Goal: Contribute content: Contribute content

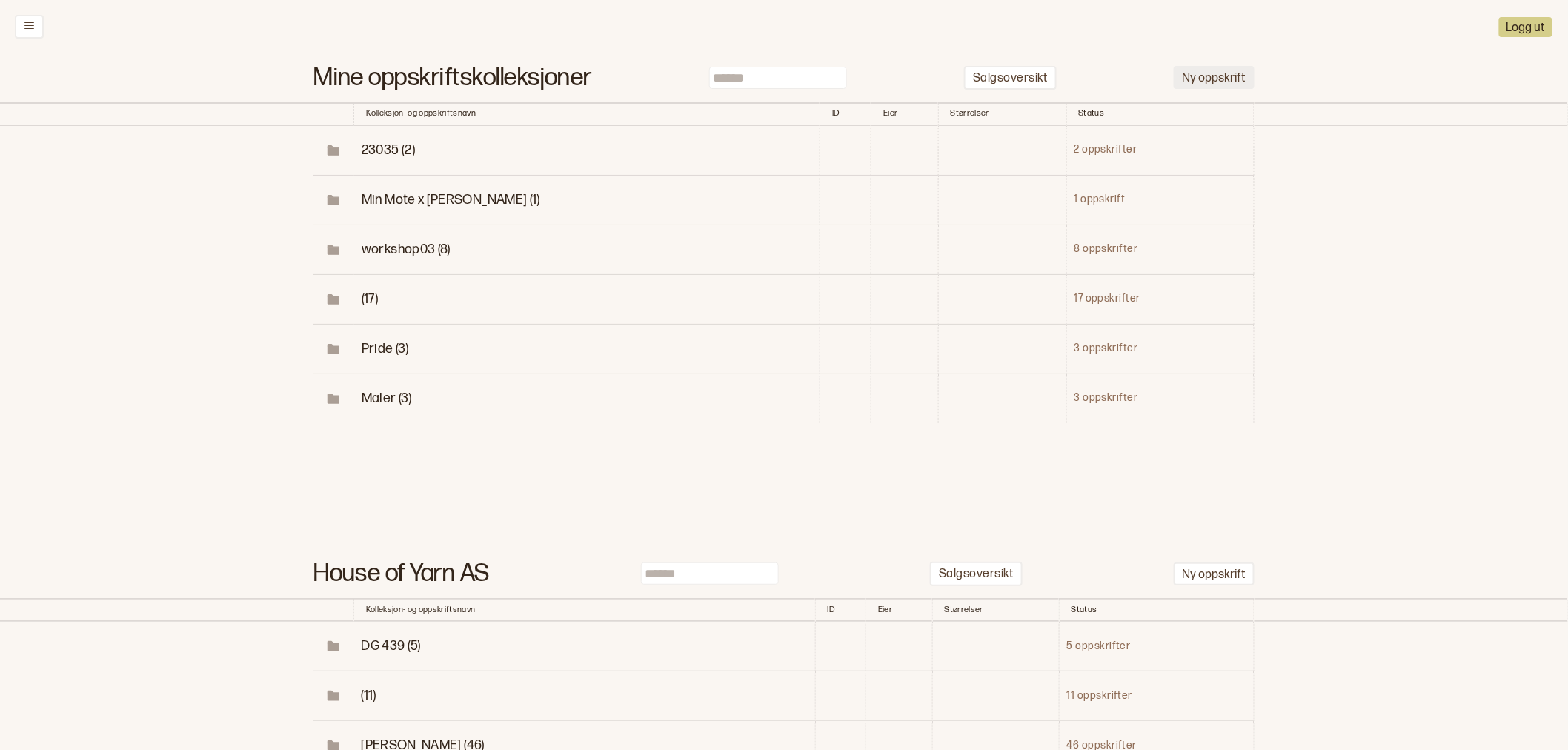
click at [1216, 72] on button "Ny oppskrift" at bounding box center [1214, 78] width 81 height 23
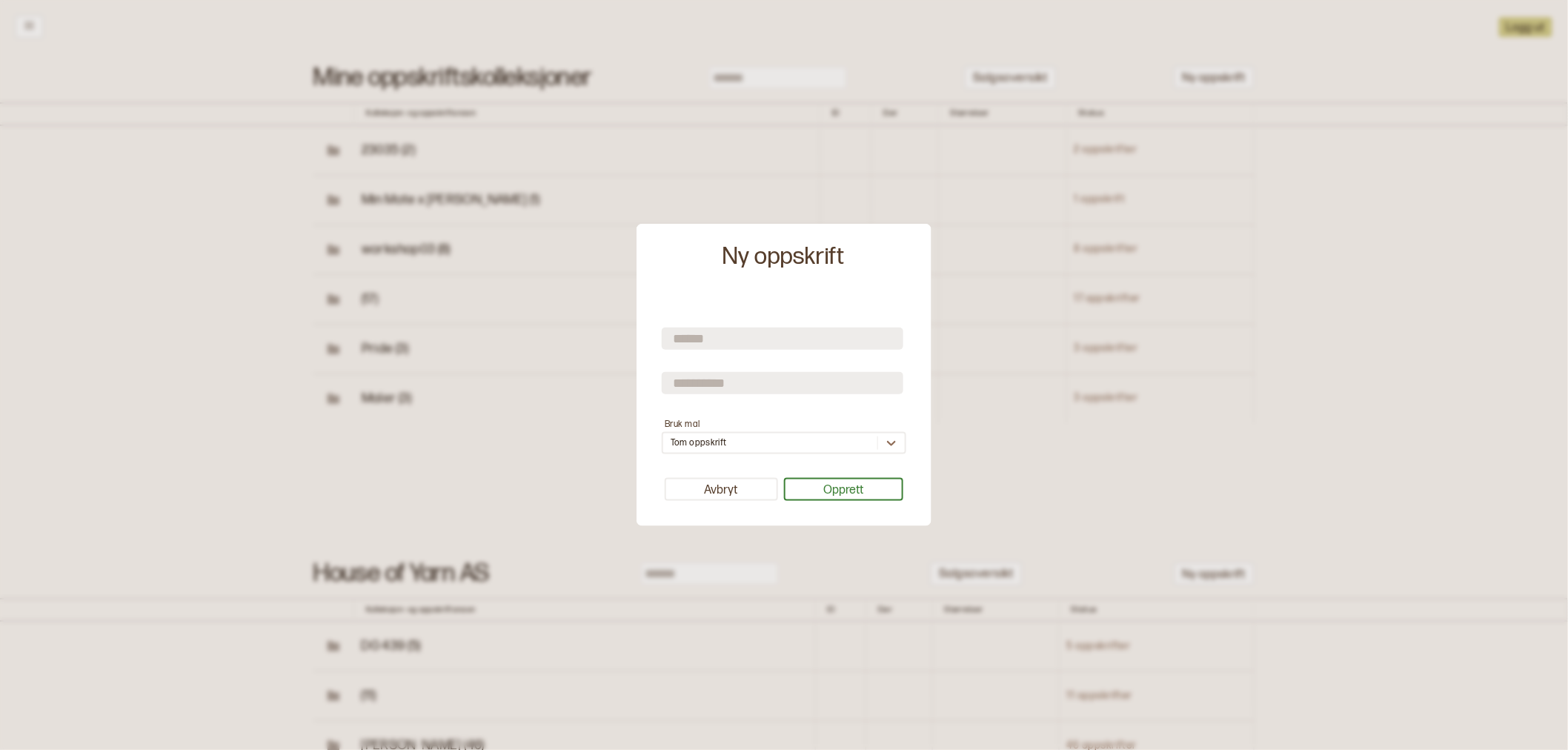
click at [786, 335] on input "text" at bounding box center [783, 337] width 242 height 22
type input "**********"
click at [840, 492] on button "Opprett" at bounding box center [844, 490] width 120 height 23
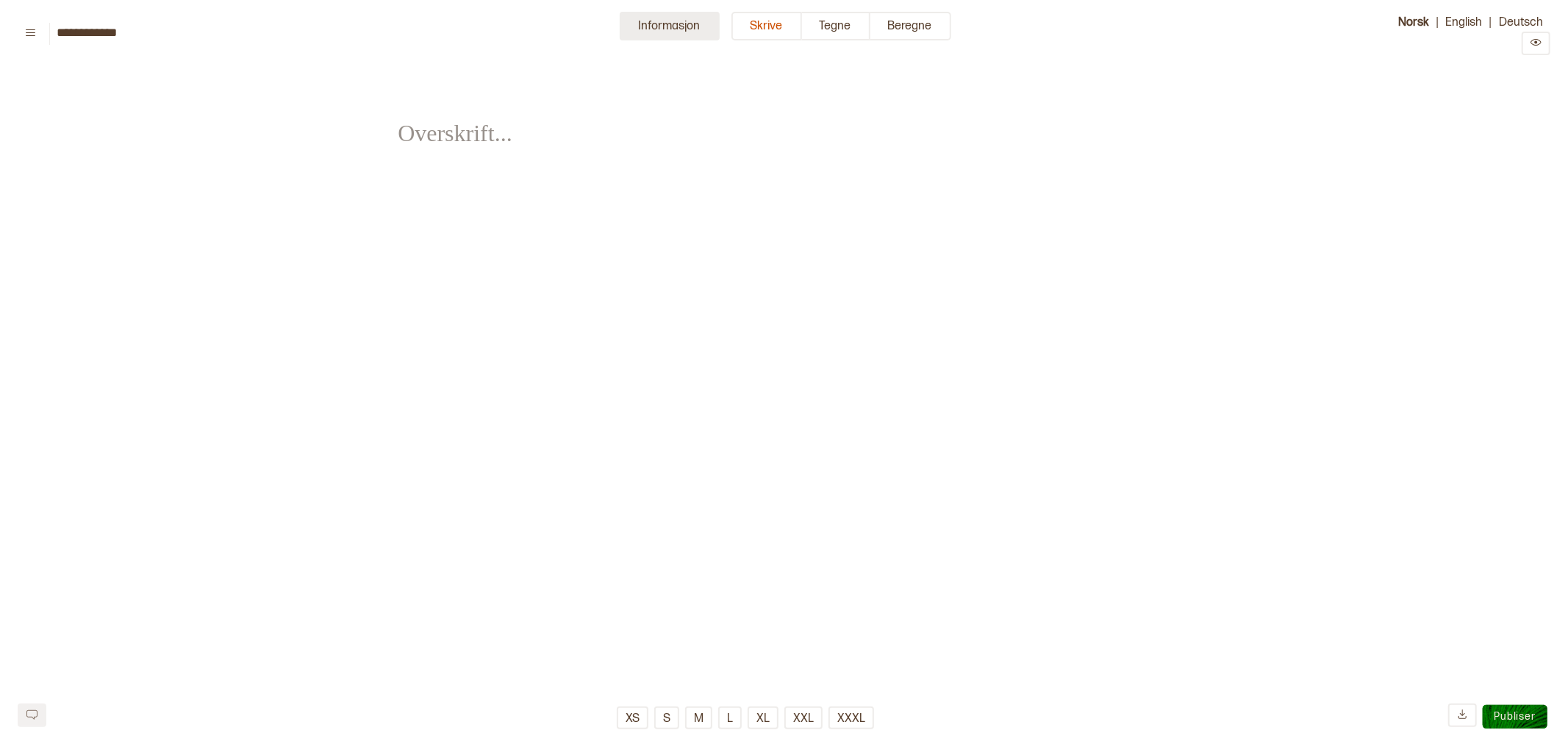
click at [654, 22] on button "Informasjon" at bounding box center [669, 26] width 100 height 29
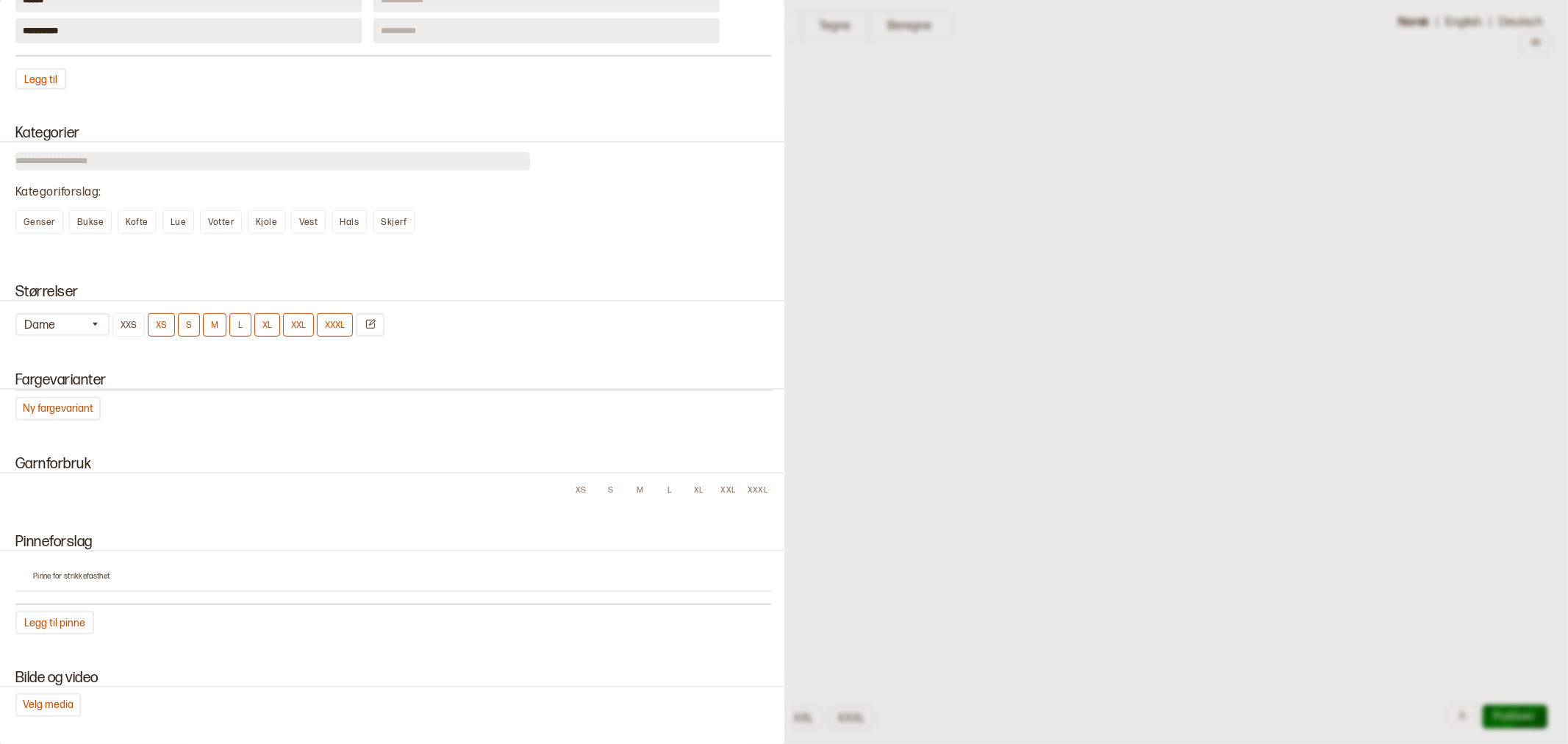
scroll to position [571, 0]
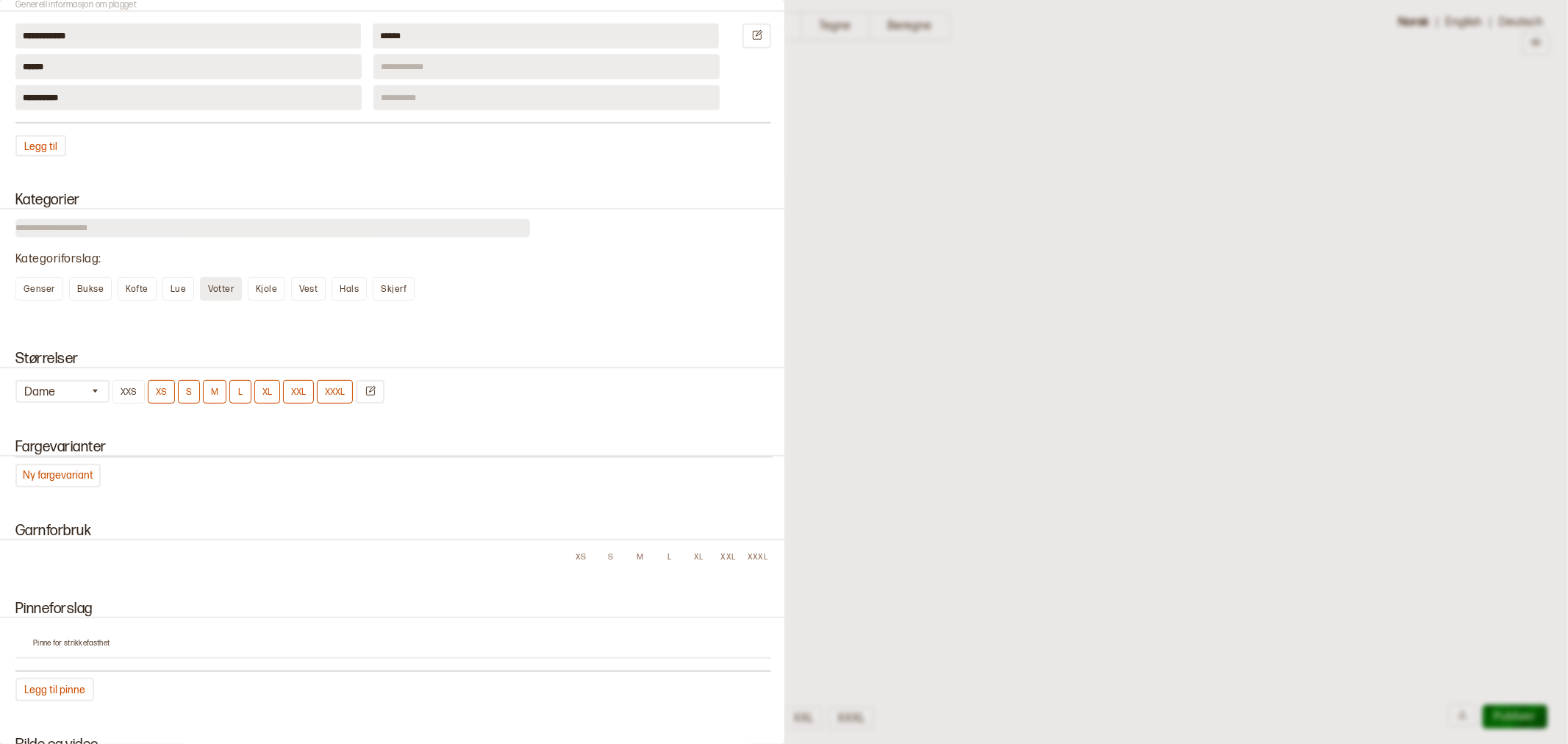
click at [210, 283] on span "Votter" at bounding box center [221, 288] width 26 height 11
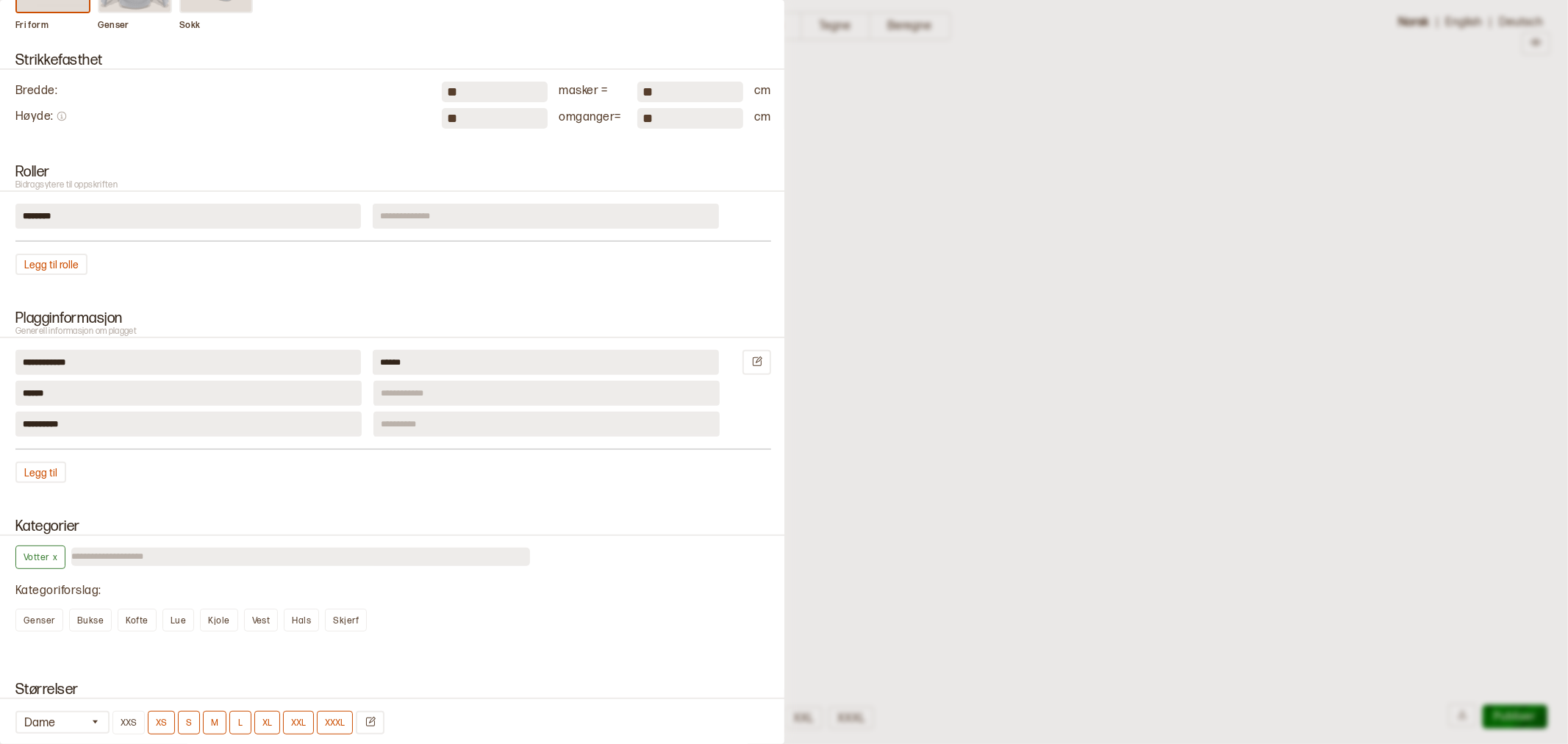
drag, startPoint x: 448, startPoint y: 93, endPoint x: 416, endPoint y: 93, distance: 32.0
click at [416, 93] on div "Bredde : ** masker = ** cm" at bounding box center [393, 91] width 756 height 20
type input "**"
drag, startPoint x: 454, startPoint y: 120, endPoint x: 409, endPoint y: 123, distance: 45.1
click at [409, 123] on div "Høyde : ** omganger = ** cm" at bounding box center [393, 118] width 756 height 20
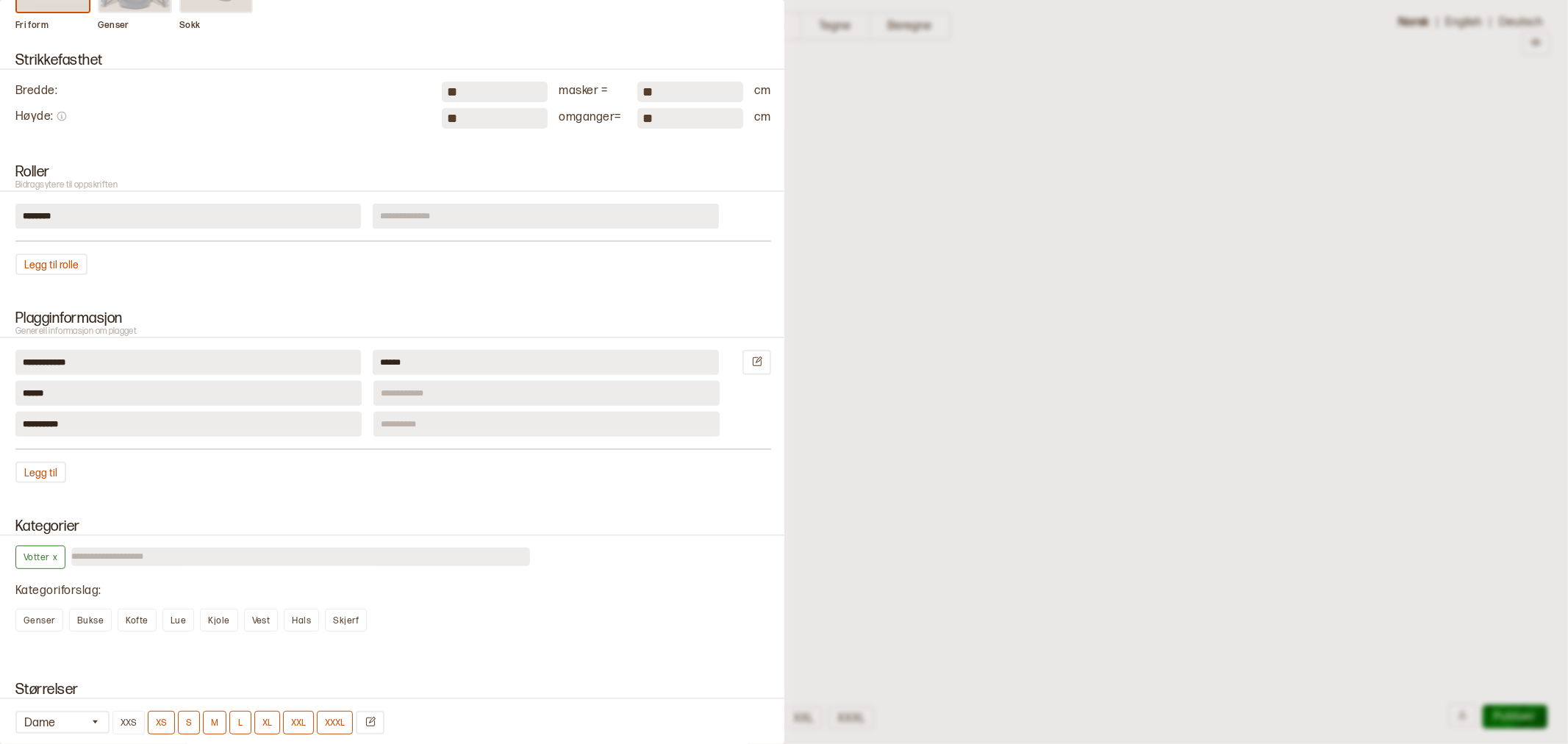
type input "**"
click at [307, 133] on div "Strikkefasthet Bredde : ** masker = ** cm Høyde : ** omganger = ** cm" at bounding box center [392, 90] width 784 height 111
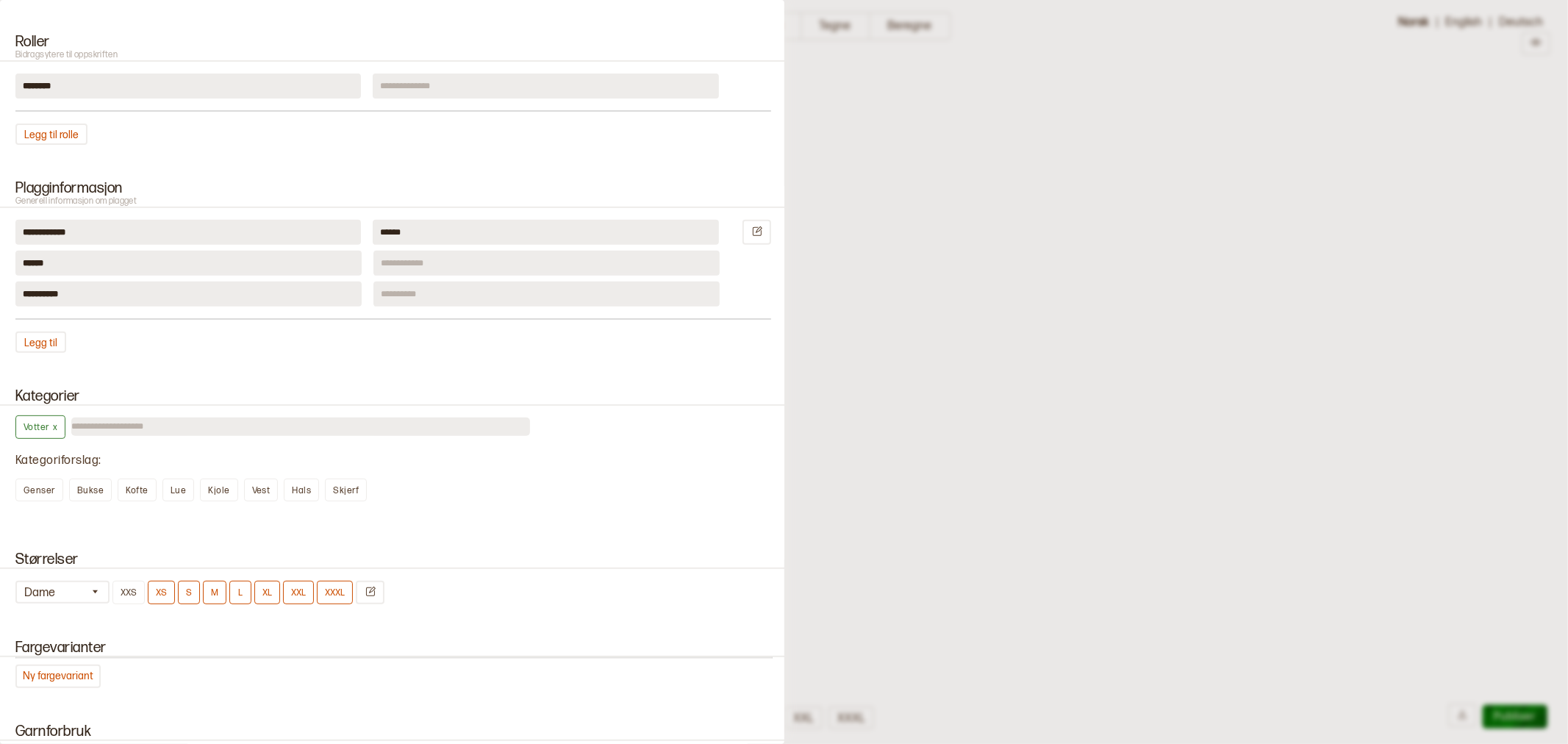
scroll to position [652, 0]
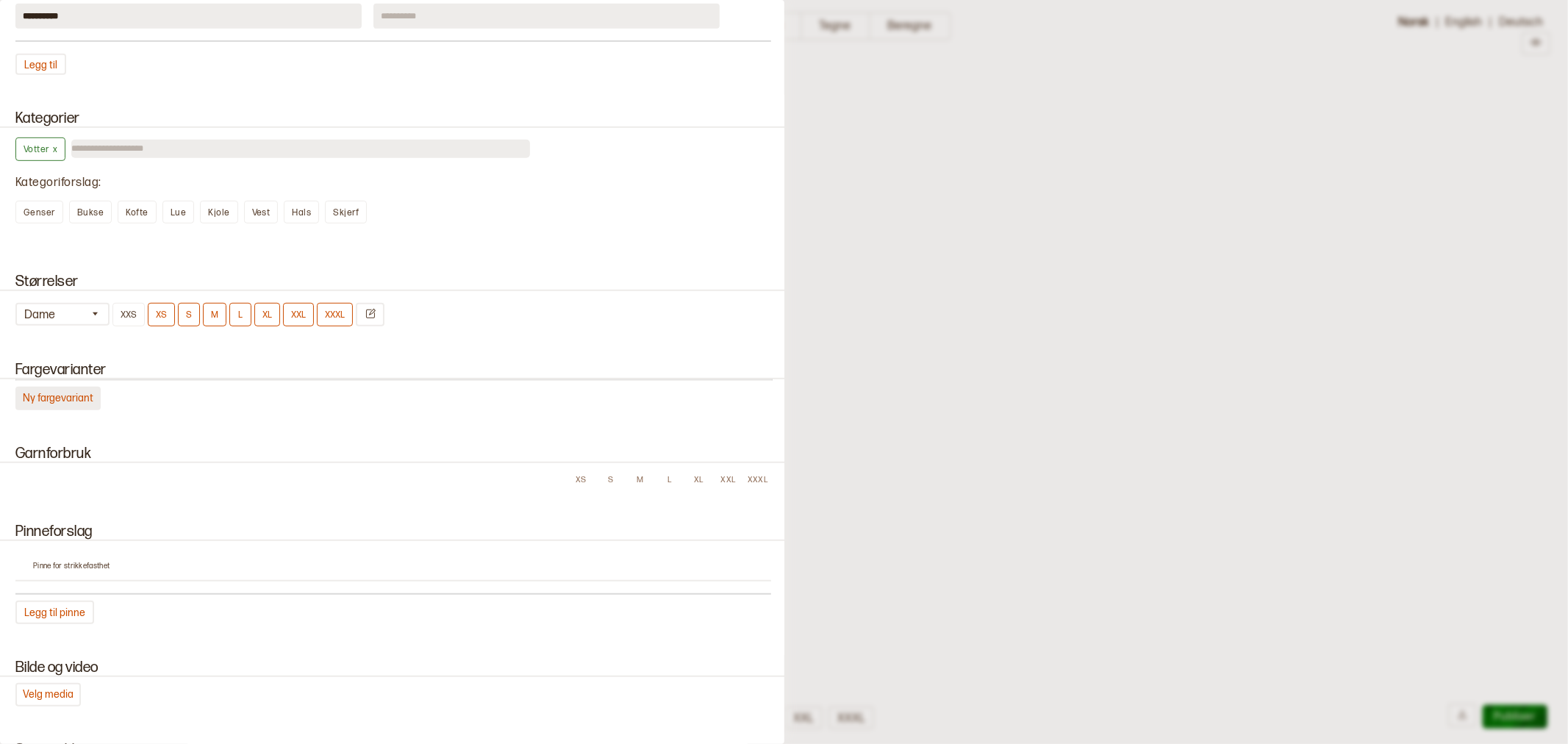
click at [52, 387] on button "Ny fargevariant" at bounding box center [58, 399] width 85 height 23
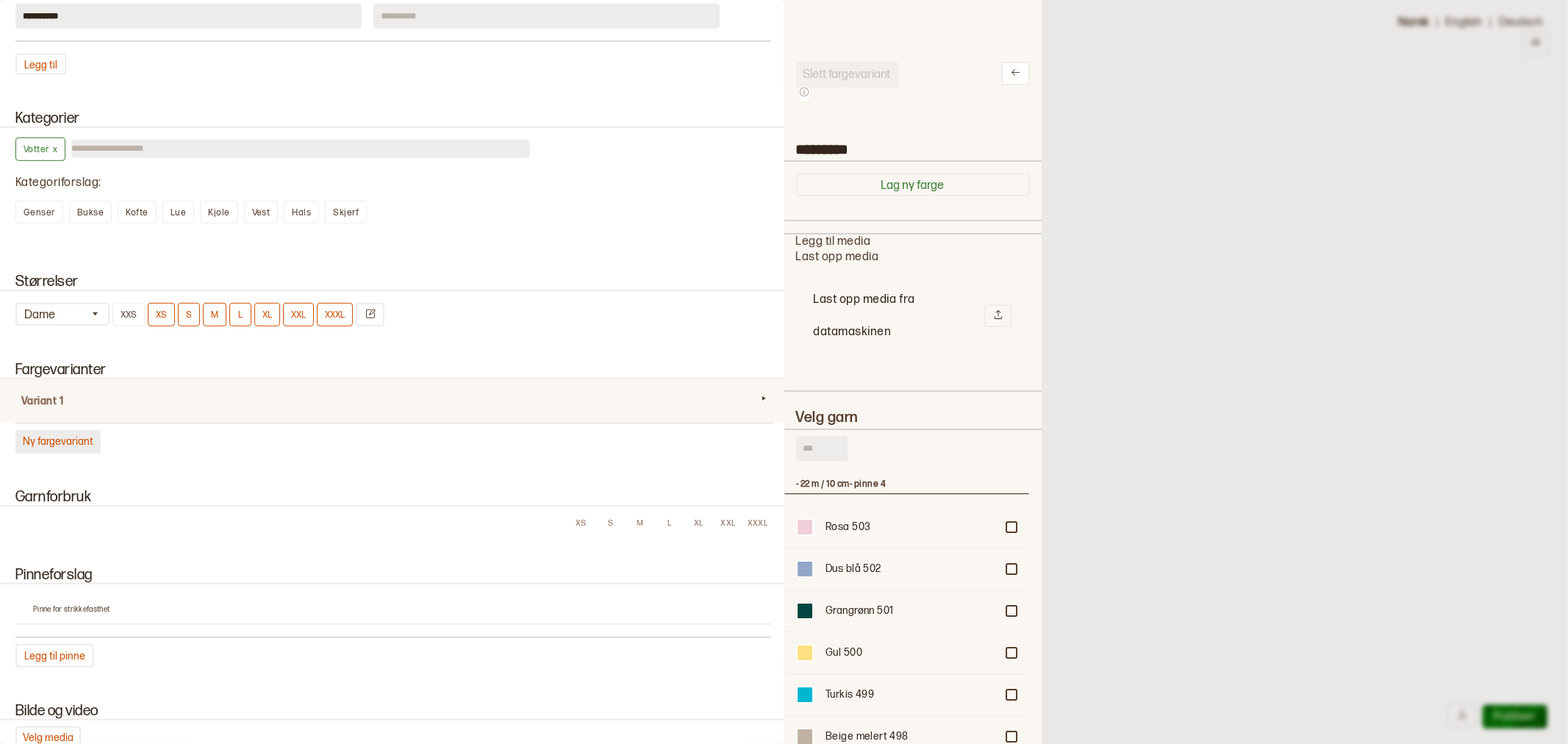
scroll to position [429, 232]
click at [817, 447] on input "text" at bounding box center [822, 448] width 51 height 25
type input "*****"
click at [1008, 564] on div at bounding box center [1011, 568] width 9 height 9
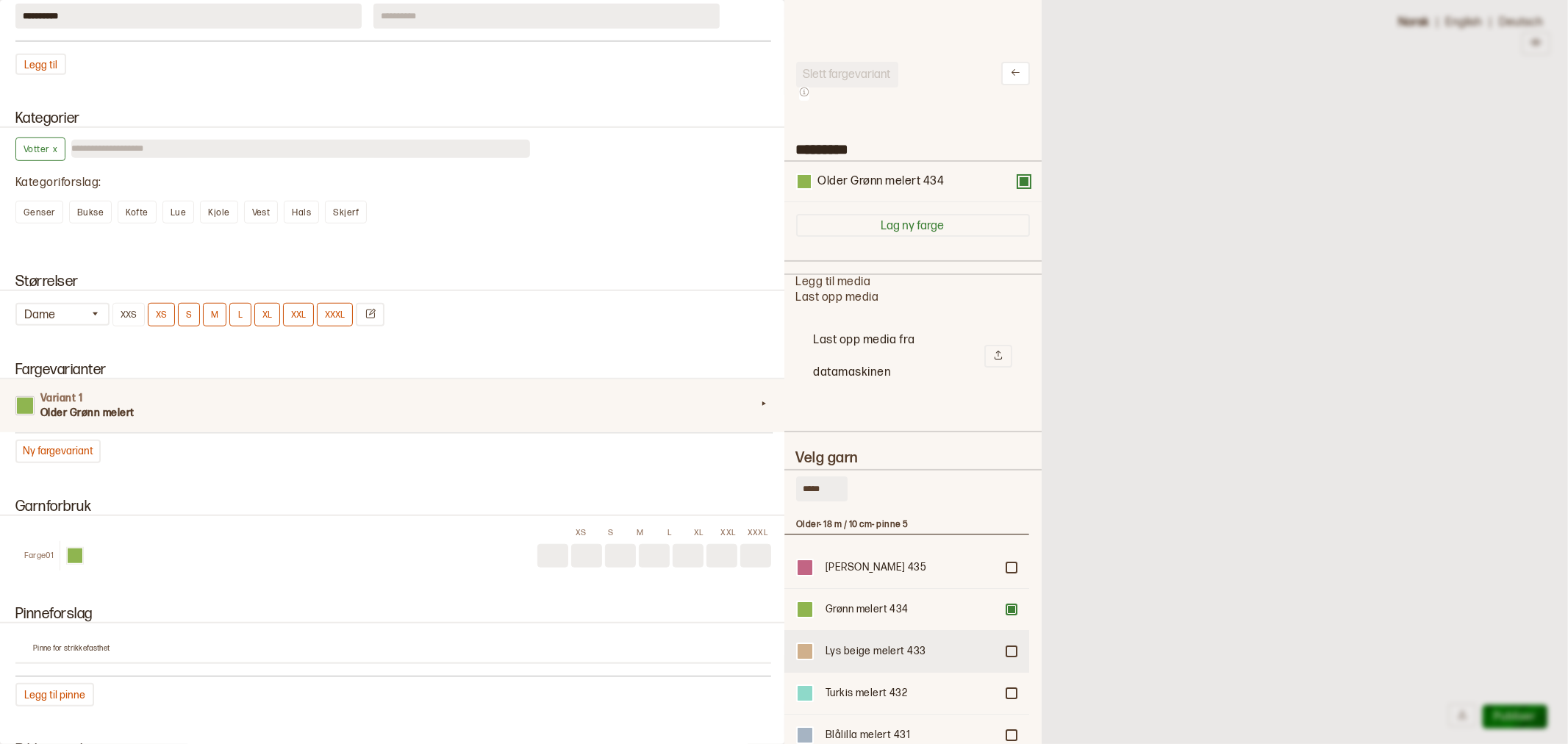
click at [1008, 646] on div at bounding box center [1011, 650] width 9 height 9
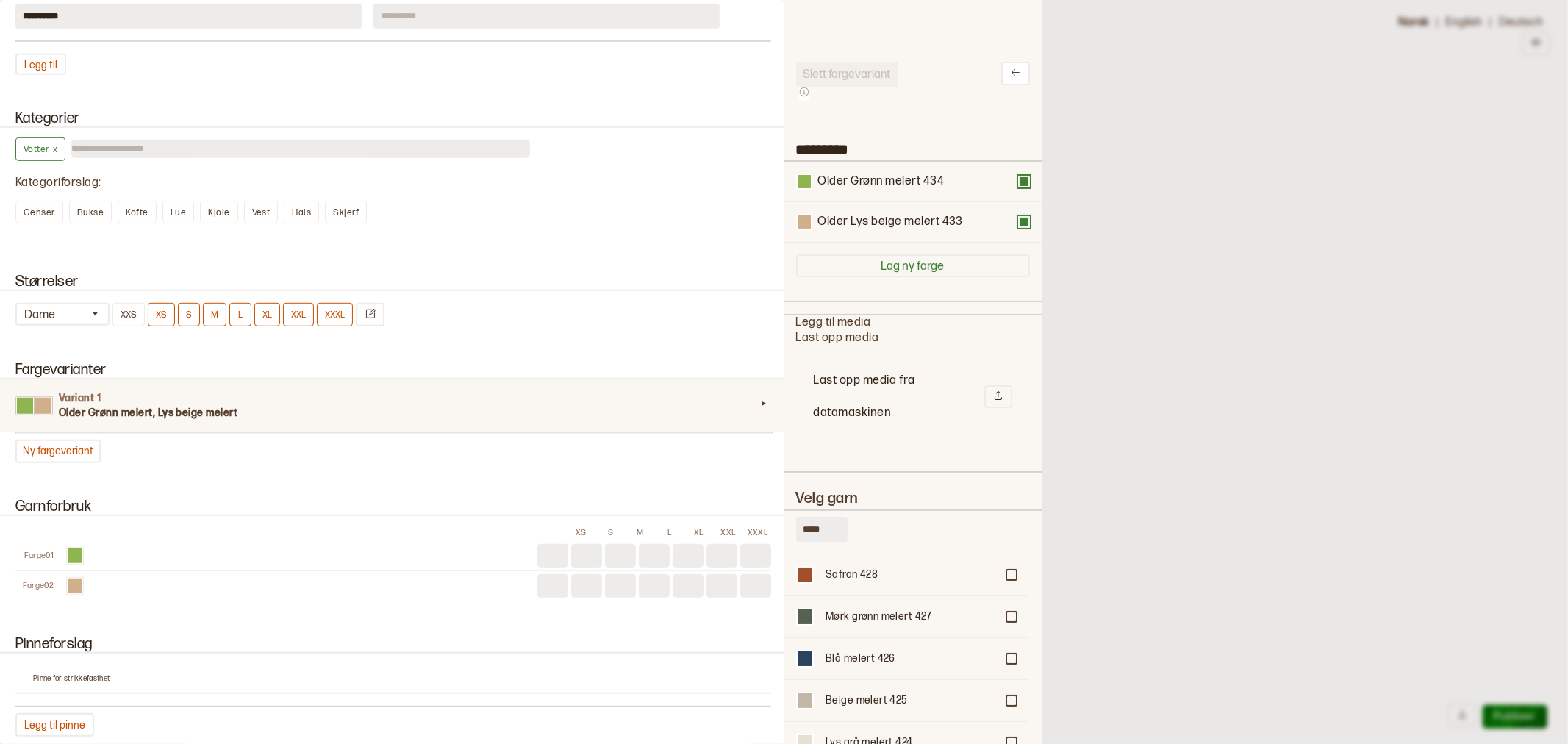
scroll to position [408, 0]
click at [1008, 614] on div at bounding box center [1011, 618] width 9 height 9
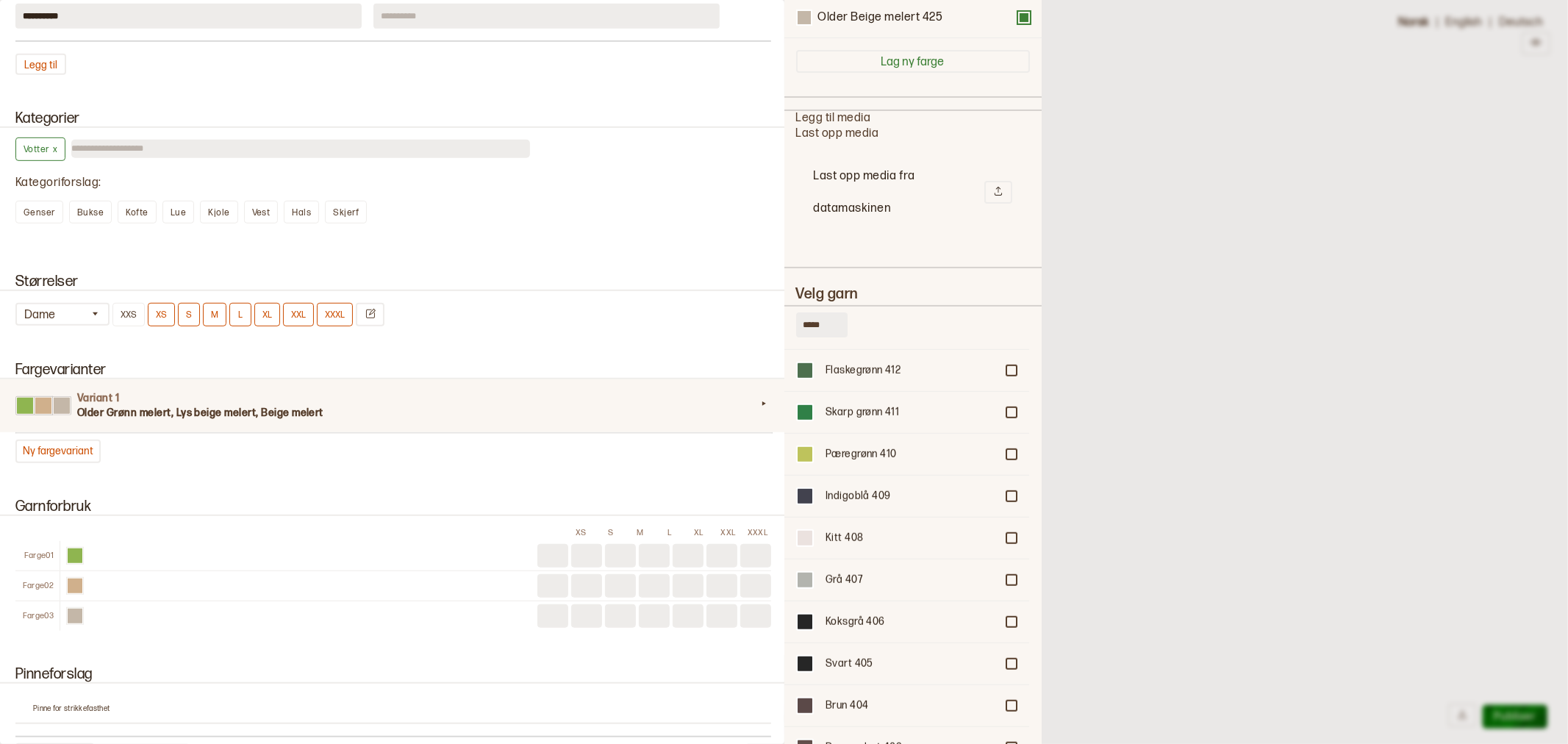
scroll to position [979, 0]
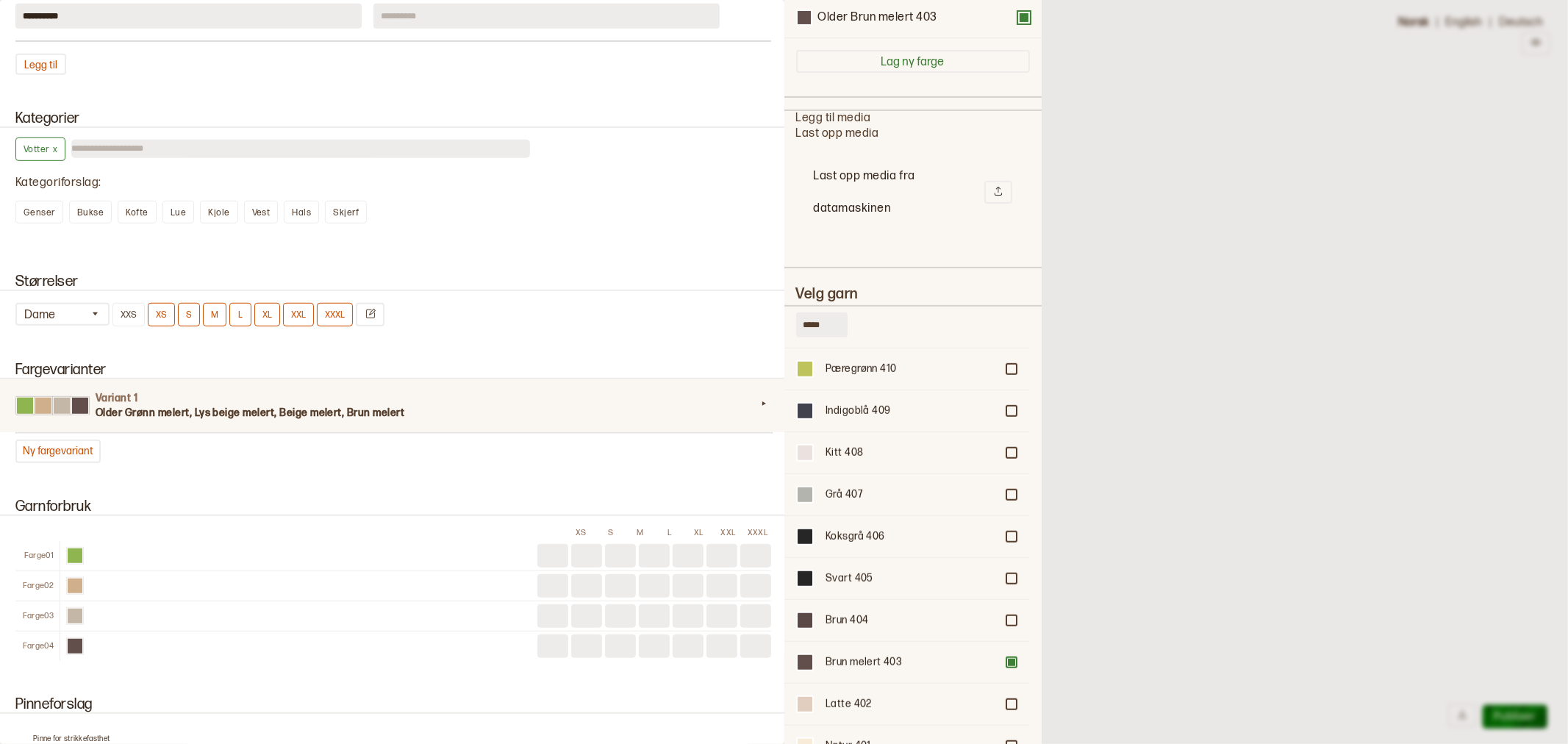
scroll to position [1089, 0]
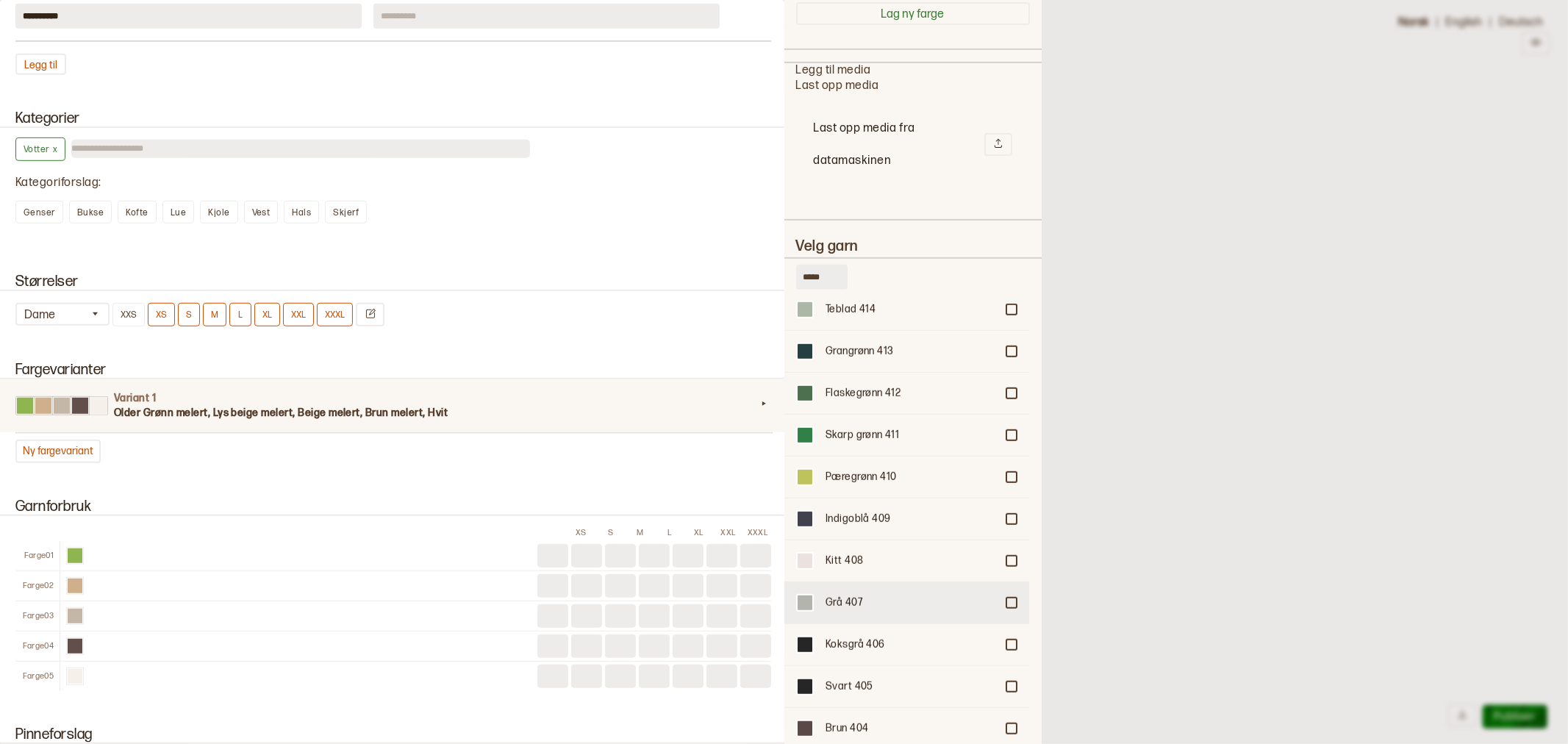
scroll to position [844, 0]
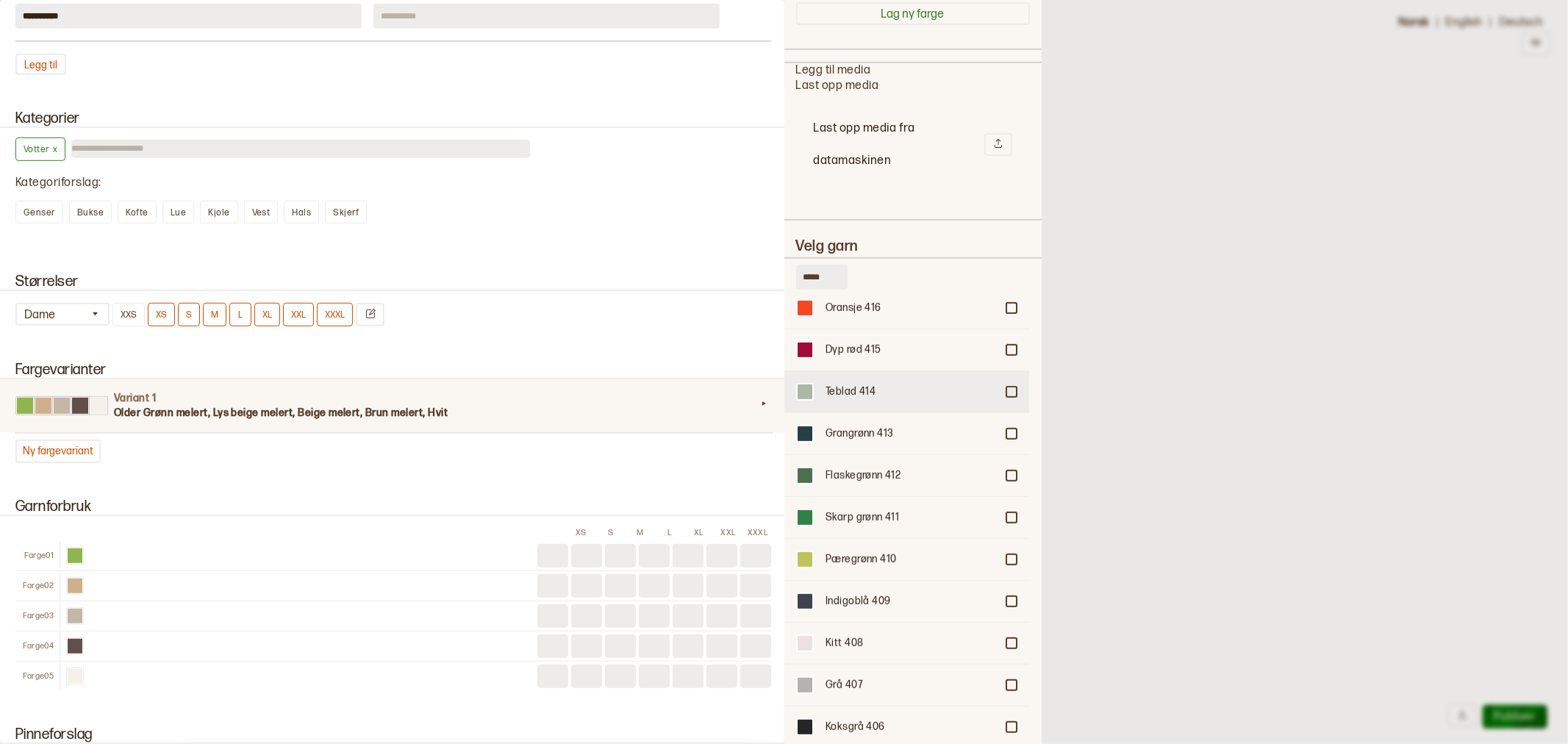
click at [1008, 387] on div at bounding box center [1011, 391] width 9 height 9
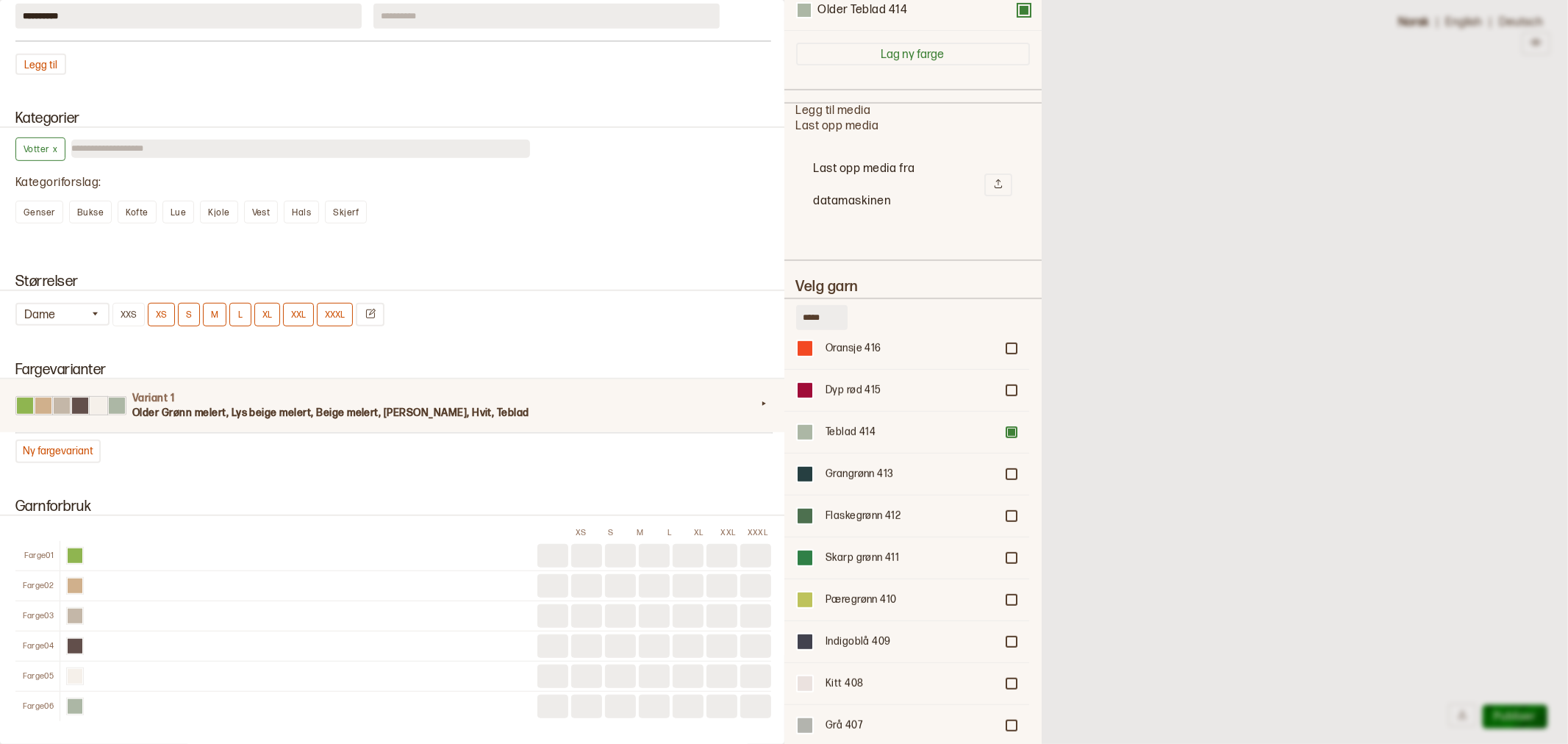
scroll to position [414, 0]
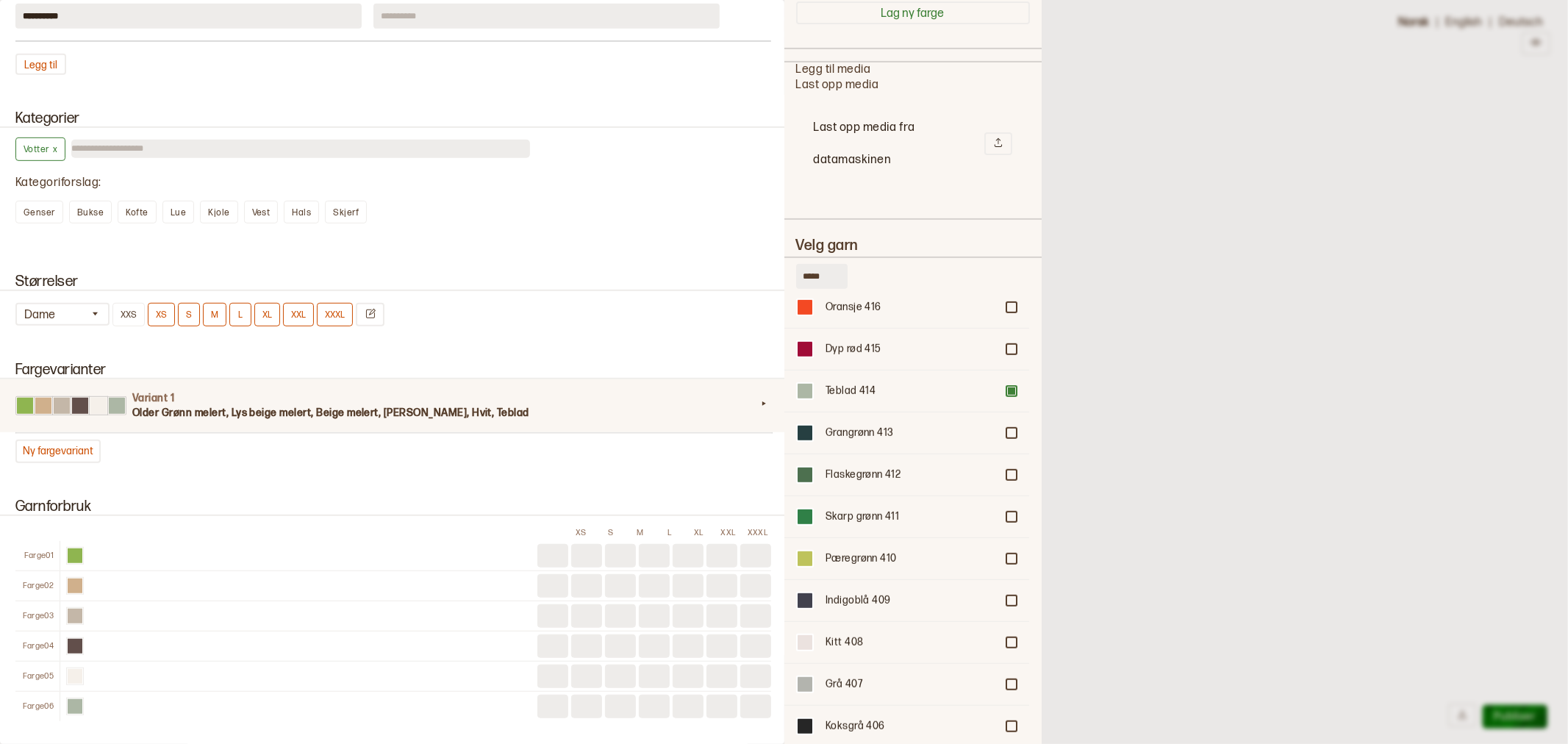
click at [1106, 235] on div at bounding box center [784, 372] width 1568 height 744
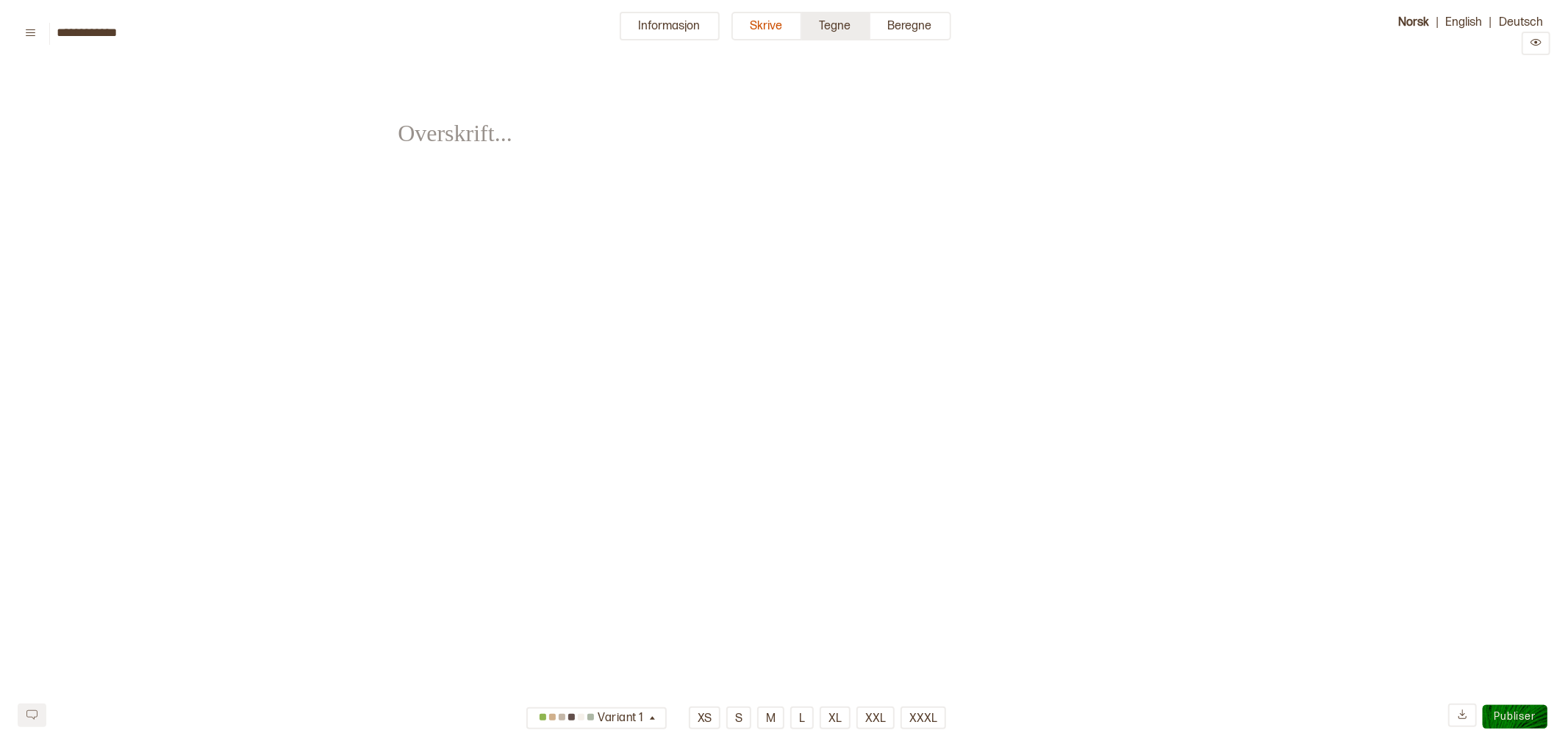
click at [840, 25] on button "Tegne" at bounding box center [836, 26] width 69 height 29
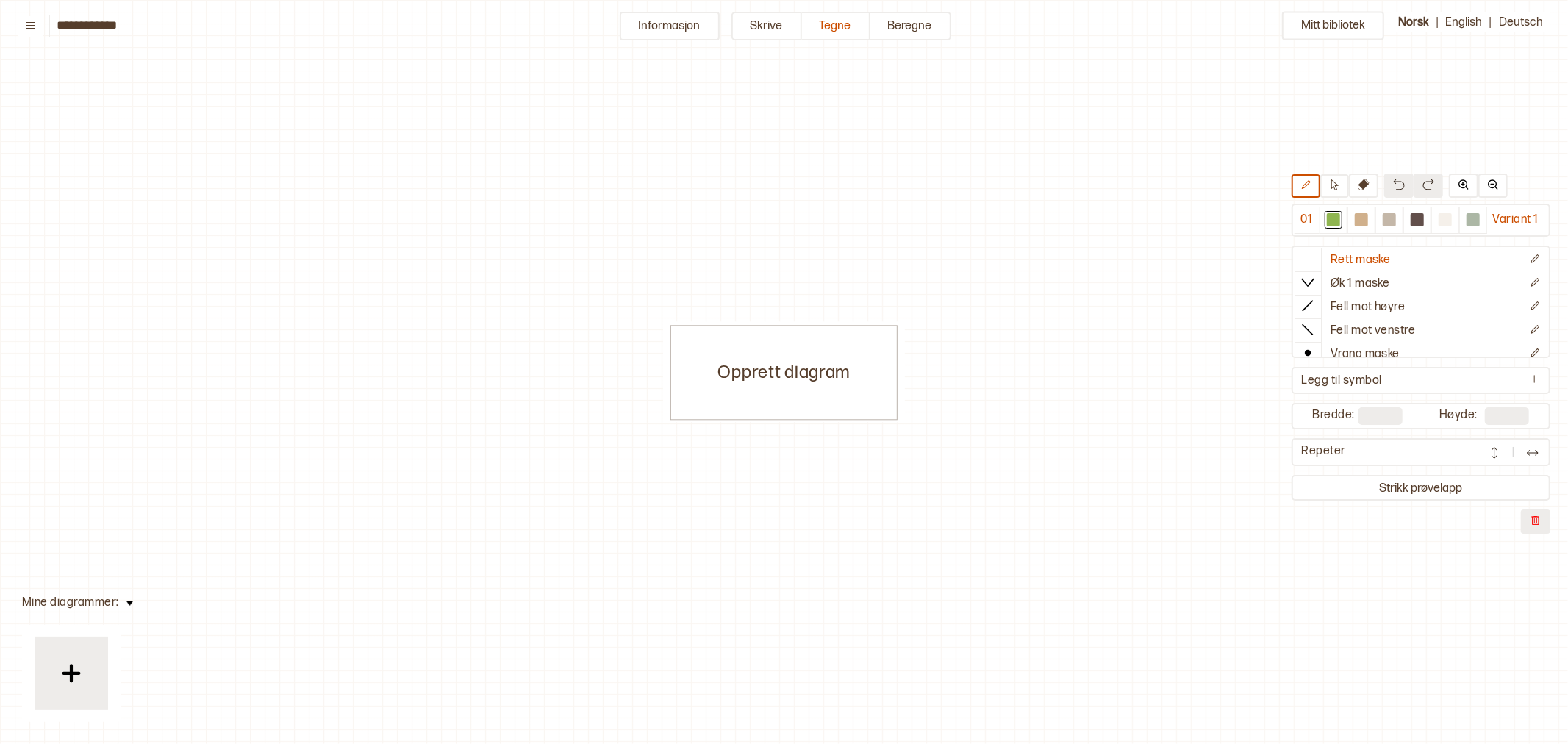
scroll to position [5, 6]
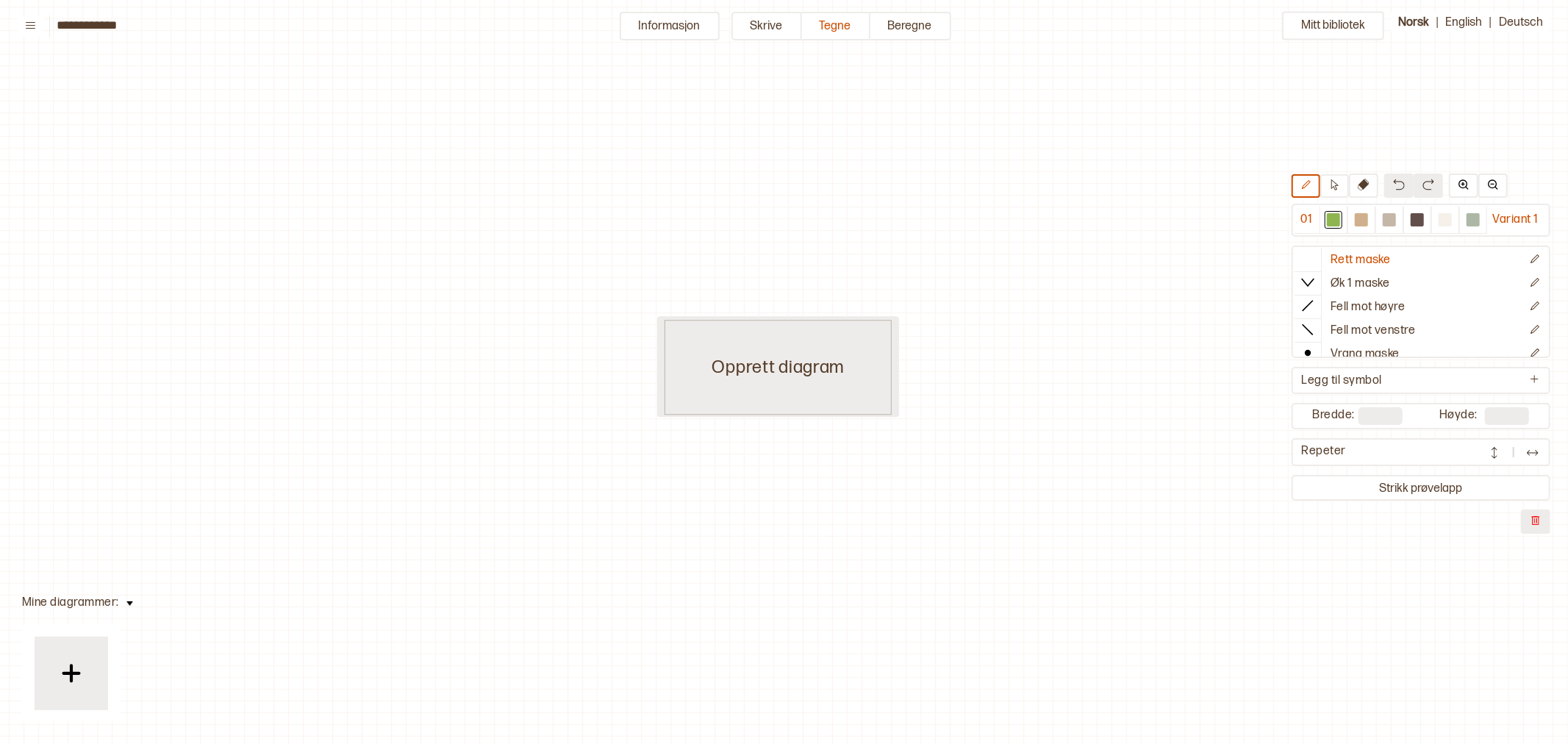
click at [745, 359] on div "Opprett diagram" at bounding box center [778, 367] width 227 height 95
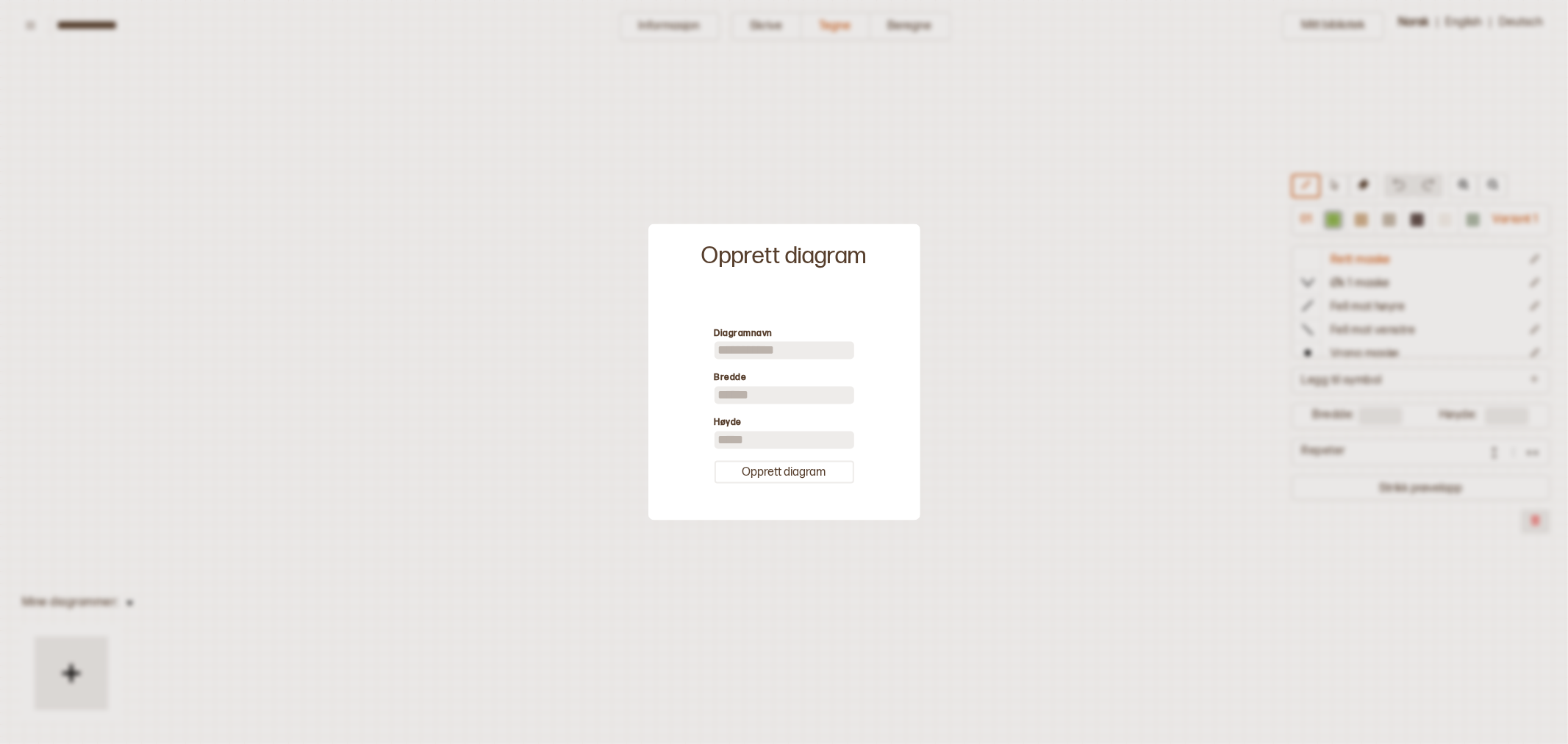
drag, startPoint x: 726, startPoint y: 395, endPoint x: 706, endPoint y: 393, distance: 20.1
click at [696, 393] on div "Diagramnavn Bredde ** Høyde ** Opprett diagram" at bounding box center [785, 404] width 257 height 216
type input "**"
drag, startPoint x: 736, startPoint y: 442, endPoint x: 708, endPoint y: 443, distance: 28.0
click at [709, 442] on div "Diagramnavn Bredde ** Høyde ** Opprett diagram" at bounding box center [785, 404] width 257 height 216
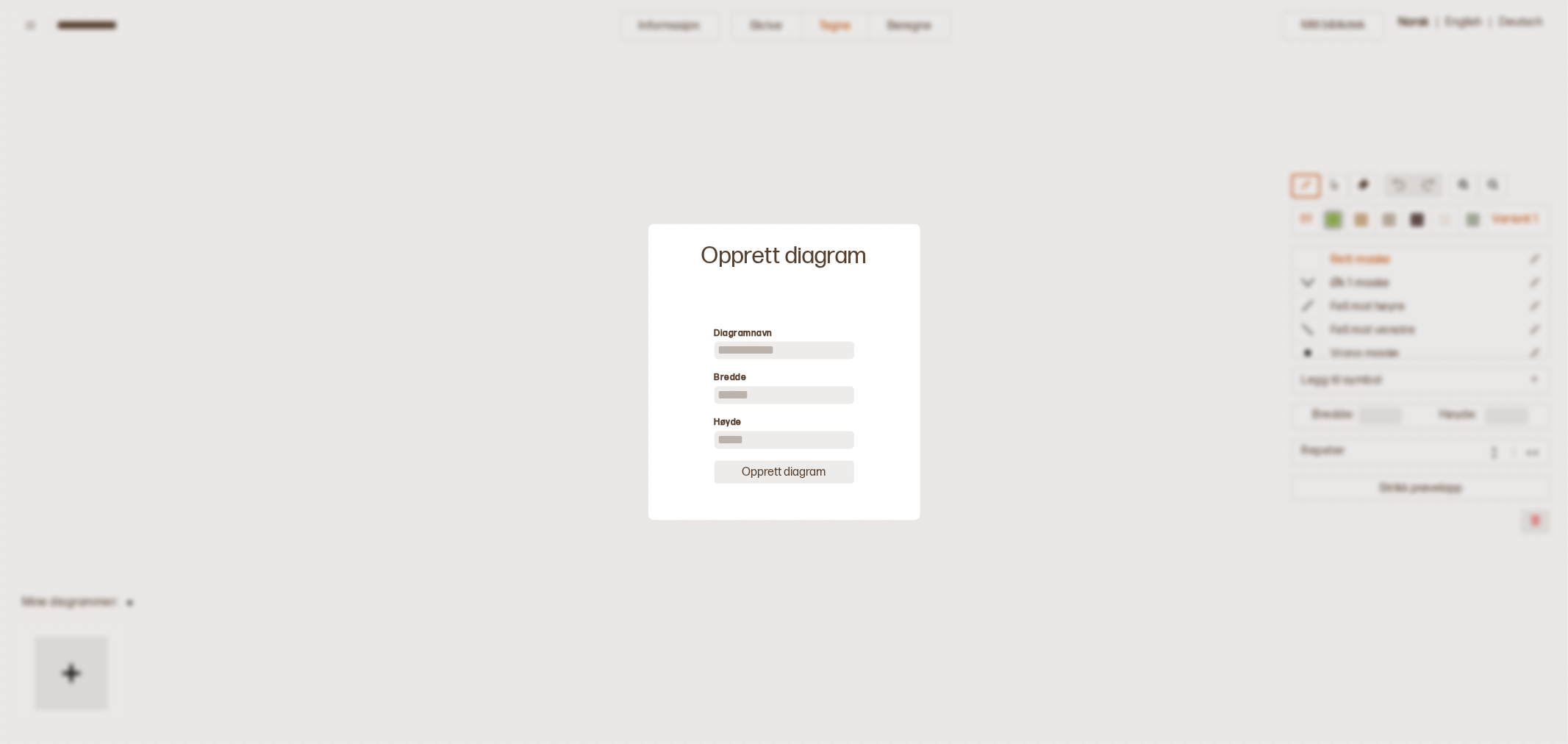
type input "**"
click at [768, 478] on button "Opprett diagram" at bounding box center [784, 471] width 139 height 23
type input "**"
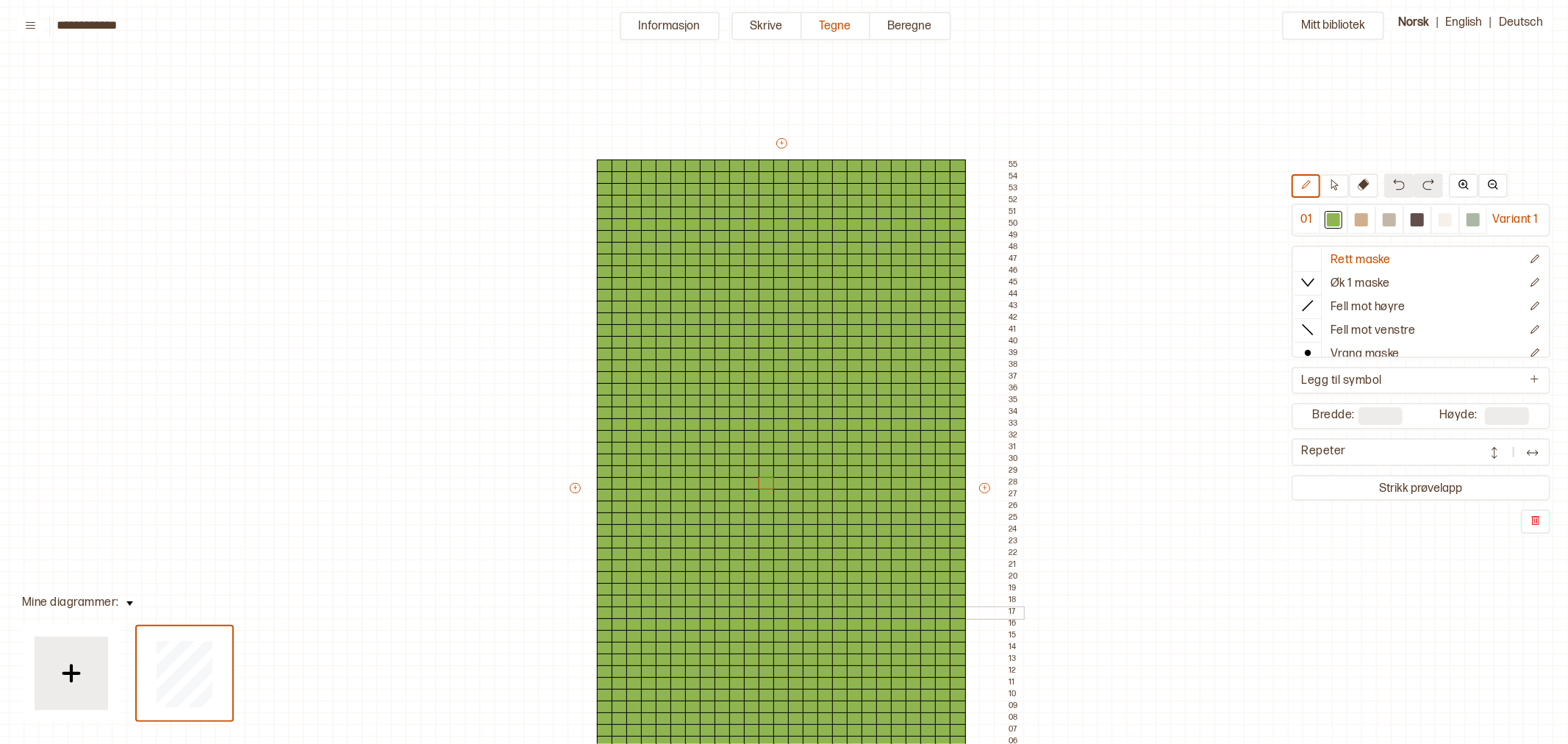
scroll to position [134, 23]
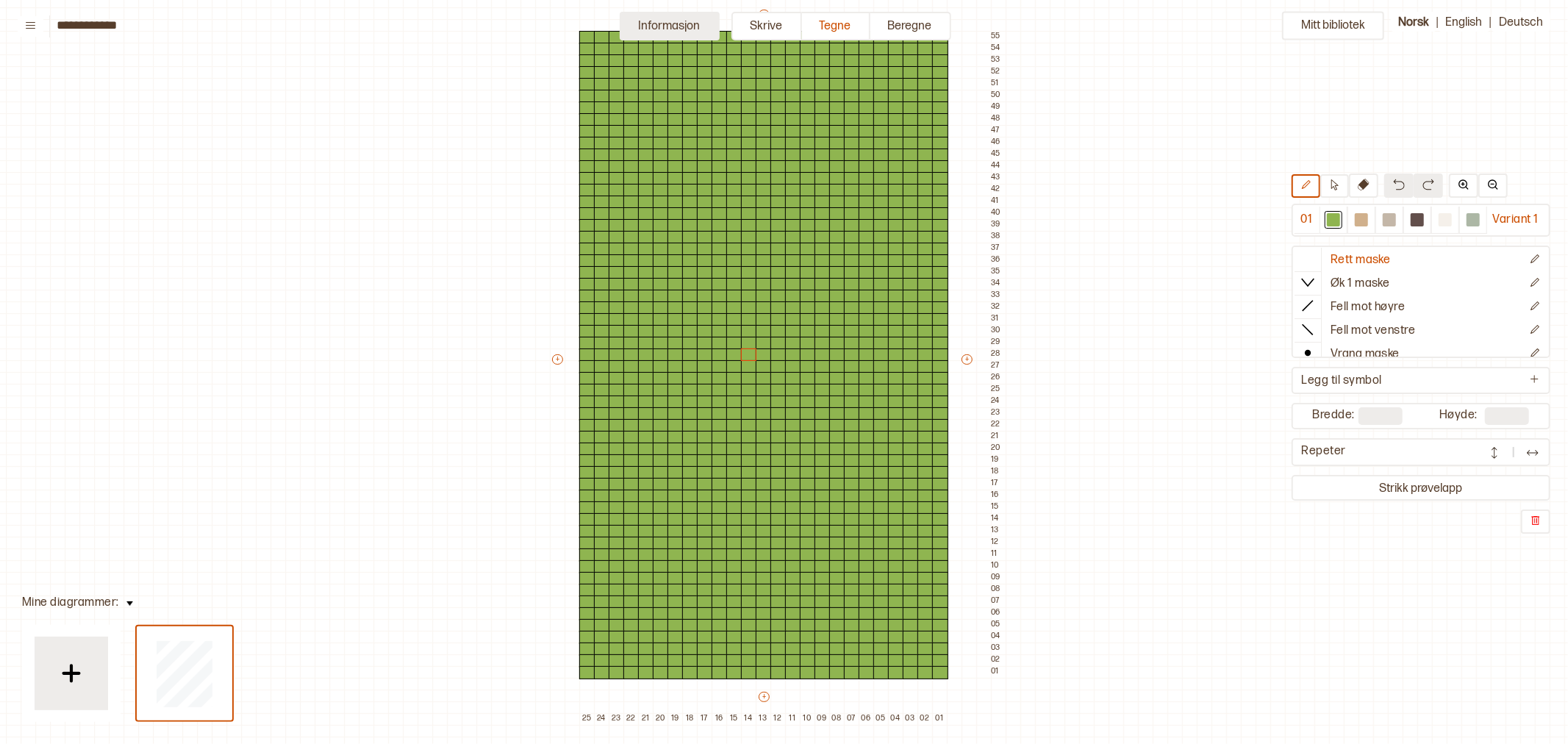
click at [692, 26] on button "Informasjon" at bounding box center [669, 26] width 100 height 29
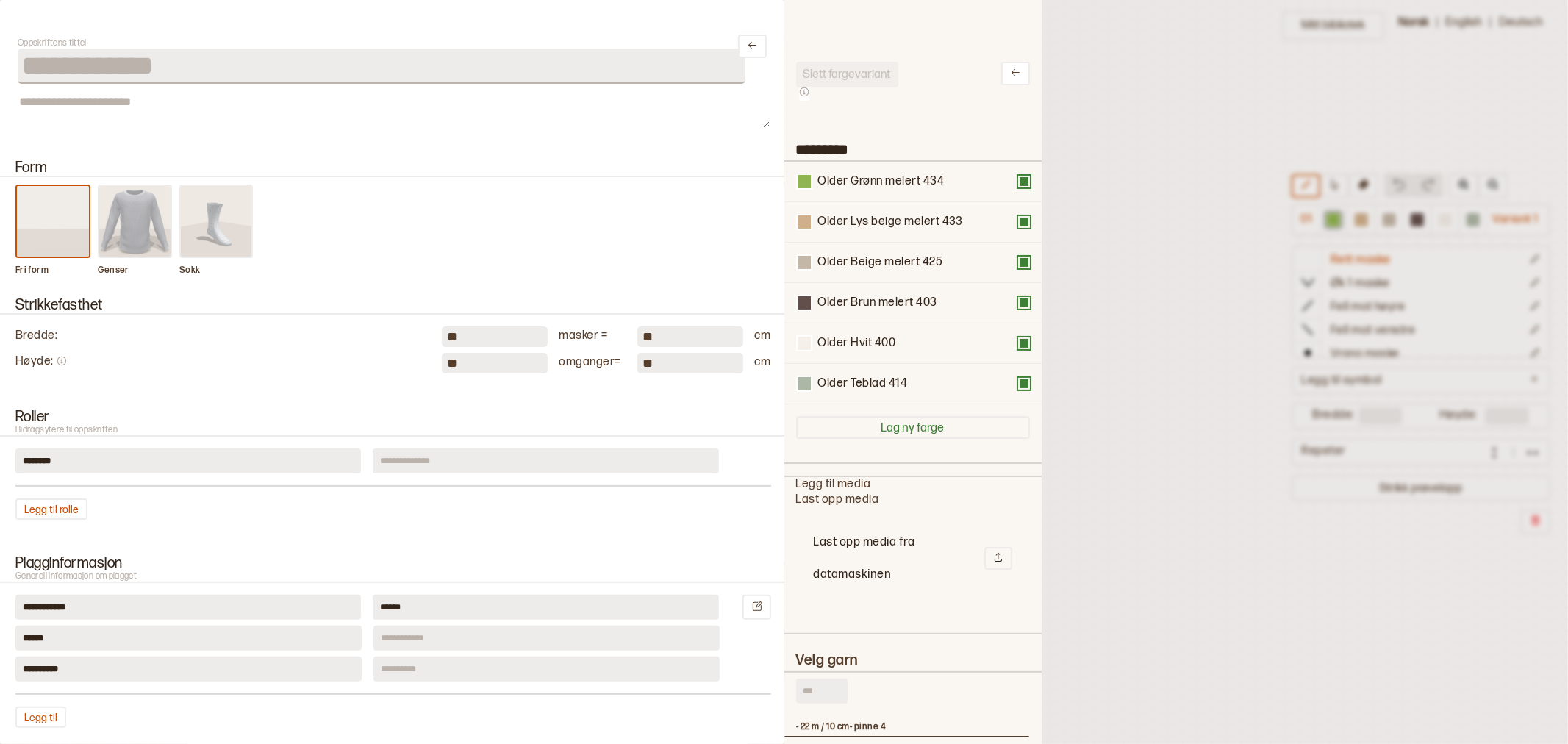
scroll to position [13, 13]
drag, startPoint x: 865, startPoint y: 267, endPoint x: 857, endPoint y: 182, distance: 85.4
click at [857, 182] on div "Older Grønn melert 434 Older Lys beige melert 433 Older Beige melert 425 Older …" at bounding box center [914, 283] width 234 height 243
drag, startPoint x: 862, startPoint y: 223, endPoint x: 867, endPoint y: 394, distance: 171.1
click at [867, 394] on div "Older Beige melert 425 Older Grønn melert 434 Older Lys beige melert 433 Older …" at bounding box center [914, 283] width 234 height 243
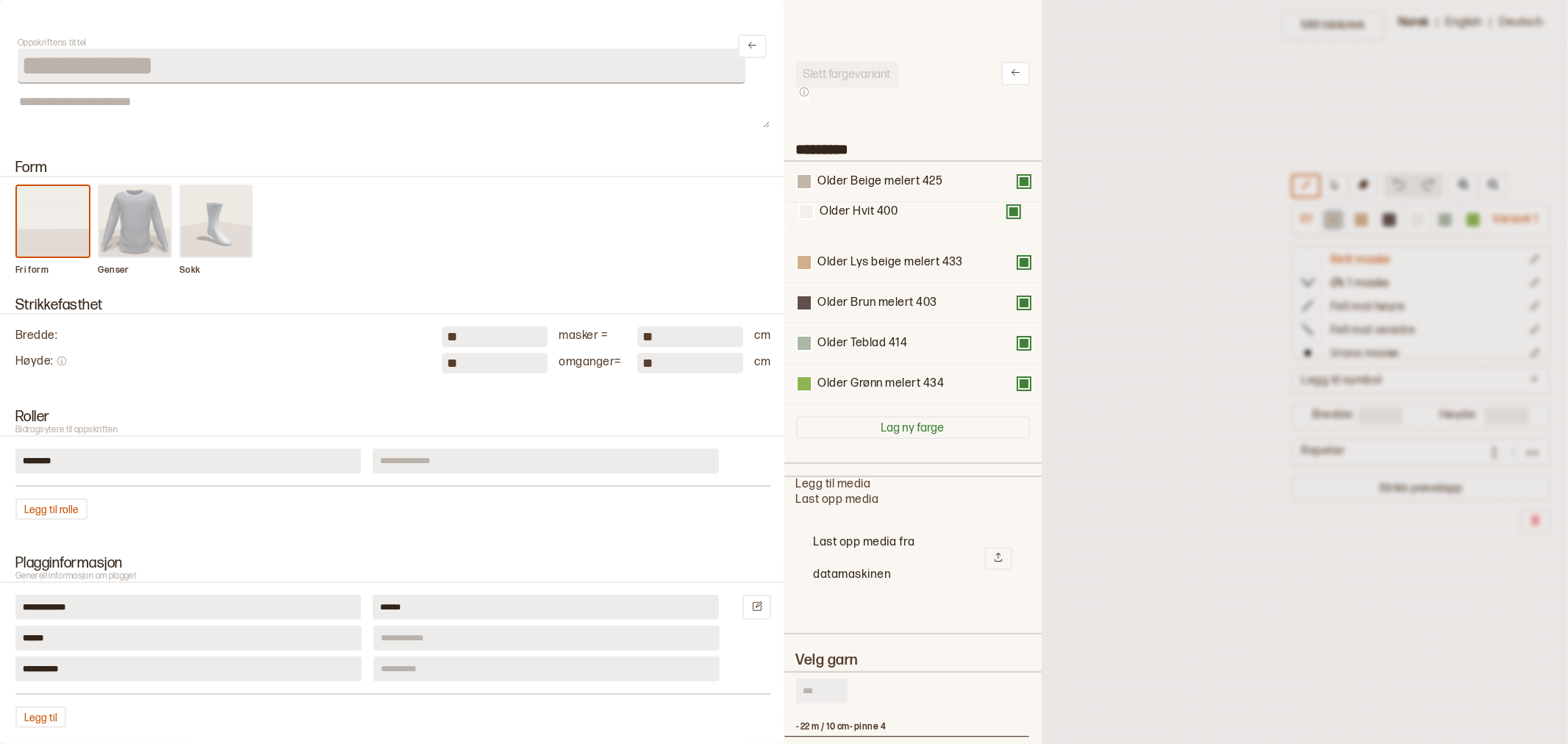
drag, startPoint x: 846, startPoint y: 311, endPoint x: 849, endPoint y: 218, distance: 93.0
click at [849, 218] on div "Older Beige melert 425 Older Lys beige melert 433 Older Brun melert 403 Older H…" at bounding box center [914, 283] width 234 height 243
drag, startPoint x: 867, startPoint y: 345, endPoint x: 876, endPoint y: 285, distance: 60.7
click at [876, 285] on div "Older Beige melert 425 Older Hvit 400 Older Lys beige melert 433 Older Brun mel…" at bounding box center [914, 283] width 234 height 243
click at [1010, 74] on button at bounding box center [1016, 74] width 29 height 23
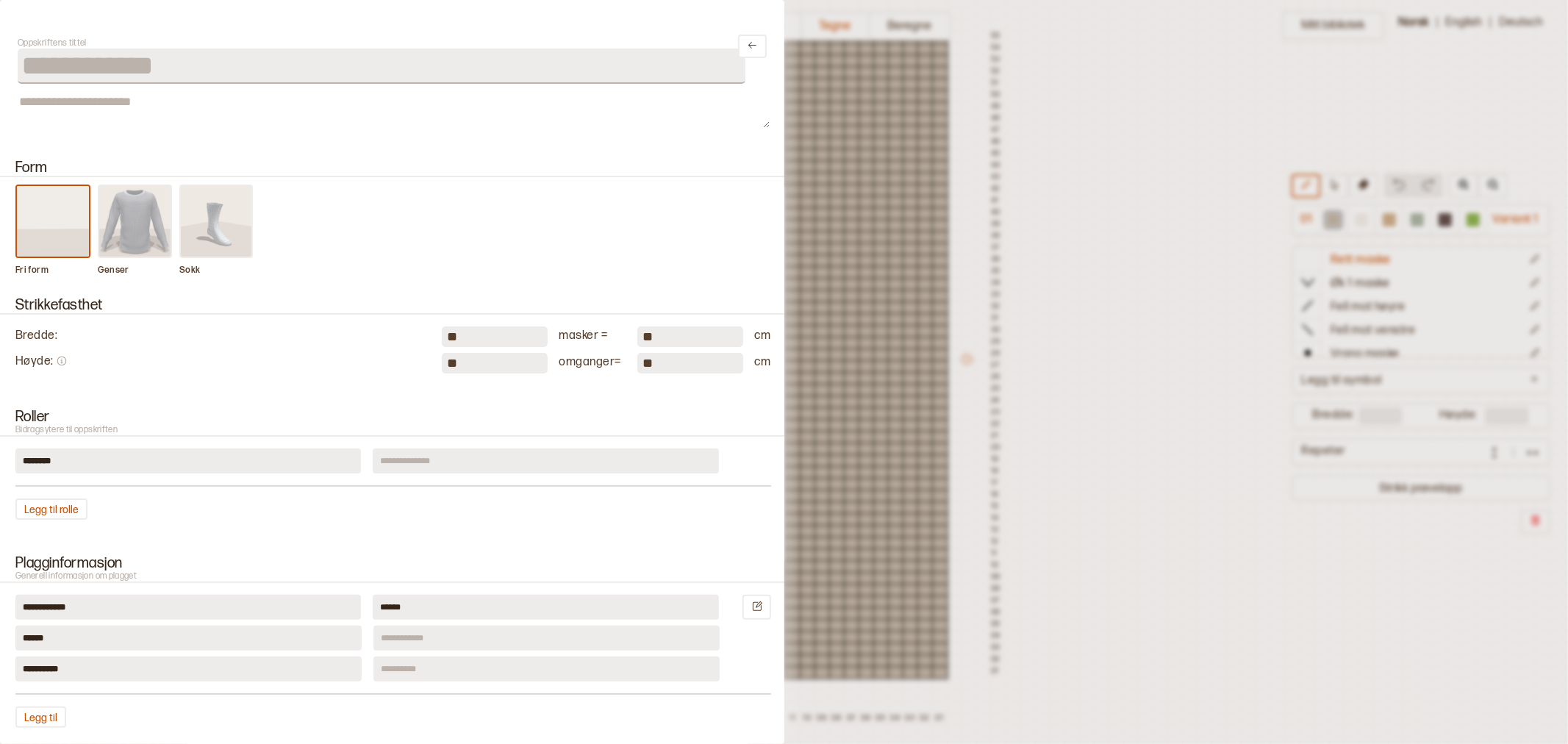
click at [1055, 203] on div at bounding box center [784, 372] width 1568 height 744
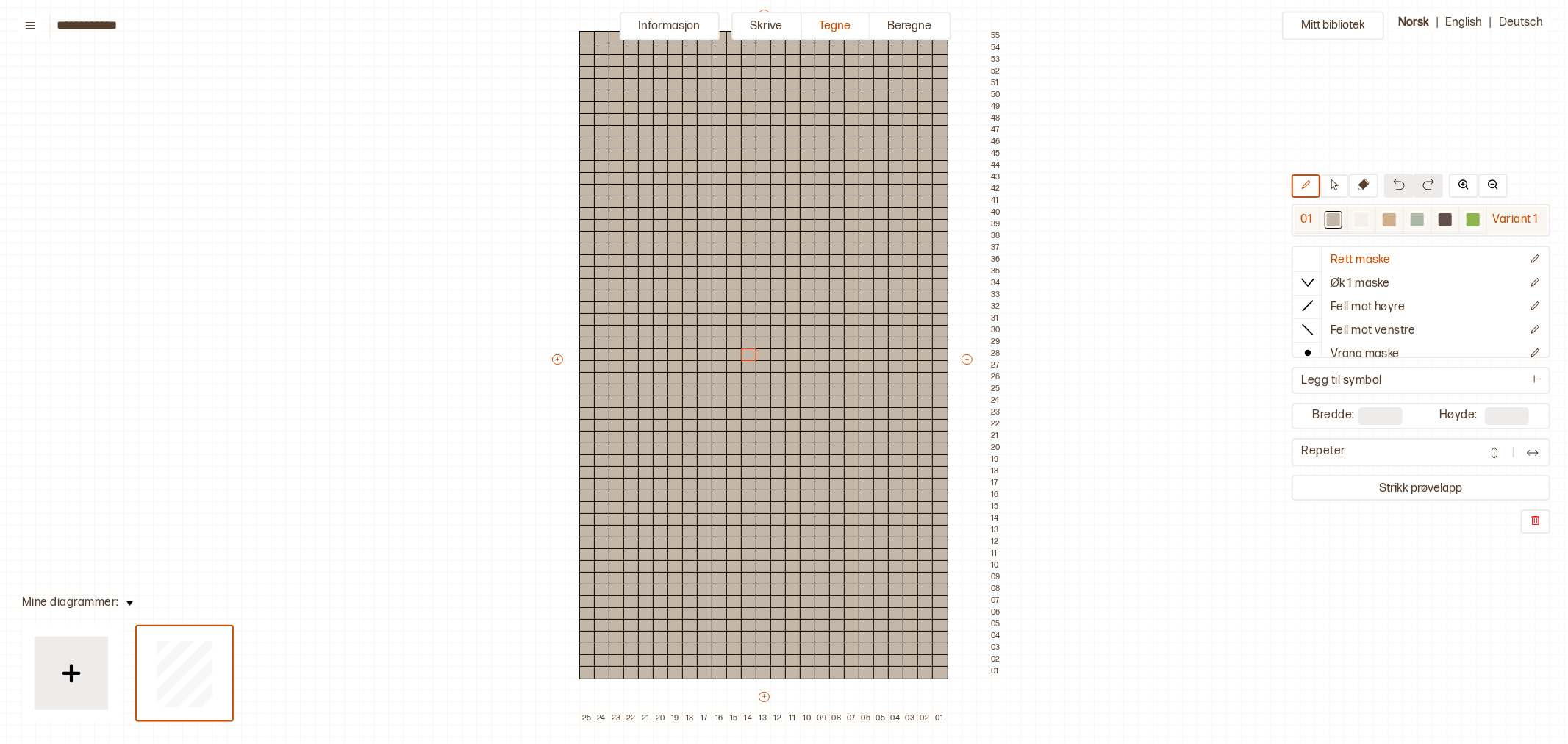
click at [1361, 222] on div at bounding box center [1362, 220] width 14 height 14
click at [942, 674] on div at bounding box center [940, 672] width 16 height 14
click at [946, 662] on div at bounding box center [940, 661] width 16 height 14
click at [942, 646] on div at bounding box center [940, 649] width 16 height 14
click at [942, 634] on div at bounding box center [940, 638] width 16 height 14
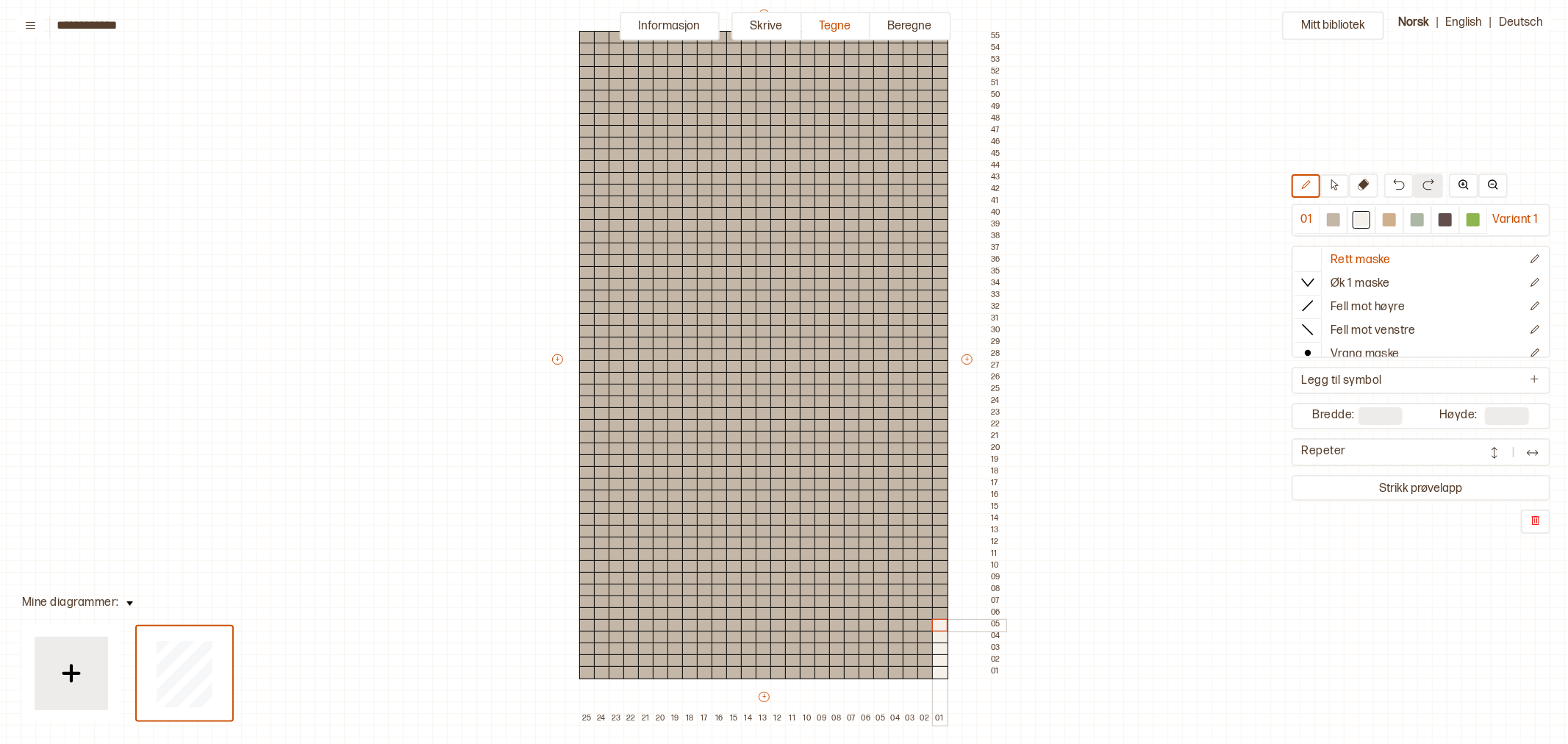
click at [941, 625] on div at bounding box center [940, 626] width 16 height 14
drag, startPoint x: 910, startPoint y: 625, endPoint x: 912, endPoint y: 677, distance: 52.0
click at [912, 677] on div "+ + + + 25 24 23 22 21 20 19 18 17 16 15 14 13 12 11 10 09 08 07 06 05 04 03 02…" at bounding box center [777, 366] width 456 height 717
drag, startPoint x: 880, startPoint y: 625, endPoint x: 884, endPoint y: 676, distance: 51.2
click at [884, 676] on div "+ + + + 25 24 23 22 21 20 19 18 17 16 15 14 13 12 11 10 09 08 07 06 05 04 03 02…" at bounding box center [777, 366] width 456 height 717
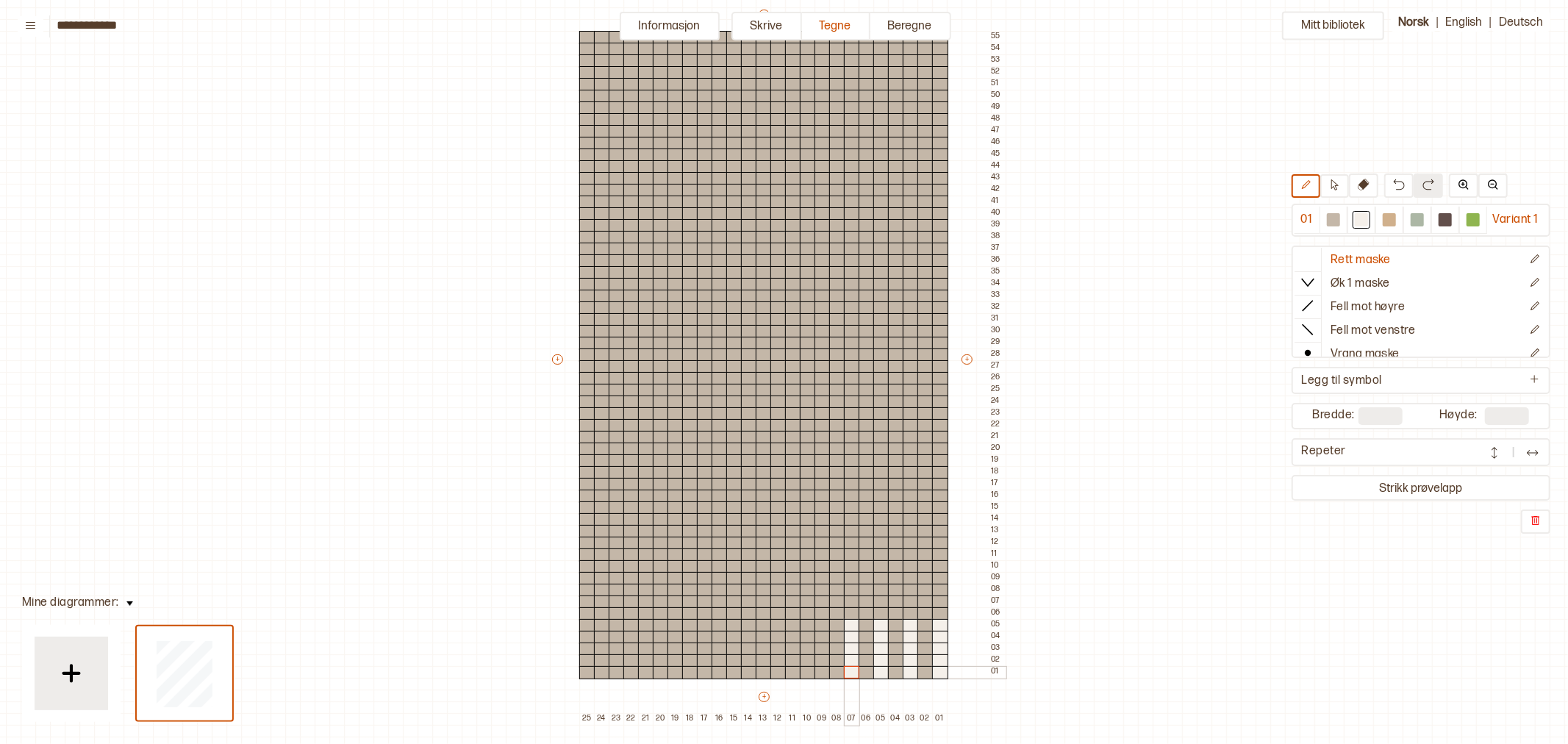
drag, startPoint x: 849, startPoint y: 626, endPoint x: 817, endPoint y: 657, distance: 44.6
click at [848, 674] on div "+ + + + 25 24 23 22 21 20 19 18 17 16 15 14 13 12 11 10 09 08 07 06 05 04 03 02…" at bounding box center [777, 366] width 456 height 717
drag, startPoint x: 821, startPoint y: 622, endPoint x: 807, endPoint y: 668, distance: 48.1
click at [818, 677] on div "+ + + + 25 24 23 22 21 20 19 18 17 16 15 14 13 12 11 10 09 08 07 06 05 04 03 02…" at bounding box center [777, 366] width 456 height 717
drag, startPoint x: 792, startPoint y: 625, endPoint x: 775, endPoint y: 658, distance: 37.1
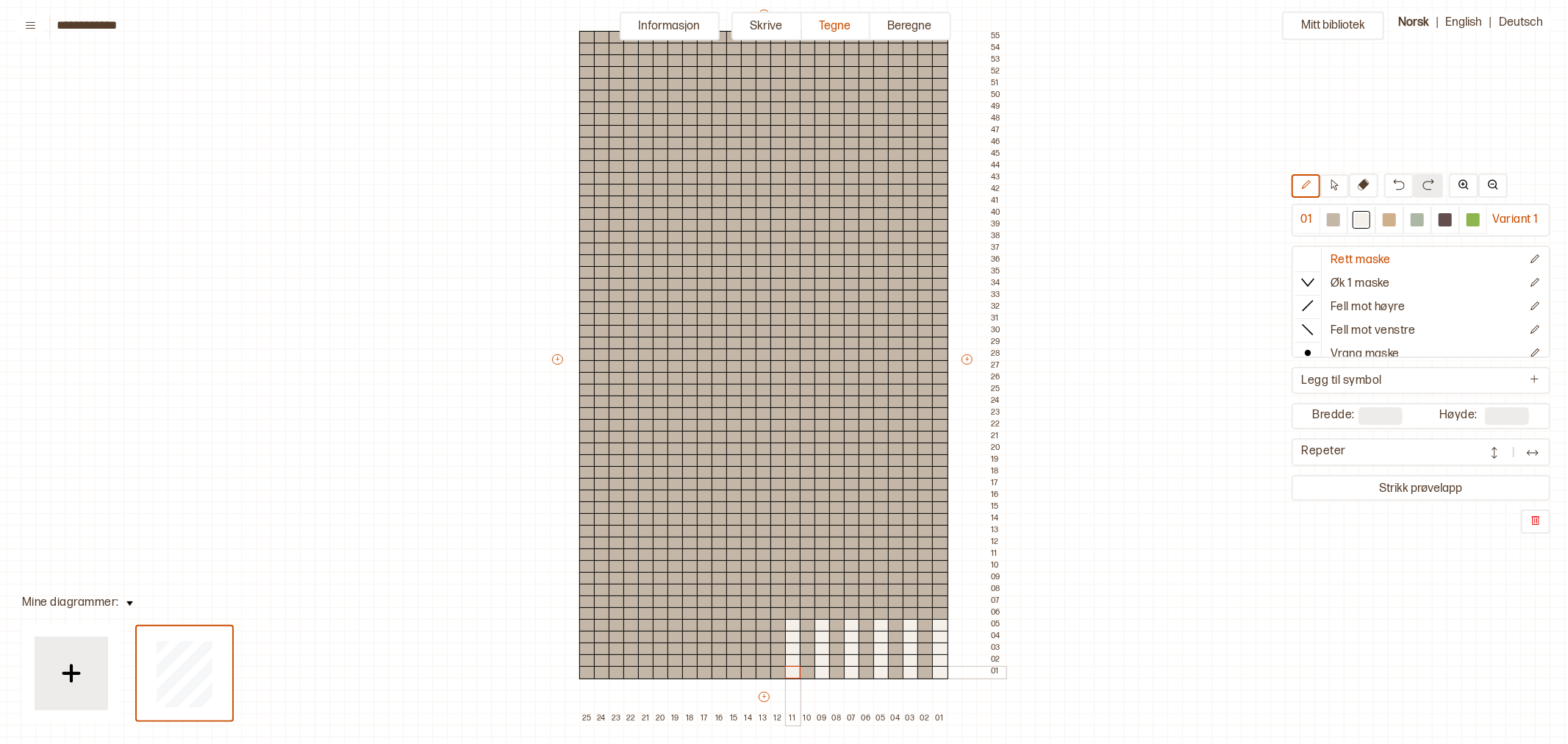
click at [785, 672] on div "+ + + + 25 24 23 22 21 20 19 18 17 16 15 14 13 12 11 10 09 08 07 06 05 04 03 02…" at bounding box center [777, 366] width 456 height 717
drag, startPoint x: 765, startPoint y: 623, endPoint x: 761, endPoint y: 676, distance: 53.2
click at [761, 676] on div "+ + + + 25 24 23 22 21 20 19 18 17 16 15 14 13 12 11 10 09 08 07 06 05 04 03 02…" at bounding box center [777, 366] width 456 height 717
drag, startPoint x: 736, startPoint y: 626, endPoint x: 730, endPoint y: 680, distance: 54.3
click at [730, 680] on div "+ + + + 25 24 23 22 21 20 19 18 17 16 15 14 13 12 11 10 09 08 07 06 05 04 03 02…" at bounding box center [777, 366] width 456 height 717
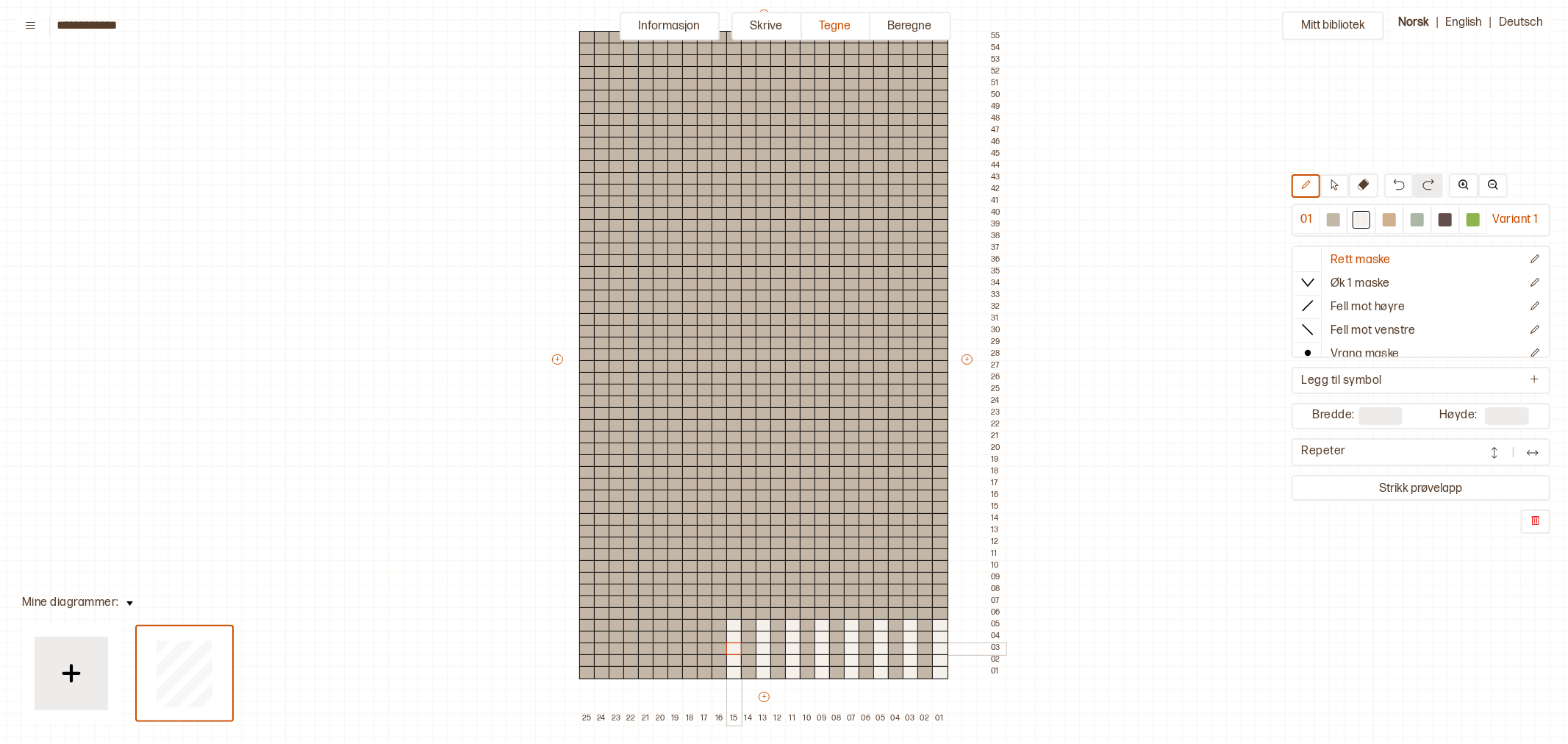
click at [736, 648] on div at bounding box center [734, 649] width 16 height 14
drag, startPoint x: 705, startPoint y: 625, endPoint x: 692, endPoint y: 667, distance: 44.0
click at [706, 671] on div "+ + + + 25 24 23 22 21 20 19 18 17 16 15 14 13 12 11 10 09 08 07 06 05 04 03 02…" at bounding box center [777, 366] width 456 height 717
drag, startPoint x: 678, startPoint y: 622, endPoint x: 656, endPoint y: 649, distance: 34.8
click at [675, 670] on div "+ + + + 25 24 23 22 21 20 19 18 17 16 15 14 13 12 11 10 09 08 07 06 05 04 03 02…" at bounding box center [777, 366] width 456 height 717
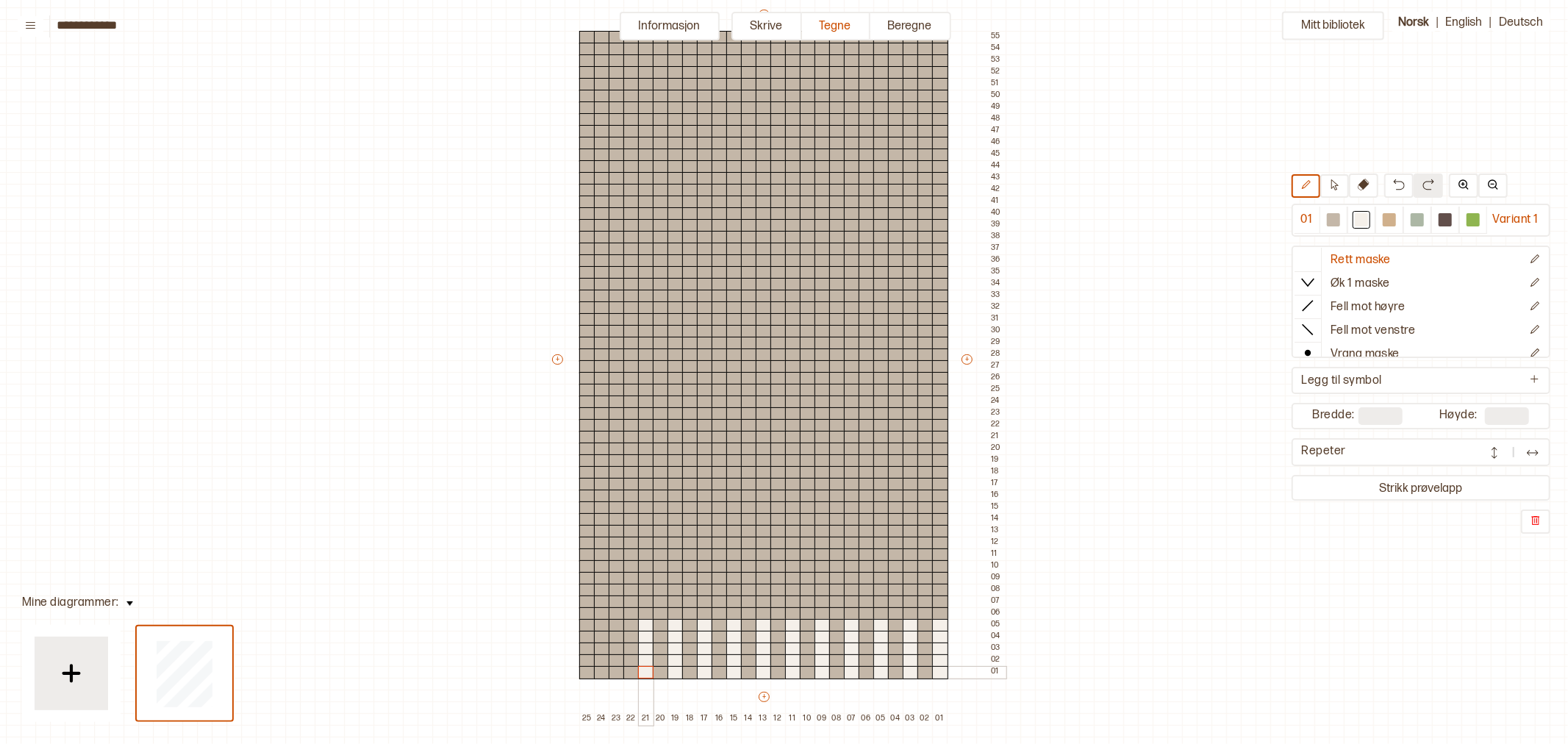
drag, startPoint x: 643, startPoint y: 625, endPoint x: 623, endPoint y: 654, distance: 35.2
click at [642, 670] on div "+ + + + 25 24 23 22 21 20 19 18 17 16 15 14 13 12 11 10 09 08 07 06 05 04 03 02…" at bounding box center [777, 366] width 456 height 717
drag, startPoint x: 618, startPoint y: 622, endPoint x: 611, endPoint y: 665, distance: 43.6
click at [617, 671] on div "+ + + + 25 24 23 22 21 20 19 18 17 16 15 14 13 12 11 10 09 08 07 06 05 04 03 02…" at bounding box center [777, 366] width 456 height 717
drag, startPoint x: 583, startPoint y: 623, endPoint x: 582, endPoint y: 671, distance: 48.0
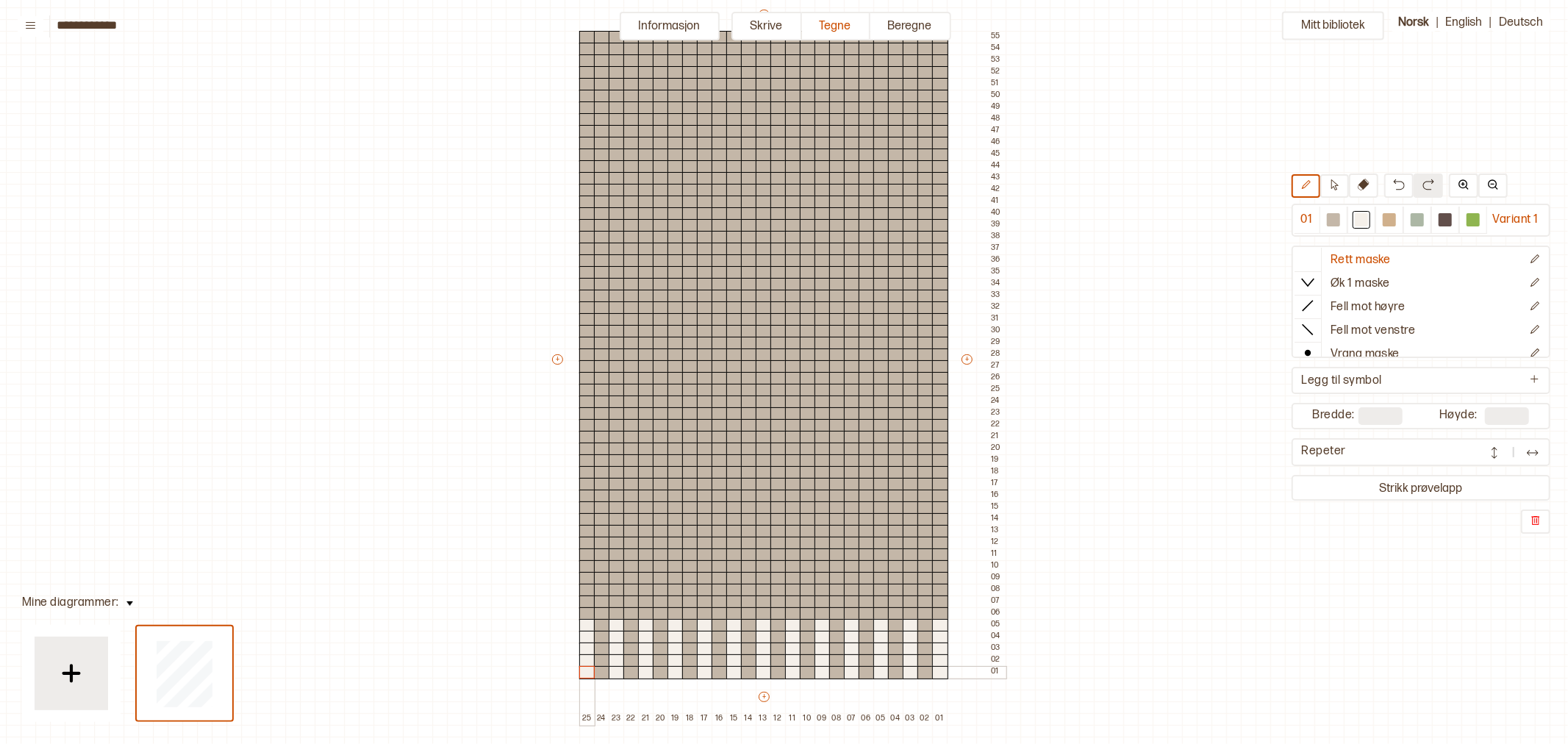
click at [582, 671] on div "+ + + + 25 24 23 22 21 20 19 18 17 16 15 14 13 12 11 10 09 08 07 06 05 04 03 02…" at bounding box center [777, 366] width 456 height 717
click at [1476, 215] on div at bounding box center [1473, 220] width 14 height 14
drag, startPoint x: 600, startPoint y: 628, endPoint x: 599, endPoint y: 674, distance: 46.0
click at [599, 674] on div "+ + + + 25 24 23 22 21 20 19 18 17 16 15 14 13 12 11 10 09 08 07 06 05 04 03 02…" at bounding box center [777, 366] width 456 height 717
drag, startPoint x: 631, startPoint y: 627, endPoint x: 634, endPoint y: 672, distance: 45.1
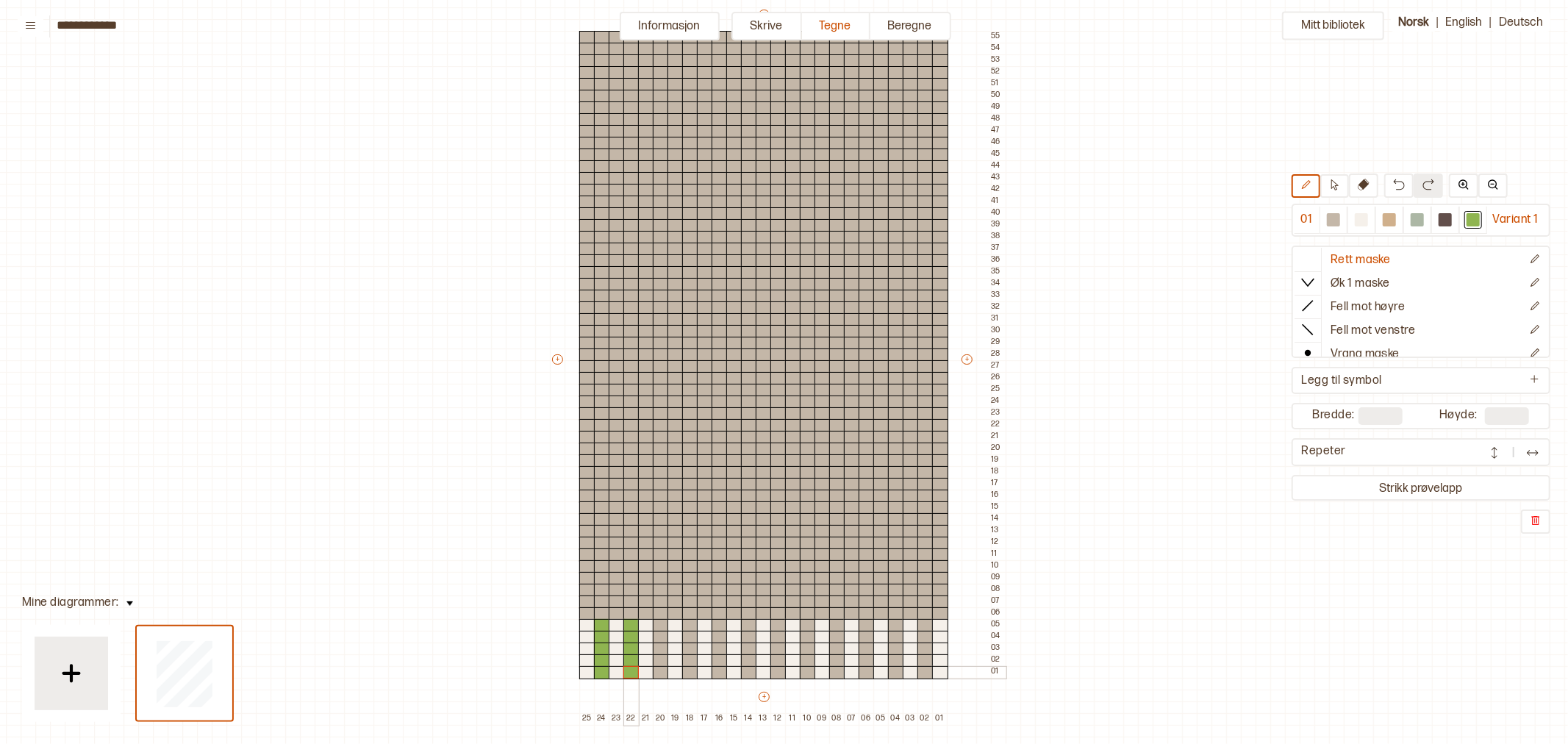
click at [634, 672] on div "+ + + + 25 24 23 22 21 20 19 18 17 16 15 14 13 12 11 10 09 08 07 06 05 04 03 02…" at bounding box center [777, 366] width 456 height 717
drag, startPoint x: 663, startPoint y: 625, endPoint x: 664, endPoint y: 677, distance: 52.0
click at [664, 677] on div "+ + + + 25 24 23 22 21 20 19 18 17 16 15 14 13 12 11 10 09 08 07 06 05 04 03 02…" at bounding box center [777, 366] width 456 height 717
click at [662, 662] on div at bounding box center [660, 661] width 16 height 14
click at [1370, 221] on div at bounding box center [1361, 220] width 28 height 27
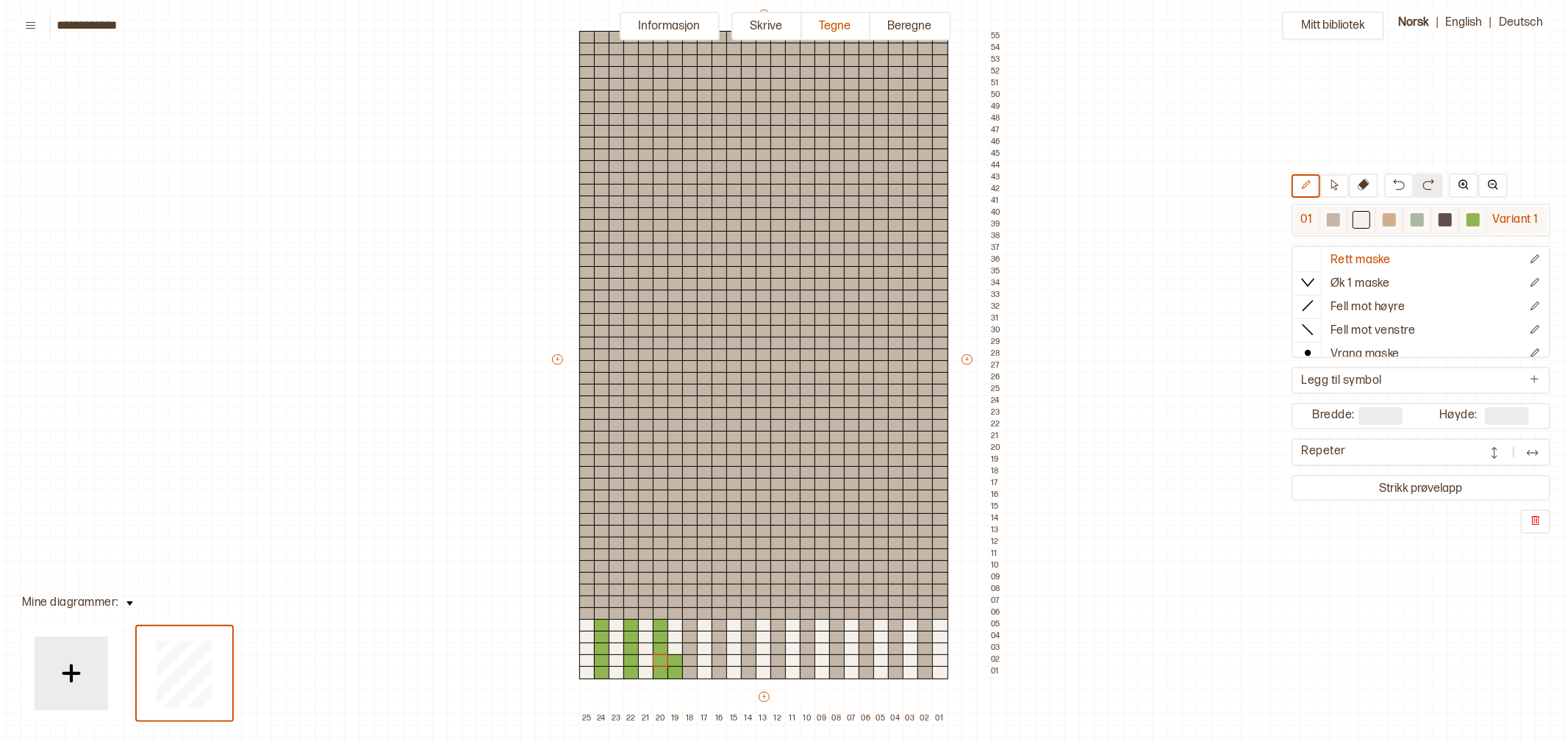
click at [1361, 222] on div at bounding box center [1362, 220] width 14 height 14
drag, startPoint x: 677, startPoint y: 657, endPoint x: 679, endPoint y: 670, distance: 13.2
click at [679, 670] on div "+ + + + 25 24 23 22 21 20 19 18 17 16 15 14 13 12 11 10 09 08 07 06 05 04 03 02…" at bounding box center [777, 366] width 456 height 717
click at [1473, 215] on div at bounding box center [1473, 220] width 14 height 14
drag, startPoint x: 689, startPoint y: 628, endPoint x: 702, endPoint y: 654, distance: 29.1
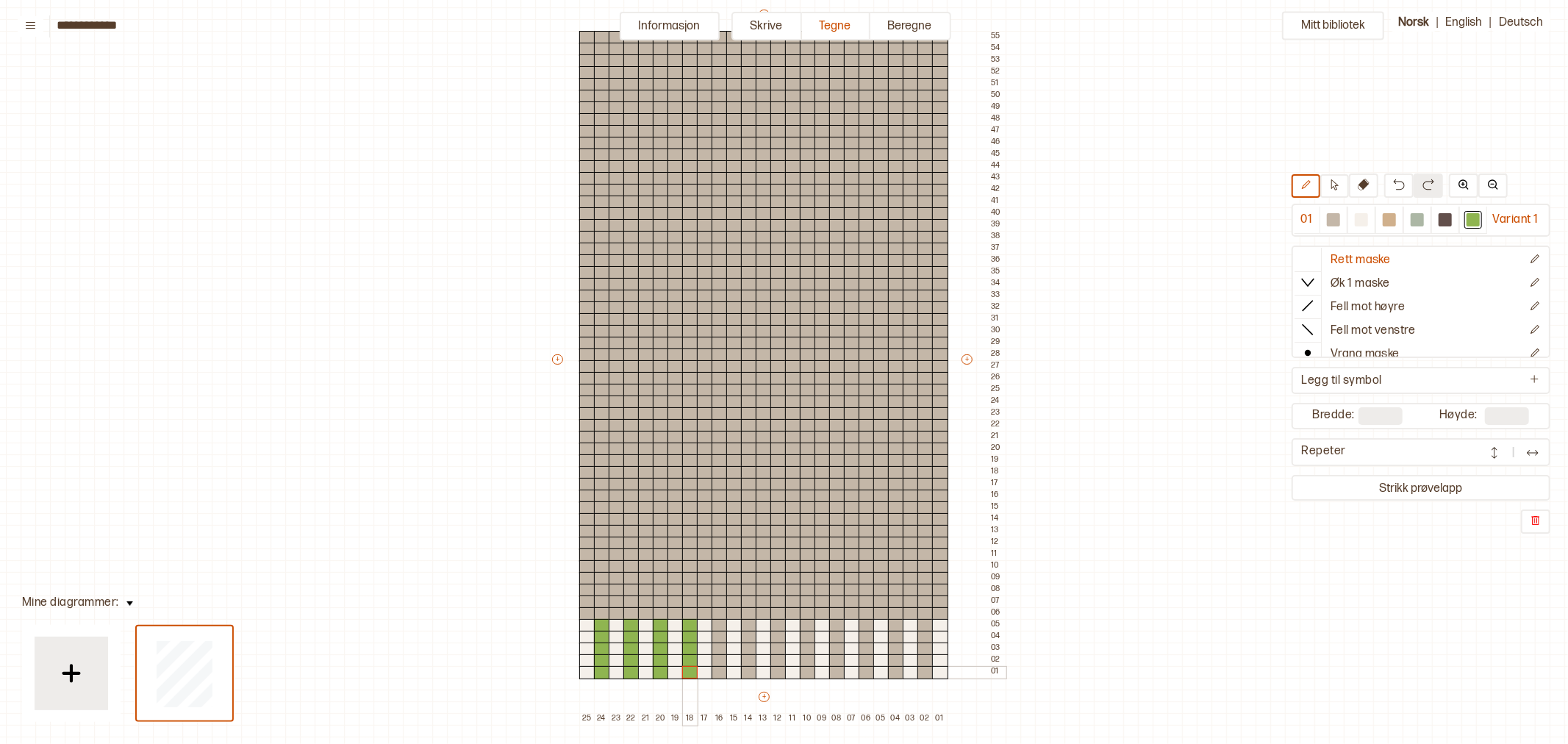
click at [693, 673] on div "+ + + + 25 24 23 22 21 20 19 18 17 16 15 14 13 12 11 10 09 08 07 06 05 04 03 02…" at bounding box center [777, 366] width 456 height 717
drag, startPoint x: 719, startPoint y: 627, endPoint x: 717, endPoint y: 637, distance: 10.2
click at [718, 674] on div "+ + + + 25 24 23 22 21 20 19 18 17 16 15 14 13 12 11 10 09 08 07 06 05 04 03 02…" at bounding box center [777, 366] width 456 height 717
drag, startPoint x: 750, startPoint y: 625, endPoint x: 768, endPoint y: 646, distance: 27.7
click at [747, 670] on div "+ + + + 25 24 23 22 21 20 19 18 17 16 15 14 13 12 11 10 09 08 07 06 05 04 03 02…" at bounding box center [777, 366] width 456 height 717
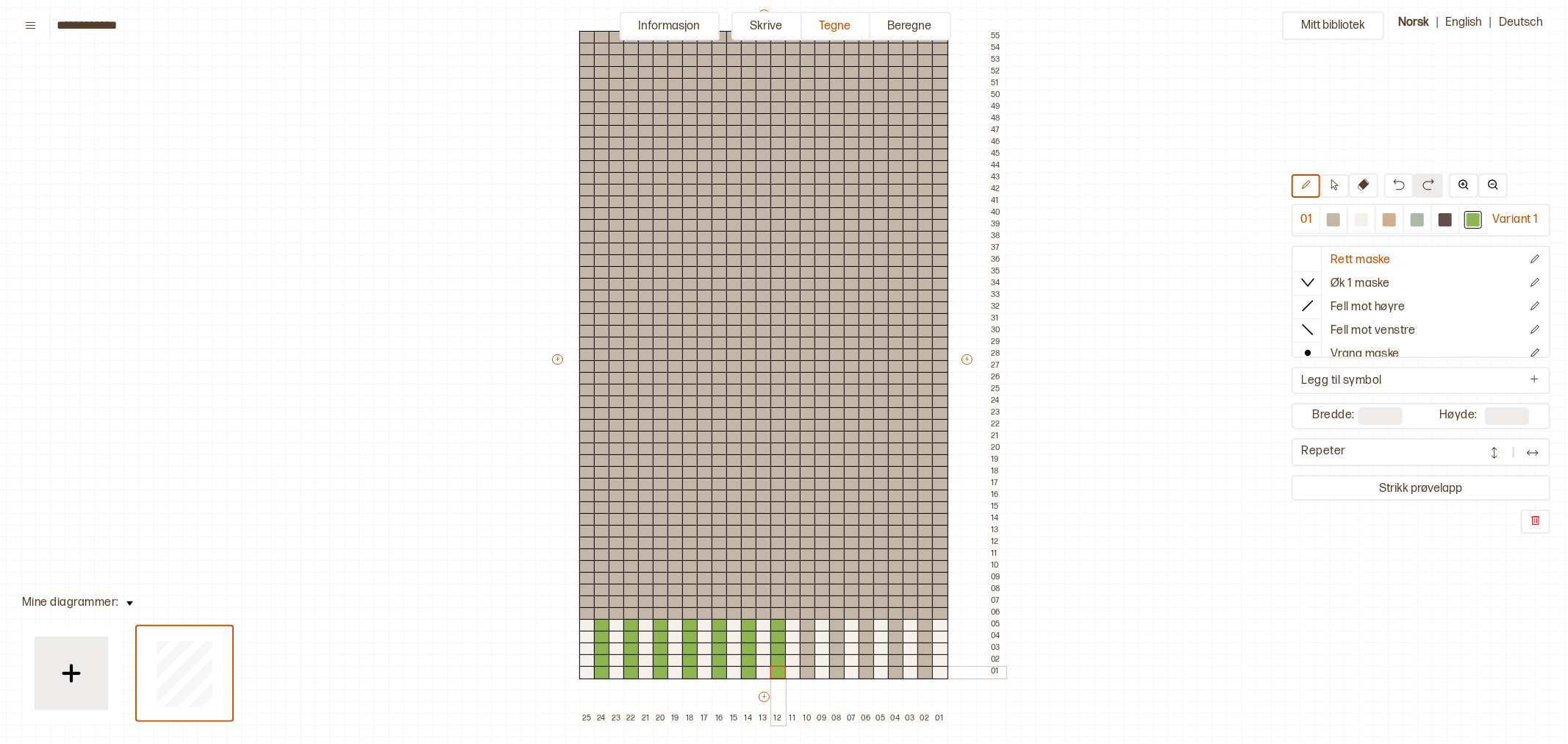
drag, startPoint x: 779, startPoint y: 628, endPoint x: 776, endPoint y: 671, distance: 43.1
click at [776, 671] on div "+ + + + 25 24 23 22 21 20 19 18 17 16 15 14 13 12 11 10 09 08 07 06 05 04 03 02…" at bounding box center [777, 366] width 456 height 717
drag, startPoint x: 809, startPoint y: 625, endPoint x: 820, endPoint y: 649, distance: 26.4
click at [805, 670] on div "+ + + + 25 24 23 22 21 20 19 18 17 16 15 14 13 12 11 10 09 08 07 06 05 04 03 02…" at bounding box center [777, 366] width 456 height 717
drag, startPoint x: 839, startPoint y: 625, endPoint x: 860, endPoint y: 640, distance: 25.8
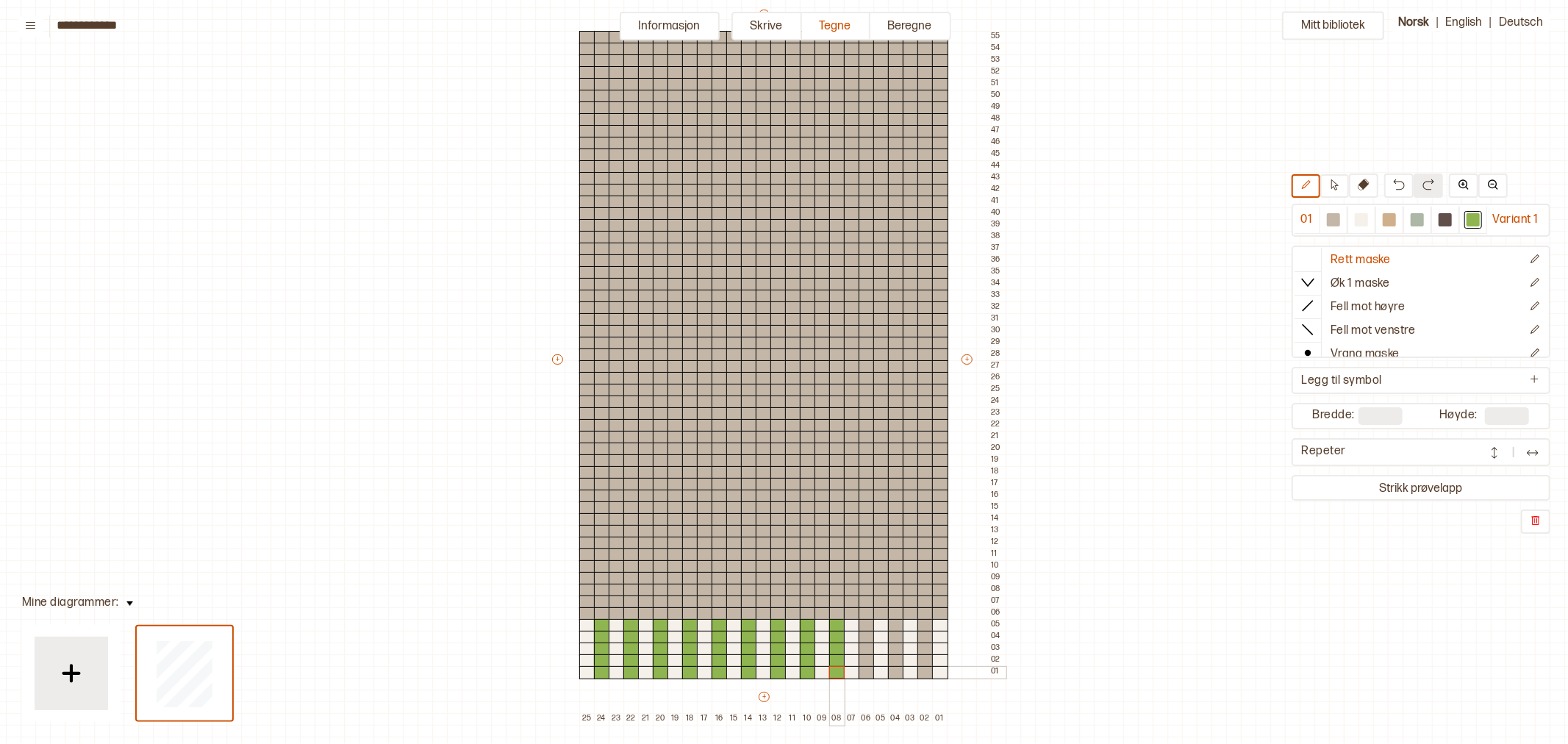
click at [836, 671] on div "+ + + + 25 24 23 22 21 20 19 18 17 16 15 14 13 12 11 10 09 08 07 06 05 04 03 02…" at bounding box center [777, 366] width 456 height 717
drag, startPoint x: 870, startPoint y: 640, endPoint x: 868, endPoint y: 674, distance: 34.1
click at [868, 674] on div "+ + + + 25 24 23 22 21 20 19 18 17 16 15 14 13 12 11 10 09 08 07 06 05 04 03 02…" at bounding box center [777, 366] width 456 height 717
drag, startPoint x: 895, startPoint y: 627, endPoint x: 907, endPoint y: 643, distance: 20.0
click at [892, 674] on div "+ + + + 25 24 23 22 21 20 19 18 17 16 15 14 13 12 11 10 09 08 07 06 05 04 03 02…" at bounding box center [777, 366] width 456 height 717
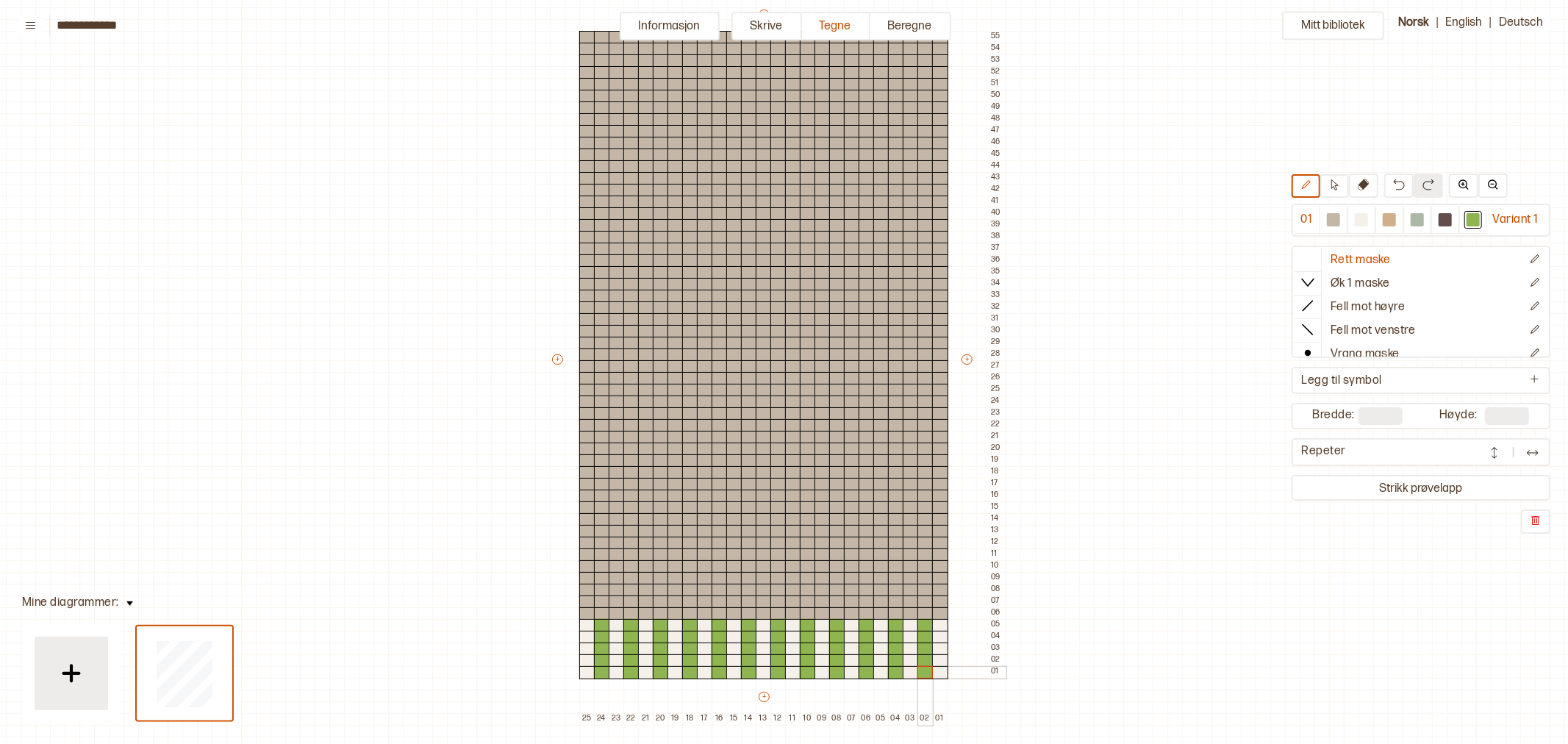
drag, startPoint x: 922, startPoint y: 640, endPoint x: 1005, endPoint y: 591, distance: 96.4
click at [922, 673] on div "+ + + + 25 24 23 22 21 20 19 18 17 16 15 14 13 12 11 10 09 08 07 06 05 04 03 02…" at bounding box center [777, 366] width 456 height 717
click at [1363, 222] on div at bounding box center [1362, 220] width 14 height 14
click at [1332, 182] on icon at bounding box center [1334, 184] width 11 height 11
drag, startPoint x: 588, startPoint y: 588, endPoint x: 949, endPoint y: 604, distance: 361.4
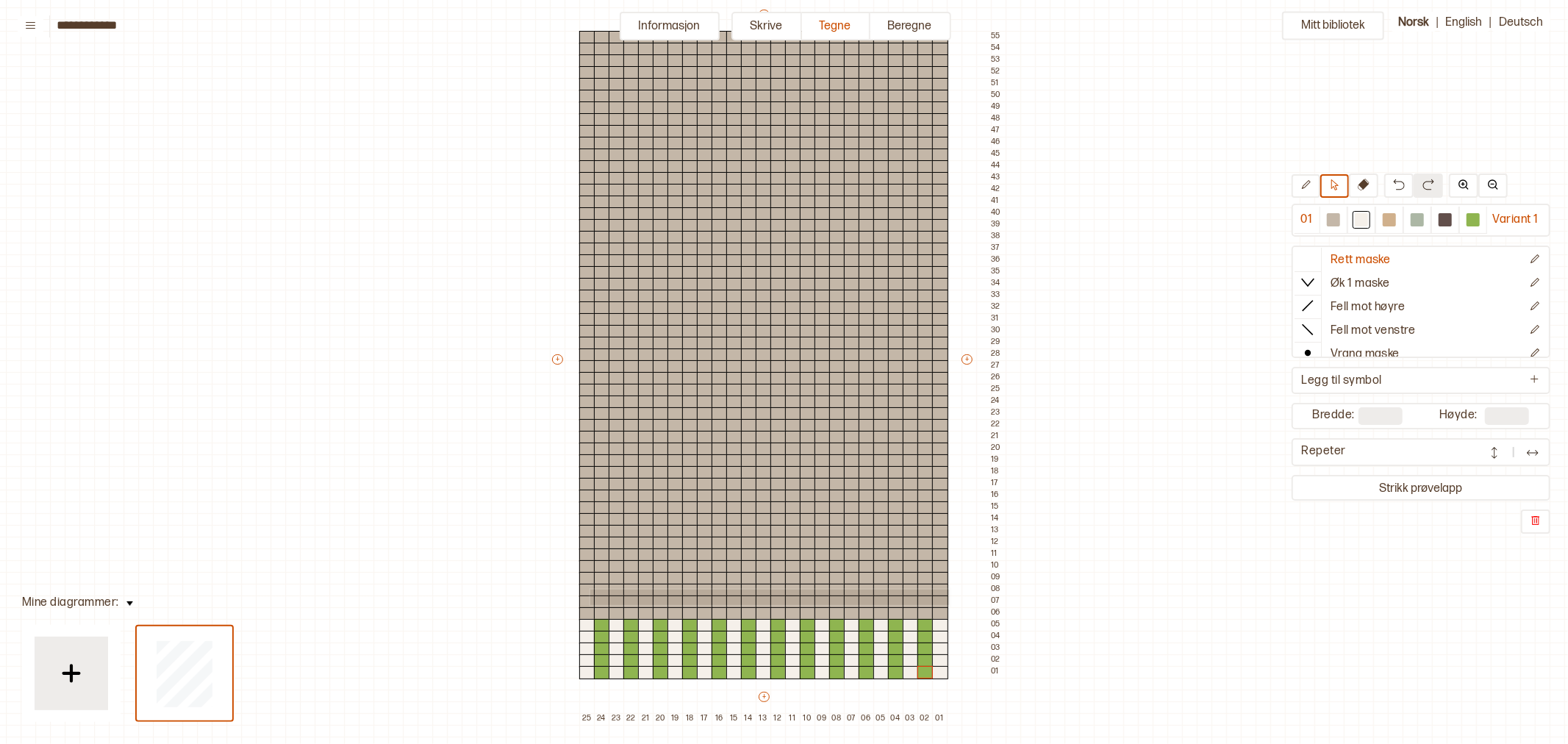
click at [949, 604] on div "+ + + + 25 24 23 22 21 20 19 18 17 16 15 14 13 12 11 10 09 08 07 06 05 04 03 02…" at bounding box center [777, 366] width 456 height 717
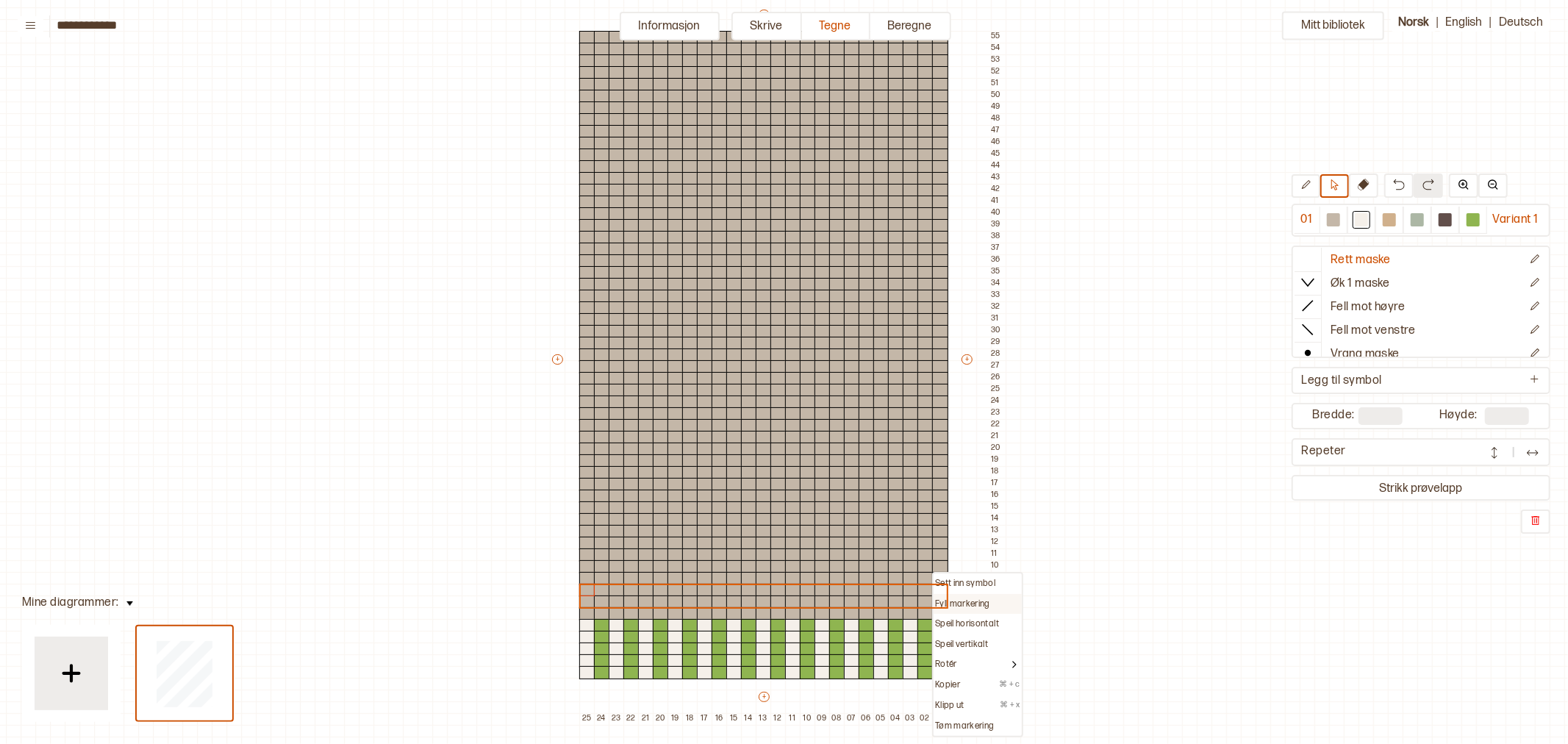
click at [969, 598] on p "Fyll markering" at bounding box center [962, 604] width 55 height 12
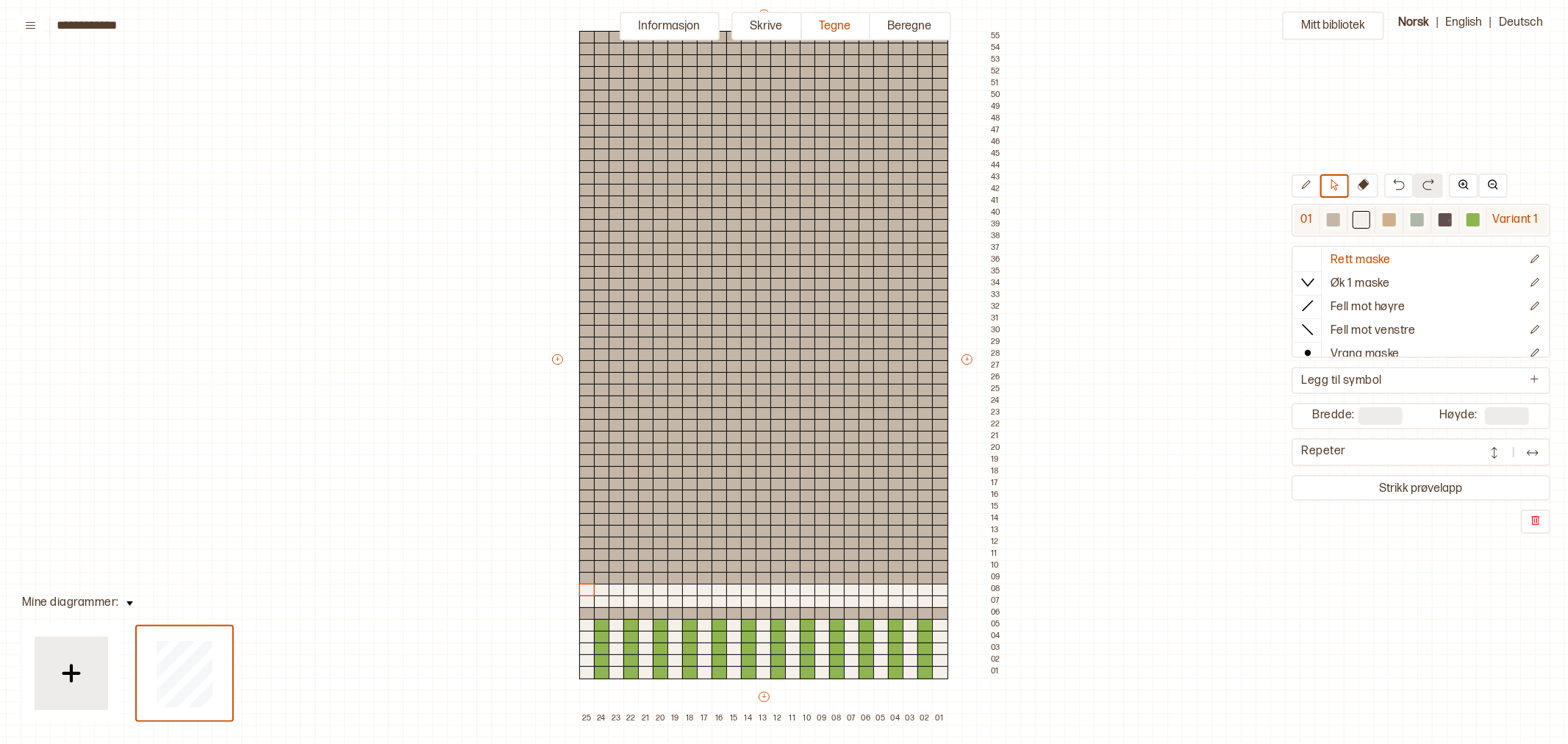
click at [1448, 219] on div at bounding box center [1445, 220] width 14 height 14
drag, startPoint x: 586, startPoint y: 551, endPoint x: 940, endPoint y: 567, distance: 354.4
click at [940, 567] on div "+ + + + 25 24 23 22 21 20 19 18 17 16 15 14 13 12 11 10 09 08 07 06 05 04 03 02…" at bounding box center [777, 366] width 456 height 717
click at [958, 563] on p "Fyll markering" at bounding box center [962, 569] width 55 height 12
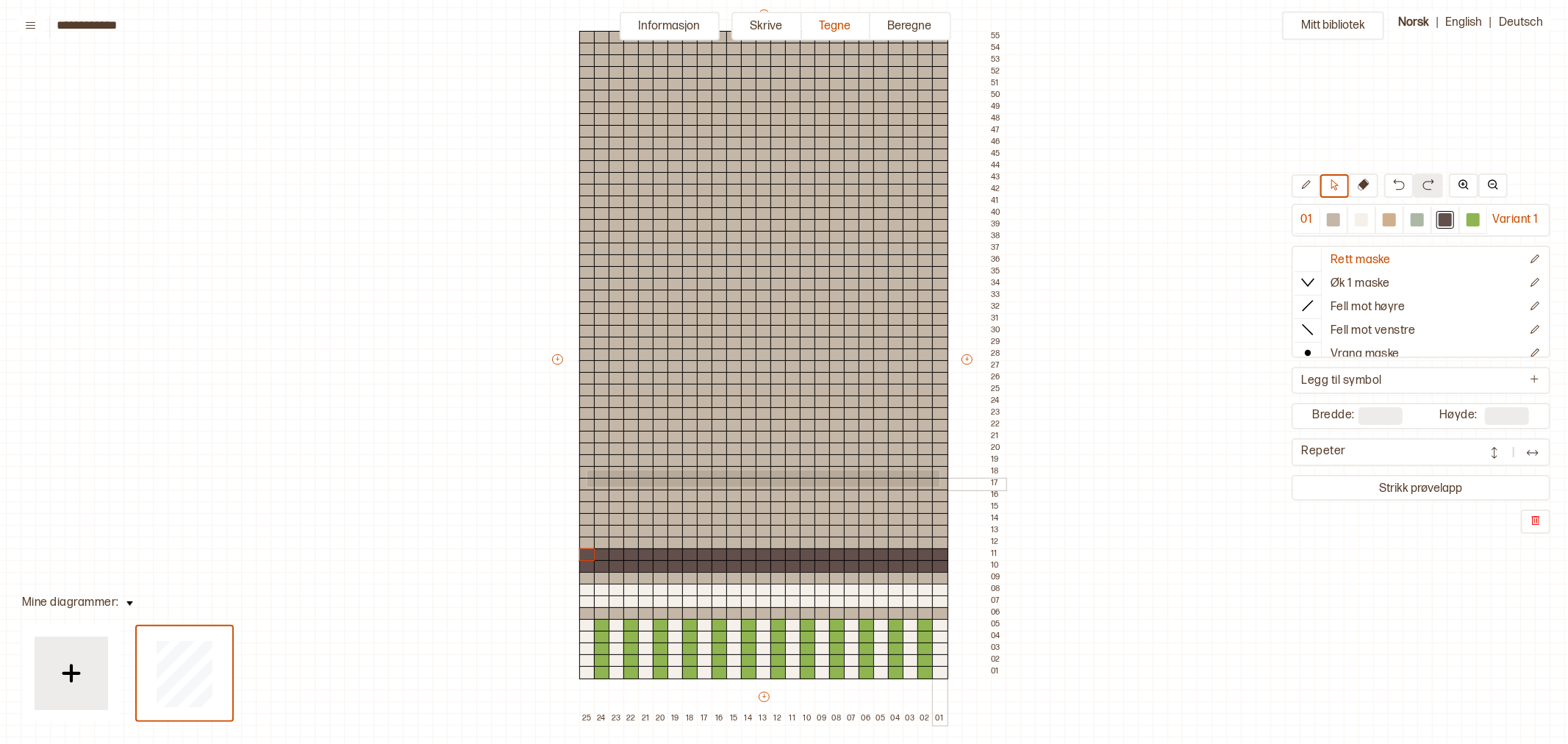
drag, startPoint x: 586, startPoint y: 469, endPoint x: 938, endPoint y: 485, distance: 352.4
click at [938, 485] on div "+ + + + 25 24 23 22 21 20 19 18 17 16 15 14 13 12 11 10 09 08 07 06 05 04 03 02…" at bounding box center [777, 366] width 456 height 717
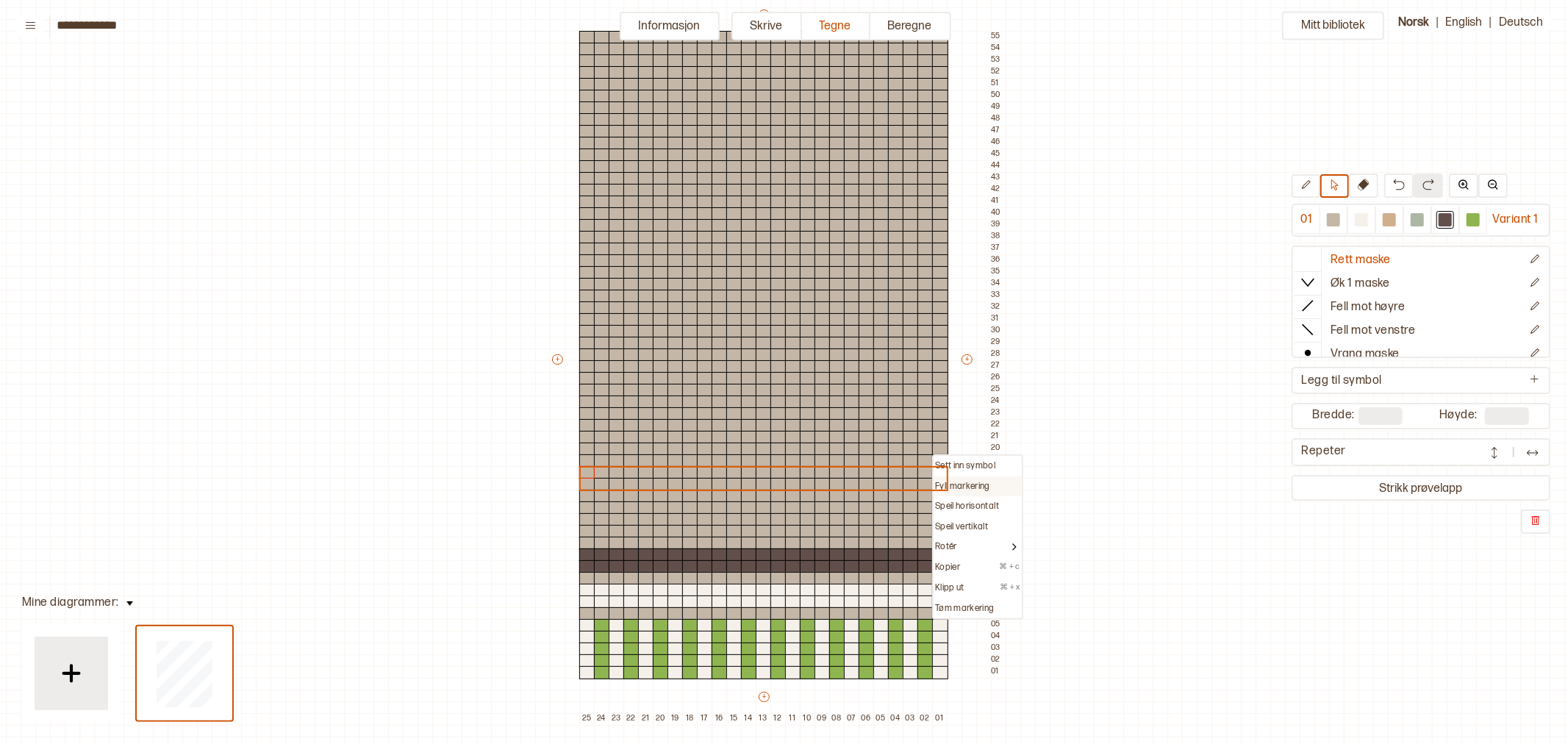
click at [952, 483] on p "Fyll markering" at bounding box center [962, 487] width 55 height 12
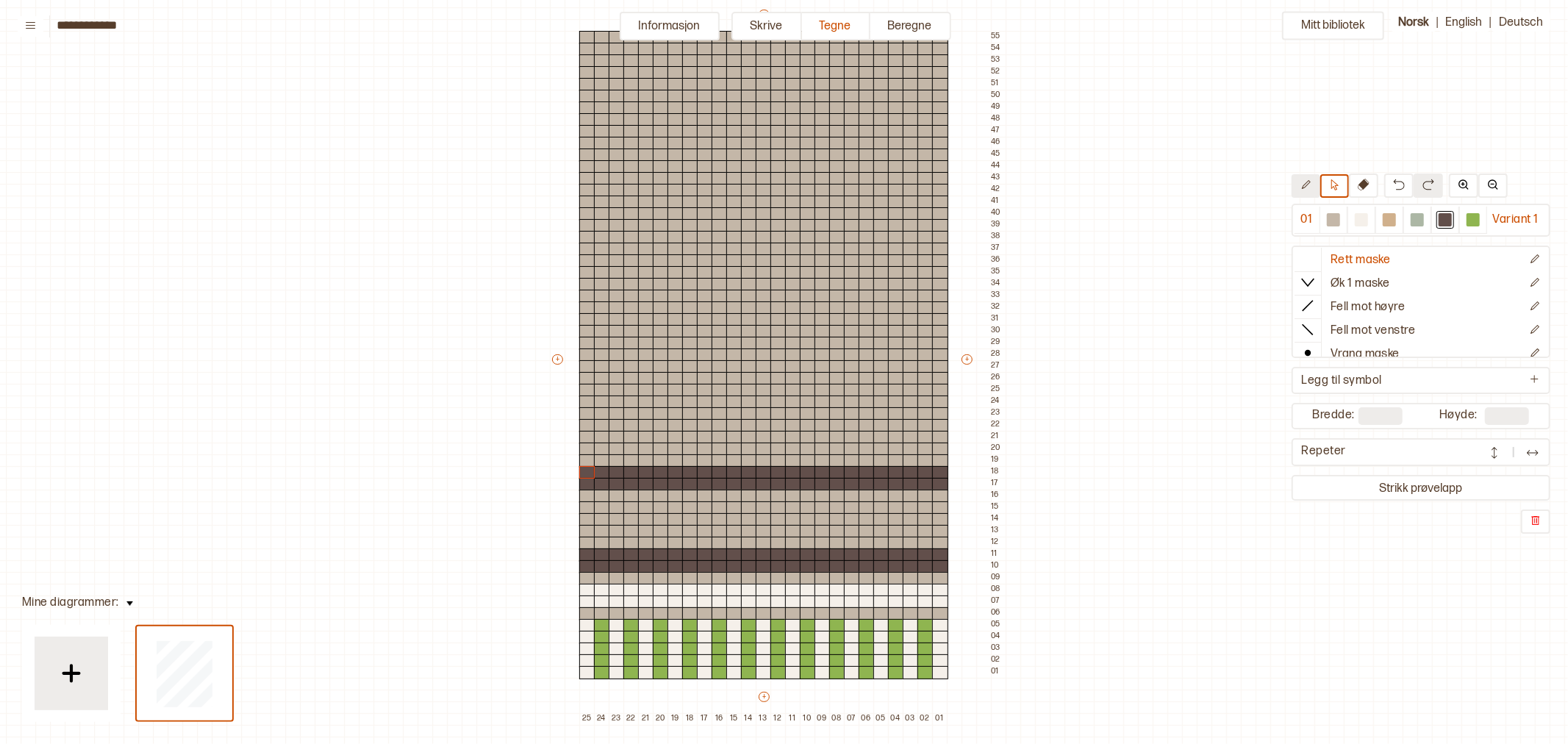
click at [1304, 188] on icon at bounding box center [1306, 184] width 11 height 11
drag, startPoint x: 634, startPoint y: 530, endPoint x: 657, endPoint y: 529, distance: 23.0
click at [657, 529] on div "+ + + + 25 24 23 22 21 20 19 18 17 16 15 14 13 12 11 10 09 08 07 06 05 04 03 02…" at bounding box center [777, 366] width 456 height 717
click at [645, 518] on div at bounding box center [646, 520] width 16 height 14
drag, startPoint x: 693, startPoint y: 530, endPoint x: 717, endPoint y: 532, distance: 24.1
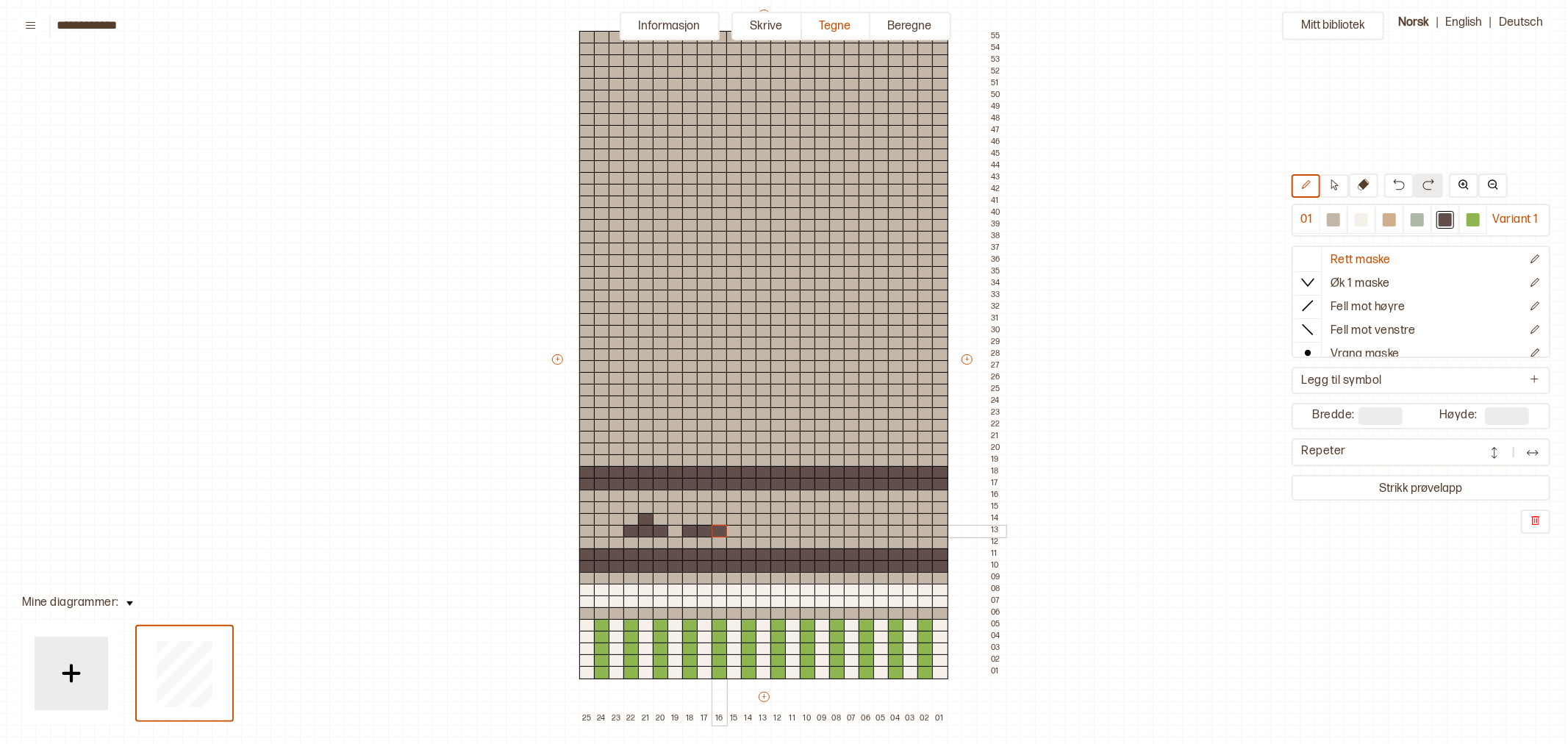
click at [717, 532] on div "+ + + + 25 24 23 22 21 20 19 18 17 16 15 14 13 12 11 10 09 08 07 06 05 04 03 02…" at bounding box center [777, 366] width 456 height 717
click at [706, 520] on div at bounding box center [705, 520] width 16 height 14
drag, startPoint x: 751, startPoint y: 530, endPoint x: 772, endPoint y: 530, distance: 21.0
click at [772, 530] on div "+ + + + 25 24 23 22 21 20 19 18 17 16 15 14 13 12 11 10 09 08 07 06 05 04 03 02…" at bounding box center [777, 366] width 456 height 717
click at [762, 520] on div at bounding box center [764, 520] width 16 height 14
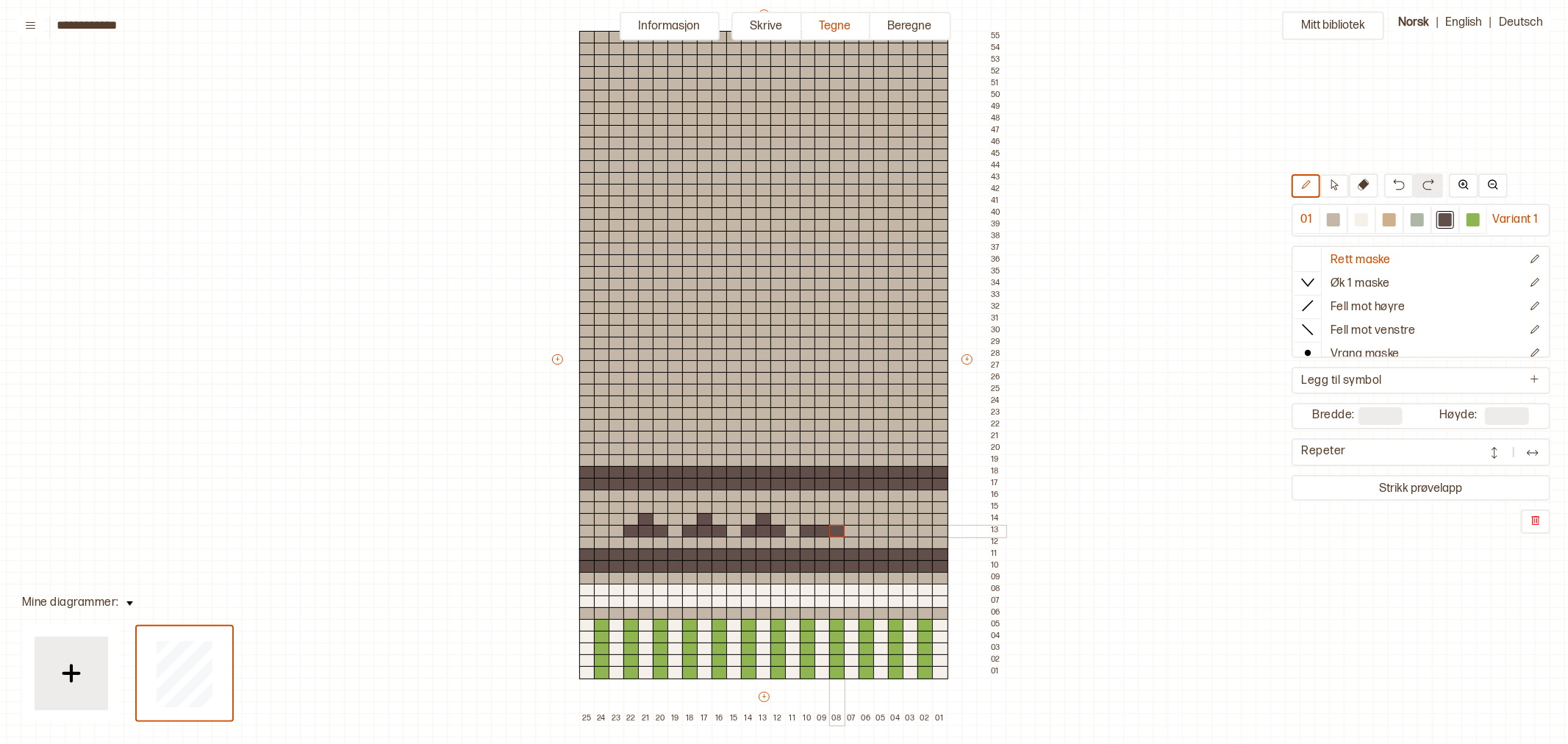
drag, startPoint x: 820, startPoint y: 531, endPoint x: 833, endPoint y: 531, distance: 13.0
click at [833, 531] on div "+ + + + 25 24 23 22 21 20 19 18 17 16 15 14 13 12 11 10 09 08 07 06 05 04 03 02…" at bounding box center [777, 366] width 456 height 717
click at [825, 520] on div at bounding box center [823, 520] width 16 height 14
drag, startPoint x: 866, startPoint y: 530, endPoint x: 897, endPoint y: 531, distance: 31.0
click at [897, 531] on div "+ + + + 25 24 23 22 21 20 19 18 17 16 15 14 13 12 11 10 09 08 07 06 05 04 03 02…" at bounding box center [777, 366] width 456 height 717
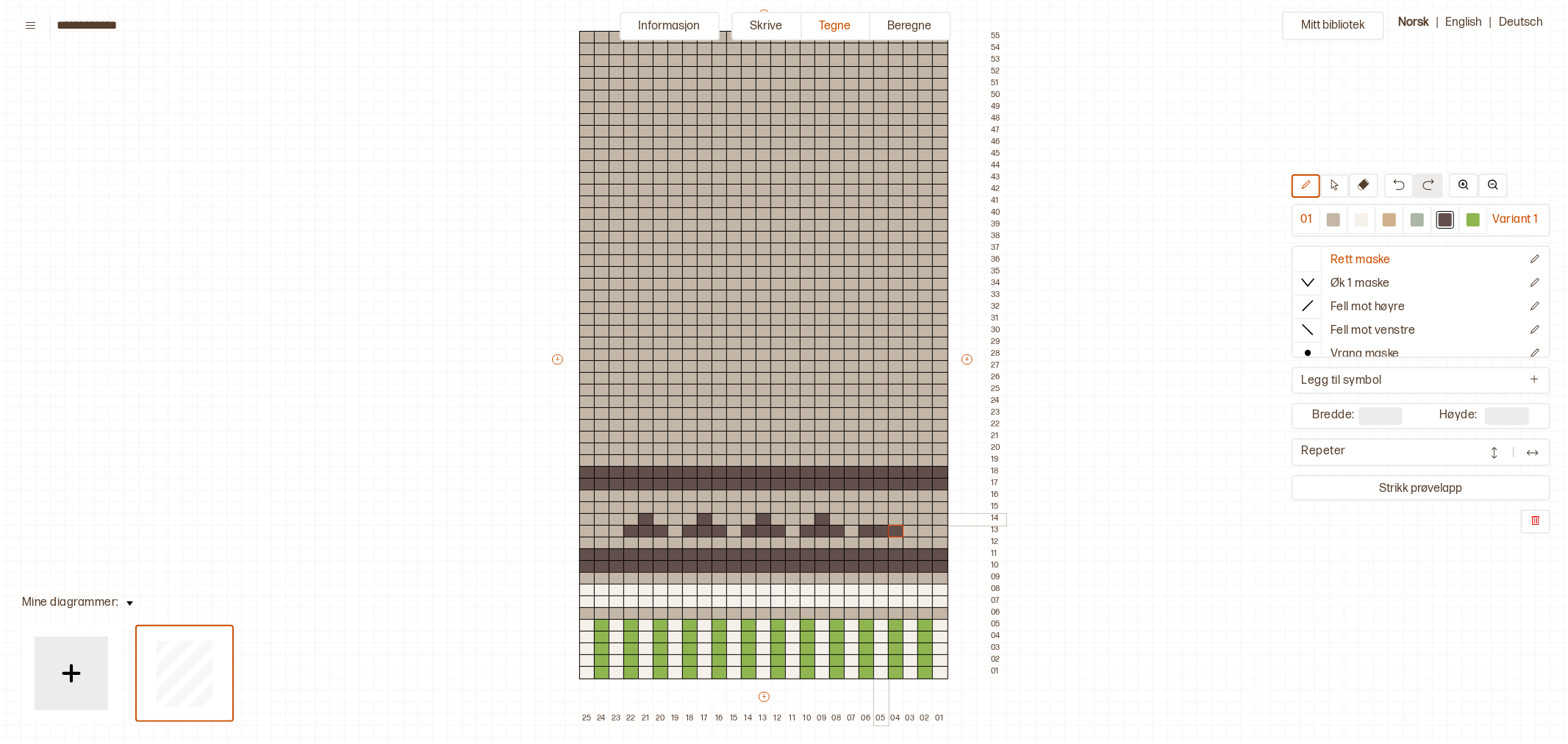
click at [878, 518] on div at bounding box center [881, 520] width 16 height 14
click at [1331, 185] on icon at bounding box center [1334, 184] width 11 height 11
drag, startPoint x: 585, startPoint y: 470, endPoint x: 943, endPoint y: 485, distance: 358.3
click at [943, 485] on div "+ + + + 25 24 23 22 21 20 19 18 17 16 15 14 13 12 11 10 09 08 07 06 05 04 03 02…" at bounding box center [777, 366] width 456 height 717
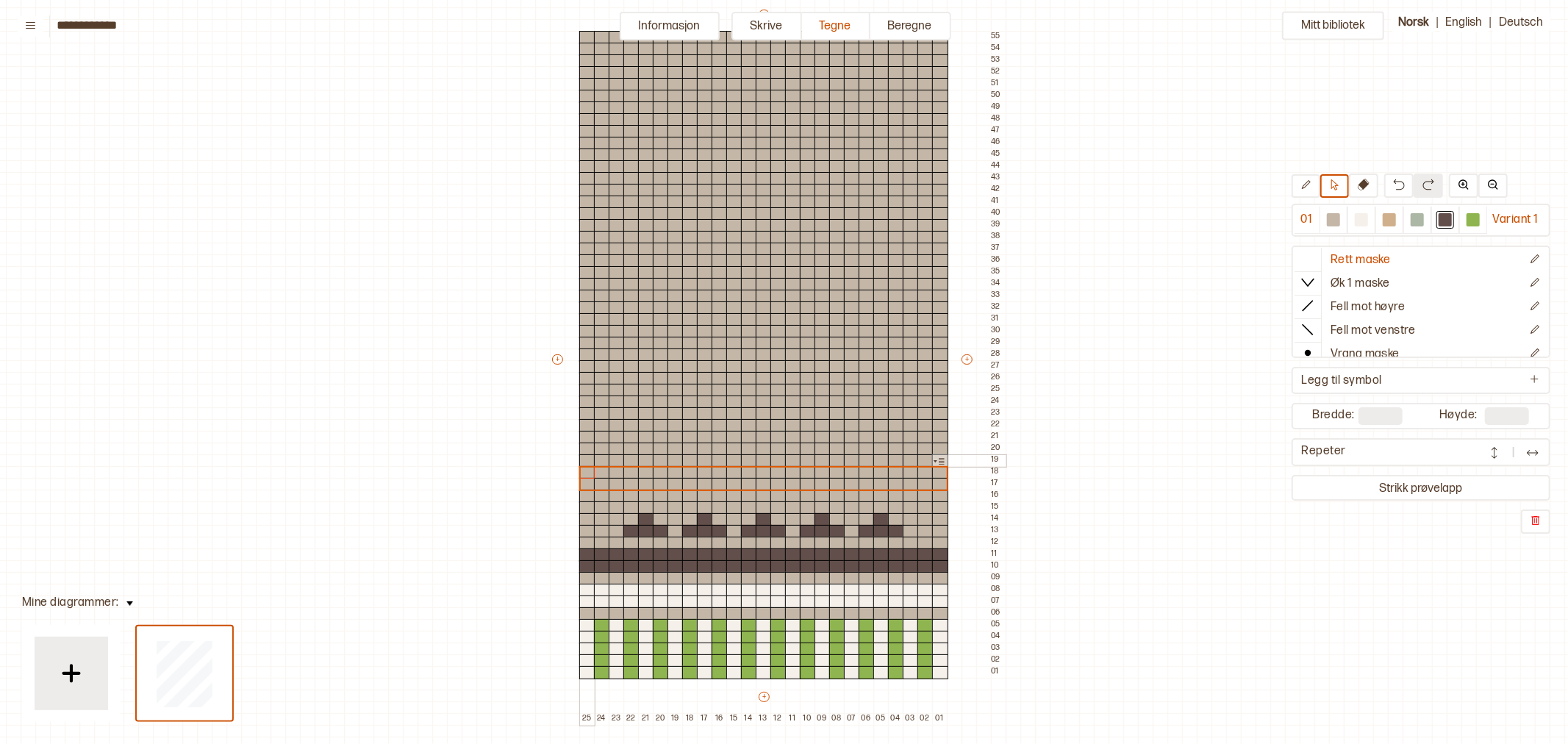
click at [587, 459] on div at bounding box center [588, 461] width 16 height 14
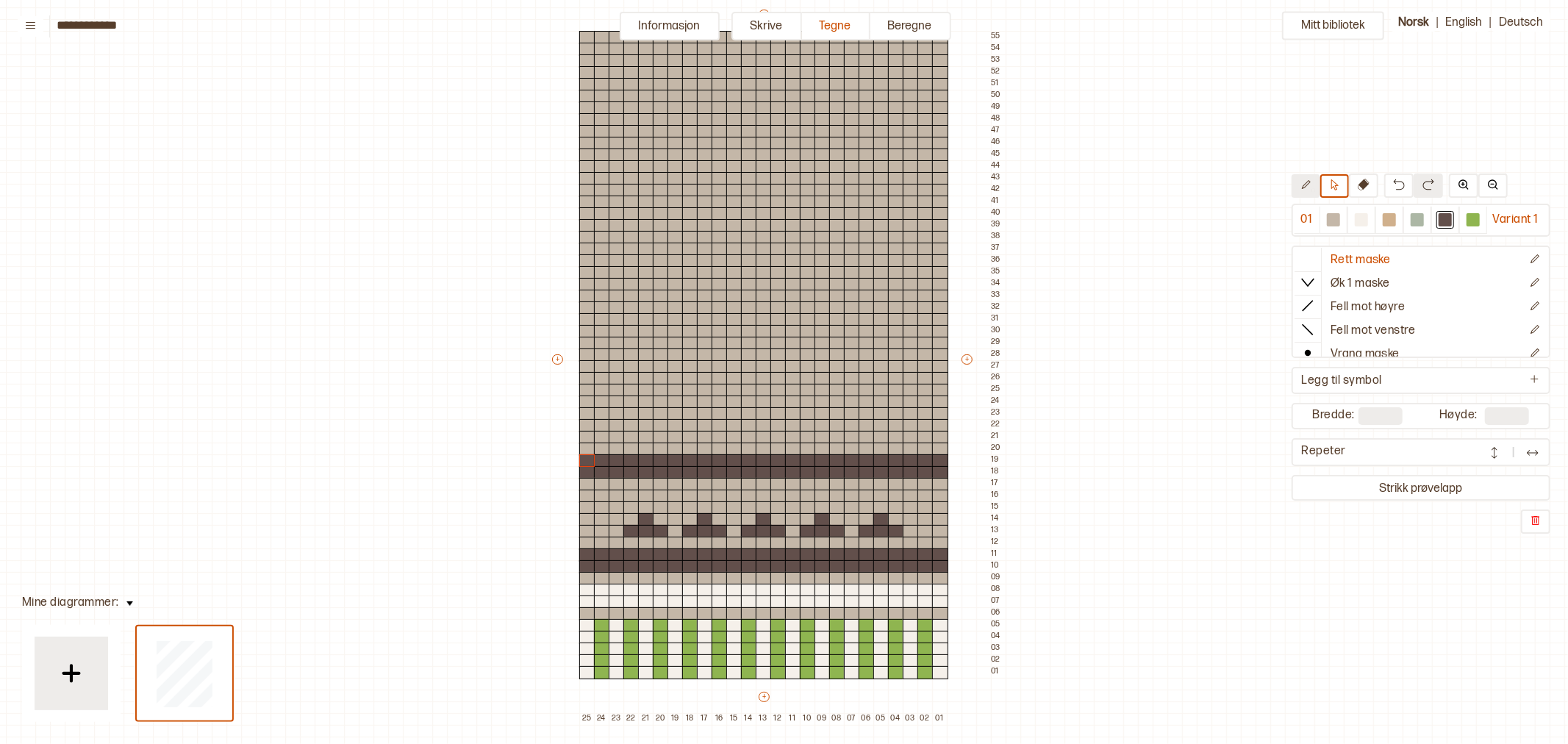
click at [1312, 189] on button at bounding box center [1307, 186] width 29 height 23
click at [1445, 221] on div at bounding box center [1445, 220] width 14 height 14
drag, startPoint x: 675, startPoint y: 507, endPoint x: 678, endPoint y: 495, distance: 12.4
click at [665, 496] on div "+ + + + 25 24 23 22 21 20 19 18 17 16 15 14 13 12 11 10 09 08 07 06 05 04 03 02…" at bounding box center [777, 366] width 456 height 717
click at [689, 496] on div at bounding box center [690, 496] width 16 height 14
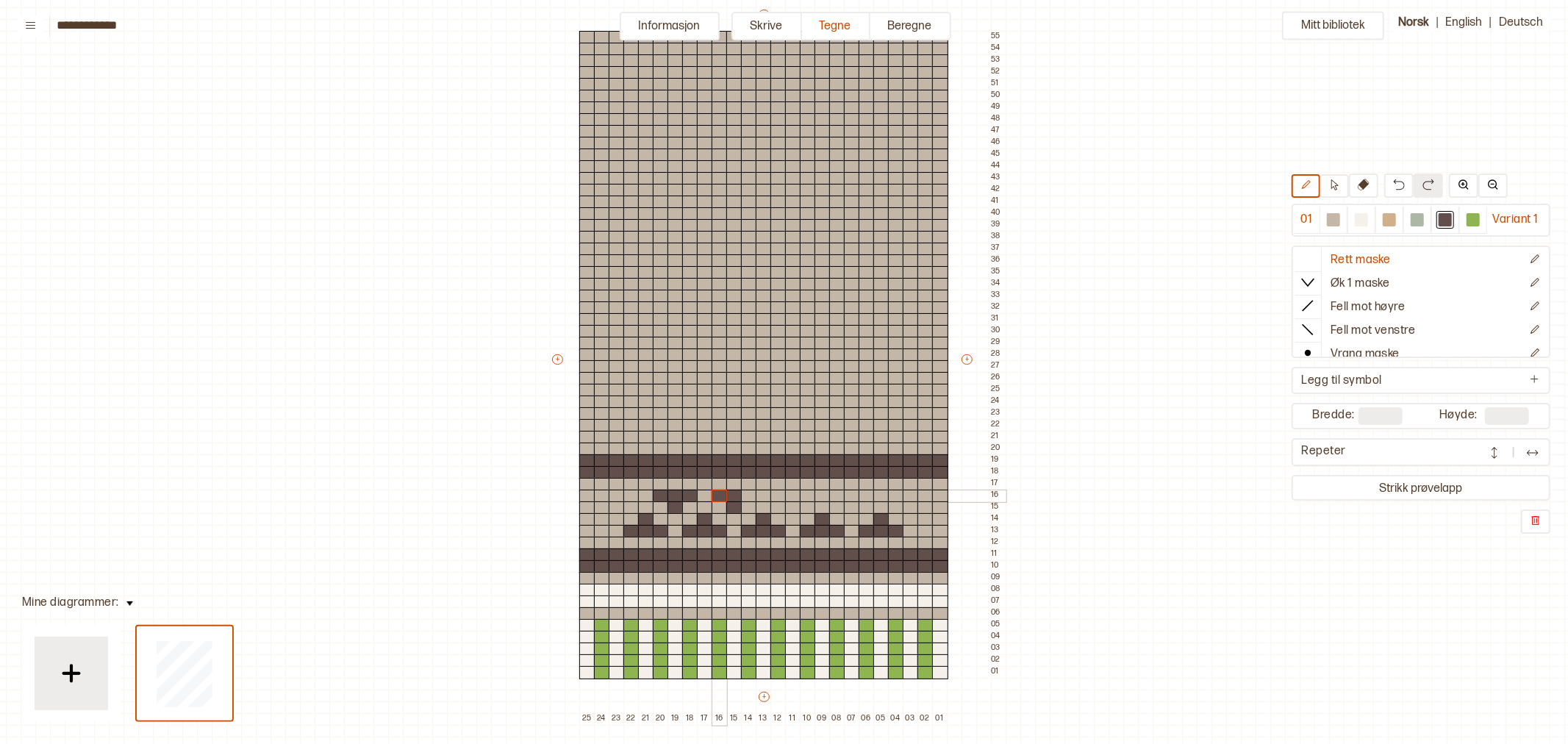
drag, startPoint x: 736, startPoint y: 507, endPoint x: 754, endPoint y: 495, distance: 21.6
click at [723, 493] on div "+ + + + 25 24 23 22 21 20 19 18 17 16 15 14 13 12 11 10 09 08 07 06 05 04 03 02…" at bounding box center [777, 366] width 456 height 717
click at [752, 495] on div at bounding box center [749, 496] width 16 height 14
drag, startPoint x: 796, startPoint y: 507, endPoint x: 784, endPoint y: 494, distance: 17.7
click at [784, 494] on div "+ + + + 25 24 23 22 21 20 19 18 17 16 15 14 13 12 11 10 09 08 07 06 05 04 03 02…" at bounding box center [777, 366] width 456 height 717
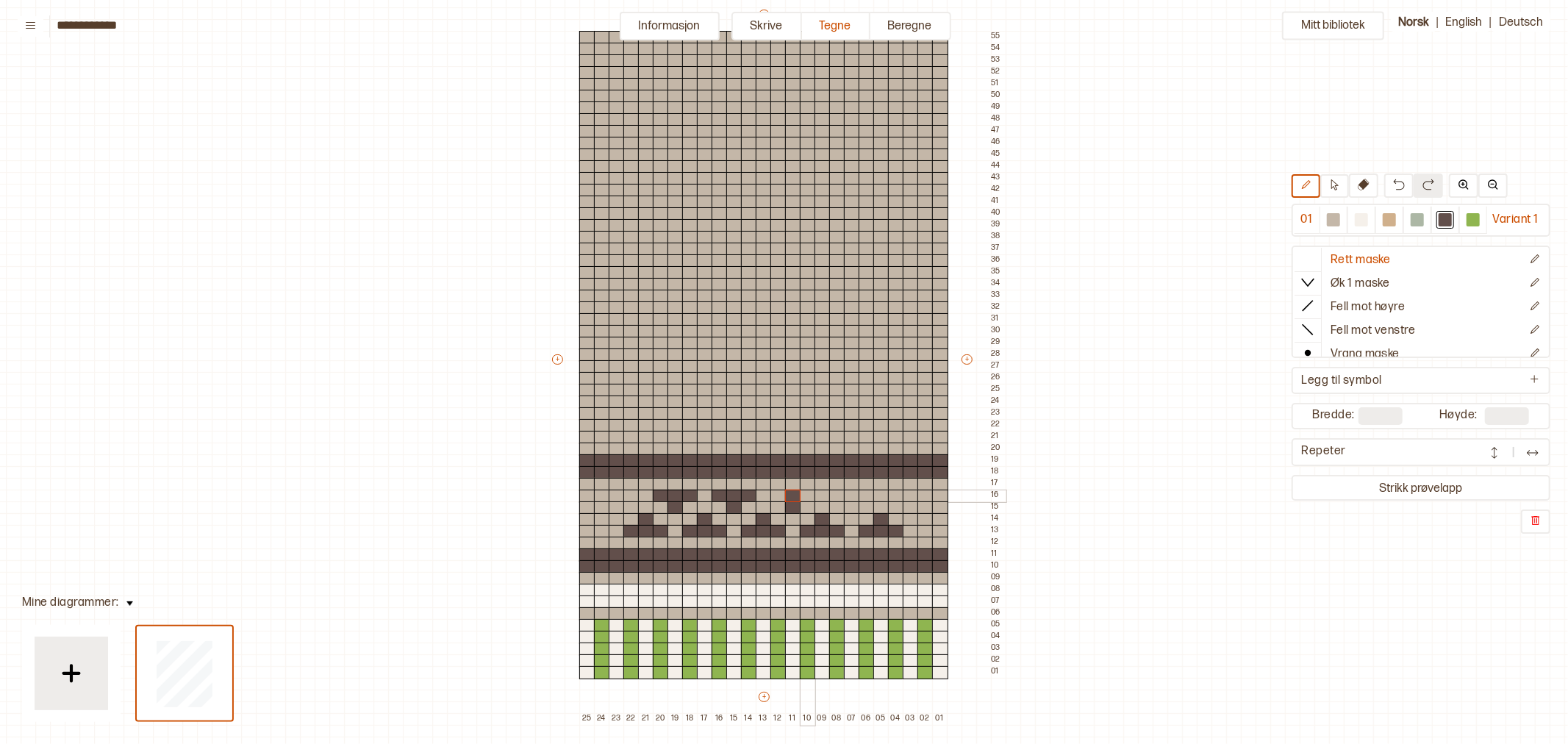
drag, startPoint x: 807, startPoint y: 495, endPoint x: 777, endPoint y: 496, distance: 30.0
click at [809, 495] on div at bounding box center [807, 496] width 16 height 14
click at [775, 493] on div at bounding box center [778, 496] width 16 height 14
drag, startPoint x: 853, startPoint y: 508, endPoint x: 839, endPoint y: 493, distance: 20.5
click at [839, 493] on div "+ + + + 25 24 23 22 21 20 19 18 17 16 15 14 13 12 11 10 09 08 07 06 05 04 03 02…" at bounding box center [777, 366] width 456 height 717
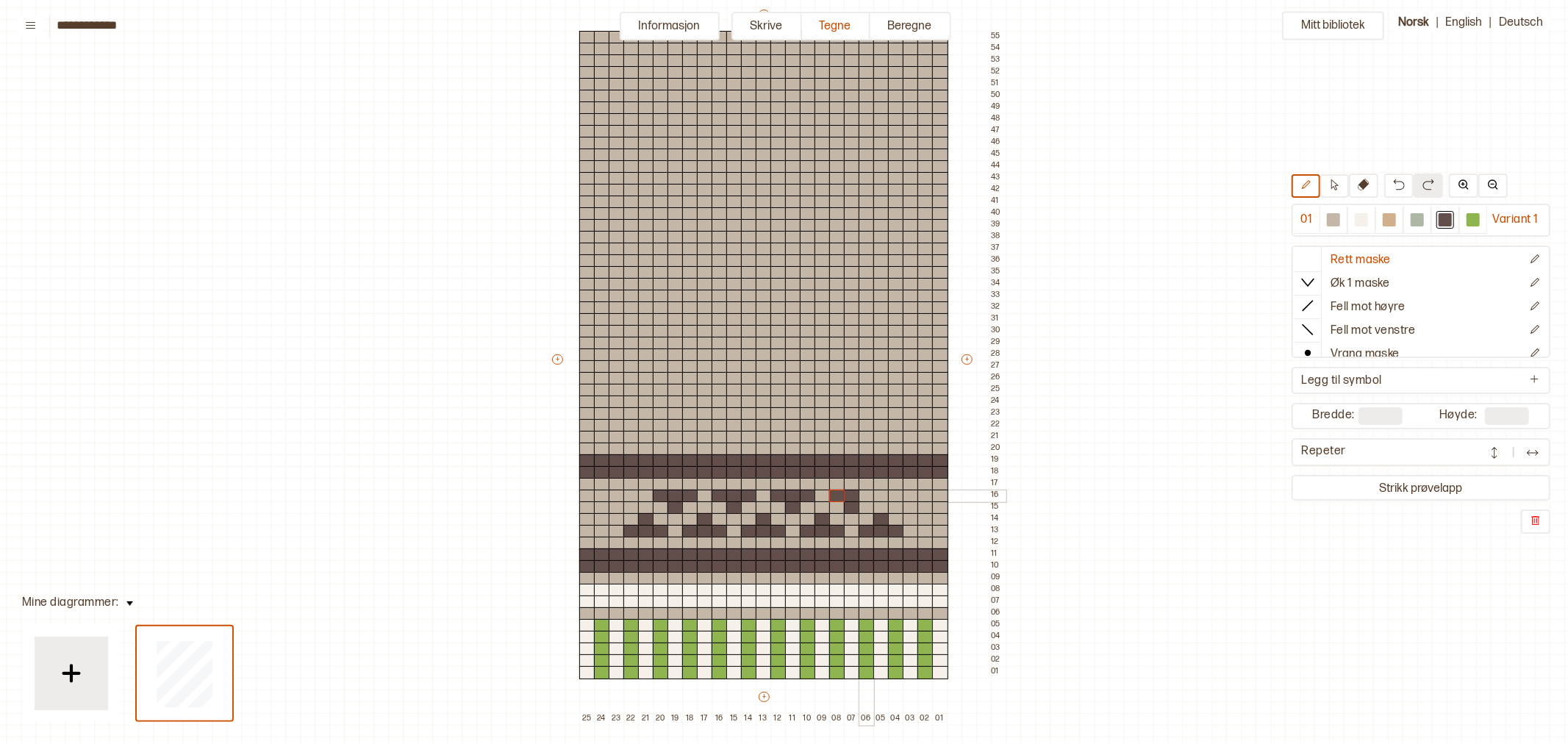
click at [868, 493] on div at bounding box center [866, 496] width 16 height 14
drag, startPoint x: 912, startPoint y: 507, endPoint x: 899, endPoint y: 495, distance: 17.7
click at [899, 495] on div "+ + + + 25 24 23 22 21 20 19 18 17 16 15 14 13 12 11 10 09 08 07 06 05 04 03 02…" at bounding box center [777, 366] width 456 height 717
click at [923, 496] on div at bounding box center [925, 496] width 16 height 14
drag, startPoint x: 613, startPoint y: 502, endPoint x: 627, endPoint y: 493, distance: 16.6
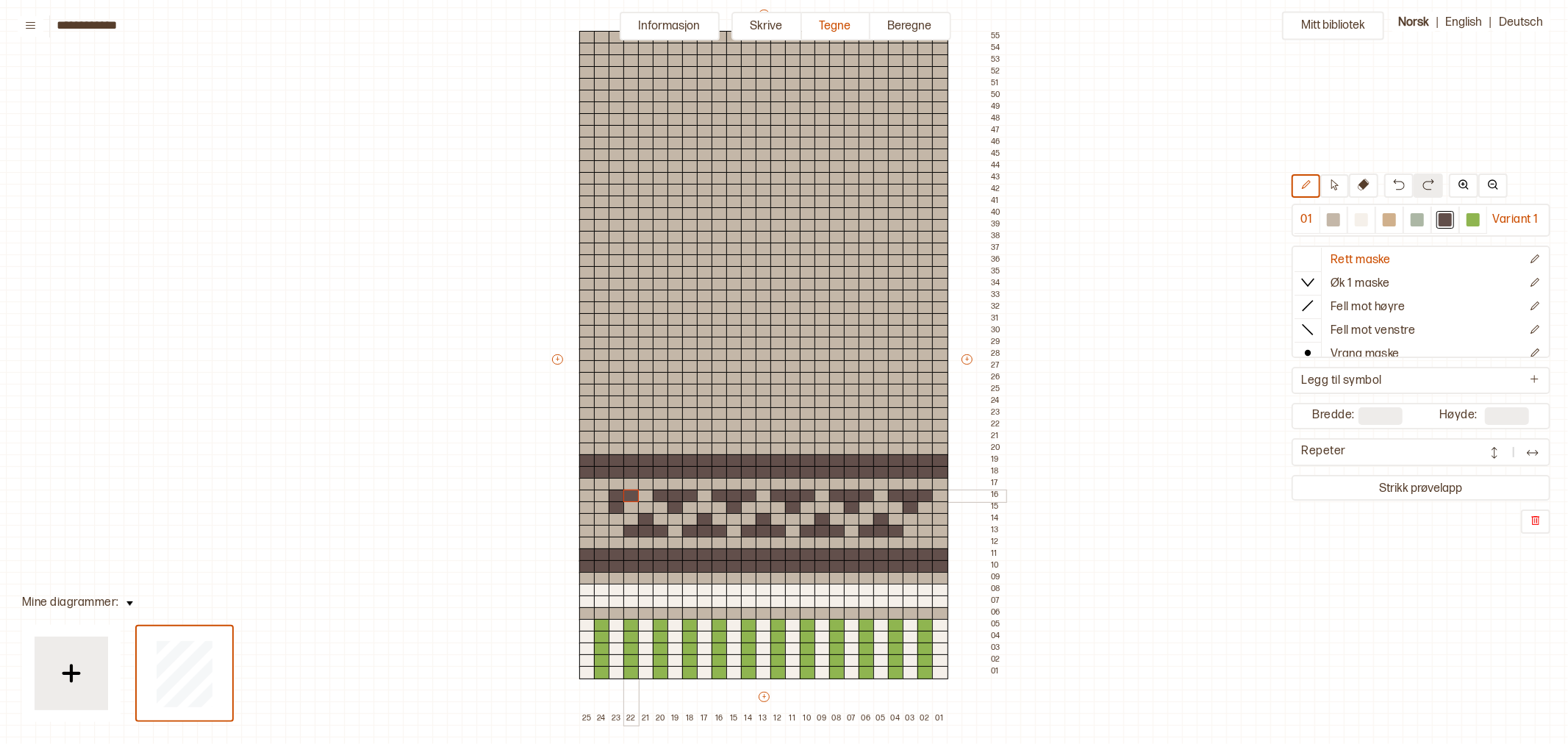
click at [627, 493] on div "+ + + + 25 24 23 22 21 20 19 18 17 16 15 14 13 12 11 10 09 08 07 06 05 04 03 02…" at bounding box center [777, 366] width 456 height 717
click at [603, 495] on div at bounding box center [602, 496] width 16 height 14
click at [1365, 217] on div at bounding box center [1362, 220] width 14 height 14
drag, startPoint x: 1420, startPoint y: 222, endPoint x: 1405, endPoint y: 221, distance: 15.0
click at [1420, 222] on div at bounding box center [1418, 220] width 14 height 14
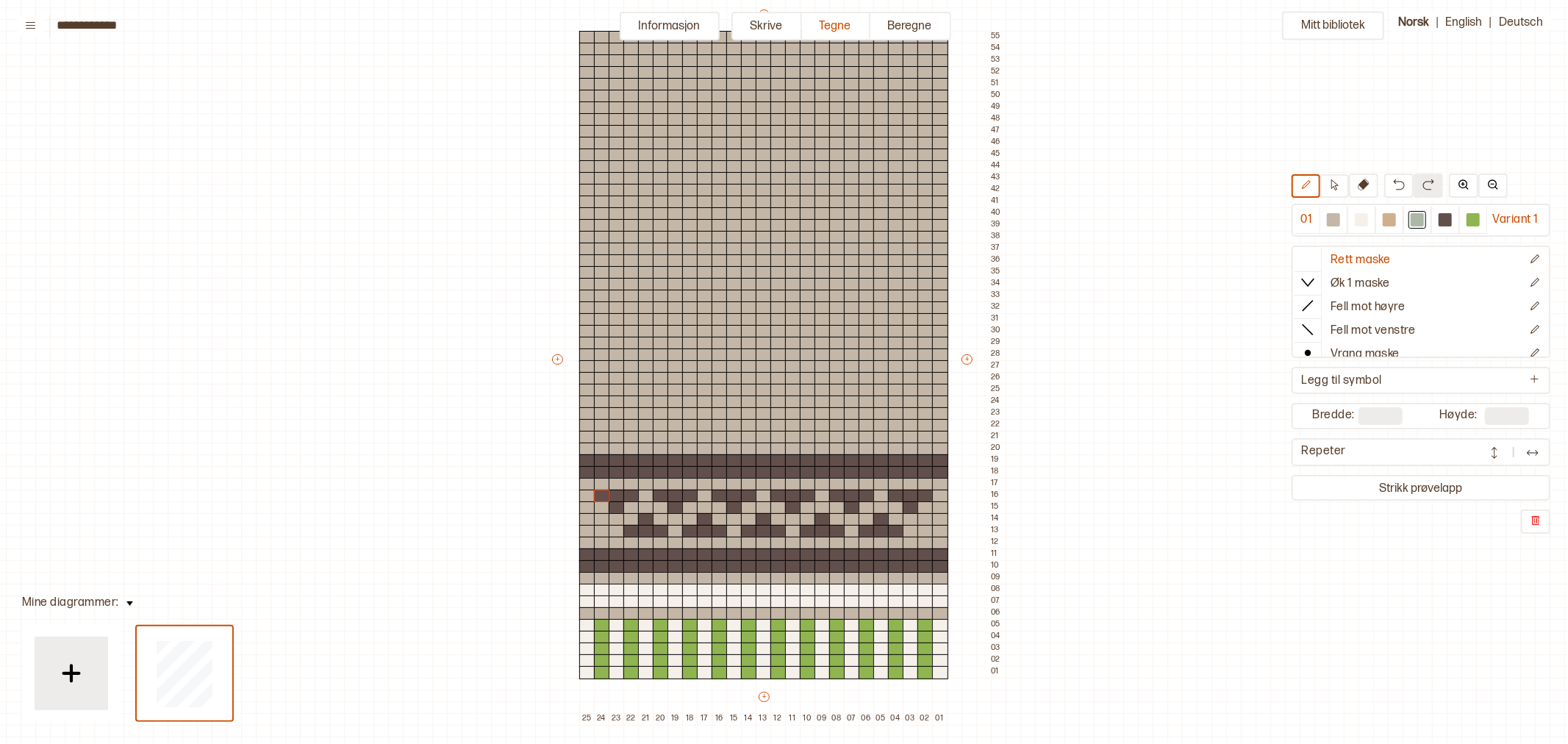
click at [684, 26] on button "Informasjon" at bounding box center [669, 26] width 100 height 29
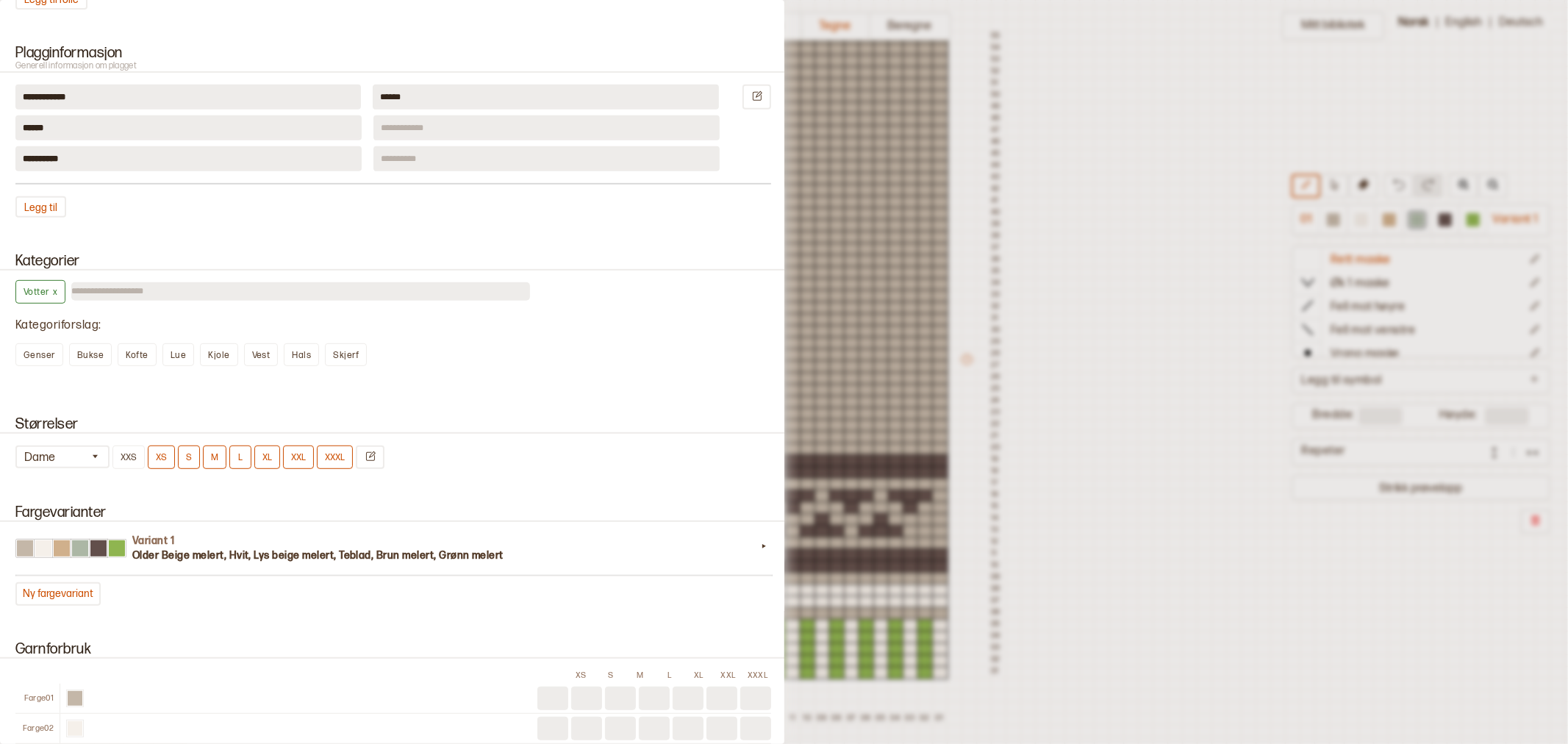
scroll to position [817, 0]
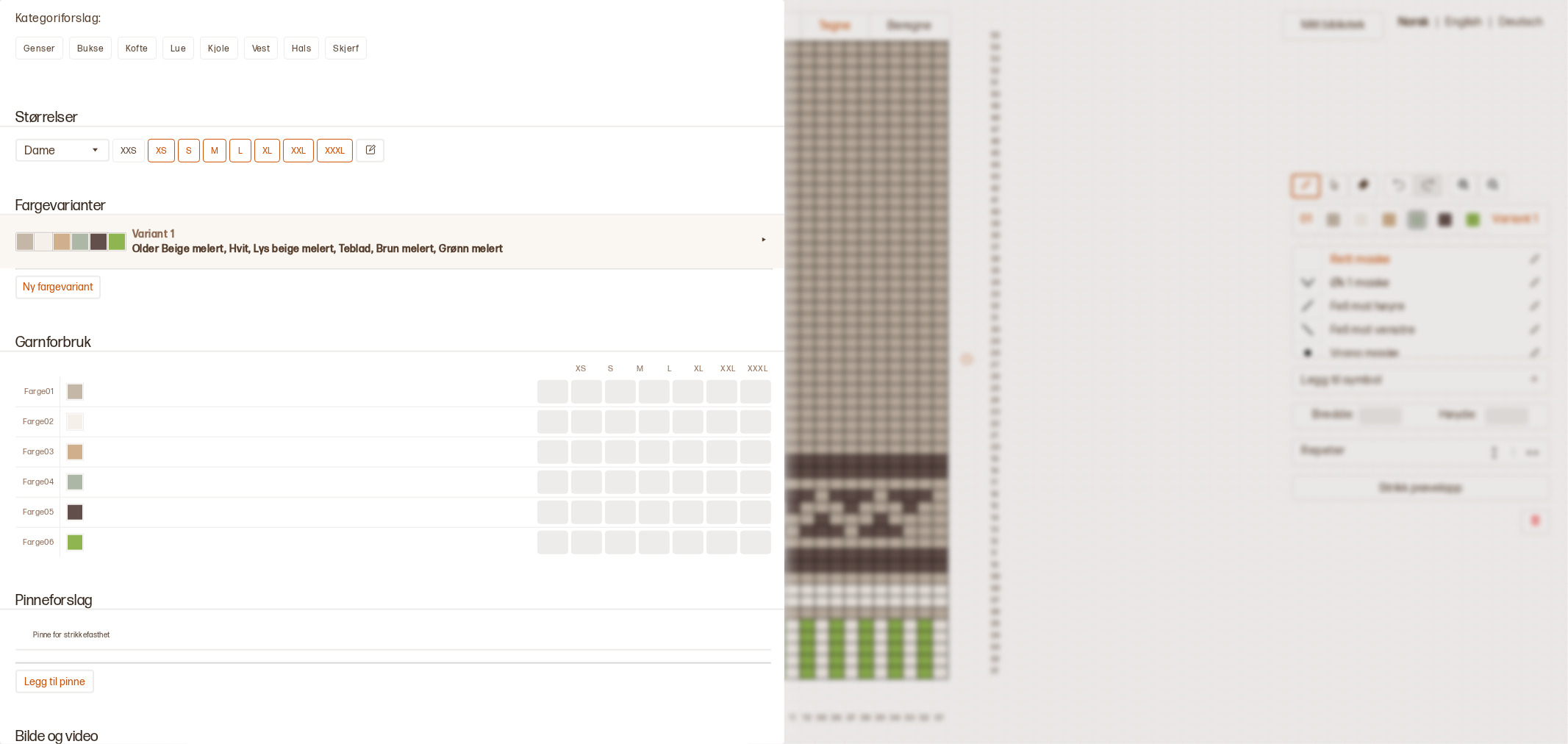
click at [326, 245] on h3 "Older Beige melert, Hvit, Lys beige melert, Teblad, Brun melert, Grønn melert" at bounding box center [444, 249] width 624 height 15
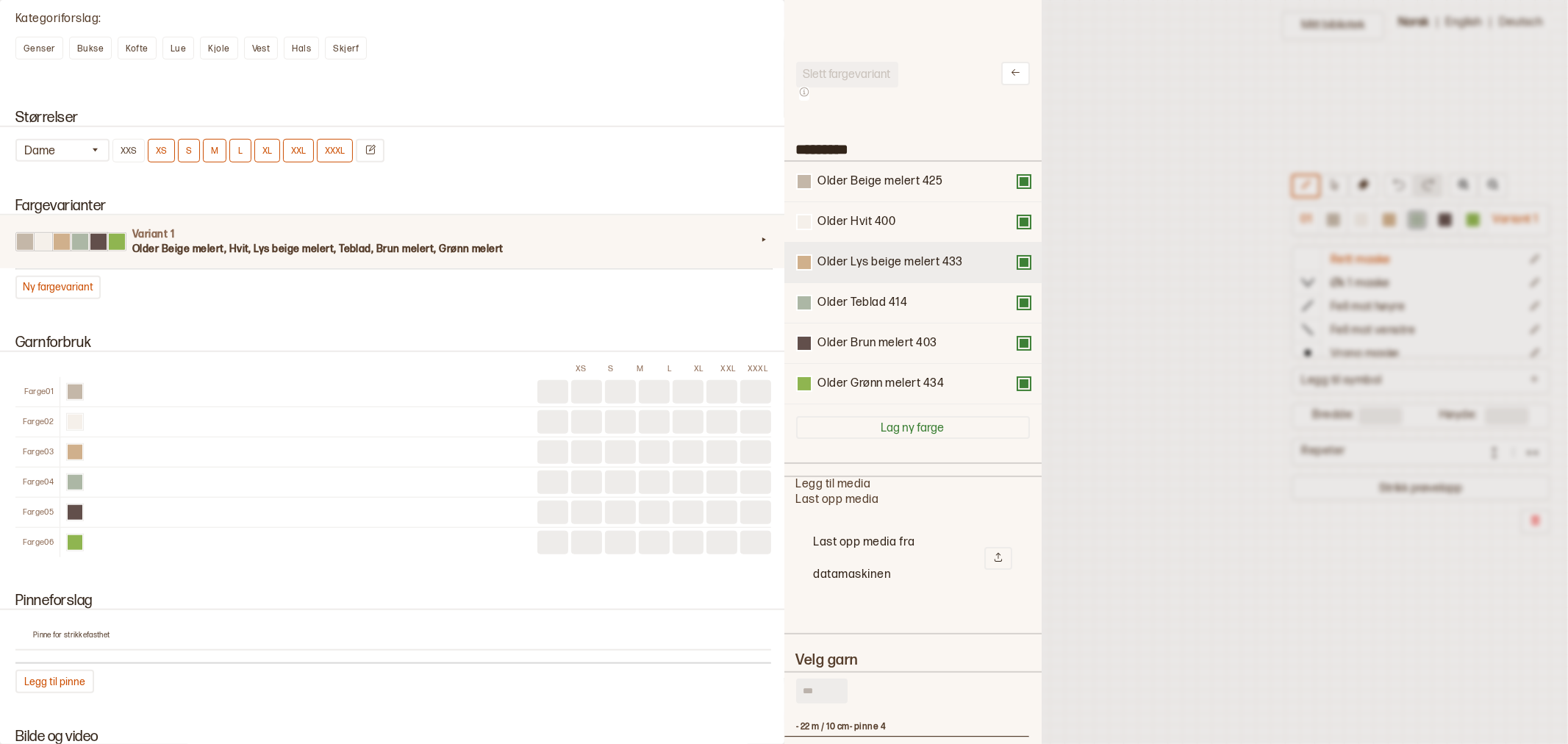
scroll to position [429, 232]
drag, startPoint x: 860, startPoint y: 305, endPoint x: 860, endPoint y: 342, distance: 37.0
click at [860, 342] on div "Older Beige melert 425 Older Hvit 400 Older Lys beige melert 433 Older Teblad 4…" at bounding box center [914, 283] width 234 height 243
click at [1010, 68] on icon at bounding box center [1015, 72] width 11 height 11
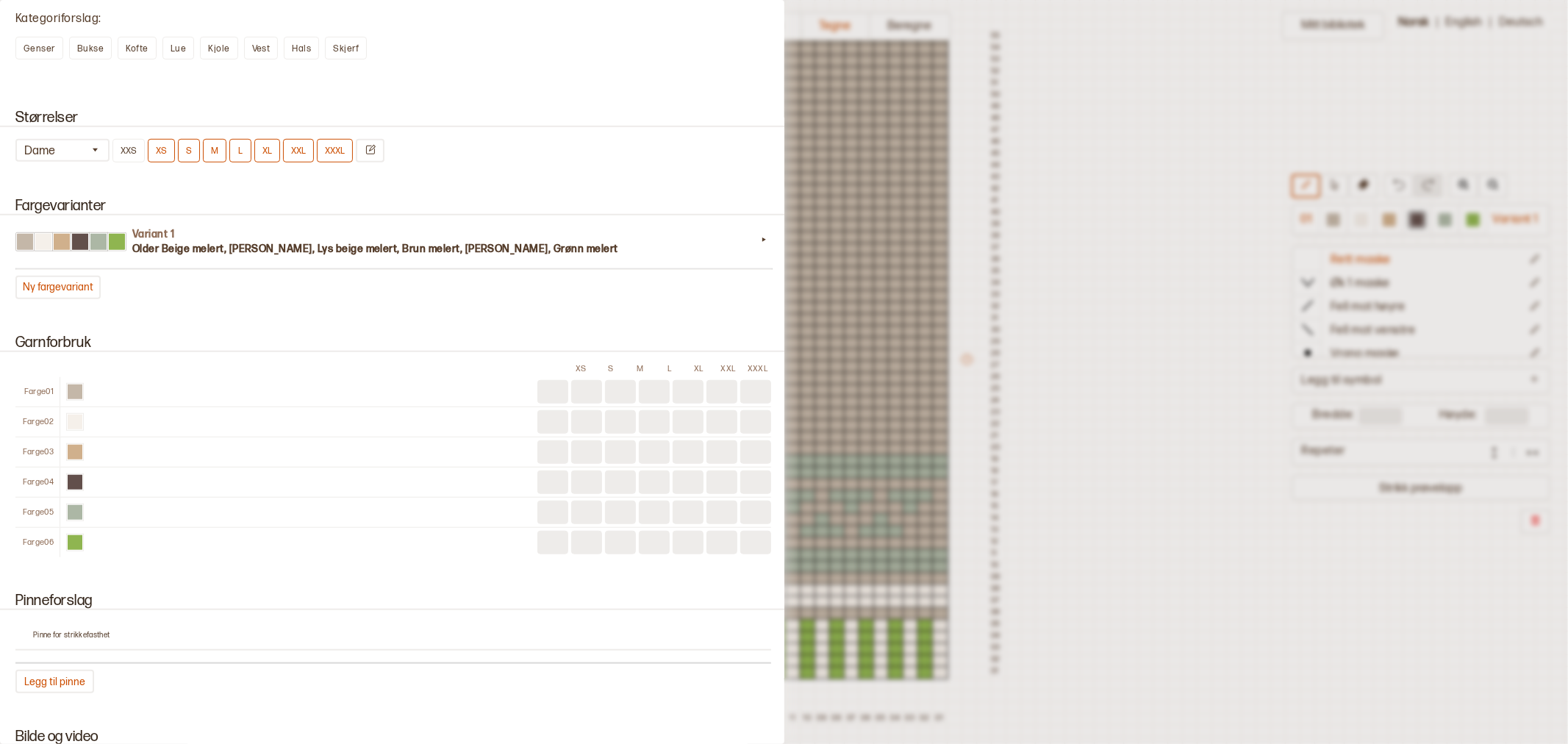
click at [1101, 343] on div at bounding box center [784, 372] width 1568 height 744
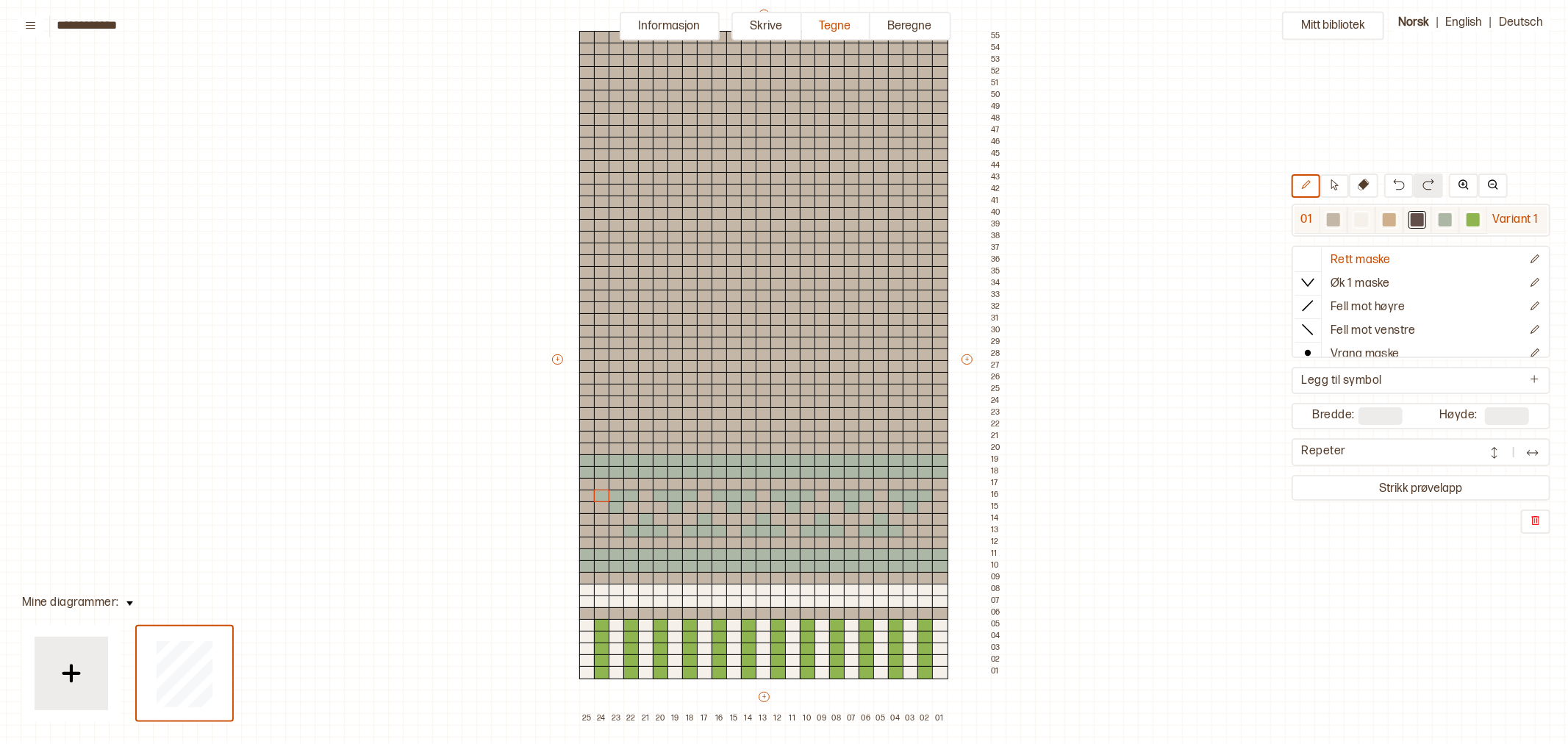
click at [1363, 221] on div at bounding box center [1362, 220] width 14 height 14
drag, startPoint x: 587, startPoint y: 486, endPoint x: 921, endPoint y: 509, distance: 334.8
click at [921, 509] on div "+ + + + 25 24 23 22 21 20 19 18 17 16 15 14 13 12 11 10 09 08 07 06 05 04 03 02…" at bounding box center [777, 366] width 456 height 717
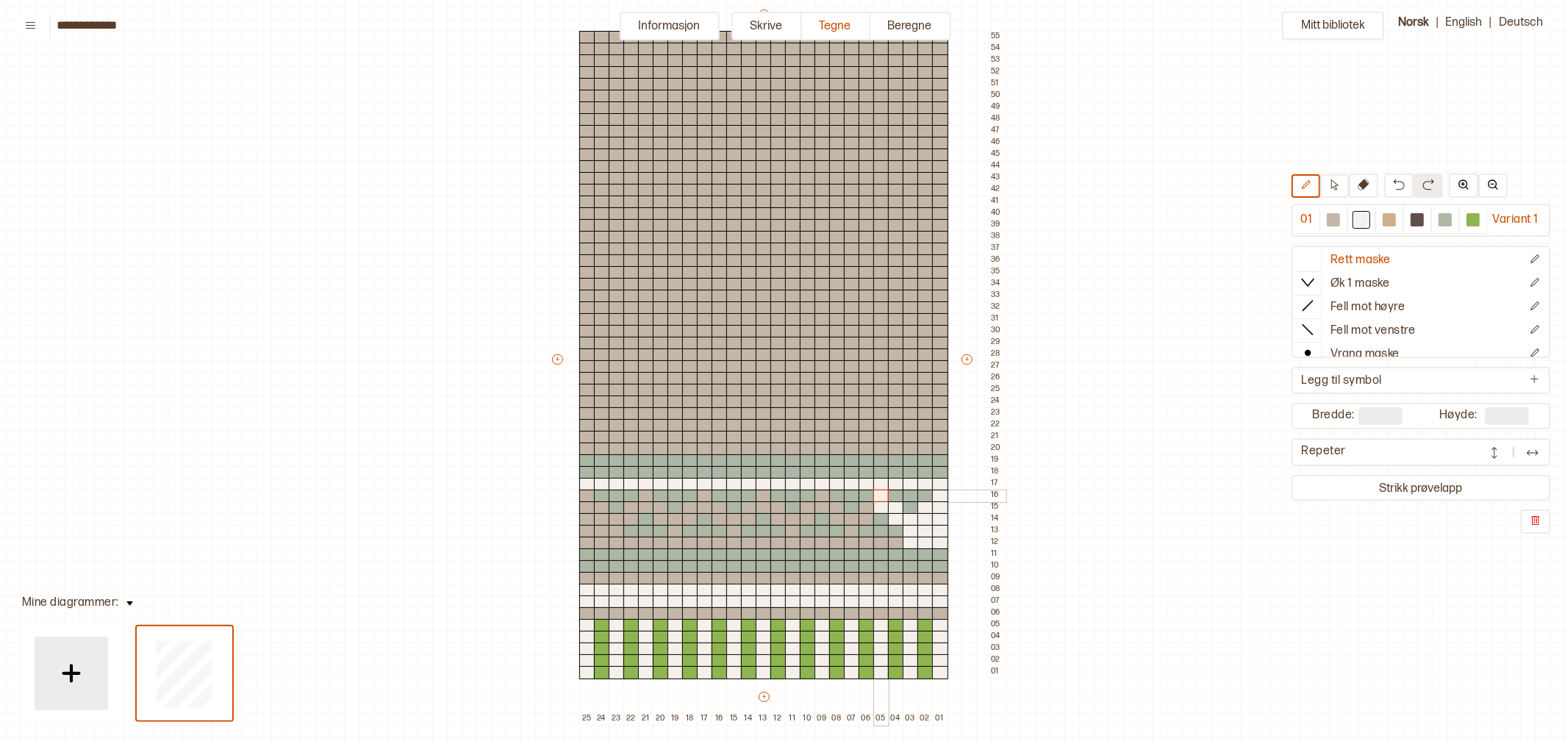
drag, startPoint x: 914, startPoint y: 518, endPoint x: 881, endPoint y: 498, distance: 38.6
click at [881, 498] on div "+ + + + 25 24 23 22 21 20 19 18 17 16 15 14 13 12 11 10 09 08 07 06 05 04 03 02…" at bounding box center [777, 366] width 456 height 717
drag, startPoint x: 866, startPoint y: 509, endPoint x: 819, endPoint y: 498, distance: 48.3
click at [819, 498] on div "+ + + + 25 24 23 22 21 20 19 18 17 16 15 14 13 12 11 10 09 08 07 06 05 04 03 02…" at bounding box center [777, 366] width 456 height 717
drag, startPoint x: 807, startPoint y: 510, endPoint x: 741, endPoint y: 509, distance: 66.0
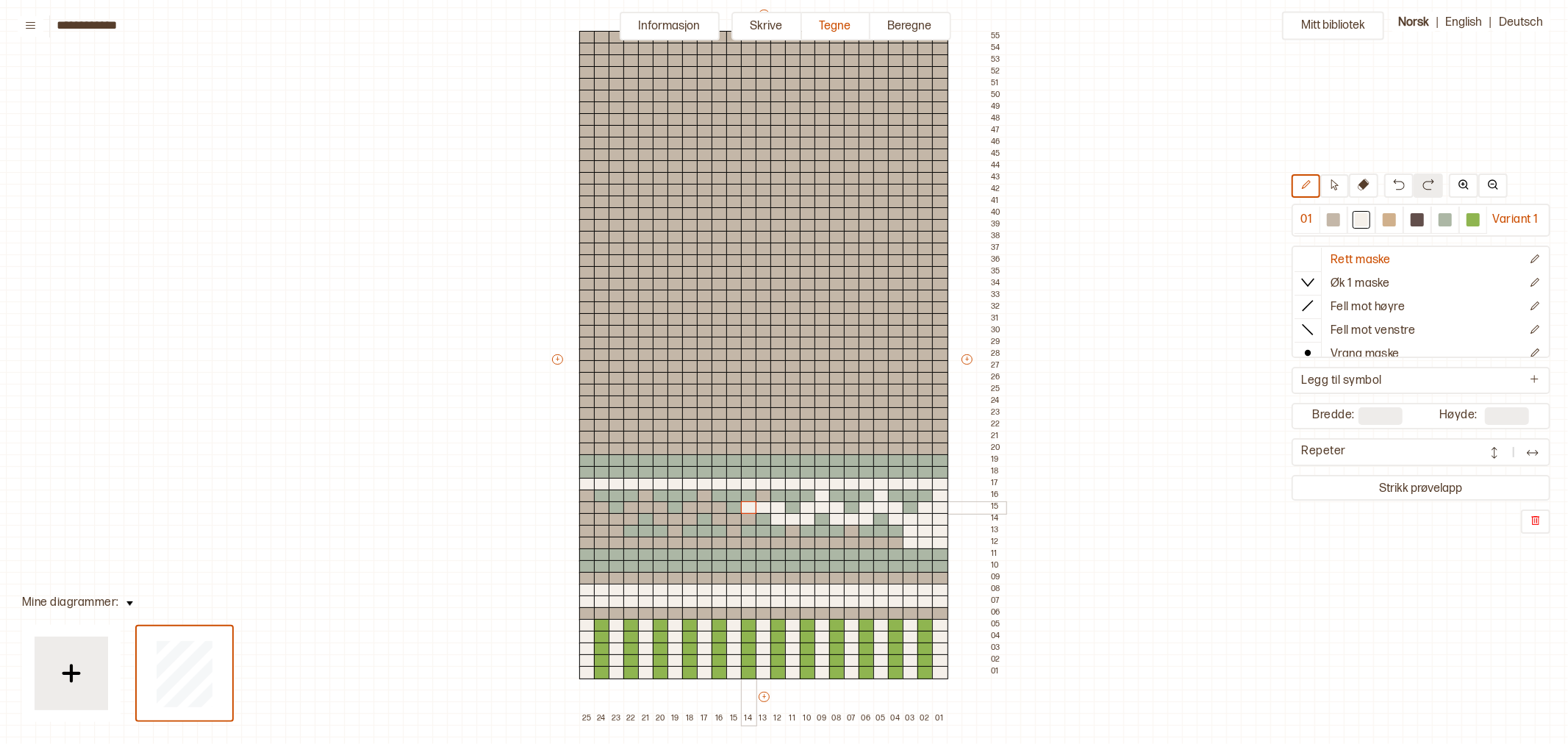
click at [741, 509] on div "+ + + + 25 24 23 22 21 20 19 18 17 16 15 14 13 12 11 10 09 08 07 06 05 04 03 02…" at bounding box center [777, 366] width 456 height 717
click at [766, 497] on div at bounding box center [764, 496] width 16 height 14
drag, startPoint x: 746, startPoint y: 520, endPoint x: 693, endPoint y: 506, distance: 54.8
click at [693, 506] on div "+ + + + 25 24 23 22 21 20 19 18 17 16 15 14 13 12 11 10 09 08 07 06 05 04 03 02…" at bounding box center [777, 366] width 456 height 717
click at [707, 495] on div at bounding box center [705, 496] width 16 height 14
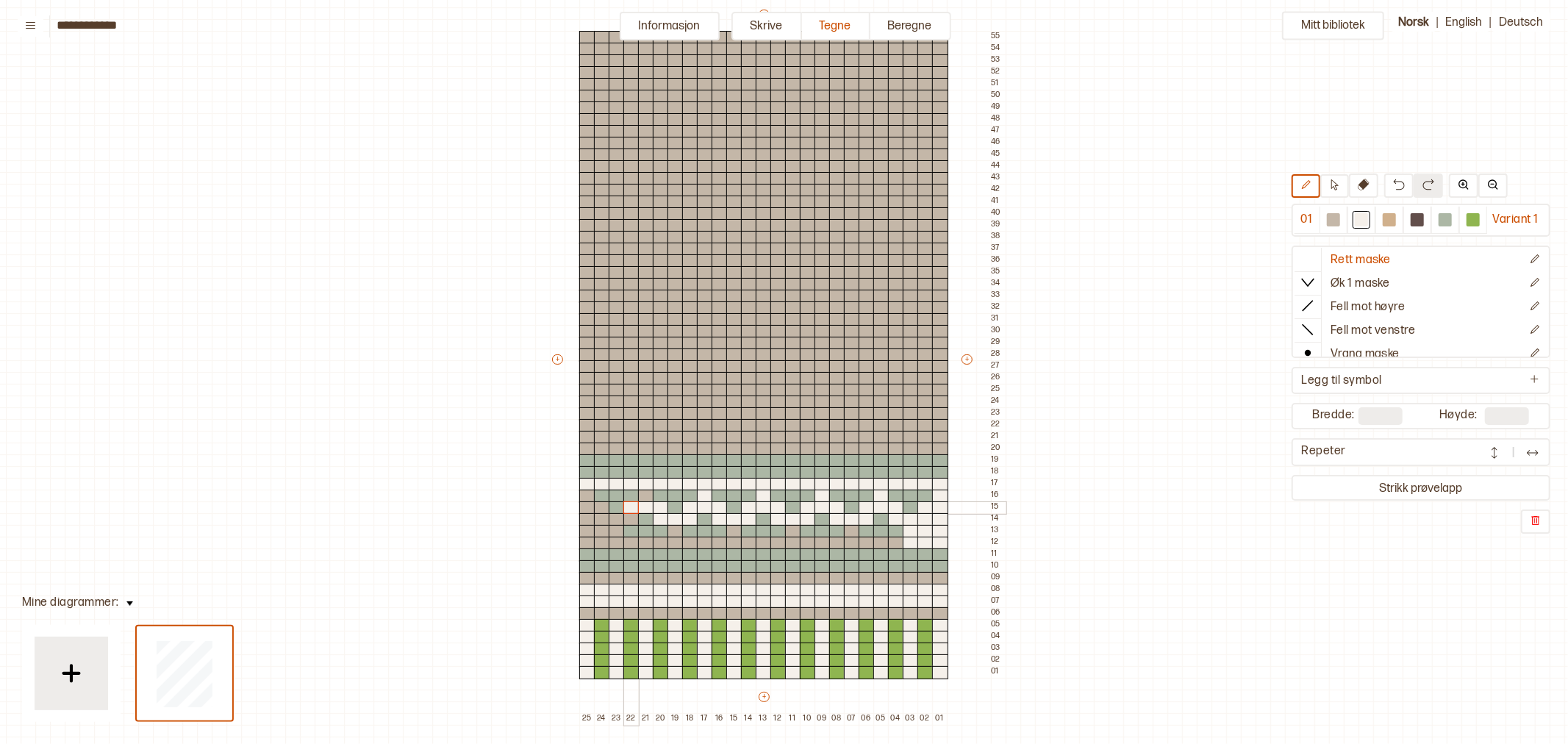
drag, startPoint x: 687, startPoint y: 517, endPoint x: 634, endPoint y: 509, distance: 53.6
click at [634, 509] on div "+ + + + 25 24 23 22 21 20 19 18 17 16 15 14 13 12 11 10 09 08 07 06 05 04 03 02…" at bounding box center [777, 366] width 456 height 717
click at [645, 496] on div at bounding box center [646, 496] width 16 height 14
drag, startPoint x: 606, startPoint y: 521, endPoint x: 591, endPoint y: 503, distance: 23.4
click at [585, 500] on div "+ + + + 25 24 23 22 21 20 19 18 17 16 15 14 13 12 11 10 09 08 07 06 05 04 03 02…" at bounding box center [777, 366] width 456 height 717
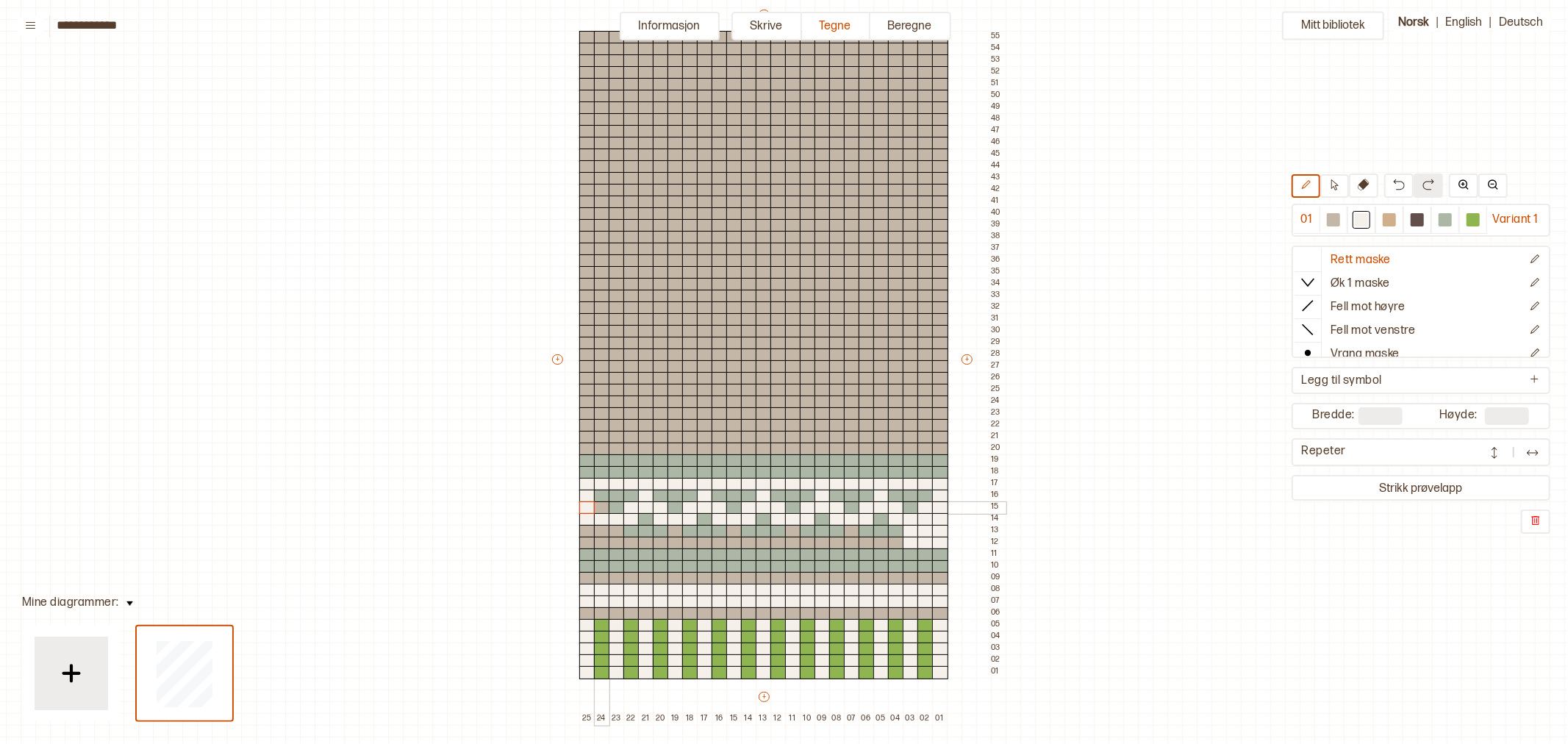
click at [601, 509] on div at bounding box center [602, 508] width 16 height 14
drag, startPoint x: 604, startPoint y: 530, endPoint x: 673, endPoint y: 531, distance: 69.0
click at [671, 527] on div "+ + + + 25 24 23 22 21 20 19 18 17 16 15 14 13 12 11 10 09 08 07 06 05 04 03 02…" at bounding box center [777, 366] width 456 height 717
drag, startPoint x: 693, startPoint y: 541, endPoint x: 730, endPoint y: 530, distance: 38.6
click at [730, 530] on div "+ + + + 25 24 23 22 21 20 19 18 17 16 15 14 13 12 11 10 09 08 07 06 05 04 03 02…" at bounding box center [777, 366] width 456 height 717
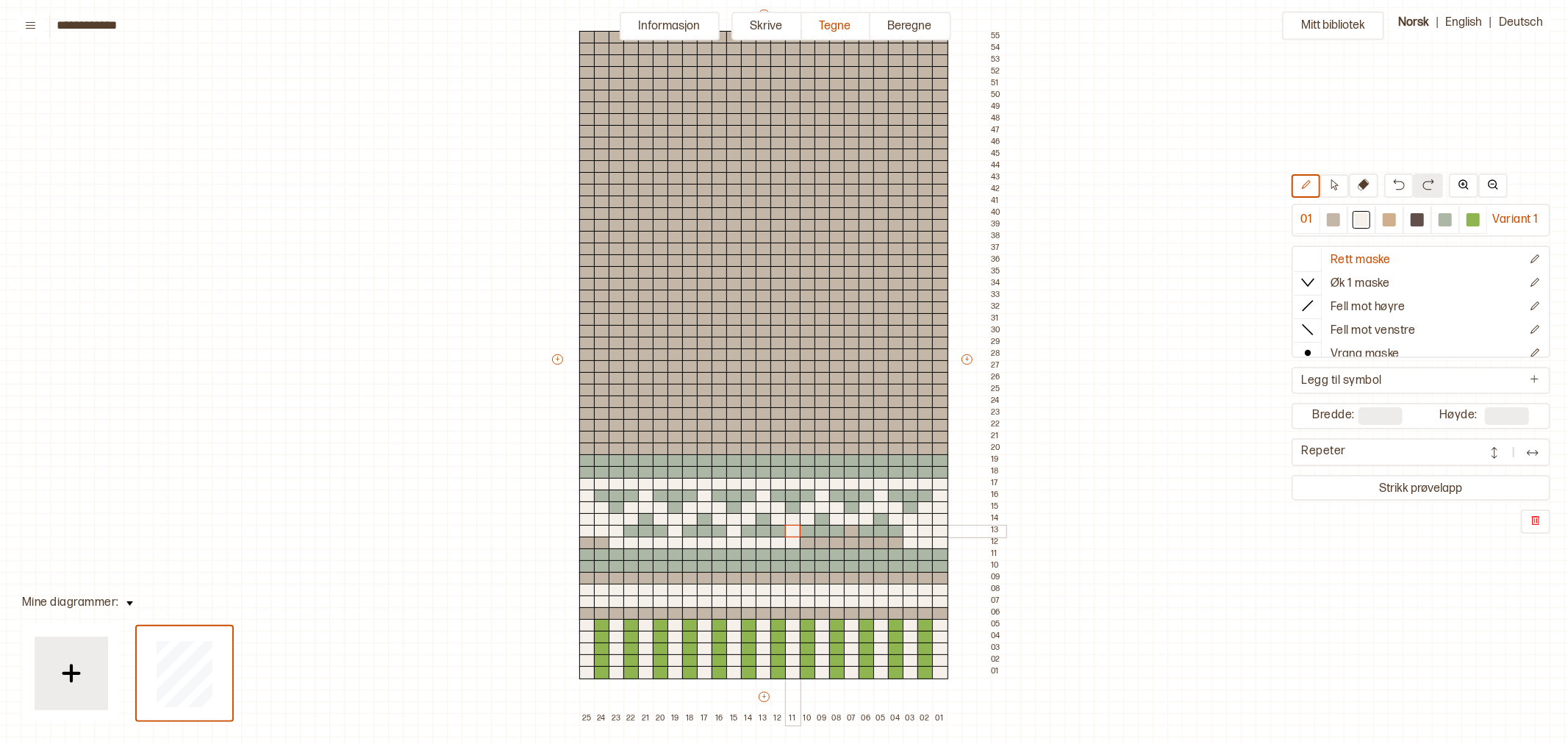
drag, startPoint x: 747, startPoint y: 542, endPoint x: 791, endPoint y: 531, distance: 45.4
click at [791, 530] on div "+ + + + 25 24 23 22 21 20 19 18 17 16 15 14 13 12 11 10 09 08 07 06 05 04 03 02…" at bounding box center [777, 366] width 456 height 717
drag, startPoint x: 807, startPoint y: 542, endPoint x: 850, endPoint y: 527, distance: 45.5
click at [850, 527] on div "+ + + + 25 24 23 22 21 20 19 18 17 16 15 14 13 12 11 10 09 08 07 06 05 04 03 02…" at bounding box center [777, 366] width 456 height 717
drag, startPoint x: 870, startPoint y: 542, endPoint x: 799, endPoint y: 554, distance: 72.0
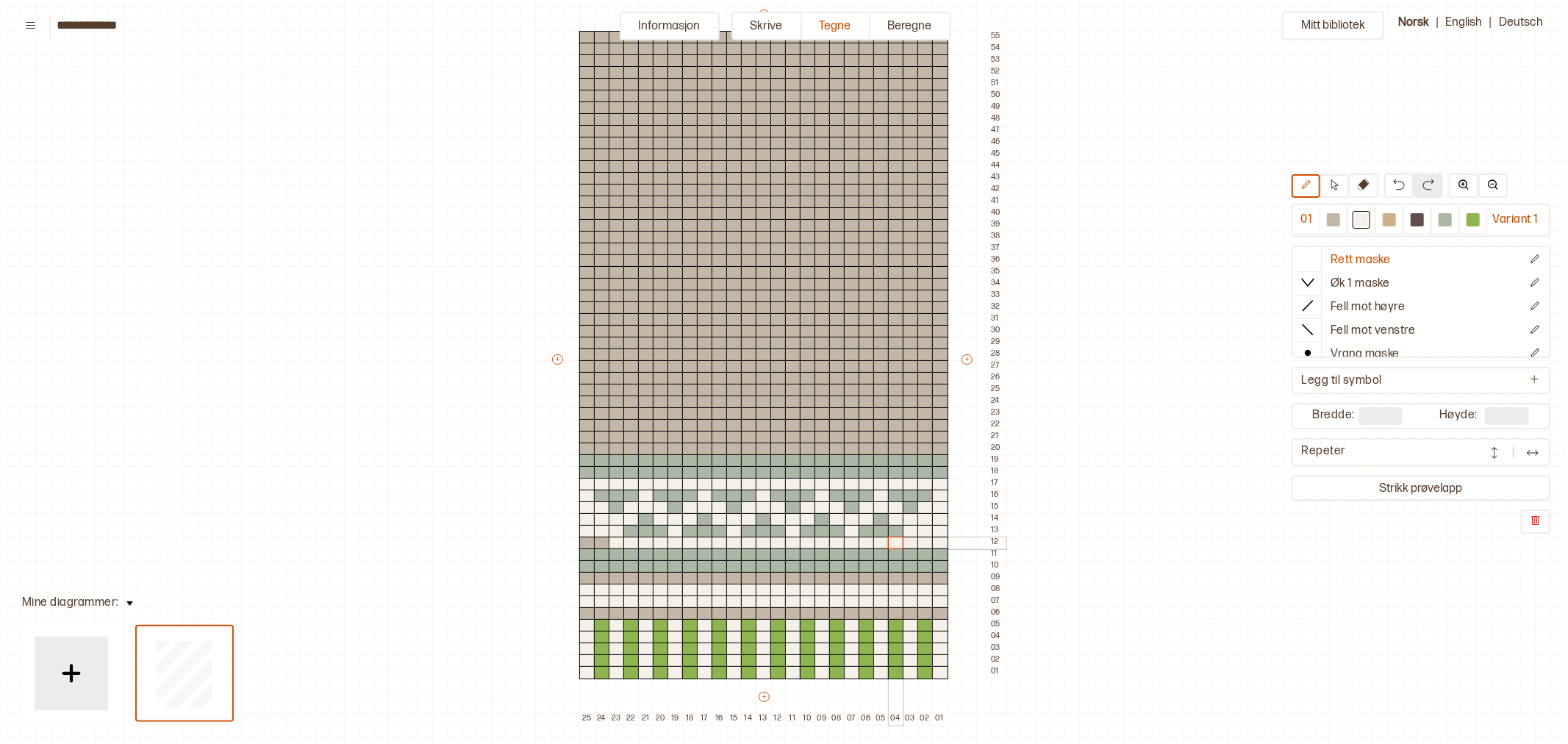
click at [900, 544] on div "+ + + + 25 24 23 22 21 20 19 18 17 16 15 14 13 12 11 10 09 08 07 06 05 04 03 02…" at bounding box center [777, 366] width 456 height 717
drag, startPoint x: 604, startPoint y: 543, endPoint x: 587, endPoint y: 542, distance: 17.0
click at [587, 542] on div "+ + + + 25 24 23 22 21 20 19 18 17 16 15 14 13 12 11 10 09 08 07 06 05 04 03 02…" at bounding box center [777, 366] width 456 height 717
drag, startPoint x: 588, startPoint y: 435, endPoint x: 603, endPoint y: 430, distance: 15.8
click at [603, 430] on div "+ + + + 25 24 23 22 21 20 19 18 17 16 15 14 13 12 11 10 09 08 07 06 05 04 03 02…" at bounding box center [777, 366] width 456 height 717
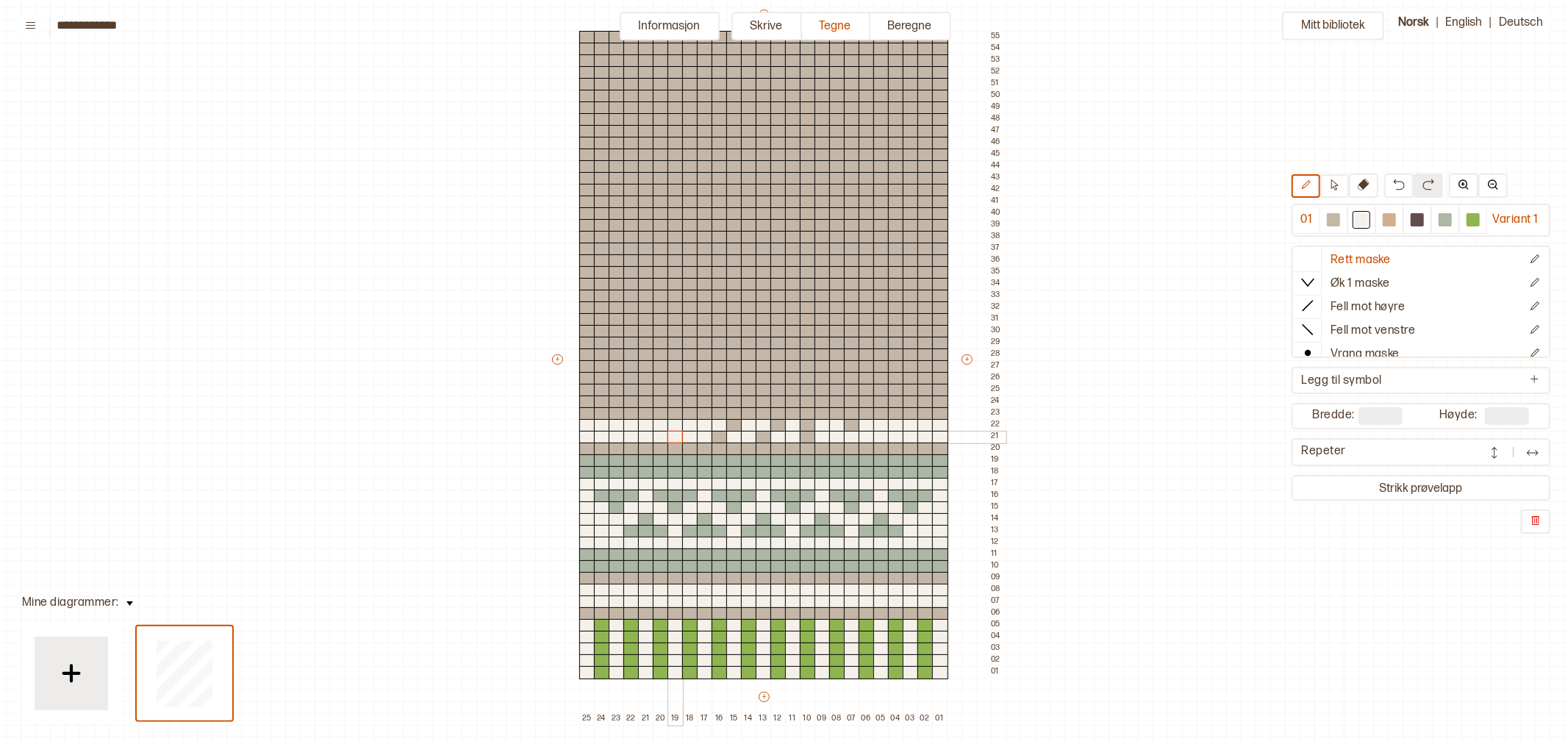
drag, startPoint x: 659, startPoint y: 423, endPoint x: 678, endPoint y: 436, distance: 23.0
click at [678, 435] on div "+ + + + 25 24 23 22 21 20 19 18 17 16 15 14 13 12 11 10 09 08 07 06 05 04 03 02…" at bounding box center [777, 366] width 456 height 717
click at [739, 427] on div "+ + + + 25 24 23 22 21 20 19 18 17 16 15 14 13 12 11 10 09 08 07 06 05 04 03 02…" at bounding box center [777, 366] width 456 height 717
drag, startPoint x: 766, startPoint y: 435, endPoint x: 784, endPoint y: 430, distance: 18.7
click at [783, 430] on div "+ + + + 25 24 23 22 21 20 19 18 17 16 15 14 13 12 11 10 09 08 07 06 05 04 03 02…" at bounding box center [777, 366] width 456 height 717
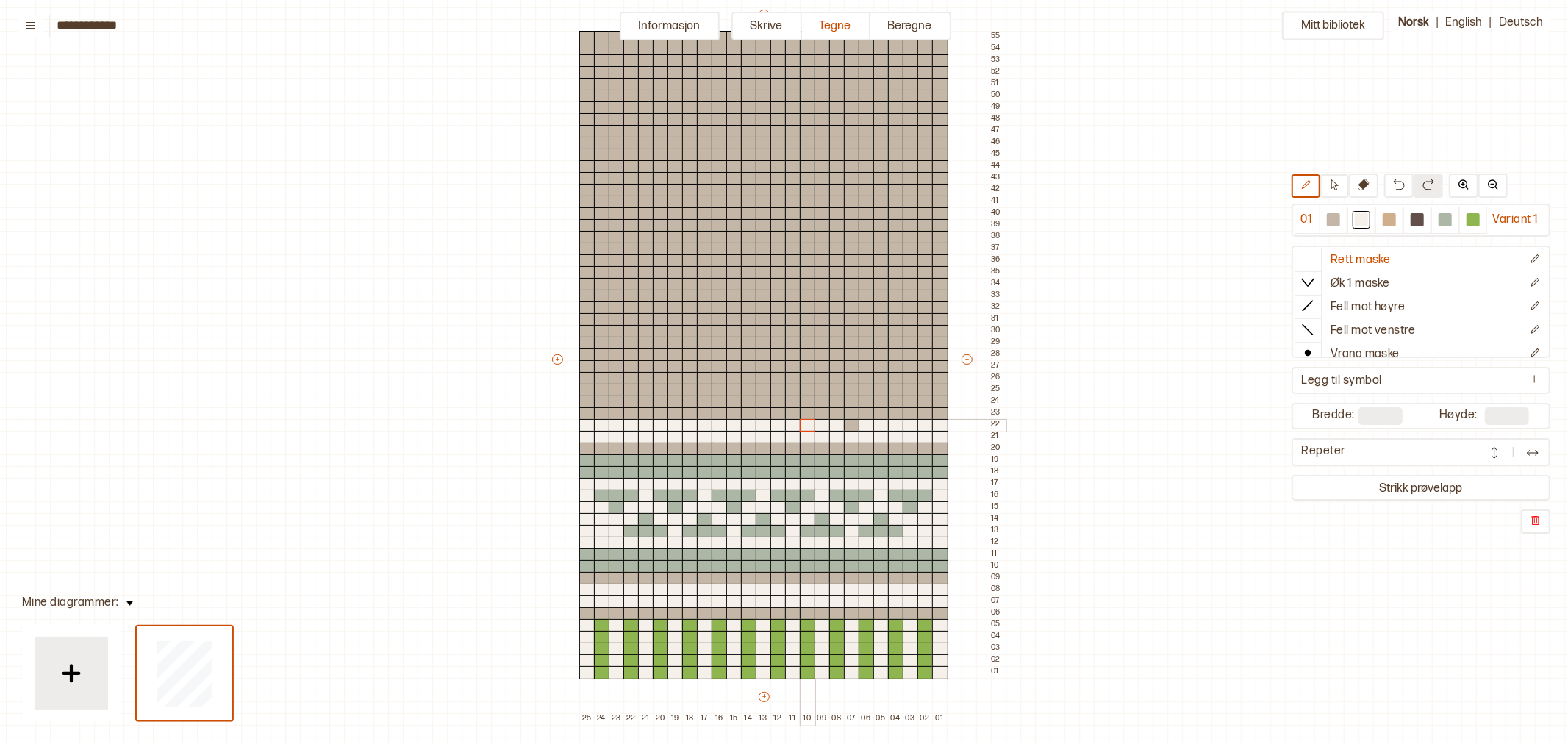
drag, startPoint x: 806, startPoint y: 436, endPoint x: 806, endPoint y: 427, distance: 9.0
click at [806, 427] on div "+ + + + 25 24 23 22 21 20 19 18 17 16 15 14 13 12 11 10 09 08 07 06 05 04 03 02…" at bounding box center [777, 366] width 456 height 717
click at [852, 425] on div at bounding box center [852, 426] width 16 height 14
click at [1417, 219] on div at bounding box center [1418, 220] width 14 height 14
drag, startPoint x: 1334, startPoint y: 181, endPoint x: 1257, endPoint y: 226, distance: 89.2
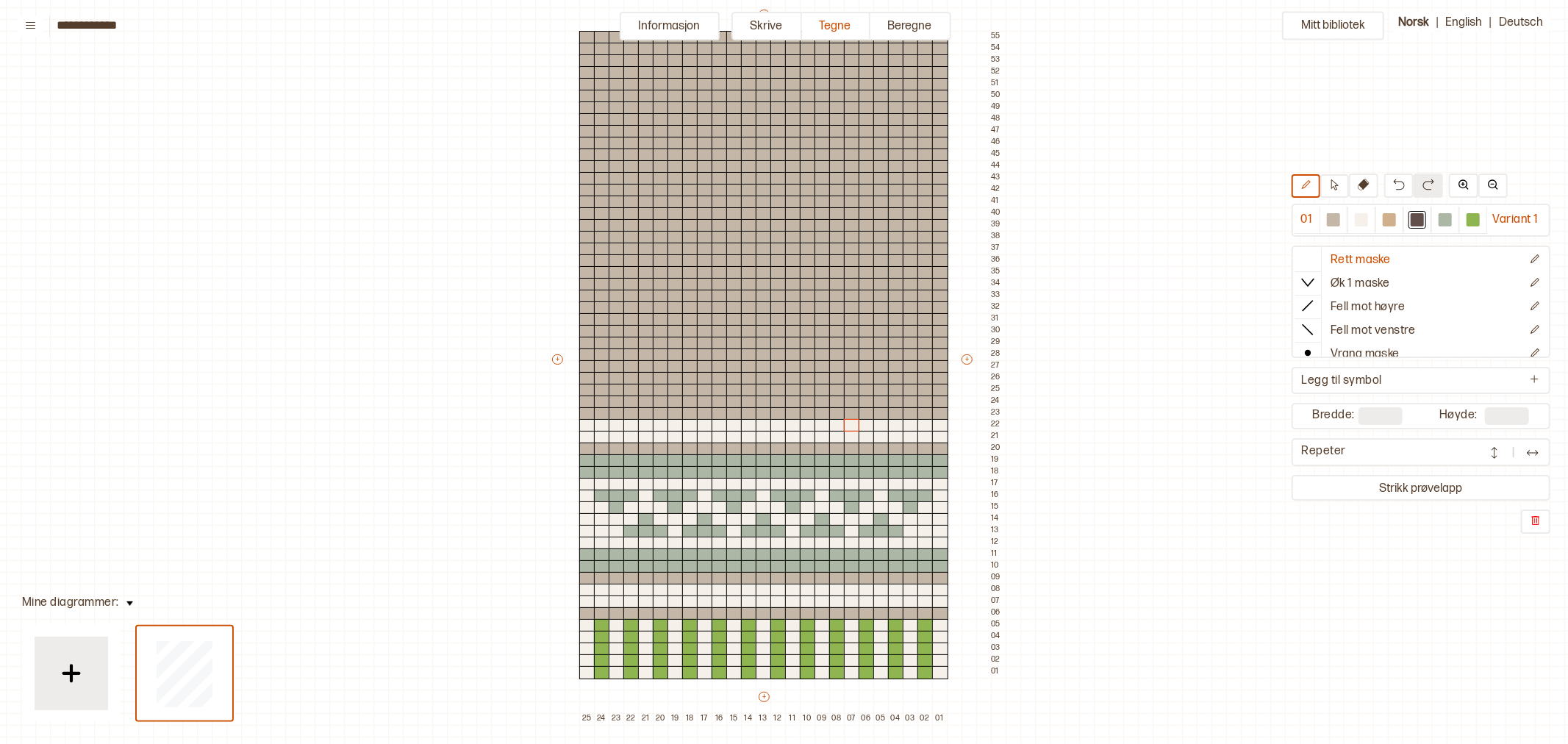
click at [1334, 181] on icon at bounding box center [1334, 184] width 11 height 11
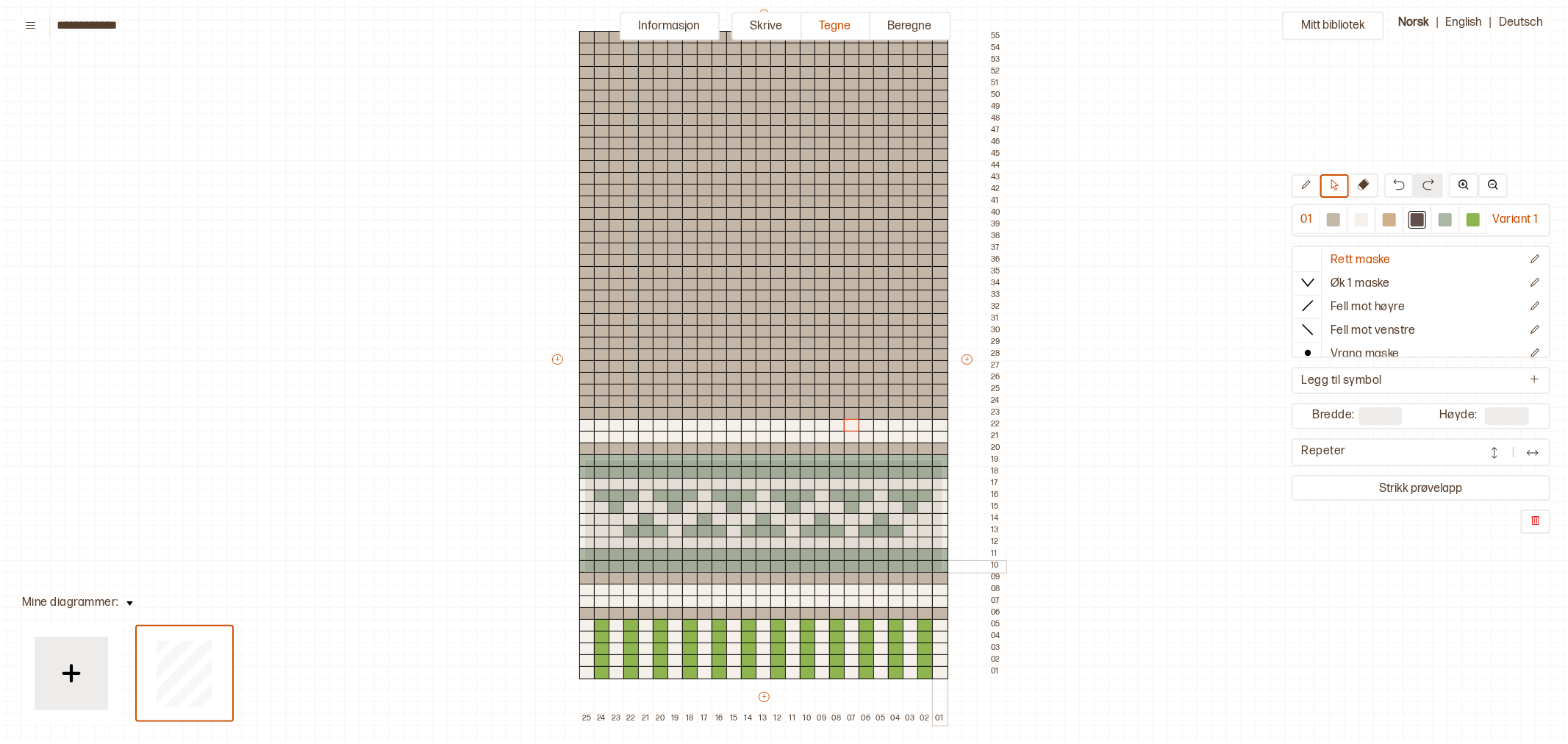
drag, startPoint x: 586, startPoint y: 459, endPoint x: 941, endPoint y: 570, distance: 371.9
click at [941, 570] on div "+ + + + 25 24 23 22 21 20 19 18 17 16 15 14 13 12 11 10 09 08 07 06 05 04 03 02…" at bounding box center [777, 366] width 456 height 717
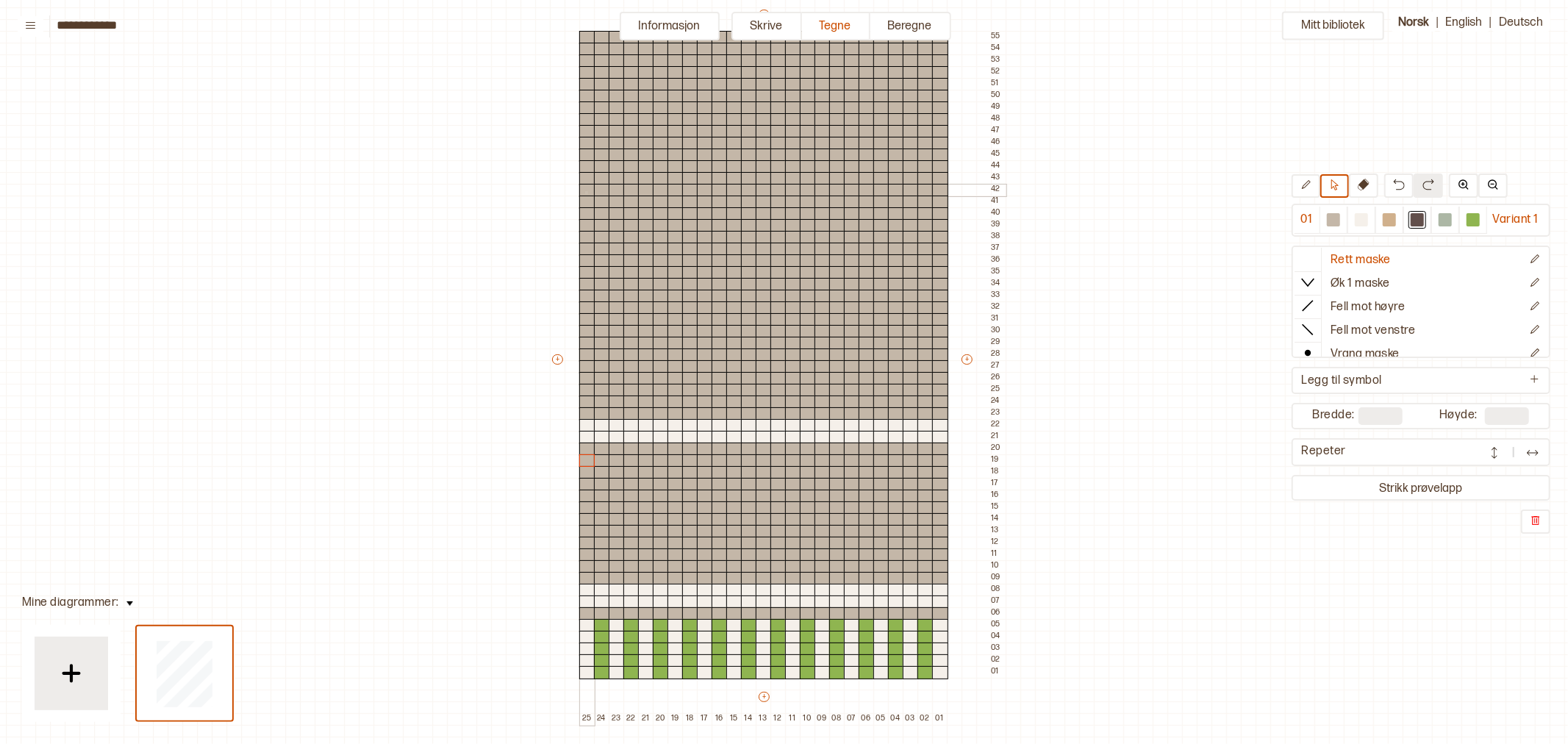
click at [586, 191] on div at bounding box center [588, 191] width 16 height 14
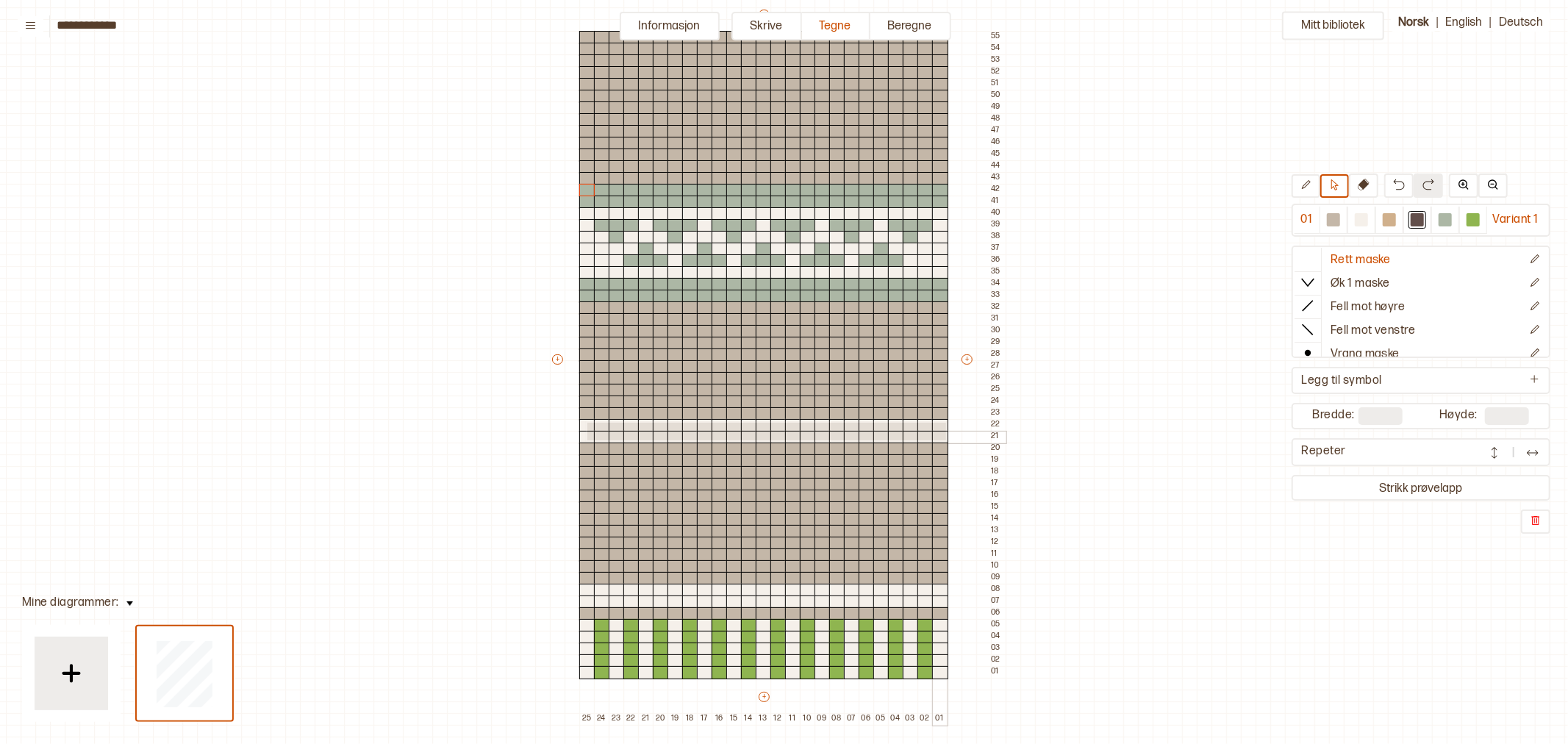
drag, startPoint x: 586, startPoint y: 421, endPoint x: 945, endPoint y: 438, distance: 359.4
click at [945, 438] on div "+ + + + 25 24 23 22 21 20 19 18 17 16 15 14 13 12 11 10 09 08 07 06 05 04 03 02…" at bounding box center [777, 366] width 456 height 717
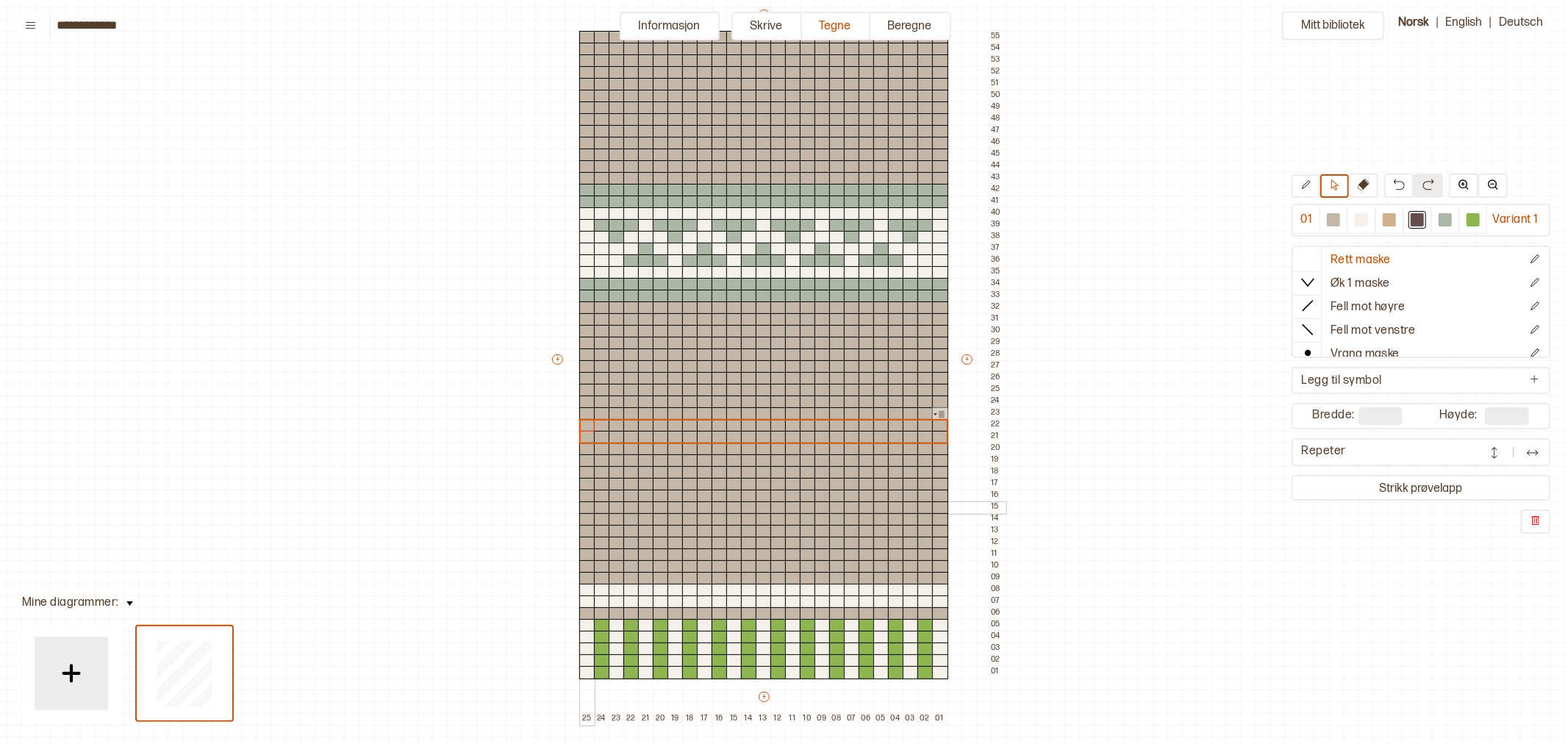
click at [586, 507] on div at bounding box center [588, 508] width 16 height 14
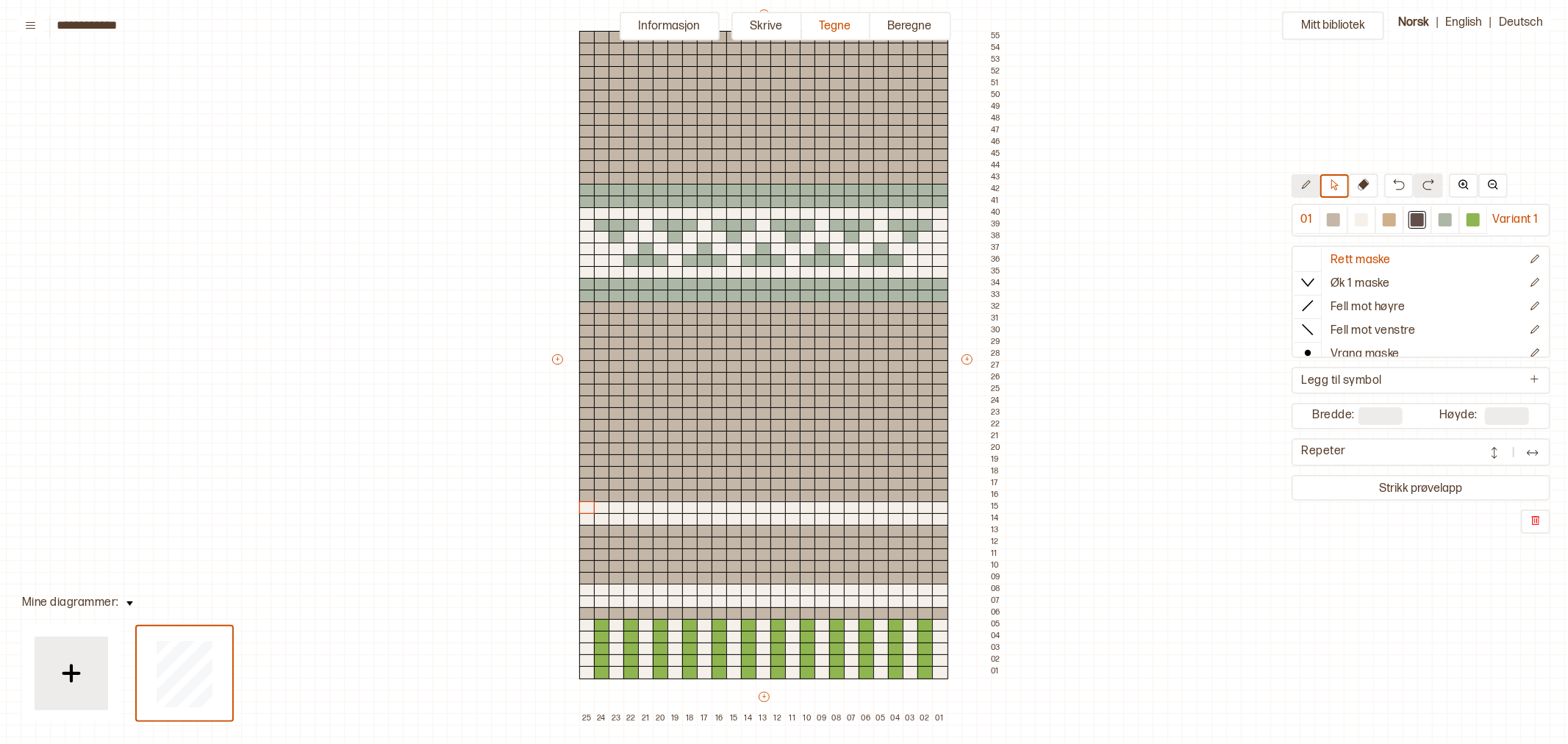
click at [1306, 188] on icon at bounding box center [1306, 184] width 11 height 11
click at [601, 553] on div at bounding box center [602, 555] width 16 height 14
drag, startPoint x: 636, startPoint y: 552, endPoint x: 657, endPoint y: 551, distance: 21.0
click at [657, 552] on div "+ + + + 25 24 23 22 21 20 19 18 17 16 15 14 13 12 11 10 09 08 07 06 05 04 03 02…" at bounding box center [777, 366] width 456 height 717
drag, startPoint x: 644, startPoint y: 544, endPoint x: 644, endPoint y: 559, distance: 15.0
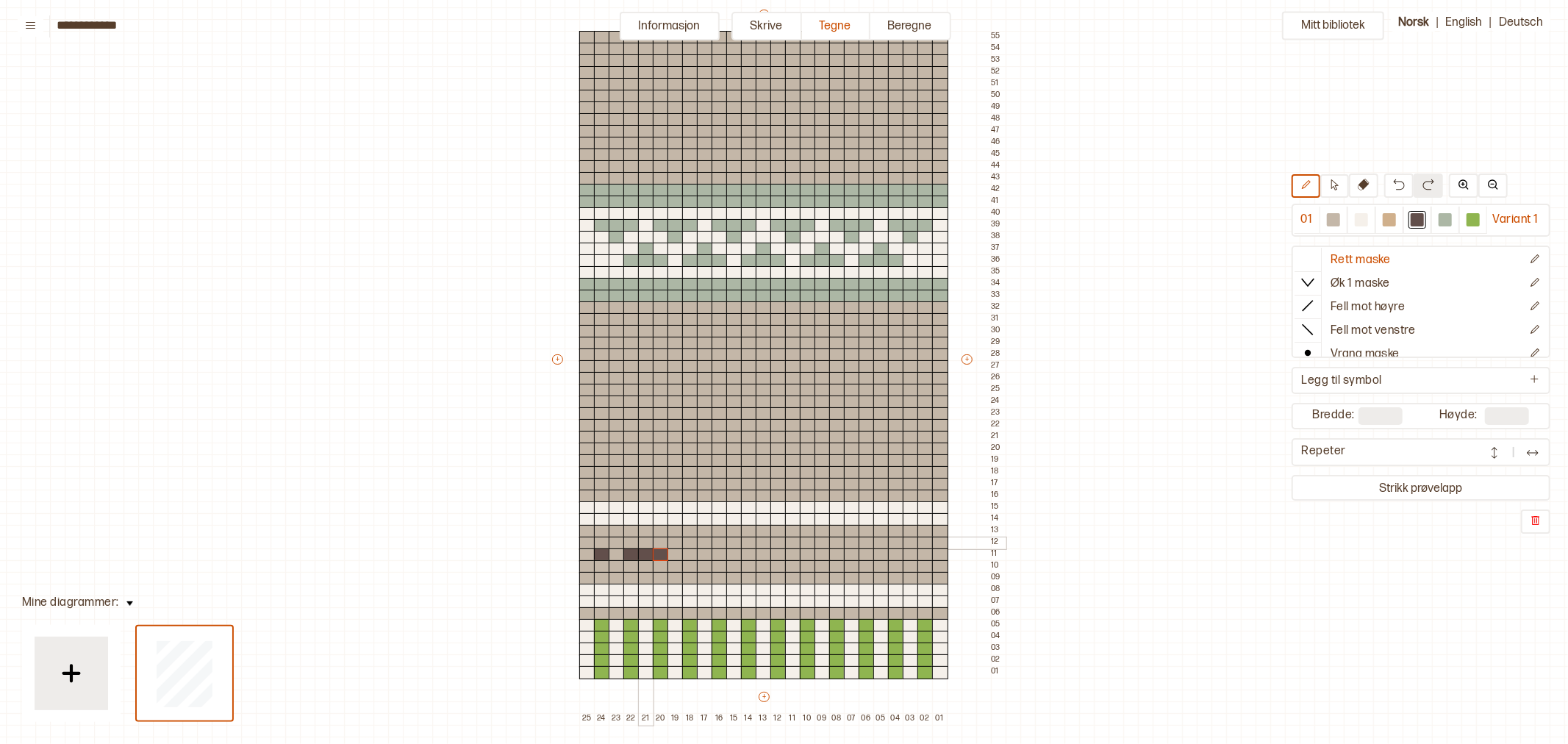
click at [644, 548] on div "+ + + + 25 24 23 22 21 20 19 18 17 16 15 14 13 12 11 10 09 08 07 06 05 04 03 02…" at bounding box center [777, 366] width 456 height 717
click at [644, 563] on div at bounding box center [646, 567] width 16 height 14
drag, startPoint x: 695, startPoint y: 555, endPoint x: 720, endPoint y: 554, distance: 25.0
click at [720, 554] on div "+ + + + 25 24 23 22 21 20 19 18 17 16 15 14 13 12 11 10 09 08 07 06 05 04 03 02…" at bounding box center [777, 366] width 456 height 717
drag, startPoint x: 705, startPoint y: 544, endPoint x: 702, endPoint y: 562, distance: 18.2
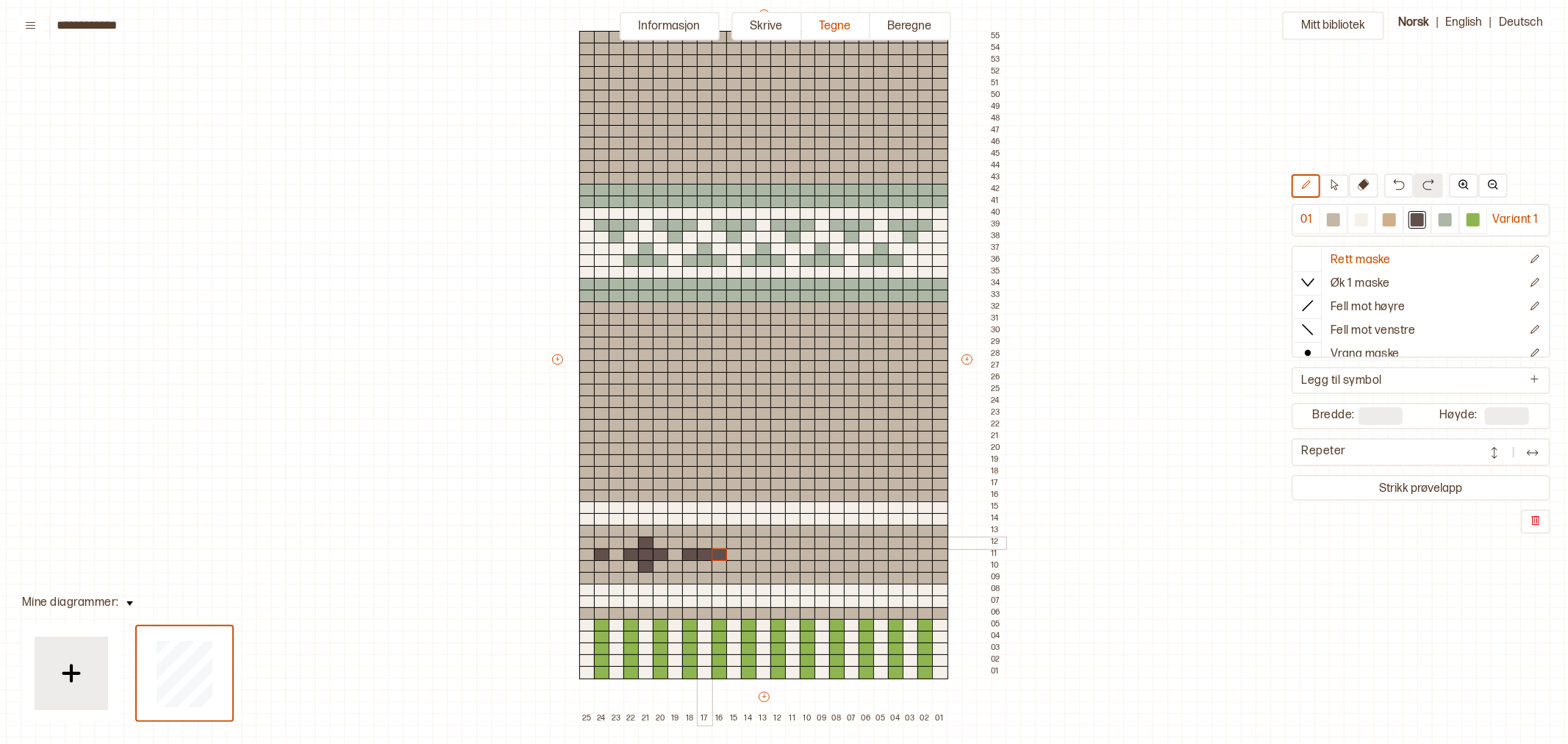
click at [705, 546] on div at bounding box center [705, 543] width 16 height 14
click at [702, 566] on div at bounding box center [705, 567] width 16 height 14
drag, startPoint x: 751, startPoint y: 554, endPoint x: 774, endPoint y: 554, distance: 23.0
click at [774, 554] on div "+ + + + 25 24 23 22 21 20 19 18 17 16 15 14 13 12 11 10 09 08 07 06 05 04 03 02…" at bounding box center [777, 366] width 456 height 717
click at [765, 545] on div at bounding box center [764, 543] width 16 height 14
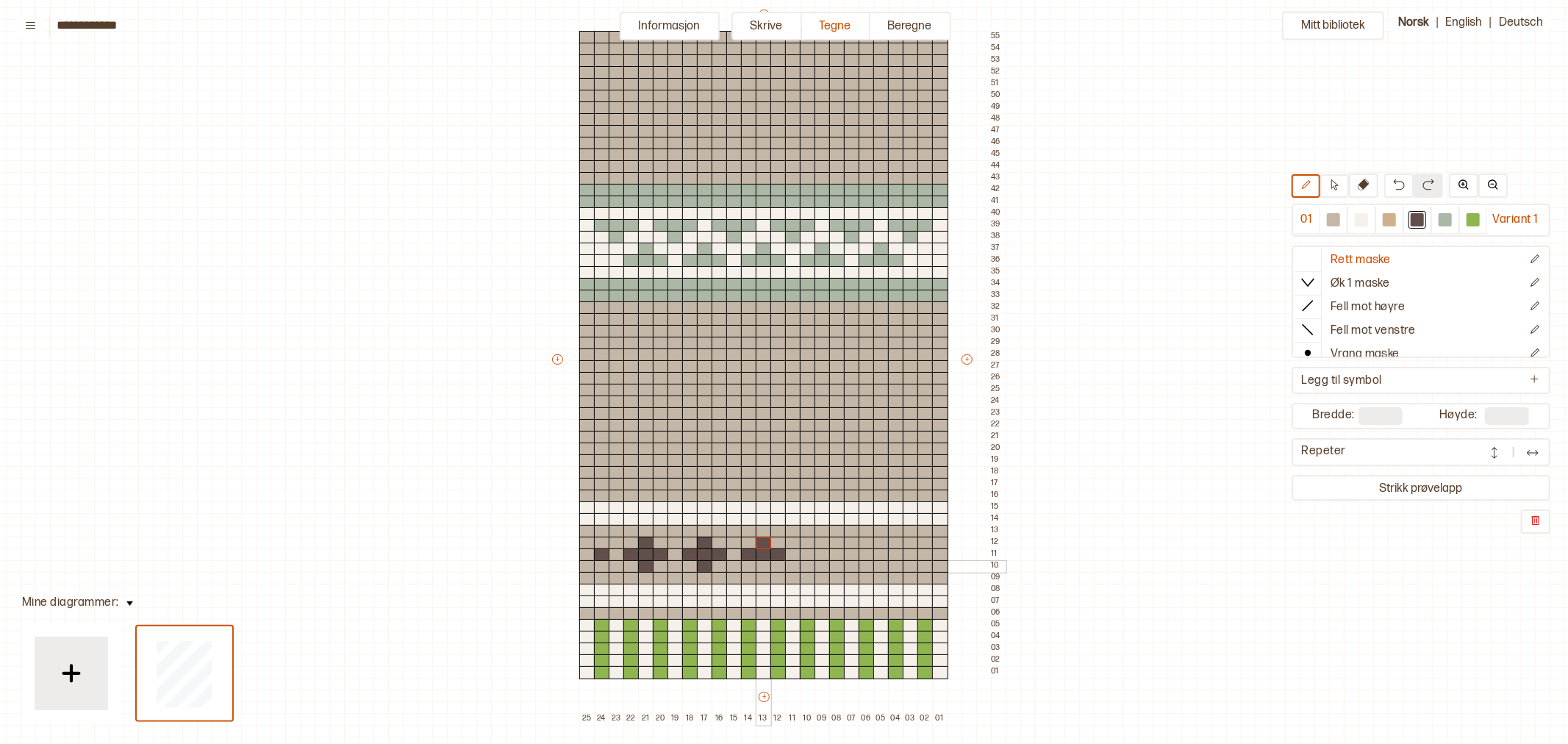
click at [763, 569] on div at bounding box center [764, 567] width 16 height 14
drag, startPoint x: 809, startPoint y: 552, endPoint x: 839, endPoint y: 552, distance: 30.0
click at [839, 552] on div "+ + + + 25 24 23 22 21 20 19 18 17 16 15 14 13 12 11 10 09 08 07 06 05 04 03 02…" at bounding box center [777, 366] width 456 height 717
click at [821, 546] on div at bounding box center [823, 543] width 16 height 14
click at [821, 562] on div at bounding box center [823, 567] width 16 height 14
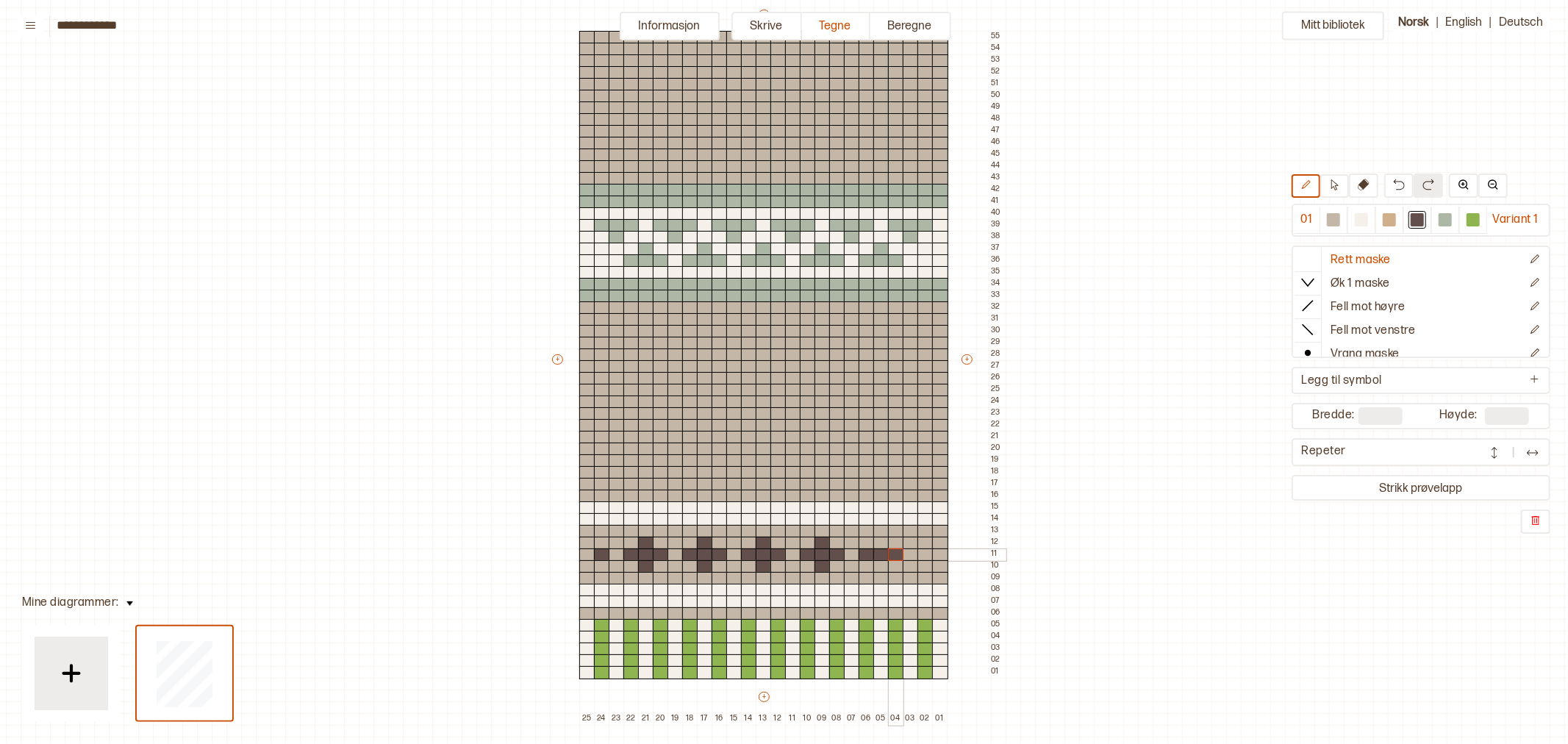
drag, startPoint x: 867, startPoint y: 554, endPoint x: 894, endPoint y: 552, distance: 27.1
click at [894, 552] on div "+ + + + 25 24 23 22 21 20 19 18 17 16 15 14 13 12 11 10 09 08 07 06 05 04 03 02…" at bounding box center [777, 366] width 456 height 717
click at [881, 543] on div at bounding box center [881, 543] width 16 height 14
click at [878, 564] on div at bounding box center [881, 567] width 16 height 14
click at [925, 551] on div at bounding box center [925, 555] width 16 height 14
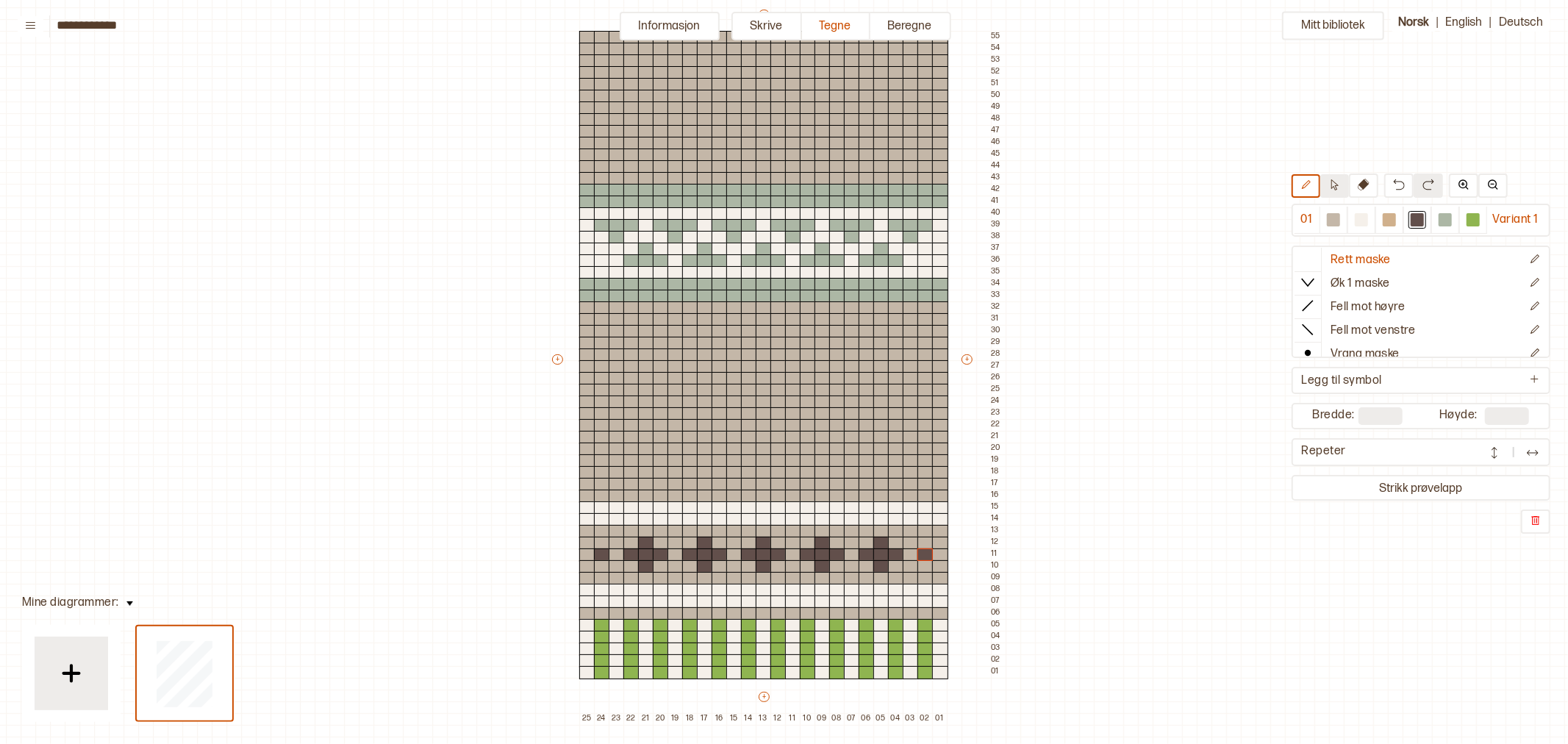
click at [1336, 182] on icon at bounding box center [1334, 184] width 11 height 11
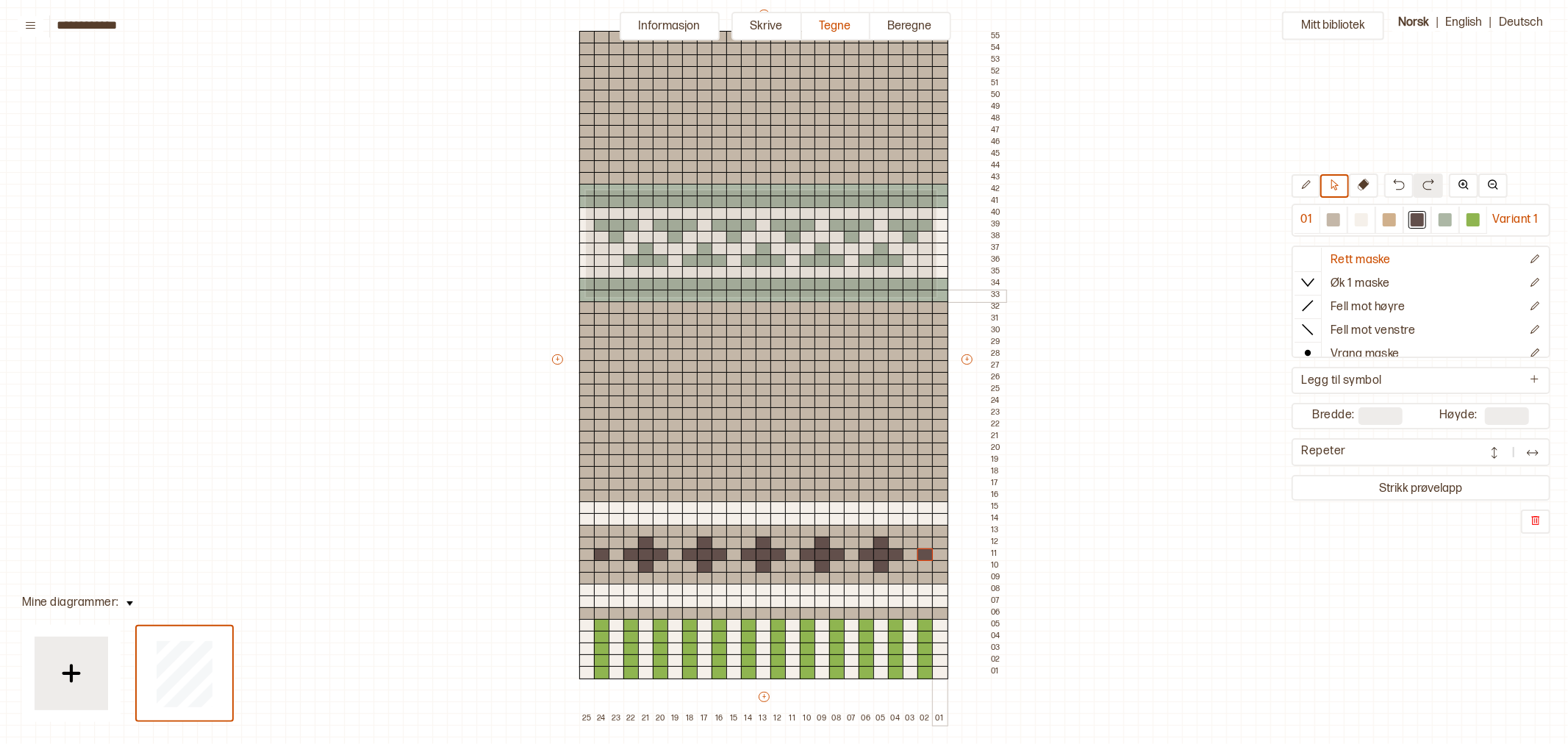
drag, startPoint x: 585, startPoint y: 189, endPoint x: 935, endPoint y: 295, distance: 365.7
click at [935, 295] on div "+ + + + 25 24 23 22 21 20 19 18 17 16 15 14 13 12 11 10 09 08 07 06 05 04 03 02…" at bounding box center [777, 366] width 456 height 717
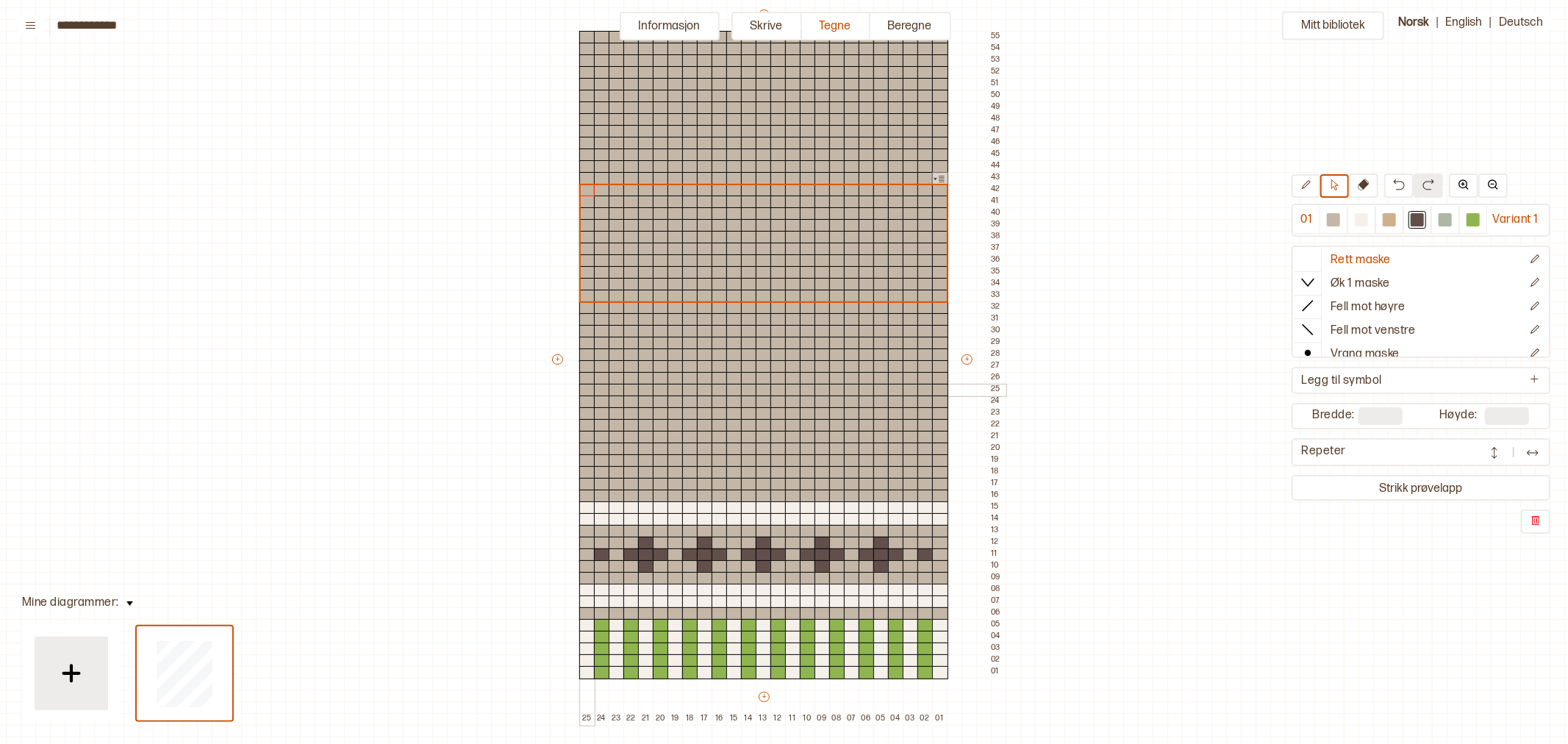
click at [588, 390] on div at bounding box center [588, 390] width 16 height 14
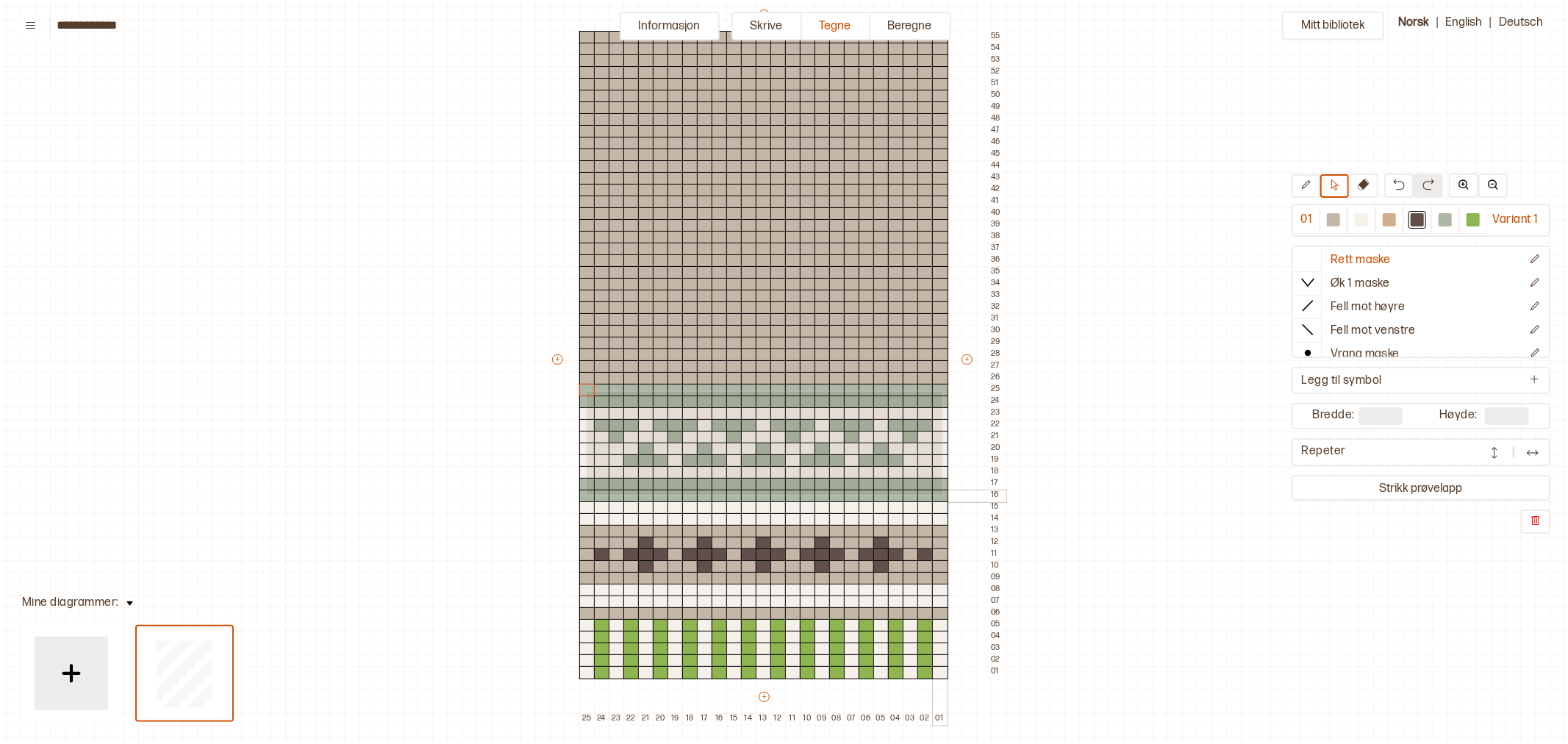
drag, startPoint x: 586, startPoint y: 390, endPoint x: 941, endPoint y: 493, distance: 369.6
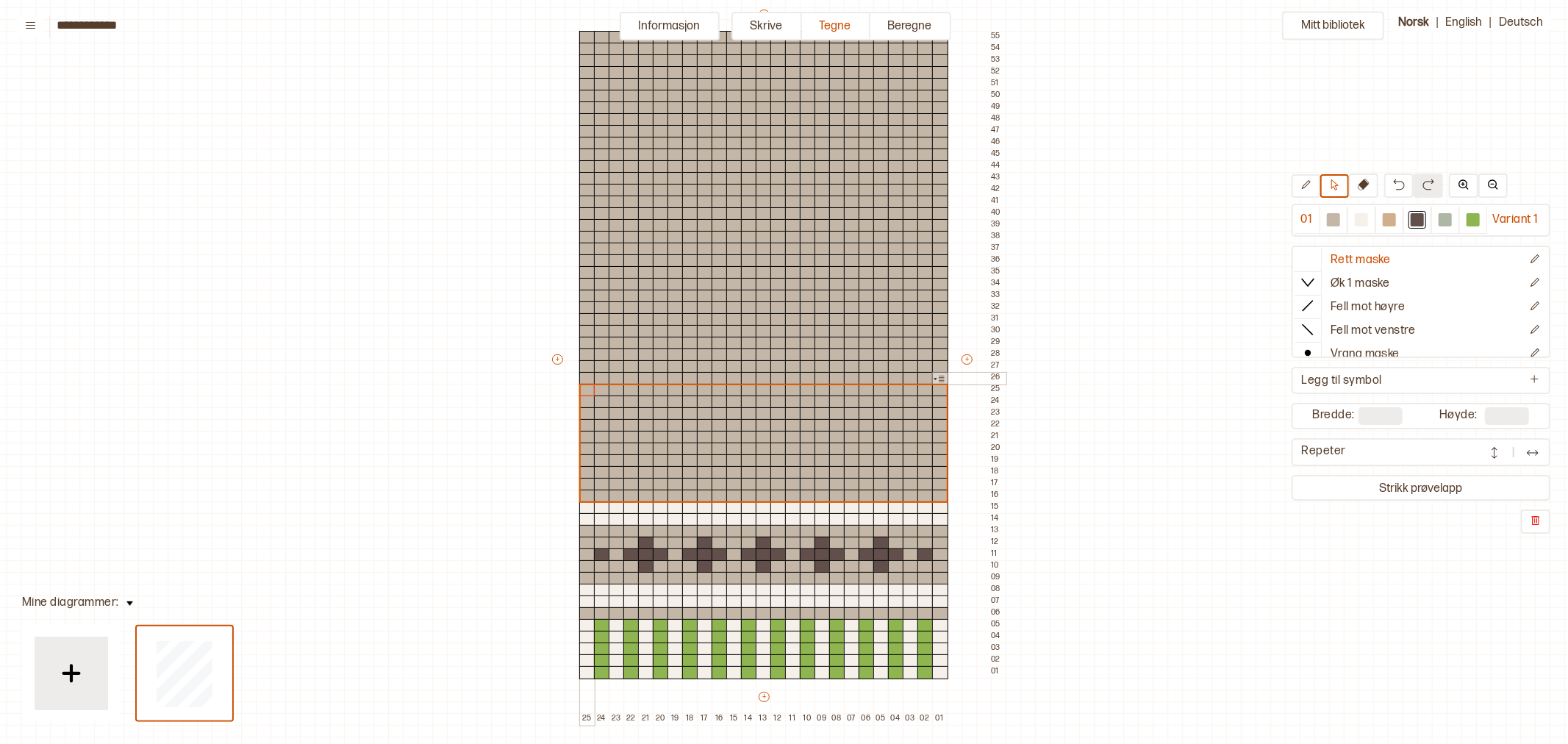
click at [585, 376] on div at bounding box center [588, 378] width 16 height 14
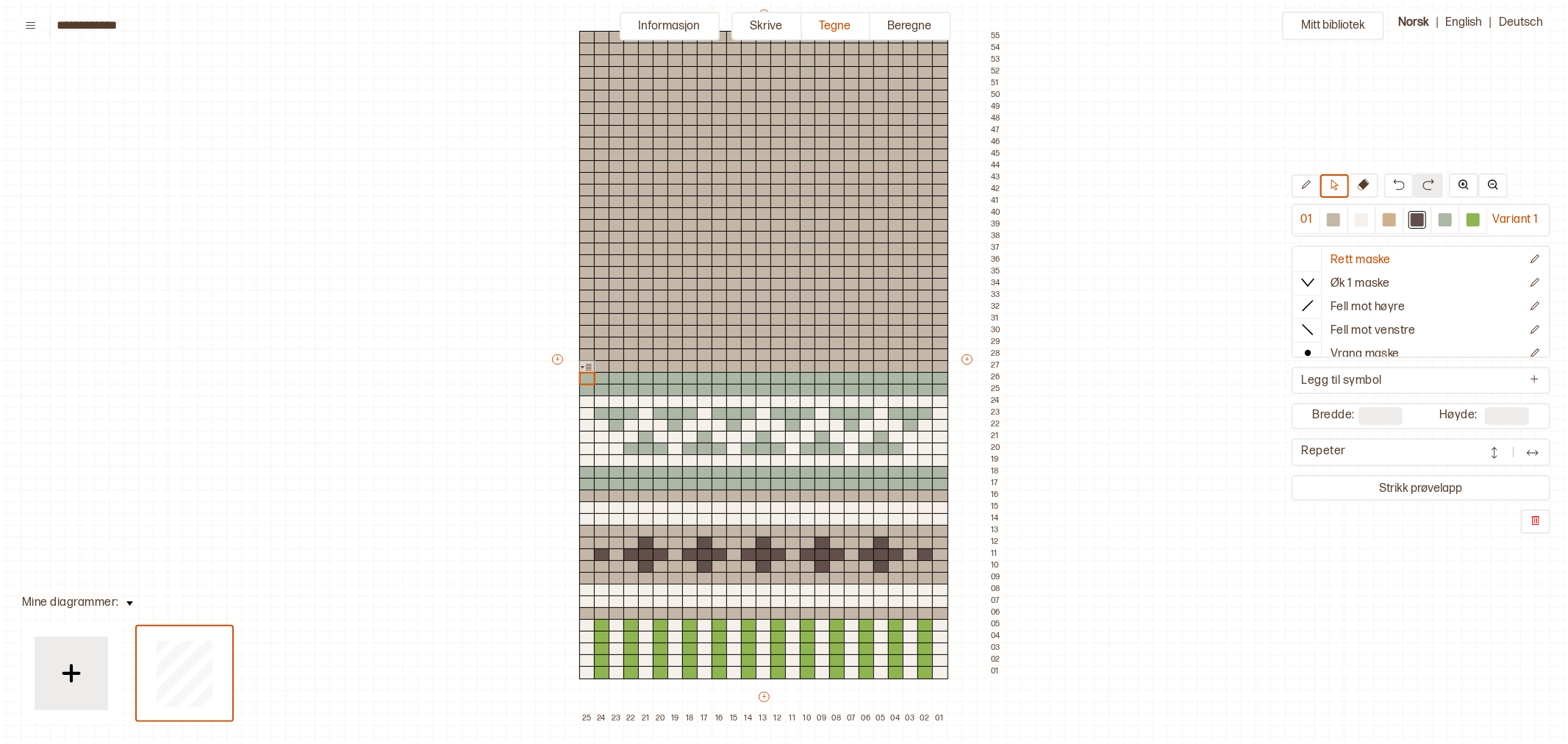
drag, startPoint x: 1360, startPoint y: 217, endPoint x: 1285, endPoint y: 257, distance: 85.0
click at [1359, 217] on div at bounding box center [1362, 220] width 14 height 14
drag, startPoint x: 588, startPoint y: 354, endPoint x: 616, endPoint y: 353, distance: 28.0
click at [616, 353] on div "+ + + + 25 24 23 22 21 20 19 18 17 16 15 14 13 12 11 10 09 08 07 06 05 04 03 02…" at bounding box center [777, 366] width 456 height 717
drag, startPoint x: 588, startPoint y: 341, endPoint x: 939, endPoint y: 355, distance: 351.3
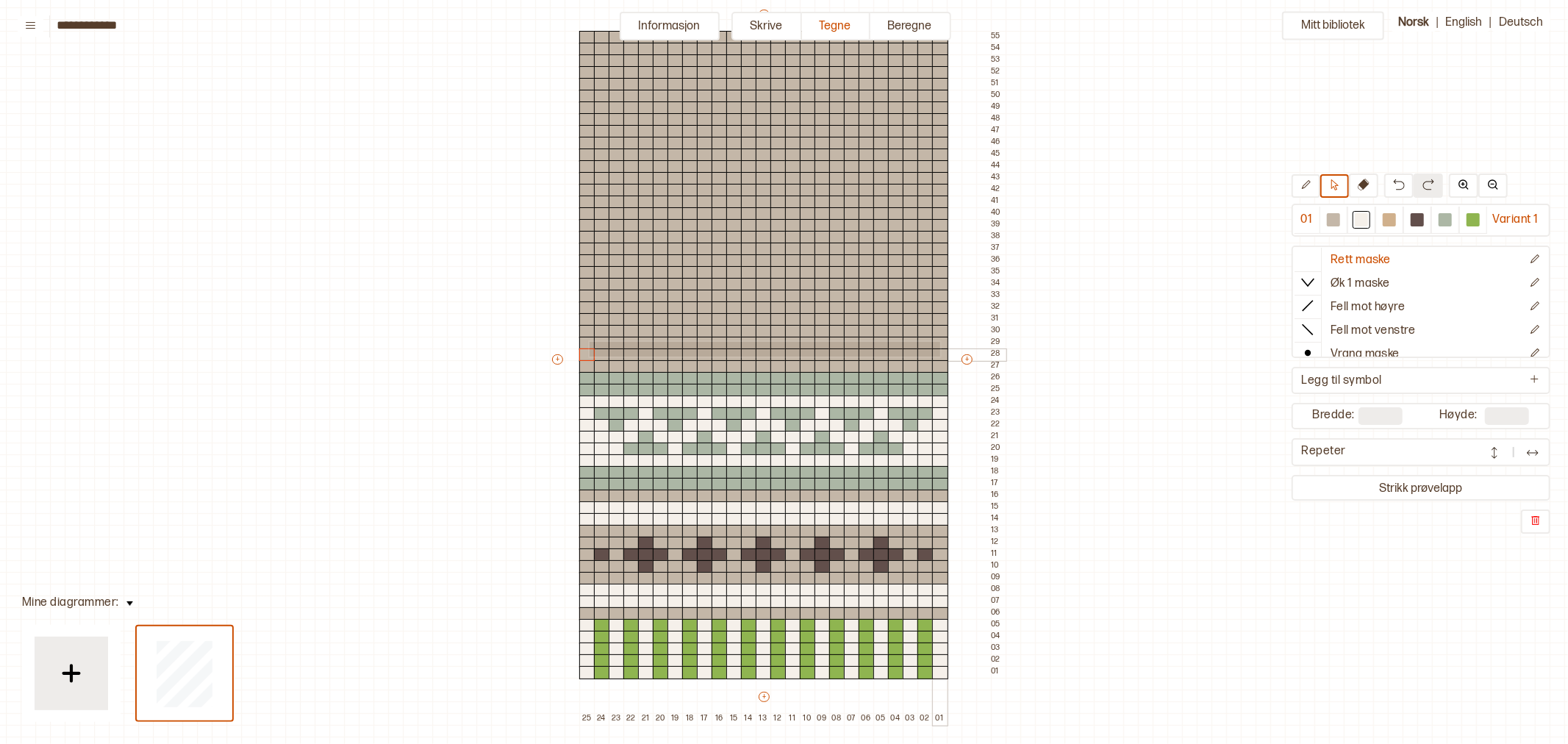
click at [939, 355] on div "+ + + + 25 24 23 22 21 20 19 18 17 16 15 14 13 12 11 10 09 08 07 06 05 04 03 02…" at bounding box center [777, 366] width 456 height 717
click at [1362, 222] on div at bounding box center [1362, 220] width 14 height 14
drag, startPoint x: 588, startPoint y: 342, endPoint x: 937, endPoint y: 355, distance: 349.2
click at [937, 355] on div "+ + + + 25 24 23 22 21 20 19 18 17 16 15 14 13 12 11 10 09 08 07 06 05 04 03 02…" at bounding box center [777, 366] width 456 height 717
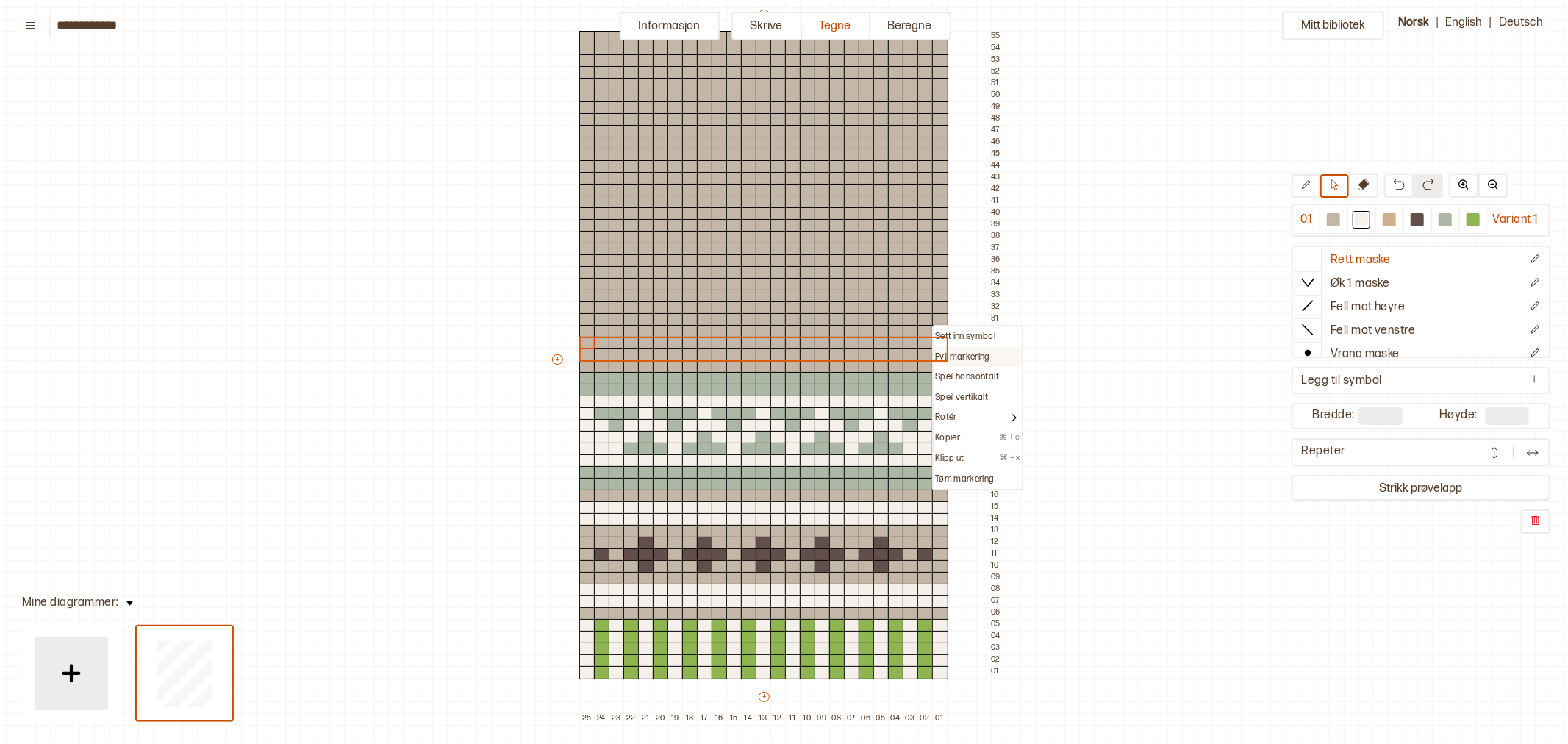
click at [959, 351] on p "Fyll markering" at bounding box center [962, 357] width 55 height 12
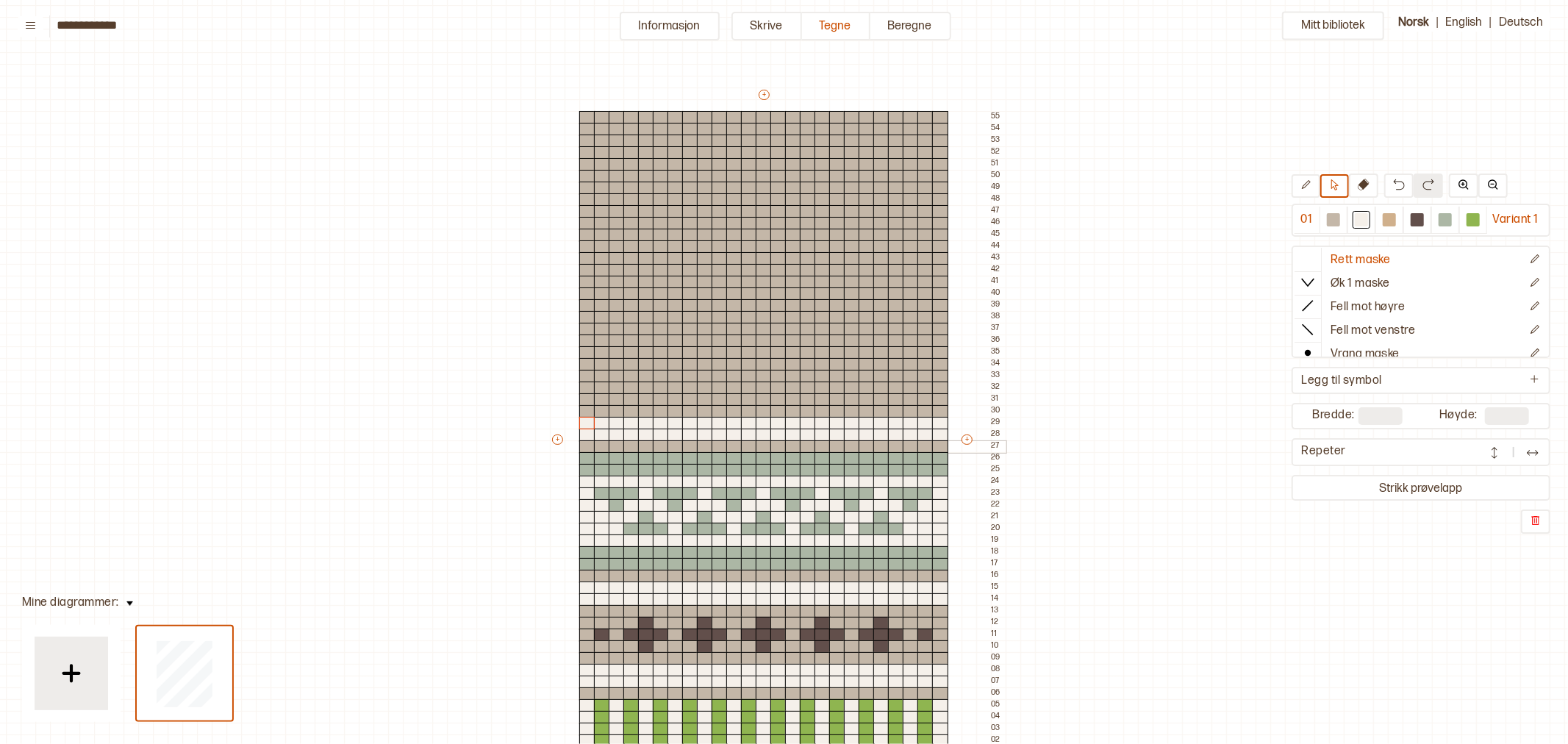
scroll to position [164, 23]
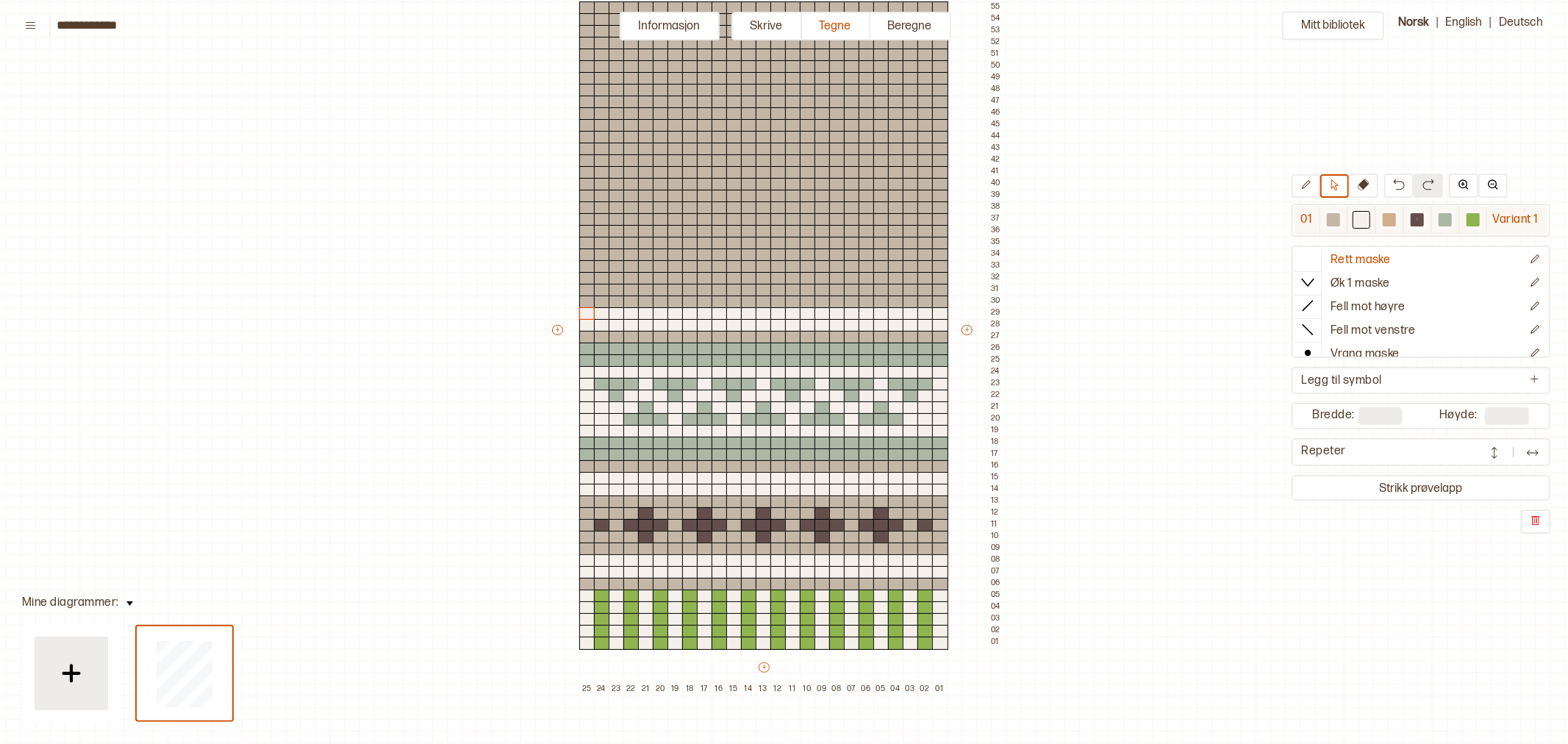
click at [1416, 218] on div at bounding box center [1418, 220] width 14 height 14
drag, startPoint x: 586, startPoint y: 289, endPoint x: 585, endPoint y: 277, distance: 12.0
click at [585, 277] on div "+ + + + 25 24 23 22 21 20 19 18 17 16 15 14 13 12 11 10 09 08 07 06 05 04 03 02…" at bounding box center [777, 336] width 456 height 717
click at [1311, 188] on icon at bounding box center [1306, 184] width 11 height 11
drag, startPoint x: 586, startPoint y: 292, endPoint x: 585, endPoint y: 282, distance: 10.0
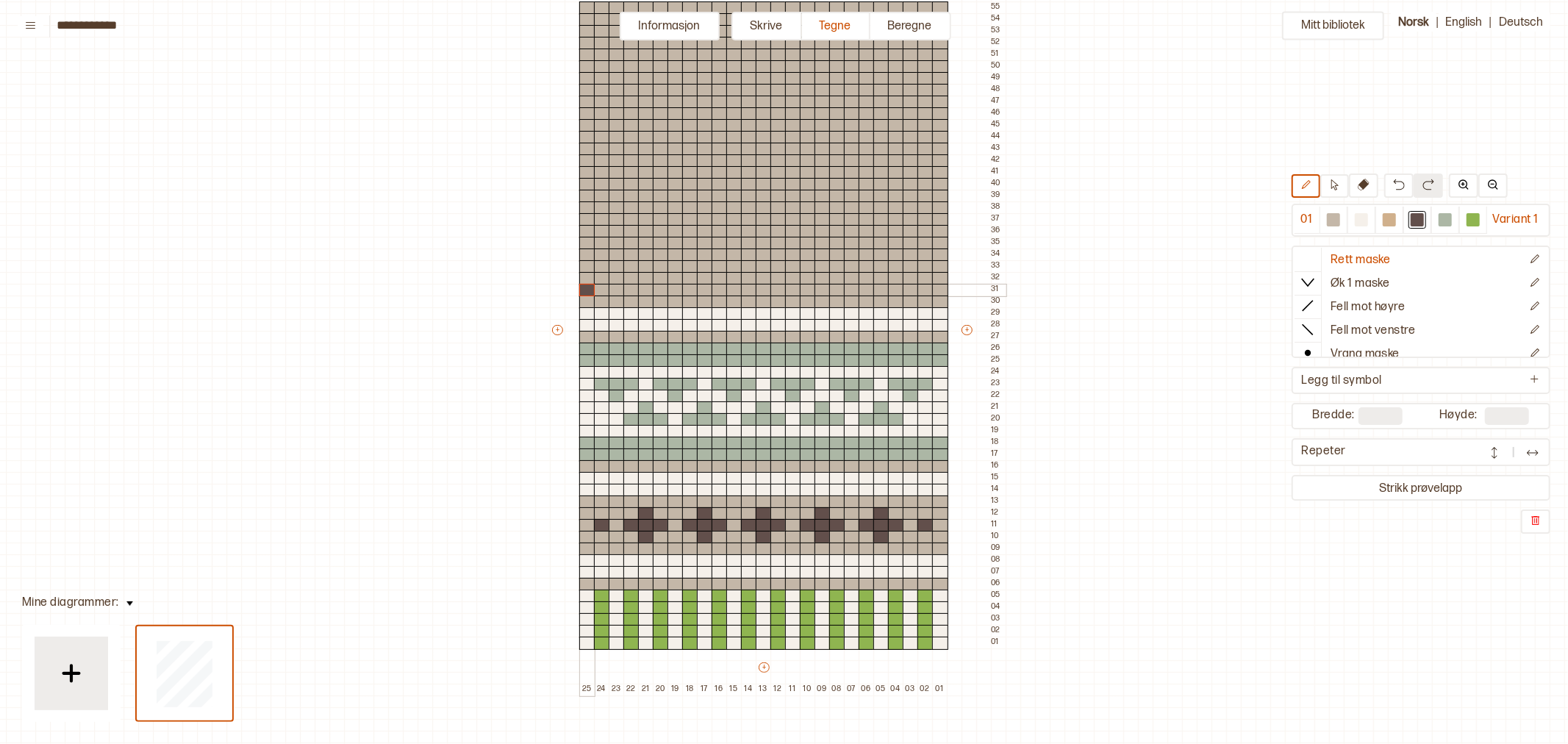
click at [585, 282] on div "+ + + + 25 24 23 22 21 20 19 18 17 16 15 14 13 12 11 10 09 08 07 06 05 04 03 02…" at bounding box center [777, 336] width 456 height 717
drag, startPoint x: 645, startPoint y: 278, endPoint x: 659, endPoint y: 280, distance: 14.1
click at [659, 280] on div "+ + + + 25 24 23 22 21 20 19 18 17 16 15 14 13 12 11 10 09 08 07 06 05 04 03 02…" at bounding box center [777, 336] width 456 height 717
drag, startPoint x: 718, startPoint y: 277, endPoint x: 736, endPoint y: 280, distance: 18.2
click at [736, 280] on div "+ + + + 25 24 23 22 21 20 19 18 17 16 15 14 13 12 11 10 09 08 07 06 05 04 03 02…" at bounding box center [777, 336] width 456 height 717
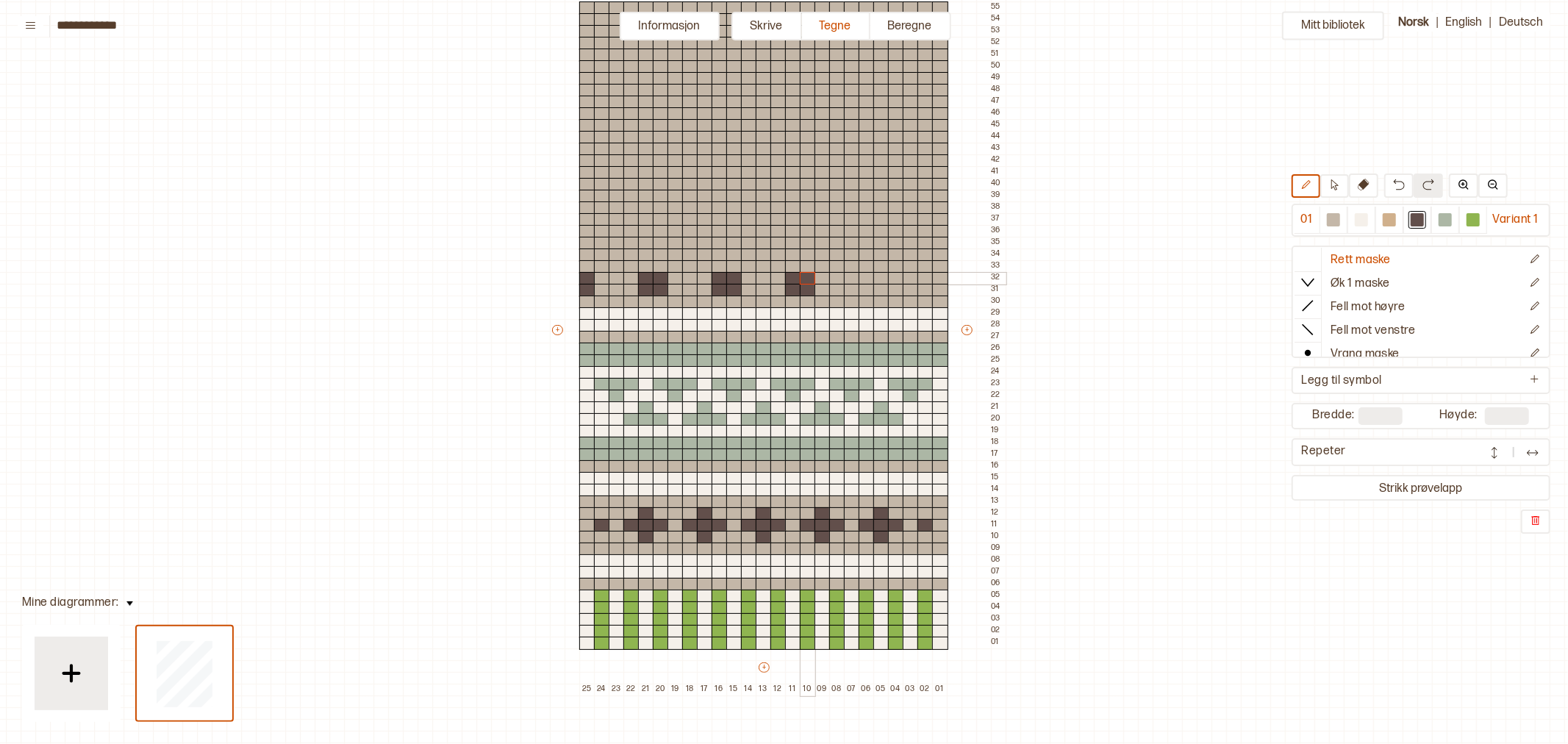
drag, startPoint x: 794, startPoint y: 277, endPoint x: 809, endPoint y: 280, distance: 15.3
click at [809, 280] on div "+ + + + 25 24 23 22 21 20 19 18 17 16 15 14 13 12 11 10 09 08 07 06 05 04 03 02…" at bounding box center [777, 336] width 456 height 717
drag, startPoint x: 864, startPoint y: 277, endPoint x: 883, endPoint y: 277, distance: 19.0
click at [883, 277] on div "+ + + + 25 24 23 22 21 20 19 18 17 16 15 14 13 12 11 10 09 08 07 06 05 04 03 02…" at bounding box center [777, 336] width 456 height 717
drag, startPoint x: 941, startPoint y: 277, endPoint x: 941, endPoint y: 287, distance: 10.0
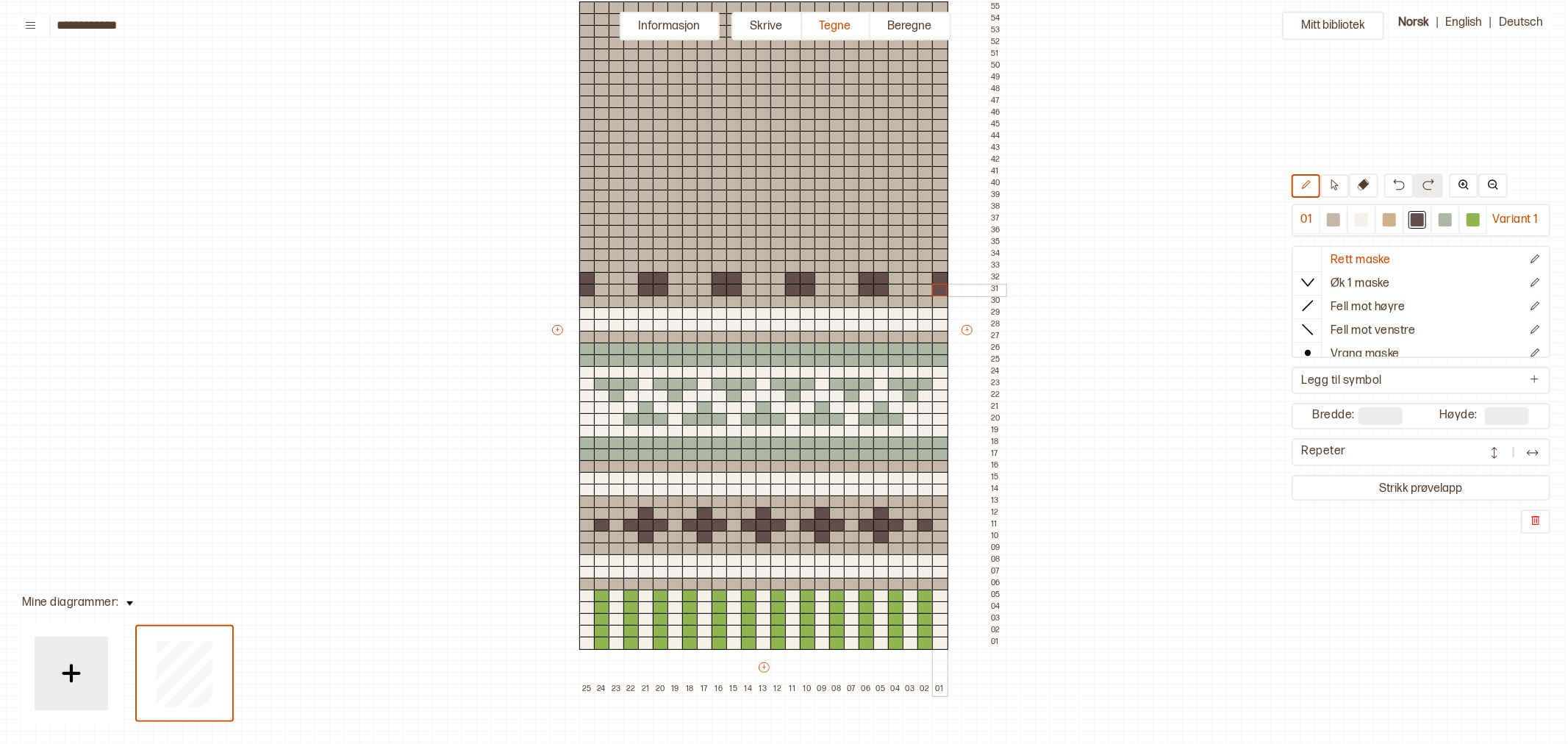
click at [941, 287] on div "+ + + + 25 24 23 22 21 20 19 18 17 16 15 14 13 12 11 10 09 08 07 06 05 04 03 02…" at bounding box center [777, 336] width 456 height 717
click at [1360, 218] on div at bounding box center [1362, 220] width 14 height 14
click at [1335, 189] on icon at bounding box center [1336, 184] width 8 height 11
drag, startPoint x: 586, startPoint y: 243, endPoint x: 944, endPoint y: 255, distance: 358.2
click at [944, 255] on div "+ + + + 25 24 23 22 21 20 19 18 17 16 15 14 13 12 11 10 09 08 07 06 05 04 03 02…" at bounding box center [777, 336] width 456 height 717
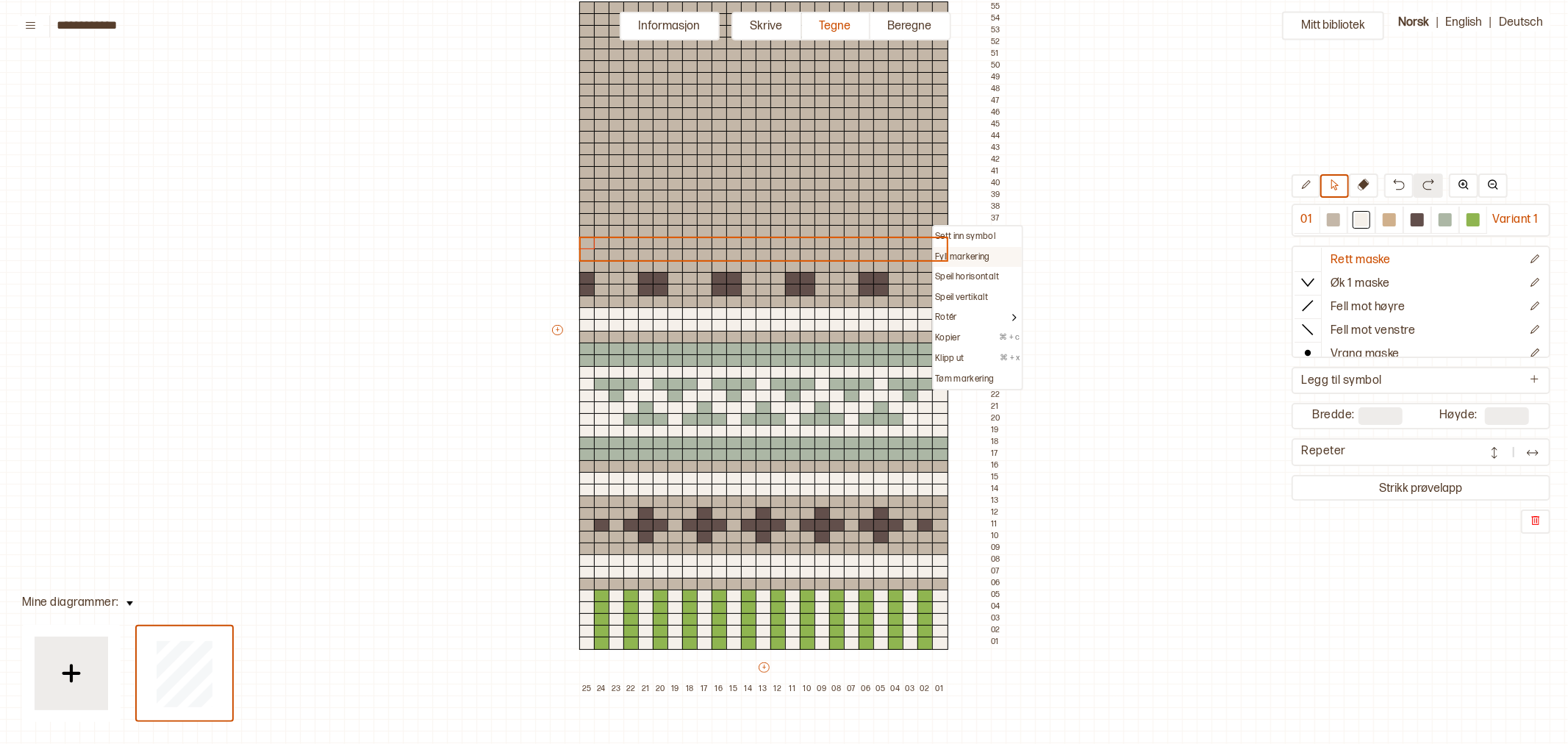
click at [964, 253] on p "Fyll markering" at bounding box center [962, 257] width 55 height 12
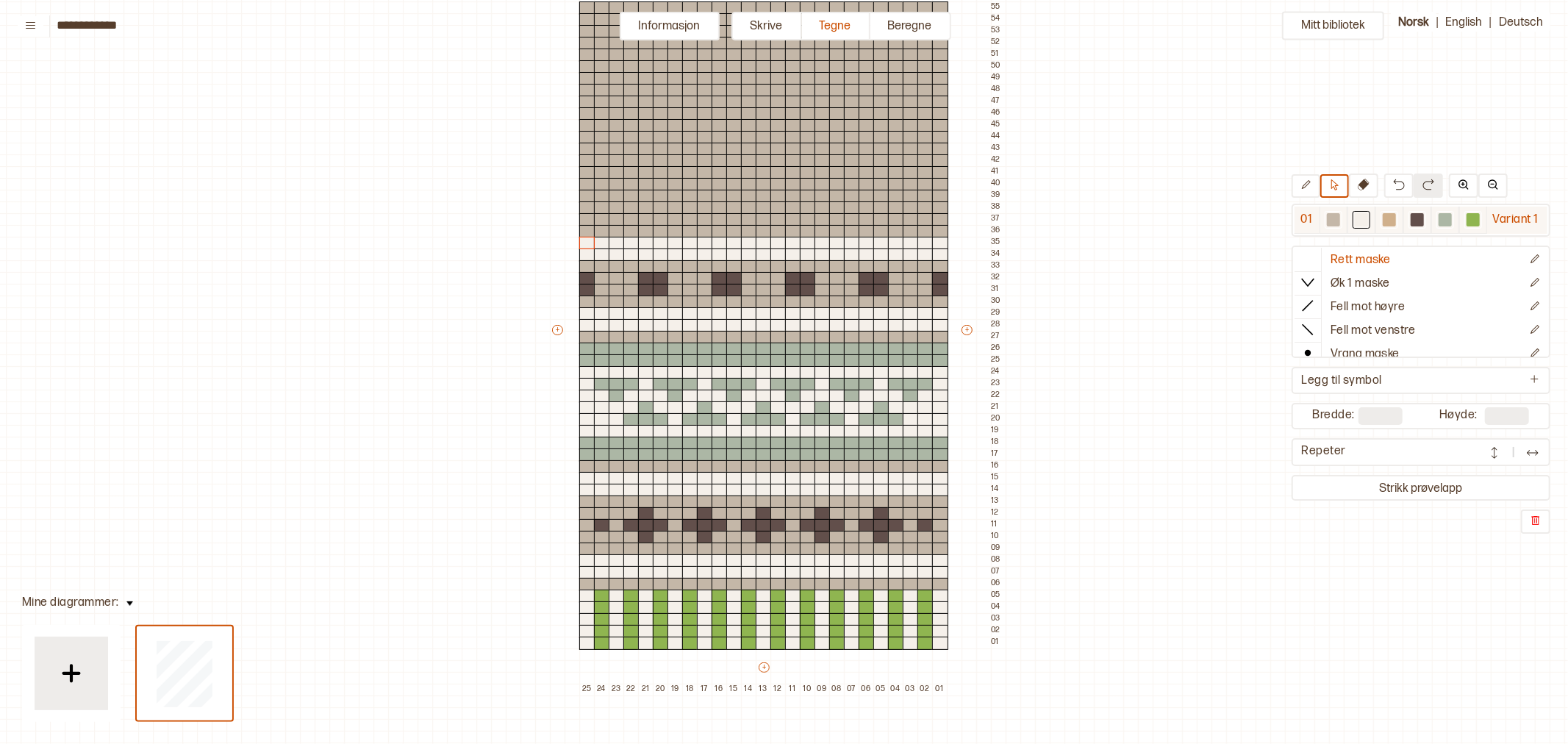
click at [1390, 222] on div at bounding box center [1390, 220] width 14 height 14
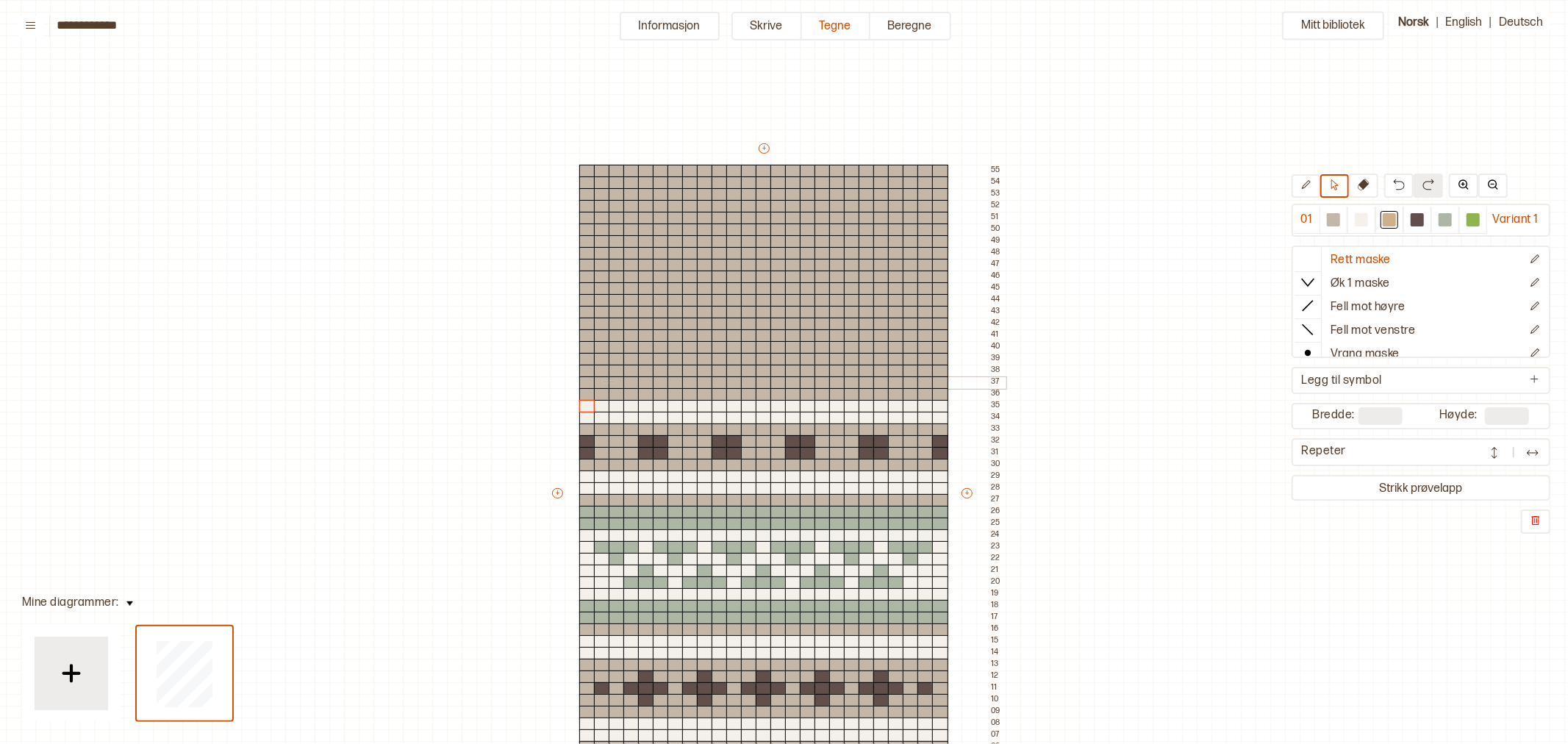
drag, startPoint x: 601, startPoint y: 380, endPoint x: 616, endPoint y: 380, distance: 15.0
click at [616, 380] on div "+ + + + 25 24 23 22 21 20 19 18 17 16 15 14 13 12 11 10 09 08 07 06 05 04 03 02…" at bounding box center [777, 499] width 456 height 717
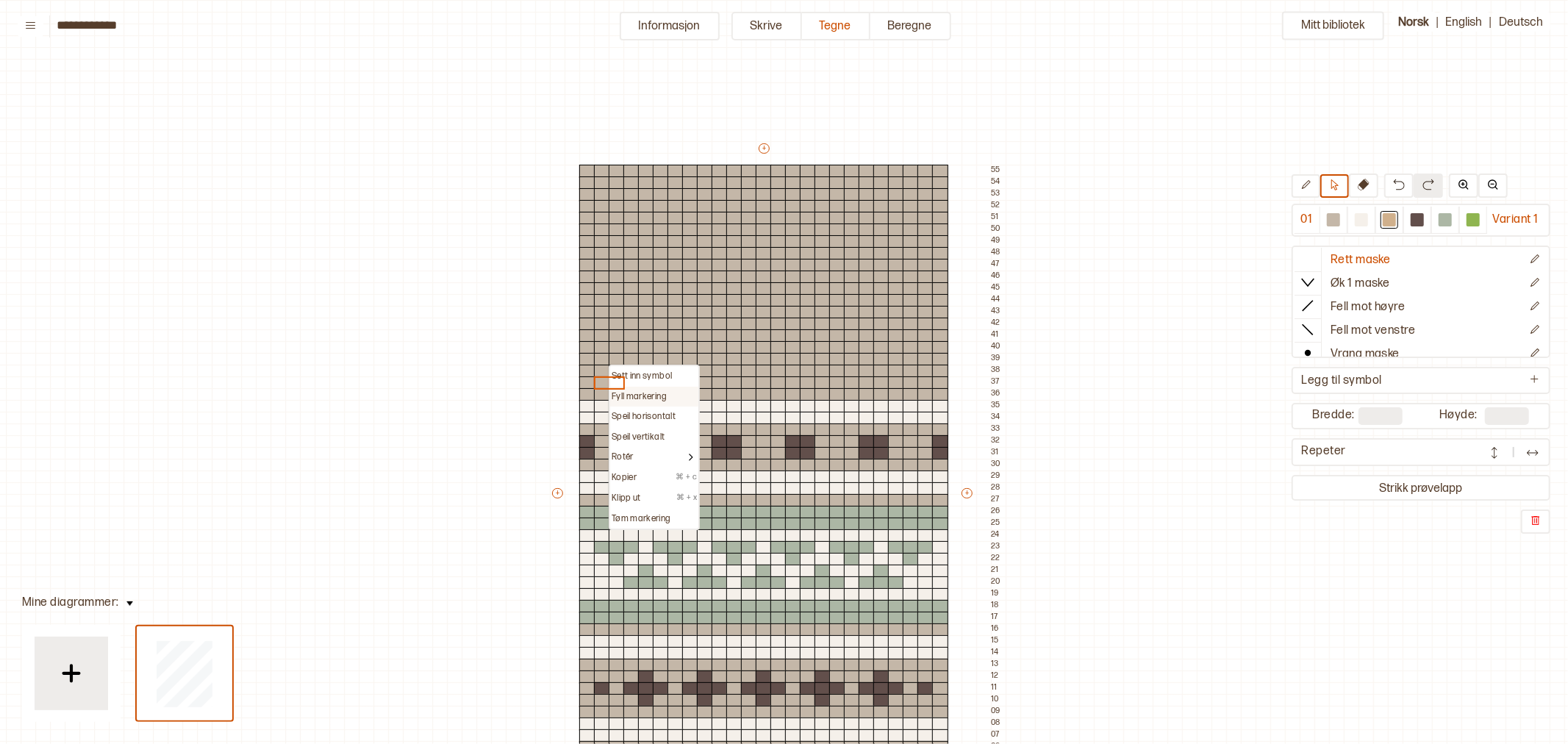
click at [625, 391] on p "Fyll markering" at bounding box center [639, 397] width 55 height 12
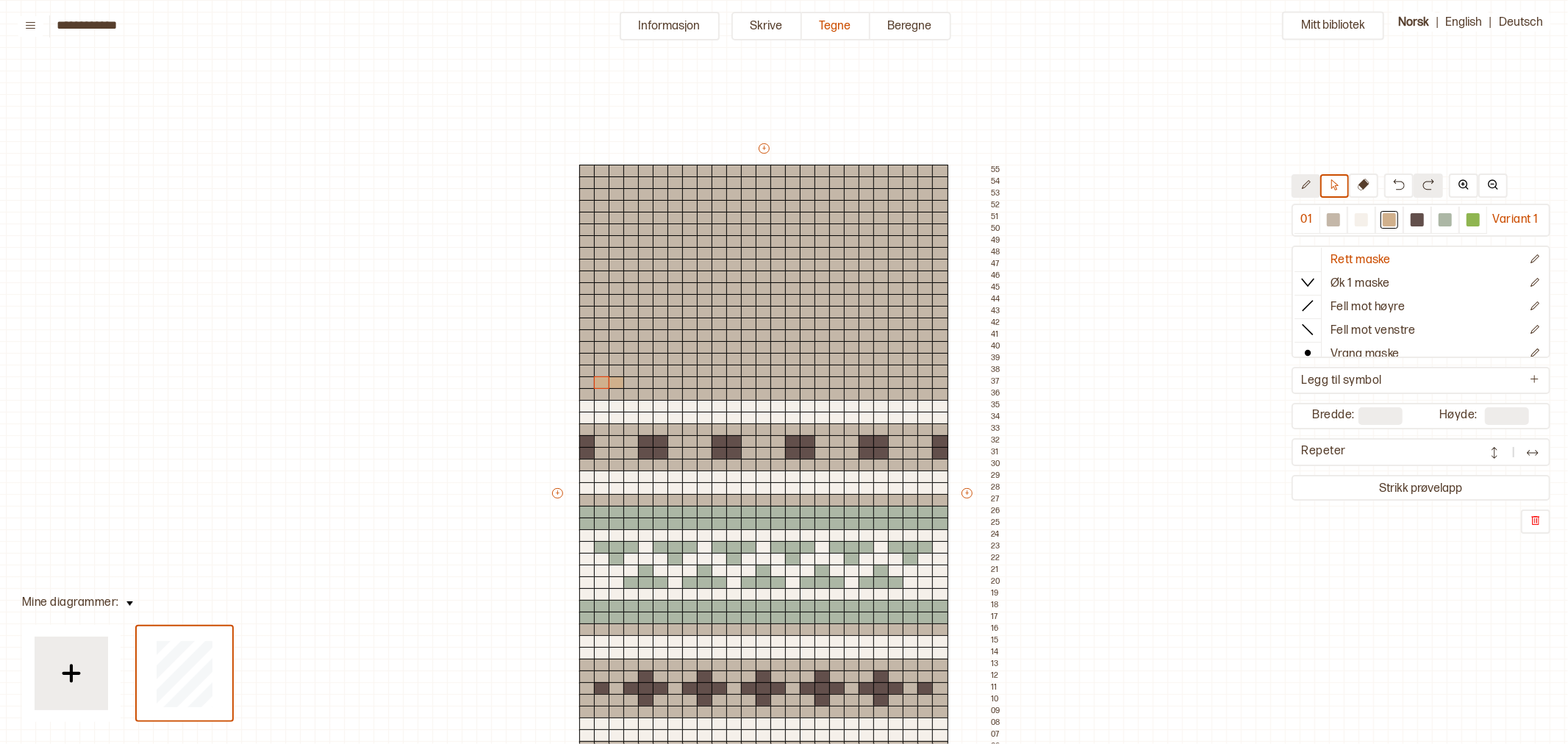
click at [1303, 188] on icon at bounding box center [1306, 184] width 9 height 9
drag, startPoint x: 657, startPoint y: 380, endPoint x: 674, endPoint y: 379, distance: 17.0
click at [674, 379] on div "+ + + + 25 24 23 22 21 20 19 18 17 16 15 14 13 12 11 10 09 08 07 06 05 04 03 02…" at bounding box center [777, 499] width 456 height 717
drag, startPoint x: 719, startPoint y: 382, endPoint x: 733, endPoint y: 382, distance: 14.0
click at [733, 382] on div "+ + + + 25 24 23 22 21 20 19 18 17 16 15 14 13 12 11 10 09 08 07 06 05 04 03 02…" at bounding box center [777, 499] width 456 height 717
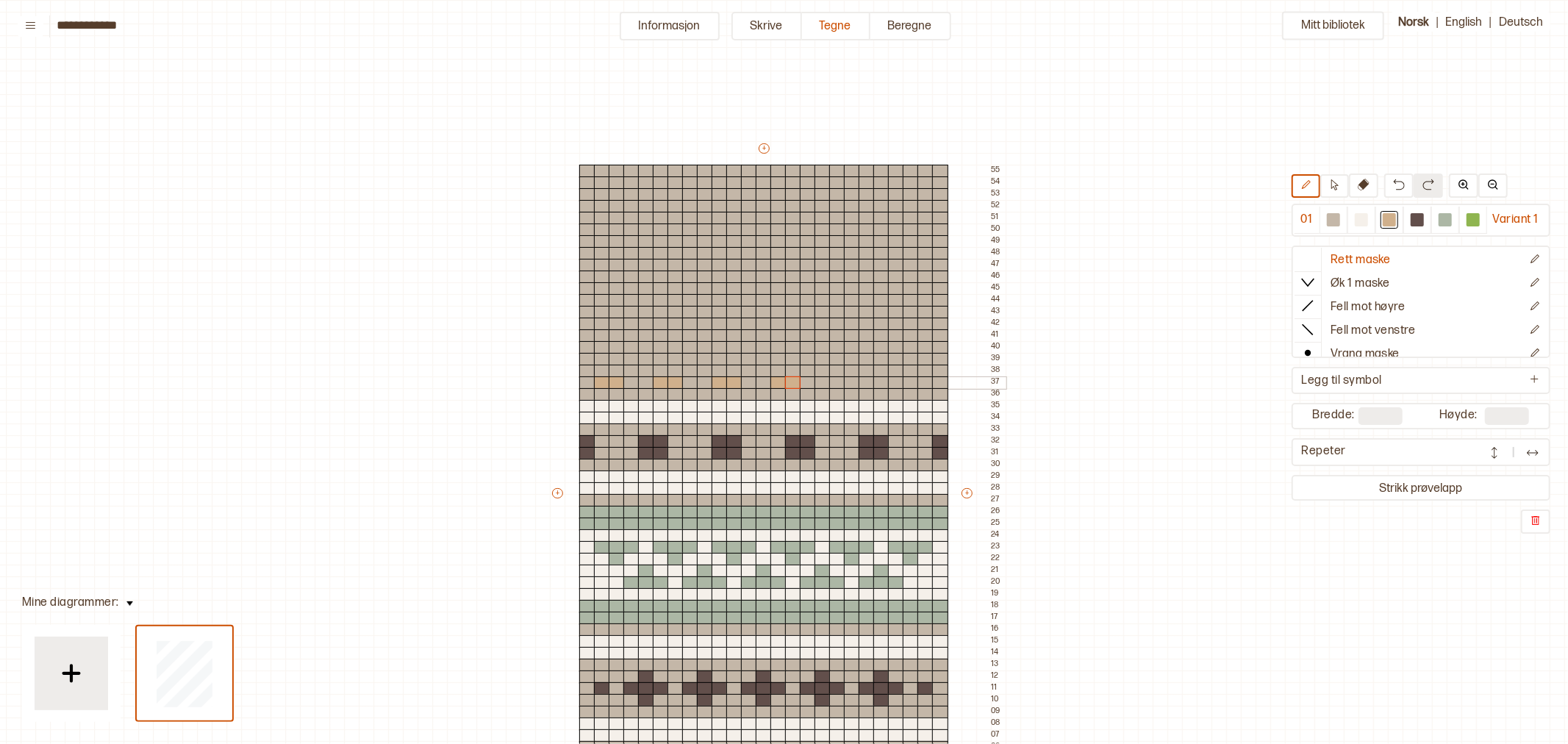
drag, startPoint x: 779, startPoint y: 380, endPoint x: 791, endPoint y: 380, distance: 12.0
click at [791, 380] on div "+ + + + 25 24 23 22 21 20 19 18 17 16 15 14 13 12 11 10 09 08 07 06 05 04 03 02…" at bounding box center [777, 499] width 456 height 717
drag, startPoint x: 839, startPoint y: 380, endPoint x: 849, endPoint y: 380, distance: 10.0
click at [849, 380] on div "+ + + + 25 24 23 22 21 20 19 18 17 16 15 14 13 12 11 10 09 08 07 06 05 04 03 02…" at bounding box center [777, 499] width 456 height 717
drag, startPoint x: 897, startPoint y: 380, endPoint x: 907, endPoint y: 382, distance: 10.2
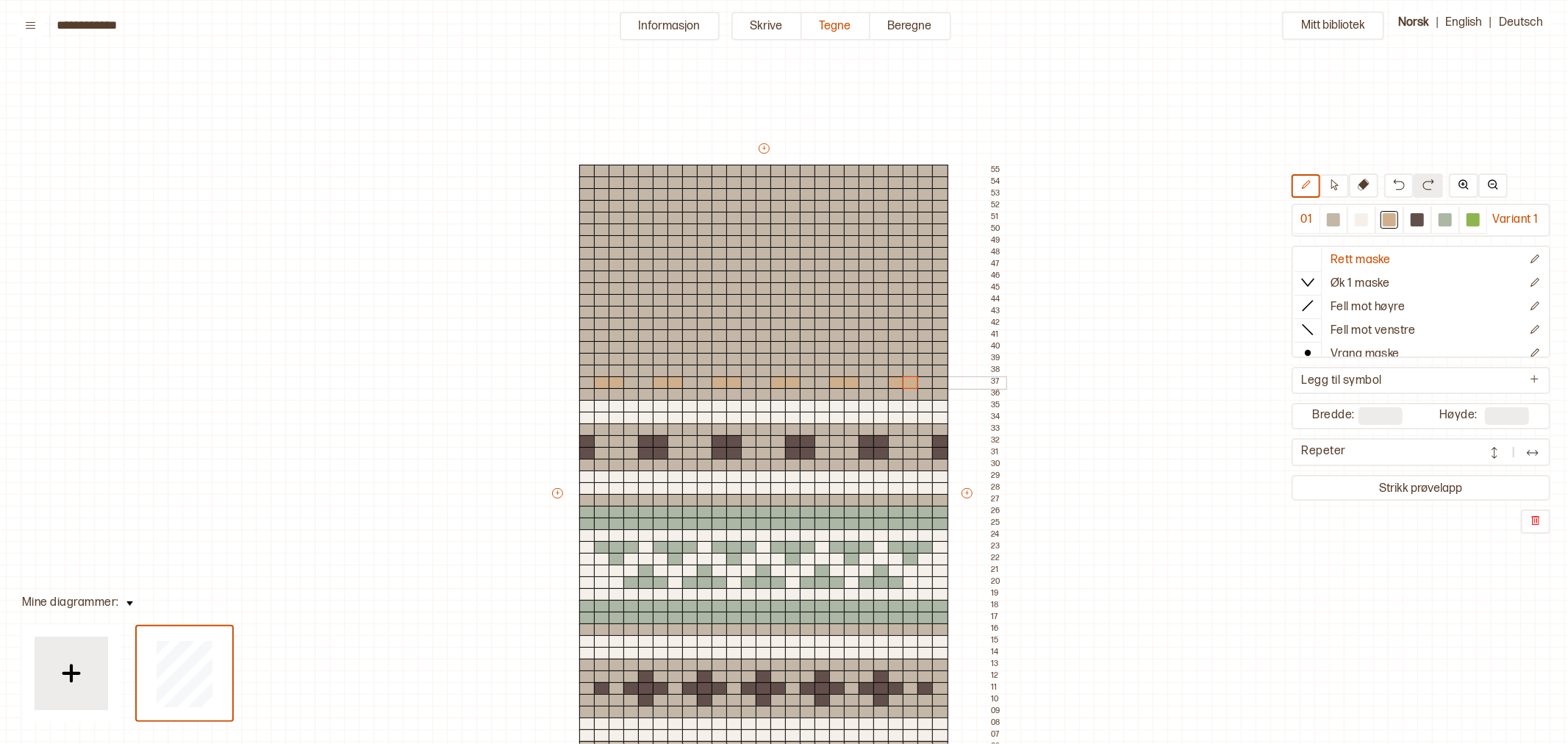
click at [906, 380] on div "+ + + + 25 24 23 22 21 20 19 18 17 16 15 14 13 12 11 10 09 08 07 06 05 04 03 02…" at bounding box center [777, 499] width 456 height 717
drag, startPoint x: 910, startPoint y: 371, endPoint x: 920, endPoint y: 370, distance: 10.0
click at [920, 370] on div "+ + + + 25 24 23 22 21 20 19 18 17 16 15 14 13 12 11 10 09 08 07 06 05 04 03 02…" at bounding box center [777, 499] width 456 height 717
drag, startPoint x: 926, startPoint y: 358, endPoint x: 941, endPoint y: 358, distance: 15.0
click at [941, 358] on div "+ + + + 25 24 23 22 21 20 19 18 17 16 15 14 13 12 11 10 09 08 07 06 05 04 03 02…" at bounding box center [777, 499] width 456 height 717
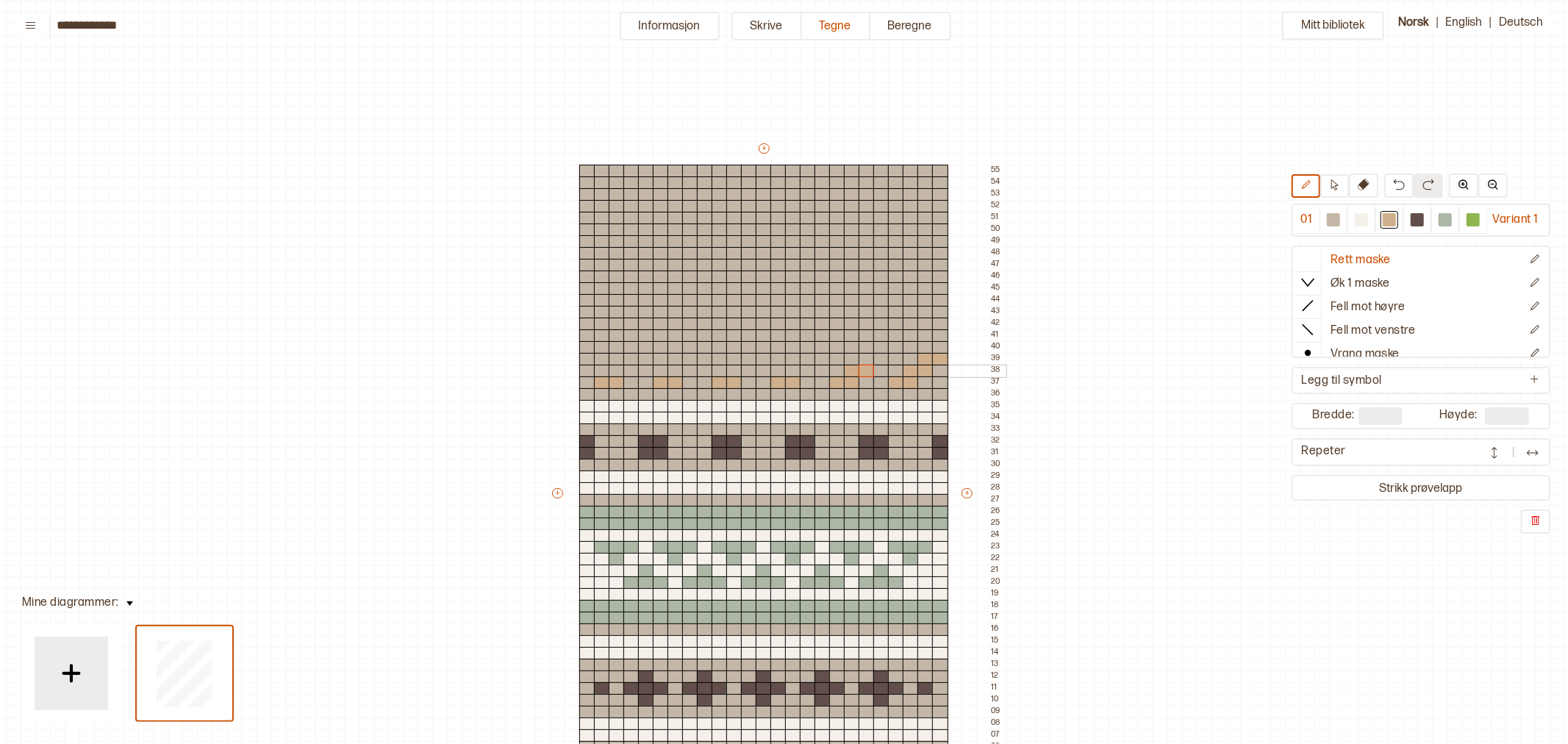
drag, startPoint x: 850, startPoint y: 370, endPoint x: 859, endPoint y: 370, distance: 9.0
click at [859, 370] on div "+ + + + 25 24 23 22 21 20 19 18 17 16 15 14 13 12 11 10 09 08 07 06 05 04 03 02…" at bounding box center [777, 499] width 456 height 717
drag, startPoint x: 867, startPoint y: 359, endPoint x: 876, endPoint y: 359, distance: 9.0
click at [876, 359] on div "+ + + + 25 24 23 22 21 20 19 18 17 16 15 14 13 12 11 10 09 08 07 06 05 04 03 02…" at bounding box center [777, 499] width 456 height 717
drag, startPoint x: 791, startPoint y: 372, endPoint x: 803, endPoint y: 372, distance: 12.0
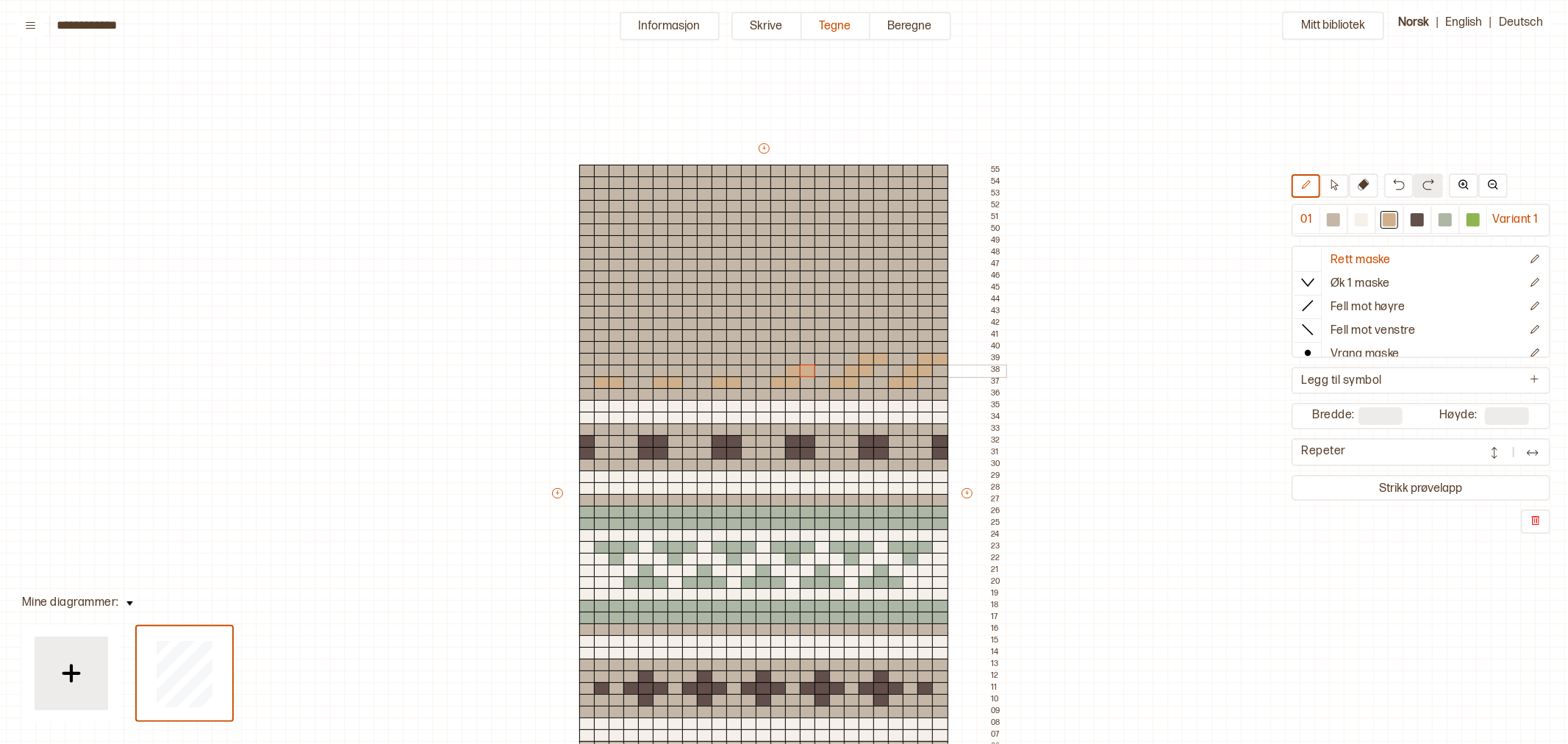
click at [803, 372] on div "+ + + + 25 24 23 22 21 20 19 18 17 16 15 14 13 12 11 10 09 08 07 06 05 04 03 02…" at bounding box center [777, 499] width 456 height 717
drag, startPoint x: 811, startPoint y: 355, endPoint x: 819, endPoint y: 356, distance: 8.1
click at [819, 356] on div "+ + + + 25 24 23 22 21 20 19 18 17 16 15 14 13 12 11 10 09 08 07 06 05 04 03 02…" at bounding box center [777, 499] width 456 height 717
click at [745, 369] on div "+ + + + 25 24 23 22 21 20 19 18 17 16 15 14 13 12 11 10 09 08 07 06 05 04 03 02…" at bounding box center [777, 499] width 456 height 717
drag, startPoint x: 747, startPoint y: 360, endPoint x: 763, endPoint y: 362, distance: 16.1
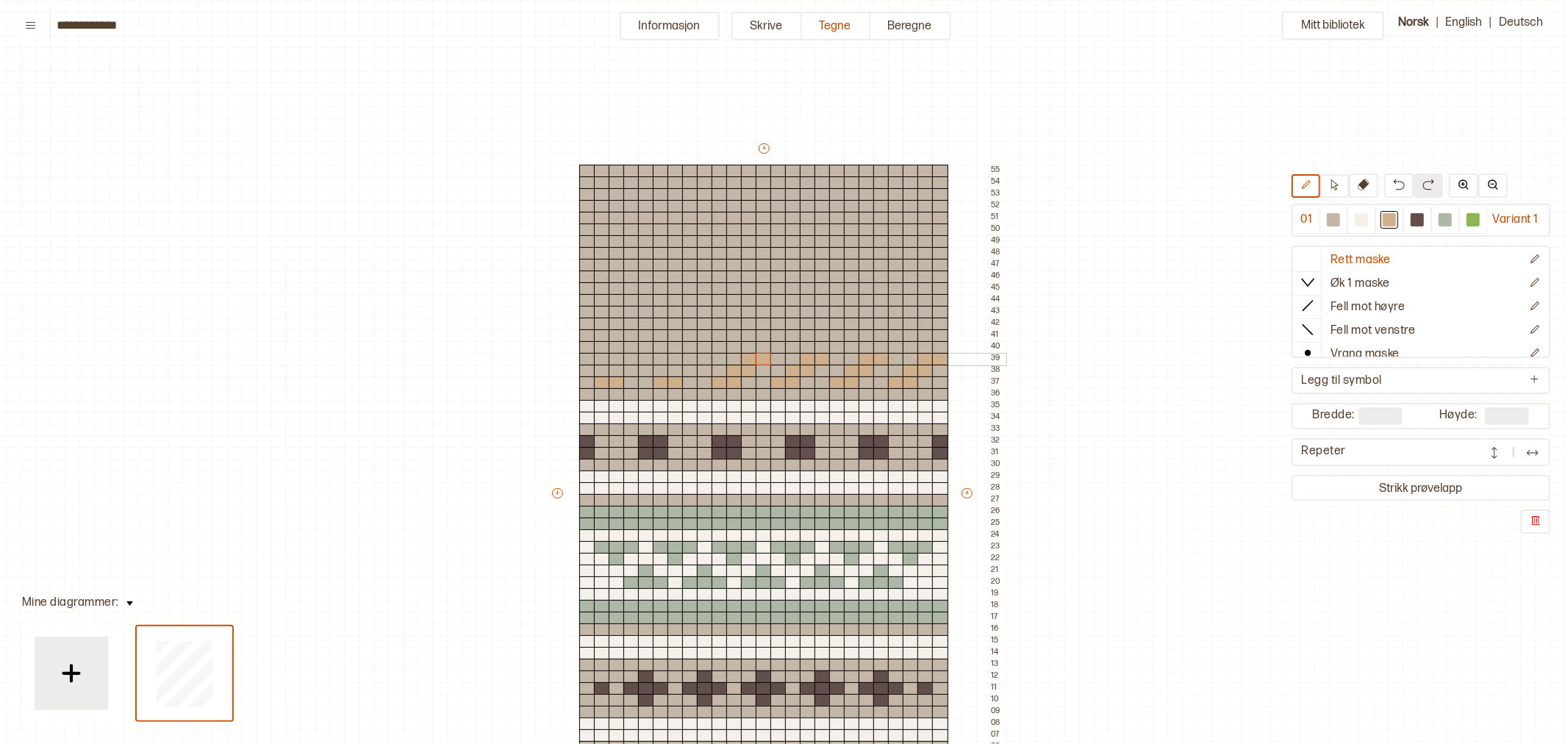
click at [765, 359] on div "+ + + + 25 24 23 22 21 20 19 18 17 16 15 14 13 12 11 10 09 08 07 06 05 04 03 02…" at bounding box center [777, 499] width 456 height 717
drag, startPoint x: 677, startPoint y: 372, endPoint x: 691, endPoint y: 369, distance: 14.3
click at [691, 369] on div "+ + + + 25 24 23 22 21 20 19 18 17 16 15 14 13 12 11 10 09 08 07 06 05 04 03 02…" at bounding box center [777, 499] width 456 height 717
drag, startPoint x: 692, startPoint y: 357, endPoint x: 704, endPoint y: 356, distance: 12.0
click at [704, 356] on div "+ + + + 25 24 23 22 21 20 19 18 17 16 15 14 13 12 11 10 09 08 07 06 05 04 03 02…" at bounding box center [777, 499] width 456 height 717
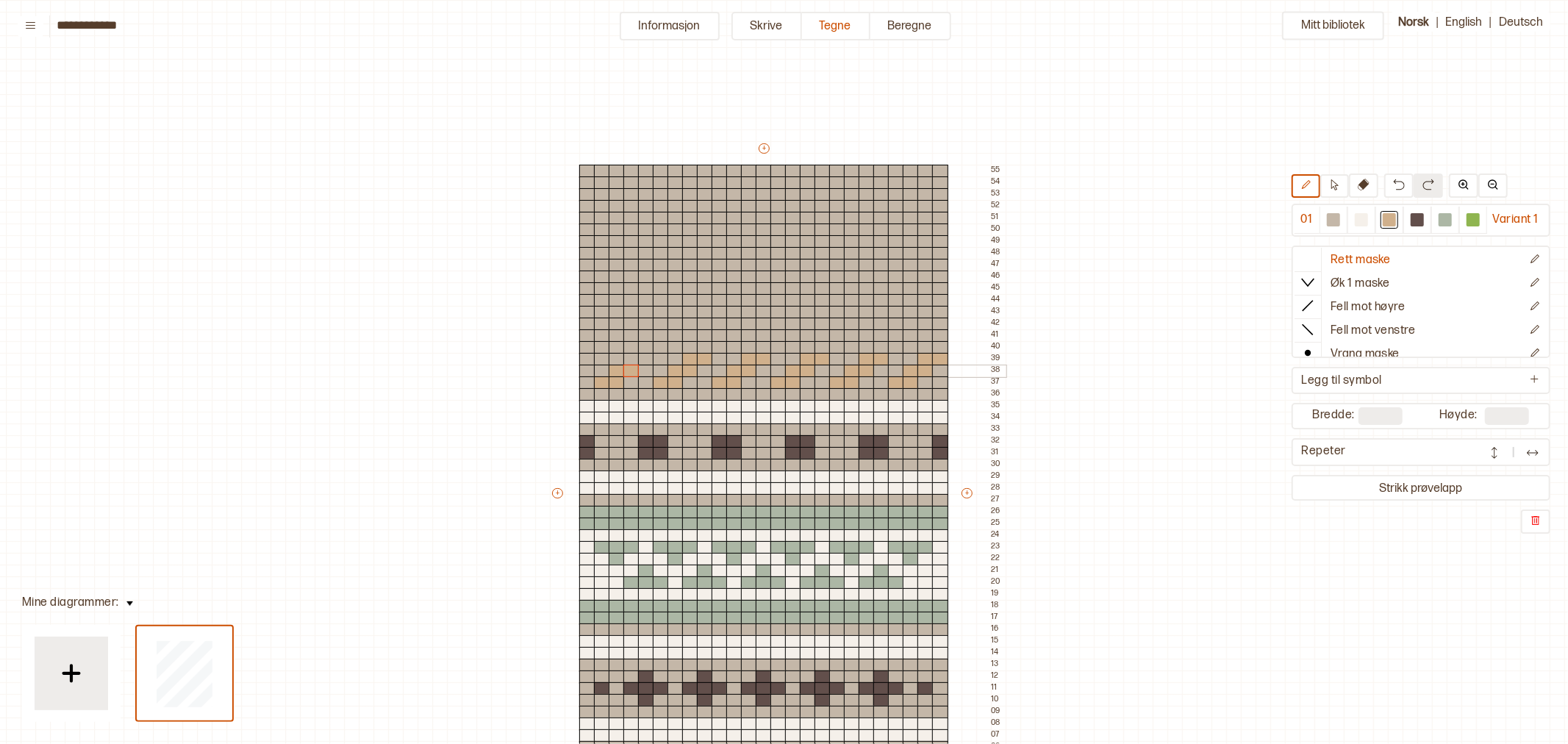
drag, startPoint x: 619, startPoint y: 371, endPoint x: 632, endPoint y: 369, distance: 13.2
click at [632, 369] on div "+ + + + 25 24 23 22 21 20 19 18 17 16 15 14 13 12 11 10 09 08 07 06 05 04 03 02…" at bounding box center [777, 499] width 456 height 717
drag, startPoint x: 634, startPoint y: 358, endPoint x: 648, endPoint y: 365, distance: 15.7
click at [644, 359] on div "+ + + + 25 24 23 22 21 20 19 18 17 16 15 14 13 12 11 10 09 08 07 06 05 04 03 02…" at bounding box center [777, 499] width 456 height 717
click at [637, 17] on button "Informasjon" at bounding box center [669, 26] width 100 height 29
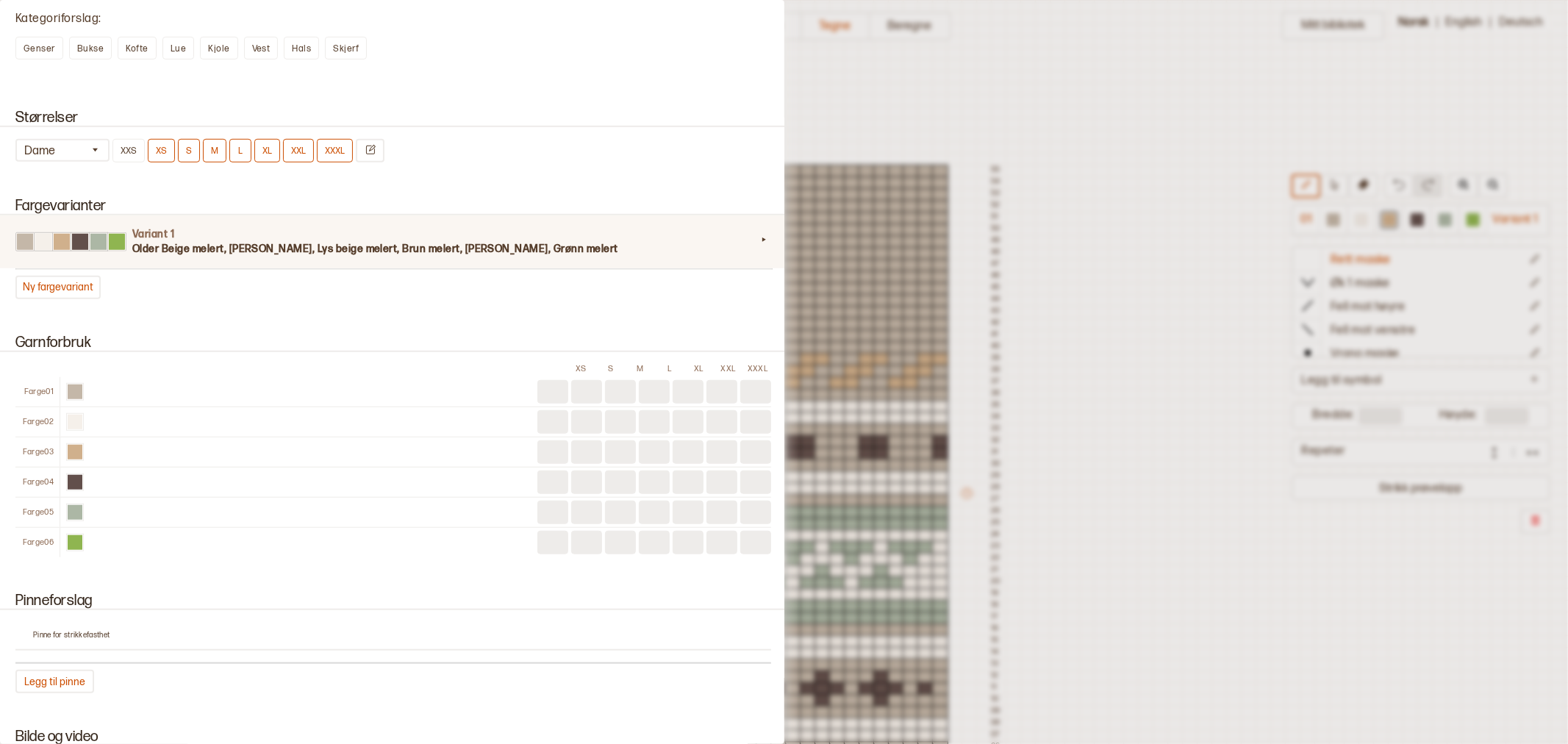
click at [195, 227] on h4 "Variant 1" at bounding box center [444, 234] width 624 height 15
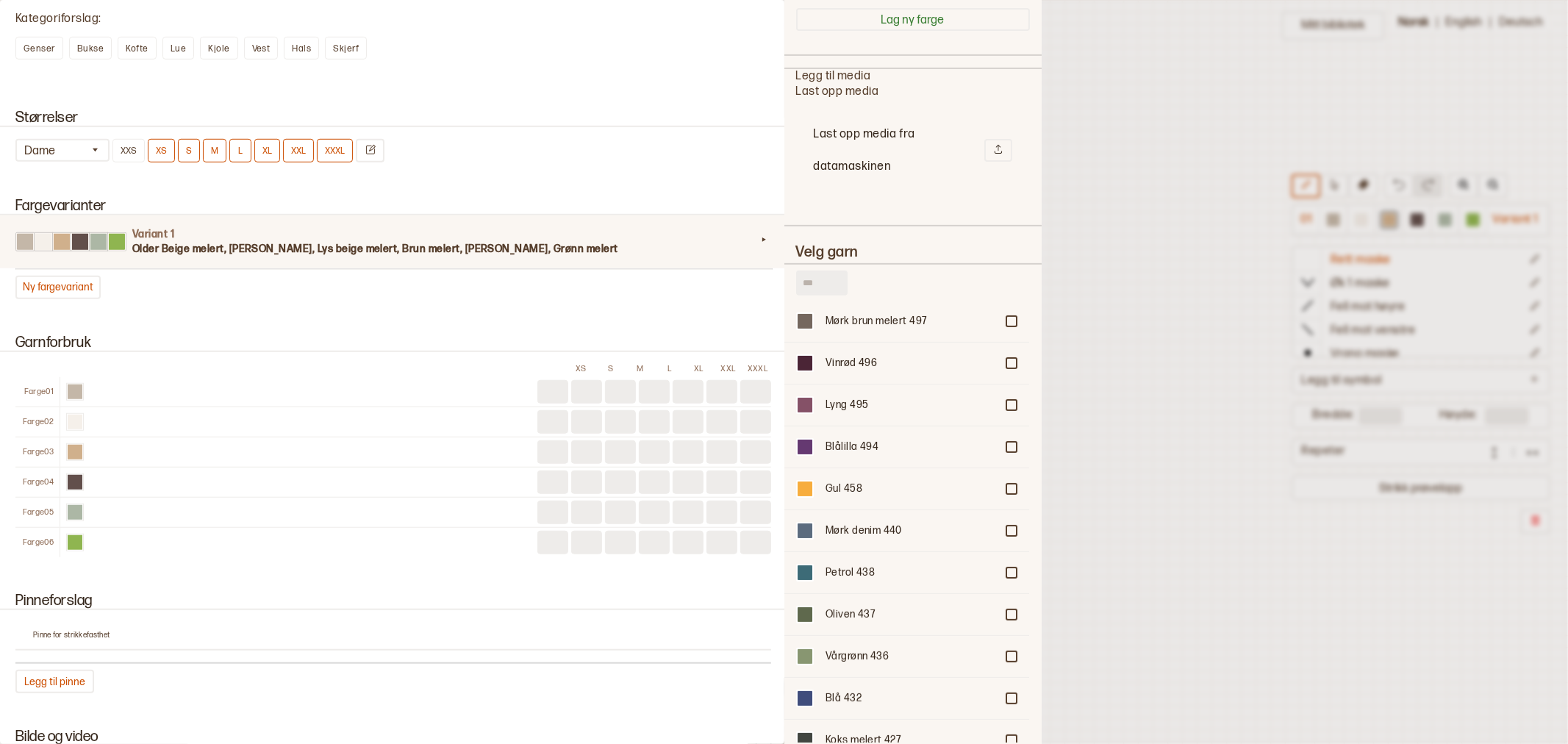
scroll to position [326, 0]
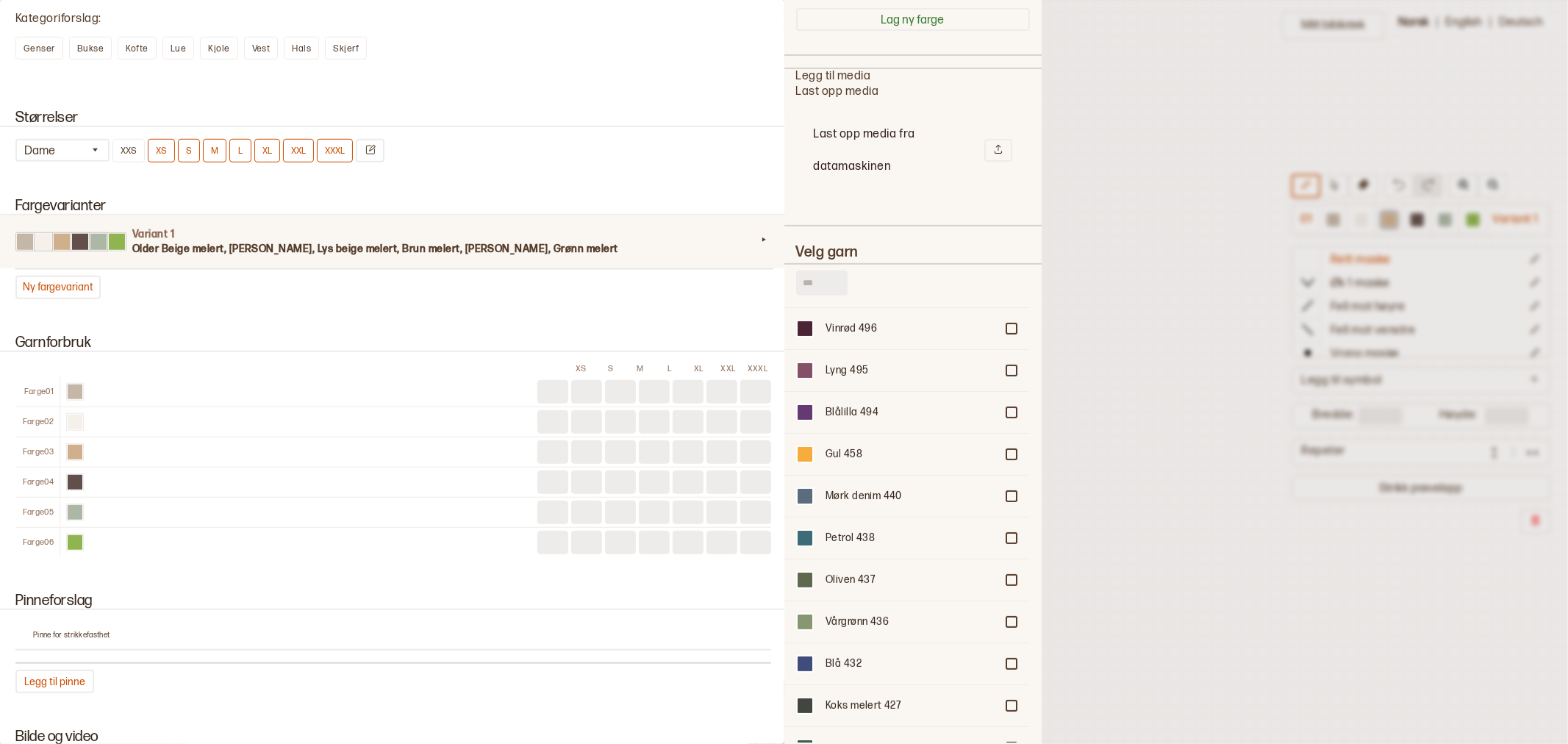
click at [805, 272] on input "text" at bounding box center [822, 283] width 51 height 25
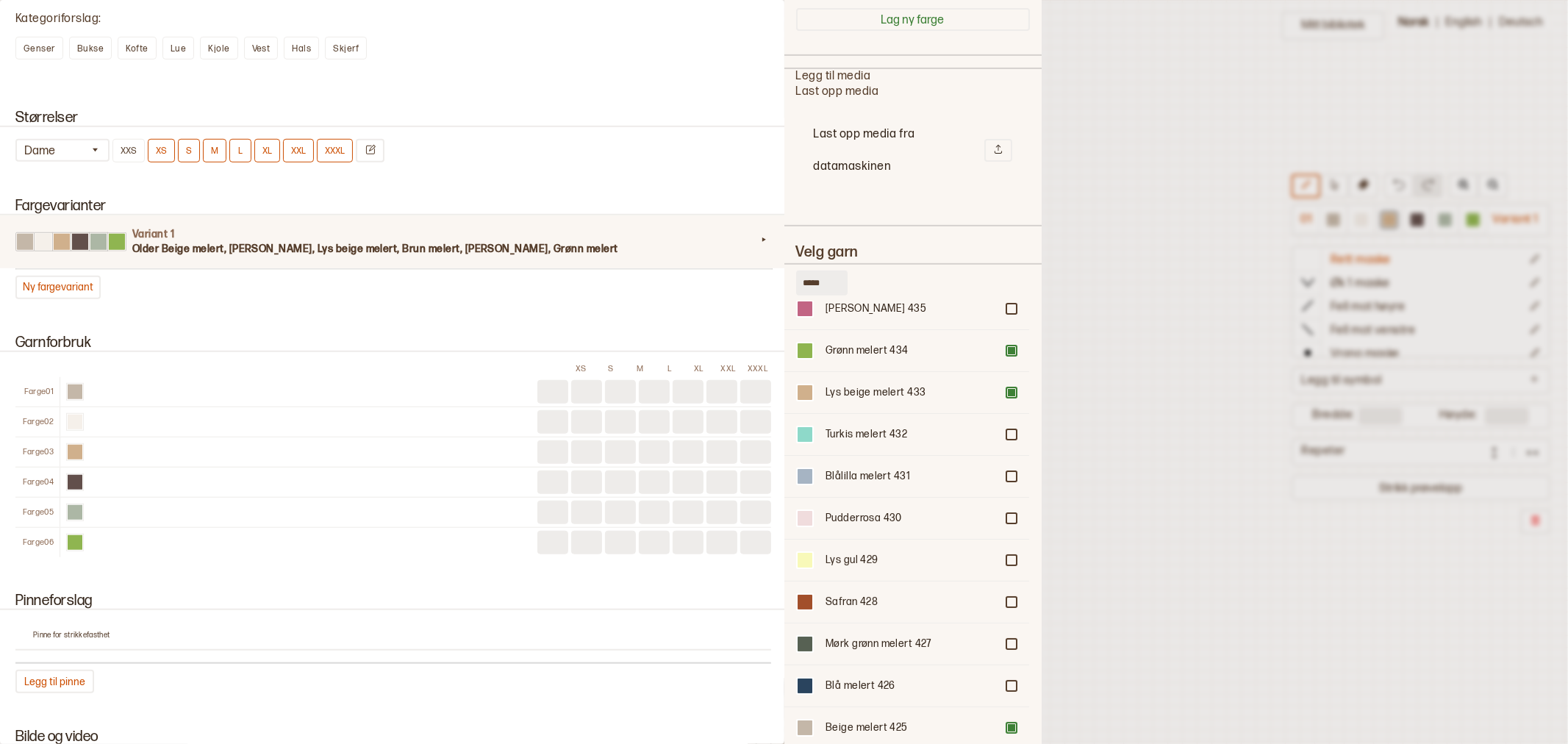
scroll to position [81, 0]
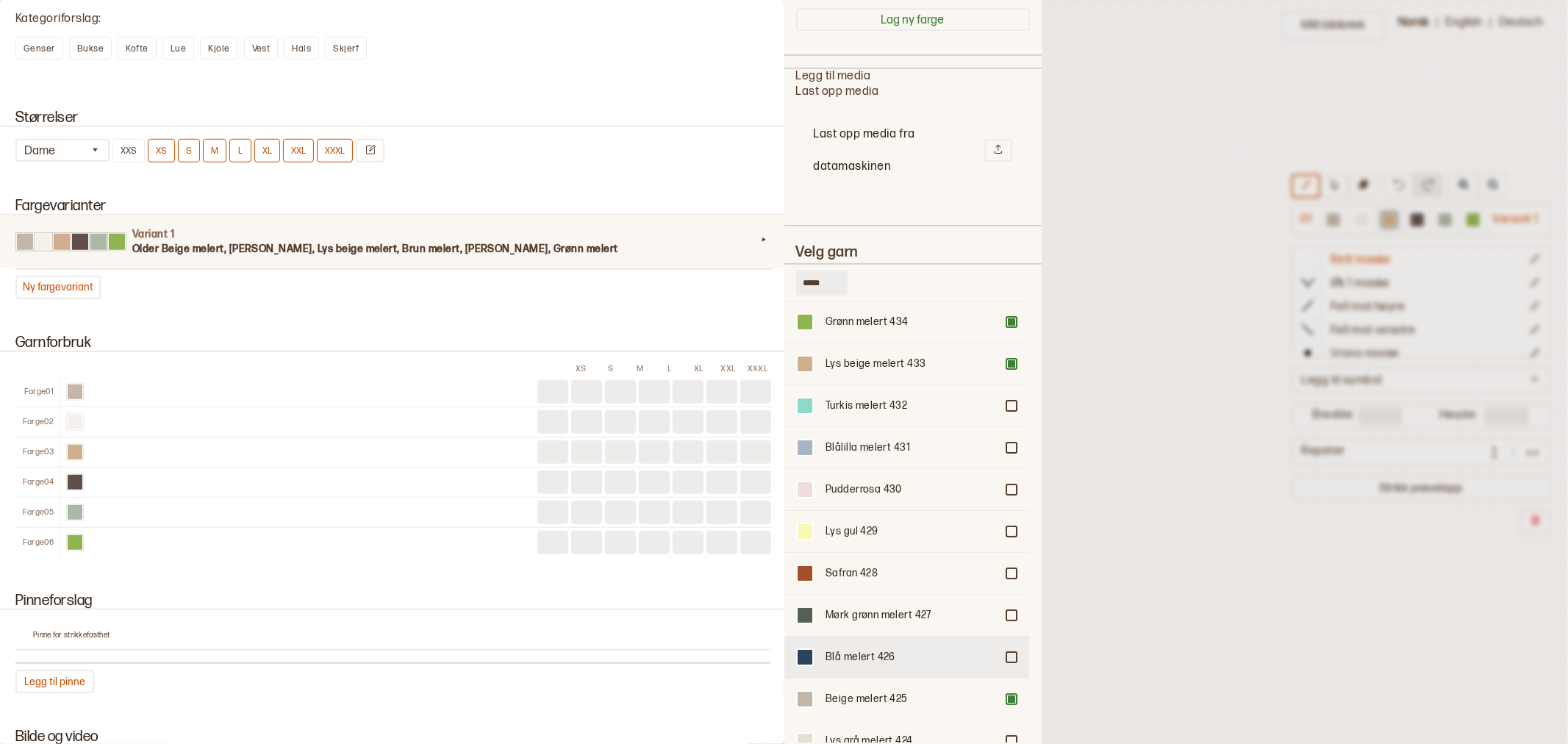
type input "*****"
click at [1008, 652] on div at bounding box center [1011, 656] width 9 height 9
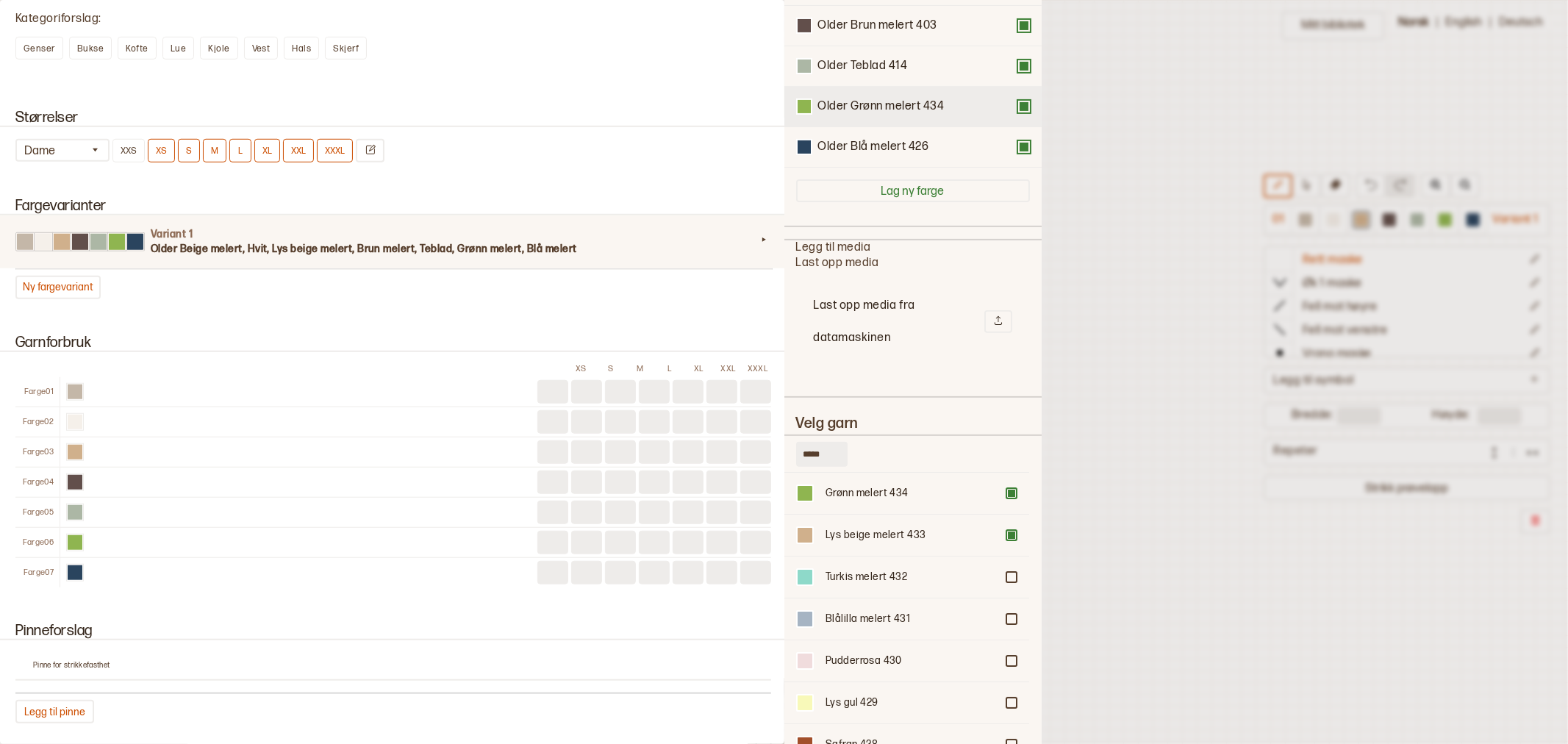
scroll to position [0, 0]
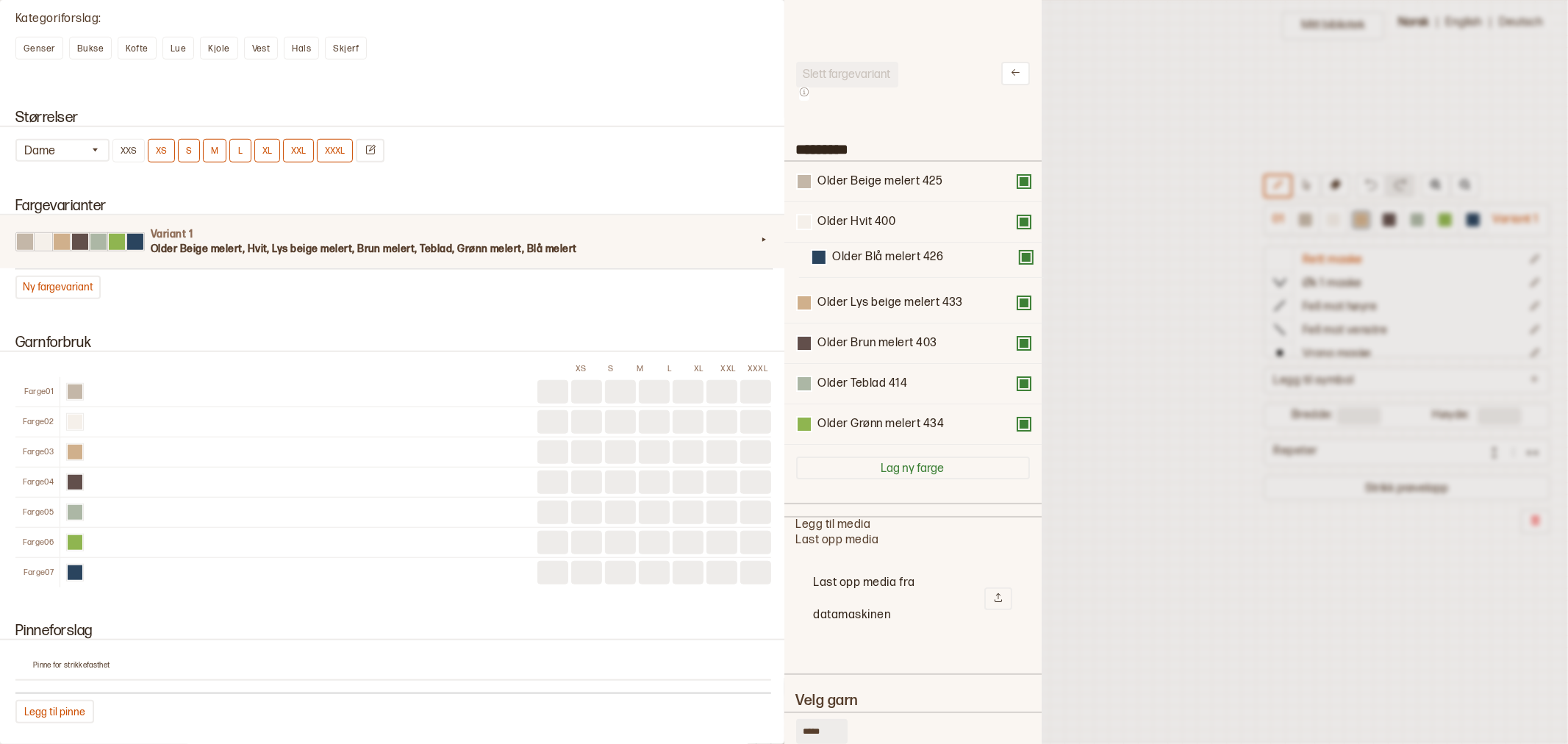
drag, startPoint x: 879, startPoint y: 429, endPoint x: 895, endPoint y: 255, distance: 174.7
click at [895, 255] on div "Older Beige melert 425 Older Hvit 400 Older Lys beige melert 433 Older Brun mel…" at bounding box center [914, 303] width 234 height 283
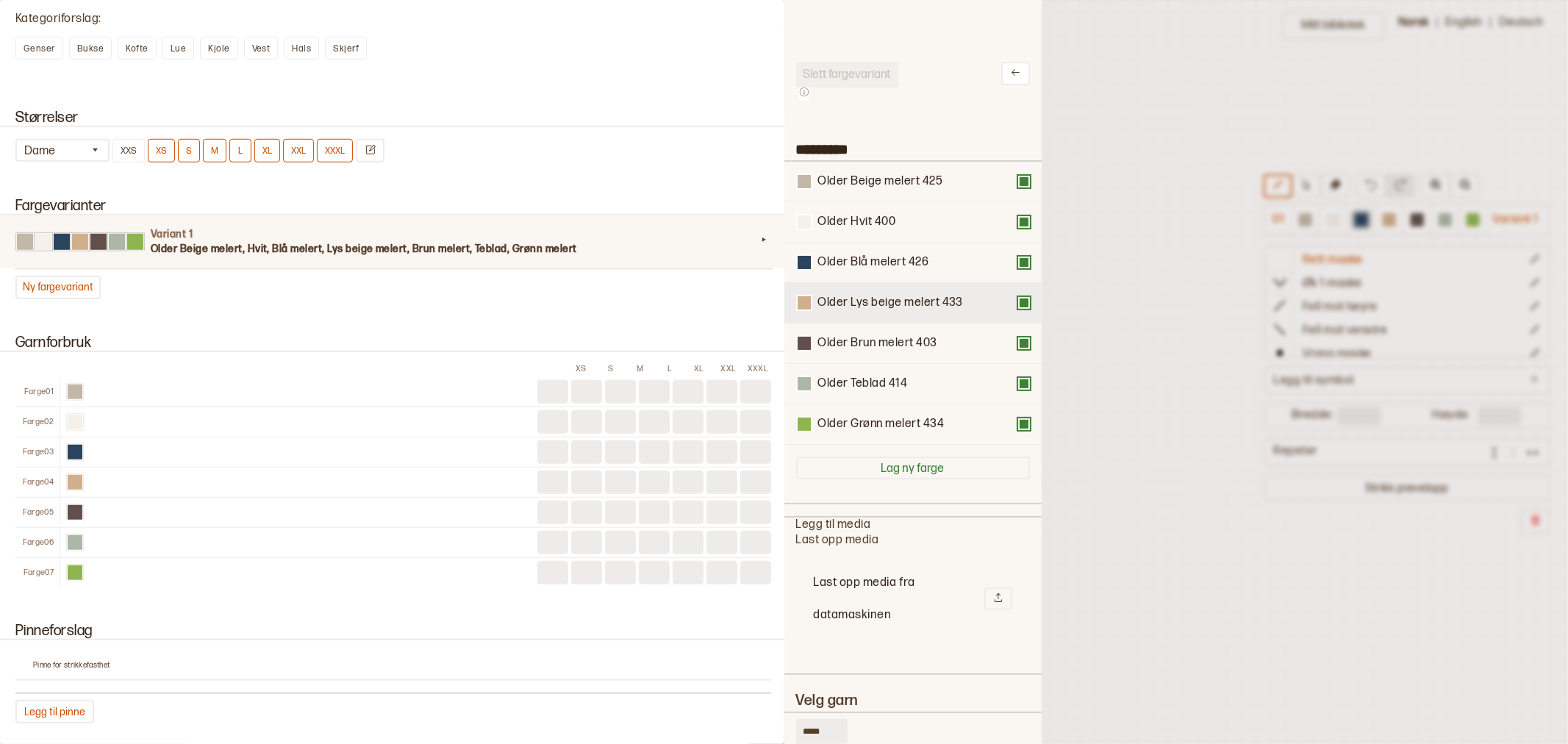
click at [1018, 298] on button at bounding box center [1024, 303] width 12 height 12
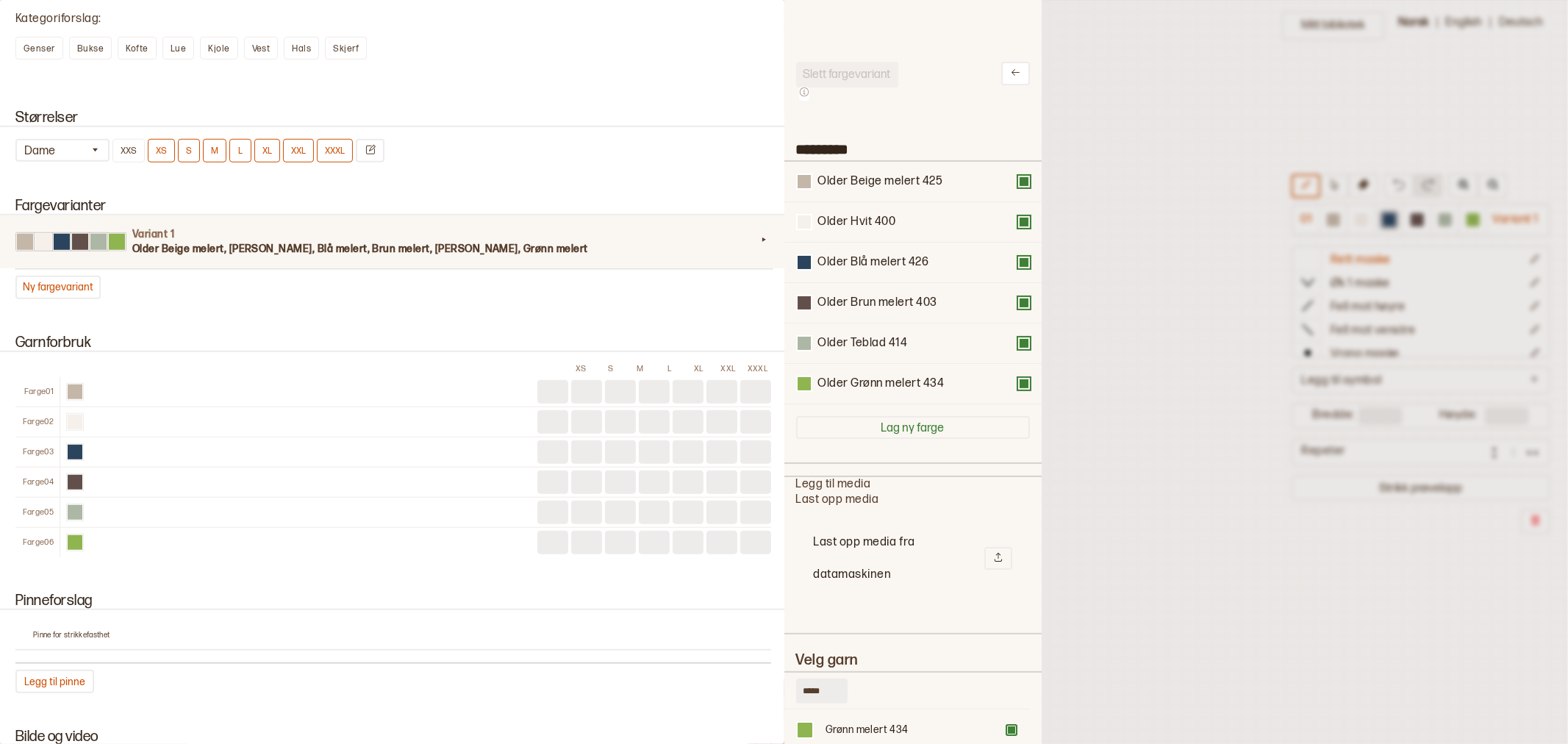
click at [1121, 229] on div at bounding box center [784, 372] width 1568 height 744
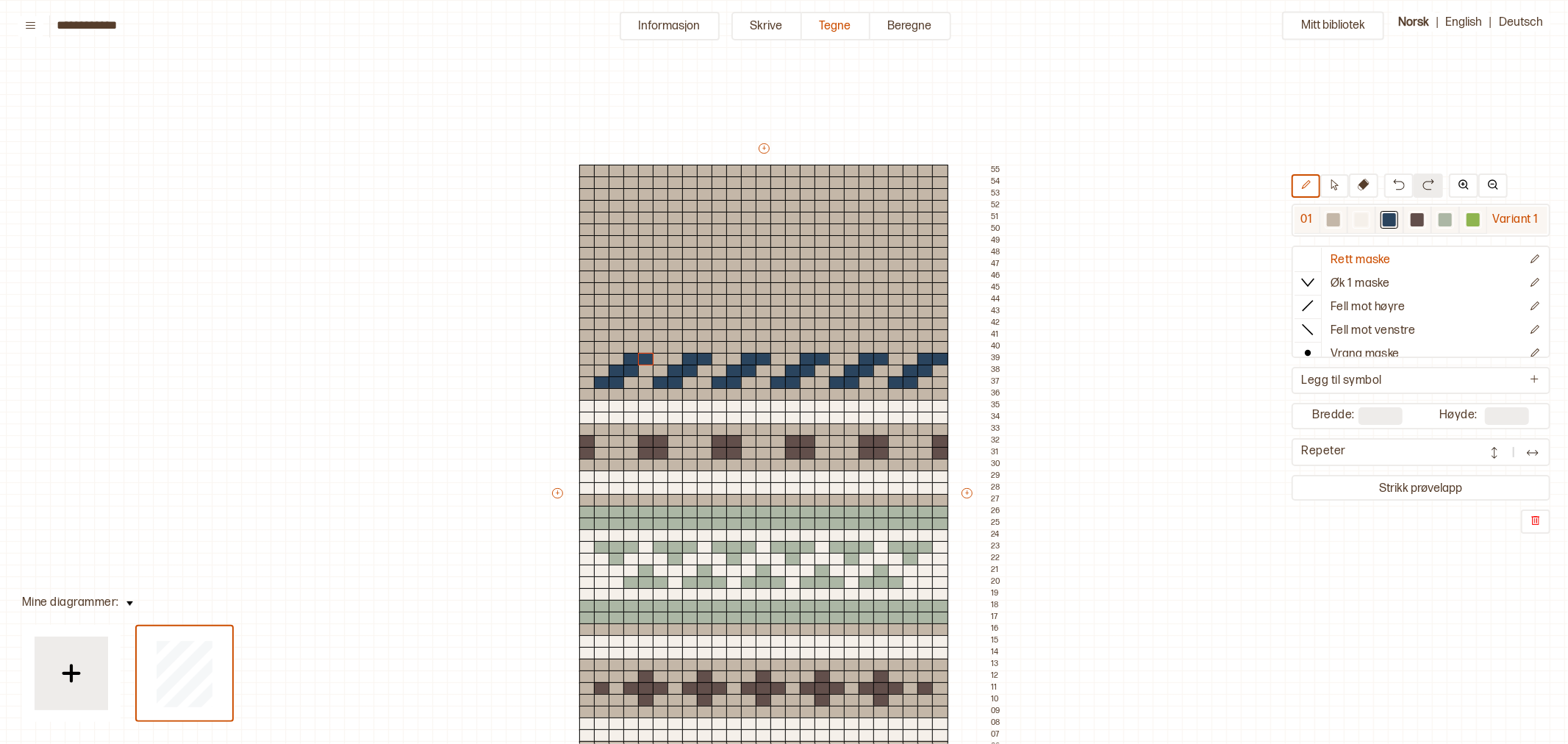
click at [1336, 217] on div at bounding box center [1334, 220] width 14 height 14
click at [940, 357] on div at bounding box center [940, 360] width 16 height 14
drag, startPoint x: 1390, startPoint y: 219, endPoint x: 1380, endPoint y: 223, distance: 10.8
click at [1390, 218] on div at bounding box center [1390, 220] width 14 height 14
drag, startPoint x: 644, startPoint y: 347, endPoint x: 656, endPoint y: 347, distance: 12.0
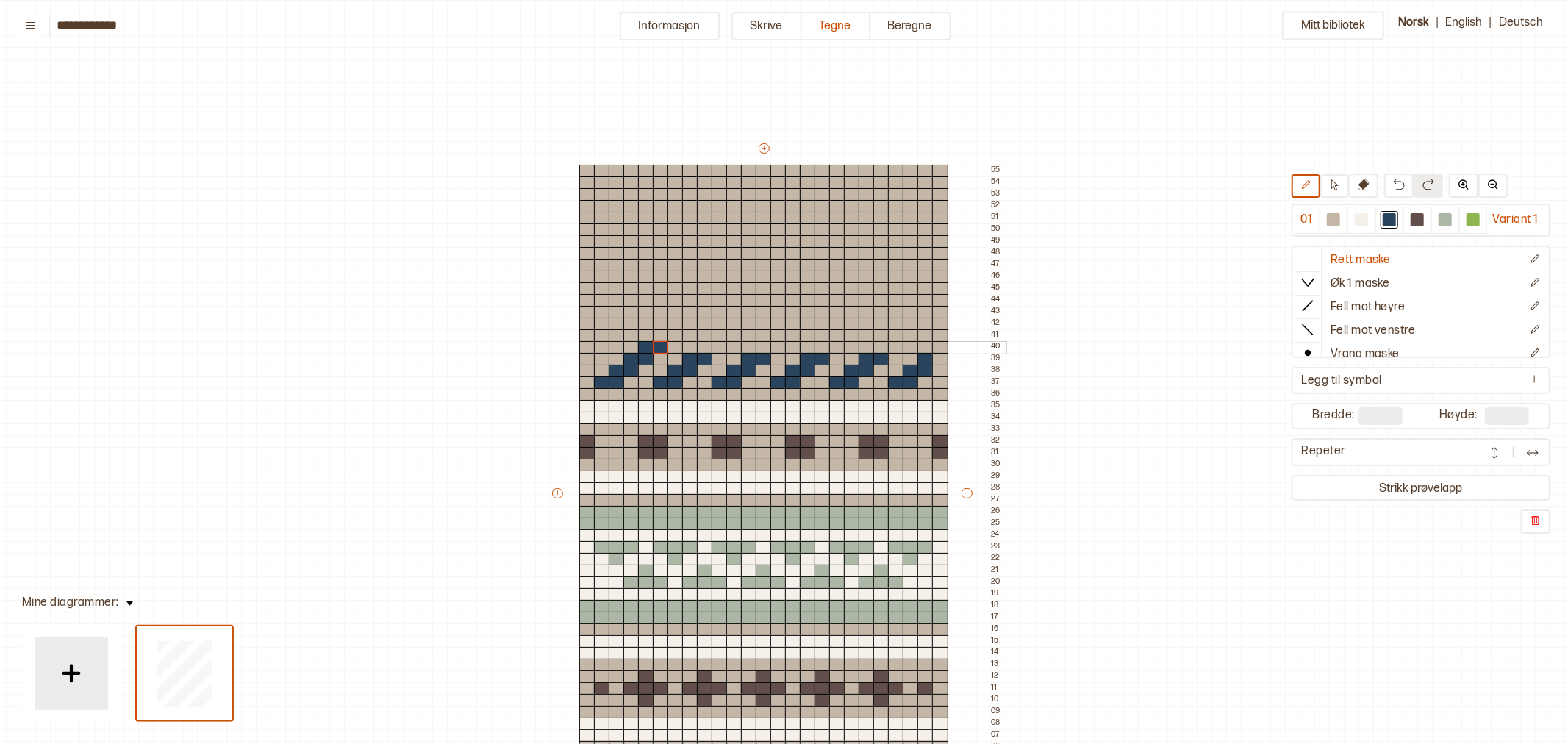
click at [656, 347] on div "+ + + + 25 24 23 22 21 20 19 18 17 16 15 14 13 12 11 10 09 08 07 06 05 04 03 02…" at bounding box center [777, 499] width 456 height 717
drag, startPoint x: 662, startPoint y: 335, endPoint x: 683, endPoint y: 332, distance: 21.2
click at [683, 332] on div "+ + + + 25 24 23 22 21 20 19 18 17 16 15 14 13 12 11 10 09 08 07 06 05 04 03 02…" at bounding box center [777, 499] width 456 height 717
click at [1329, 217] on div at bounding box center [1334, 220] width 14 height 14
click at [688, 334] on div at bounding box center [690, 336] width 16 height 14
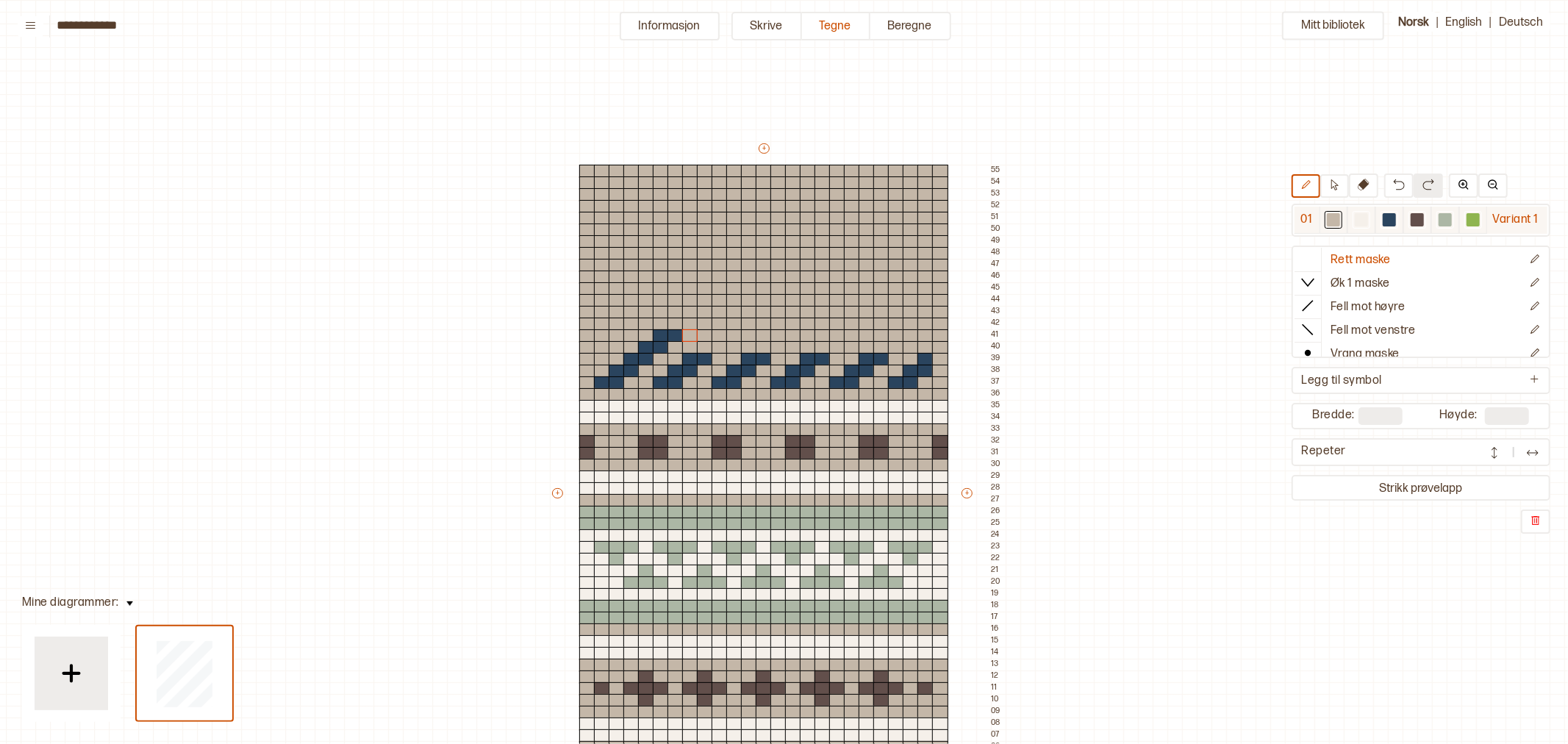
click at [1393, 222] on div at bounding box center [1390, 220] width 14 height 14
drag, startPoint x: 705, startPoint y: 345, endPoint x: 716, endPoint y: 345, distance: 11.0
click at [716, 345] on div "+ + + + 25 24 23 22 21 20 19 18 17 16 15 14 13 12 11 10 09 08 07 06 05 04 03 02…" at bounding box center [777, 499] width 456 height 717
drag, startPoint x: 768, startPoint y: 343, endPoint x: 776, endPoint y: 343, distance: 8.0
click at [776, 343] on div "+ + + + 25 24 23 22 21 20 19 18 17 16 15 14 13 12 11 10 09 08 07 06 05 04 03 02…" at bounding box center [777, 499] width 456 height 717
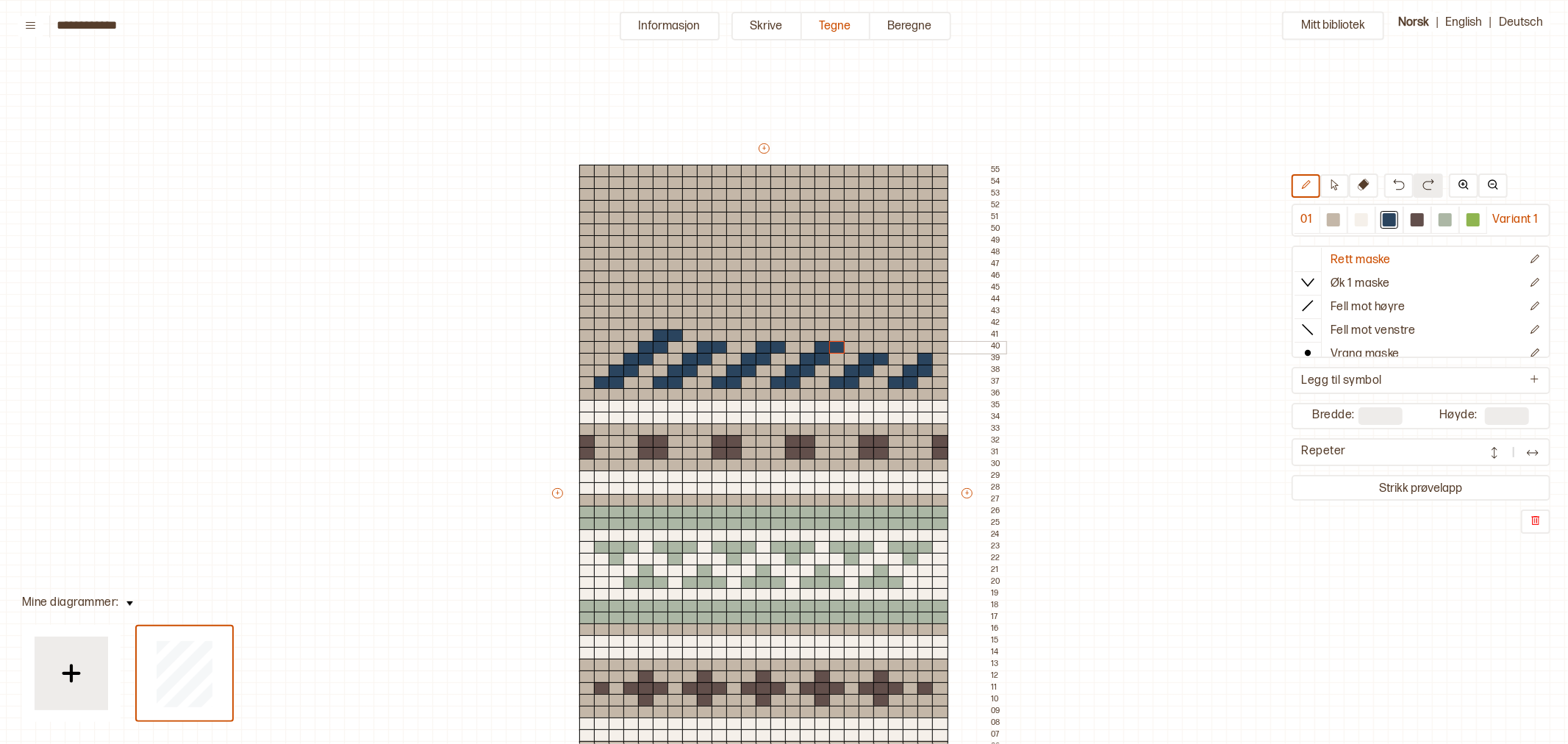
drag, startPoint x: 825, startPoint y: 346, endPoint x: 835, endPoint y: 345, distance: 10.0
click at [835, 345] on div "+ + + + 25 24 23 22 21 20 19 18 17 16 15 14 13 12 11 10 09 08 07 06 05 04 03 02…" at bounding box center [777, 499] width 456 height 717
click at [895, 347] on div "+ + + + 25 24 23 22 21 20 19 18 17 16 15 14 13 12 11 10 09 08 07 06 05 04 03 02…" at bounding box center [777, 499] width 456 height 717
drag, startPoint x: 721, startPoint y: 335, endPoint x: 733, endPoint y: 334, distance: 12.0
click at [733, 334] on div "+ + + + 25 24 23 22 21 20 19 18 17 16 15 14 13 12 11 10 09 08 07 06 05 04 03 02…" at bounding box center [777, 499] width 456 height 717
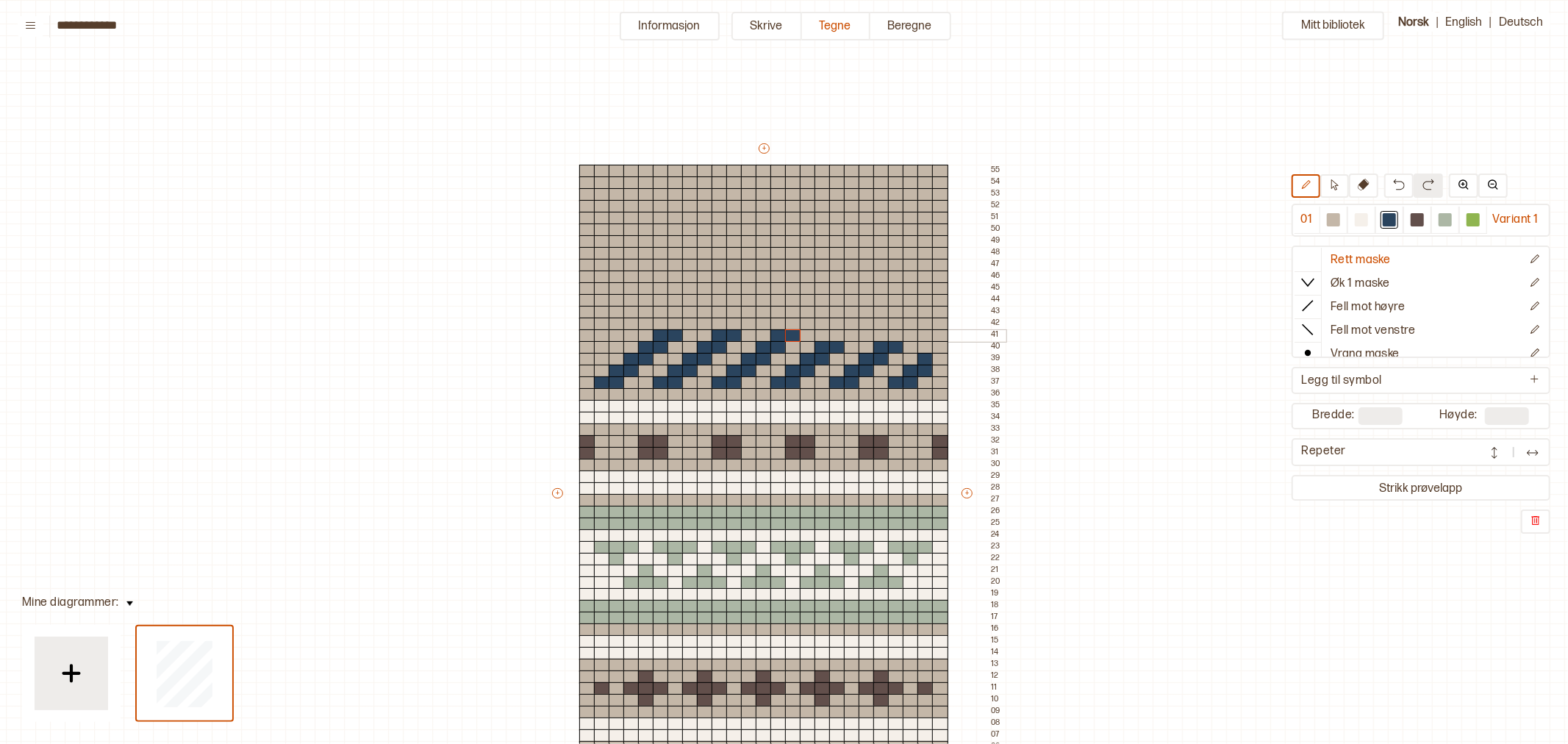
drag, startPoint x: 781, startPoint y: 335, endPoint x: 790, endPoint y: 333, distance: 9.2
click at [790, 333] on div "+ + + + 25 24 23 22 21 20 19 18 17 16 15 14 13 12 11 10 09 08 07 06 05 04 03 02…" at bounding box center [777, 499] width 456 height 717
drag, startPoint x: 839, startPoint y: 333, endPoint x: 849, endPoint y: 332, distance: 10.0
click at [849, 332] on div "+ + + + 25 24 23 22 21 20 19 18 17 16 15 14 13 12 11 10 09 08 07 06 05 04 03 02…" at bounding box center [777, 499] width 456 height 717
drag, startPoint x: 894, startPoint y: 332, endPoint x: 902, endPoint y: 333, distance: 8.1
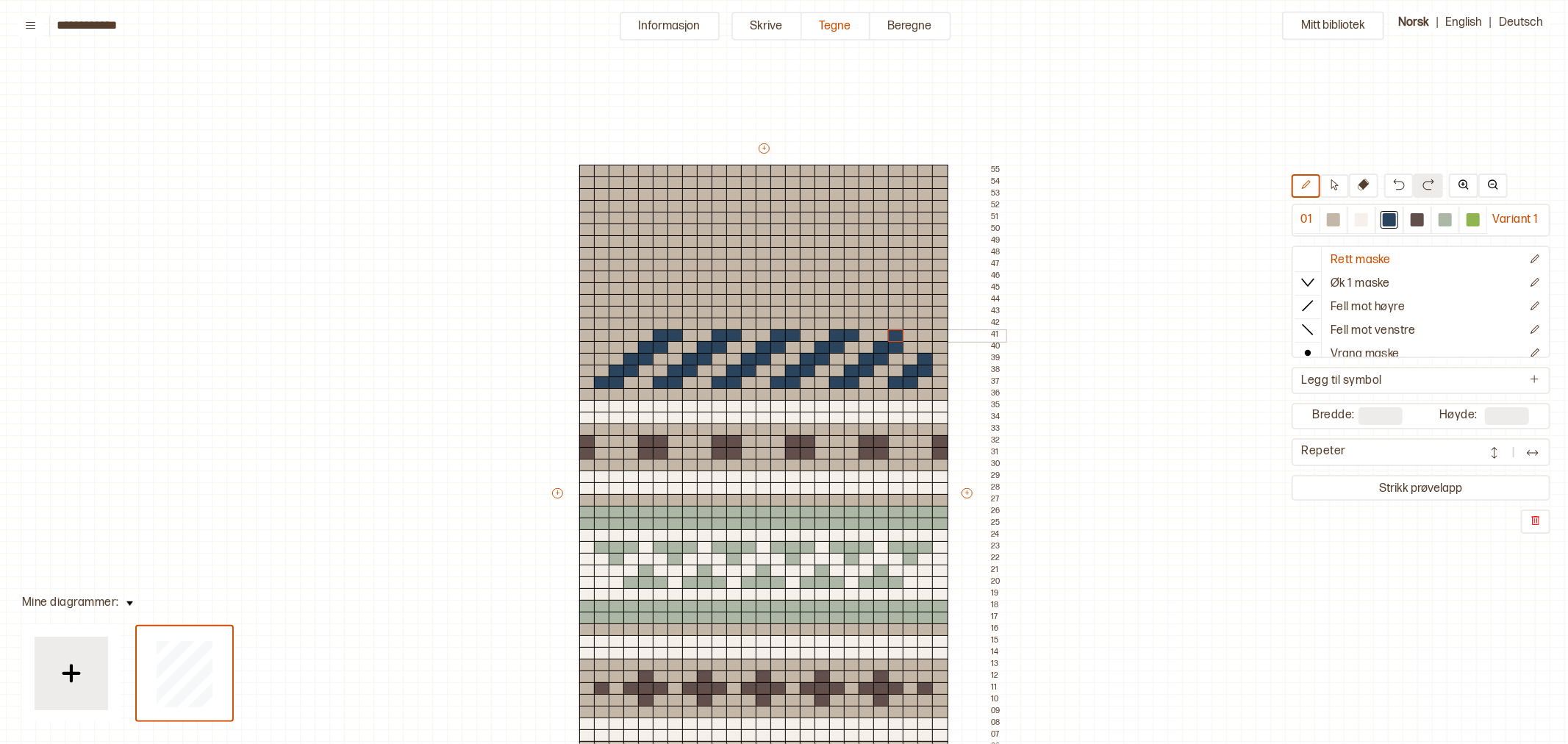
click at [902, 333] on div "+ + + + 25 24 23 22 21 20 19 18 17 16 15 14 13 12 11 10 09 08 07 06 05 04 03 02…" at bounding box center [777, 499] width 456 height 717
click at [588, 347] on div at bounding box center [588, 347] width 16 height 14
drag, startPoint x: 589, startPoint y: 338, endPoint x: 598, endPoint y: 335, distance: 9.5
click at [598, 335] on div "+ + + + 25 24 23 22 21 20 19 18 17 16 15 14 13 12 11 10 09 08 07 06 05 04 03 02…" at bounding box center [777, 499] width 456 height 717
drag, startPoint x: 598, startPoint y: 321, endPoint x: 613, endPoint y: 321, distance: 15.0
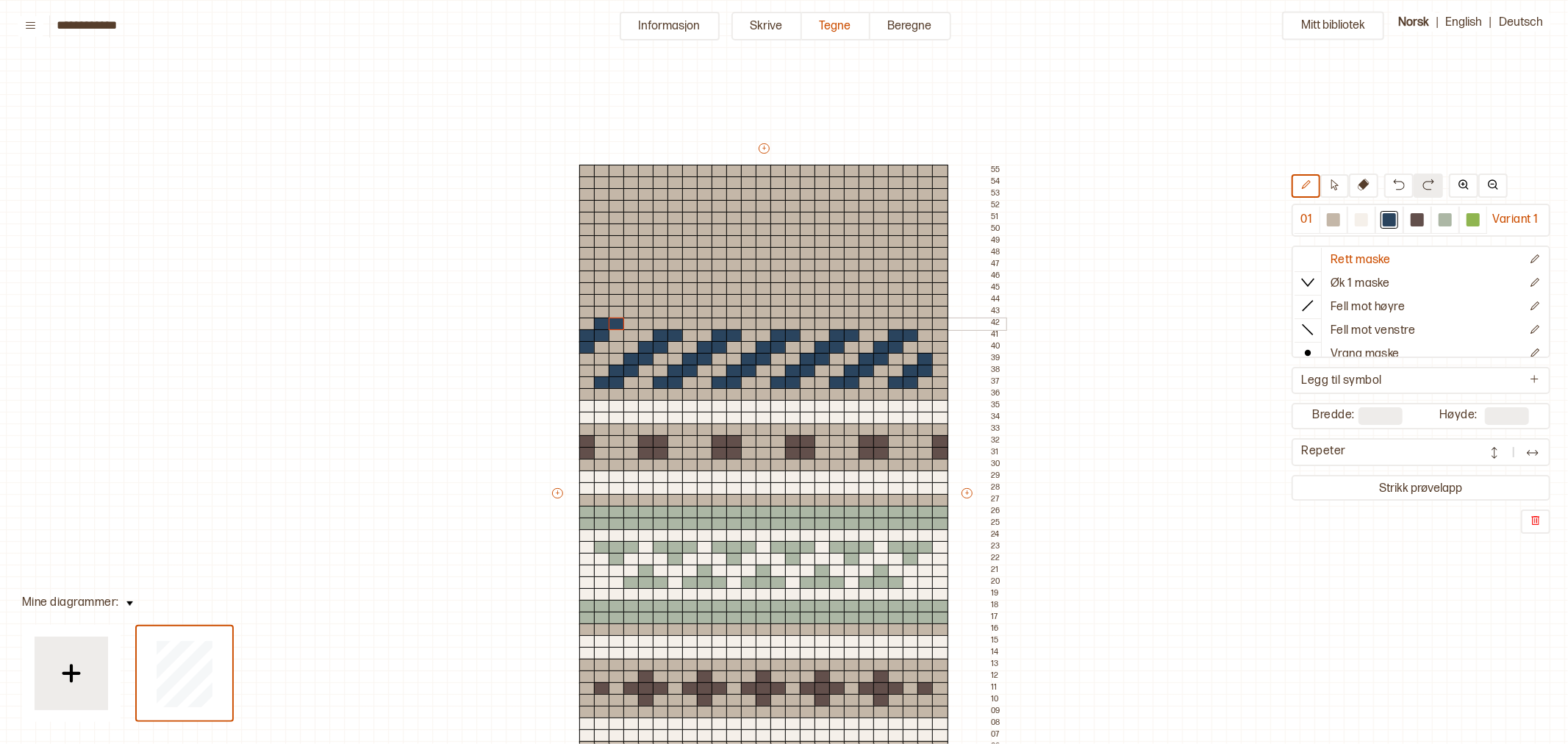
click at [613, 321] on div "+ + + + 25 24 23 22 21 20 19 18 17 16 15 14 13 12 11 10 09 08 07 06 05 04 03 02…" at bounding box center [777, 499] width 456 height 717
drag, startPoint x: 677, startPoint y: 321, endPoint x: 691, endPoint y: 320, distance: 14.0
click at [691, 320] on div "+ + + + 25 24 23 22 21 20 19 18 17 16 15 14 13 12 11 10 09 08 07 06 05 04 03 02…" at bounding box center [777, 499] width 456 height 717
drag, startPoint x: 739, startPoint y: 320, endPoint x: 751, endPoint y: 321, distance: 12.0
click at [747, 320] on div "+ + + + 25 24 23 22 21 20 19 18 17 16 15 14 13 12 11 10 09 08 07 06 05 04 03 02…" at bounding box center [777, 499] width 456 height 717
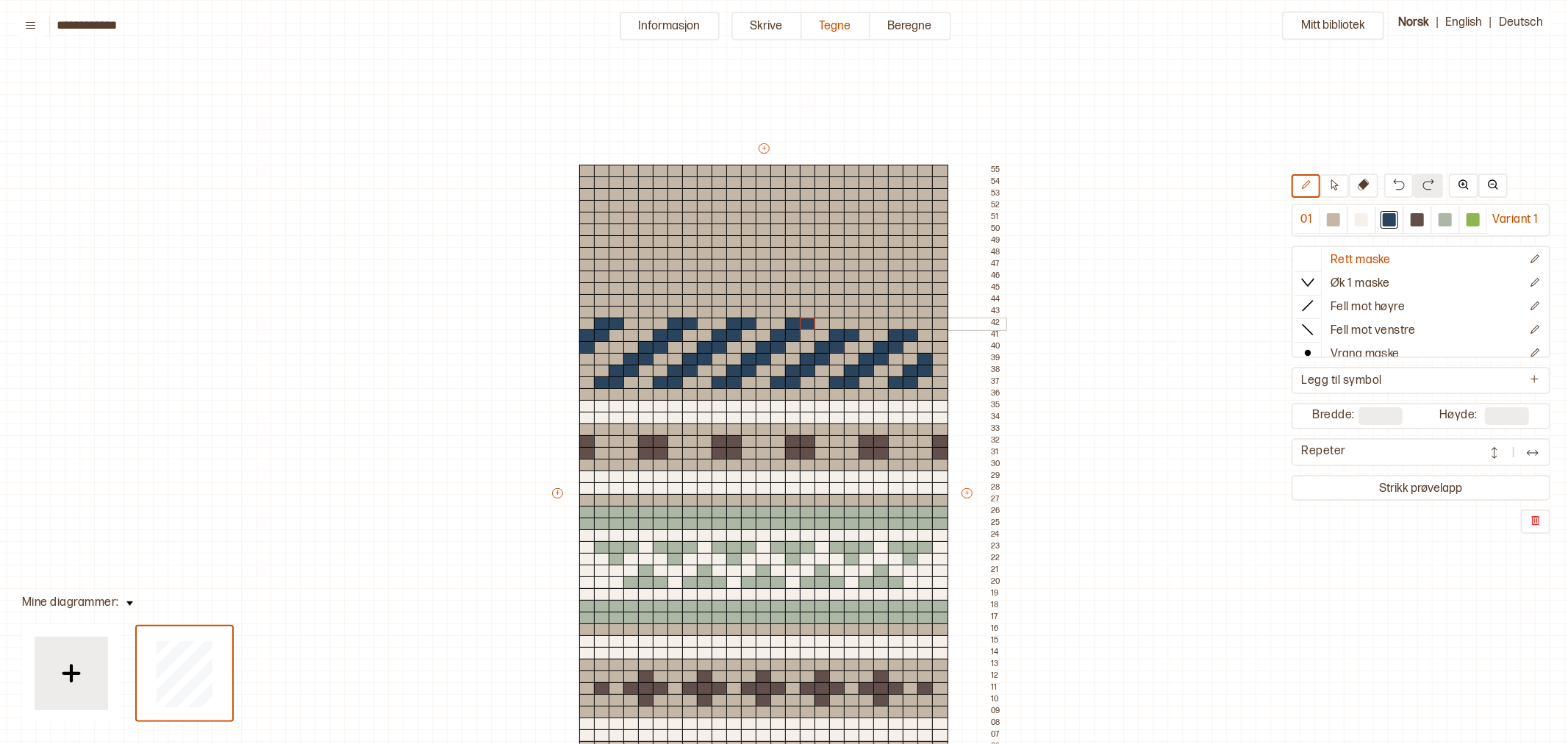
drag, startPoint x: 799, startPoint y: 322, endPoint x: 809, endPoint y: 322, distance: 10.0
click at [809, 322] on div "+ + + + 25 24 23 22 21 20 19 18 17 16 15 14 13 12 11 10 09 08 07 06 05 04 03 02…" at bounding box center [777, 499] width 456 height 717
drag, startPoint x: 851, startPoint y: 320, endPoint x: 870, endPoint y: 320, distance: 19.0
click at [863, 319] on div "+ + + + 25 24 23 22 21 20 19 18 17 16 15 14 13 12 11 10 09 08 07 06 05 04 03 02…" at bounding box center [777, 499] width 456 height 717
drag, startPoint x: 914, startPoint y: 319, endPoint x: 925, endPoint y: 319, distance: 11.0
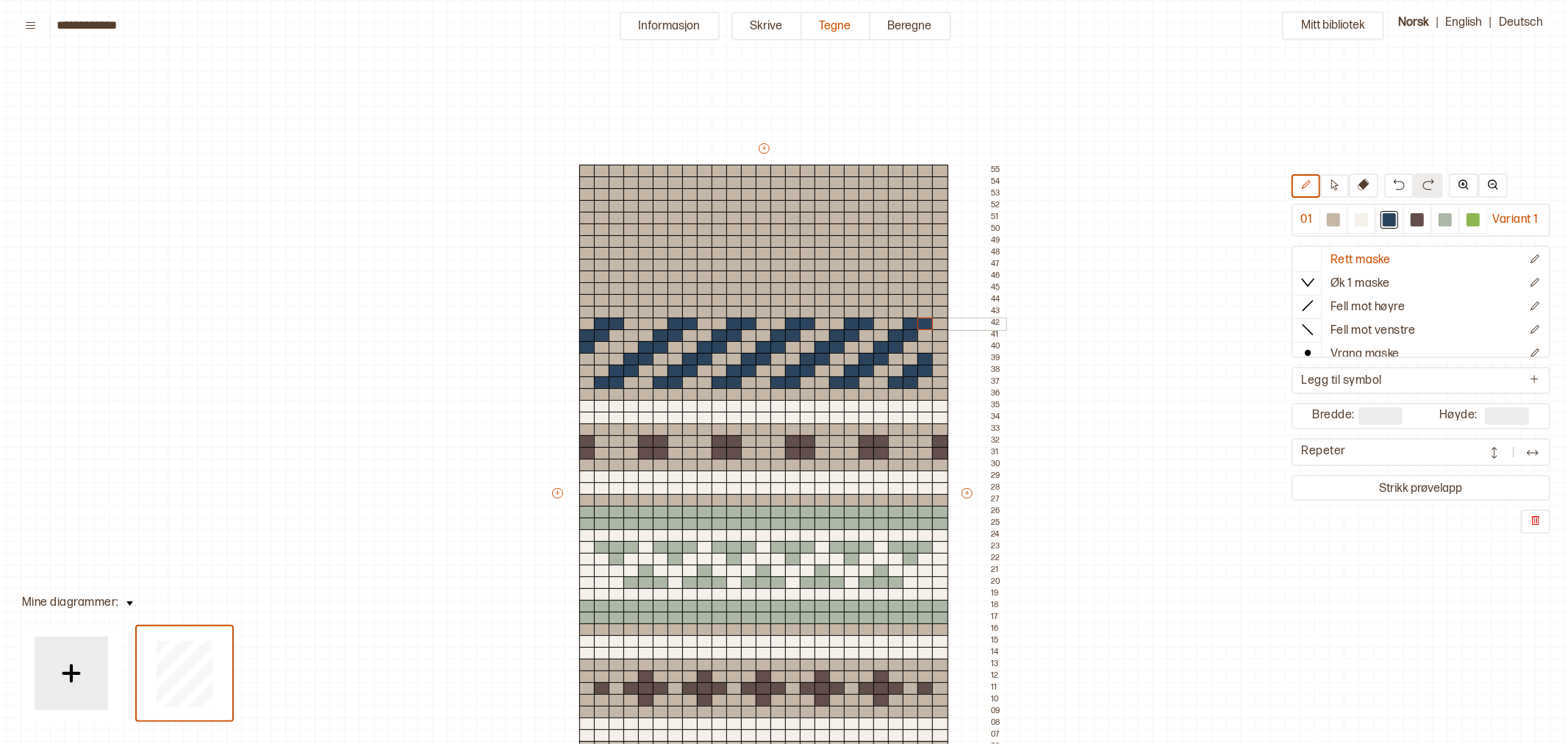
click at [925, 319] on div "+ + + + 25 24 23 22 21 20 19 18 17 16 15 14 13 12 11 10 09 08 07 06 05 04 03 02…" at bounding box center [777, 499] width 456 height 717
click at [1336, 221] on div at bounding box center [1334, 220] width 14 height 14
click at [1338, 185] on icon at bounding box center [1334, 184] width 11 height 11
drag, startPoint x: 583, startPoint y: 310, endPoint x: 937, endPoint y: 382, distance: 361.2
click at [937, 382] on div "+ + + + 25 24 23 22 21 20 19 18 17 16 15 14 13 12 11 10 09 08 07 06 05 04 03 02…" at bounding box center [777, 499] width 456 height 717
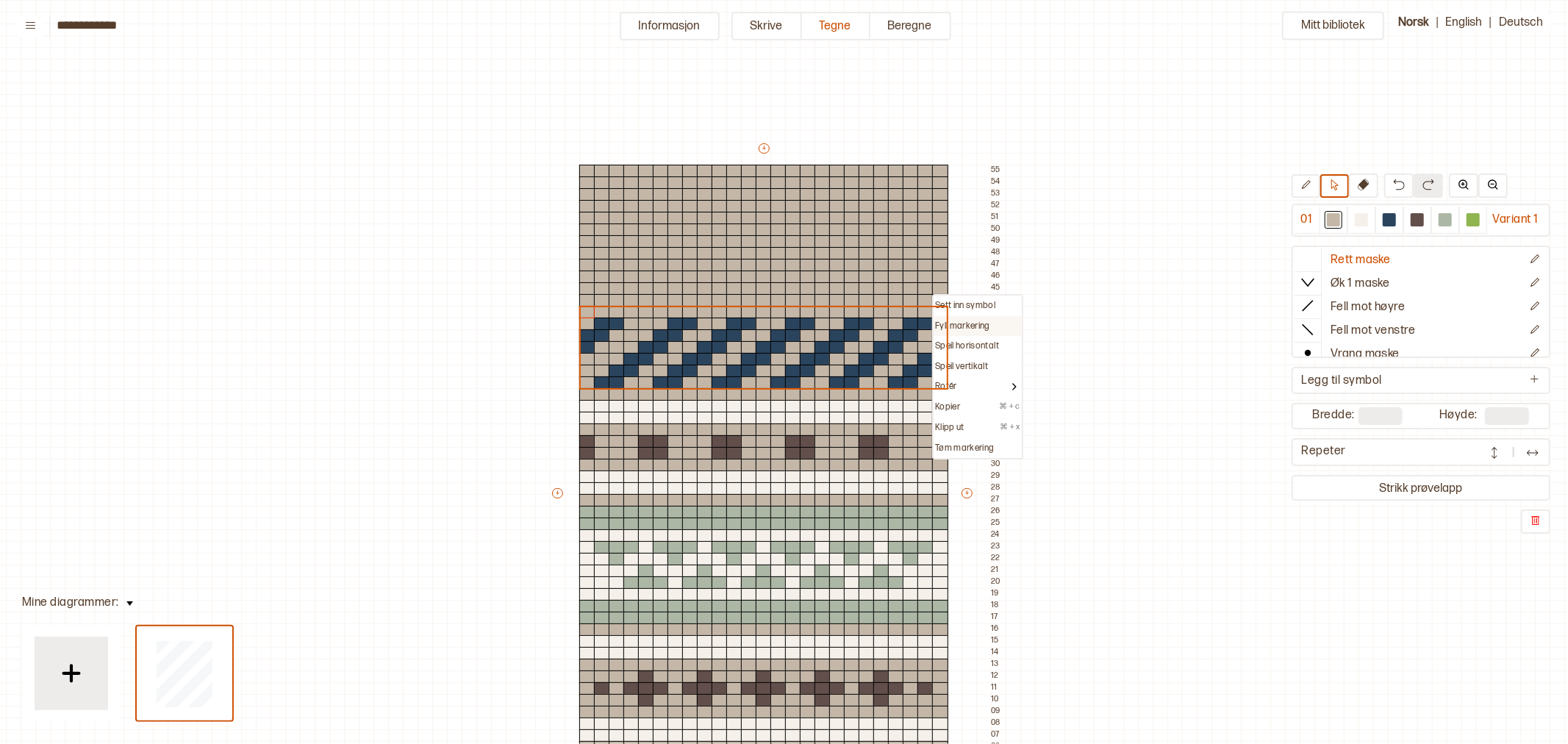
click at [947, 323] on p "Fyll markering" at bounding box center [962, 326] width 55 height 12
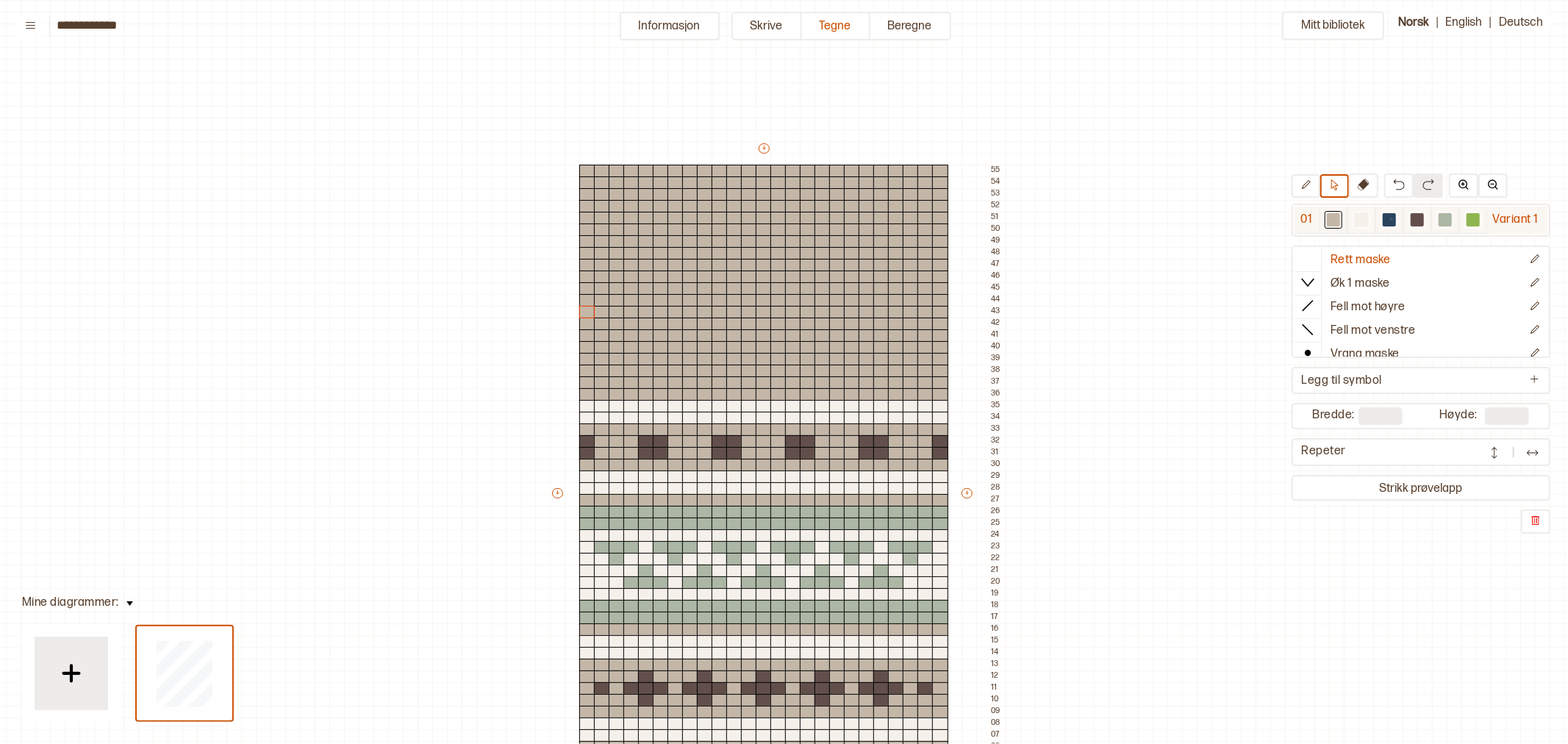
click at [1390, 218] on div at bounding box center [1390, 220] width 14 height 14
click at [1309, 186] on icon at bounding box center [1306, 184] width 11 height 11
drag, startPoint x: 600, startPoint y: 382, endPoint x: 615, endPoint y: 380, distance: 15.1
click at [615, 380] on div "+ + + + 25 24 23 22 21 20 19 18 17 16 15 14 13 12 11 10 09 08 07 06 05 04 03 02…" at bounding box center [777, 499] width 456 height 717
drag, startPoint x: 618, startPoint y: 370, endPoint x: 628, endPoint y: 370, distance: 10.0
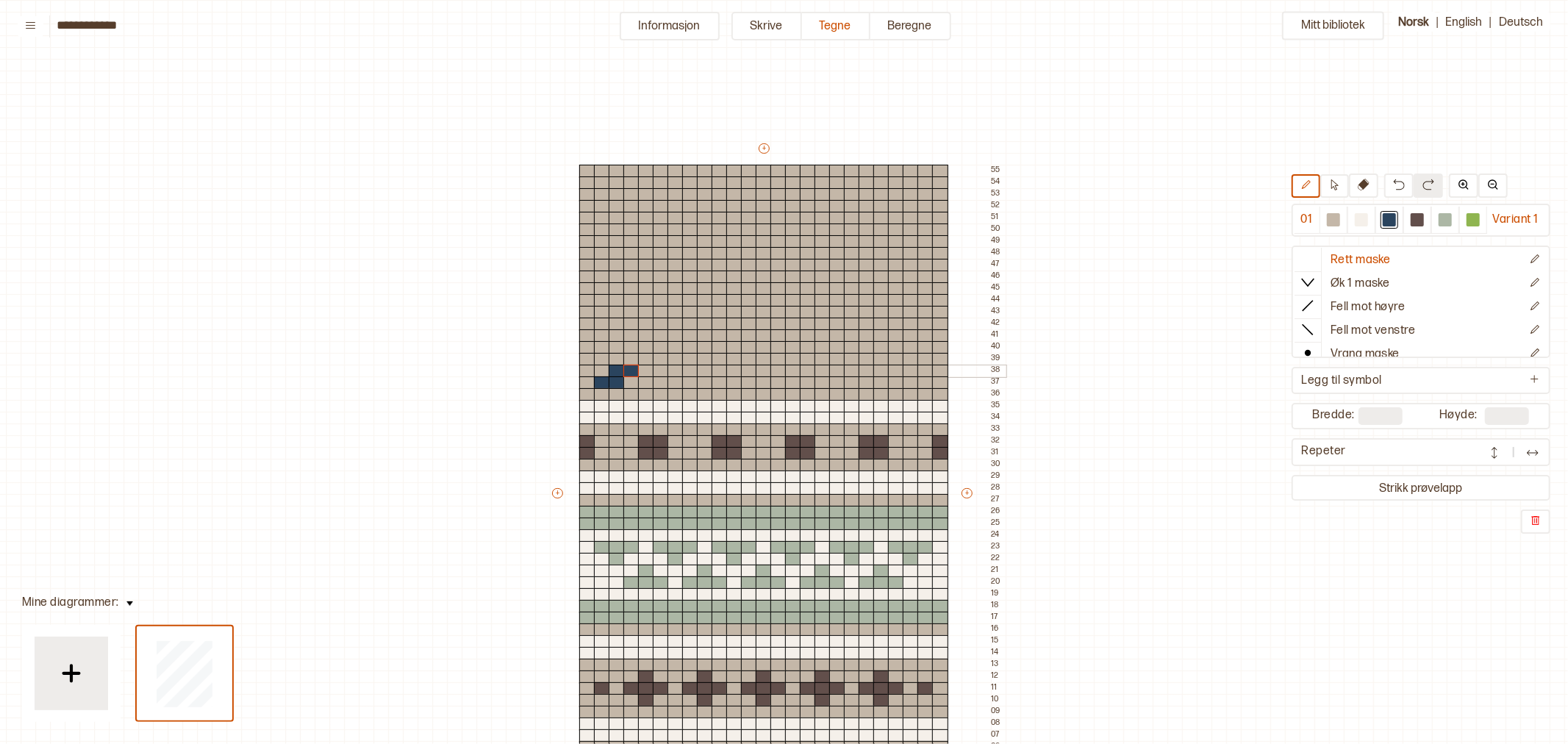
click at [628, 370] on div "+ + + + 25 24 23 22 21 20 19 18 17 16 15 14 13 12 11 10 09 08 07 06 05 04 03 02…" at bounding box center [777, 499] width 456 height 717
drag, startPoint x: 633, startPoint y: 358, endPoint x: 646, endPoint y: 358, distance: 13.0
click at [646, 358] on div "+ + + + 25 24 23 22 21 20 19 18 17 16 15 14 13 12 11 10 09 08 07 06 05 04 03 02…" at bounding box center [777, 499] width 456 height 717
click at [657, 350] on div "+ + + + 25 24 23 22 21 20 19 18 17 16 15 14 13 12 11 10 09 08 07 06 05 04 03 02…" at bounding box center [777, 499] width 456 height 717
drag, startPoint x: 660, startPoint y: 335, endPoint x: 671, endPoint y: 335, distance: 11.0
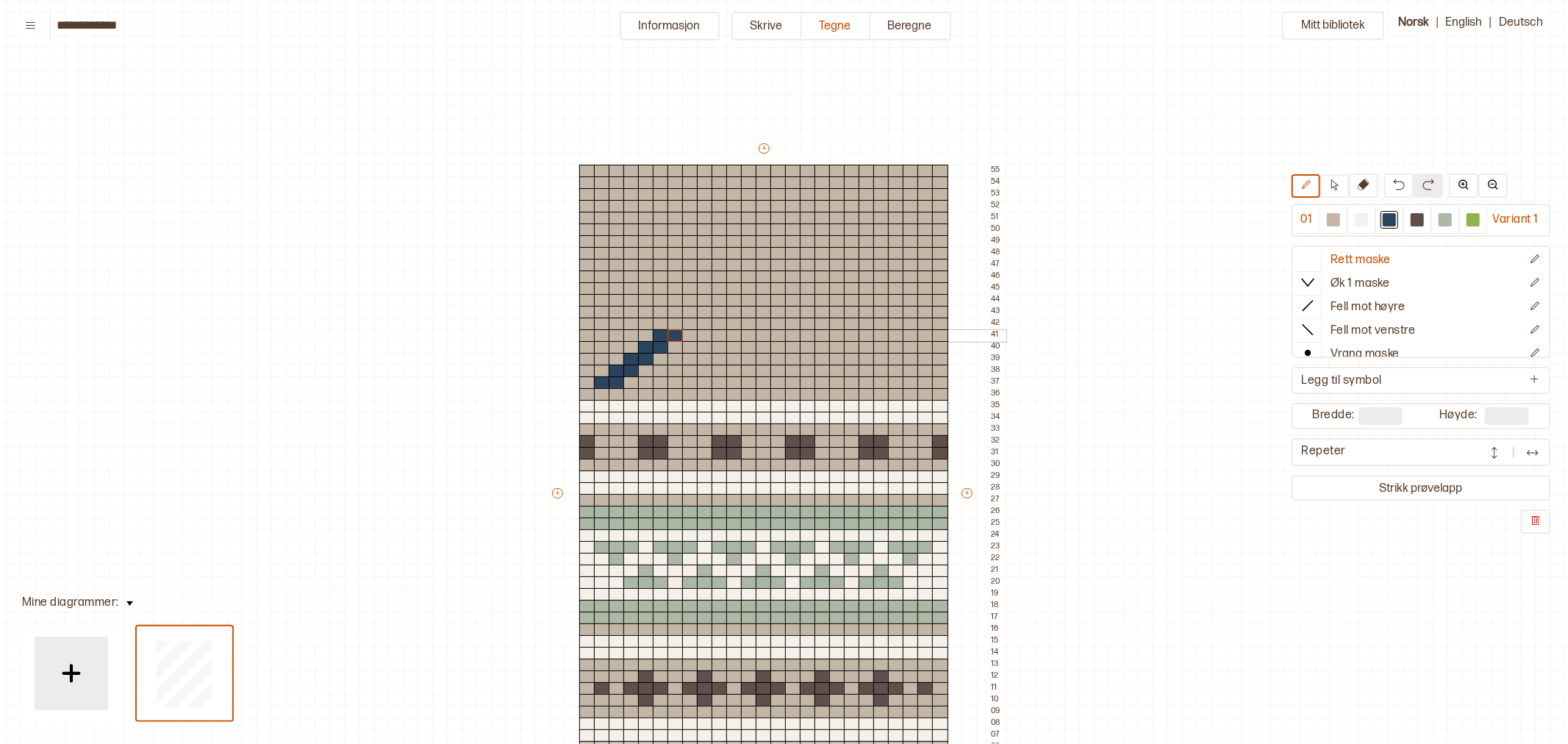
click at [671, 335] on div "+ + + + 25 24 23 22 21 20 19 18 17 16 15 14 13 12 11 10 09 08 07 06 05 04 03 02…" at bounding box center [777, 499] width 456 height 717
drag, startPoint x: 585, startPoint y: 356, endPoint x: 612, endPoint y: 332, distance: 36.1
click at [612, 332] on div "+ + + + 25 24 23 22 21 20 19 18 17 16 15 14 13 12 11 10 09 08 07 06 05 04 03 02…" at bounding box center [777, 499] width 456 height 717
drag, startPoint x: 725, startPoint y: 332, endPoint x: 717, endPoint y: 343, distance: 13.6
click at [733, 334] on div "+ + + + 25 24 23 22 21 20 19 18 17 16 15 14 13 12 11 10 09 08 07 06 05 04 03 02…" at bounding box center [777, 499] width 456 height 717
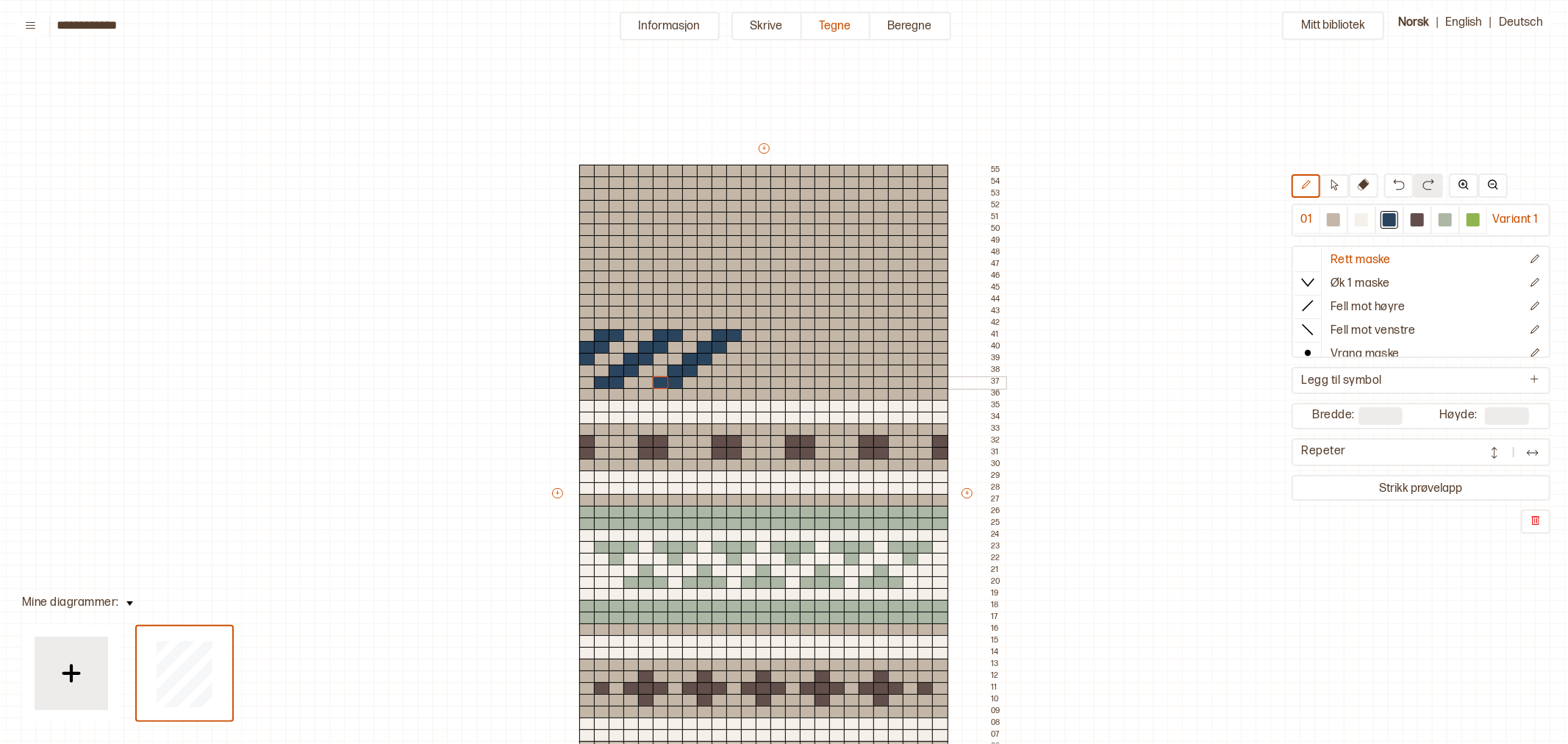
drag, startPoint x: 711, startPoint y: 346, endPoint x: 662, endPoint y: 379, distance: 59.1
click at [662, 379] on div "+ + + + 25 24 23 22 21 20 19 18 17 16 15 14 13 12 11 10 09 08 07 06 05 04 03 02…" at bounding box center [777, 499] width 456 height 717
drag, startPoint x: 791, startPoint y: 334, endPoint x: 720, endPoint y: 380, distance: 84.6
click at [720, 380] on div "+ + + + 25 24 23 22 21 20 19 18 17 16 15 14 13 12 11 10 09 08 07 06 05 04 03 02…" at bounding box center [777, 499] width 456 height 717
drag, startPoint x: 854, startPoint y: 333, endPoint x: 844, endPoint y: 350, distance: 19.7
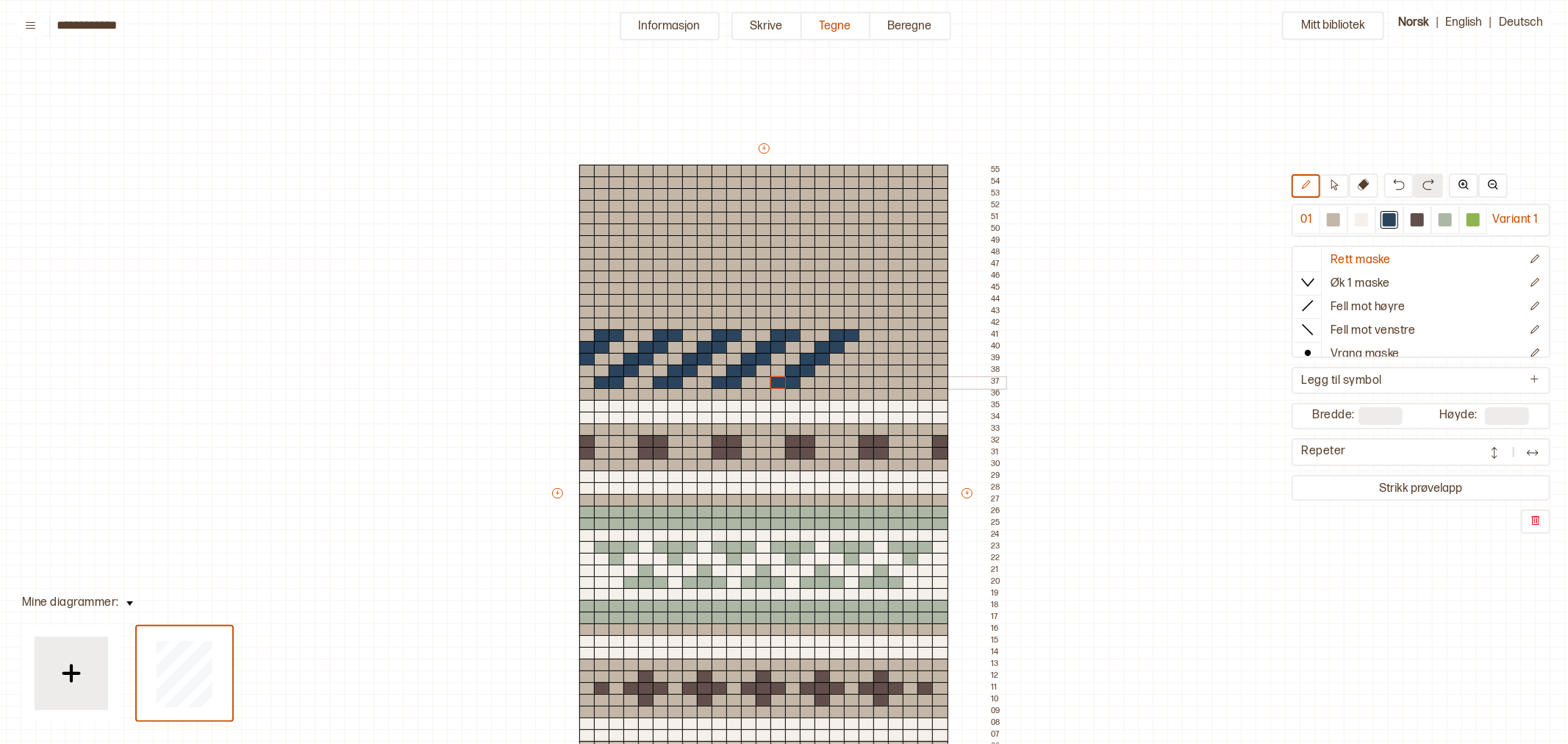
click at [781, 377] on div "+ + + + 25 24 23 22 21 20 19 18 17 16 15 14 13 12 11 10 09 08 07 06 05 04 03 02…" at bounding box center [777, 499] width 456 height 717
drag, startPoint x: 907, startPoint y: 333, endPoint x: 830, endPoint y: 383, distance: 91.8
click at [830, 383] on div "+ + + + 25 24 23 22 21 20 19 18 17 16 15 14 13 12 11 10 09 08 07 06 05 04 03 02…" at bounding box center [777, 499] width 456 height 717
drag, startPoint x: 894, startPoint y: 383, endPoint x: 927, endPoint y: 359, distance: 40.8
click at [927, 359] on div "+ + + + 25 24 23 22 21 20 19 18 17 16 15 14 13 12 11 10 09 08 07 06 05 04 03 02…" at bounding box center [777, 499] width 456 height 717
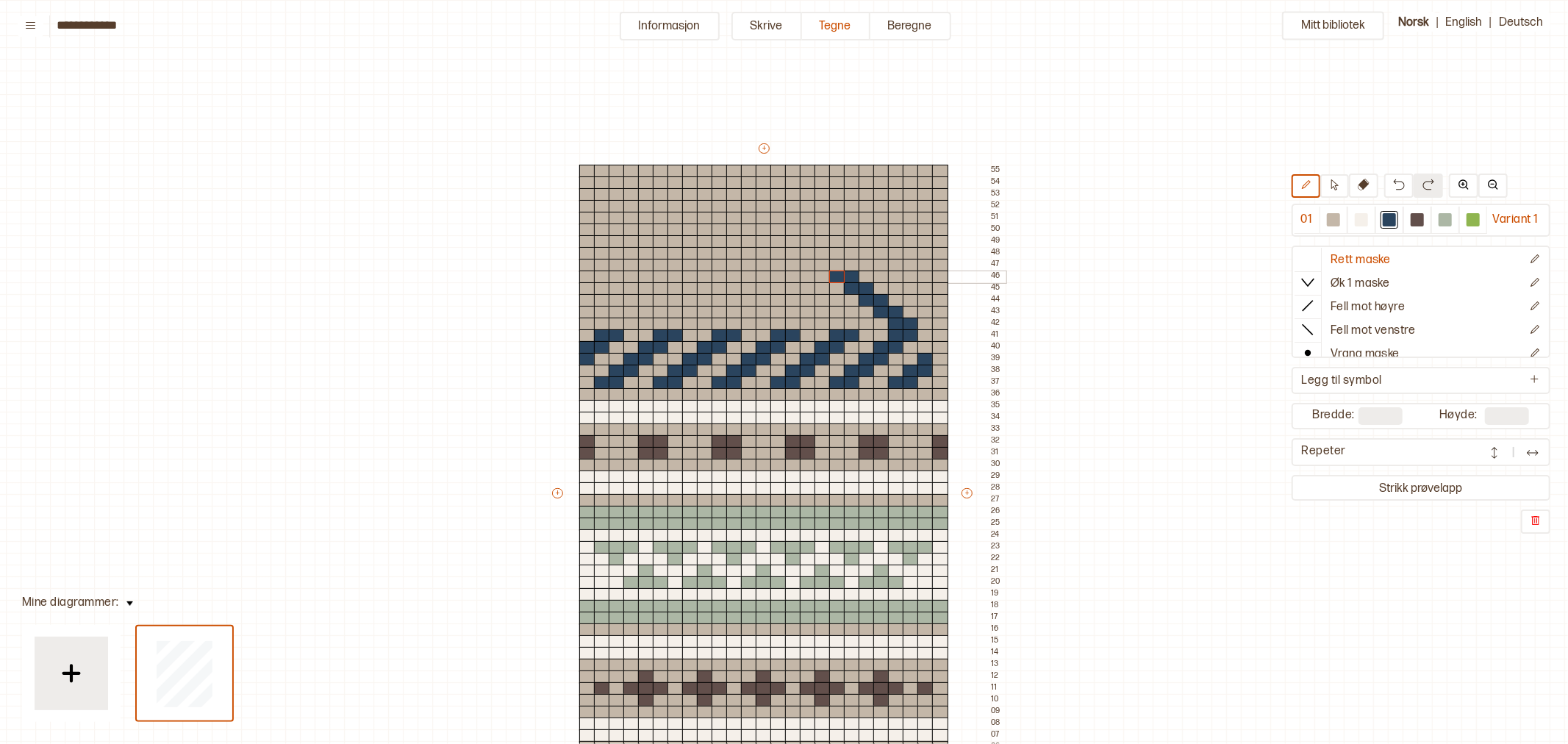
drag, startPoint x: 912, startPoint y: 324, endPoint x: 842, endPoint y: 277, distance: 84.3
click at [842, 277] on div "+ + + + 25 24 23 22 21 20 19 18 17 16 15 14 13 12 11 10 09 08 07 06 05 04 03 02…" at bounding box center [777, 499] width 456 height 717
drag, startPoint x: 851, startPoint y: 325, endPoint x: 781, endPoint y: 280, distance: 83.2
click at [781, 280] on div "+ + + + 25 24 23 22 21 20 19 18 17 16 15 14 13 12 11 10 09 08 07 06 05 04 03 02…" at bounding box center [777, 499] width 456 height 717
drag, startPoint x: 791, startPoint y: 322, endPoint x: 720, endPoint y: 280, distance: 82.5
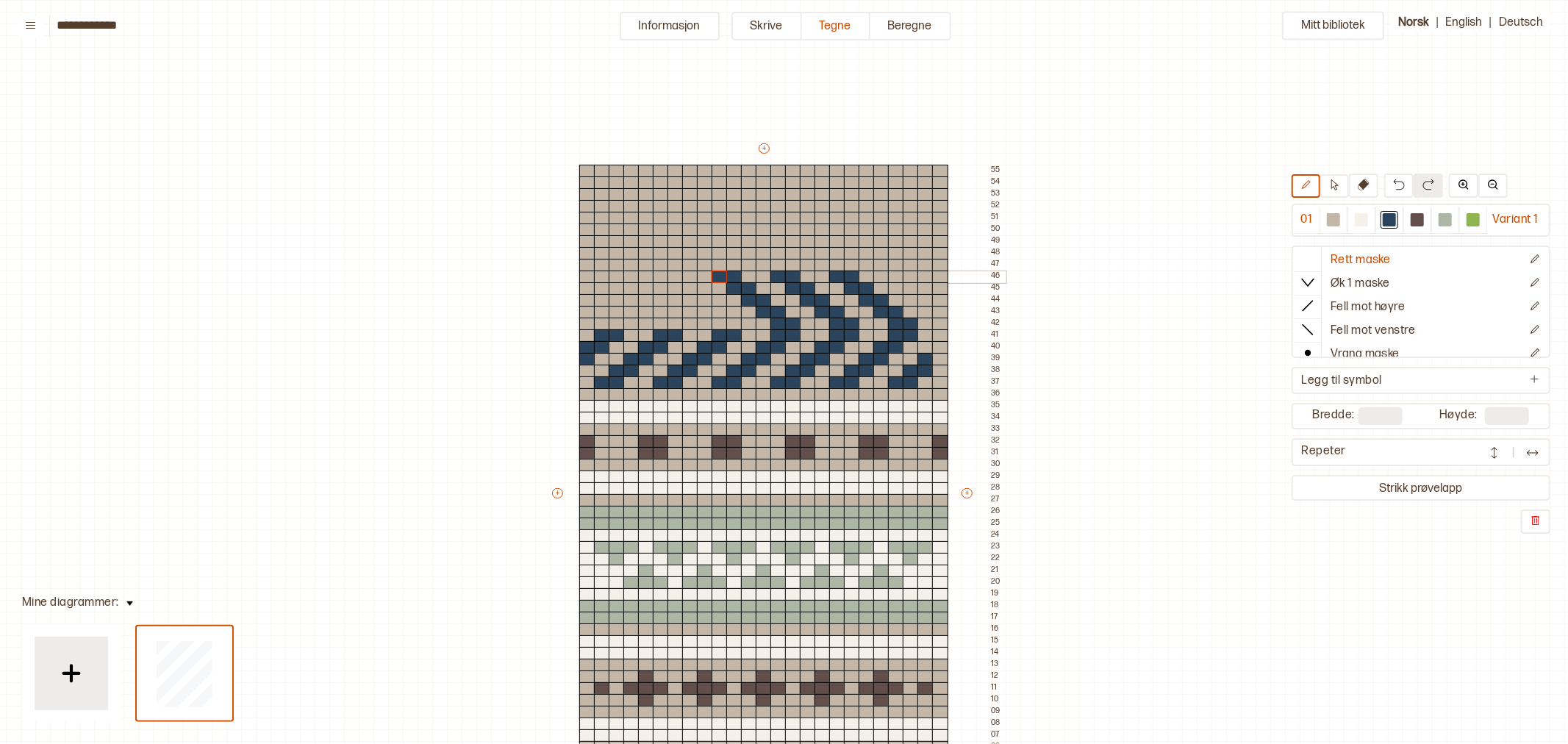
click at [720, 280] on div "+ + + + 25 24 23 22 21 20 19 18 17 16 15 14 13 12 11 10 09 08 07 06 05 04 03 02…" at bounding box center [777, 499] width 456 height 717
drag, startPoint x: 733, startPoint y: 324, endPoint x: 665, endPoint y: 277, distance: 82.7
click at [662, 277] on div "+ + + + 25 24 23 22 21 20 19 18 17 16 15 14 13 12 11 10 09 08 07 06 05 04 03 02…" at bounding box center [777, 499] width 456 height 717
drag, startPoint x: 675, startPoint y: 322, endPoint x: 604, endPoint y: 280, distance: 82.5
click at [604, 278] on div "+ + + + 25 24 23 22 21 20 19 18 17 16 15 14 13 12 11 10 09 08 07 06 05 04 03 02…" at bounding box center [777, 499] width 456 height 717
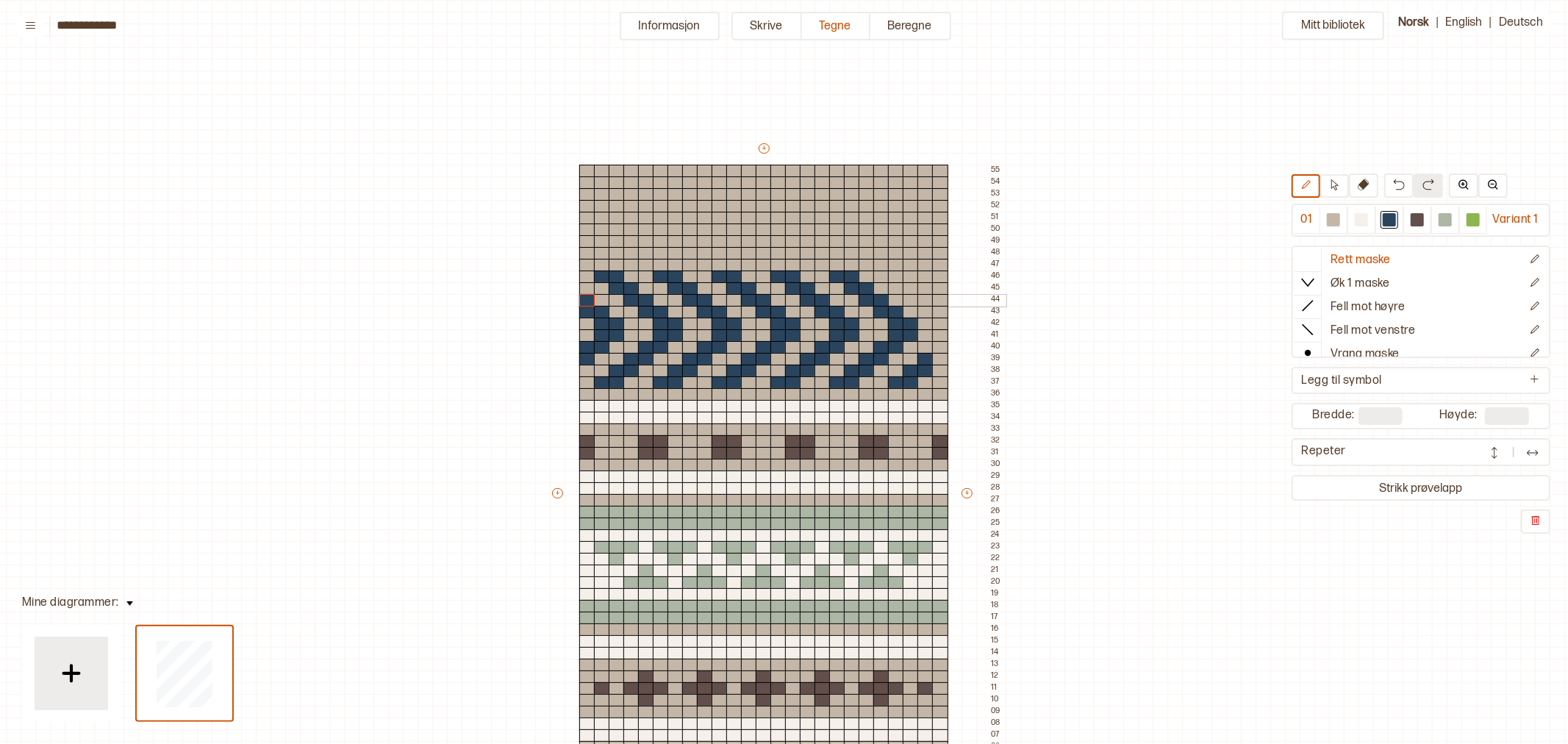
drag, startPoint x: 617, startPoint y: 324, endPoint x: 583, endPoint y: 301, distance: 41.0
click at [583, 301] on div "+ + + + 25 24 23 22 21 20 19 18 17 16 15 14 13 12 11 10 09 08 07 06 05 04 03 02…" at bounding box center [777, 499] width 456 height 717
click at [1474, 225] on div at bounding box center [1473, 220] width 17 height 17
click at [1478, 218] on div at bounding box center [1473, 220] width 14 height 14
click at [586, 324] on div at bounding box center [588, 324] width 16 height 14
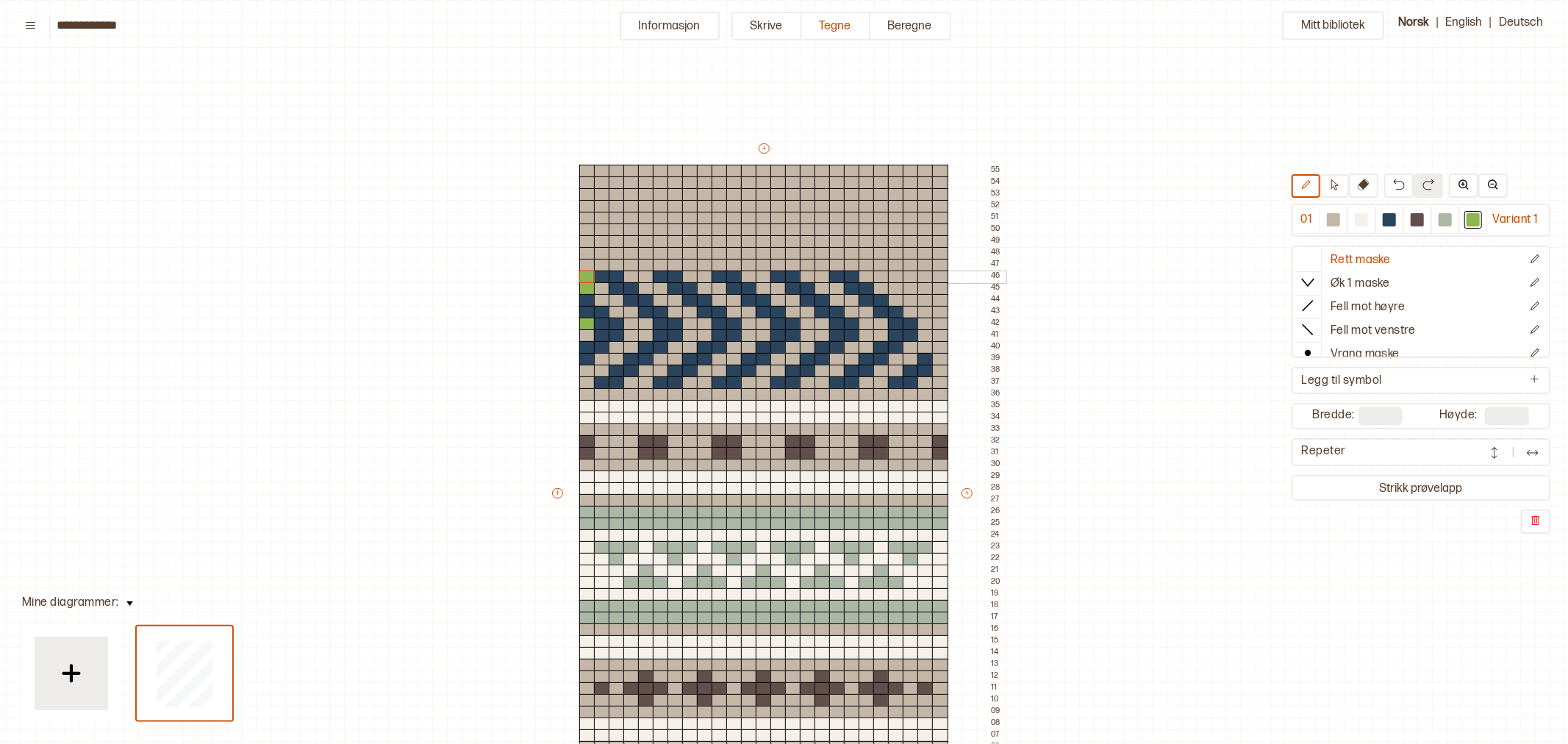
drag, startPoint x: 586, startPoint y: 286, endPoint x: 588, endPoint y: 277, distance: 9.2
click at [588, 277] on div "+ + + + 25 24 23 22 21 20 19 18 17 16 15 14 13 12 11 10 09 08 07 06 05 04 03 02…" at bounding box center [777, 499] width 456 height 717
drag, startPoint x: 601, startPoint y: 288, endPoint x: 640, endPoint y: 320, distance: 50.4
click at [640, 320] on div "+ + + + 25 24 23 22 21 20 19 18 17 16 15 14 13 12 11 10 09 08 07 06 05 04 03 02…" at bounding box center [777, 499] width 456 height 717
click at [678, 319] on div "+ + + + 25 24 23 22 21 20 19 18 17 16 15 14 13 12 11 10 09 08 07 06 05 04 03 02…" at bounding box center [777, 499] width 456 height 717
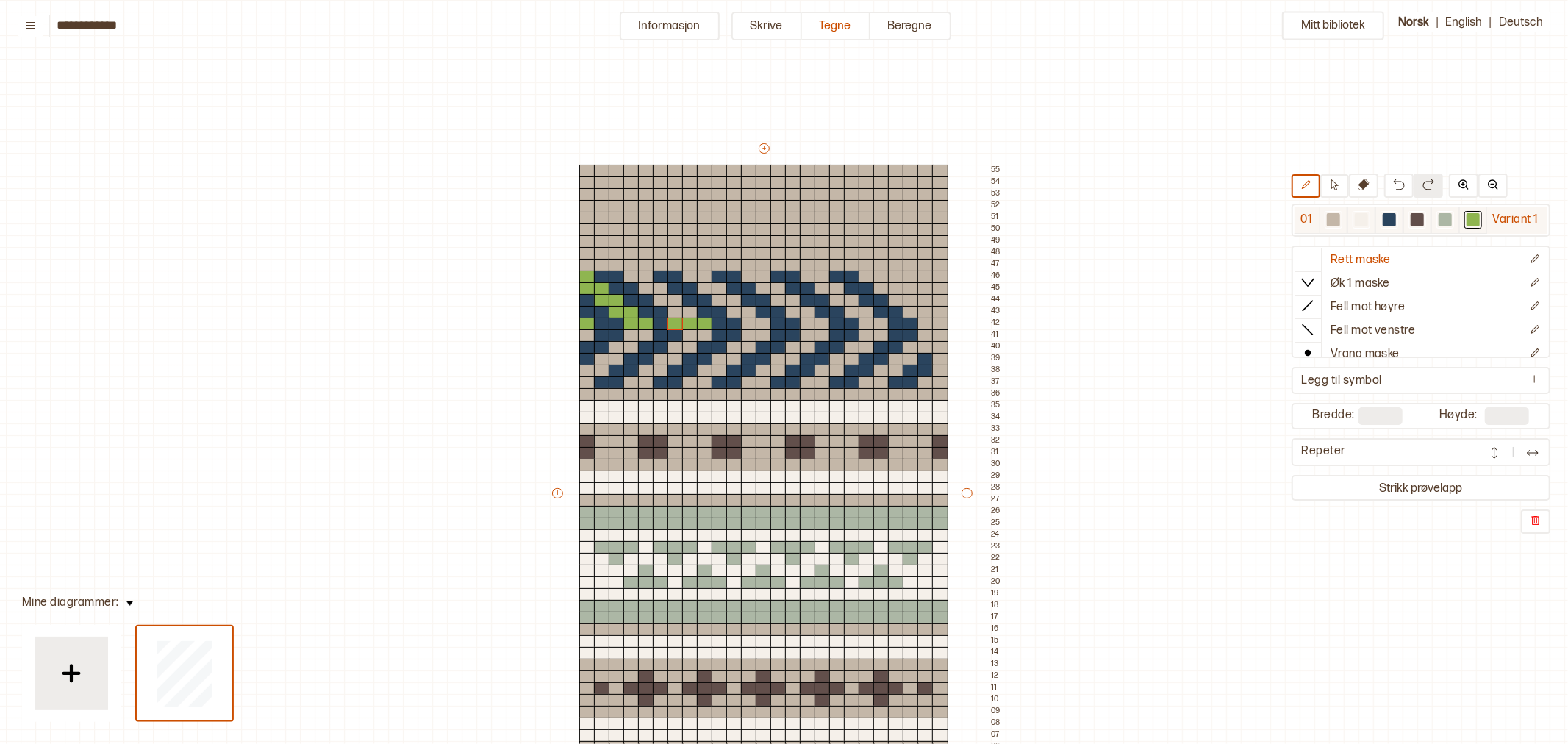
drag, startPoint x: 1394, startPoint y: 217, endPoint x: 1372, endPoint y: 226, distance: 23.8
click at [1393, 217] on div at bounding box center [1390, 220] width 14 height 14
click at [675, 321] on div at bounding box center [676, 324] width 16 height 14
click at [1474, 218] on div at bounding box center [1473, 220] width 14 height 14
drag, startPoint x: 686, startPoint y: 312, endPoint x: 634, endPoint y: 277, distance: 62.7
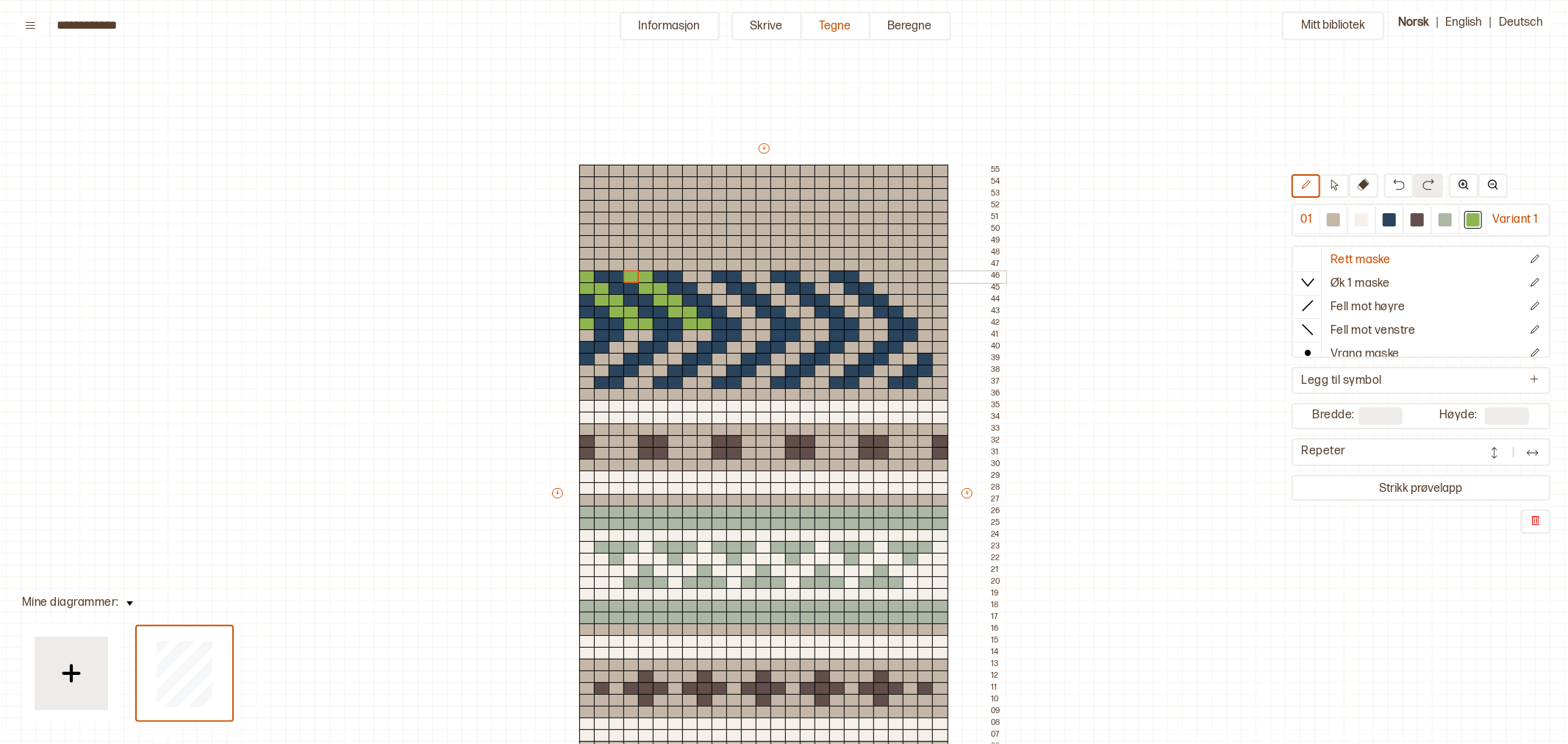
click at [634, 277] on div "+ + + + 25 24 23 22 21 20 19 18 17 16 15 14 13 12 11 10 09 08 07 06 05 04 03 02…" at bounding box center [777, 499] width 456 height 717
drag, startPoint x: 691, startPoint y: 276, endPoint x: 756, endPoint y: 322, distance: 79.6
click at [756, 322] on div "+ + + + 25 24 23 22 21 20 19 18 17 16 15 14 13 12 11 10 09 08 07 06 05 04 03 02…" at bounding box center [777, 499] width 456 height 717
drag, startPoint x: 817, startPoint y: 323, endPoint x: 746, endPoint y: 276, distance: 85.1
click at [746, 276] on div "+ + + + 25 24 23 22 21 20 19 18 17 16 15 14 13 12 11 10 09 08 07 06 05 04 03 02…" at bounding box center [777, 499] width 456 height 717
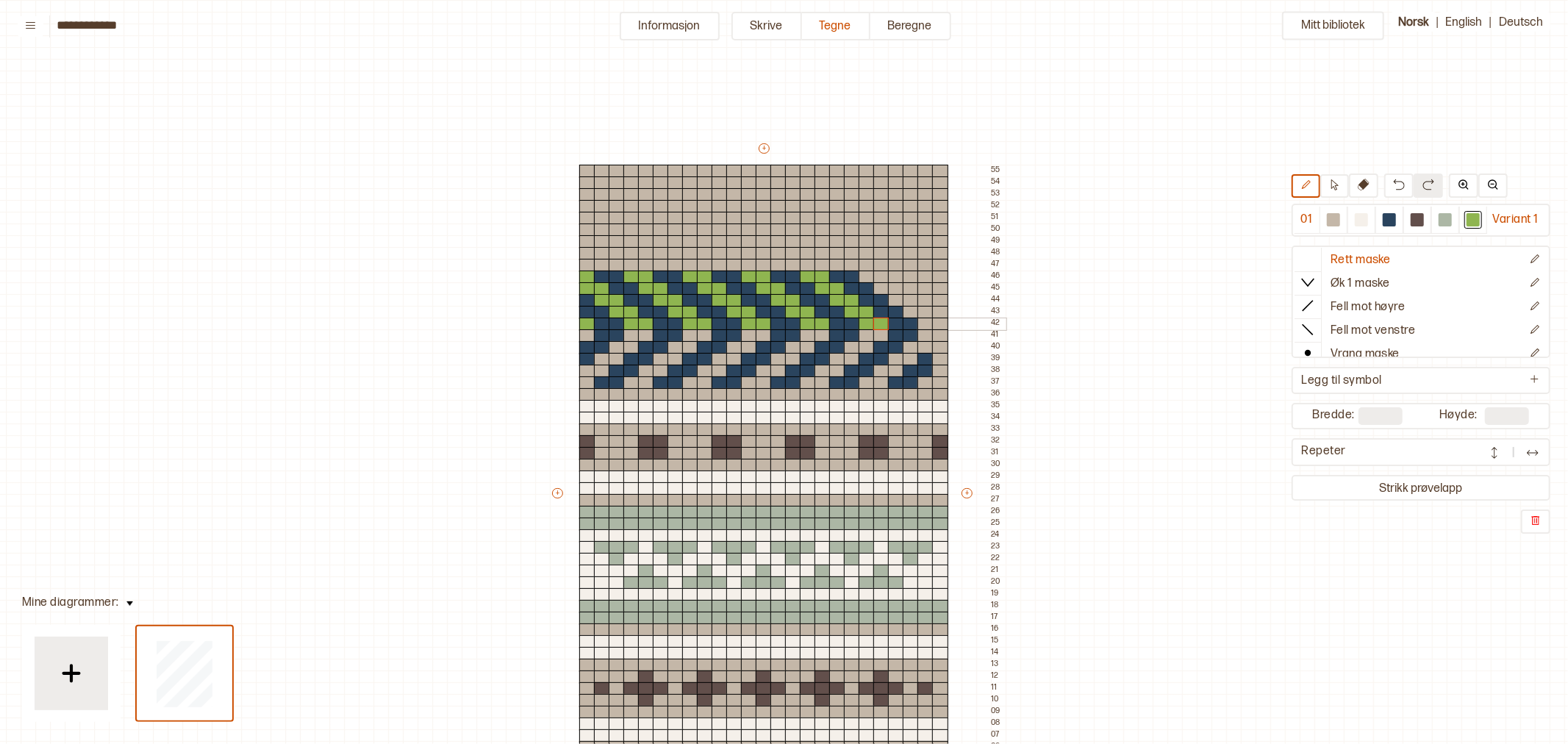
drag, startPoint x: 811, startPoint y: 277, endPoint x: 880, endPoint y: 322, distance: 82.4
click at [880, 322] on div "+ + + + 25 24 23 22 21 20 19 18 17 16 15 14 13 12 11 10 09 08 07 06 05 04 03 02…" at bounding box center [777, 499] width 456 height 717
drag, startPoint x: 942, startPoint y: 324, endPoint x: 868, endPoint y: 275, distance: 88.8
click at [868, 275] on div "+ + + + 25 24 23 22 21 20 19 18 17 16 15 14 13 12 11 10 09 08 07 06 05 04 03 02…" at bounding box center [777, 499] width 456 height 717
click at [1365, 185] on icon at bounding box center [1364, 185] width 12 height 12
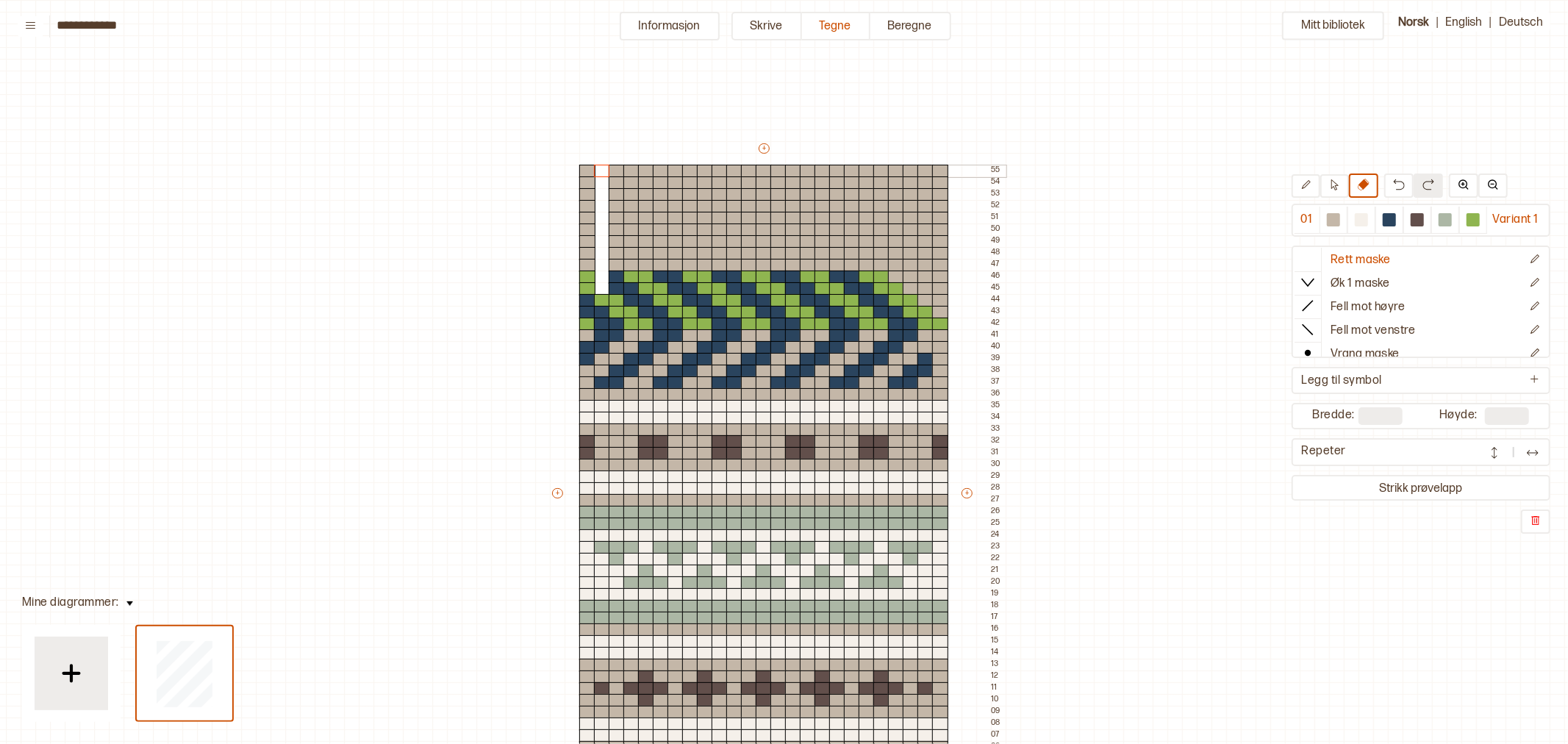
drag, startPoint x: 601, startPoint y: 286, endPoint x: 599, endPoint y: 166, distance: 120.0
click at [599, 166] on div "+ + + + 25 24 23 22 21 20 19 18 17 16 15 14 13 12 11 10 09 08 07 06 05 04 03 02…" at bounding box center [777, 499] width 456 height 717
drag, startPoint x: 922, startPoint y: 290, endPoint x: 922, endPoint y: 171, distance: 119.0
click at [921, 167] on div "+ + + + 25 24 23 22 21 20 19 18 17 16 15 14 13 12 11 10 09 08 07 06 05 04 03 02…" at bounding box center [777, 499] width 456 height 717
click at [1365, 222] on div at bounding box center [1362, 220] width 14 height 14
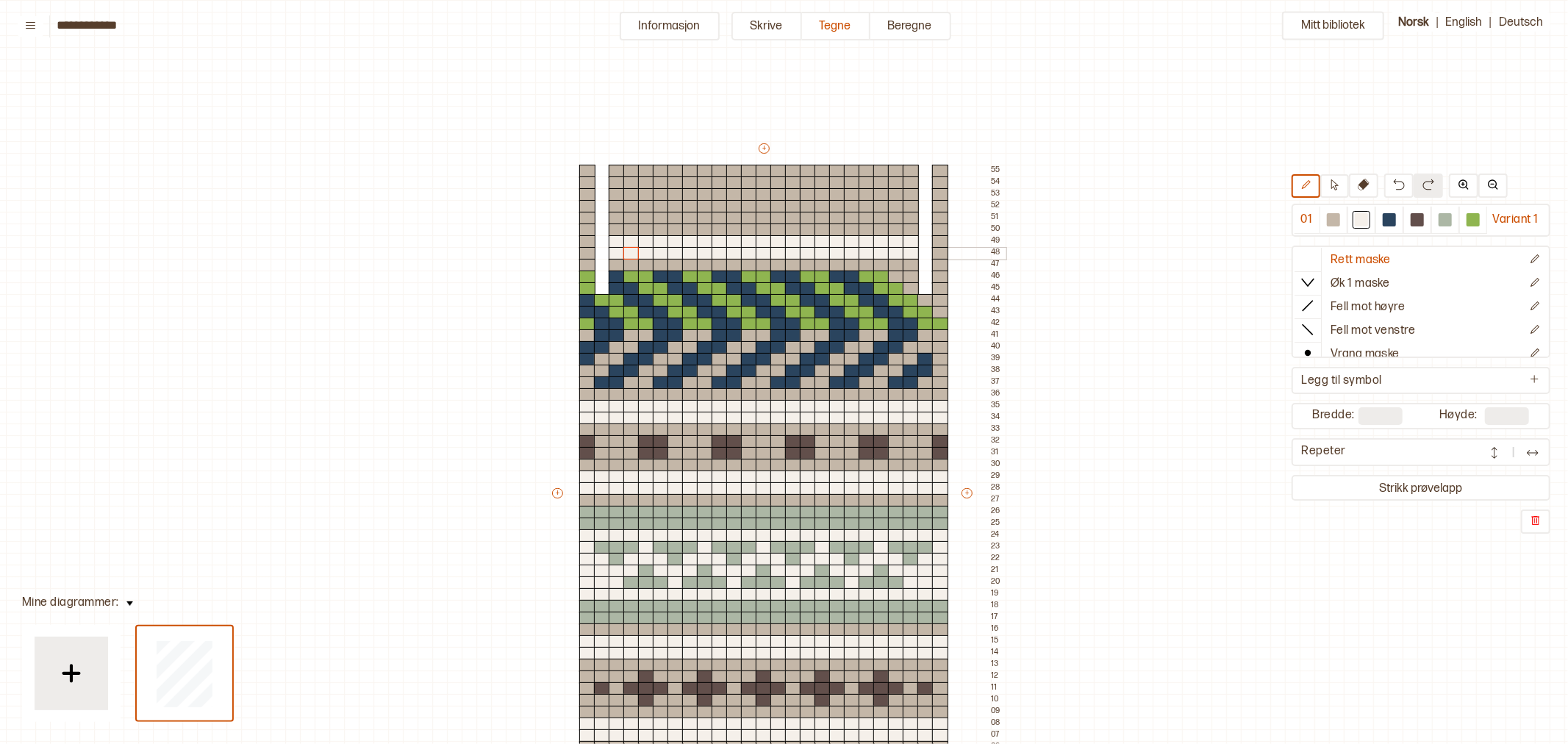
drag, startPoint x: 618, startPoint y: 253, endPoint x: 628, endPoint y: 253, distance: 10.0
click at [628, 253] on div "+ + + + 25 24 23 22 21 20 19 18 17 16 15 14 13 12 11 10 09 08 07 06 05 04 03 02…" at bounding box center [777, 499] width 456 height 717
drag, startPoint x: 1415, startPoint y: 219, endPoint x: 1402, endPoint y: 222, distance: 13.3
click at [1414, 219] on div at bounding box center [1418, 220] width 14 height 14
drag, startPoint x: 765, startPoint y: 216, endPoint x: 763, endPoint y: 194, distance: 22.1
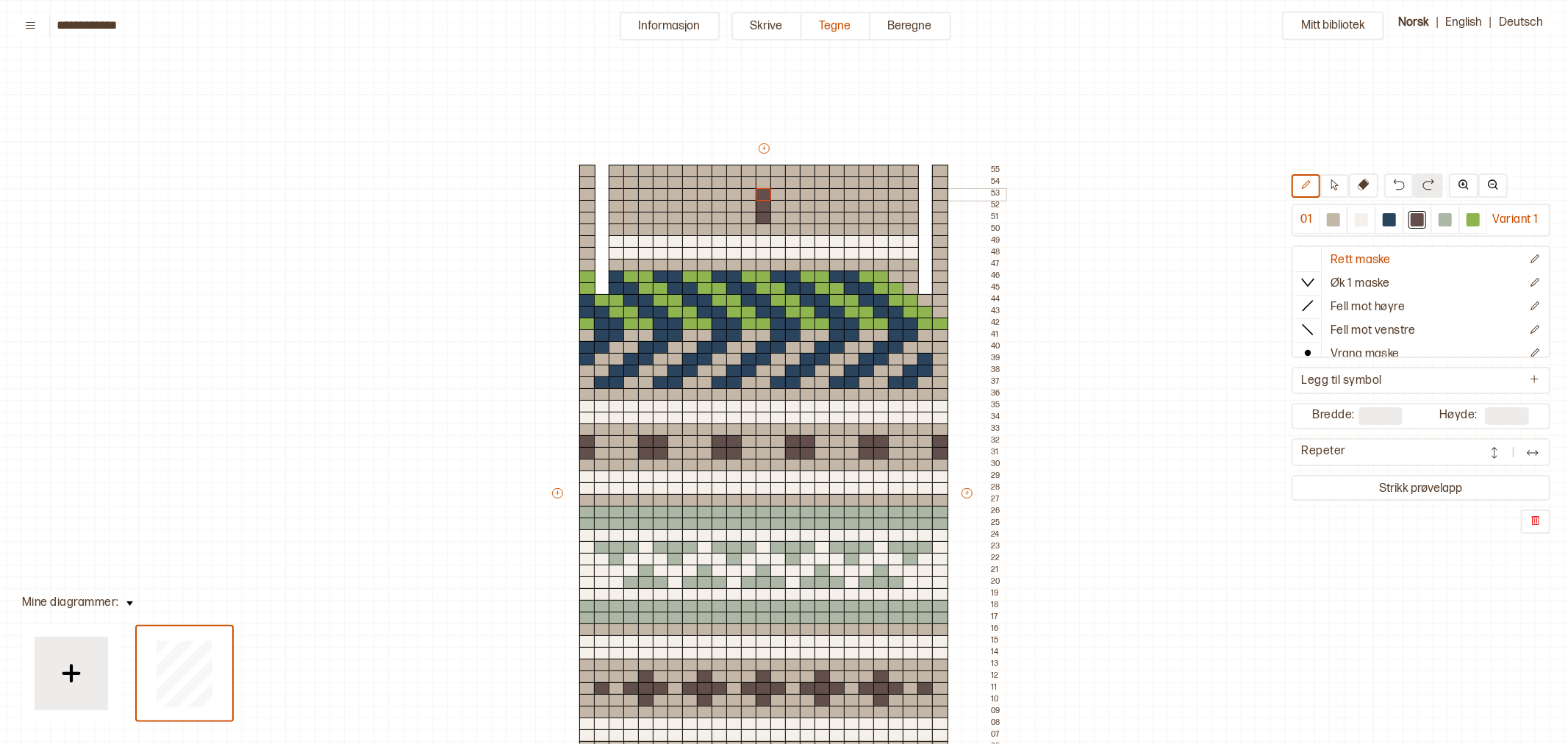
click at [763, 194] on div "+ + + + 25 24 23 22 21 20 19 18 17 16 15 14 13 12 11 10 09 08 07 06 05 04 03 02…" at bounding box center [777, 499] width 456 height 717
drag, startPoint x: 753, startPoint y: 203, endPoint x: 776, endPoint y: 202, distance: 23.0
click at [776, 202] on div "+ + + + 25 24 23 22 21 20 19 18 17 16 15 14 13 12 11 10 09 08 07 06 05 04 03 02…" at bounding box center [777, 499] width 456 height 717
click at [1358, 184] on icon at bounding box center [1364, 185] width 12 height 12
drag, startPoint x: 618, startPoint y: 171, endPoint x: 616, endPoint y: 261, distance: 90.0
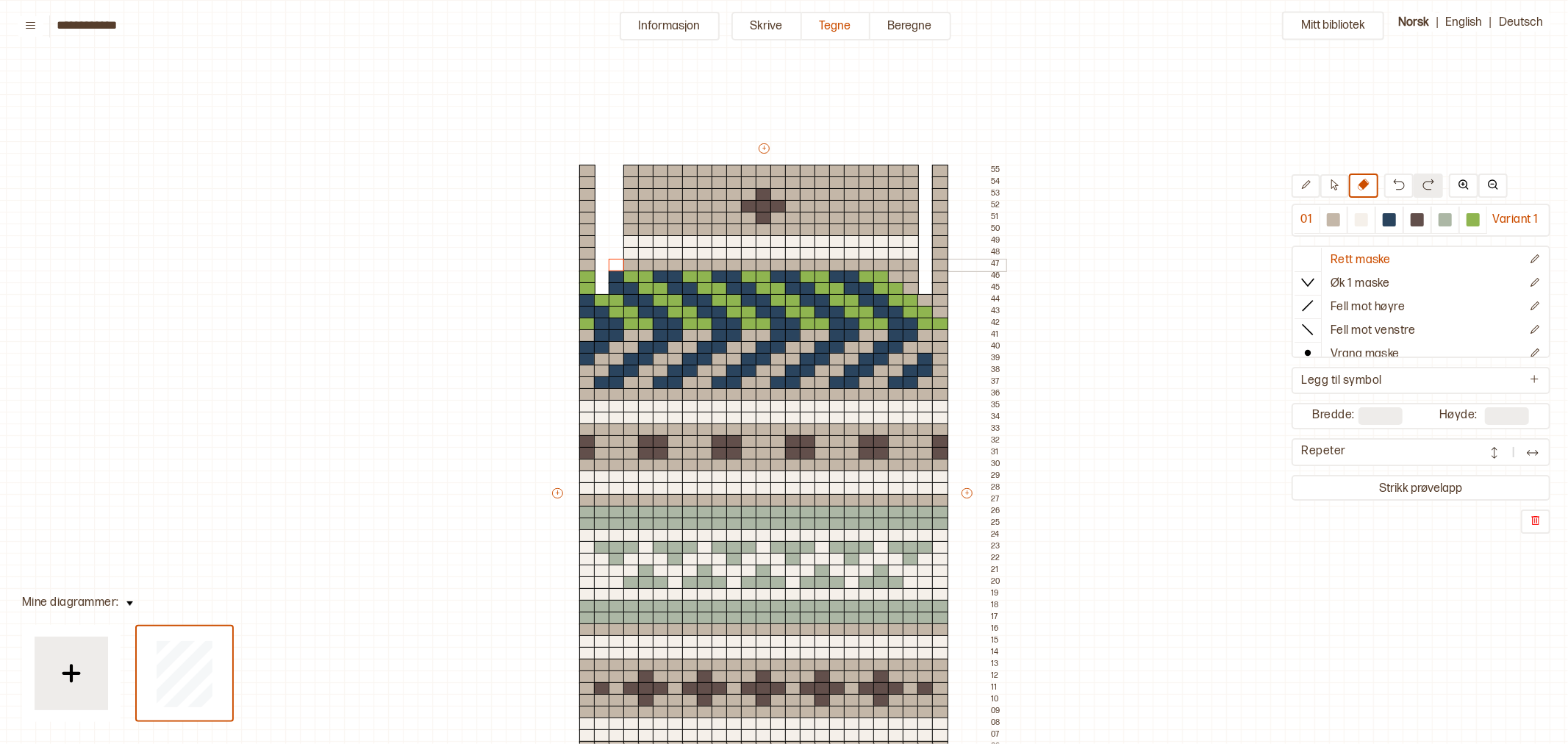
click at [616, 261] on div "+ + + + 25 24 23 22 21 20 19 18 17 16 15 14 13 12 11 10 09 08 07 06 05 04 03 02…" at bounding box center [777, 499] width 456 height 717
drag, startPoint x: 632, startPoint y: 237, endPoint x: 631, endPoint y: 179, distance: 58.0
click at [631, 173] on div "+ + + + 25 24 23 22 21 20 19 18 17 16 15 14 13 12 11 10 09 08 07 06 05 04 03 02…" at bounding box center [777, 499] width 456 height 717
drag, startPoint x: 912, startPoint y: 264, endPoint x: 910, endPoint y: 170, distance: 94.0
click at [910, 170] on div "+ + + + 25 24 23 22 21 20 19 18 17 16 15 14 13 12 11 10 09 08 07 06 05 04 03 02…" at bounding box center [777, 499] width 456 height 717
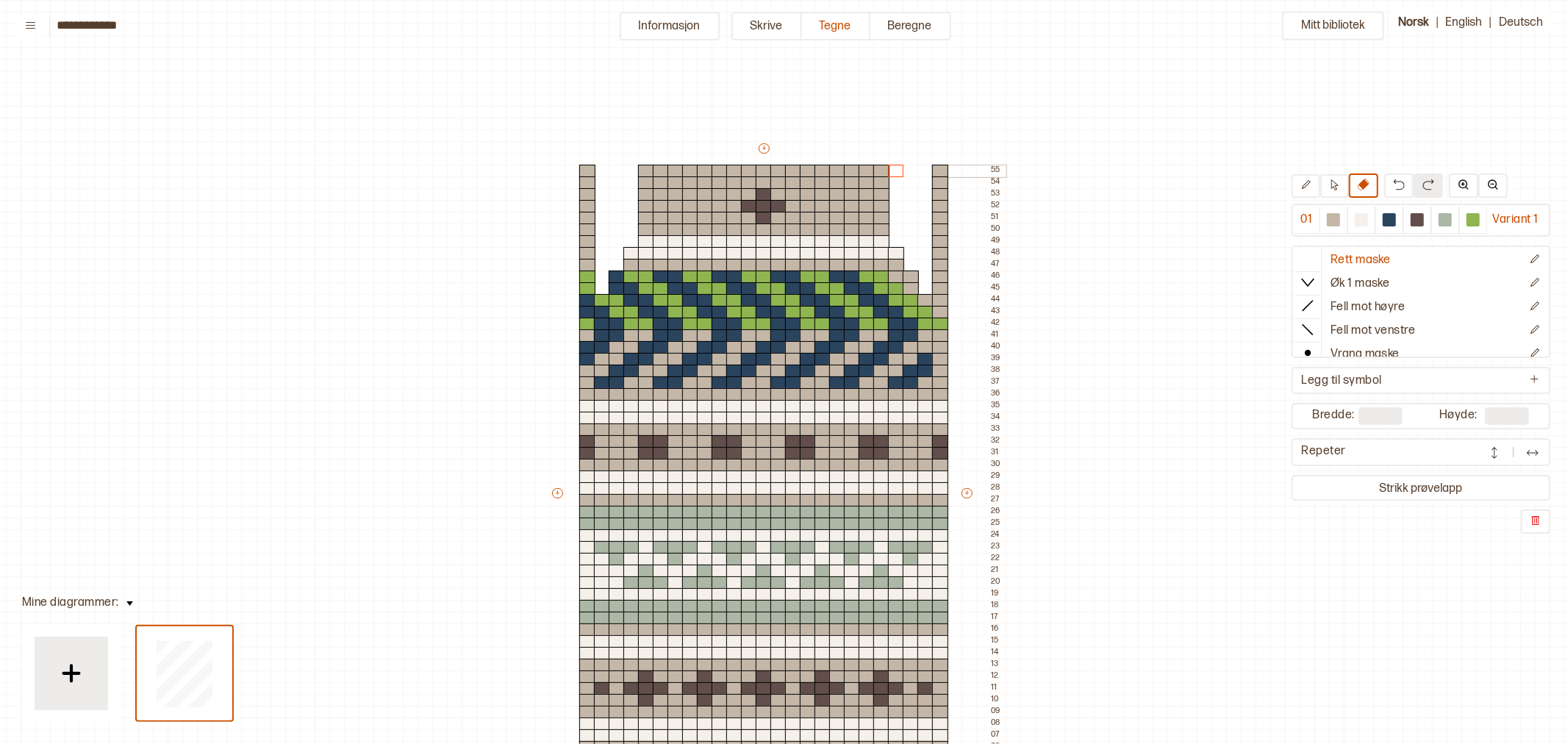
drag, startPoint x: 897, startPoint y: 244, endPoint x: 895, endPoint y: 167, distance: 77.0
click at [895, 167] on div "+ + + + 25 24 23 22 21 20 19 18 17 16 15 14 13 12 11 10 09 08 07 06 05 04 03 02…" at bounding box center [777, 499] width 456 height 717
drag, startPoint x: 881, startPoint y: 203, endPoint x: 880, endPoint y: 166, distance: 37.0
click at [880, 166] on div "+ + + + 25 24 23 22 21 20 19 18 17 16 15 14 13 12 11 10 09 08 07 06 05 04 03 02…" at bounding box center [777, 499] width 456 height 717
drag, startPoint x: 867, startPoint y: 194, endPoint x: 856, endPoint y: 192, distance: 11.2
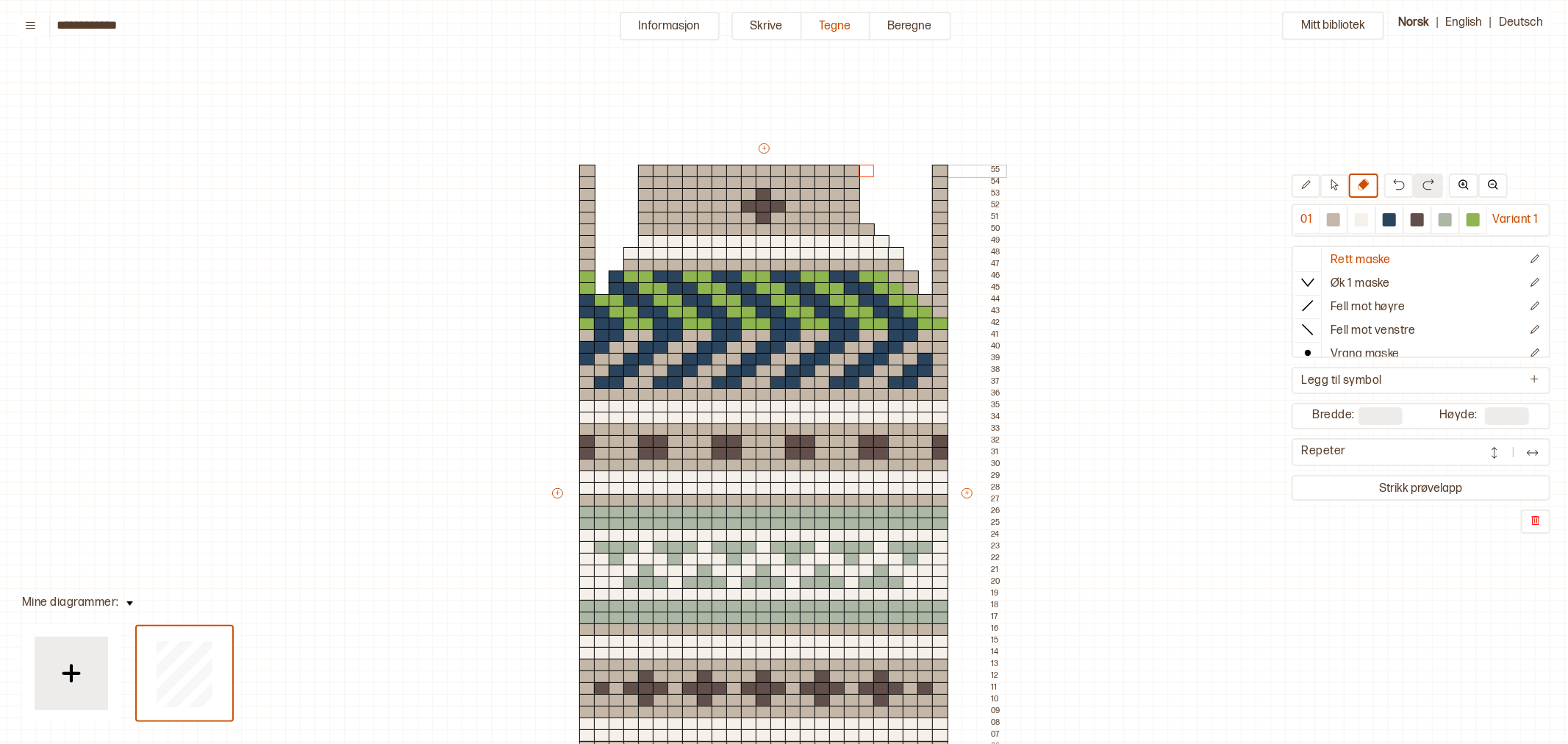
click at [863, 166] on div "+ + + + 25 24 23 22 21 20 19 18 17 16 15 14 13 12 11 10 09 08 07 06 05 04 03 02…" at bounding box center [777, 499] width 456 height 717
drag, startPoint x: 852, startPoint y: 202, endPoint x: 852, endPoint y: 166, distance: 36.0
click at [852, 166] on div "+ + + + 25 24 23 22 21 20 19 18 17 16 15 14 13 12 11 10 09 08 07 06 05 04 03 02…" at bounding box center [777, 499] width 456 height 717
drag, startPoint x: 836, startPoint y: 194, endPoint x: 838, endPoint y: 169, distance: 25.1
click at [838, 169] on div "+ + + + 25 24 23 22 21 20 19 18 17 16 15 14 13 12 11 10 09 08 07 06 05 04 03 02…" at bounding box center [777, 499] width 456 height 717
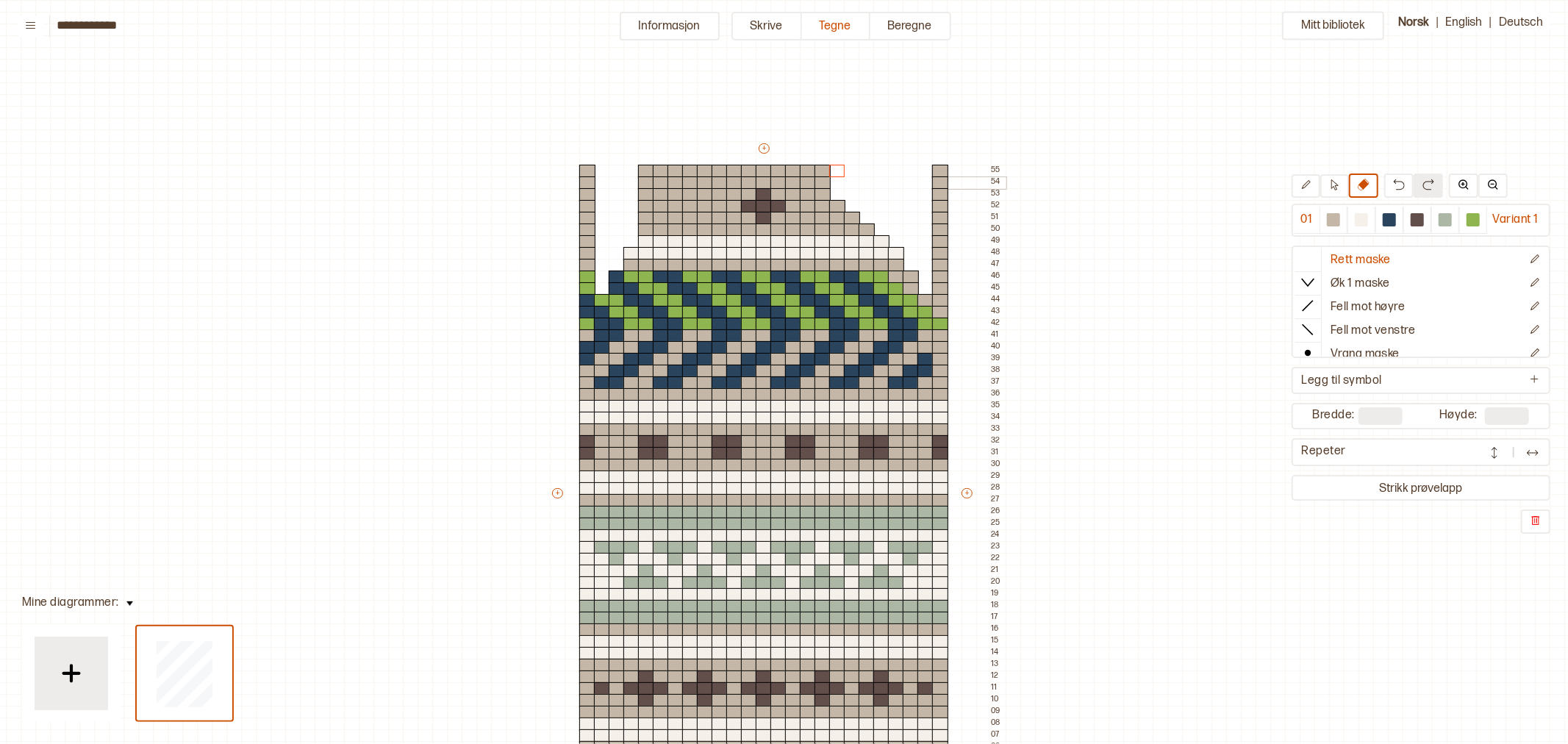
click at [821, 166] on div "+ + + + 25 24 23 22 21 20 19 18 17 16 15 14 13 12 11 10 09 08 07 06 05 04 03 02…" at bounding box center [777, 499] width 456 height 717
click at [810, 169] on div at bounding box center [807, 171] width 16 height 14
drag, startPoint x: 644, startPoint y: 172, endPoint x: 645, endPoint y: 219, distance: 47.0
click at [644, 223] on div "+ + + + 25 24 23 22 21 20 19 18 17 16 15 14 13 12 11 10 09 08 07 06 05 04 03 02…" at bounding box center [777, 499] width 456 height 717
drag, startPoint x: 660, startPoint y: 184, endPoint x: 672, endPoint y: 188, distance: 12.6
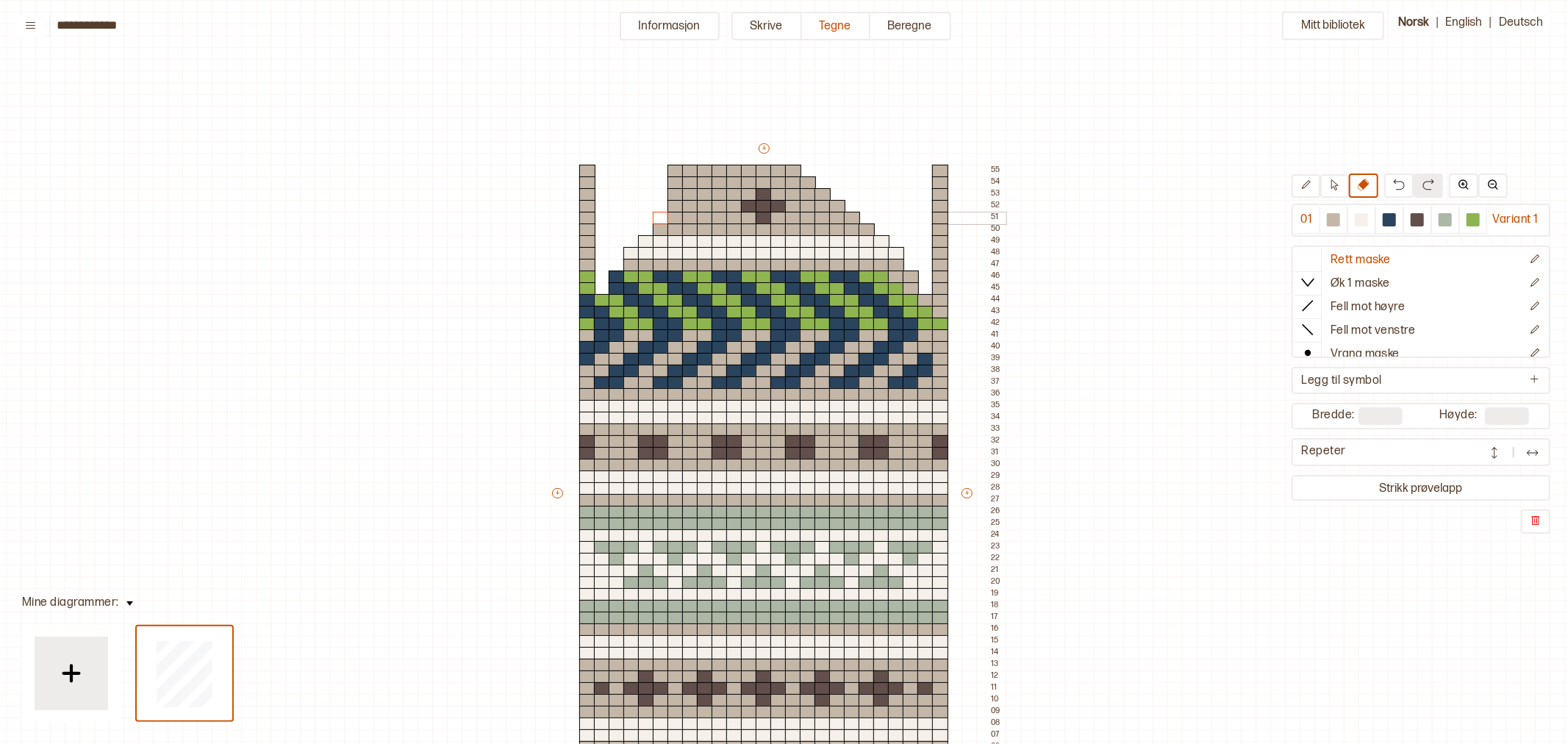
click at [656, 216] on div "+ + + + 25 24 23 22 21 20 19 18 17 16 15 14 13 12 11 10 09 08 07 06 05 04 03 02…" at bounding box center [777, 499] width 456 height 717
drag, startPoint x: 677, startPoint y: 169, endPoint x: 674, endPoint y: 203, distance: 34.1
click at [672, 203] on div "+ + + + 25 24 23 22 21 20 19 18 17 16 15 14 13 12 11 10 09 08 07 06 05 04 03 02…" at bounding box center [777, 499] width 456 height 717
drag, startPoint x: 693, startPoint y: 170, endPoint x: 692, endPoint y: 191, distance: 21.0
click at [692, 191] on div "+ + + + 25 24 23 22 21 20 19 18 17 16 15 14 13 12 11 10 09 08 07 06 05 04 03 02…" at bounding box center [777, 499] width 456 height 717
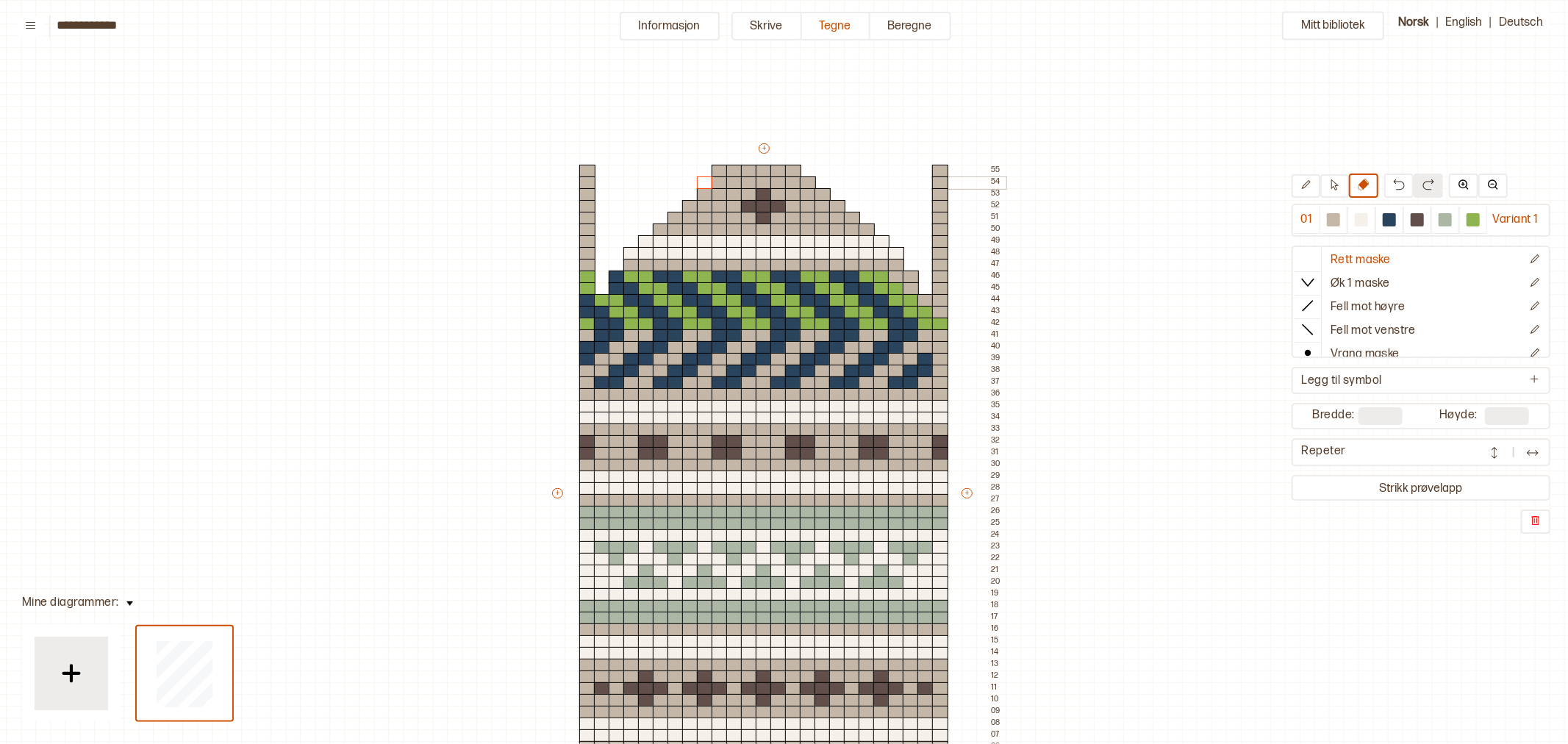
drag, startPoint x: 705, startPoint y: 169, endPoint x: 705, endPoint y: 179, distance: 10.0
click at [705, 179] on div "+ + + + 25 24 23 22 21 20 19 18 17 16 15 14 13 12 11 10 09 08 07 06 05 04 03 02…" at bounding box center [777, 499] width 456 height 717
click at [717, 169] on div at bounding box center [719, 171] width 16 height 14
click at [454, 148] on div "Mitt bibliotek 01 Variant 1 Rett maske Øk 1 maske Fell mot høyre Fell mot venst…" at bounding box center [1545, 743] width 3136 height 1487
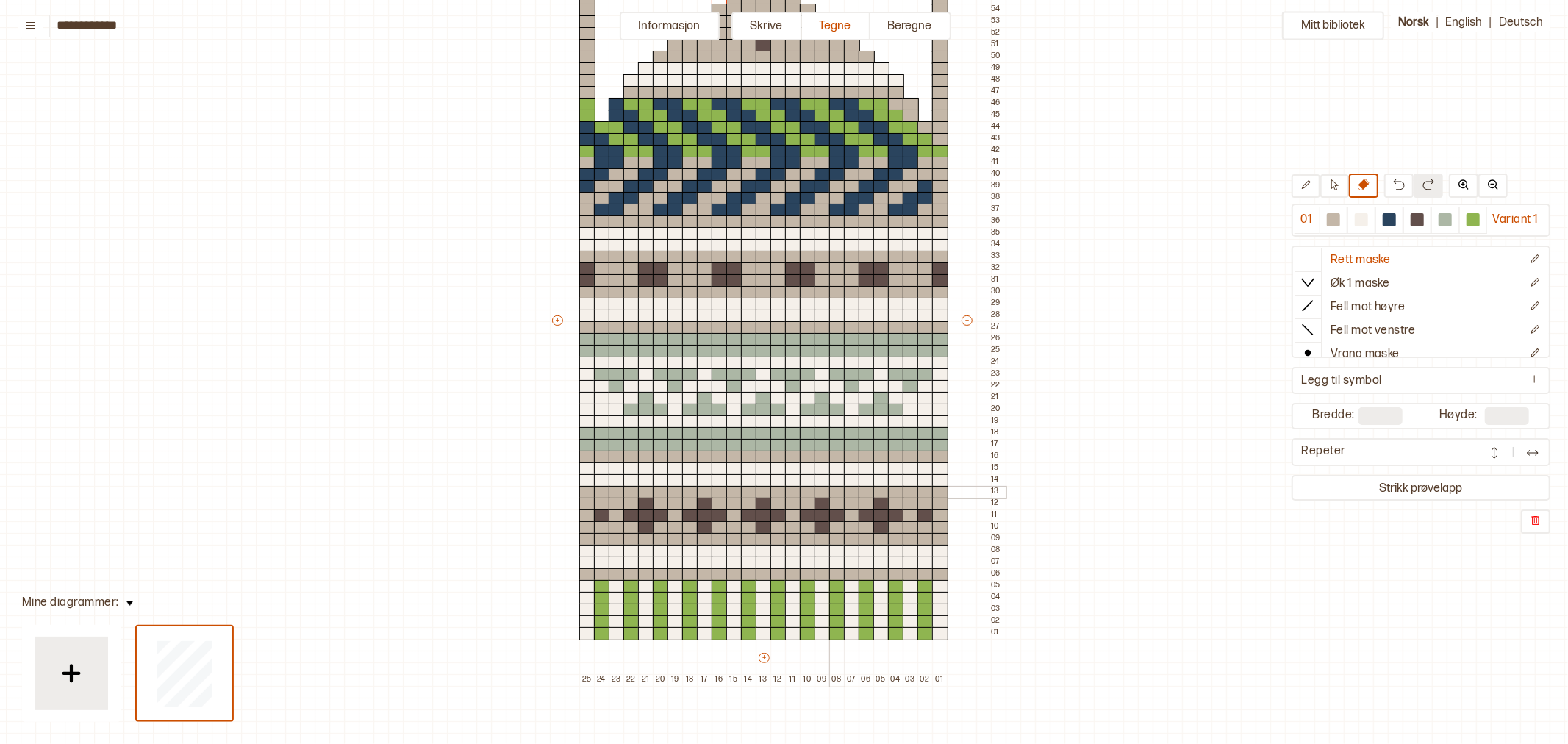
scroll to position [0, 23]
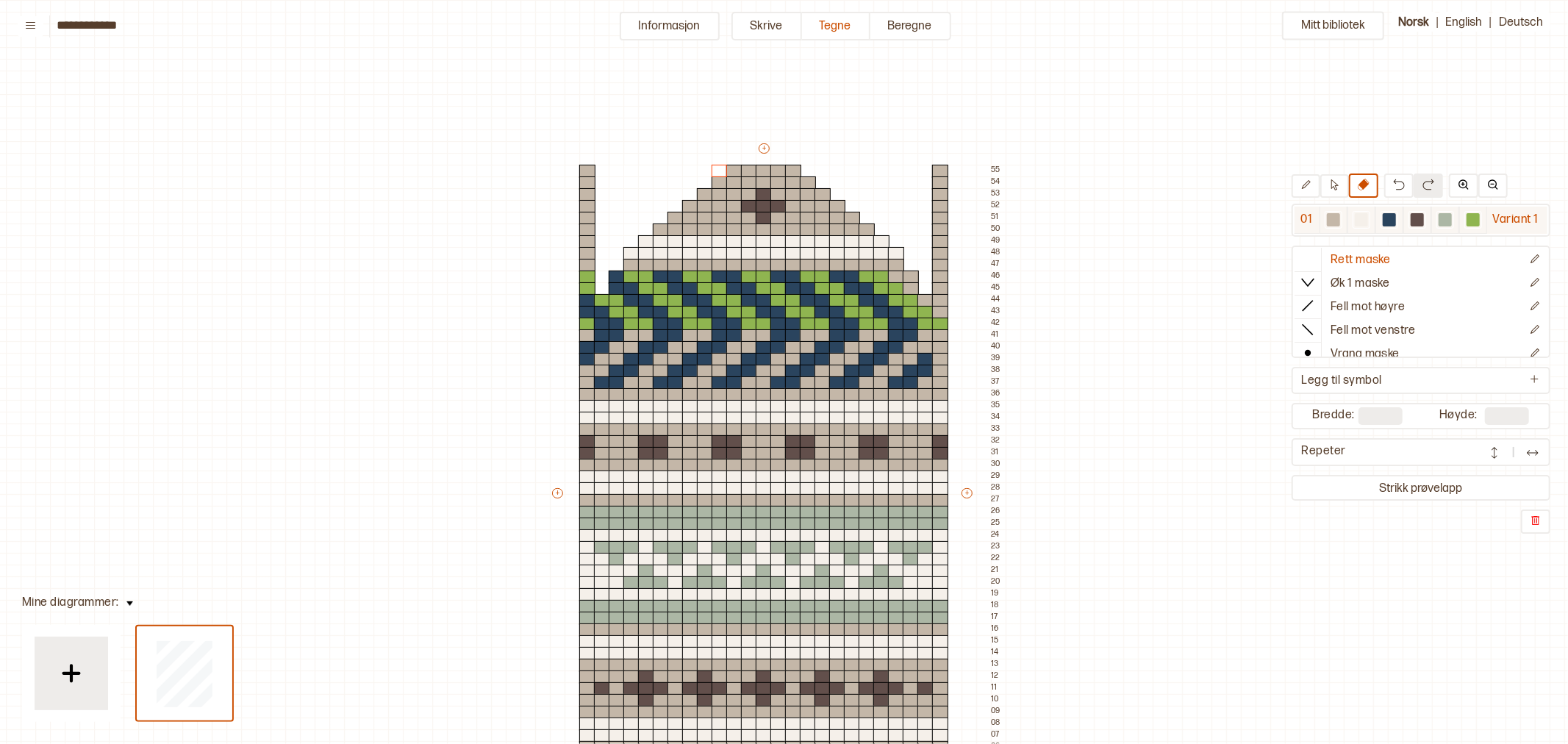
click at [1359, 215] on div at bounding box center [1362, 220] width 14 height 14
drag, startPoint x: 584, startPoint y: 241, endPoint x: 583, endPoint y: 250, distance: 9.1
click at [583, 250] on div "+ + + + 25 24 23 22 21 20 19 18 17 16 15 14 13 12 11 10 09 08 07 06 05 04 03 02…" at bounding box center [777, 499] width 456 height 717
drag, startPoint x: 942, startPoint y: 240, endPoint x: 944, endPoint y: 249, distance: 9.2
click at [944, 249] on div "+ + + + 25 24 23 22 21 20 19 18 17 16 15 14 13 12 11 10 09 08 07 06 05 04 03 02…" at bounding box center [777, 499] width 456 height 717
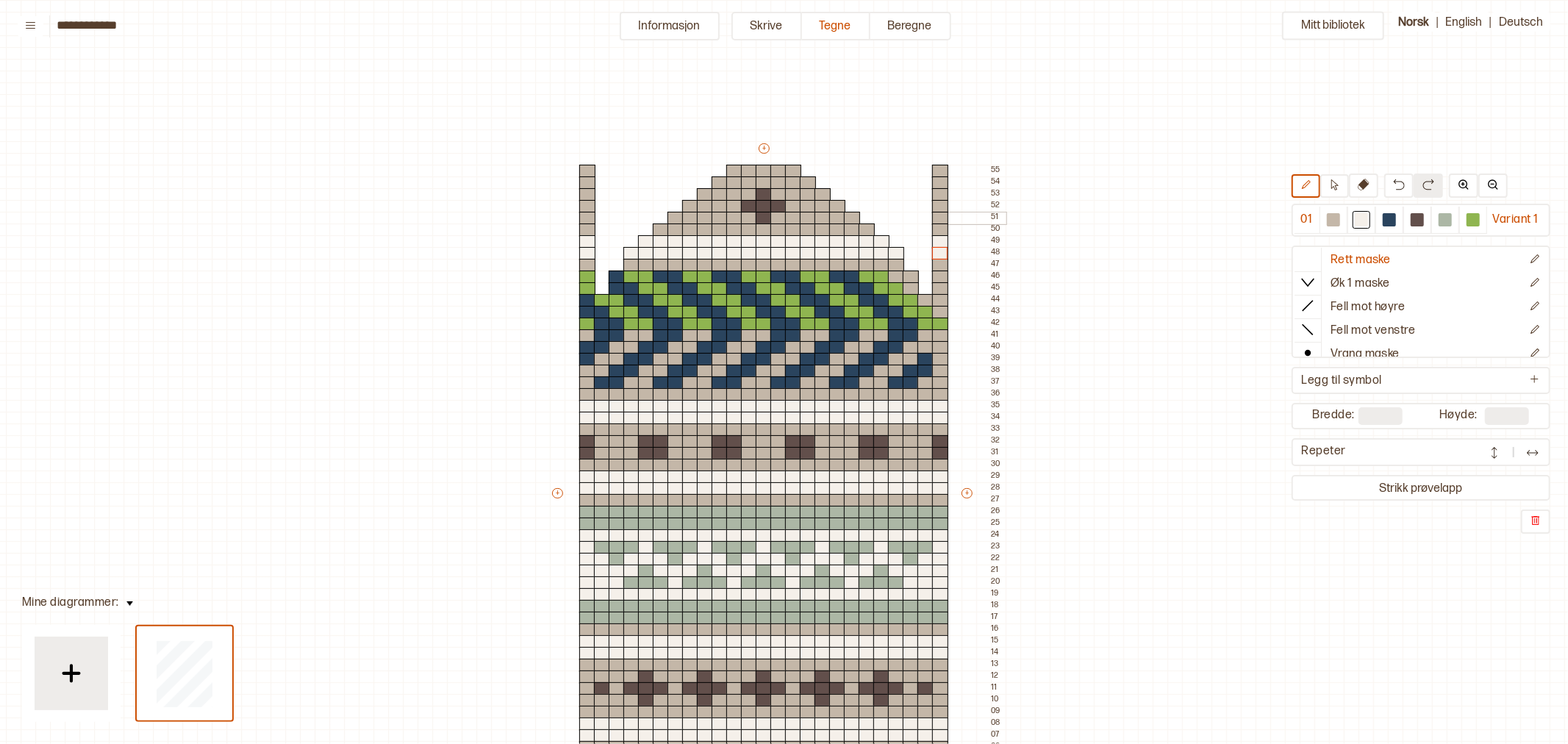
click at [766, 216] on div at bounding box center [764, 219] width 16 height 14
click at [1421, 219] on div at bounding box center [1418, 220] width 14 height 14
click at [766, 218] on div at bounding box center [764, 219] width 16 height 14
drag, startPoint x: 941, startPoint y: 217, endPoint x: 943, endPoint y: 194, distance: 23.1
click at [943, 194] on div "+ + + + 25 24 23 22 21 20 19 18 17 16 15 14 13 12 11 10 09 08 07 06 05 04 03 02…" at bounding box center [777, 499] width 456 height 717
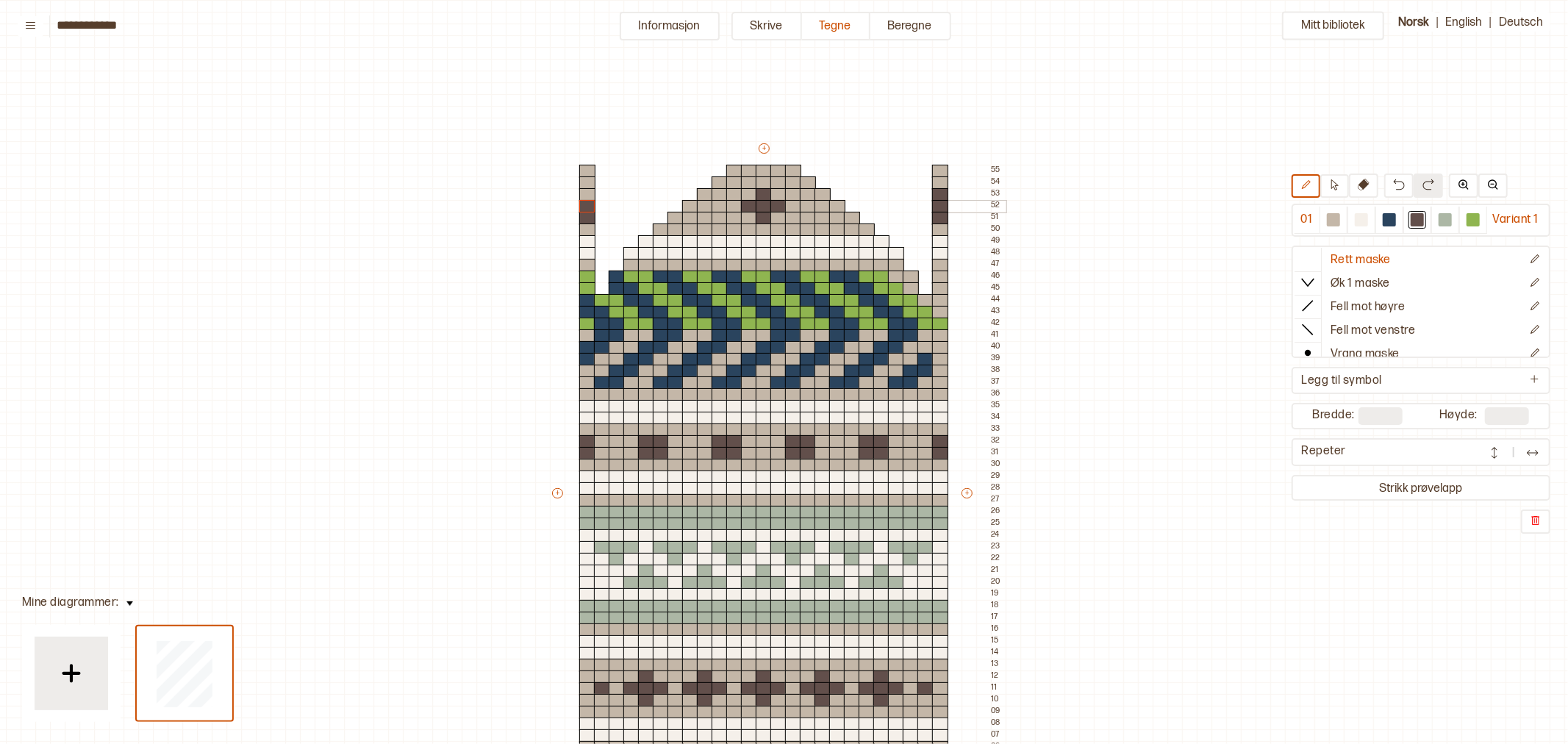
drag, startPoint x: 589, startPoint y: 216, endPoint x: 589, endPoint y: 200, distance: 16.0
click at [589, 200] on div "+ + + + 25 24 23 22 21 20 19 18 17 16 15 14 13 12 11 10 09 08 07 06 05 04 03 02…" at bounding box center [777, 499] width 456 height 717
click at [588, 191] on div at bounding box center [588, 194] width 16 height 14
click at [586, 301] on div at bounding box center [588, 301] width 16 height 14
drag, startPoint x: 1474, startPoint y: 219, endPoint x: 1423, endPoint y: 241, distance: 55.5
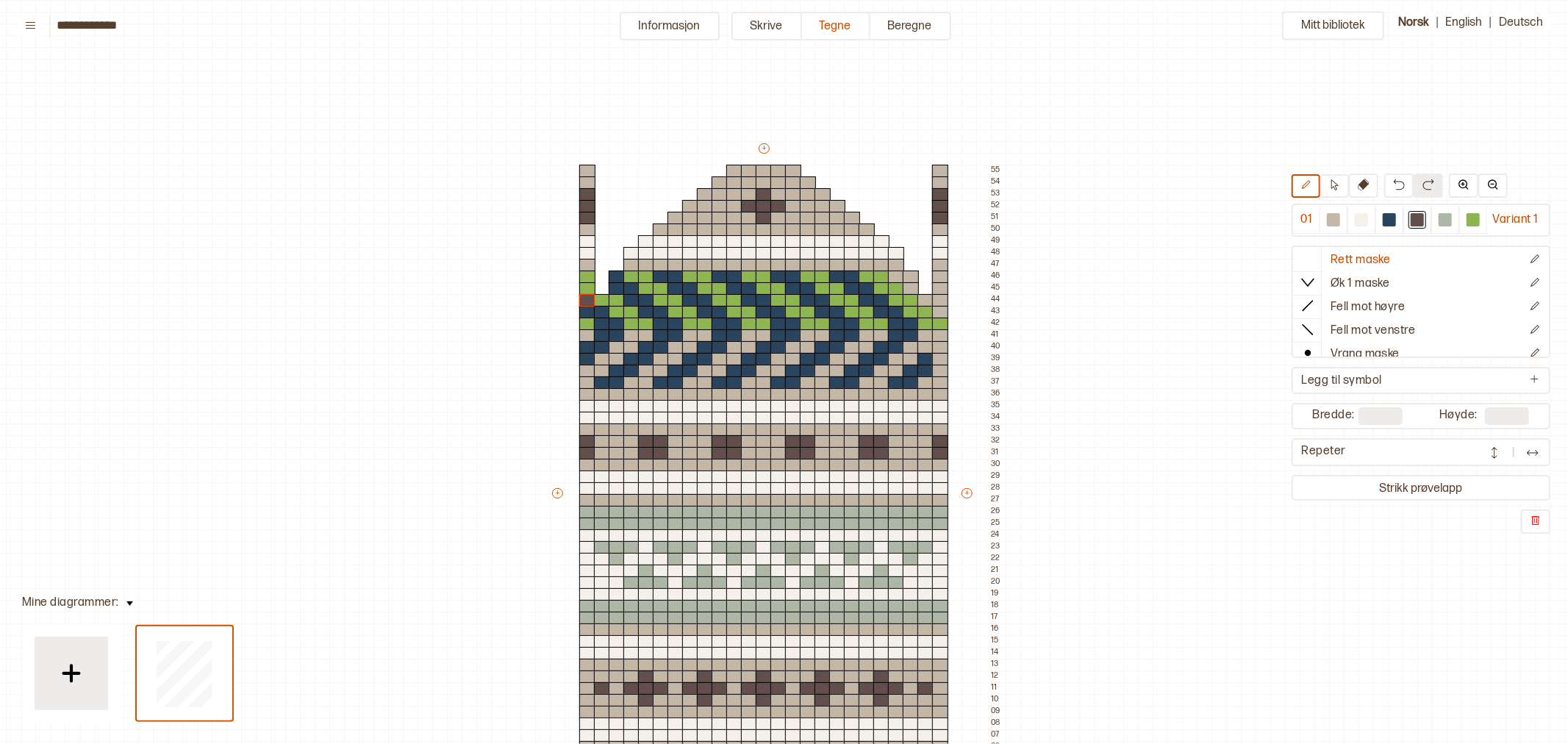
click at [1473, 219] on div at bounding box center [1473, 220] width 14 height 14
click at [584, 301] on div at bounding box center [588, 301] width 16 height 14
click at [1388, 219] on div at bounding box center [1390, 220] width 14 height 14
click at [587, 300] on div at bounding box center [588, 301] width 16 height 14
click at [1206, 311] on div "Mitt bibliotek 01 Variant 1 Rett maske Øk 1 maske Fell mot høyre Fell mot venst…" at bounding box center [1545, 743] width 3136 height 1487
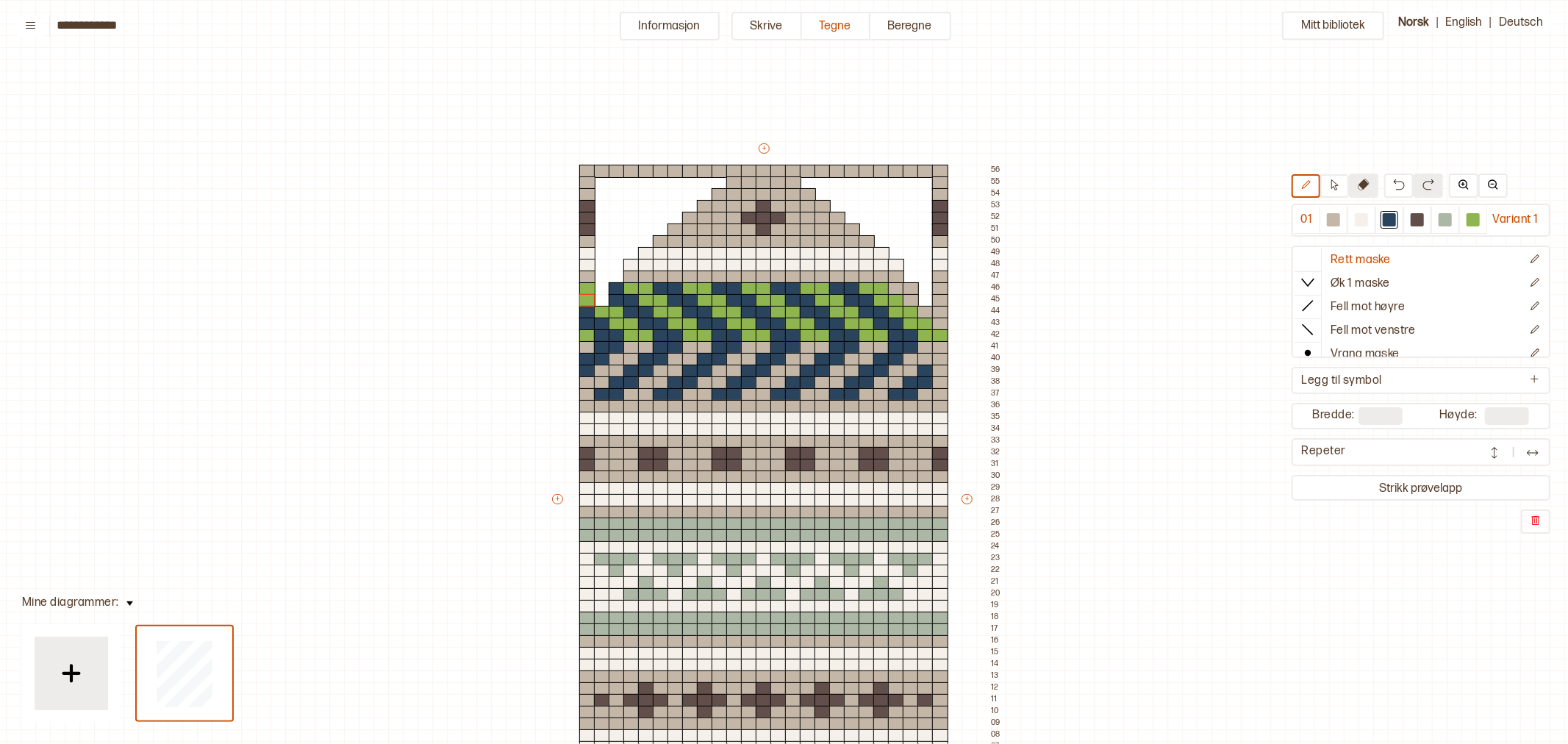
click at [1365, 189] on icon at bounding box center [1364, 185] width 12 height 12
drag, startPoint x: 601, startPoint y: 167, endPoint x: 729, endPoint y: 167, distance: 128.0
click at [733, 169] on div "+ + + + 25 24 23 22 21 20 19 18 17 16 15 14 13 12 11 10 09 08 07 06 05 04 03 02…" at bounding box center [777, 505] width 456 height 729
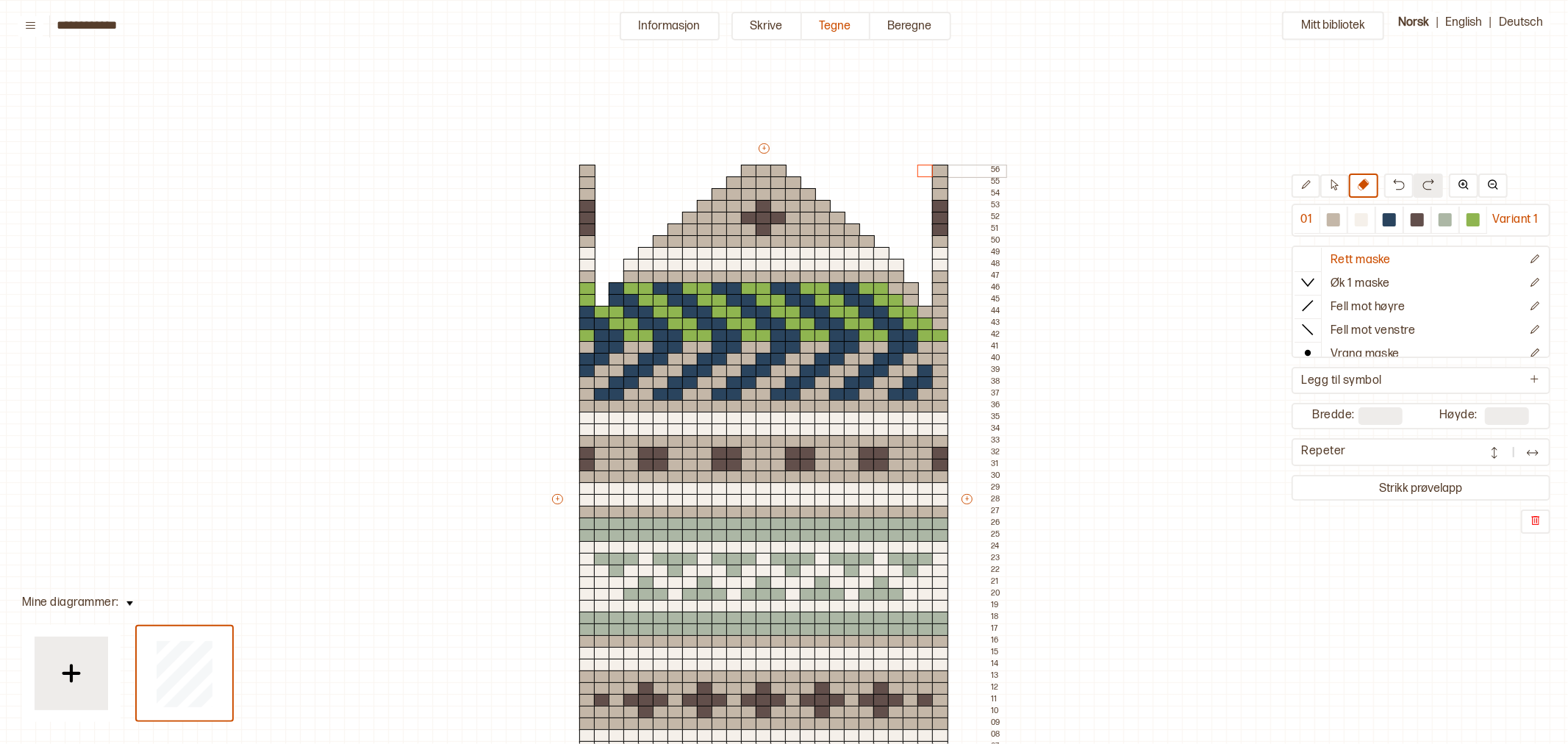
drag, startPoint x: 797, startPoint y: 170, endPoint x: 920, endPoint y: 169, distance: 123.0
click at [920, 169] on div "+ + + + 25 24 23 22 21 20 19 18 17 16 15 14 13 12 11 10 09 08 07 06 05 04 03 02…" at bounding box center [777, 505] width 456 height 729
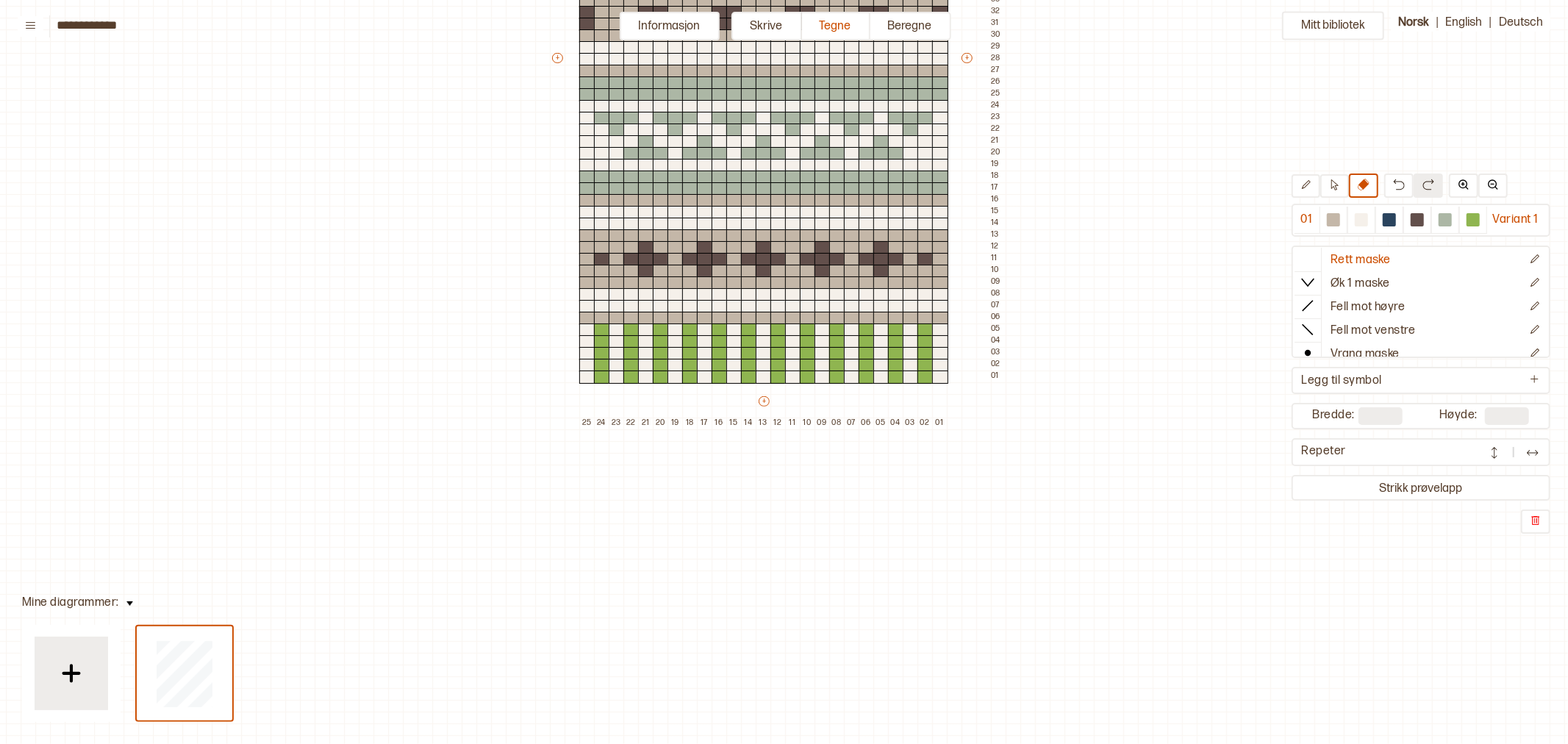
scroll to position [164, 23]
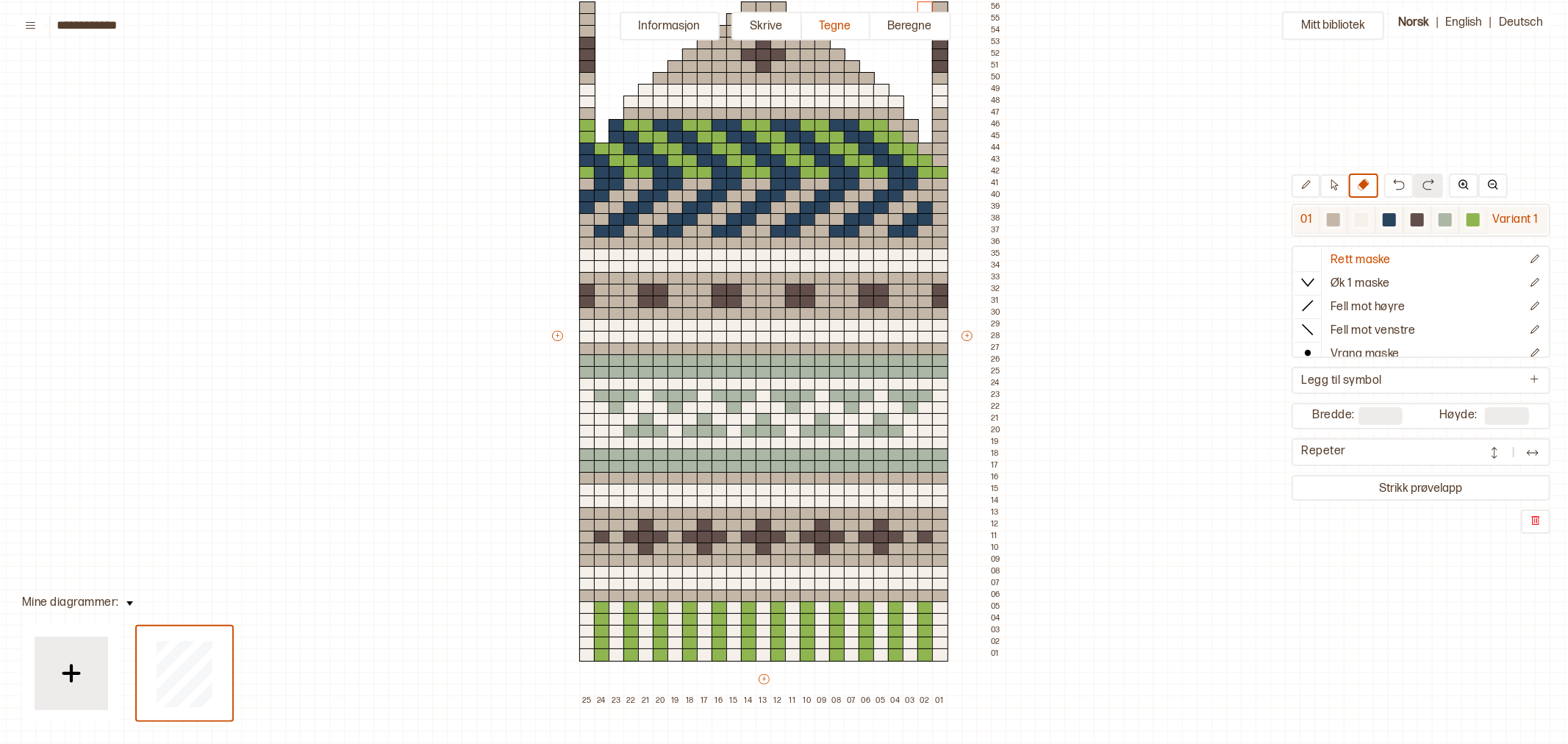
click at [1467, 215] on div at bounding box center [1473, 220] width 14 height 14
drag, startPoint x: 899, startPoint y: 123, endPoint x: 910, endPoint y: 136, distance: 17.0
click at [910, 136] on div "+ + + + 25 24 23 22 21 20 19 18 17 16 15 14 13 12 11 10 09 08 07 06 05 04 03 02…" at bounding box center [777, 342] width 456 height 729
drag, startPoint x: 925, startPoint y: 145, endPoint x: 942, endPoint y: 157, distance: 20.8
click at [940, 157] on div "+ + + + 25 24 23 22 21 20 19 18 17 16 15 14 13 12 11 10 09 08 07 06 05 04 03 02…" at bounding box center [777, 342] width 456 height 729
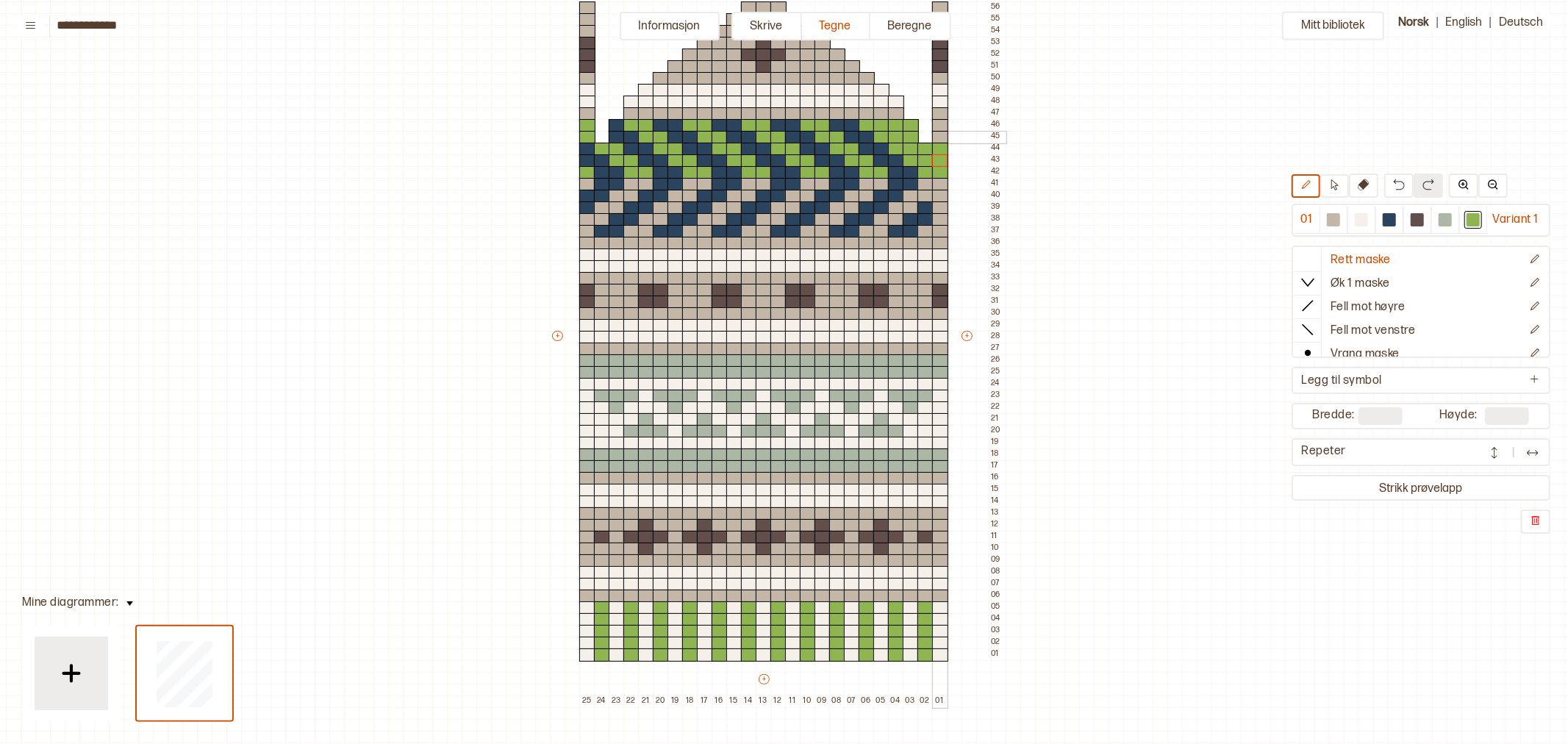
click at [944, 135] on div at bounding box center [940, 137] width 16 height 14
click at [941, 127] on div at bounding box center [940, 126] width 16 height 14
click at [1031, 188] on div "Mitt bibliotek 01 Variant 1 Rett maske Øk 1 maske Fell mot høyre Fell mot venst…" at bounding box center [1545, 580] width 3136 height 1487
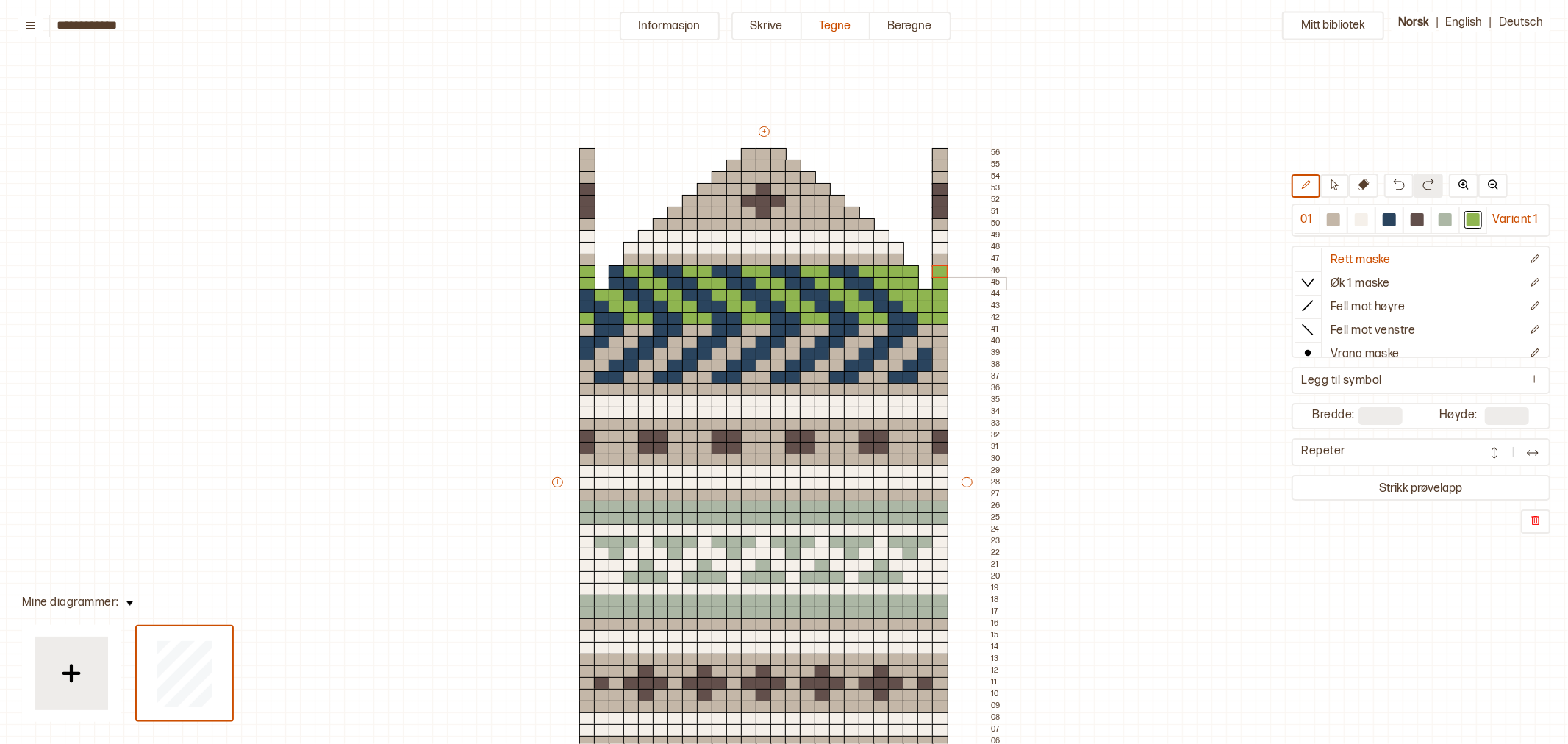
scroll to position [0, 23]
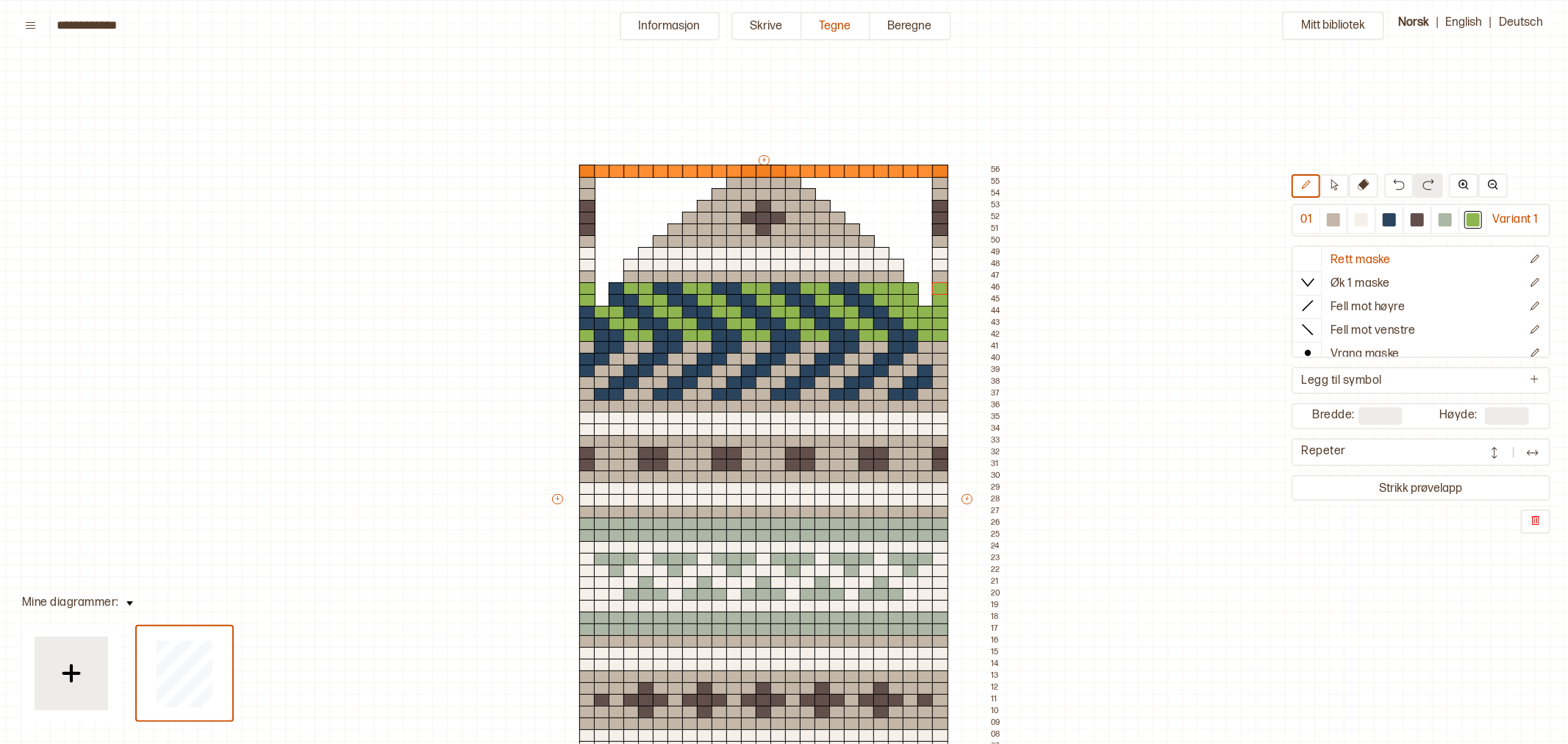
type input "**"
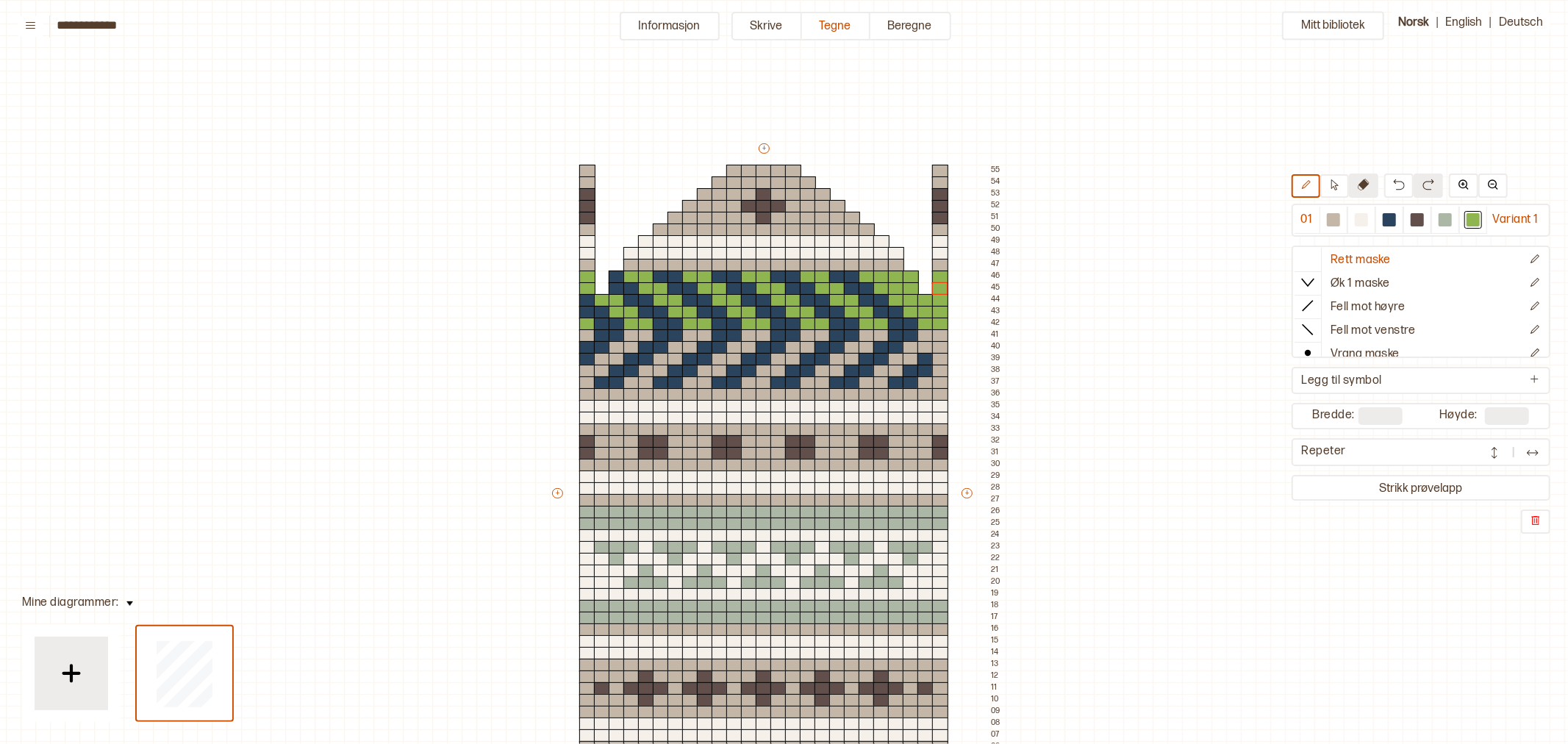
click at [1360, 181] on icon at bounding box center [1364, 185] width 12 height 12
click at [601, 297] on div at bounding box center [602, 301] width 16 height 14
click at [616, 276] on div at bounding box center [617, 278] width 16 height 14
click at [629, 253] on div at bounding box center [631, 253] width 16 height 14
click at [647, 239] on div at bounding box center [646, 242] width 16 height 14
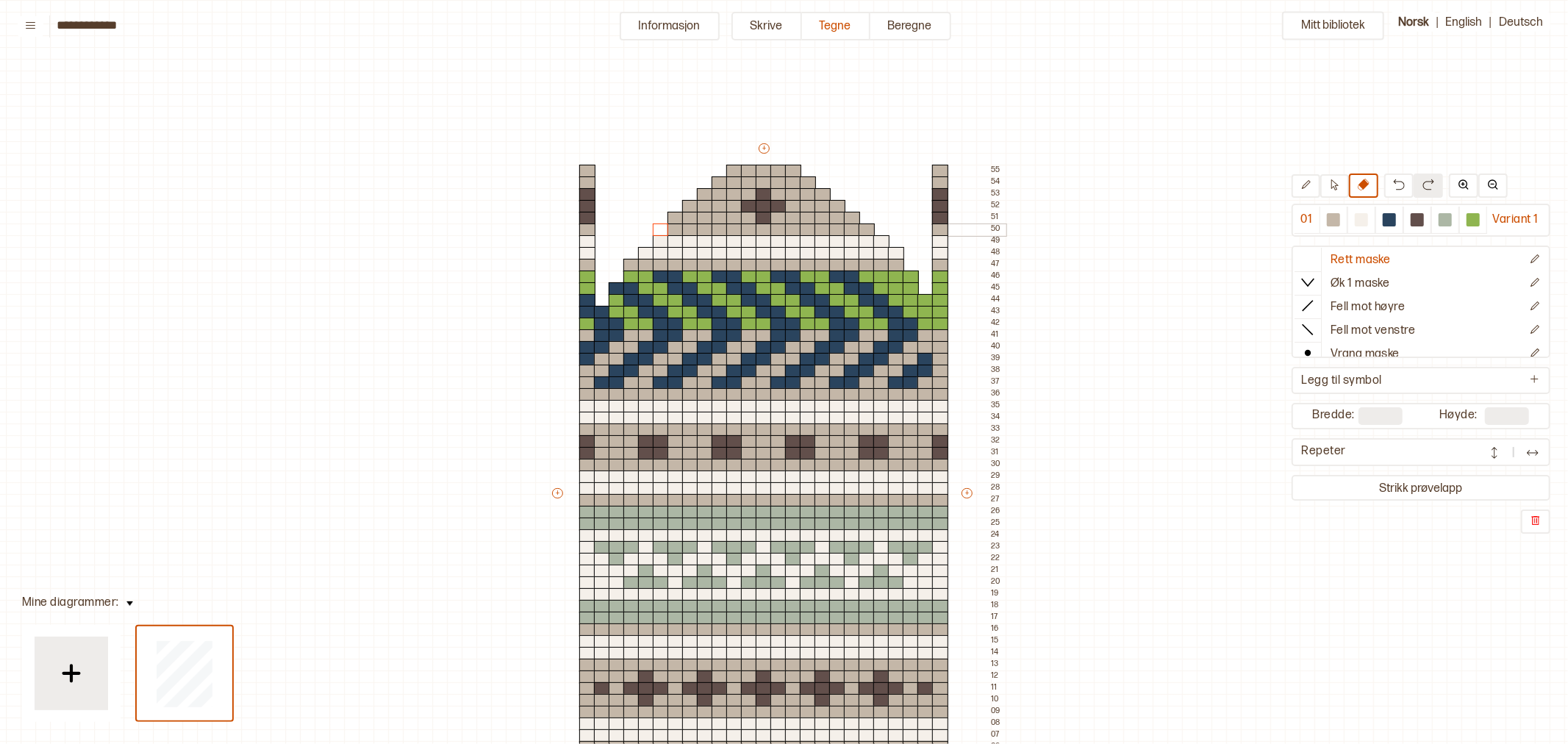
click at [659, 227] on div at bounding box center [660, 230] width 16 height 14
click at [675, 216] on div at bounding box center [676, 219] width 16 height 14
click at [691, 203] on div at bounding box center [690, 207] width 16 height 14
click at [705, 192] on div at bounding box center [705, 194] width 16 height 14
click at [721, 181] on div at bounding box center [719, 183] width 16 height 14
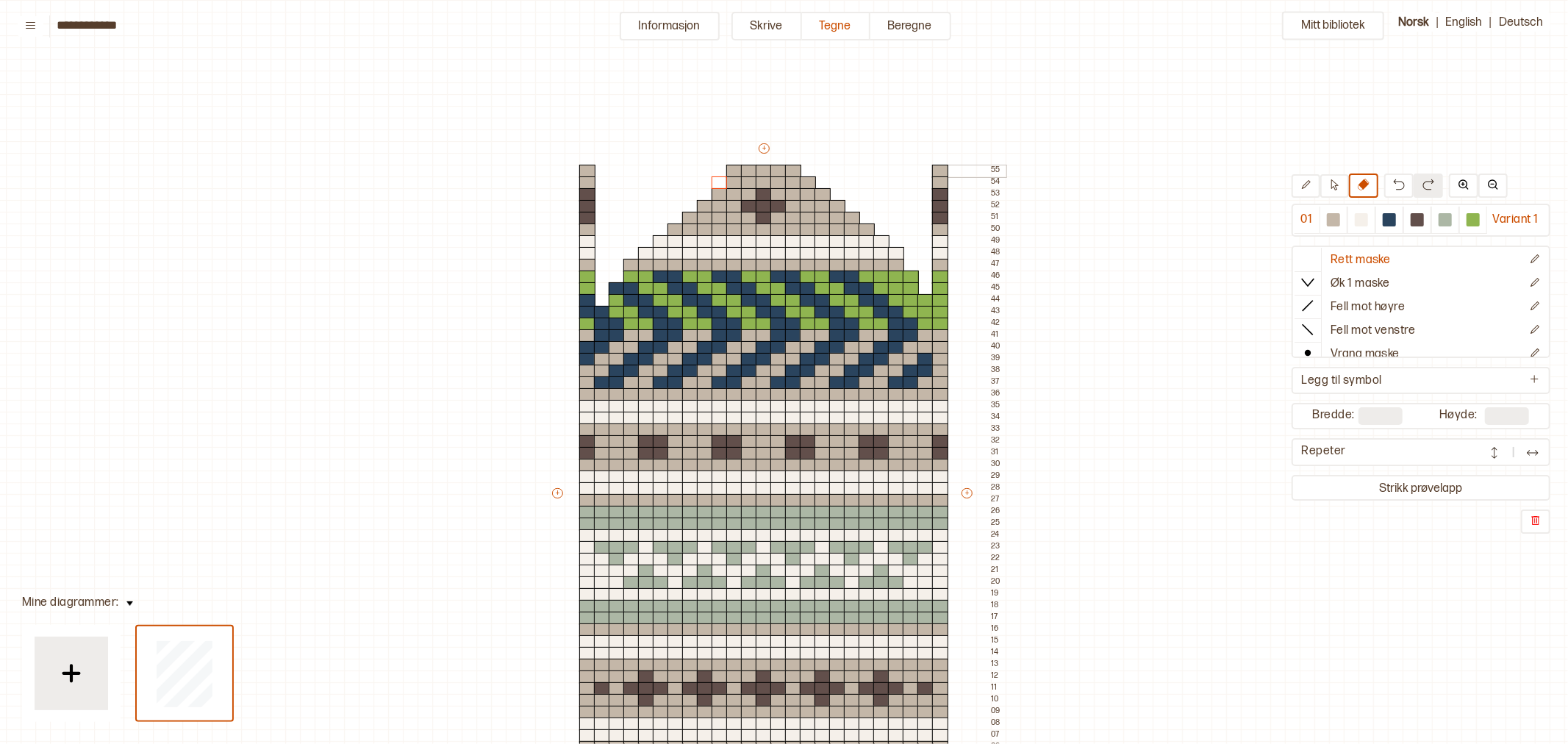
click at [736, 169] on div at bounding box center [734, 171] width 16 height 14
drag, startPoint x: 796, startPoint y: 170, endPoint x: 814, endPoint y: 179, distance: 20.1
click at [797, 170] on div at bounding box center [793, 171] width 16 height 14
click at [807, 185] on div at bounding box center [807, 183] width 16 height 14
drag, startPoint x: 826, startPoint y: 193, endPoint x: 840, endPoint y: 209, distance: 21.3
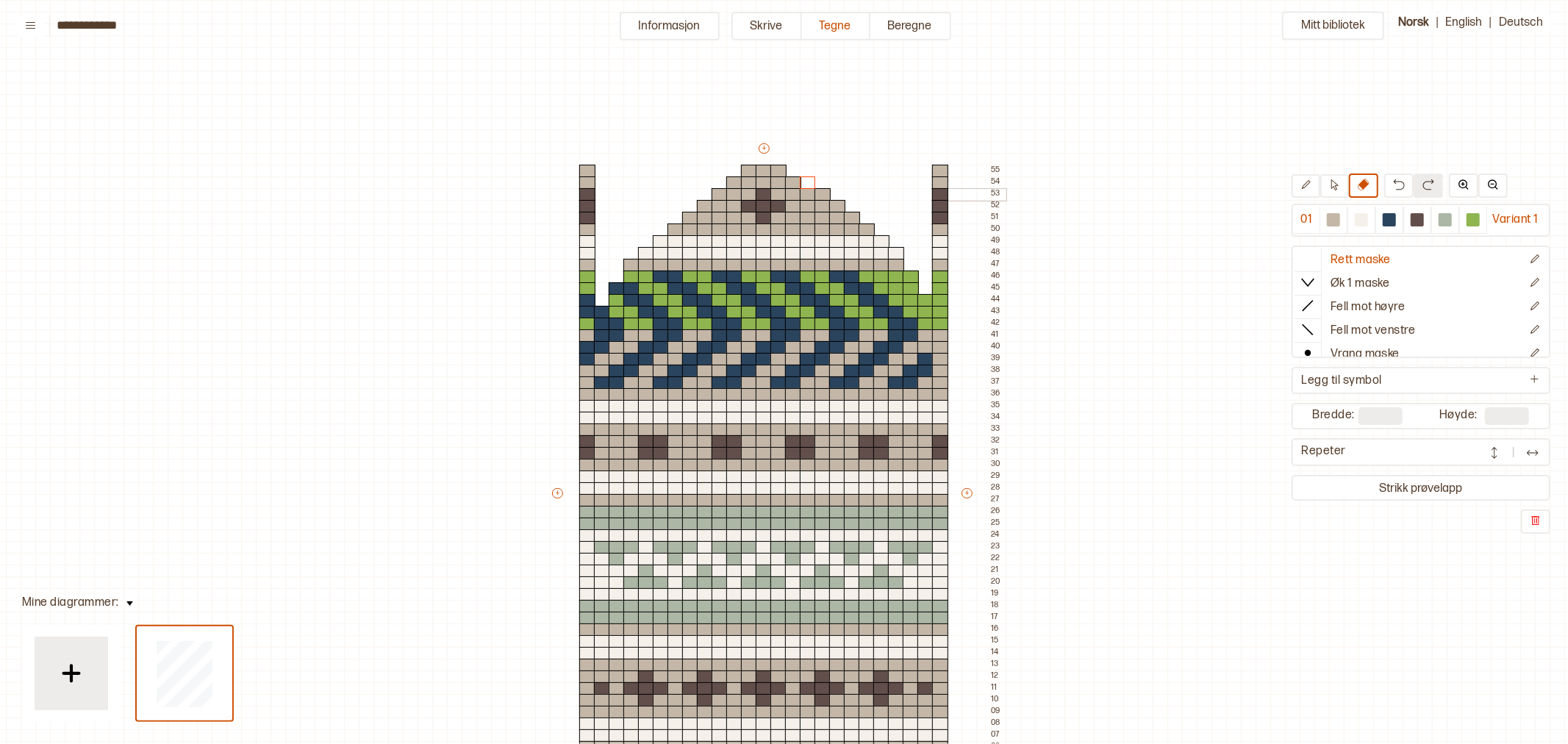
click at [827, 193] on div at bounding box center [823, 194] width 16 height 14
click at [839, 202] on div at bounding box center [837, 207] width 16 height 14
drag, startPoint x: 854, startPoint y: 216, endPoint x: 863, endPoint y: 231, distance: 17.5
click at [855, 219] on div at bounding box center [852, 219] width 16 height 14
click at [864, 226] on div at bounding box center [866, 230] width 16 height 14
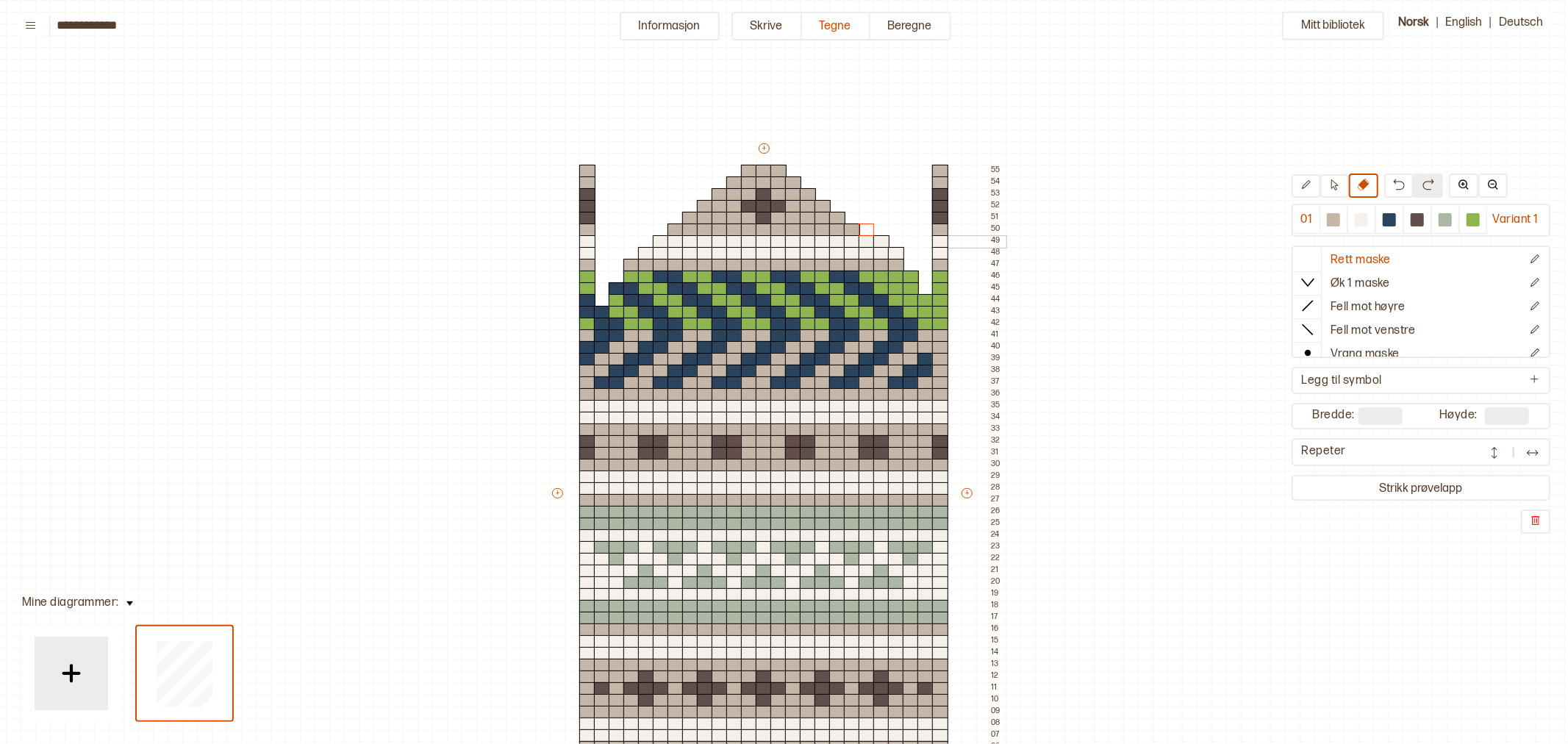
click at [881, 237] on div at bounding box center [881, 242] width 16 height 14
click at [897, 251] on div at bounding box center [896, 253] width 16 height 14
click at [913, 276] on div at bounding box center [911, 278] width 16 height 14
click at [922, 298] on div at bounding box center [925, 301] width 16 height 14
click at [1307, 325] on icon at bounding box center [1308, 329] width 15 height 15
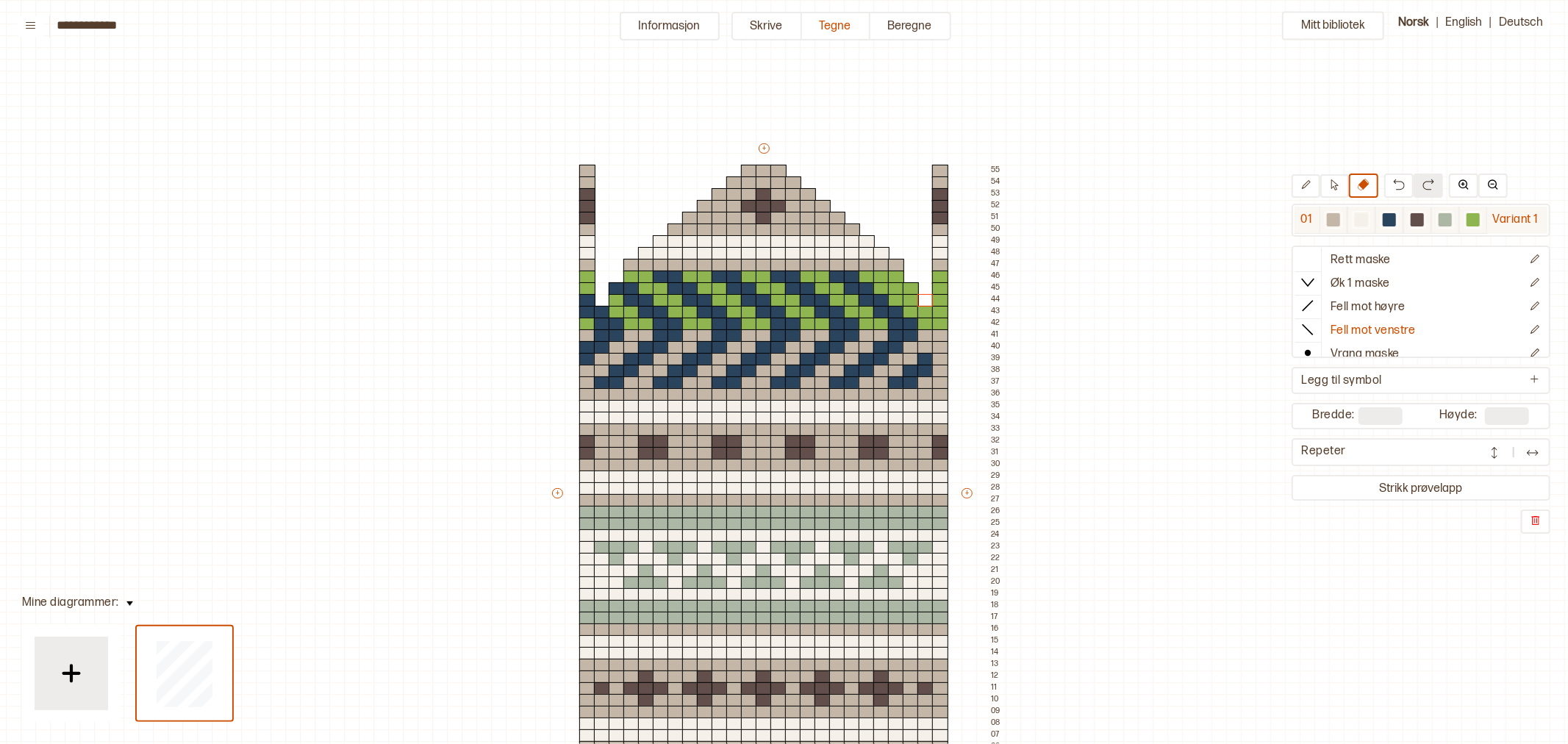
click at [1474, 216] on div at bounding box center [1473, 220] width 14 height 14
click at [616, 299] on div at bounding box center [617, 301] width 16 height 14
click at [632, 277] on div at bounding box center [631, 278] width 16 height 14
click at [1364, 219] on div at bounding box center [1362, 220] width 14 height 14
click at [644, 255] on div at bounding box center [646, 253] width 16 height 14
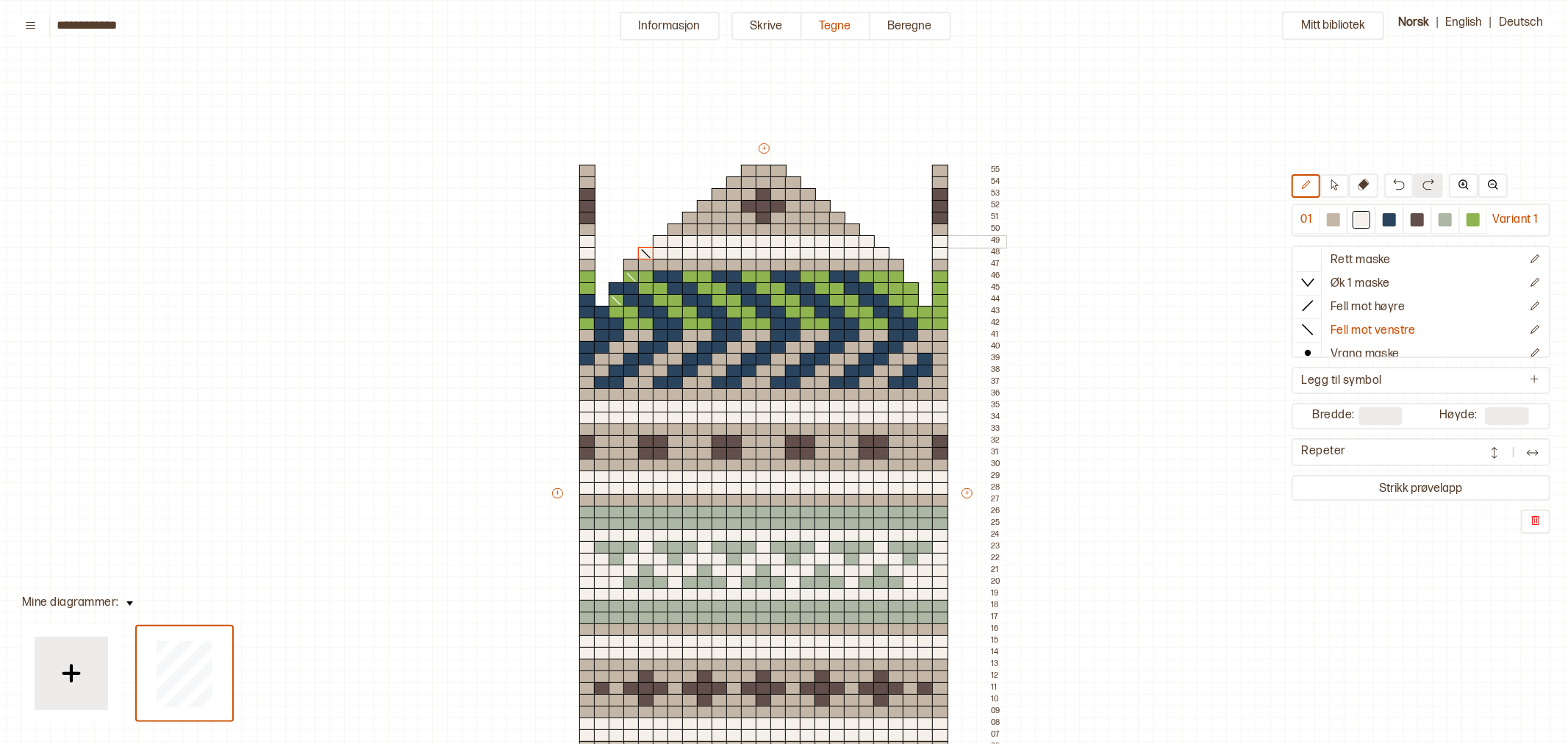
click at [663, 240] on div at bounding box center [660, 242] width 16 height 14
click at [1329, 218] on div at bounding box center [1334, 220] width 14 height 14
click at [671, 228] on div at bounding box center [676, 230] width 16 height 14
click at [692, 219] on div at bounding box center [690, 219] width 16 height 14
click at [708, 206] on div at bounding box center [705, 207] width 16 height 14
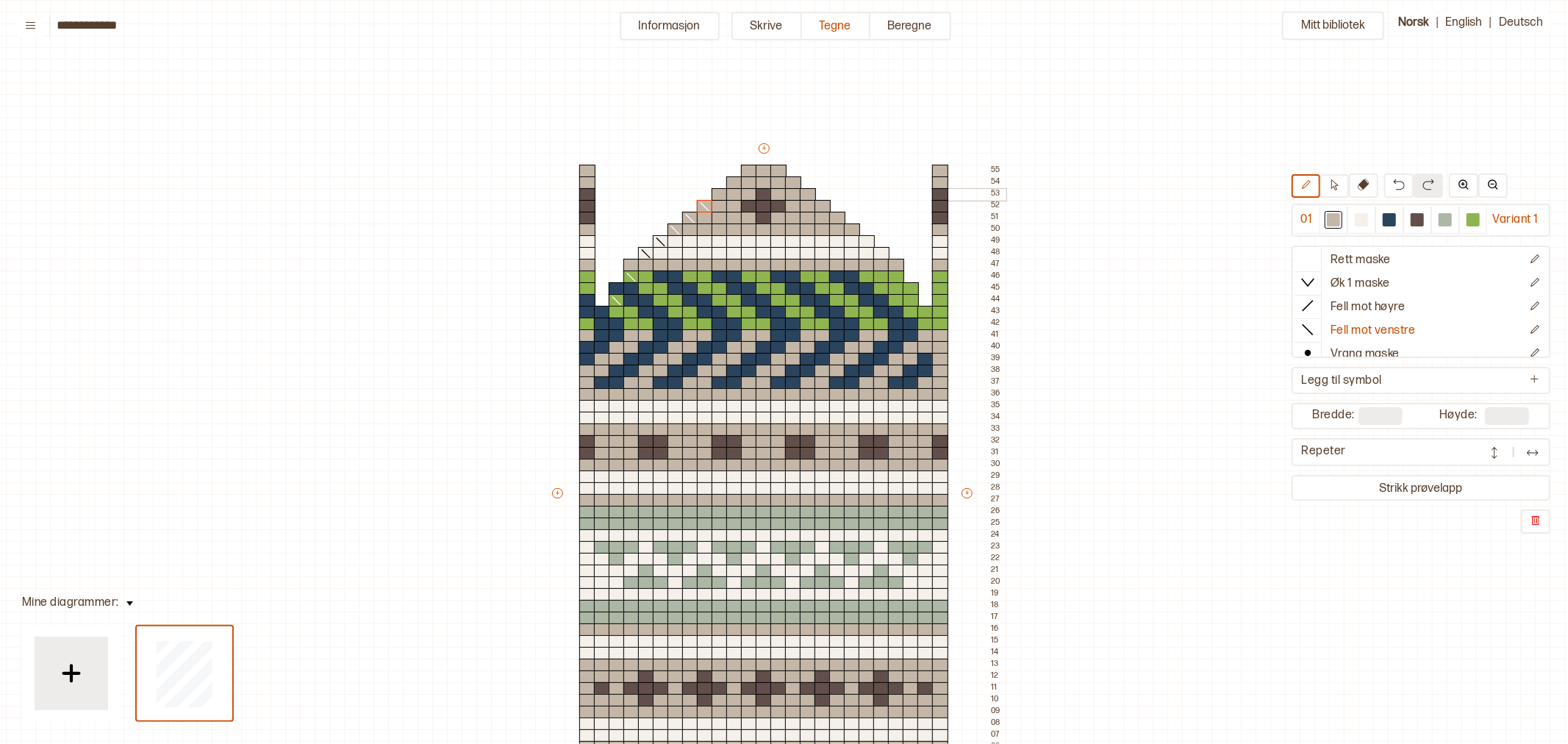
click at [718, 193] on div at bounding box center [719, 194] width 16 height 14
click at [733, 180] on div at bounding box center [734, 183] width 16 height 14
click at [746, 171] on div at bounding box center [749, 171] width 16 height 14
click at [1307, 322] on icon at bounding box center [1308, 329] width 15 height 15
click at [781, 169] on div at bounding box center [778, 171] width 16 height 14
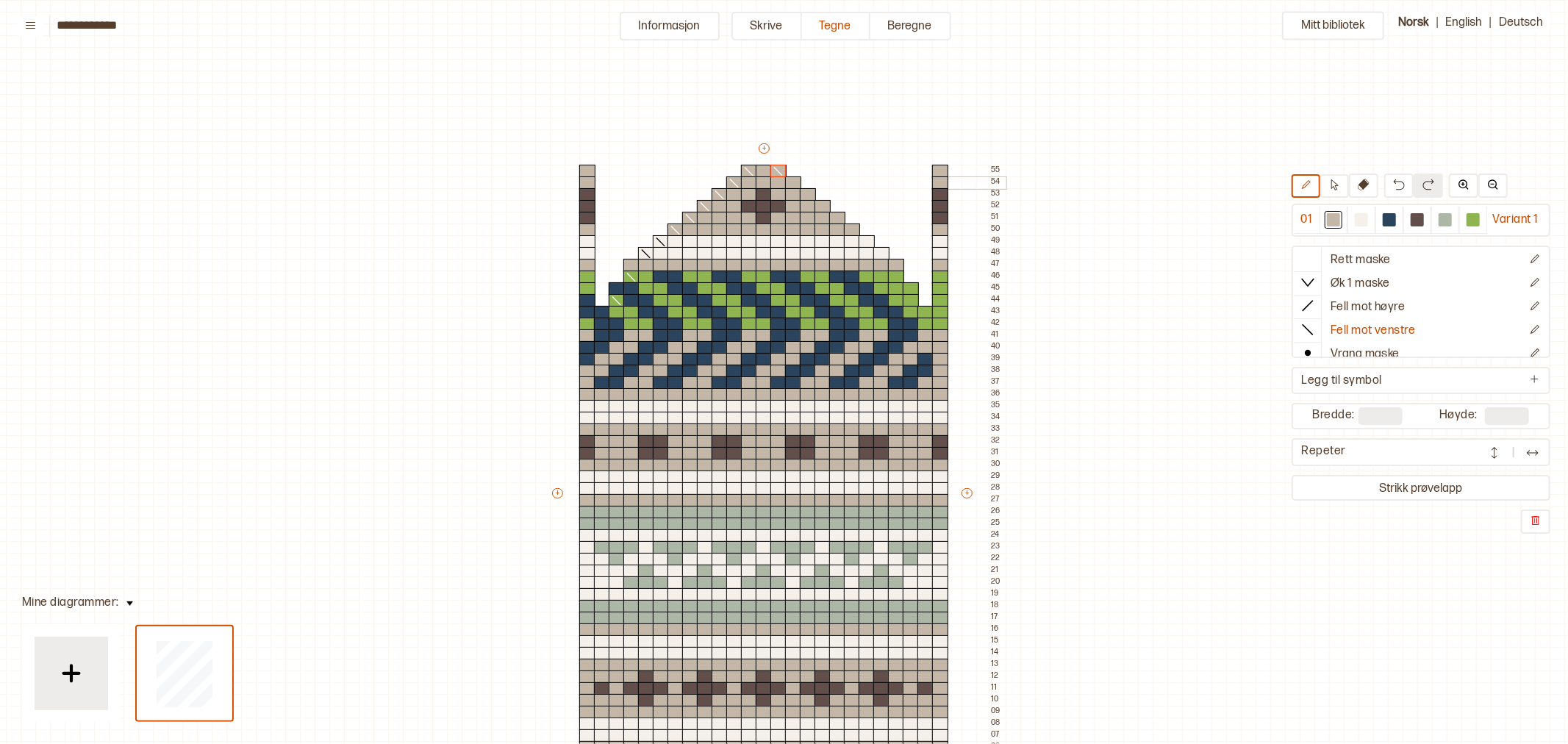
click at [792, 181] on div at bounding box center [793, 183] width 16 height 14
click at [1307, 307] on icon at bounding box center [1308, 305] width 15 height 15
click at [803, 193] on div at bounding box center [807, 194] width 16 height 14
click at [821, 206] on div at bounding box center [823, 207] width 16 height 14
click at [838, 216] on div at bounding box center [837, 219] width 16 height 14
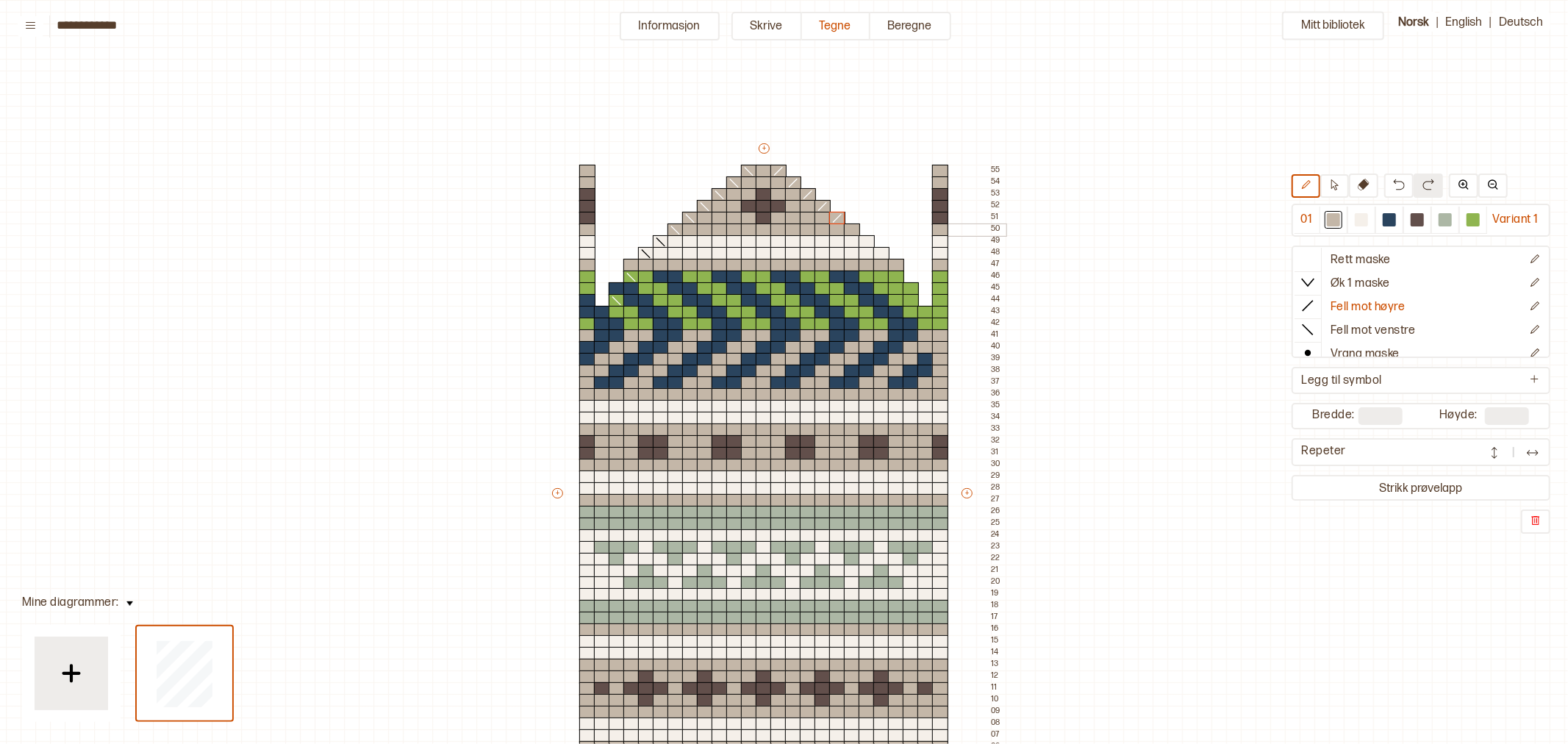
click at [853, 229] on div at bounding box center [852, 230] width 16 height 14
click at [1360, 219] on div at bounding box center [1362, 220] width 14 height 14
click at [867, 240] on div at bounding box center [866, 242] width 16 height 14
click at [884, 253] on div at bounding box center [881, 253] width 16 height 14
click at [1475, 221] on div at bounding box center [1473, 220] width 14 height 14
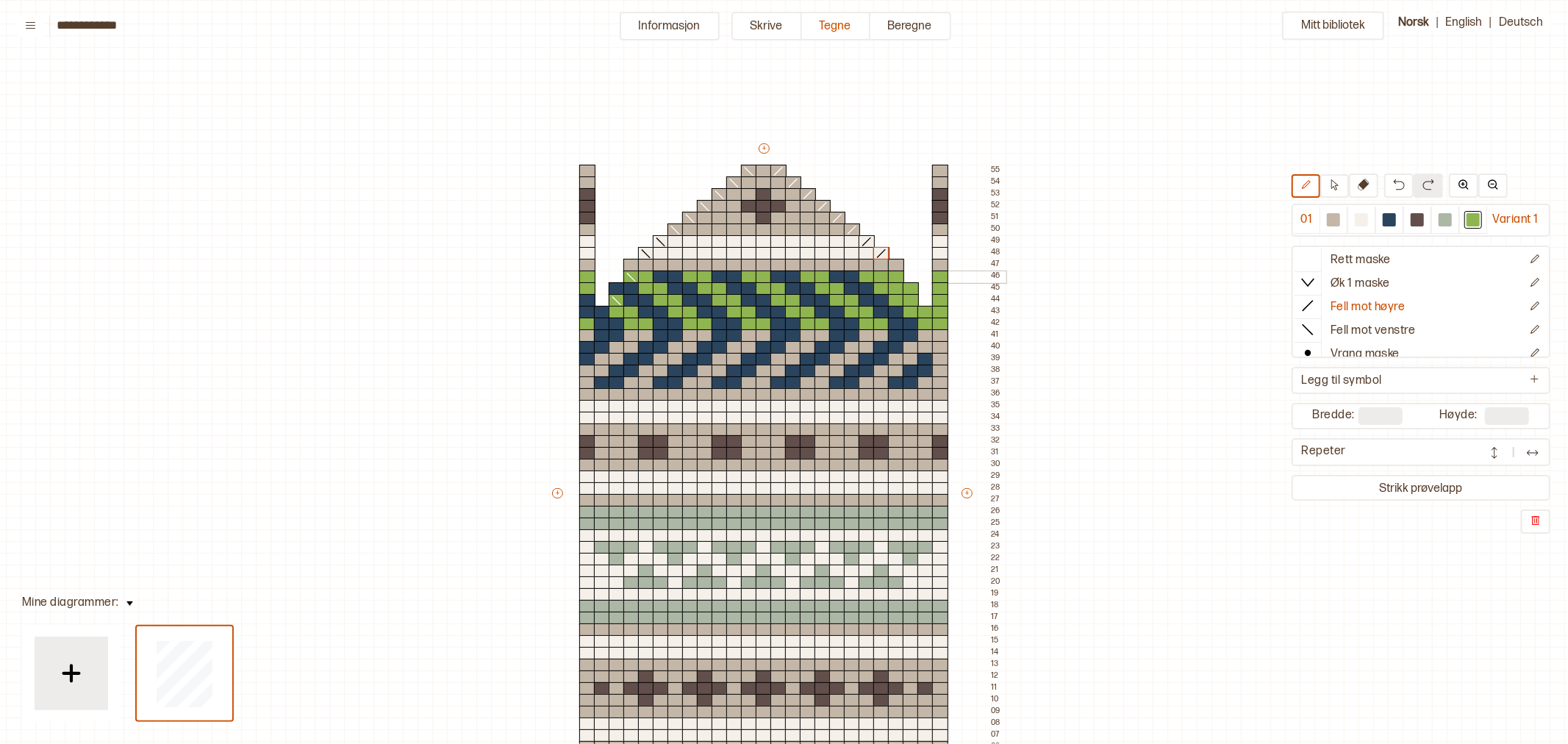
click at [898, 277] on div at bounding box center [896, 278] width 16 height 14
click at [913, 299] on div at bounding box center [911, 301] width 16 height 14
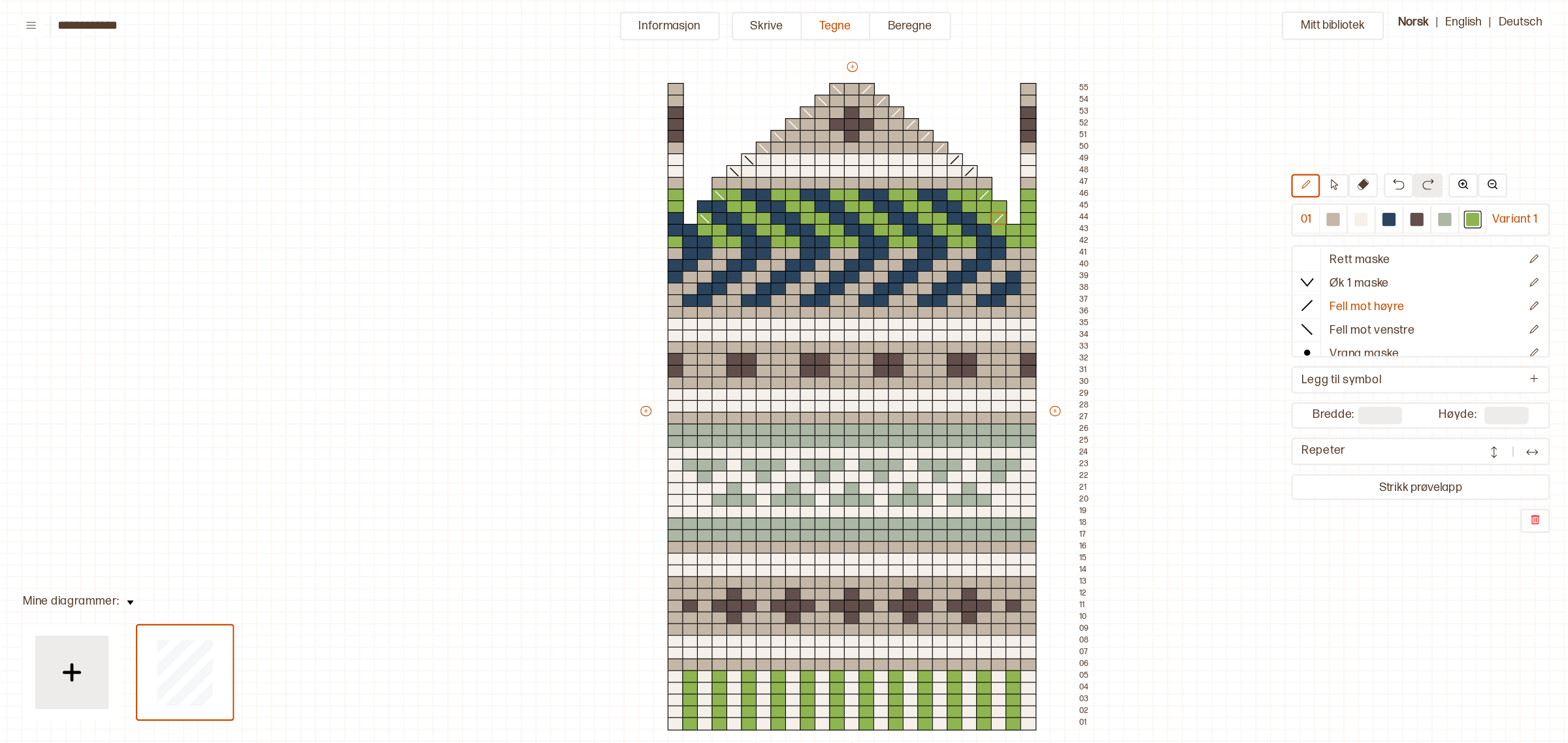
scroll to position [72, 21]
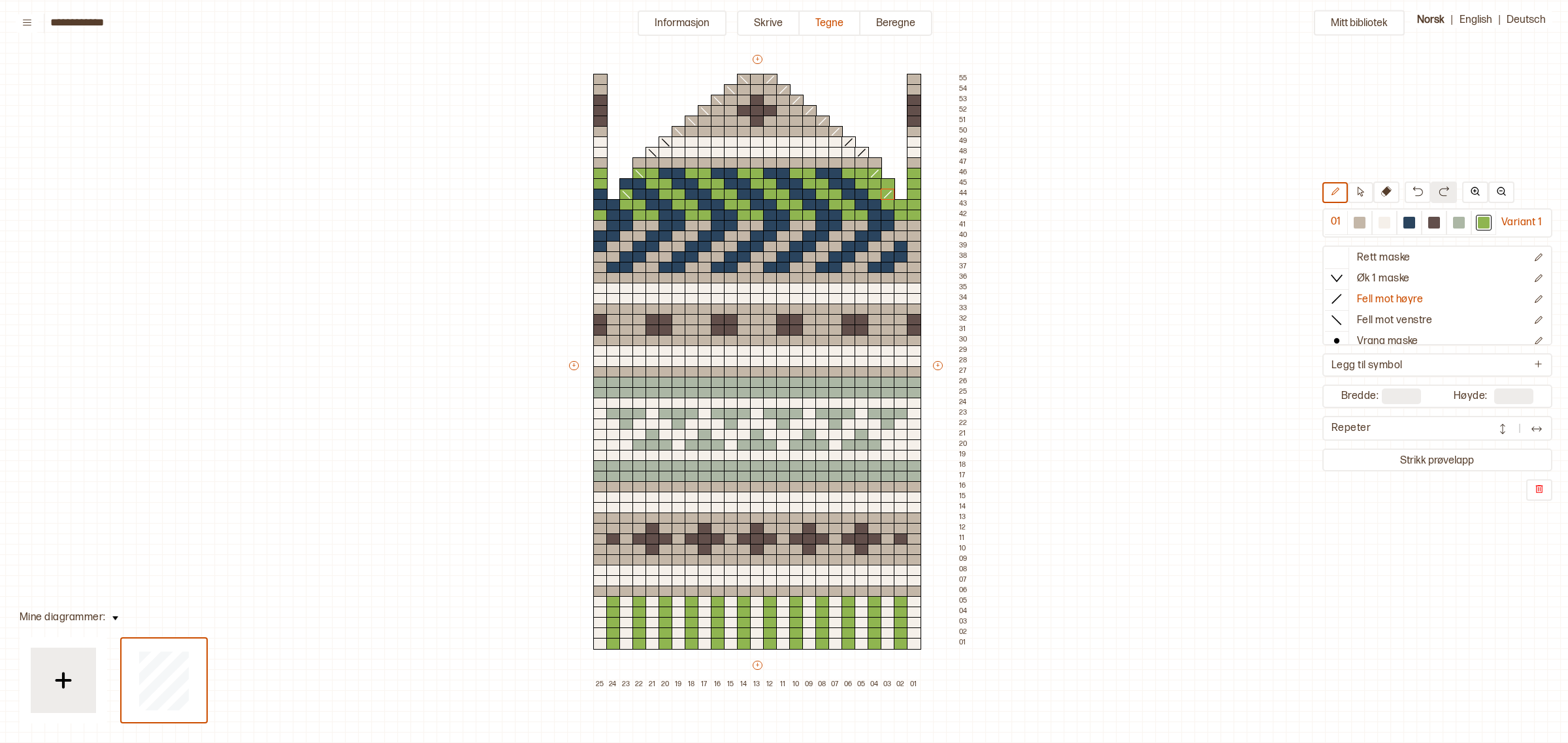
click at [227, 443] on div "Mitt bibliotek 01 Variant 1 Rett maske Øk 1 maske Fell mot høyre Fell mot venst…" at bounding box center [1547, 671] width 3136 height 1487
click at [670, 26] on button "Informasjon" at bounding box center [681, 23] width 89 height 26
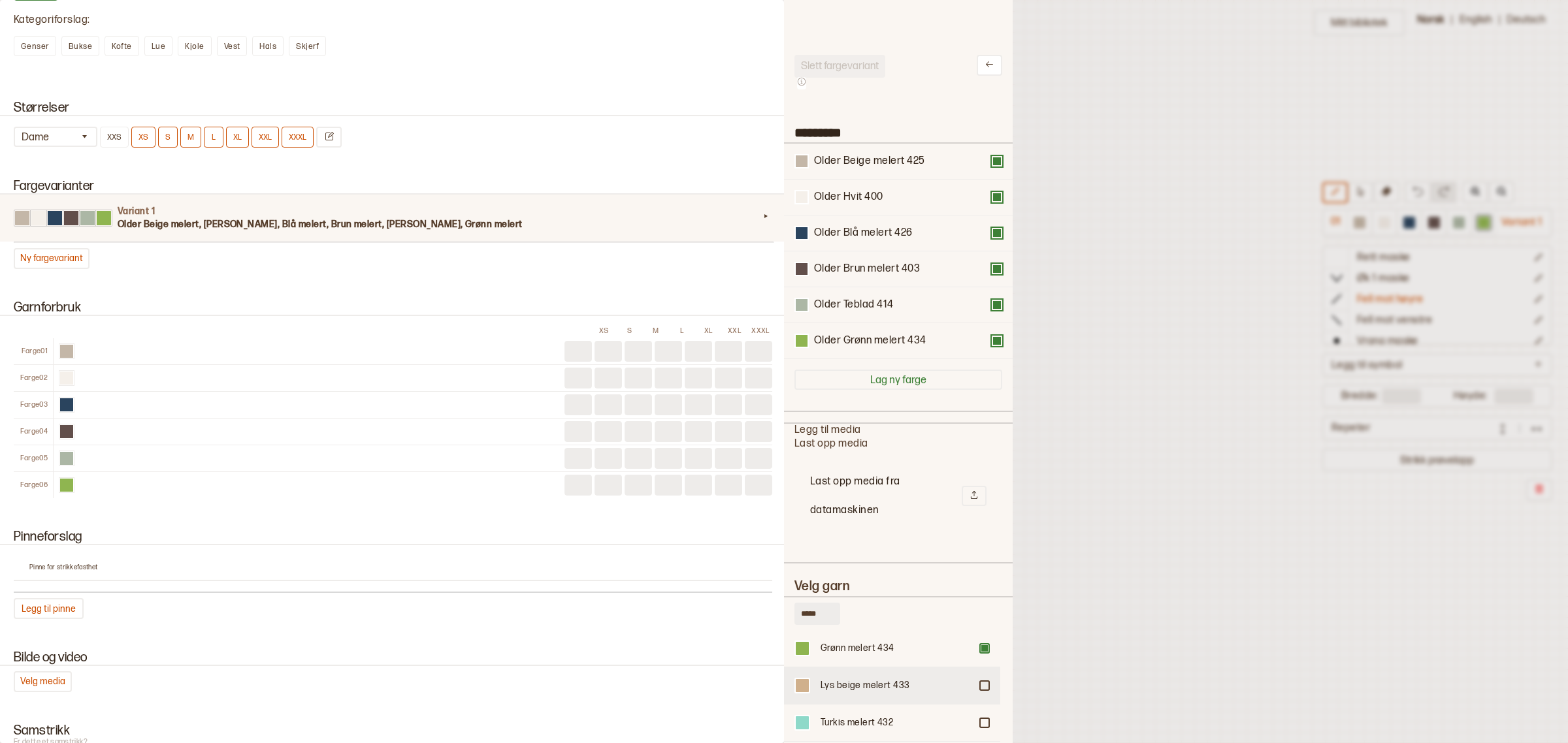
scroll to position [163, 0]
click at [981, 660] on div at bounding box center [984, 706] width 8 height 8
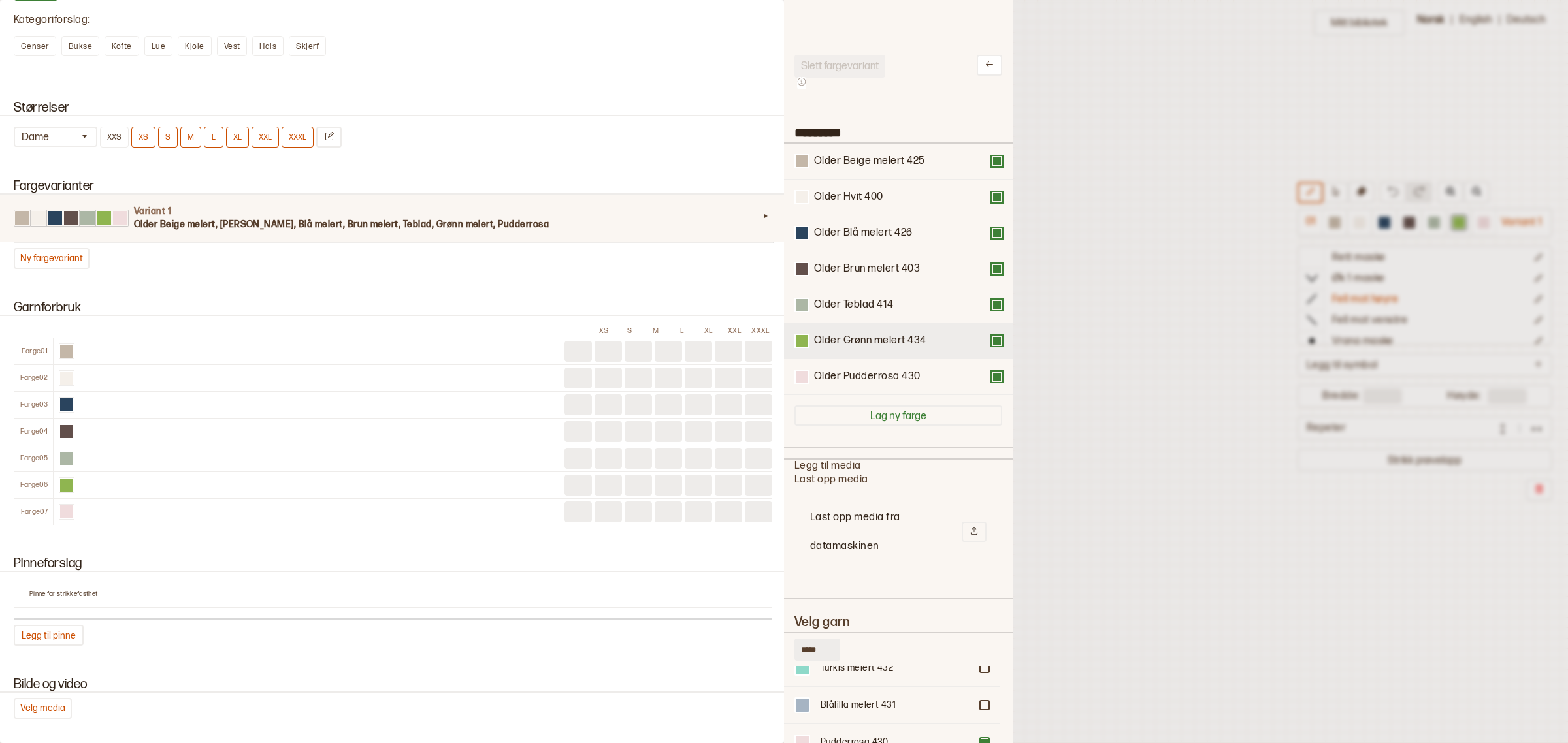
click at [992, 338] on button at bounding box center [997, 341] width 10 height 10
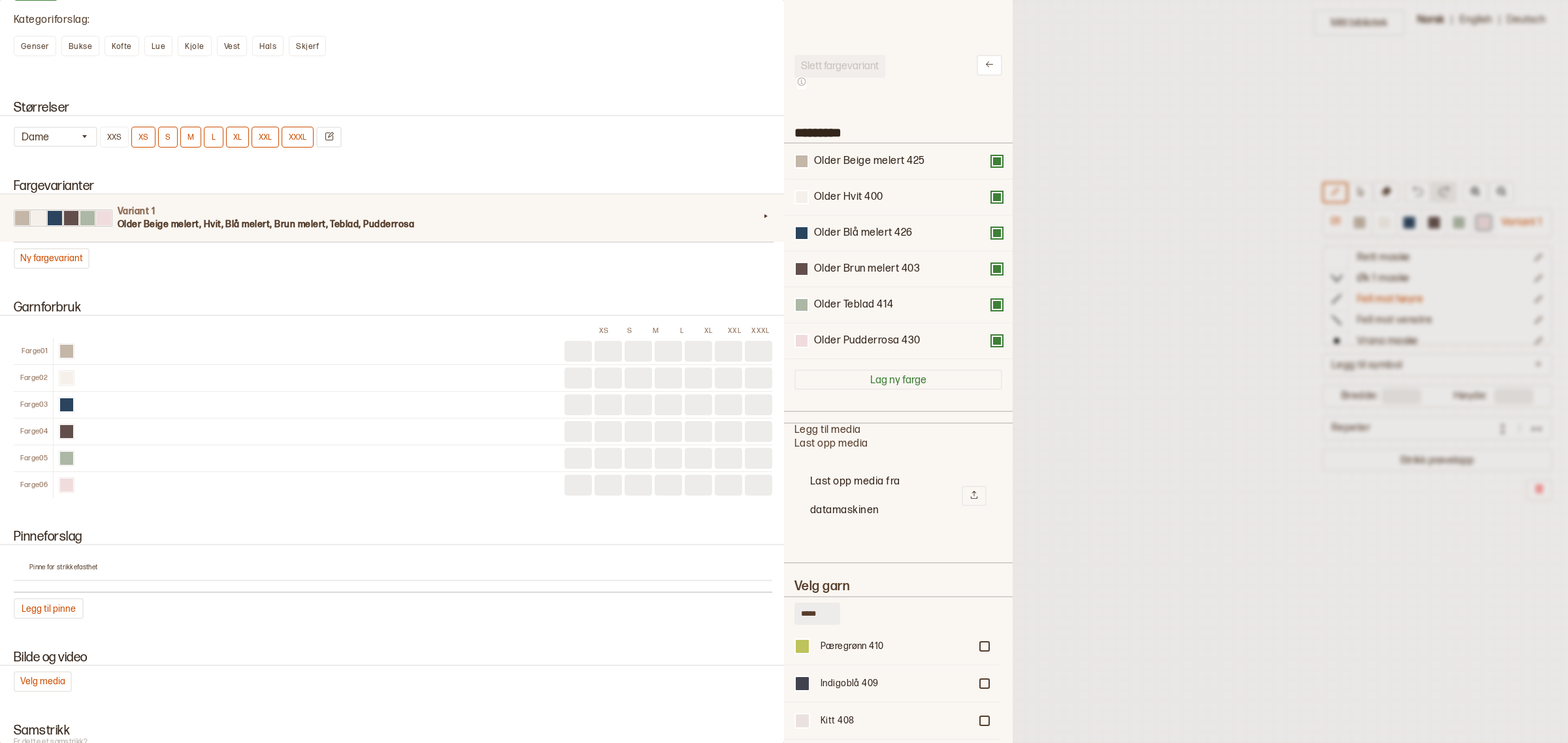
scroll to position [82, 0]
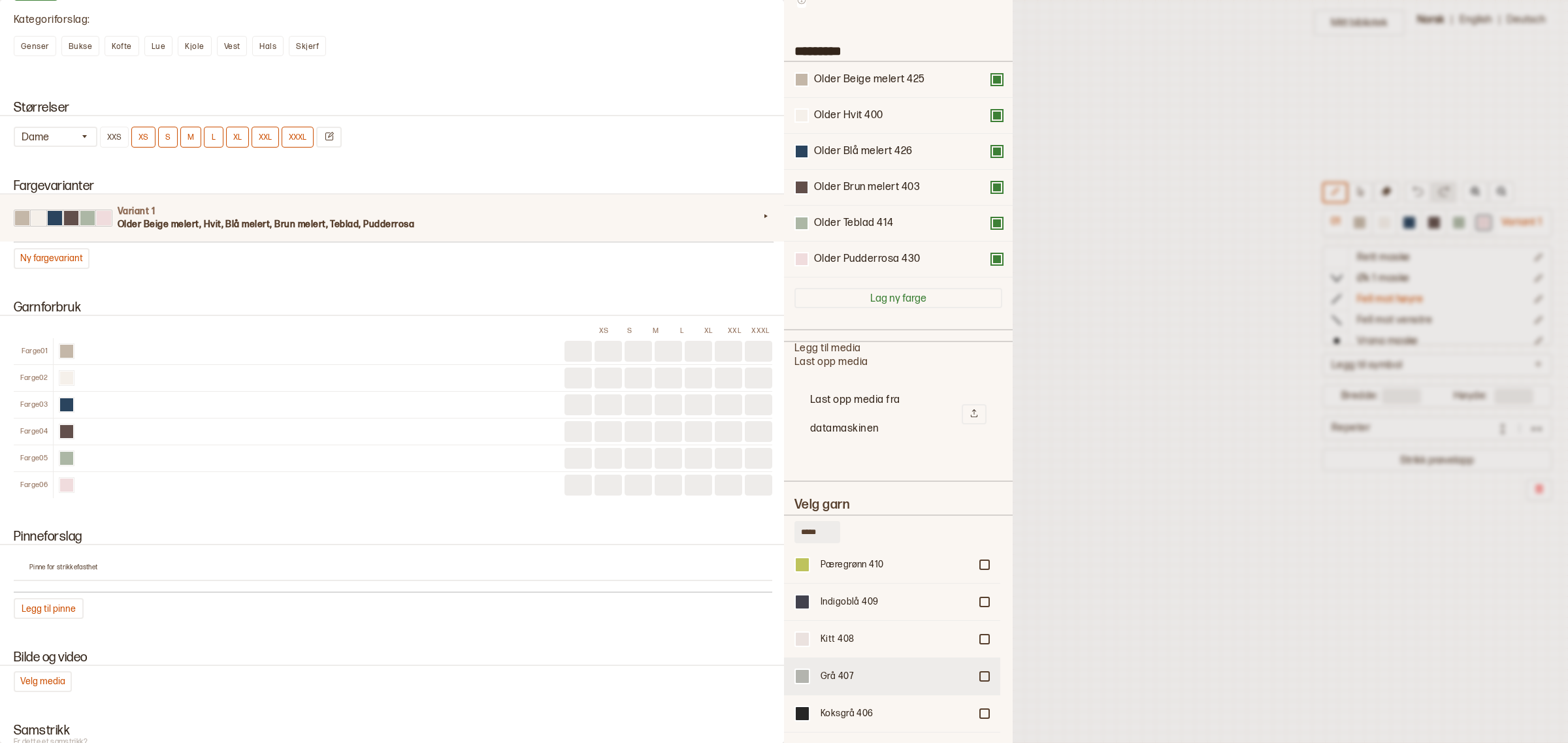
click at [981, 660] on div at bounding box center [984, 676] width 8 height 8
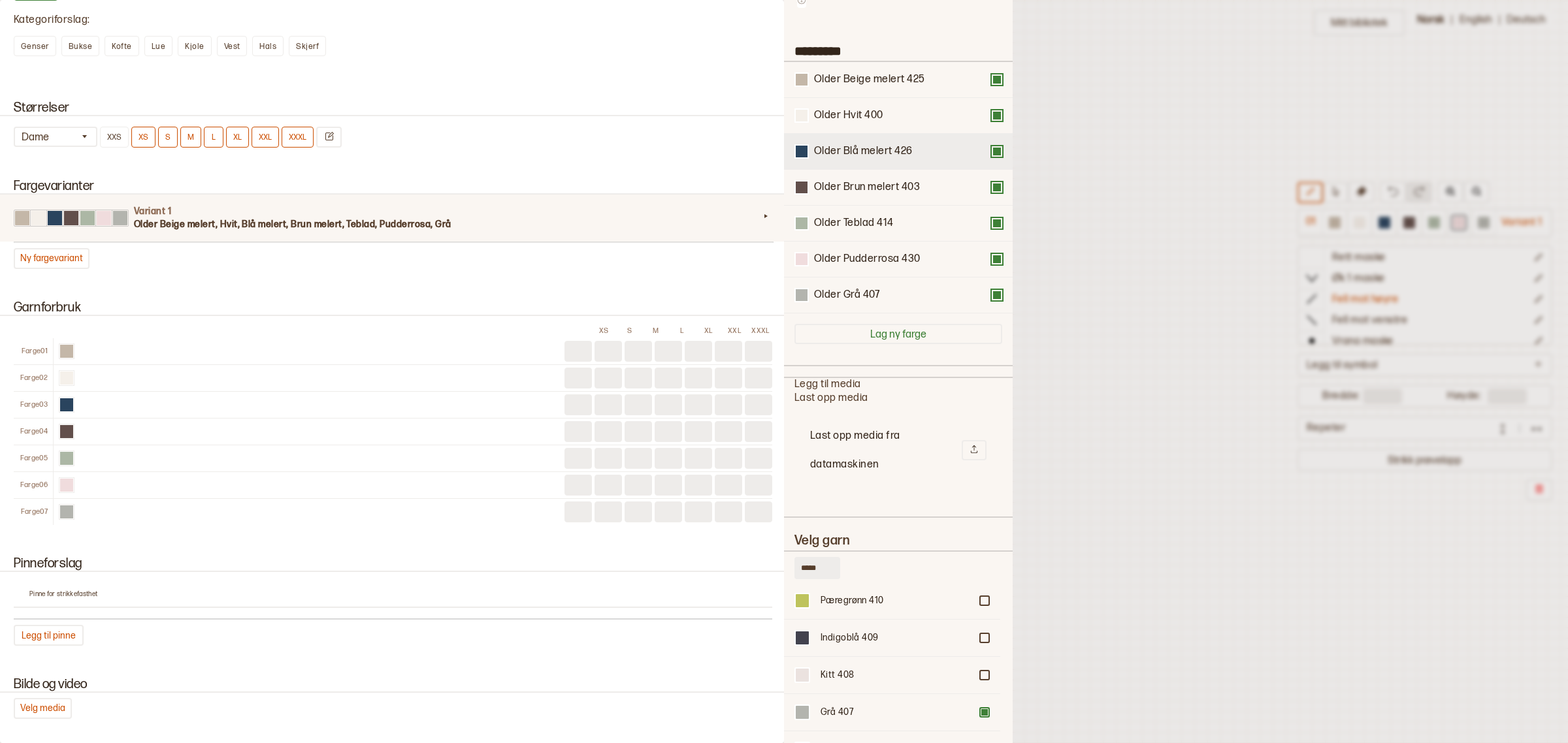
click at [992, 151] on button at bounding box center [997, 151] width 10 height 10
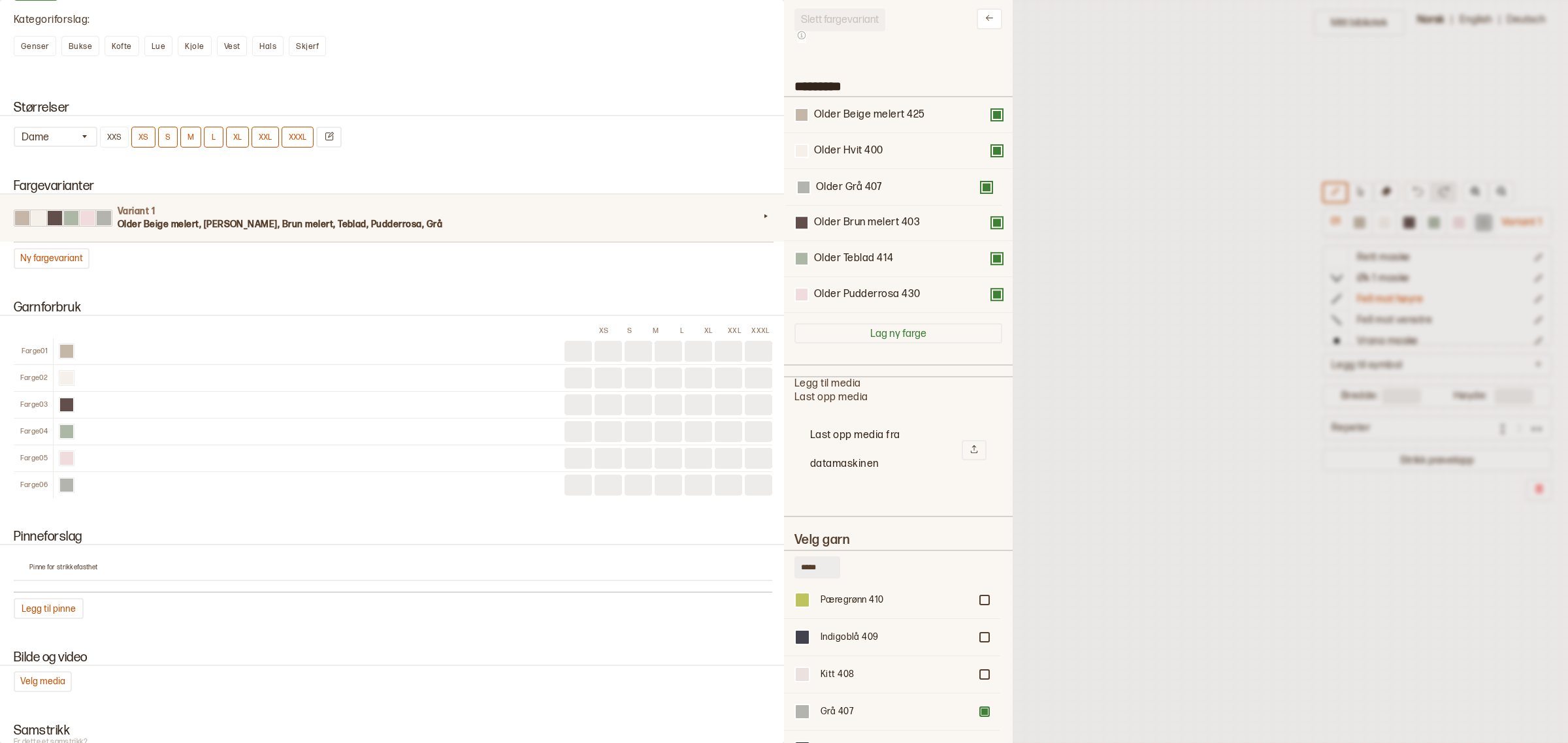
scroll to position [46, 0]
drag, startPoint x: 865, startPoint y: 266, endPoint x: 869, endPoint y: 193, distance: 73.1
click at [869, 193] on div "Older Beige melert 425 Older Hvit 400 Older Brun melert 403 Older Teblad 414 Ol…" at bounding box center [899, 206] width 208 height 216
drag, startPoint x: 868, startPoint y: 224, endPoint x: 860, endPoint y: 187, distance: 37.9
click at [860, 187] on div "Older Beige melert 425 Older Hvit 400 Older Grå 407 Older Brun melert 403 Older…" at bounding box center [899, 206] width 208 height 216
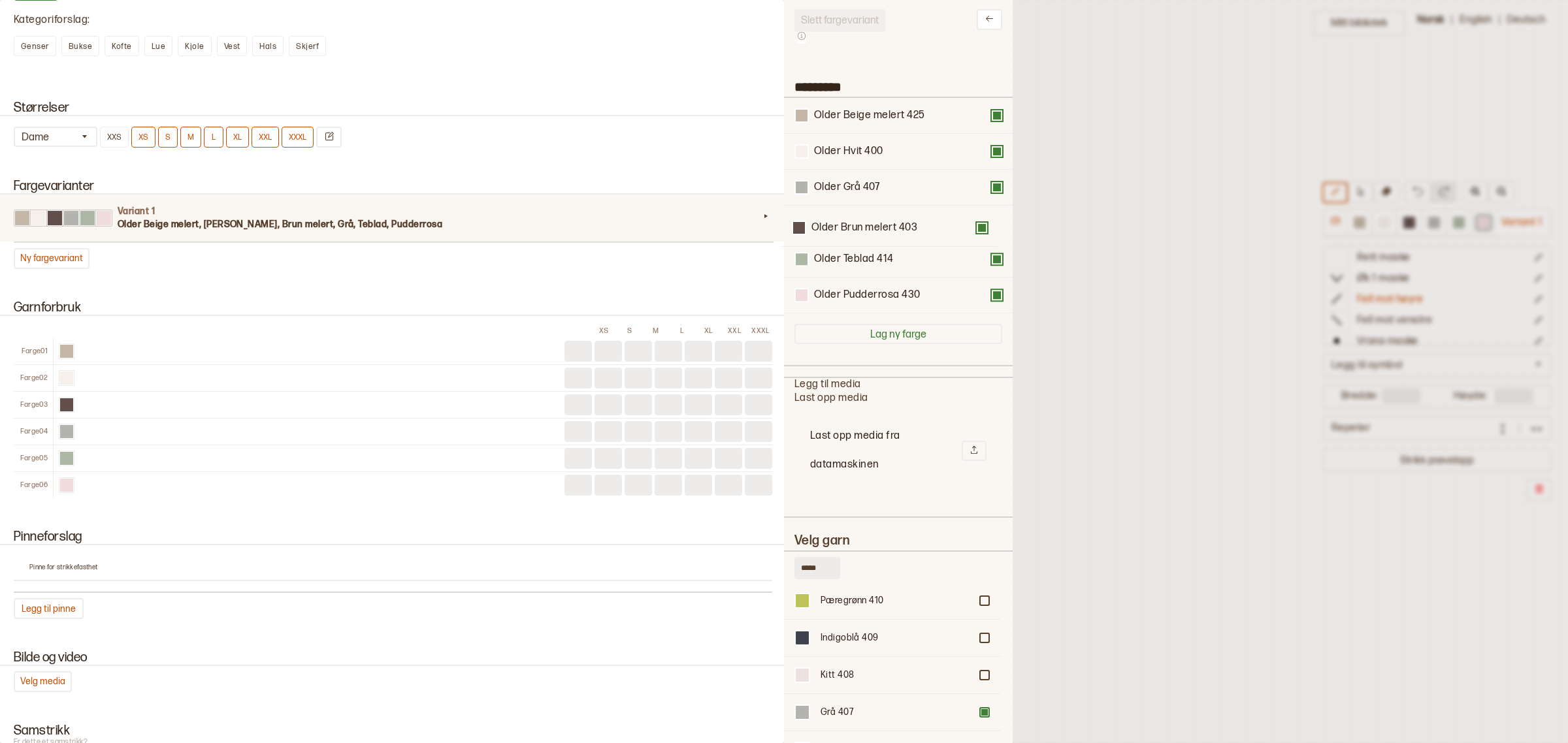
drag, startPoint x: 872, startPoint y: 187, endPoint x: 870, endPoint y: 233, distance: 46.0
click at [870, 233] on div "Older Beige melert 425 Older Hvit 400 Older Brun melert 403 Older Grå 407 Older…" at bounding box center [899, 206] width 208 height 216
click at [1061, 234] on div at bounding box center [784, 372] width 1568 height 743
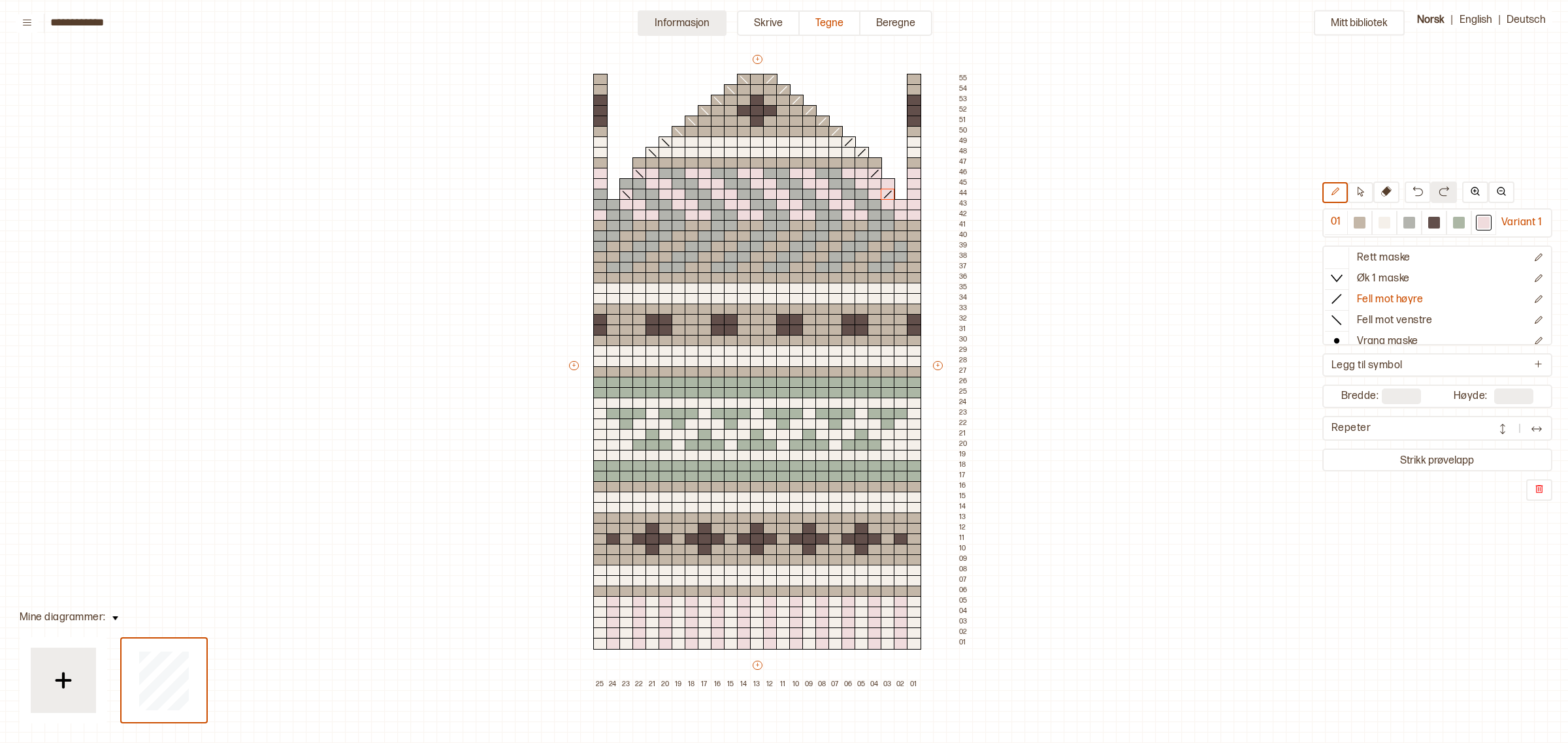
click at [697, 24] on button "Informasjon" at bounding box center [681, 23] width 89 height 26
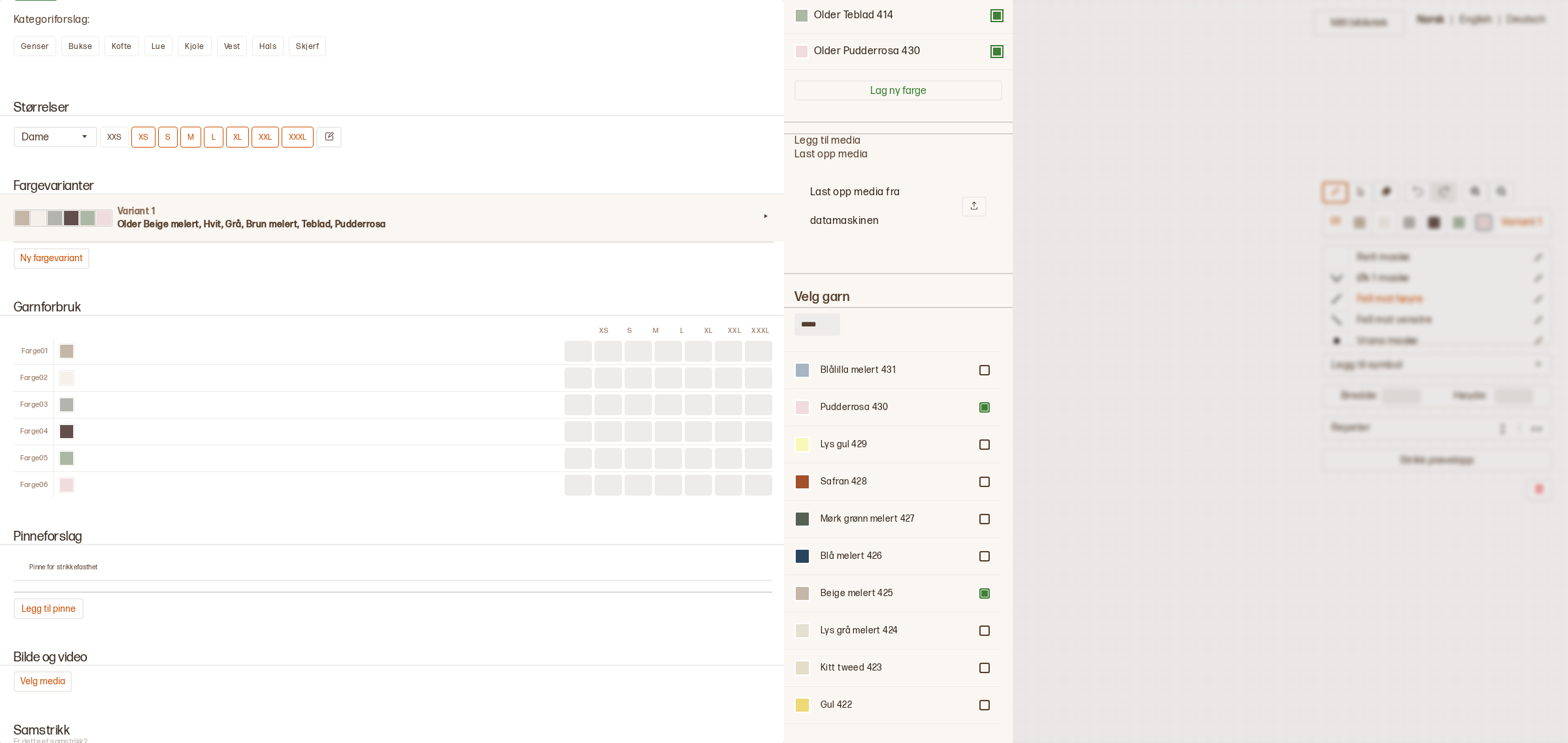
scroll to position [0, 0]
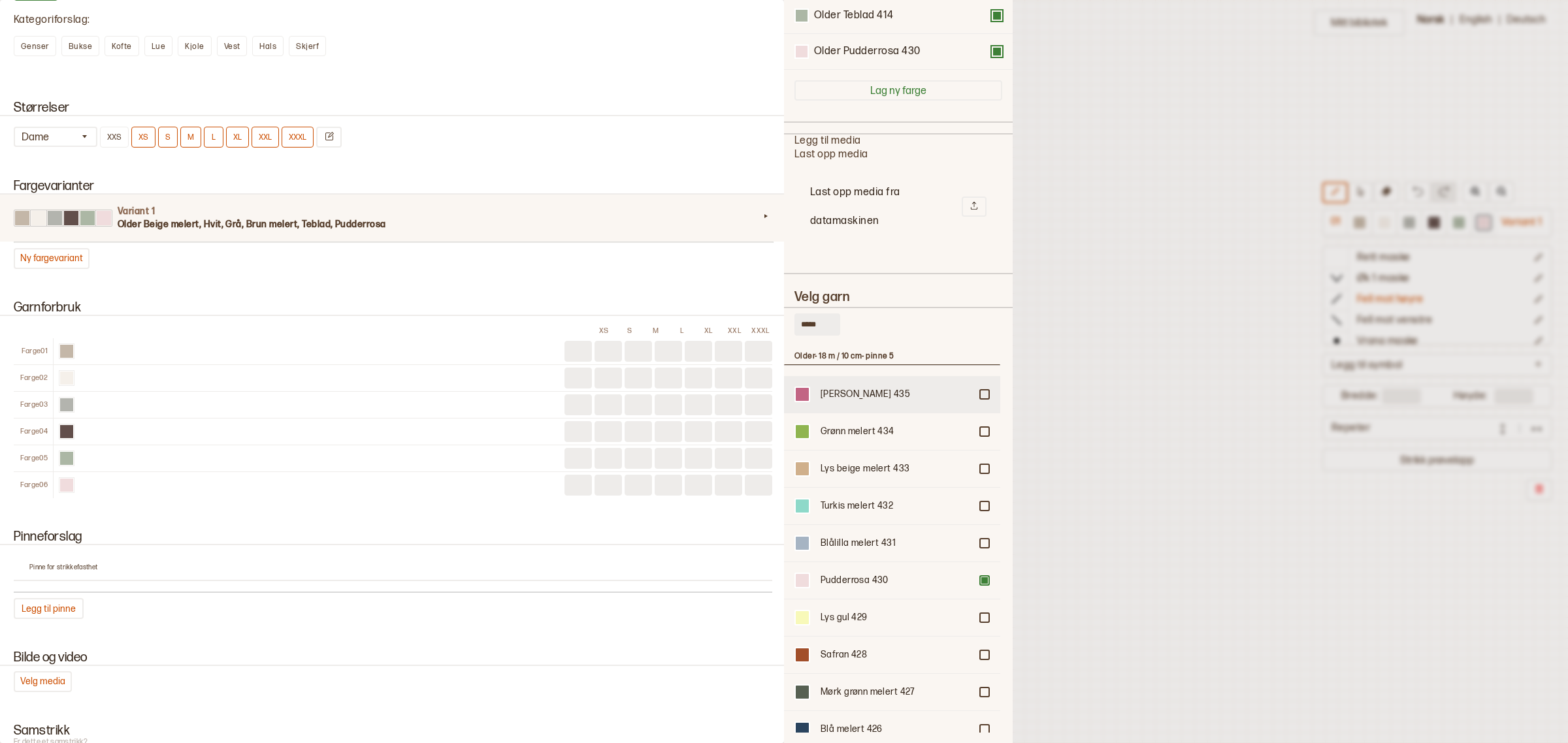
click at [900, 387] on div "Rosa melert 435" at bounding box center [891, 395] width 216 height 37
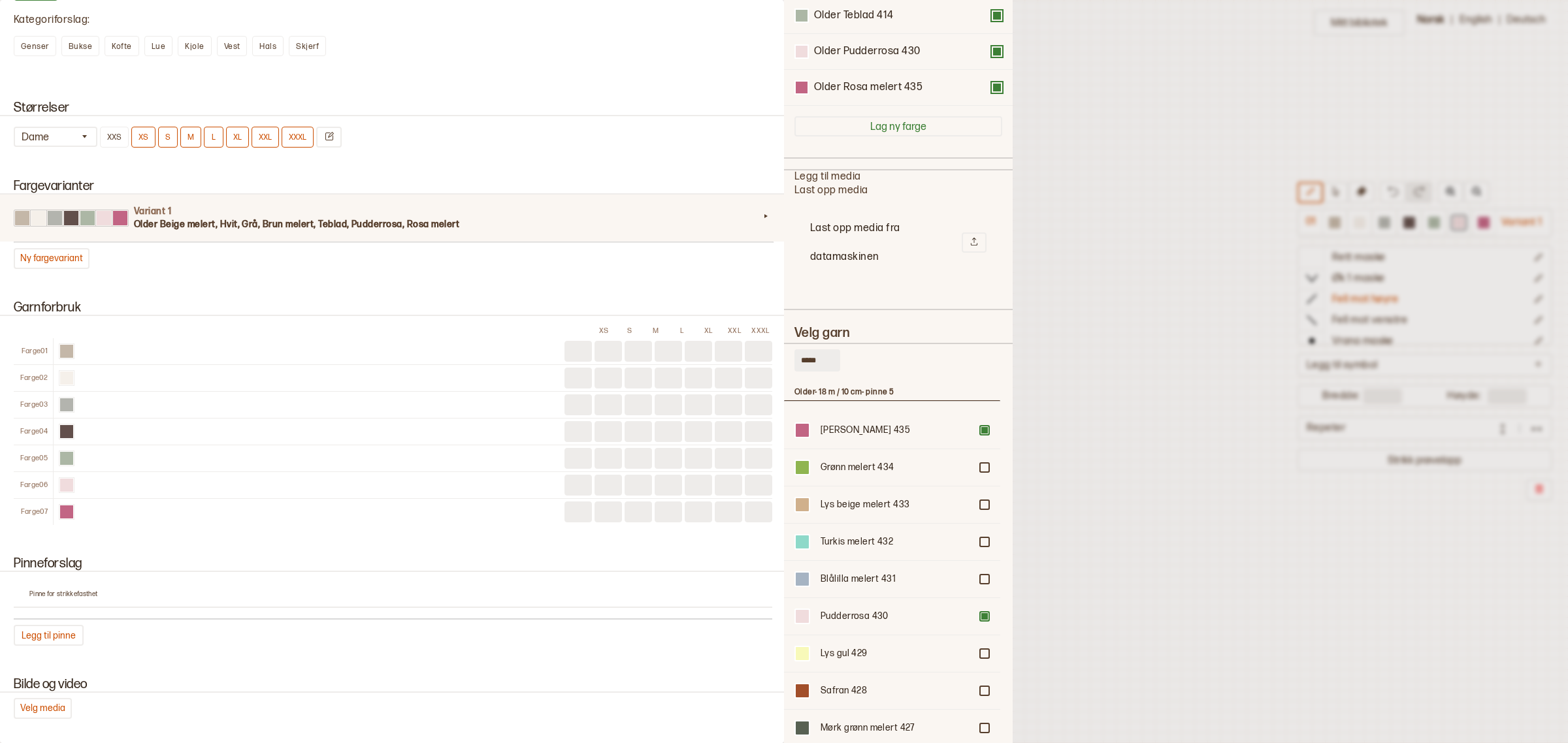
scroll to position [325, 0]
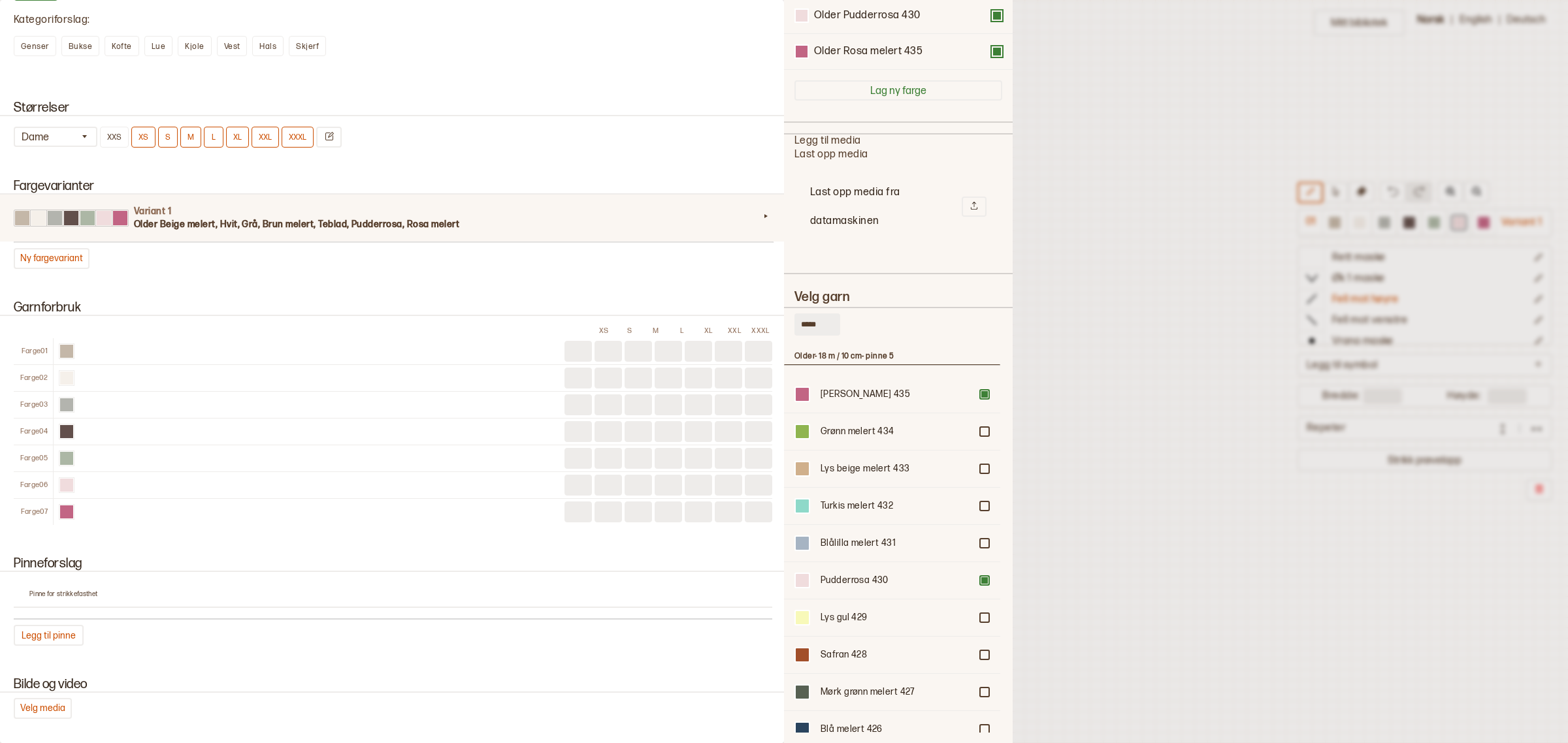
click at [992, 18] on button at bounding box center [997, 15] width 10 height 10
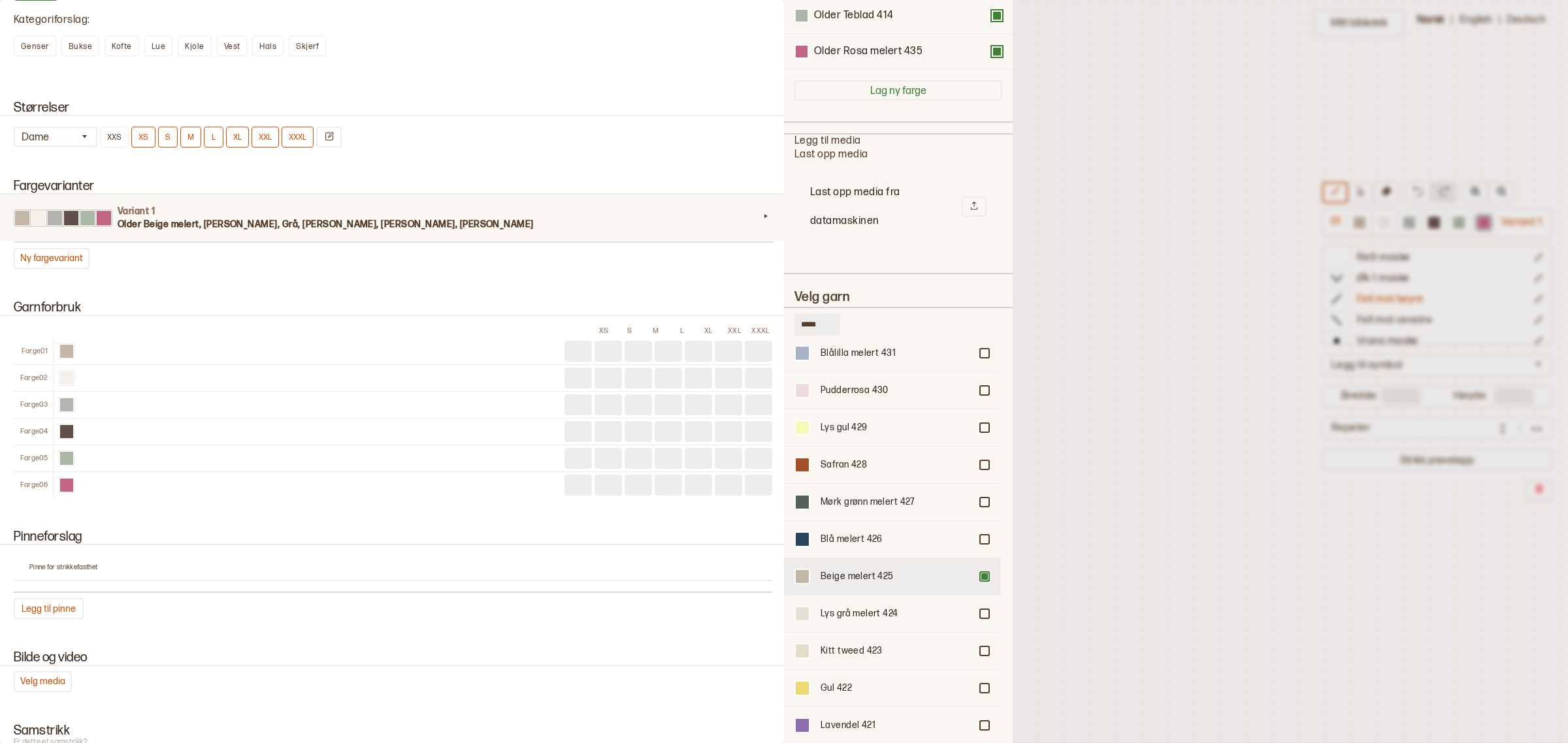
scroll to position [151, 0]
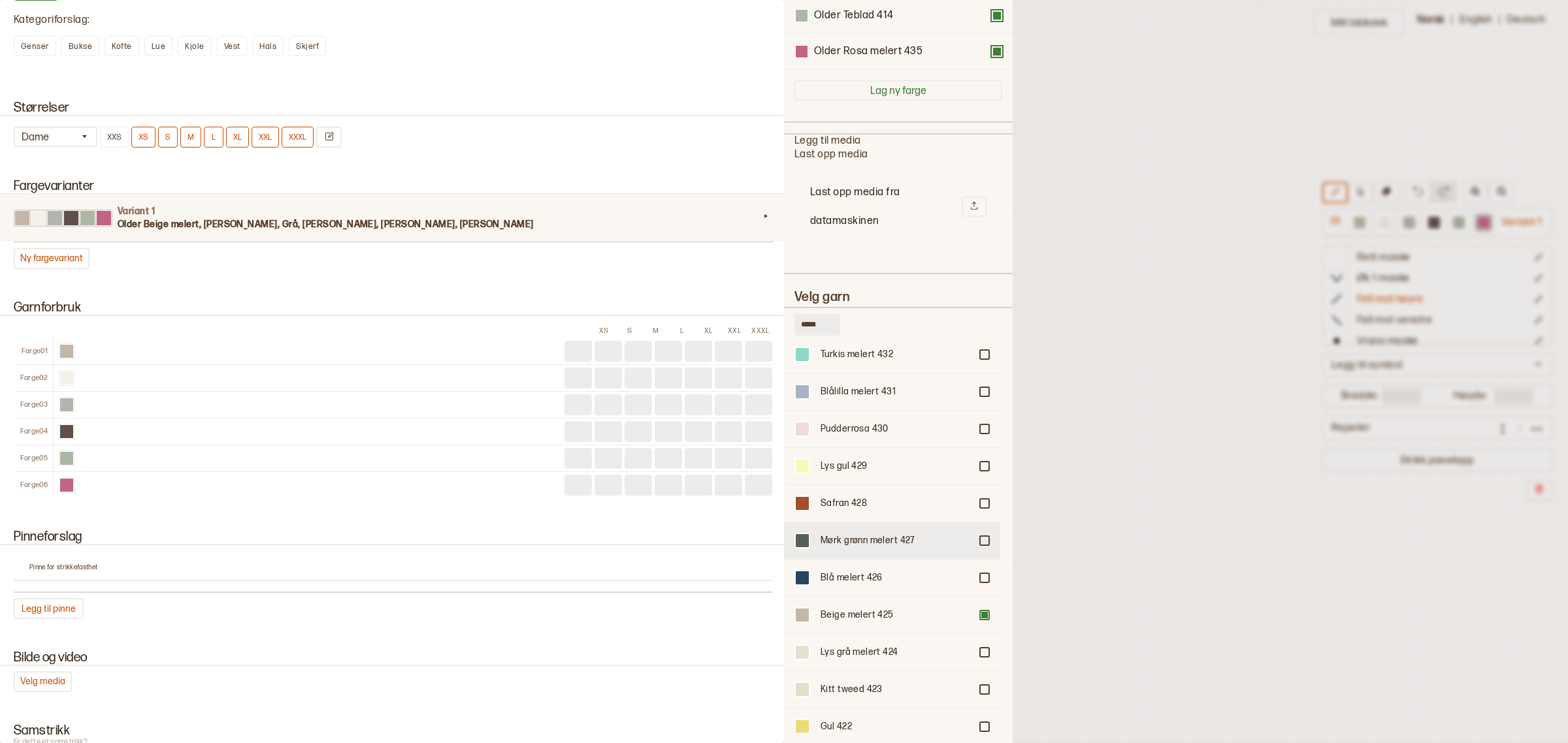
click at [981, 537] on div at bounding box center [984, 540] width 8 height 8
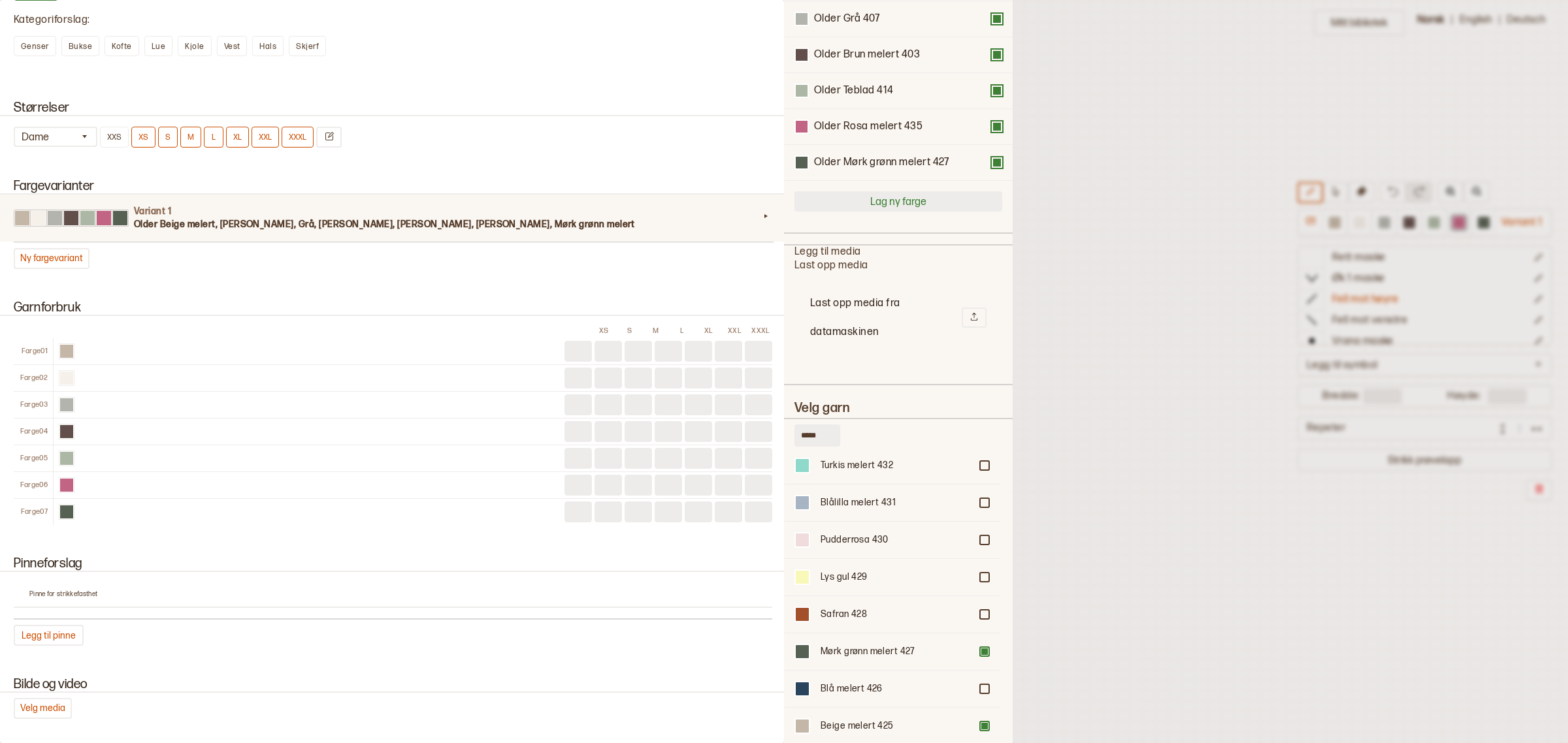
scroll to position [0, 0]
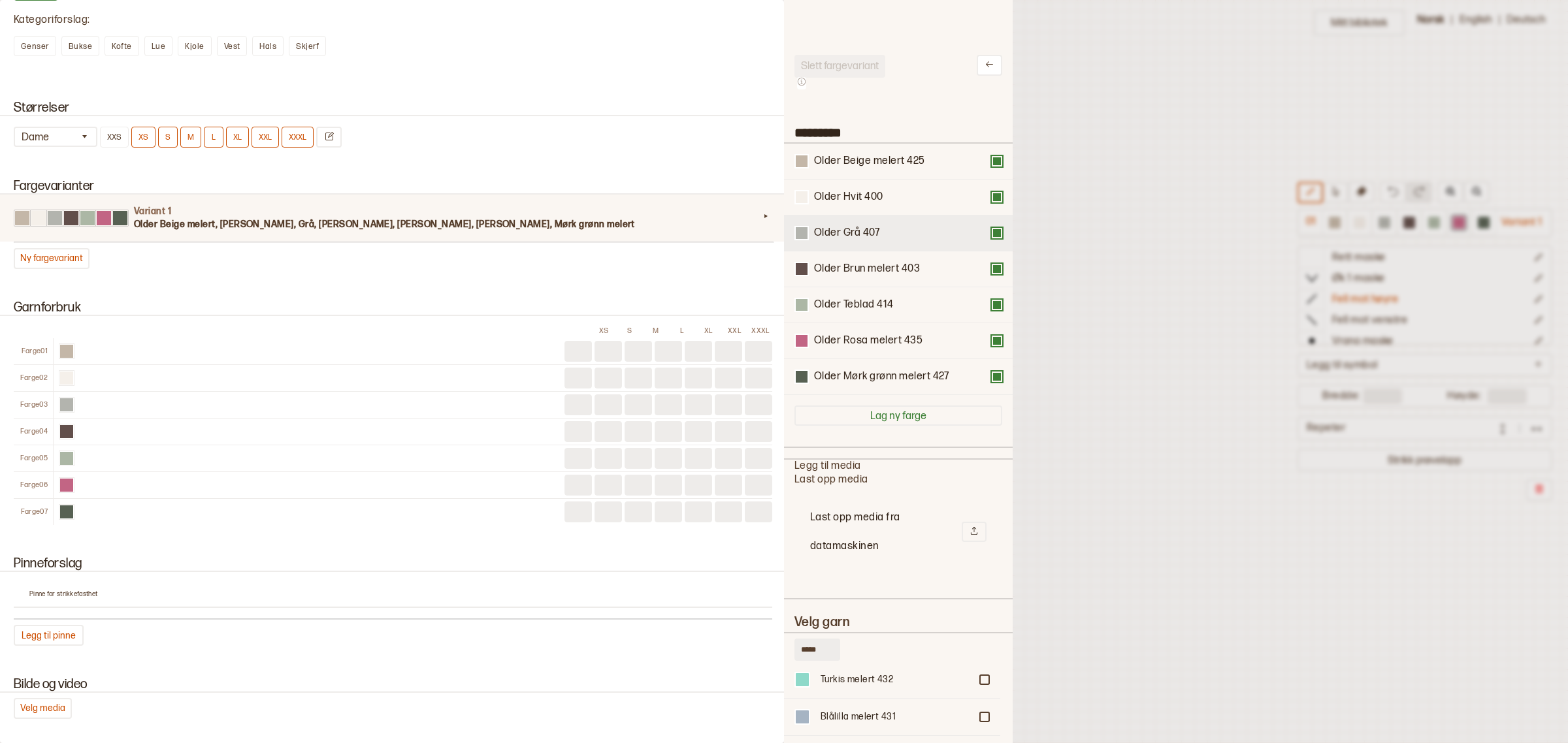
click at [992, 230] on button at bounding box center [997, 233] width 10 height 10
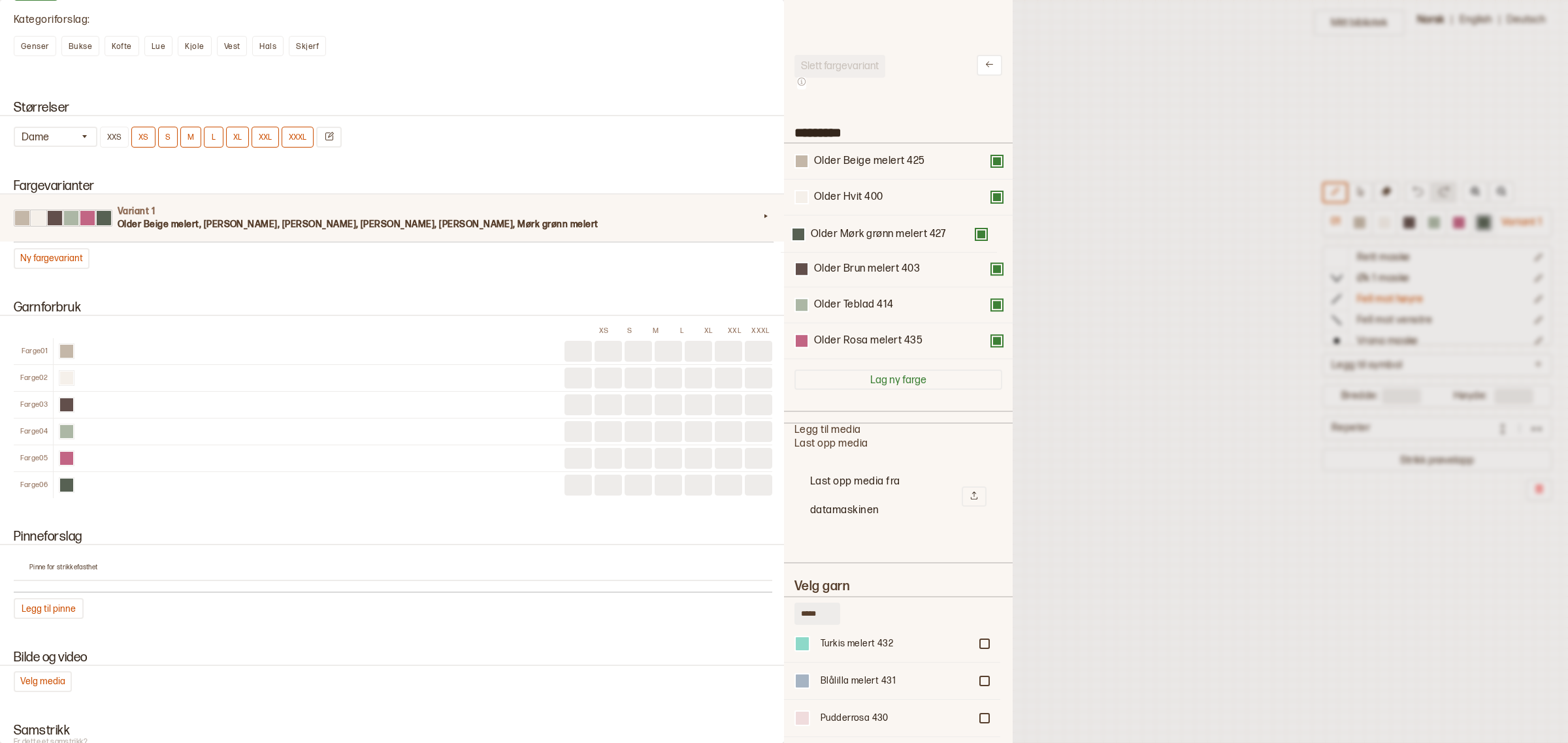
drag, startPoint x: 887, startPoint y: 348, endPoint x: 883, endPoint y: 237, distance: 111.1
click at [883, 237] on div "Older Beige melert 425 Older Hvit 400 Older Brun melert 403 Older Teblad 414 Ol…" at bounding box center [899, 251] width 208 height 216
click at [1167, 232] on div at bounding box center [784, 372] width 1568 height 743
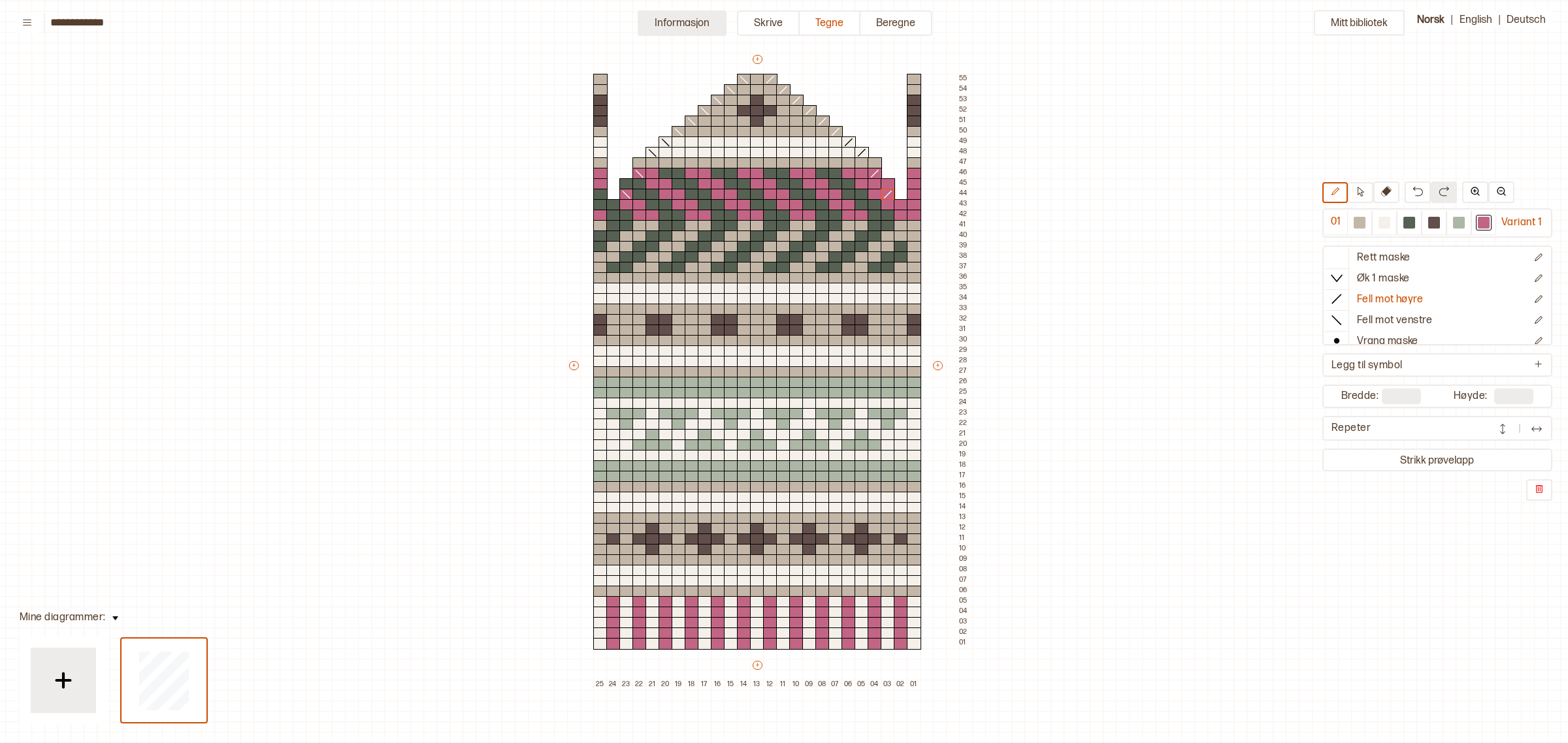
click at [697, 18] on button "Informasjon" at bounding box center [681, 23] width 89 height 26
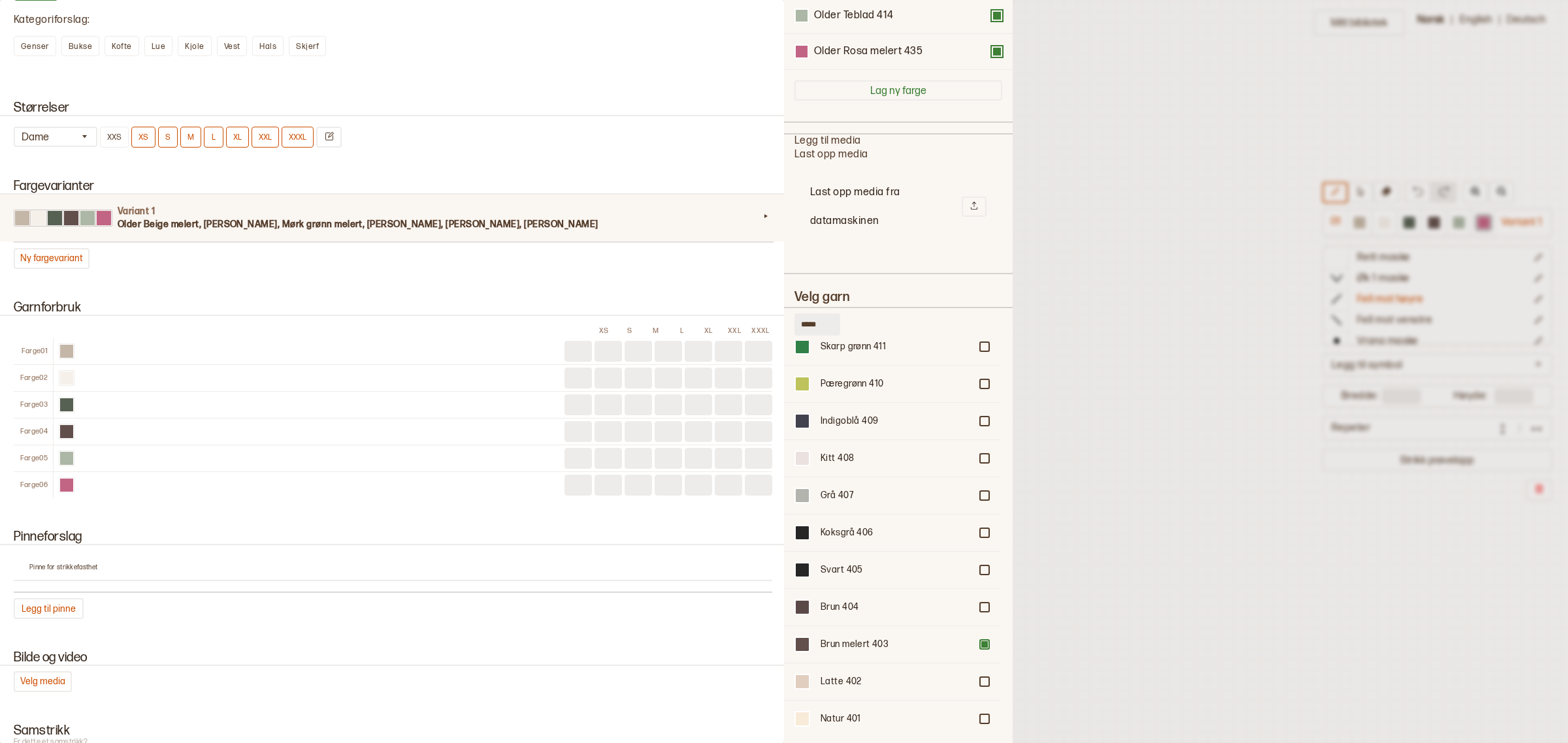
scroll to position [968, 0]
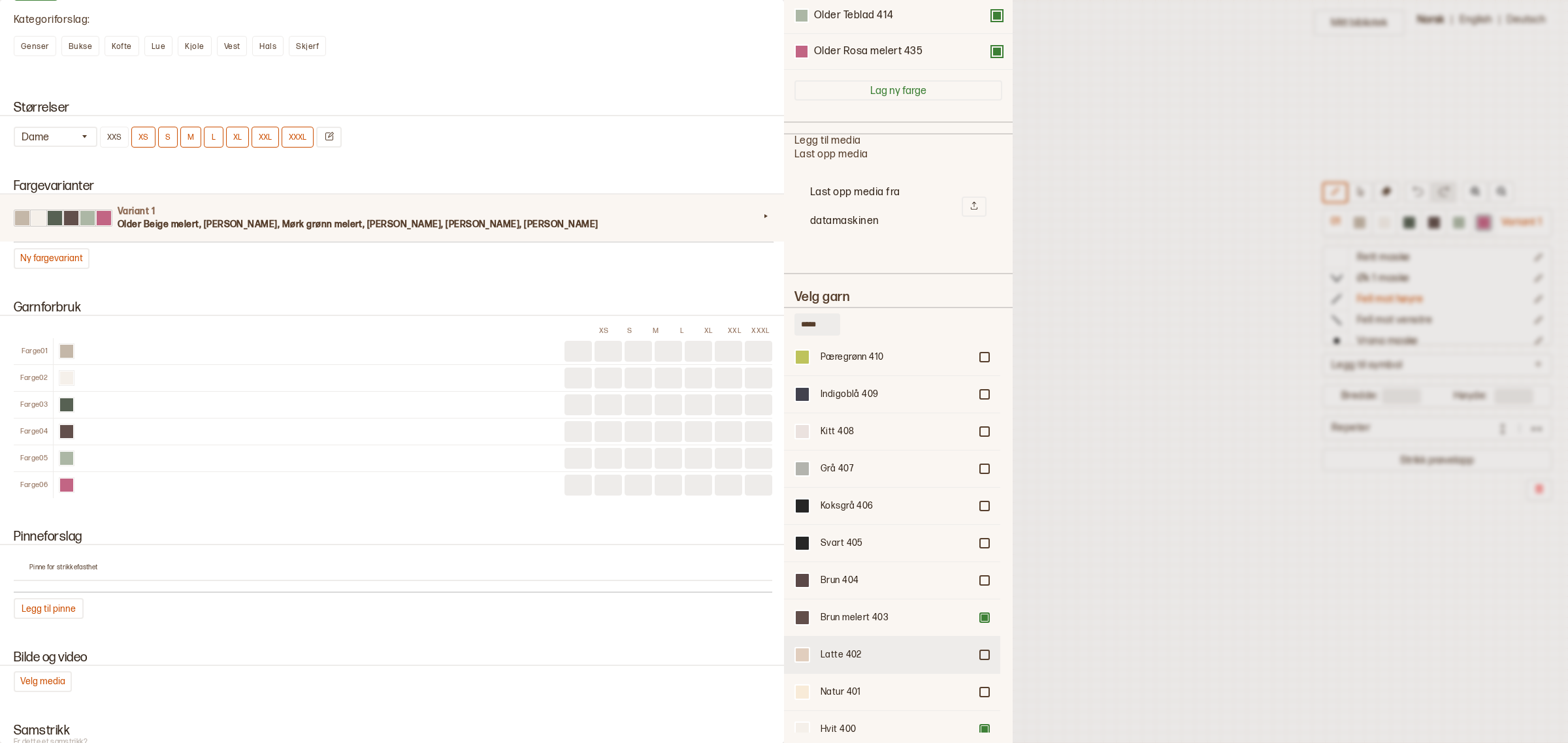
click at [981, 651] on div at bounding box center [984, 654] width 8 height 8
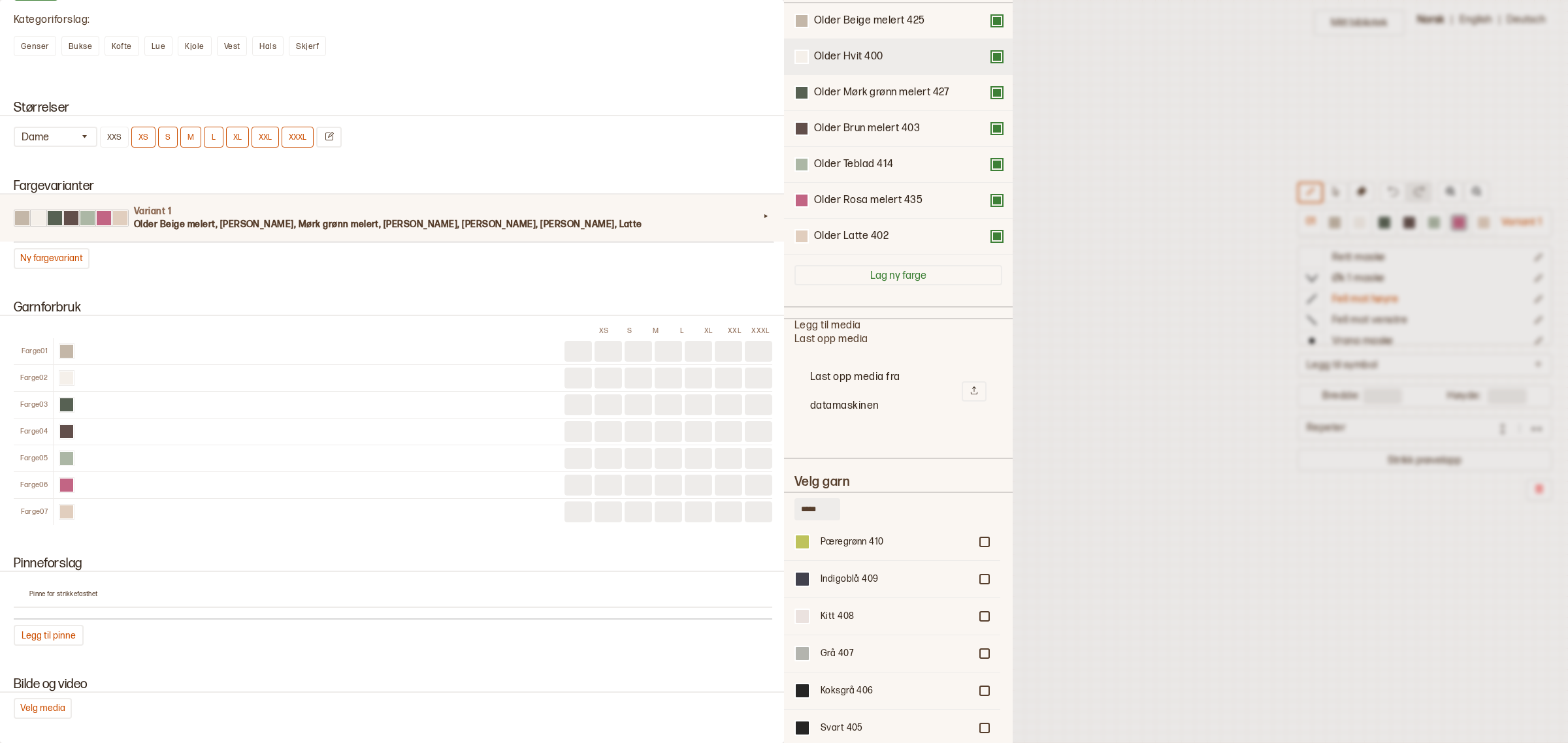
scroll to position [0, 0]
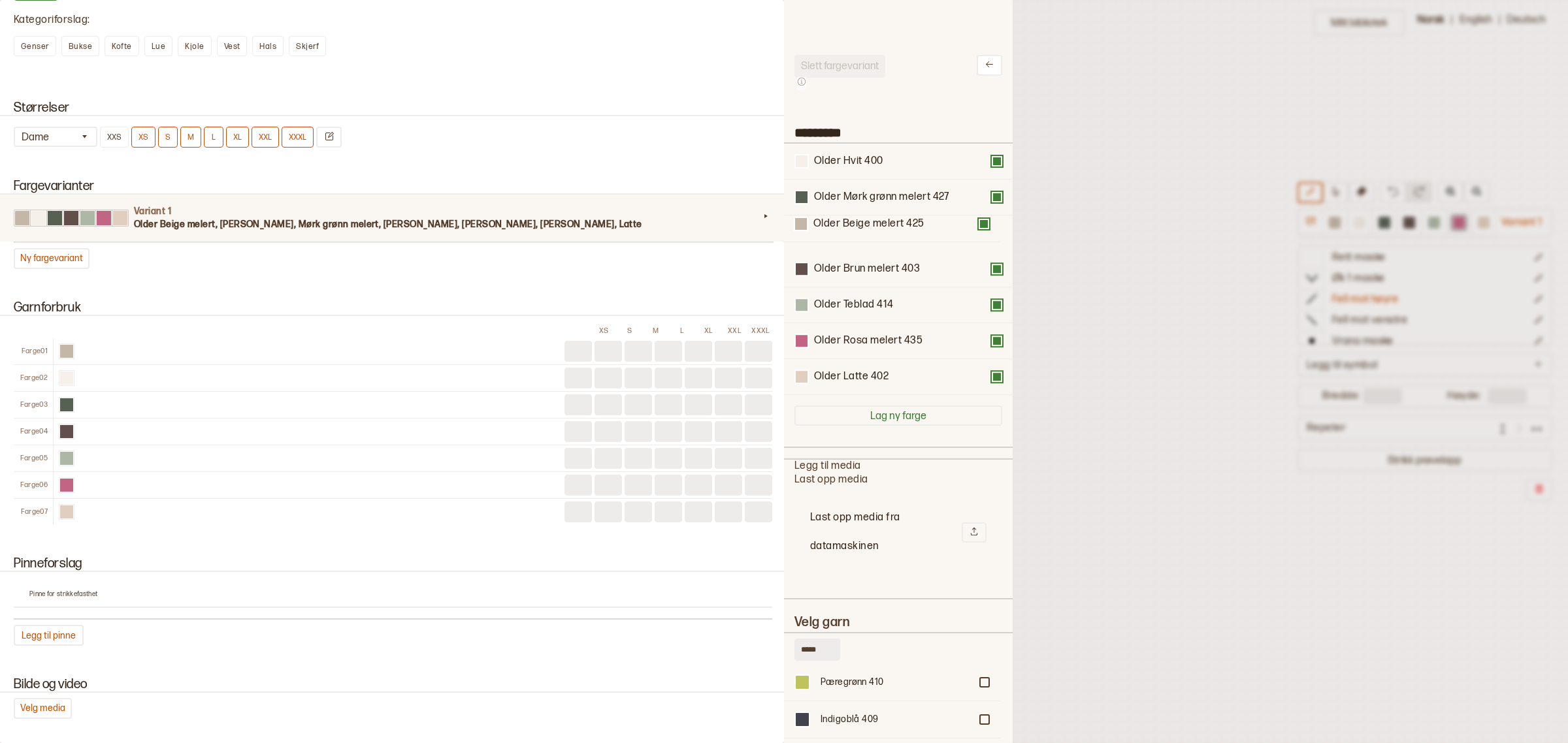
drag, startPoint x: 854, startPoint y: 163, endPoint x: 853, endPoint y: 230, distance: 67.0
click at [853, 230] on div "Older Beige melert 425 Older Hvit 400 Older Mørk grønn melert 427 Older Brun me…" at bounding box center [899, 269] width 208 height 251
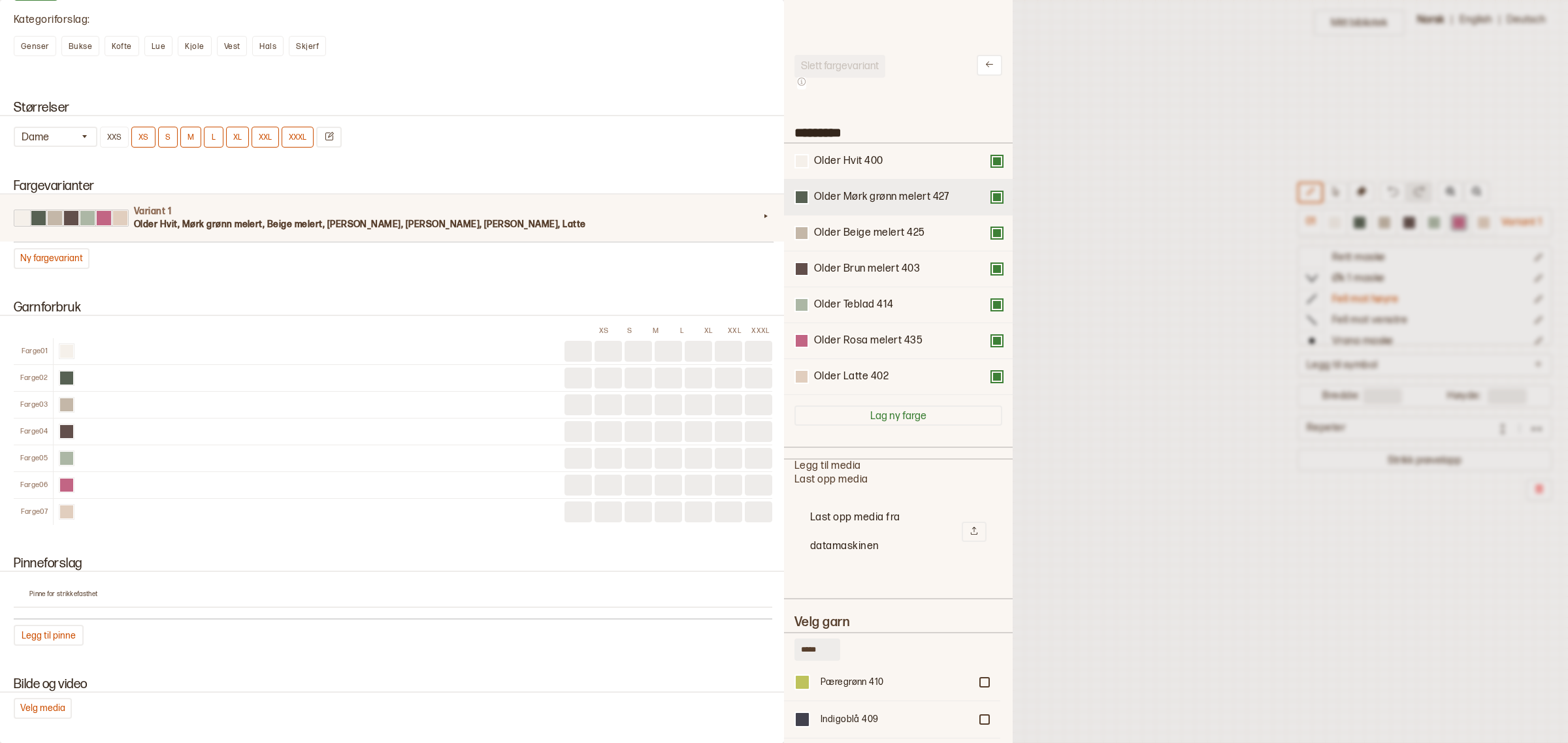
click at [992, 196] on button at bounding box center [997, 197] width 10 height 10
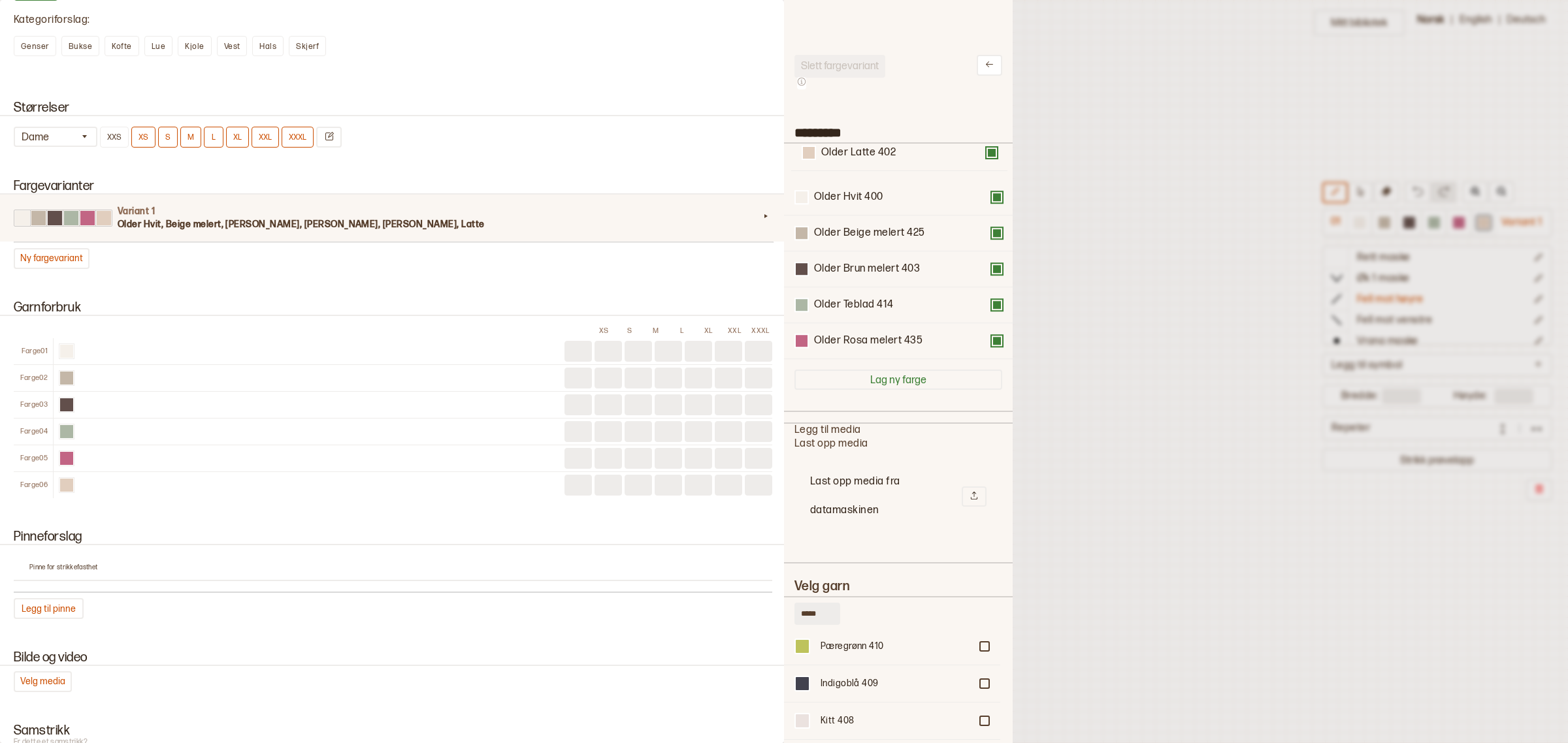
drag, startPoint x: 860, startPoint y: 347, endPoint x: 864, endPoint y: 157, distance: 190.0
click at [865, 157] on div "Older Hvit 400 Older Beige melert 425 Older Brun melert 403 Older Teblad 414 Ol…" at bounding box center [899, 251] width 208 height 216
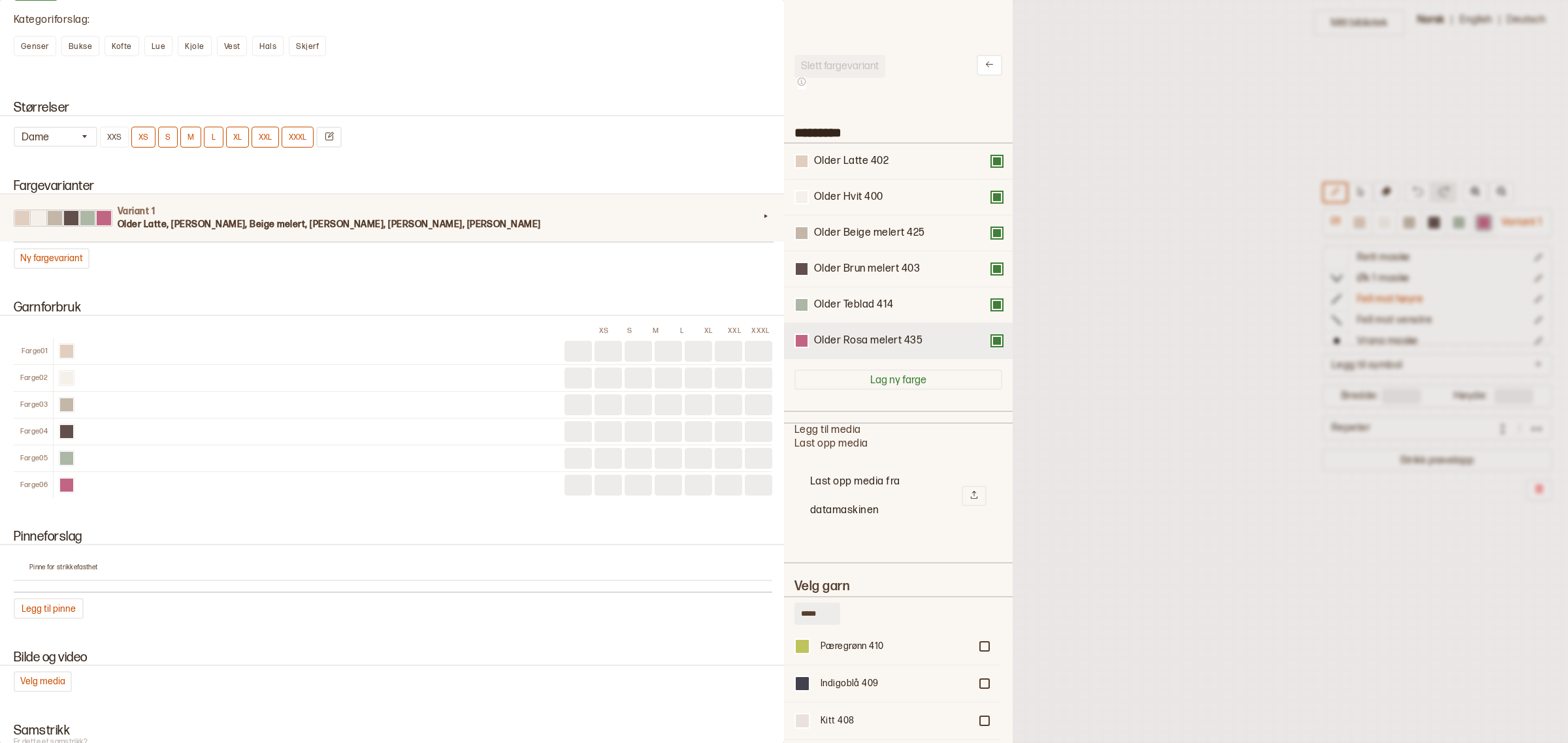
click at [992, 341] on button at bounding box center [997, 341] width 10 height 10
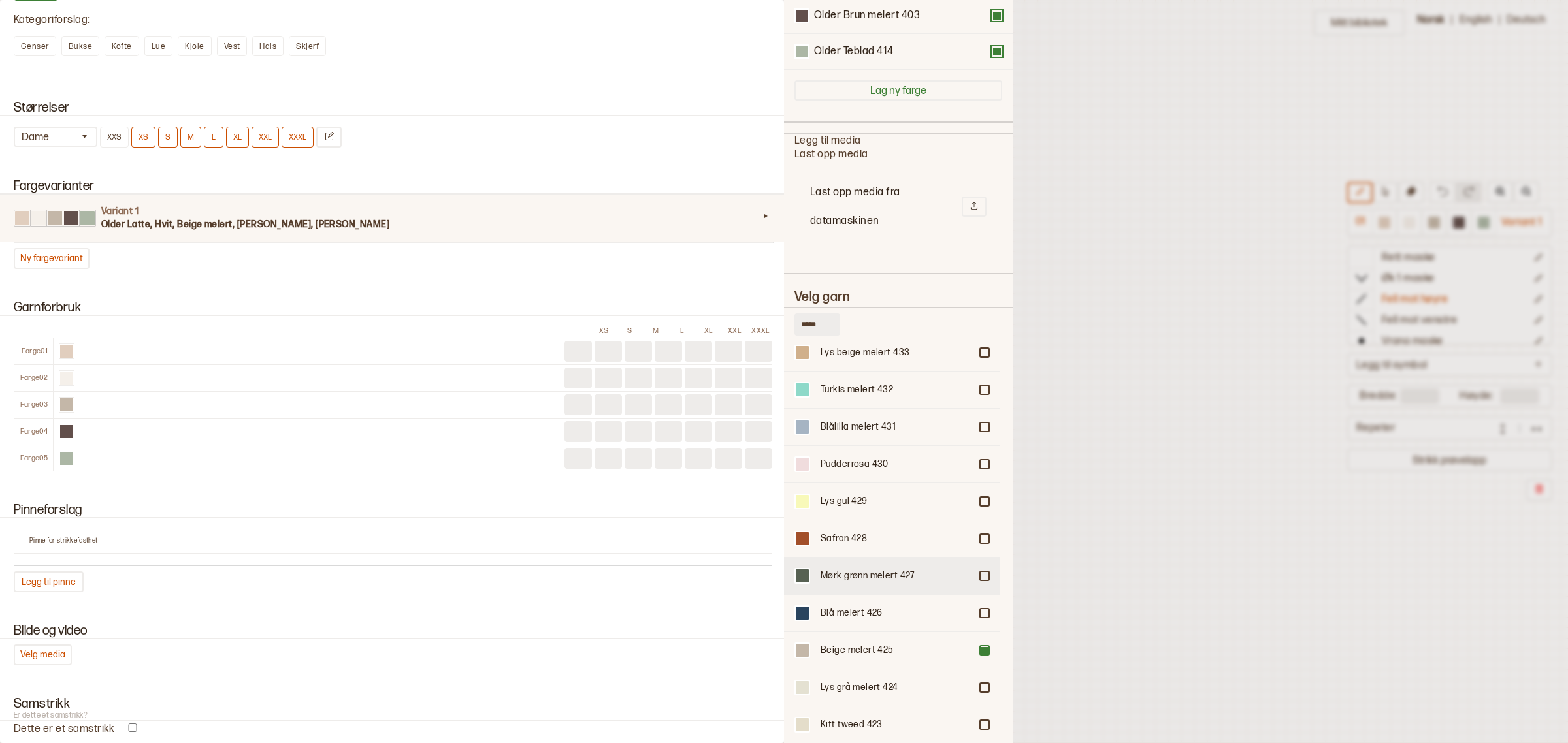
scroll to position [70, 0]
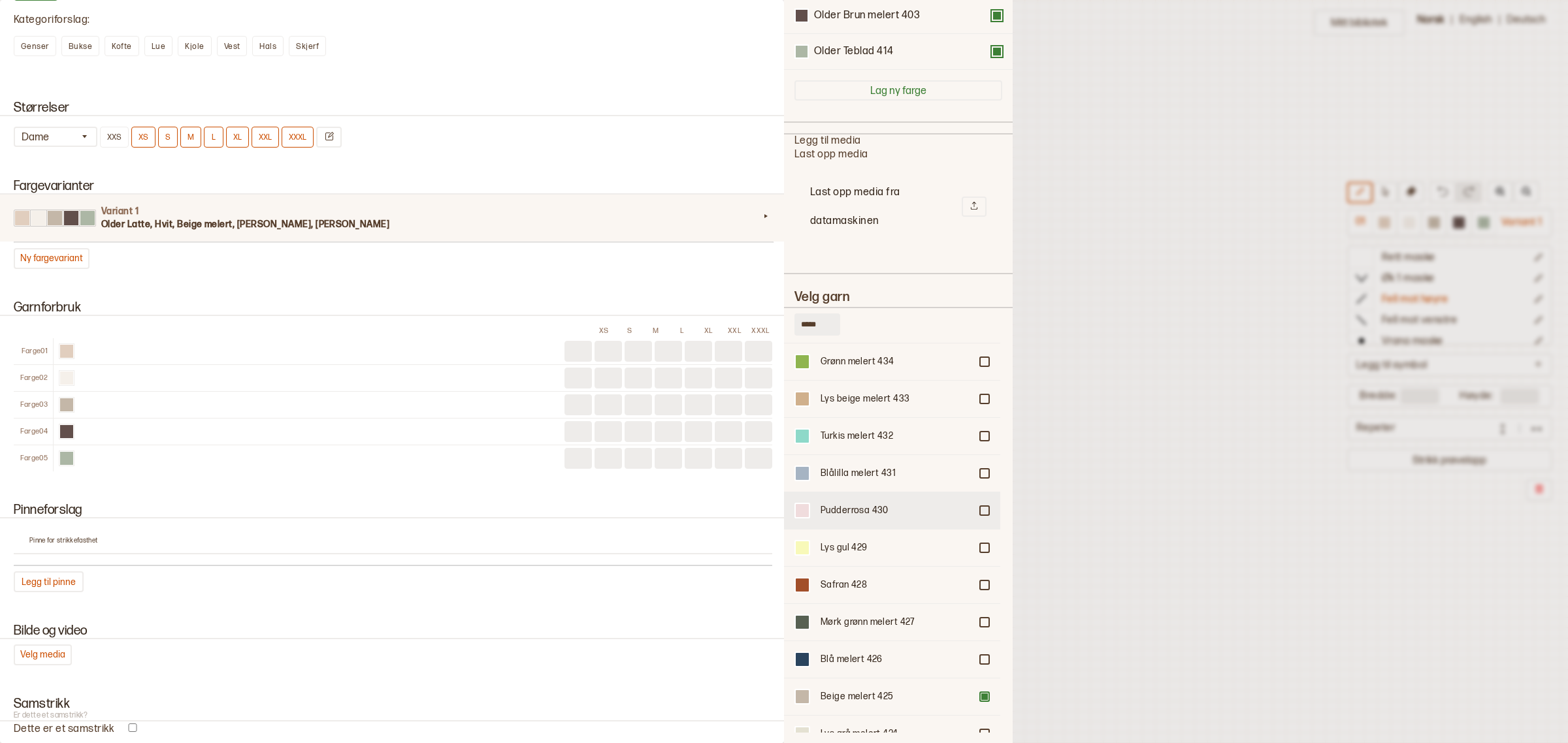
click at [856, 504] on div "Pudderrosa 430" at bounding box center [895, 510] width 150 height 13
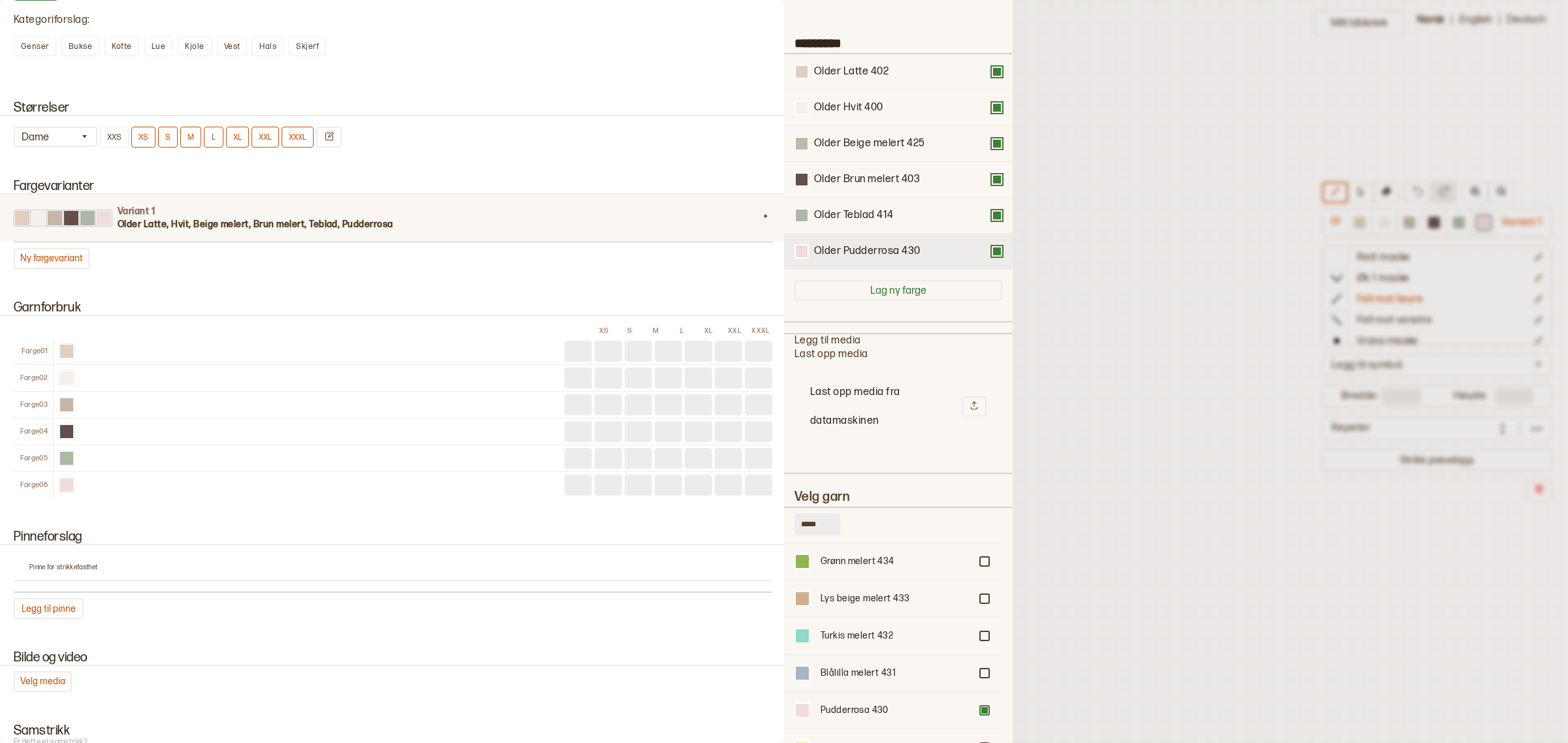
scroll to position [45, 0]
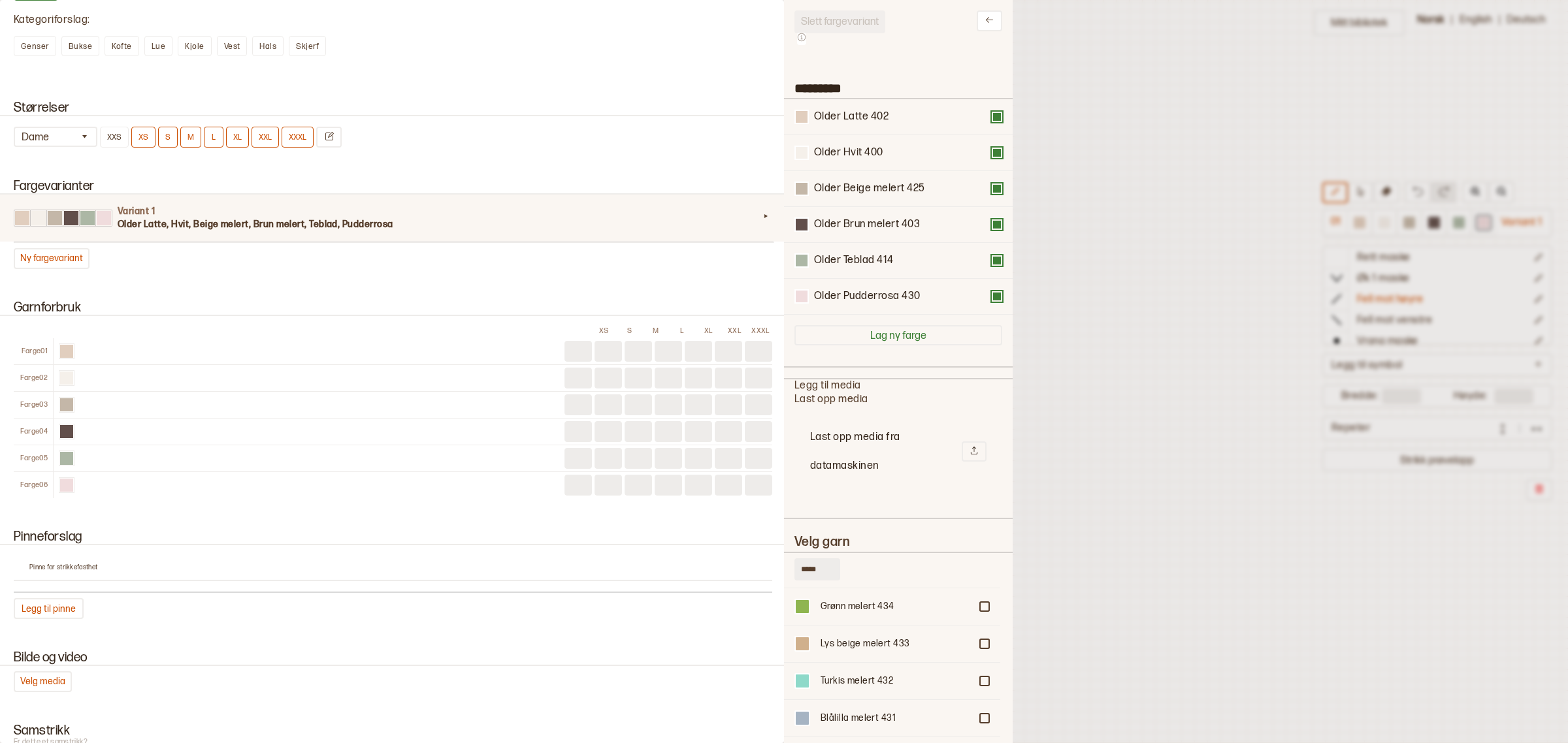
click at [1099, 308] on div at bounding box center [784, 372] width 1568 height 743
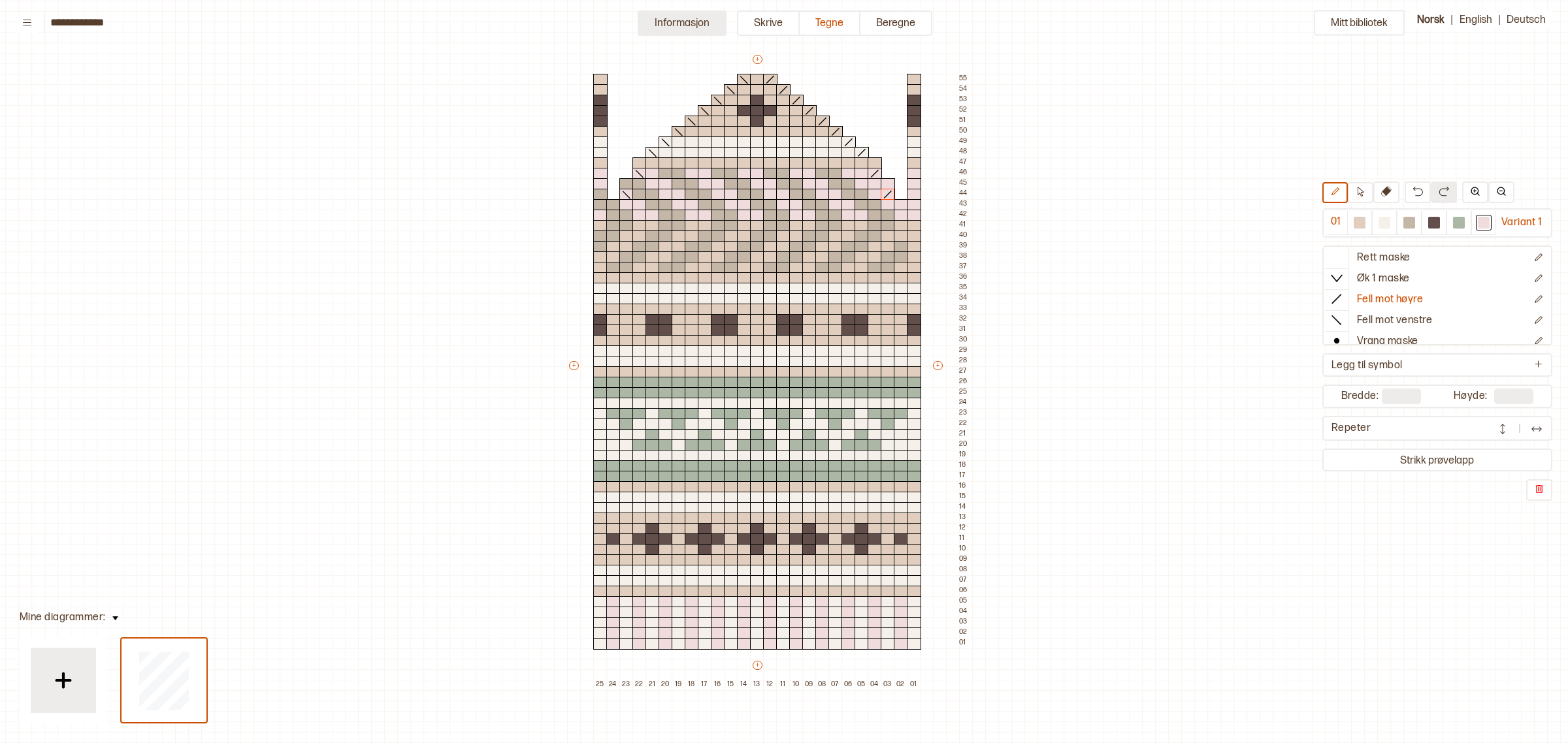
click at [667, 20] on button "Informasjon" at bounding box center [681, 23] width 89 height 26
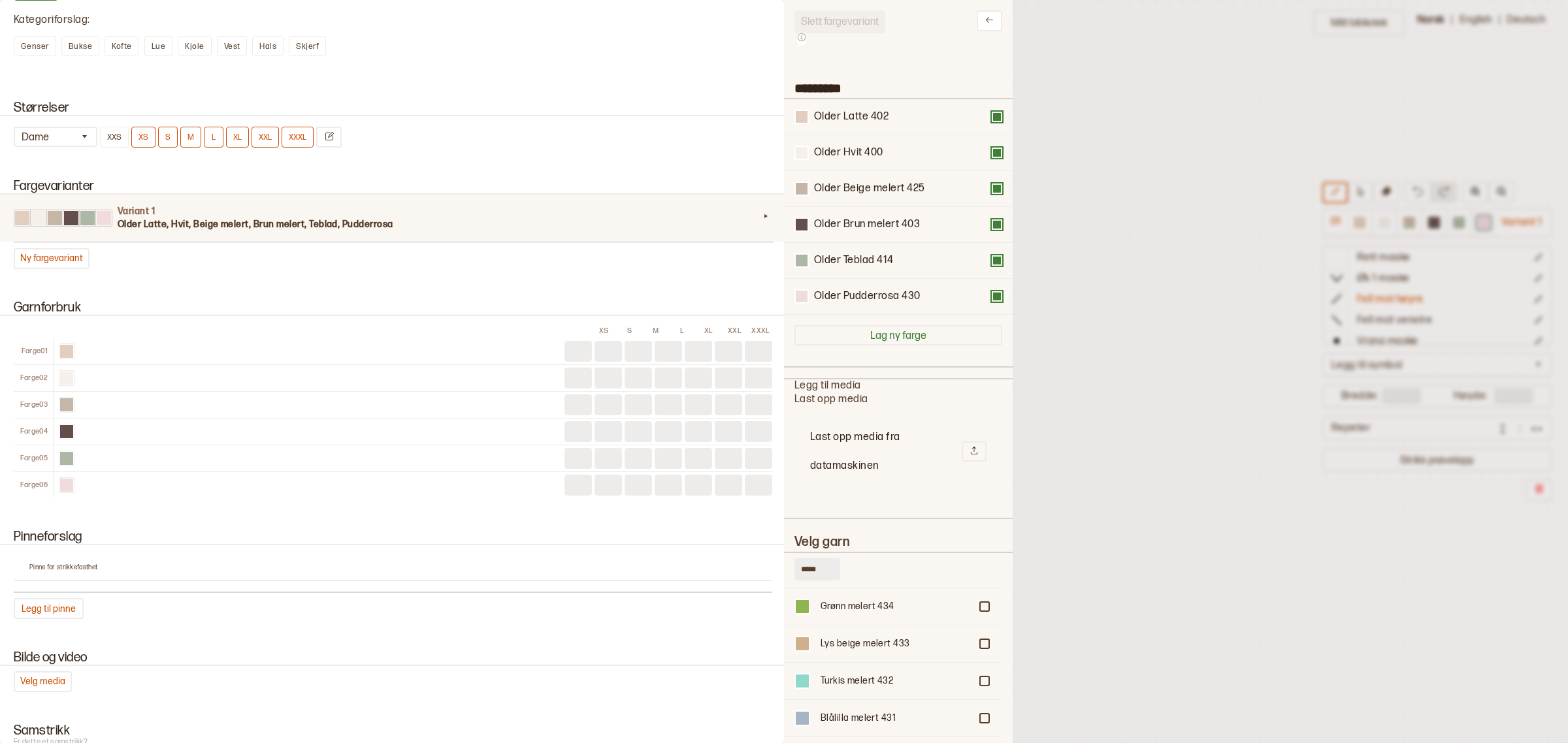
drag, startPoint x: 972, startPoint y: 20, endPoint x: 991, endPoint y: 33, distance: 23.0
click at [985, 20] on icon at bounding box center [989, 19] width 9 height 9
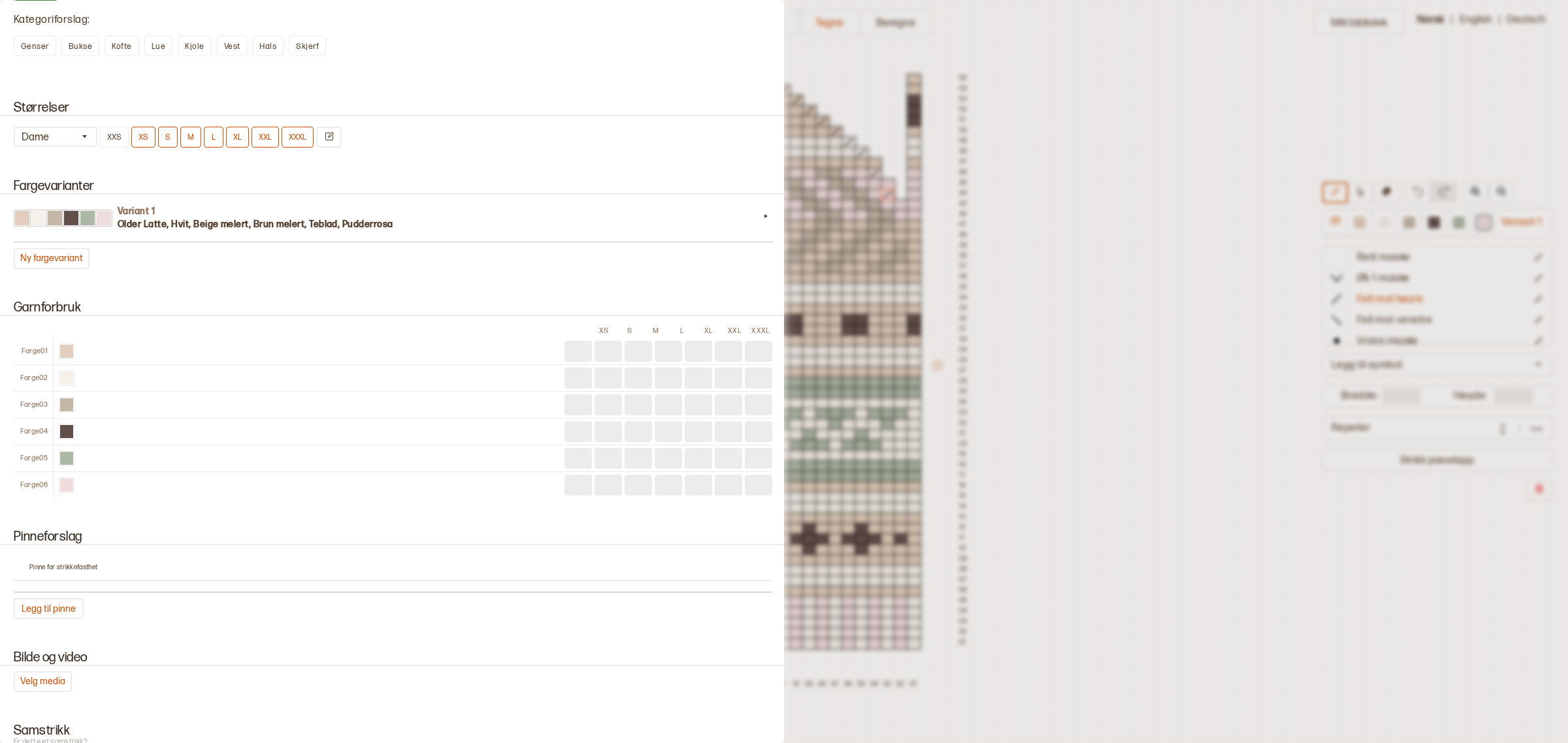
click at [1047, 314] on div at bounding box center [784, 372] width 1568 height 743
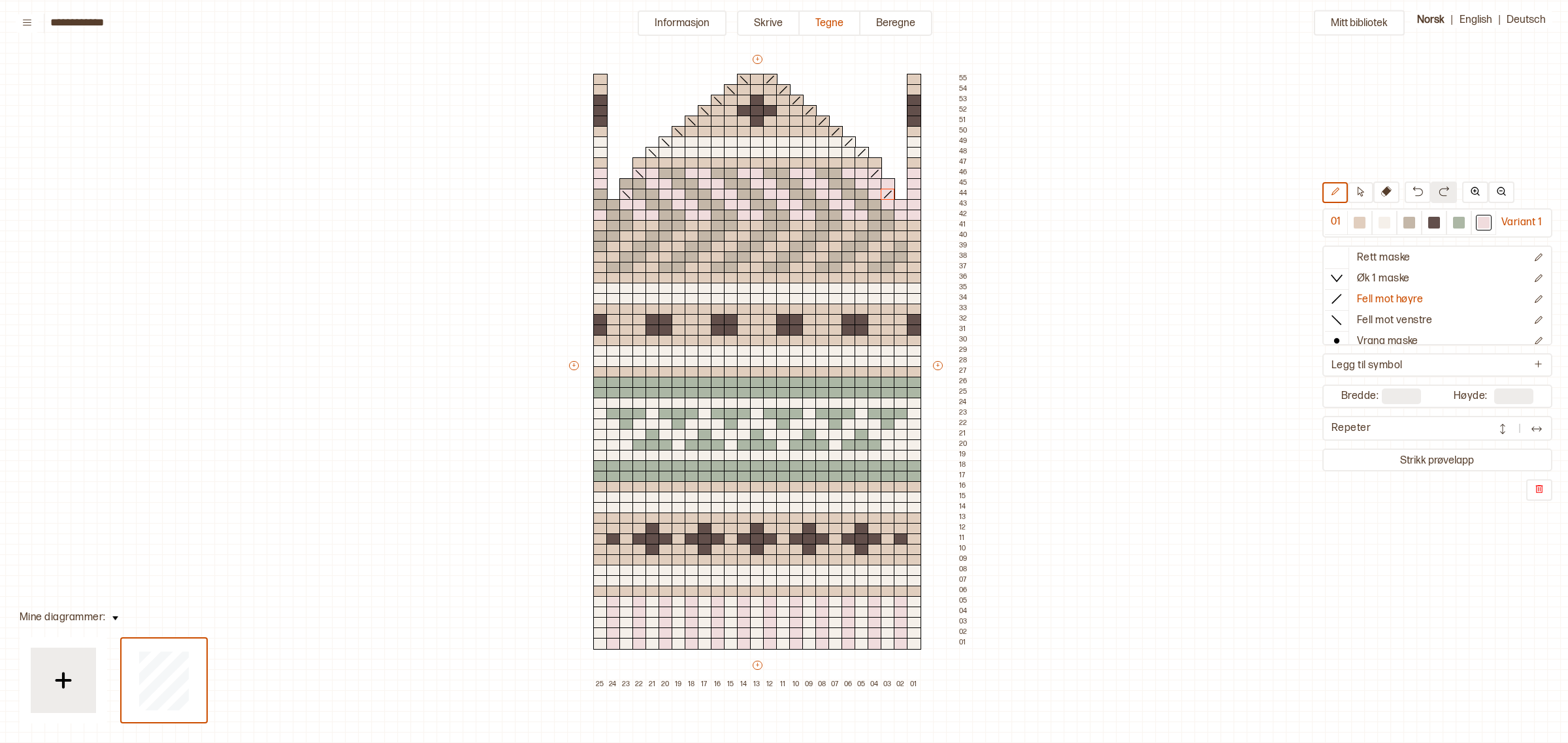
click at [113, 618] on img at bounding box center [115, 618] width 6 height 4
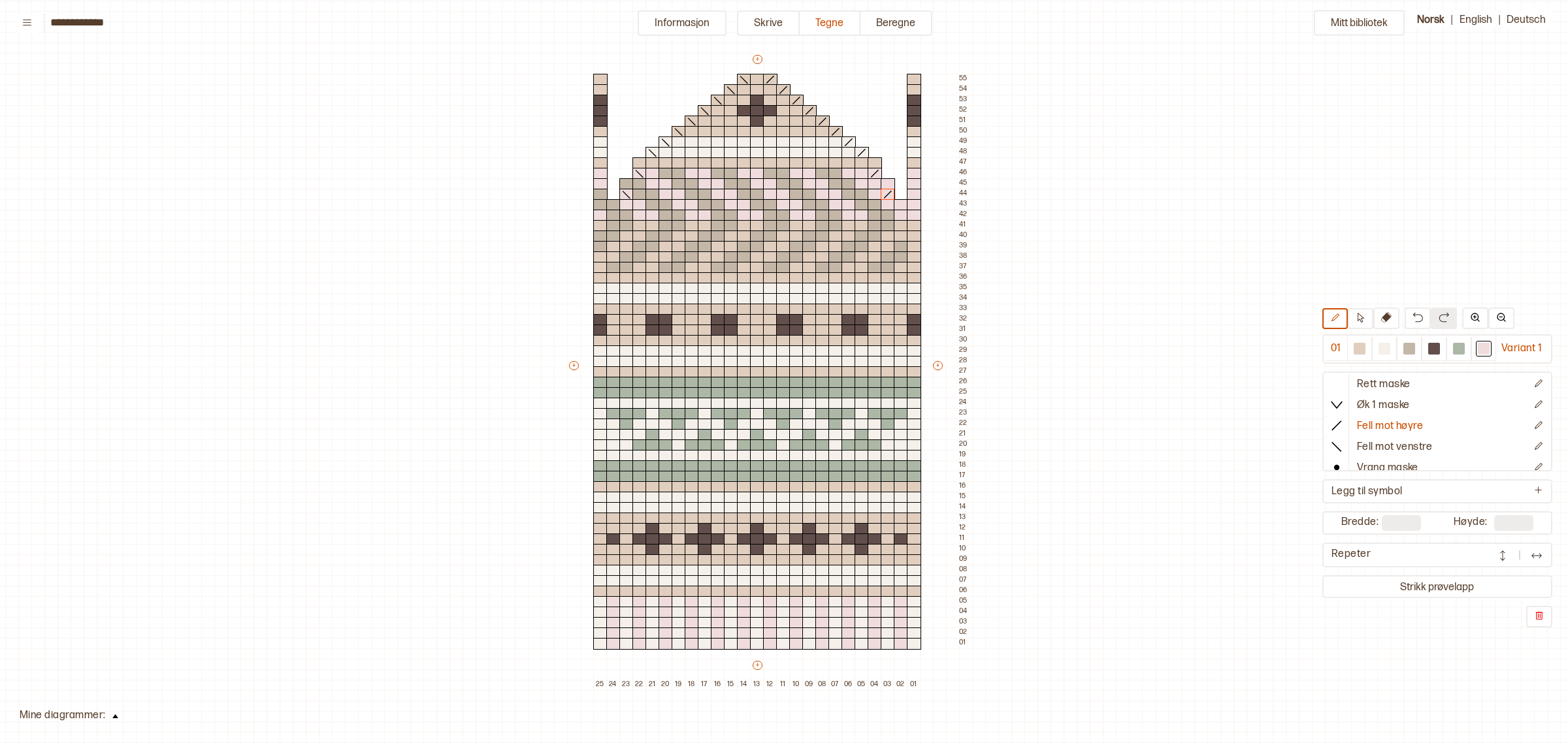
click at [115, 660] on button at bounding box center [115, 715] width 19 height 18
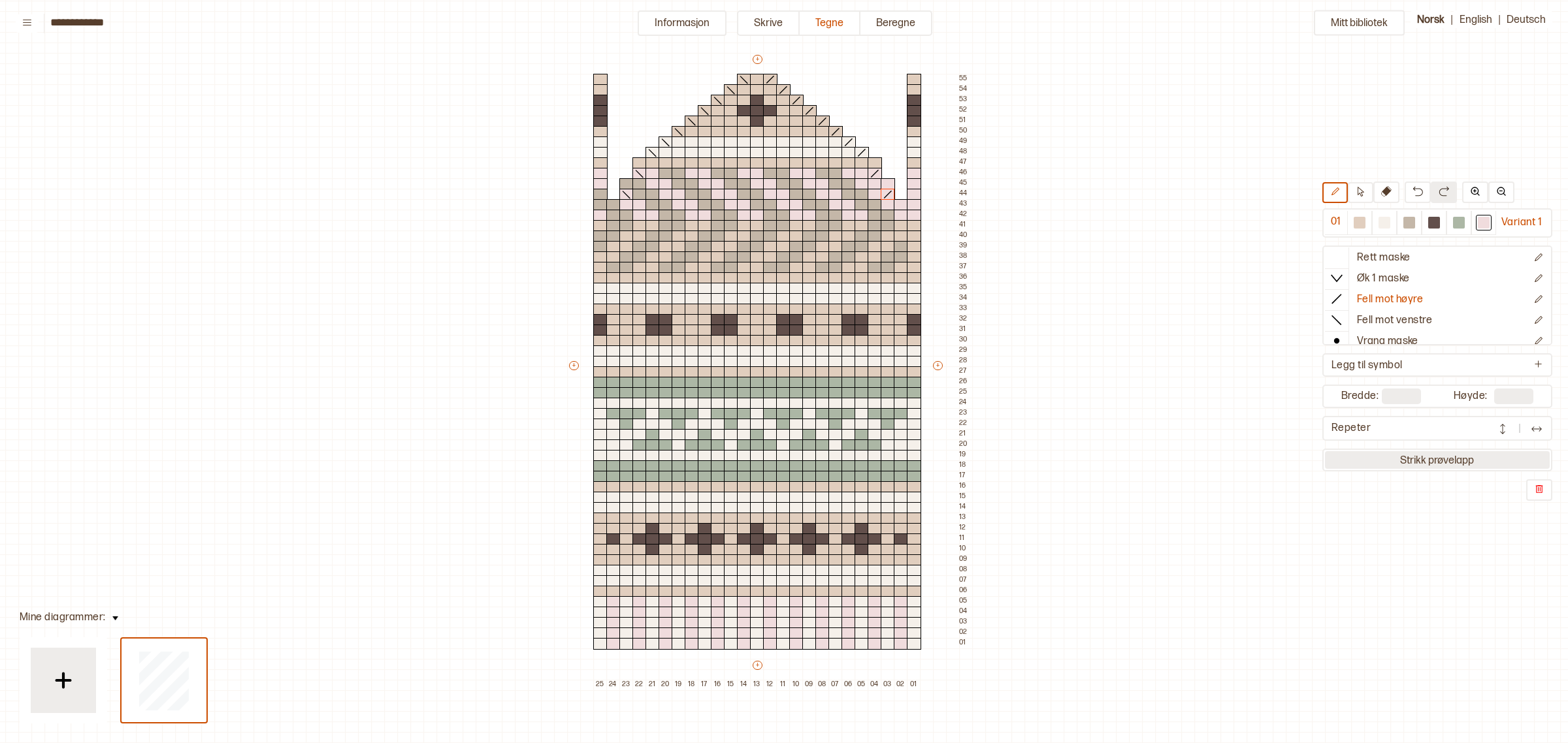
click at [1393, 454] on button "Strikk prøvelapp" at bounding box center [1436, 460] width 224 height 18
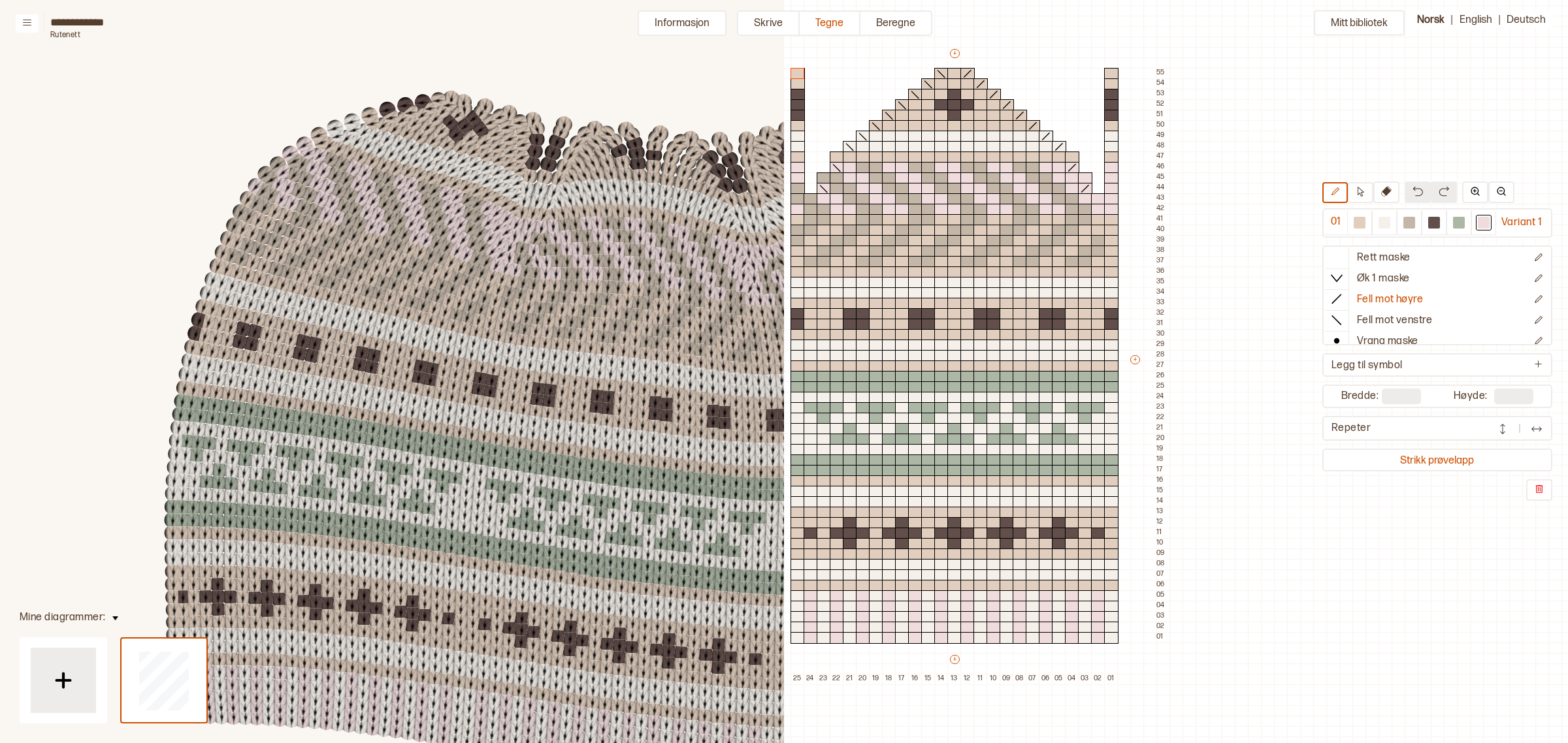
scroll to position [245, 0]
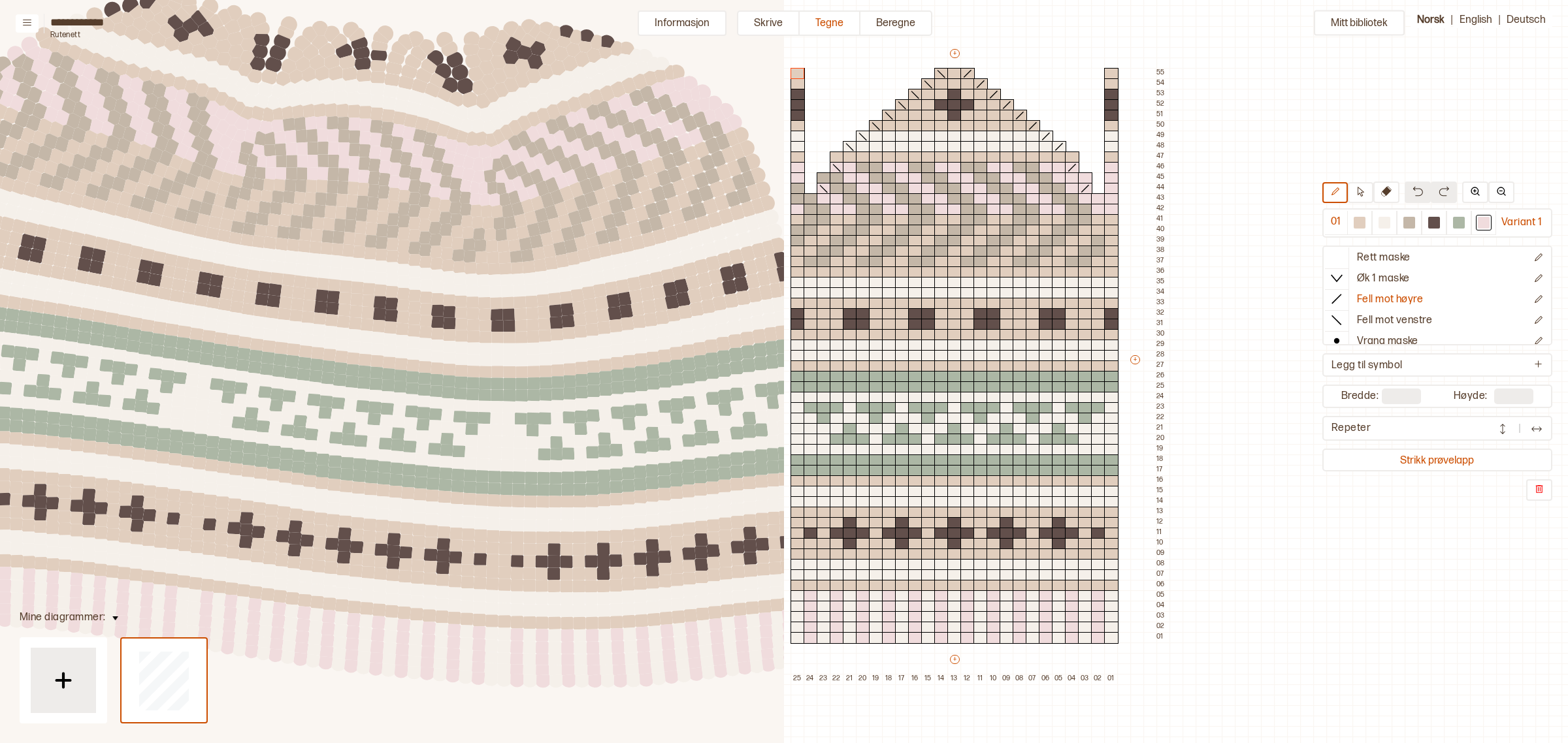
drag, startPoint x: 608, startPoint y: 269, endPoint x: 364, endPoint y: 405, distance: 279.3
click at [364, 405] on circle at bounding box center [363, 407] width 18 height 18
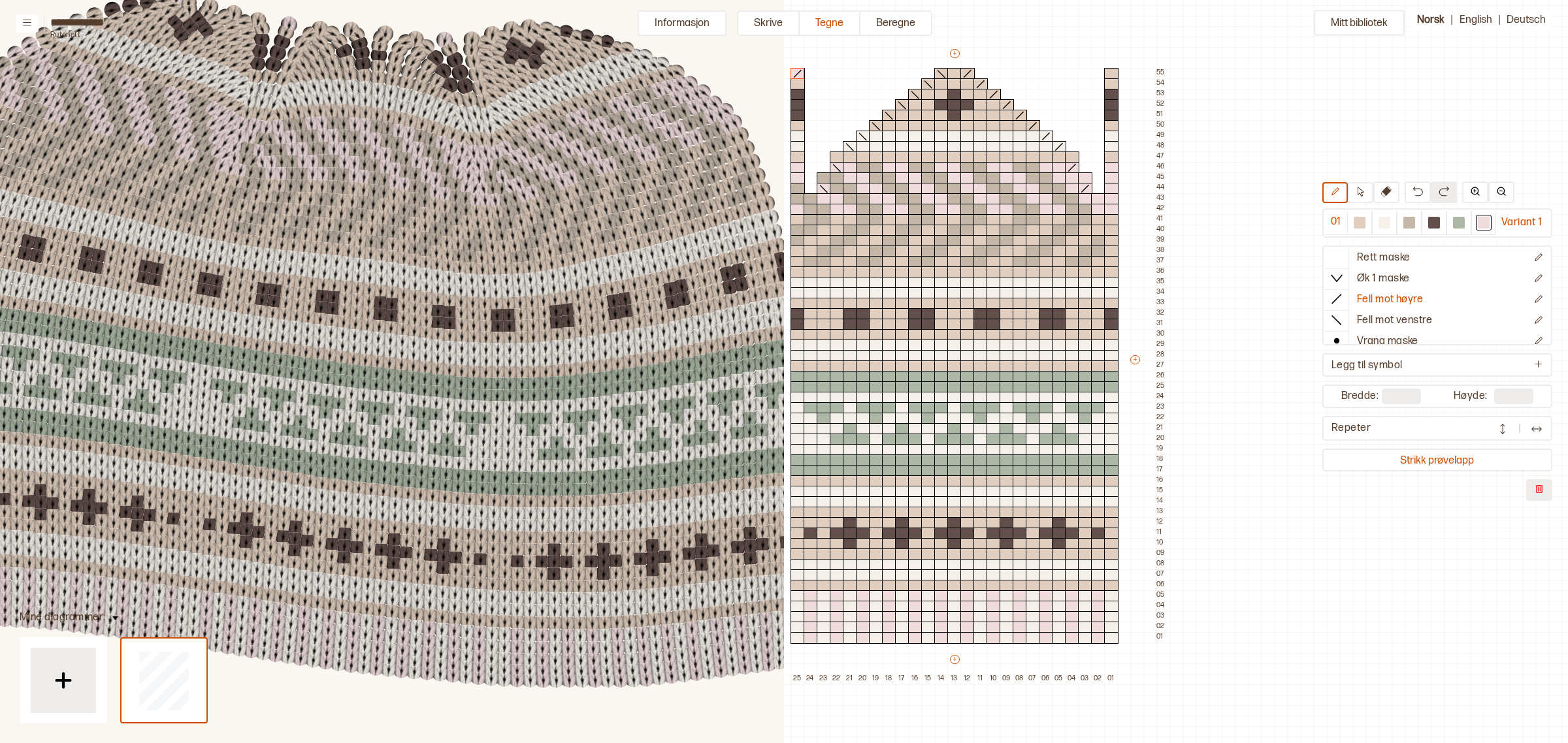
click at [1393, 485] on img at bounding box center [1539, 489] width 10 height 10
click at [683, 18] on button "Informasjon" at bounding box center [681, 23] width 89 height 26
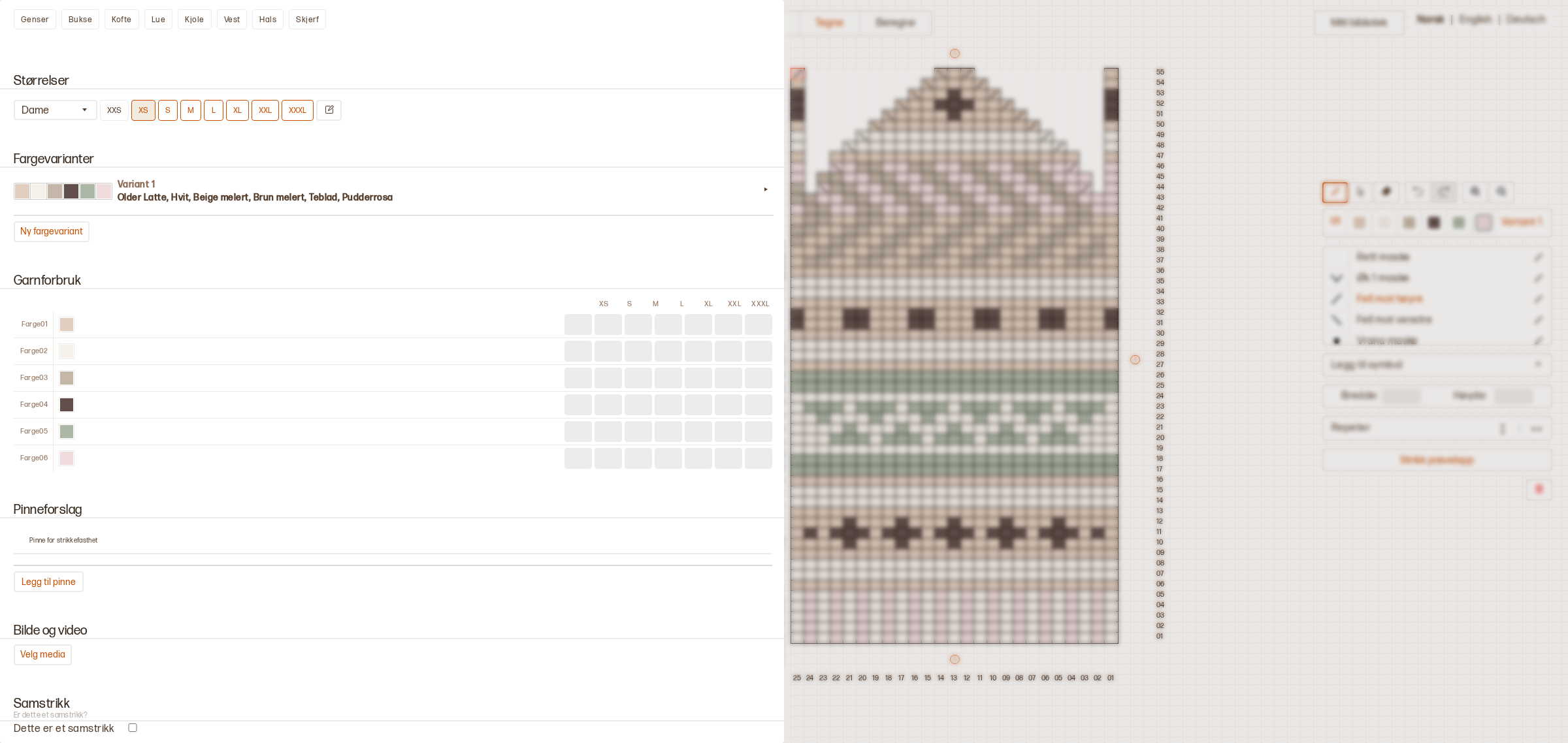
scroll to position [416, 0]
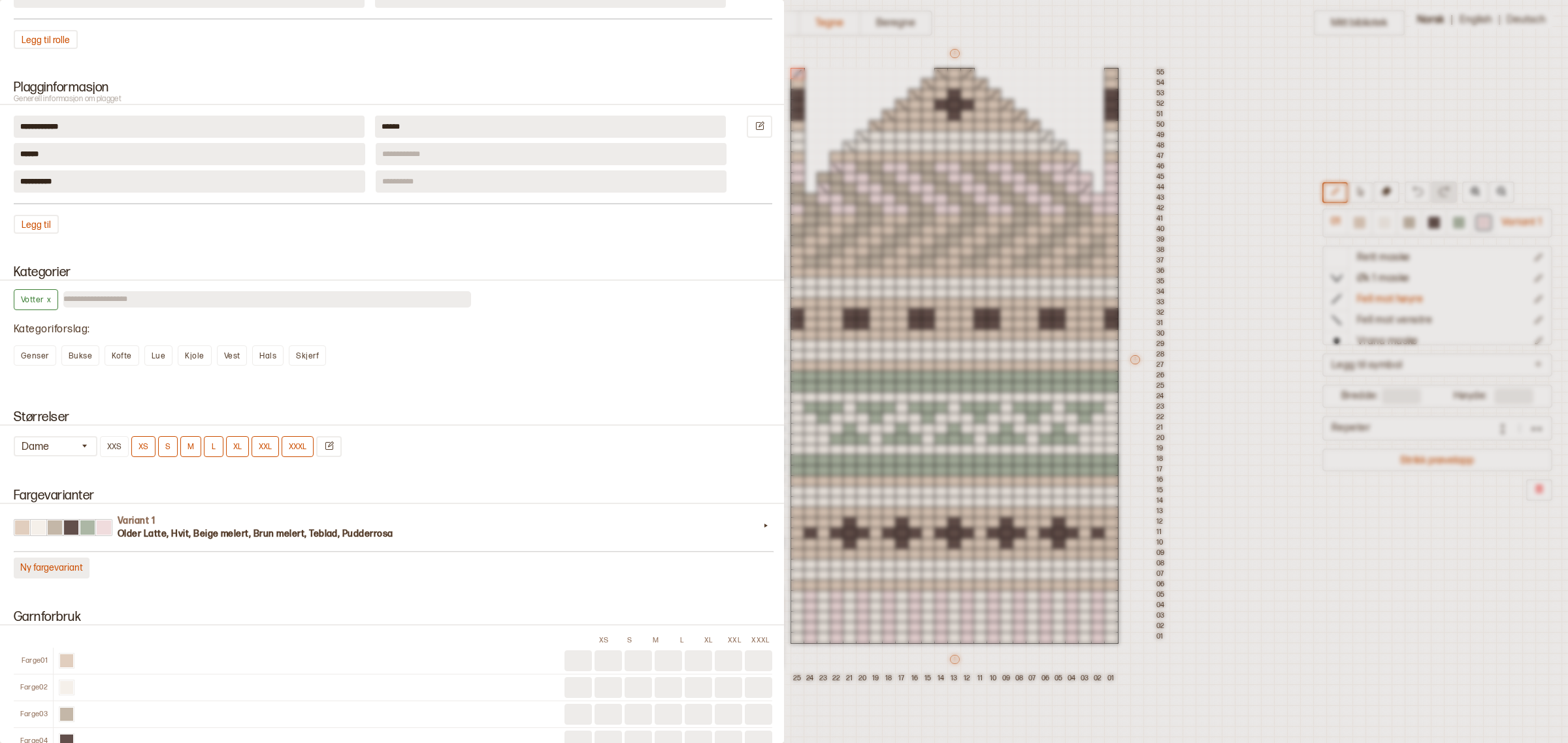
click at [64, 562] on button "Ny fargevariant" at bounding box center [52, 568] width 76 height 21
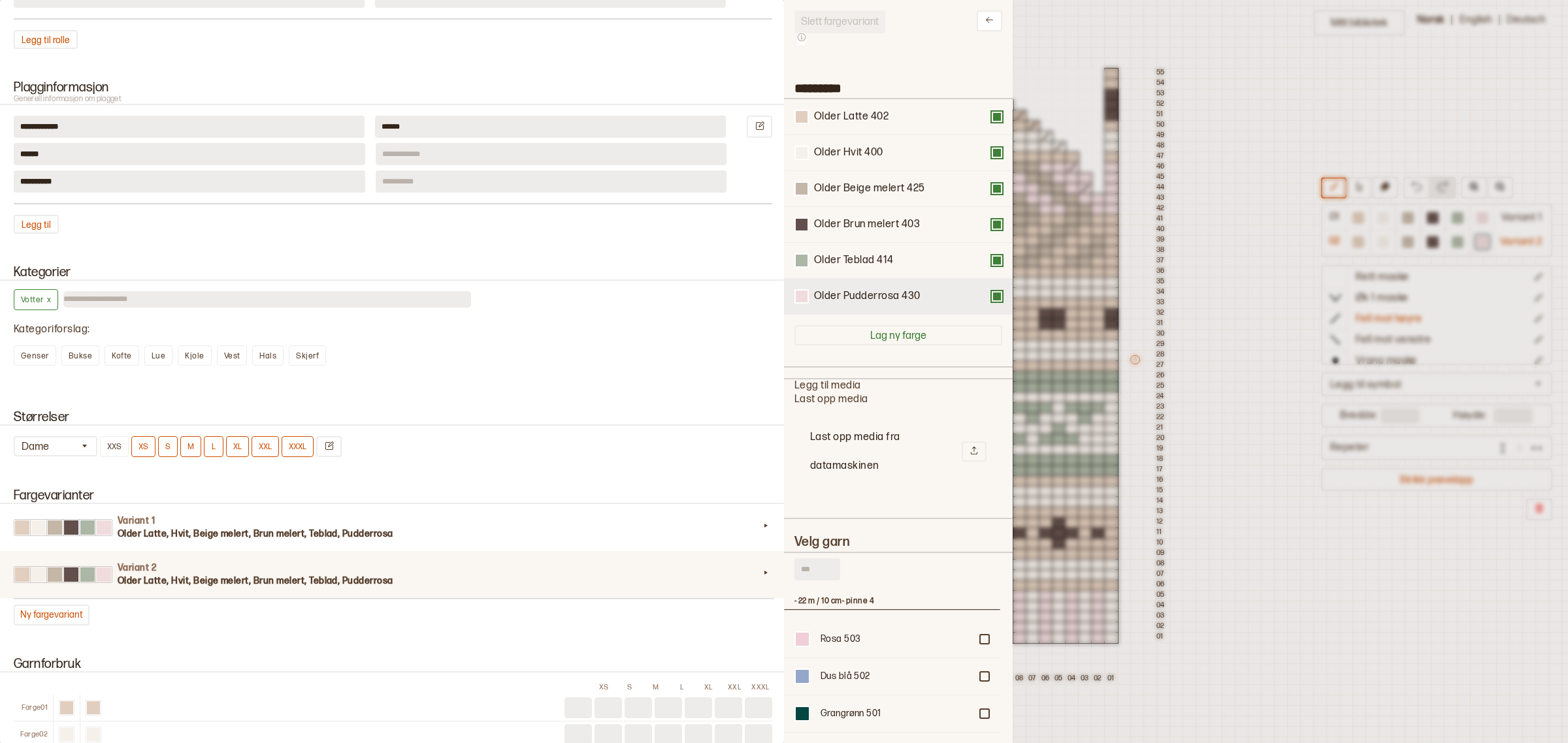
scroll to position [379, 204]
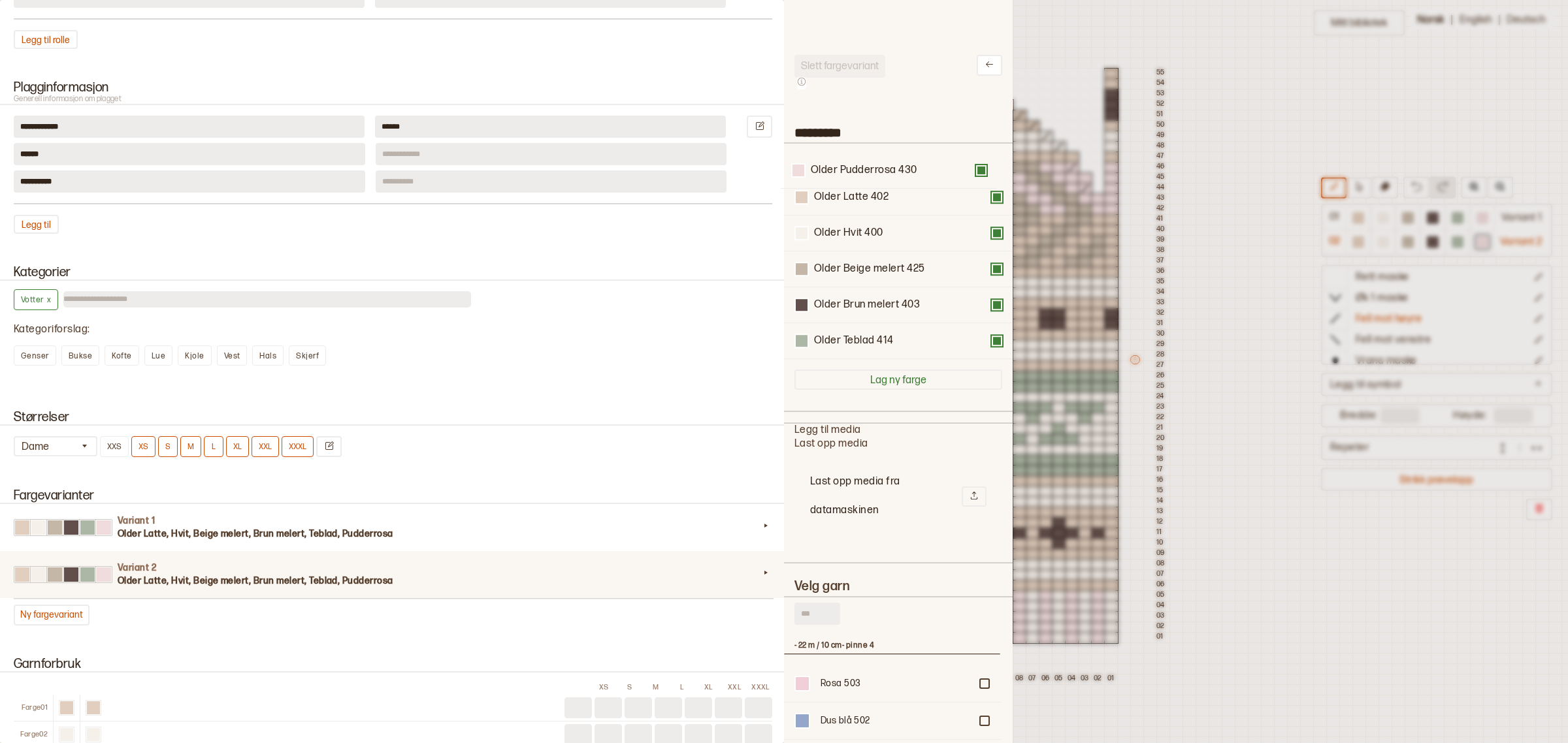
drag, startPoint x: 867, startPoint y: 298, endPoint x: 860, endPoint y: 164, distance: 134.2
click at [860, 164] on div "Older Latte 402 Older Hvit 400 Older Beige melert 425 Older Brun melert 403 Old…" at bounding box center [899, 251] width 208 height 216
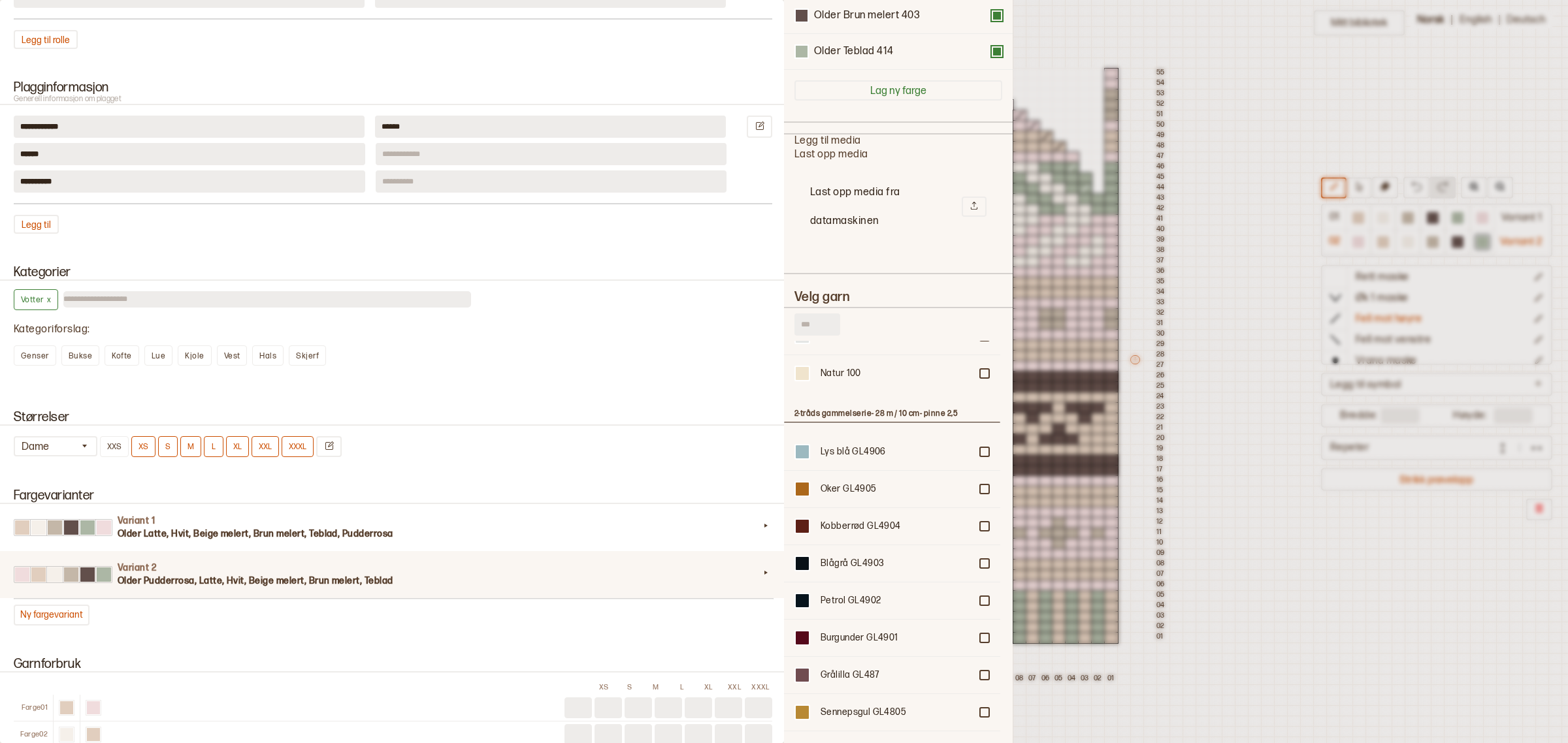
scroll to position [816, 0]
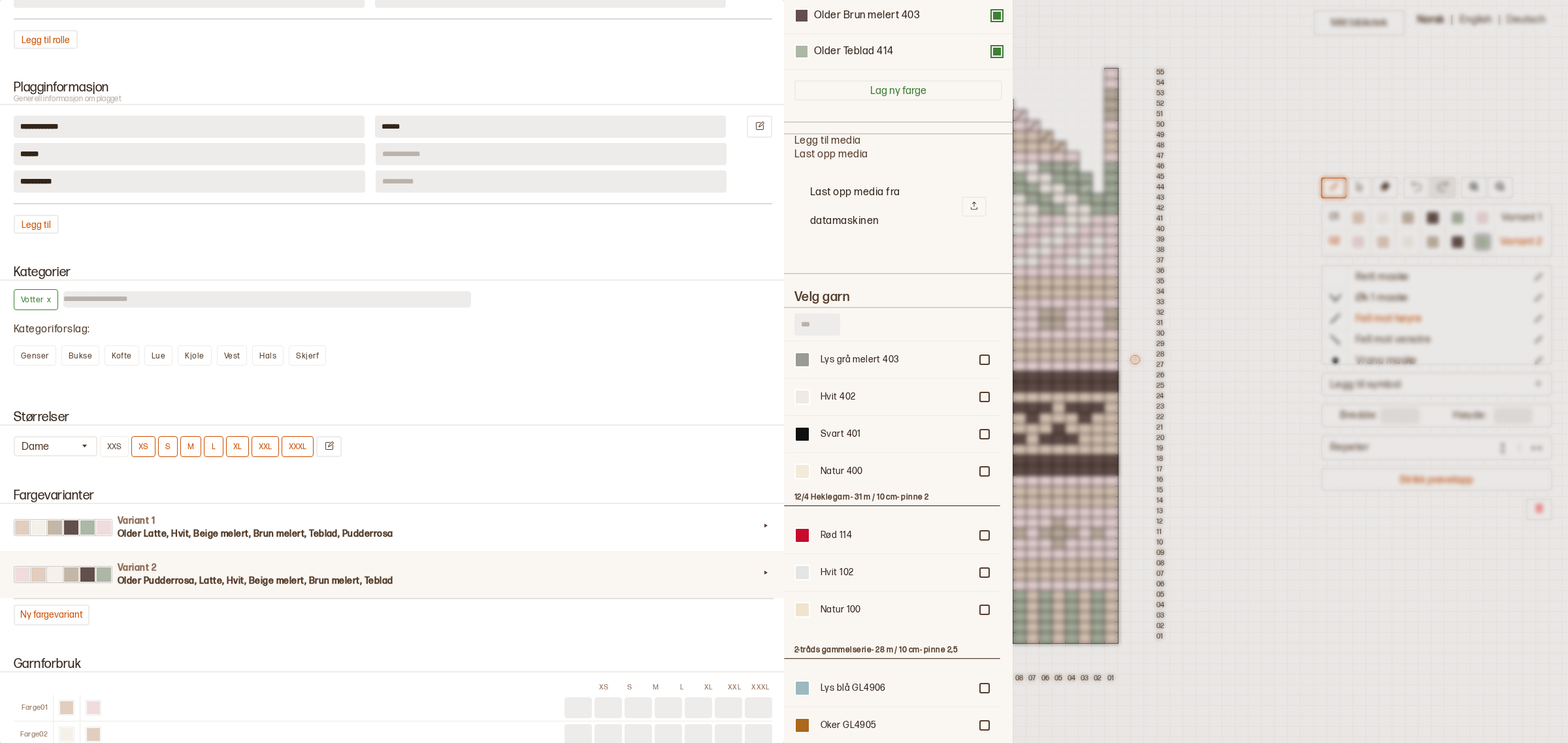
click at [823, 327] on input "text" at bounding box center [817, 325] width 46 height 22
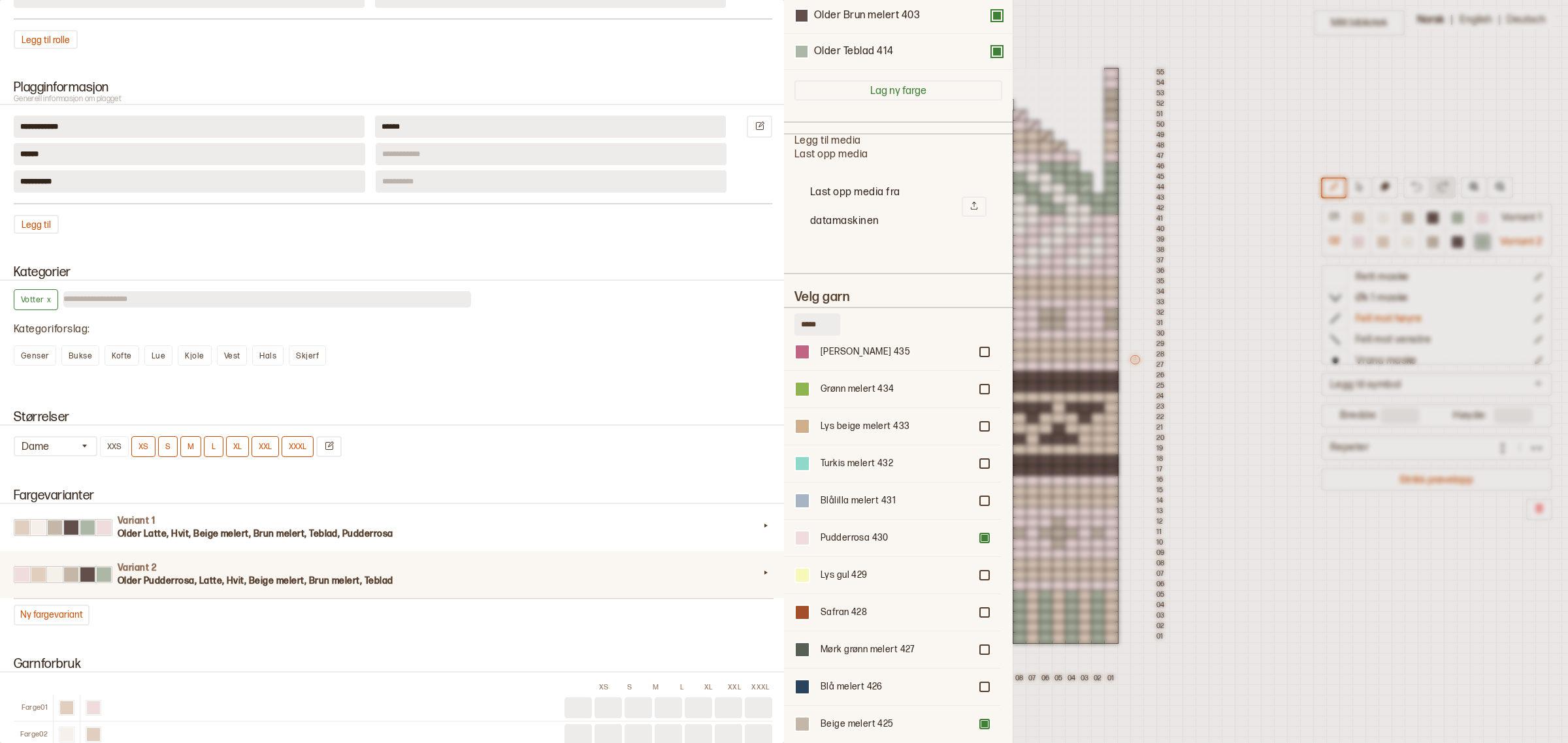
scroll to position [82, 0]
type input "*****"
click at [970, 525] on div "Lys gul 429" at bounding box center [891, 536] width 216 height 37
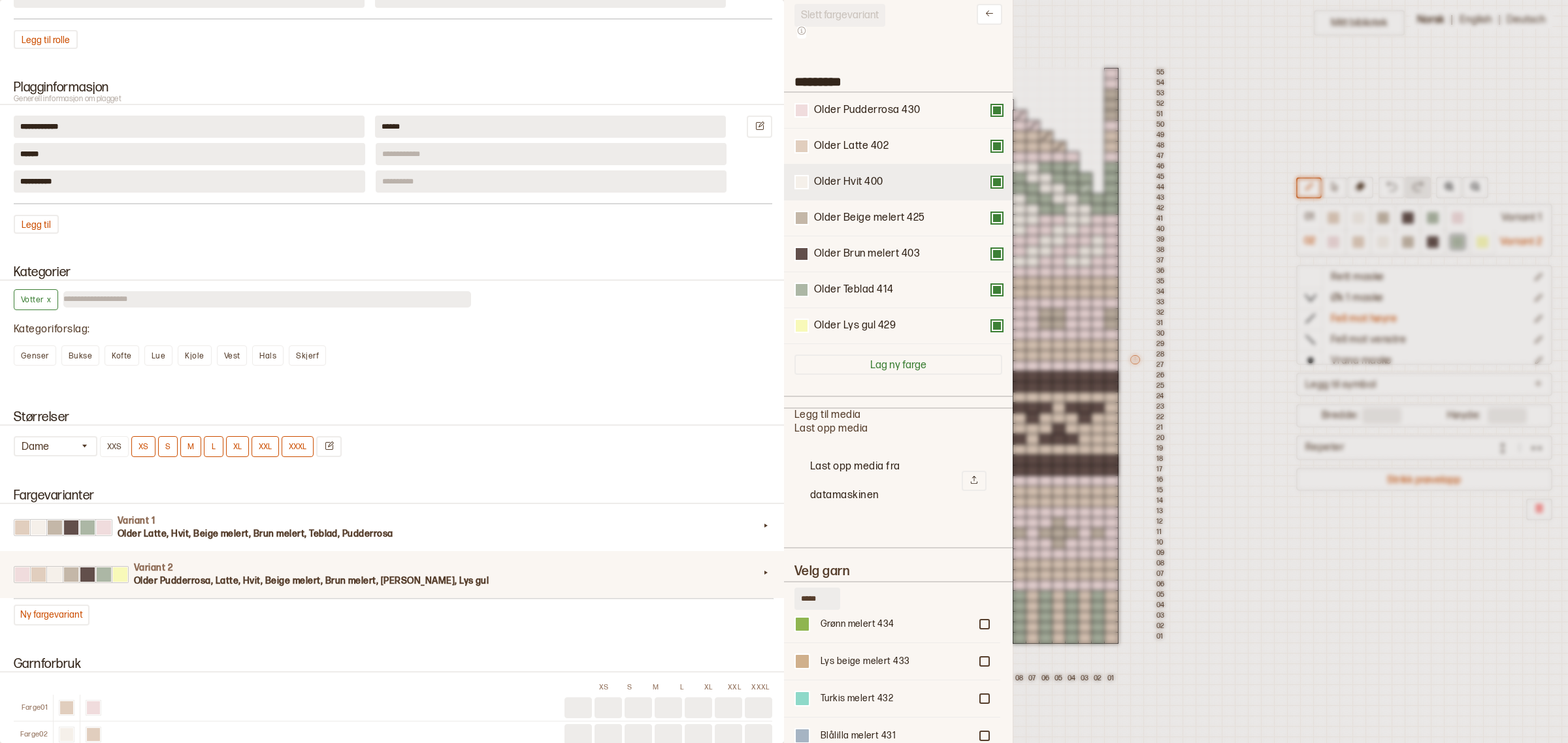
scroll to position [0, 0]
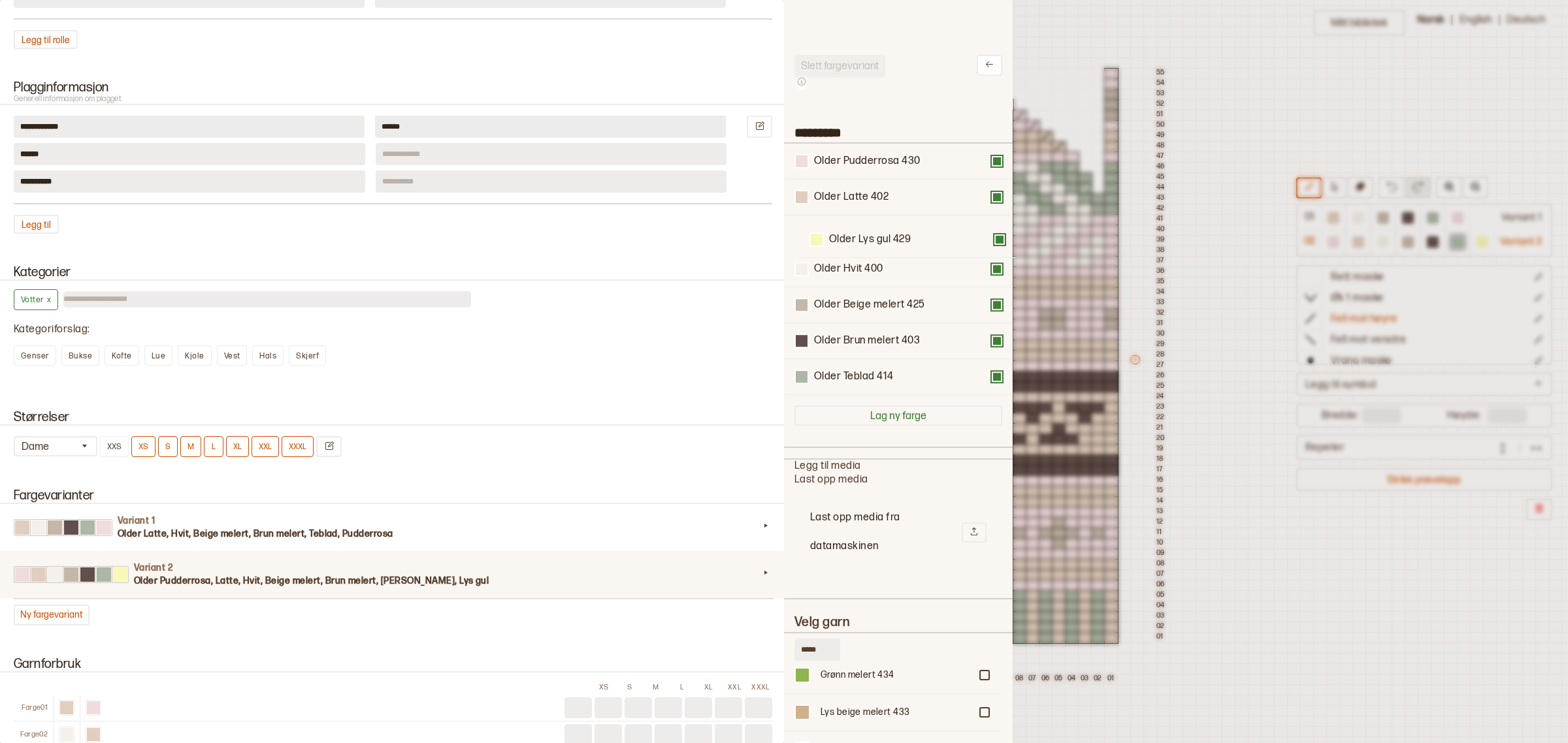
drag, startPoint x: 832, startPoint y: 384, endPoint x: 834, endPoint y: 186, distance: 198.0
click at [834, 186] on div "Older Pudderrosa 430 Older Latte 402 Older Hvit 400 Older Beige melert 425 Olde…" at bounding box center [899, 269] width 208 height 251
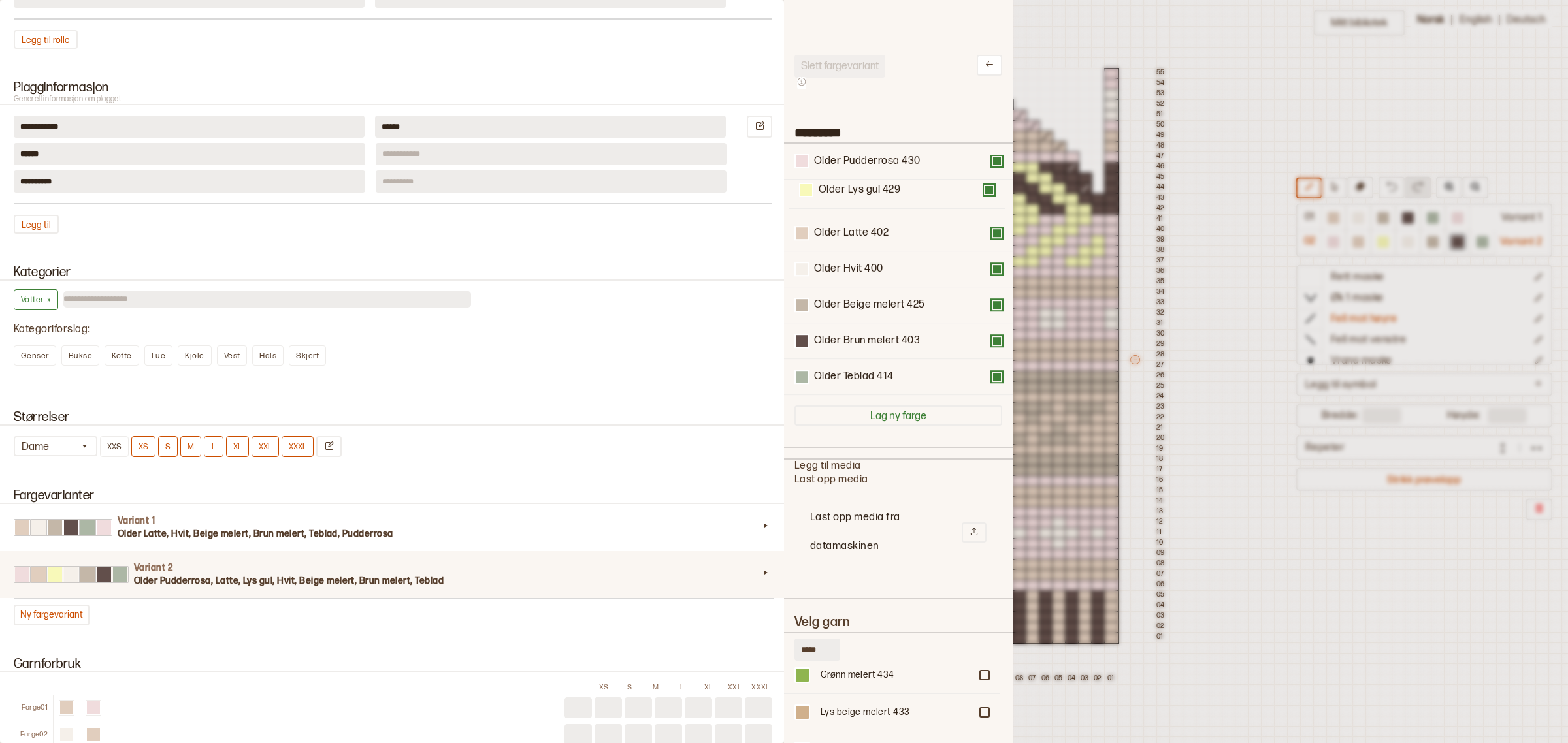
drag, startPoint x: 846, startPoint y: 234, endPoint x: 849, endPoint y: 153, distance: 81.1
click at [849, 153] on div "Older Pudderrosa 430 Older Latte 402 Older Lys gul 429 Older Hvit 400 Older Bei…" at bounding box center [899, 269] width 208 height 251
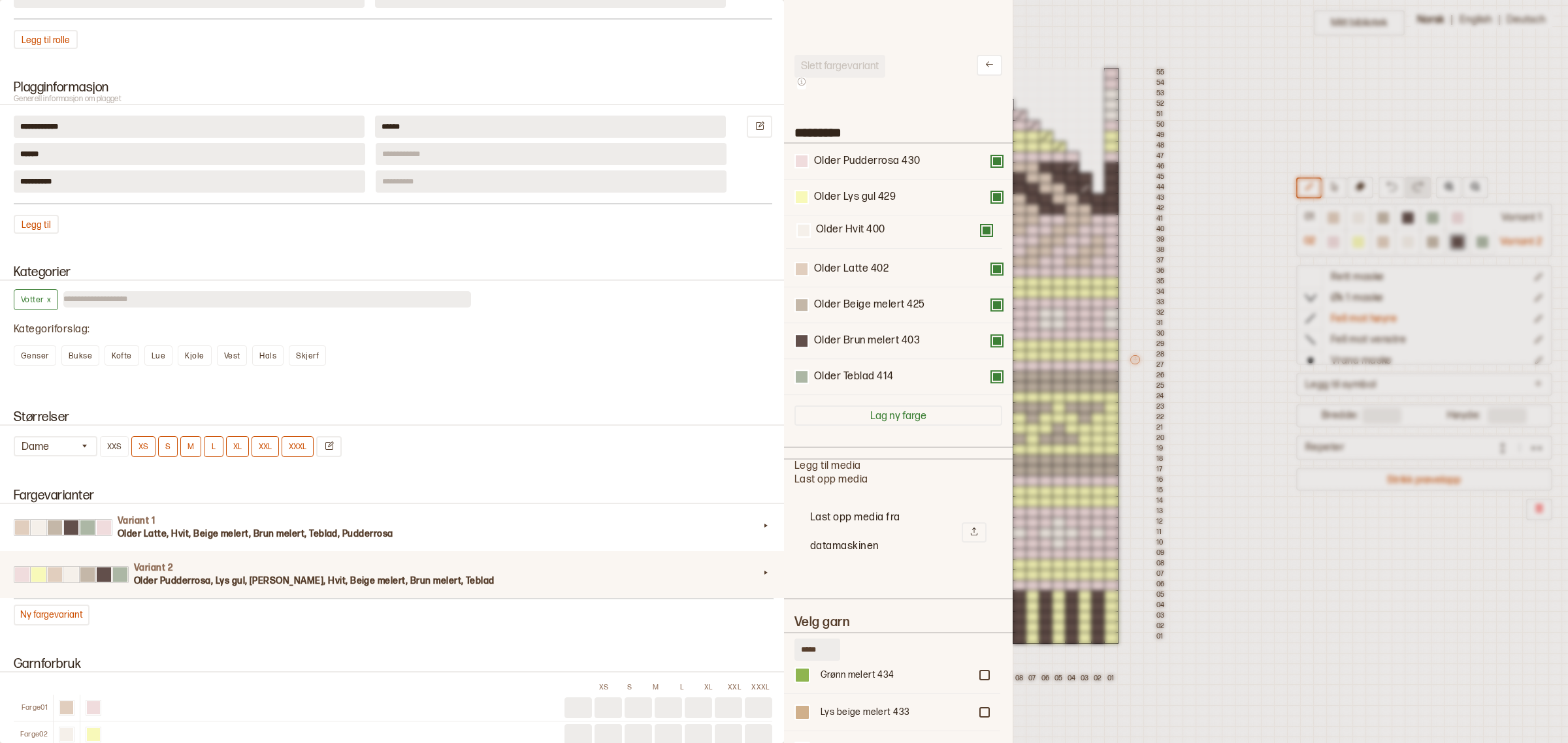
drag, startPoint x: 856, startPoint y: 273, endPoint x: 858, endPoint y: 230, distance: 43.0
click at [858, 230] on div "Older Pudderrosa 430 Older Lys gul 429 Older Latte 402 Older Hvit 400 Older Bei…" at bounding box center [899, 269] width 208 height 251
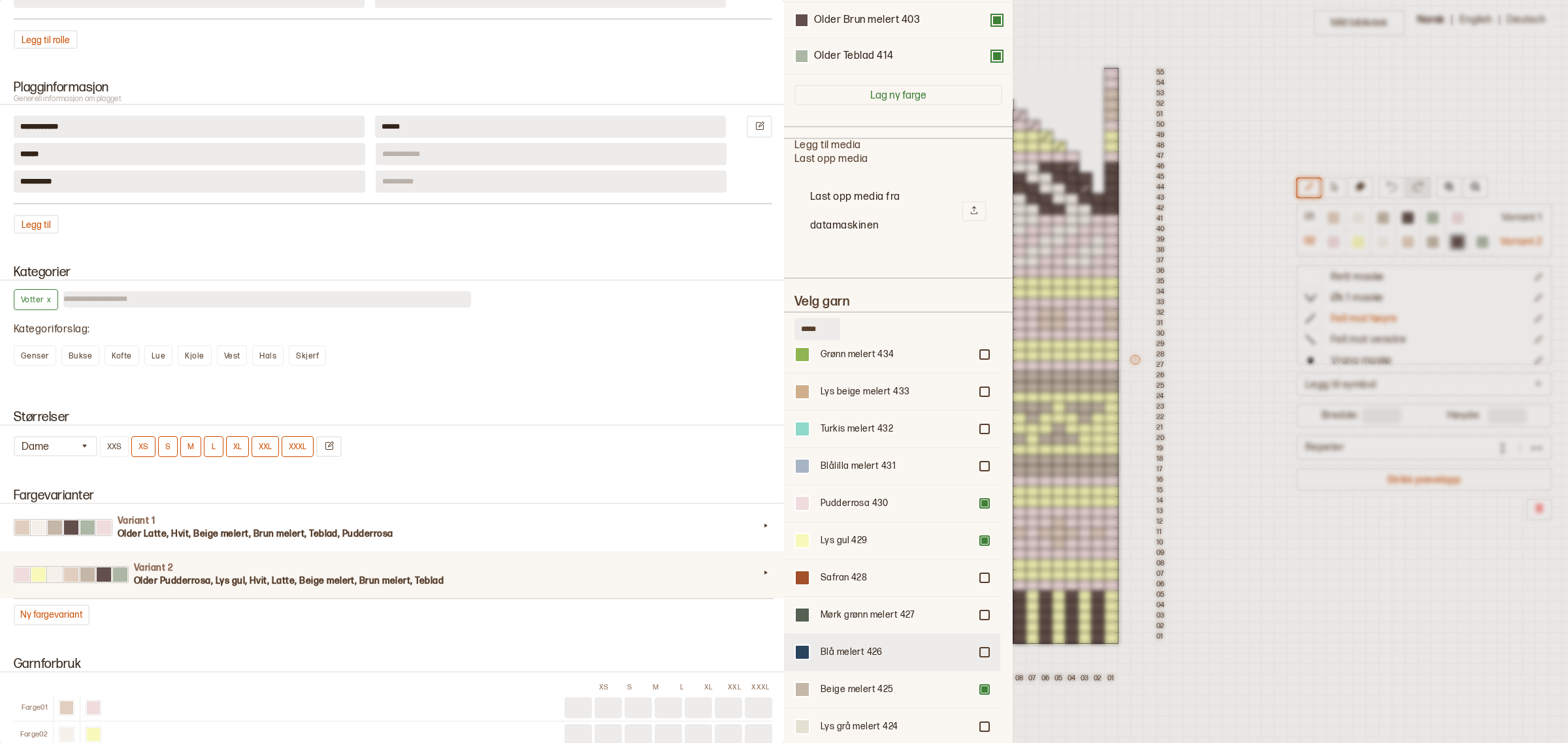
scroll to position [325, 0]
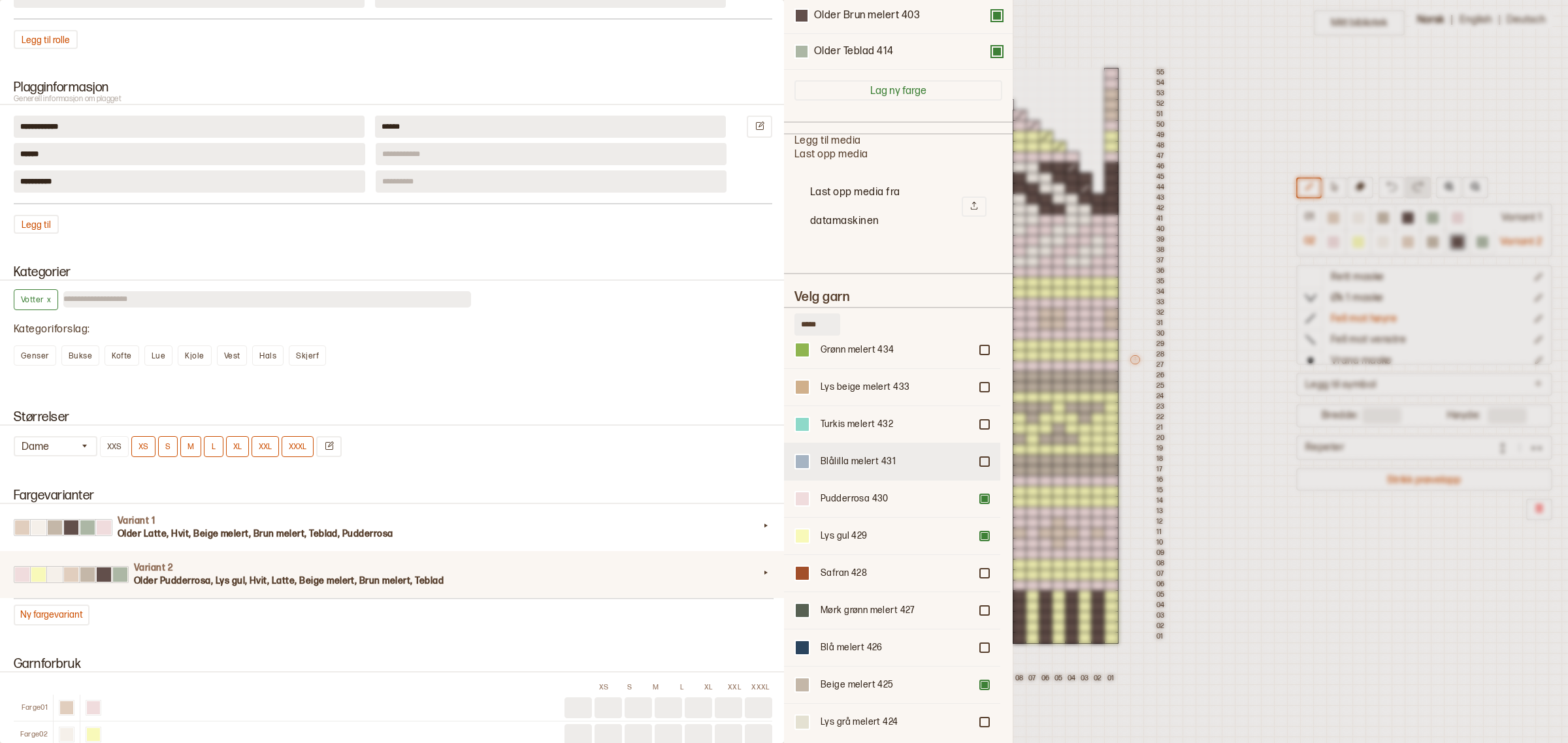
click at [974, 452] on div "Blålilla melert 431" at bounding box center [891, 461] width 216 height 37
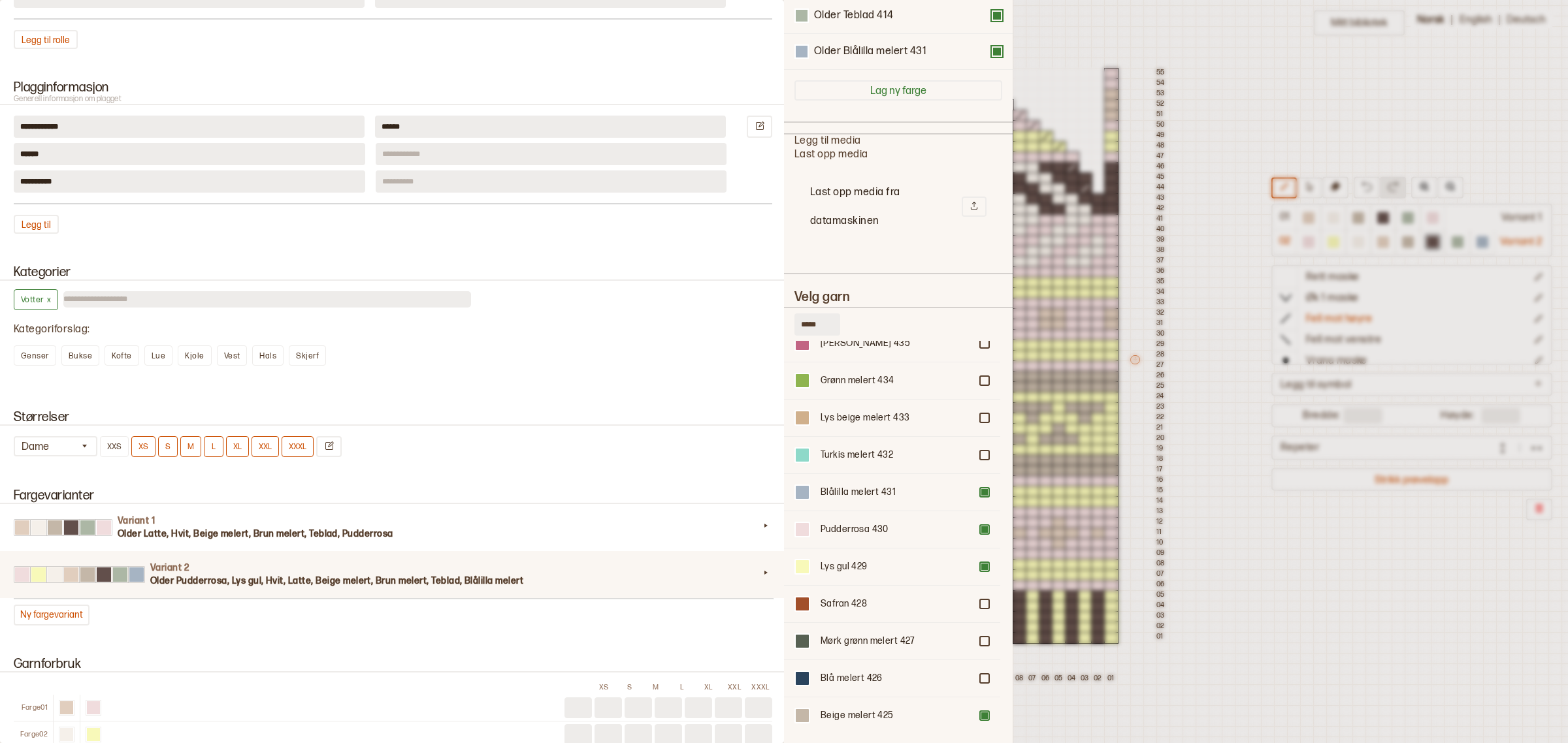
scroll to position [0, 0]
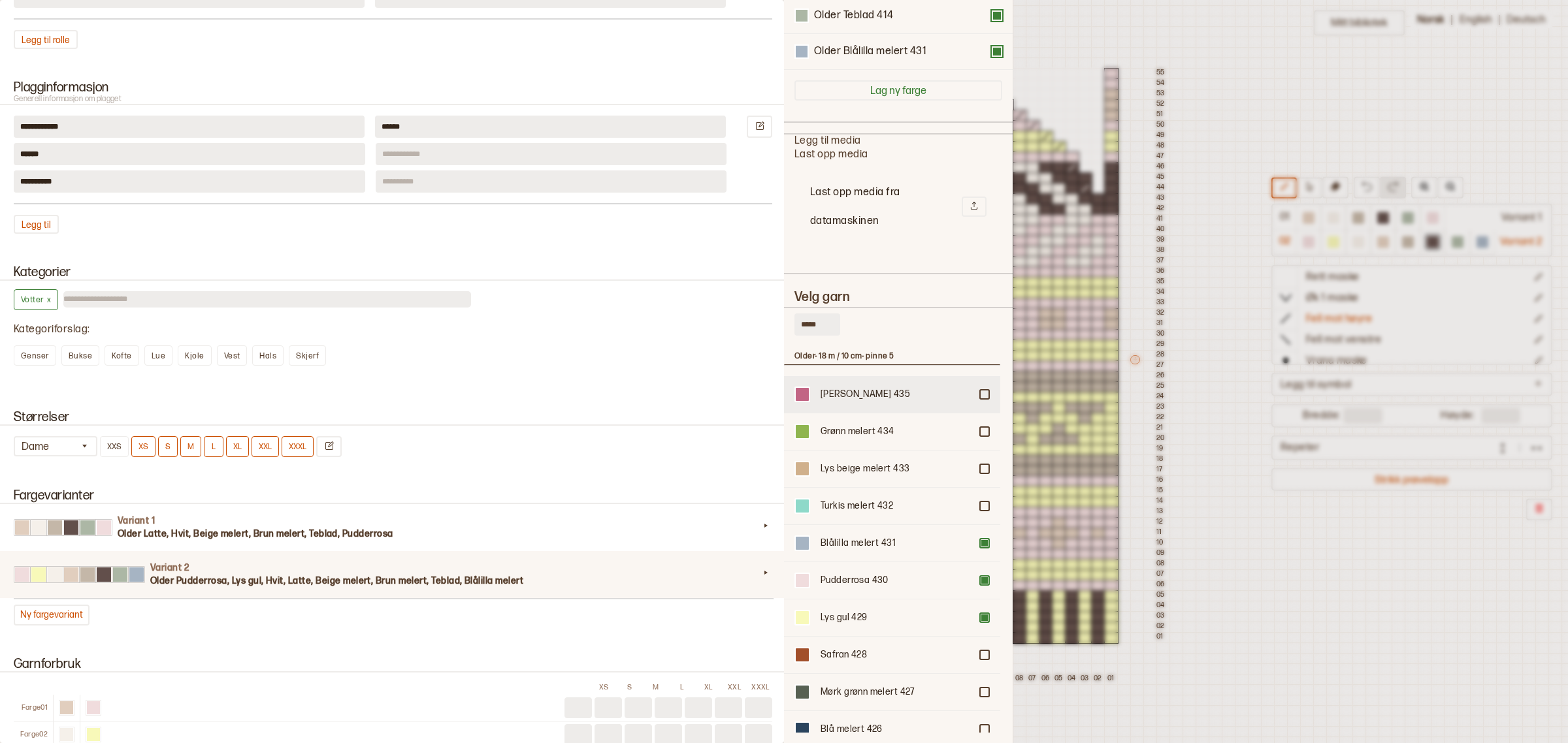
click at [981, 393] on div at bounding box center [984, 394] width 8 height 8
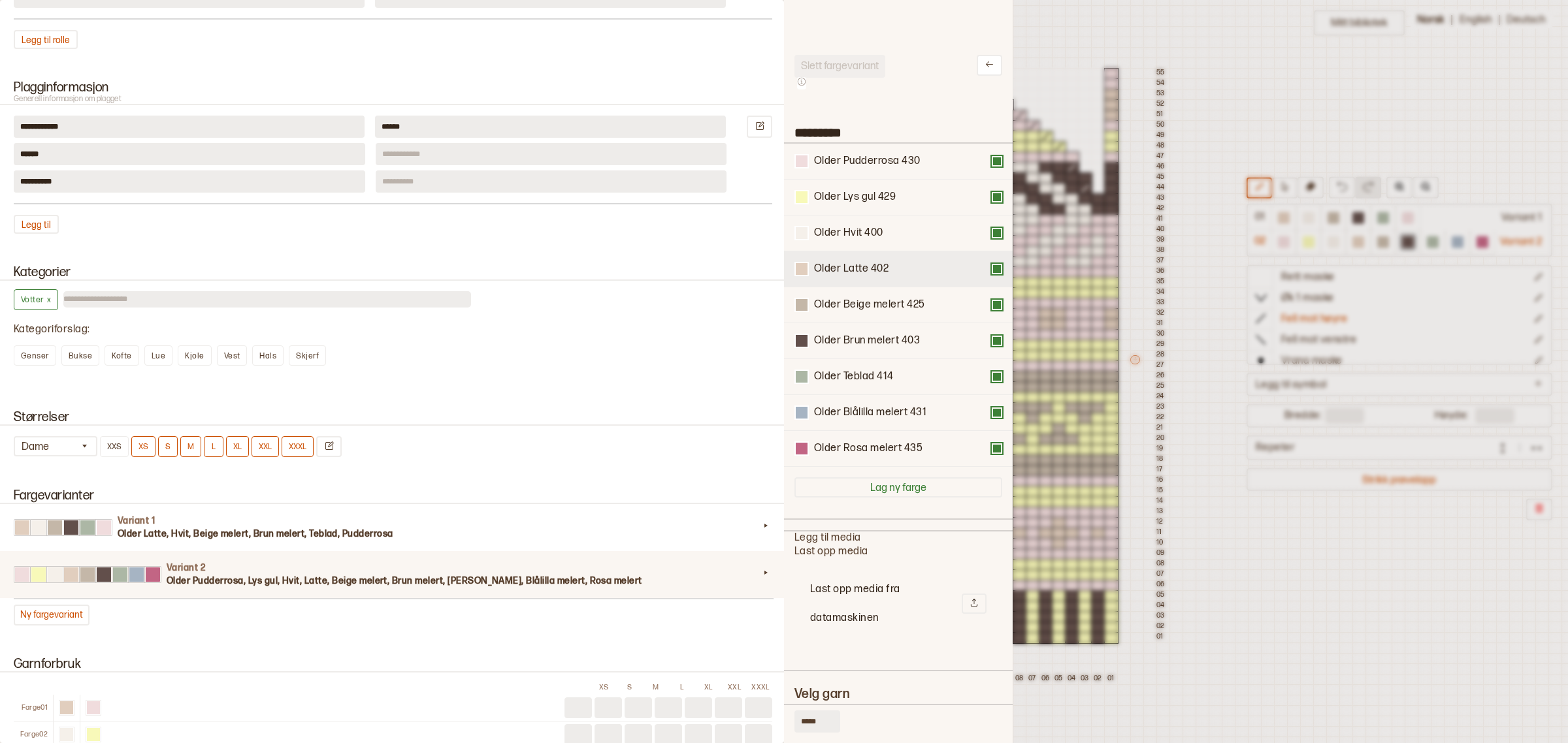
click at [985, 275] on div "Older Latte 402" at bounding box center [899, 269] width 208 height 15
click at [992, 266] on button at bounding box center [997, 269] width 10 height 10
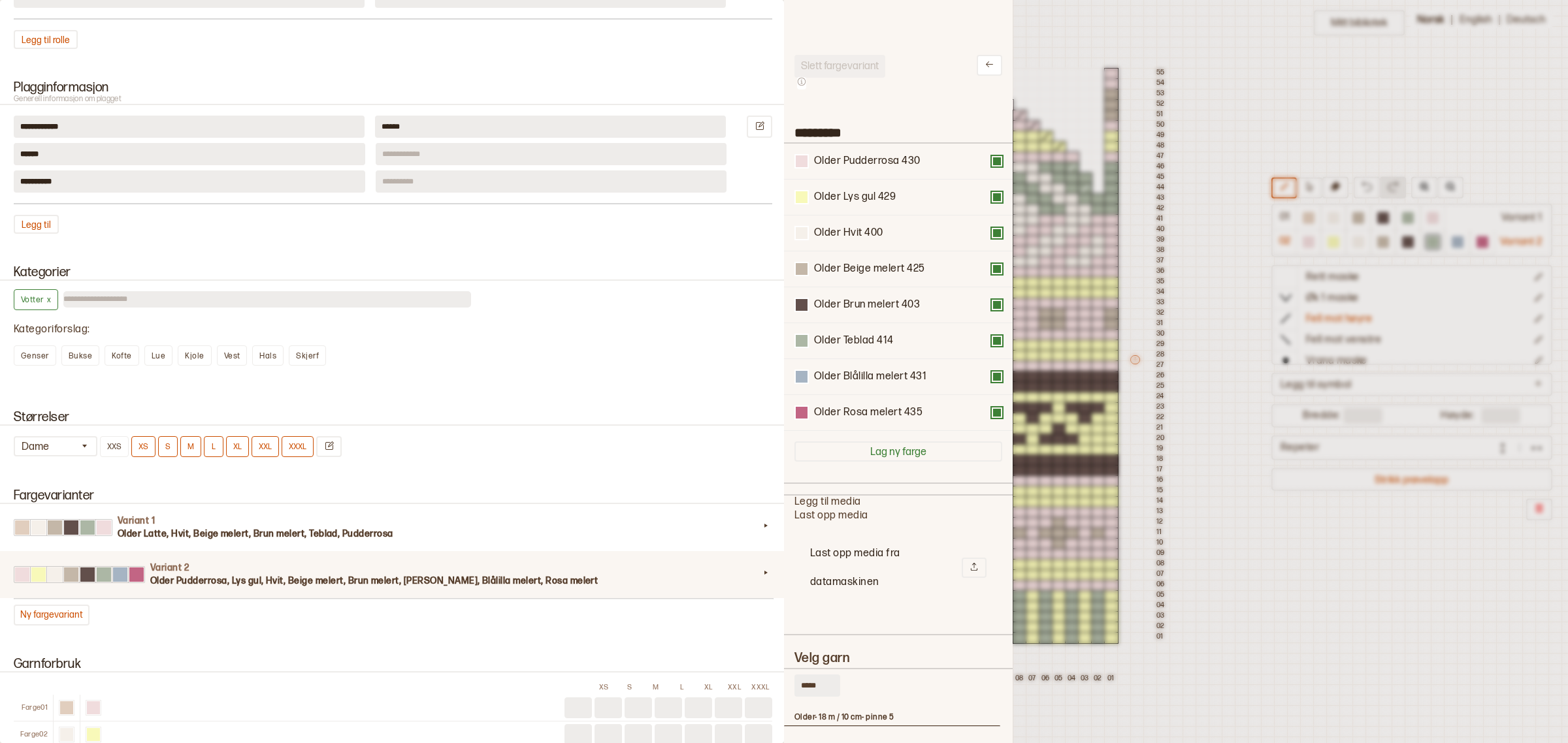
click at [992, 266] on button at bounding box center [997, 269] width 10 height 10
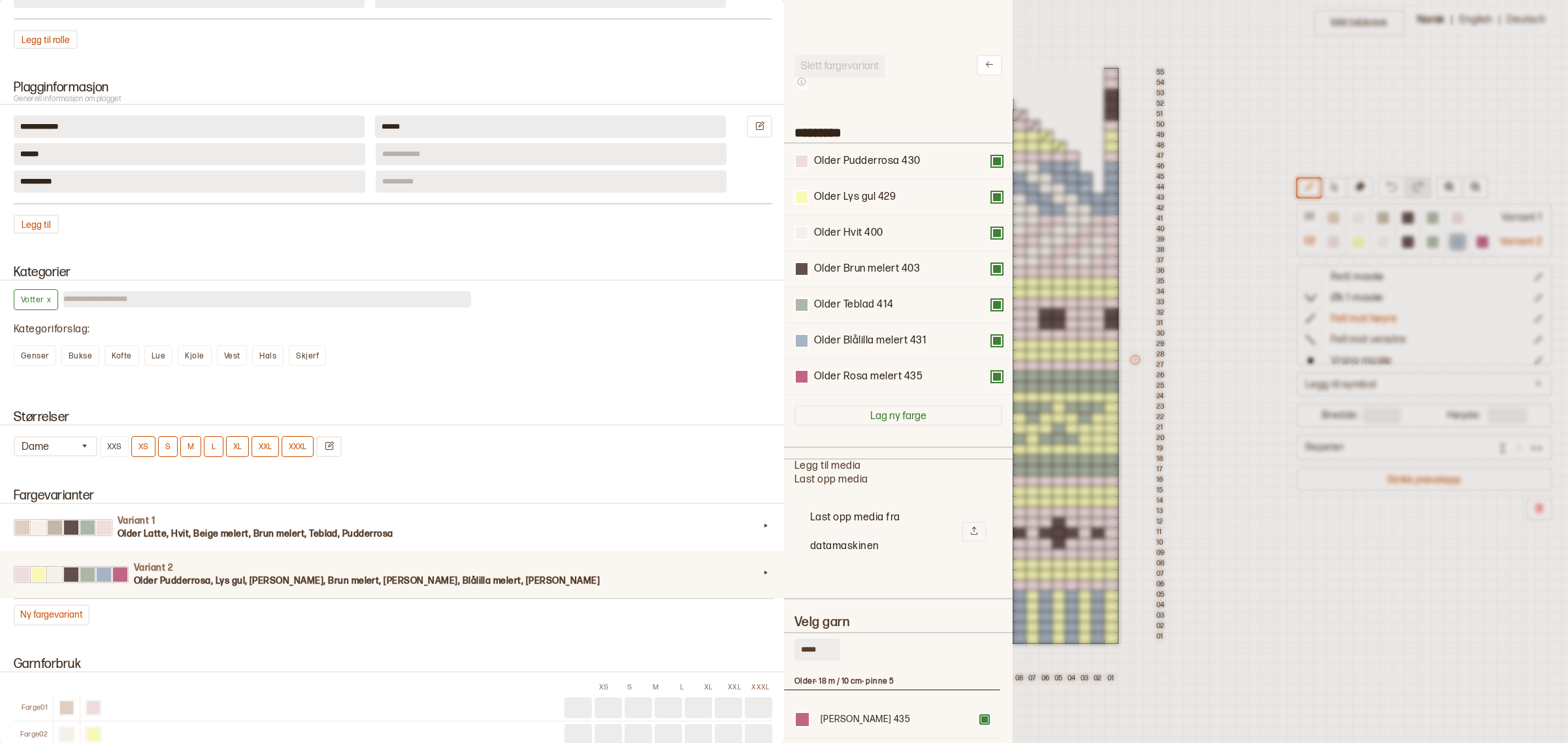
click at [992, 266] on button at bounding box center [997, 269] width 10 height 10
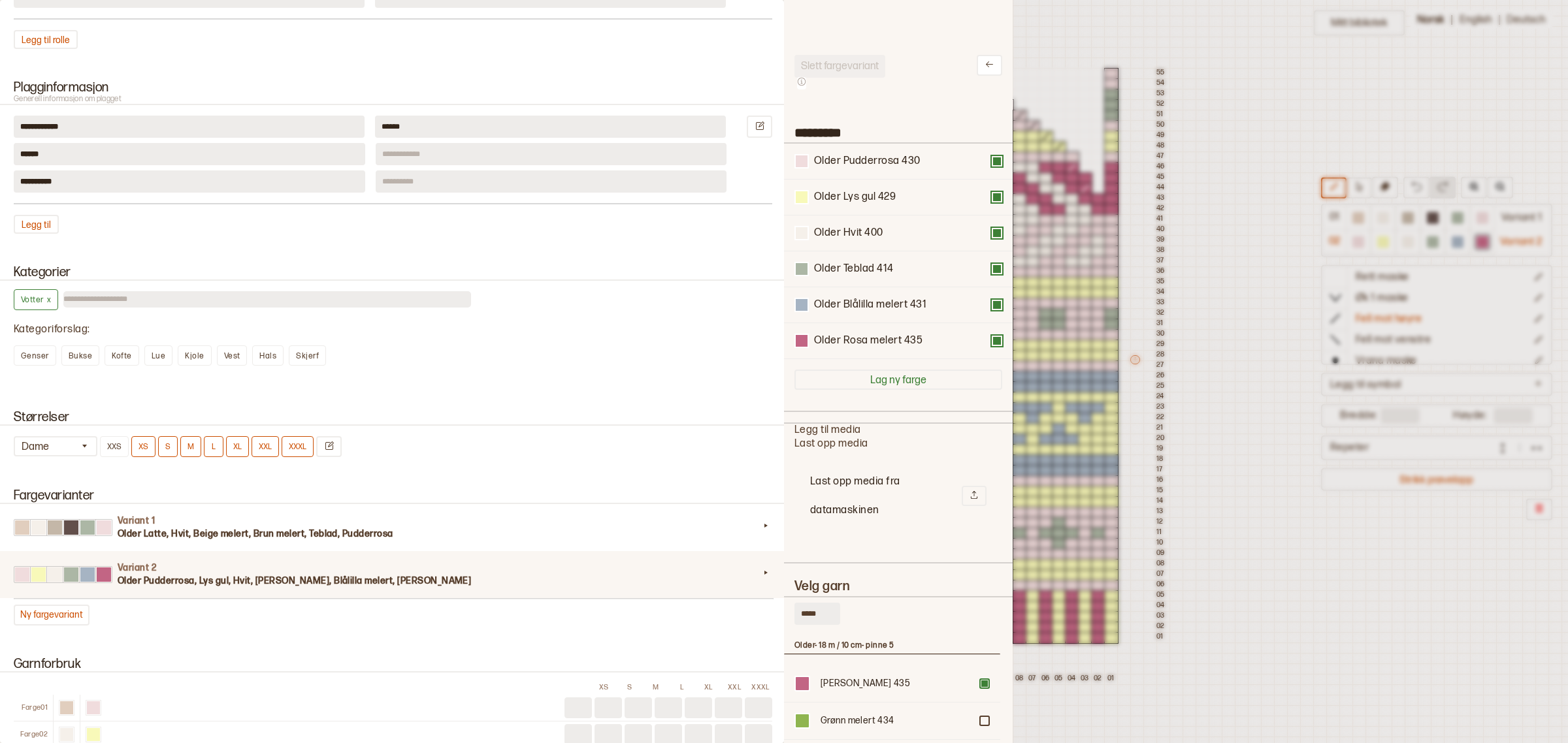
click at [1229, 285] on div at bounding box center [784, 372] width 1568 height 743
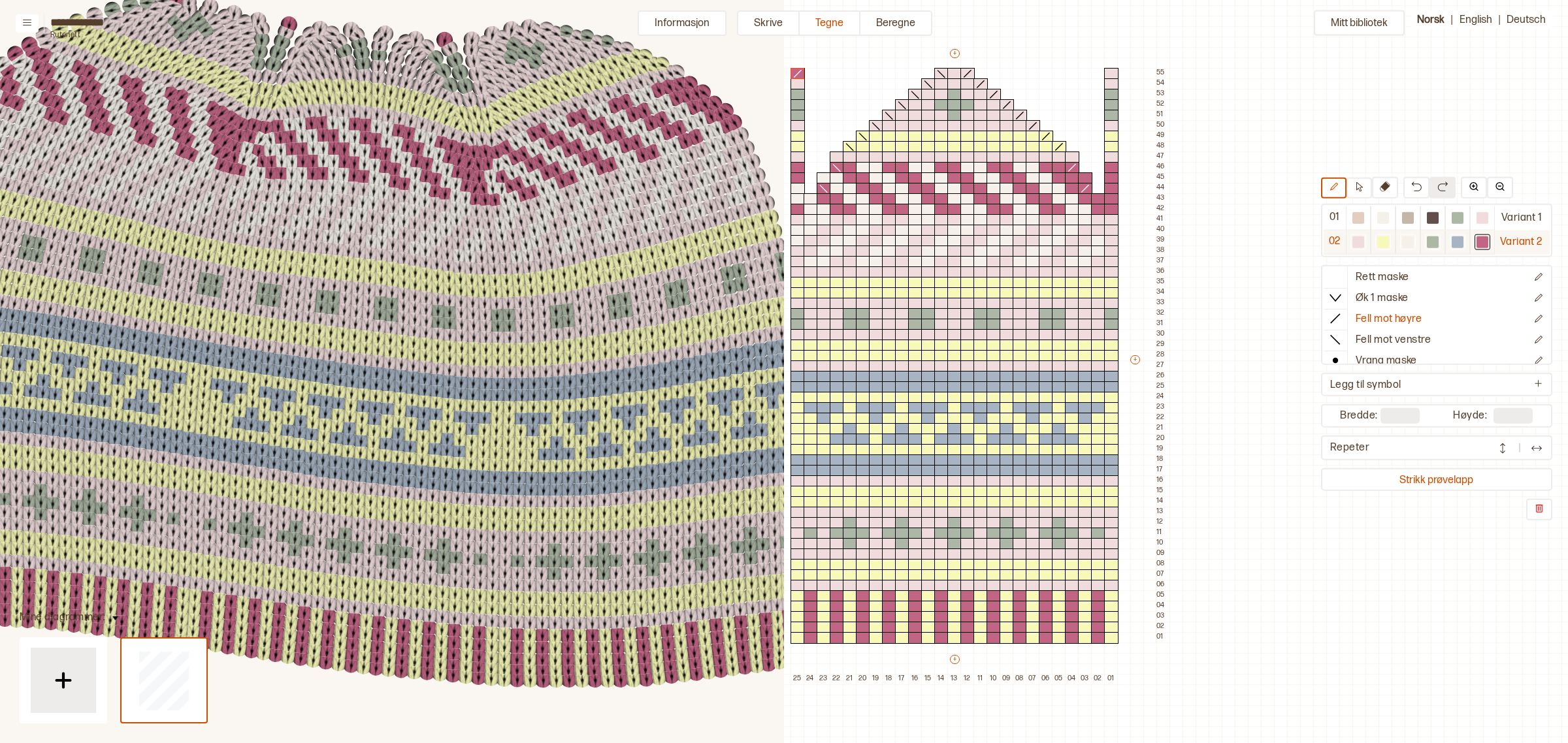
click at [1354, 241] on div at bounding box center [1358, 242] width 12 height 12
click at [791, 74] on icon at bounding box center [797, 74] width 13 height 10
click at [1331, 278] on icon at bounding box center [1335, 276] width 13 height 13
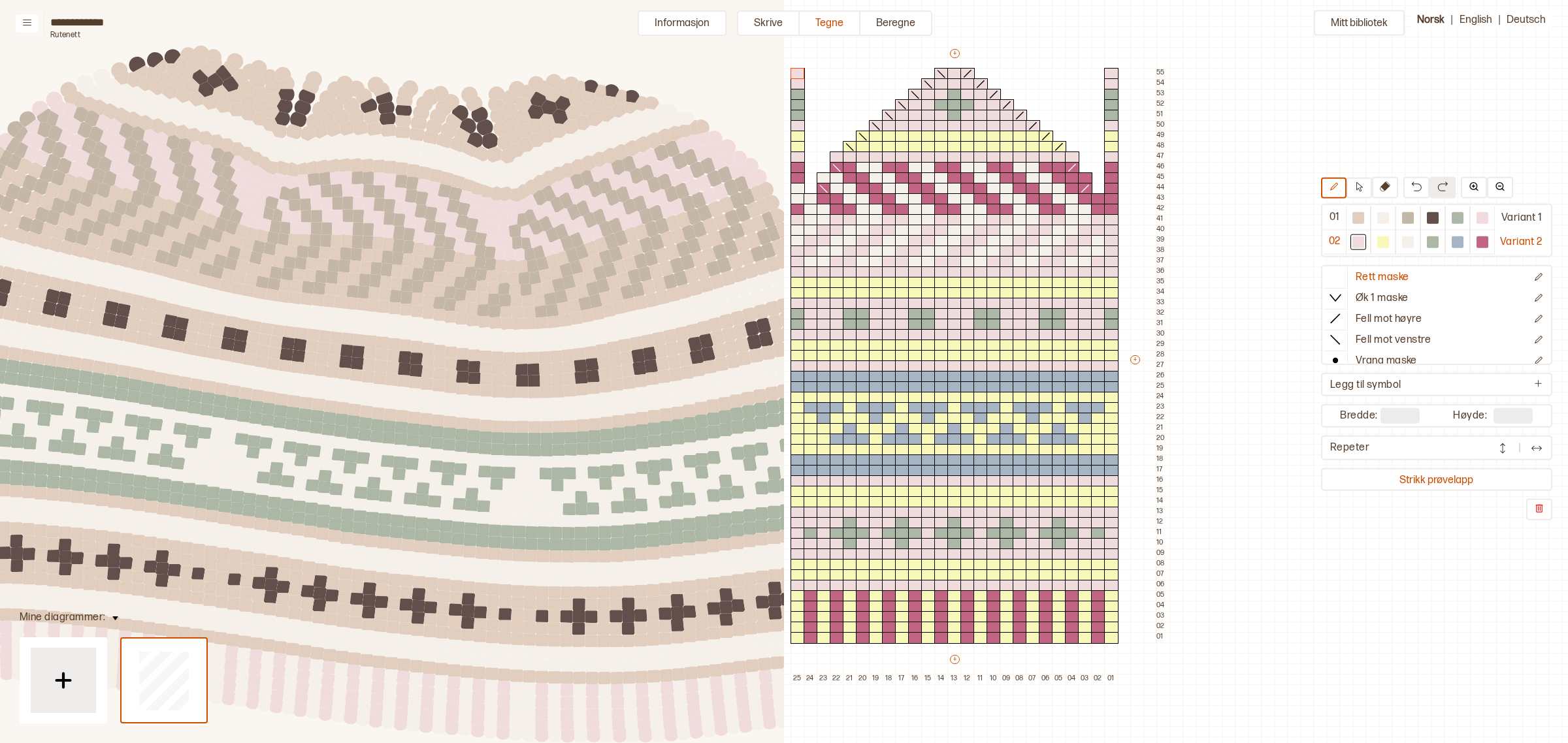
drag, startPoint x: 399, startPoint y: 420, endPoint x: 399, endPoint y: 434, distance: 14.0
click at [399, 434] on circle at bounding box center [401, 439] width 17 height 17
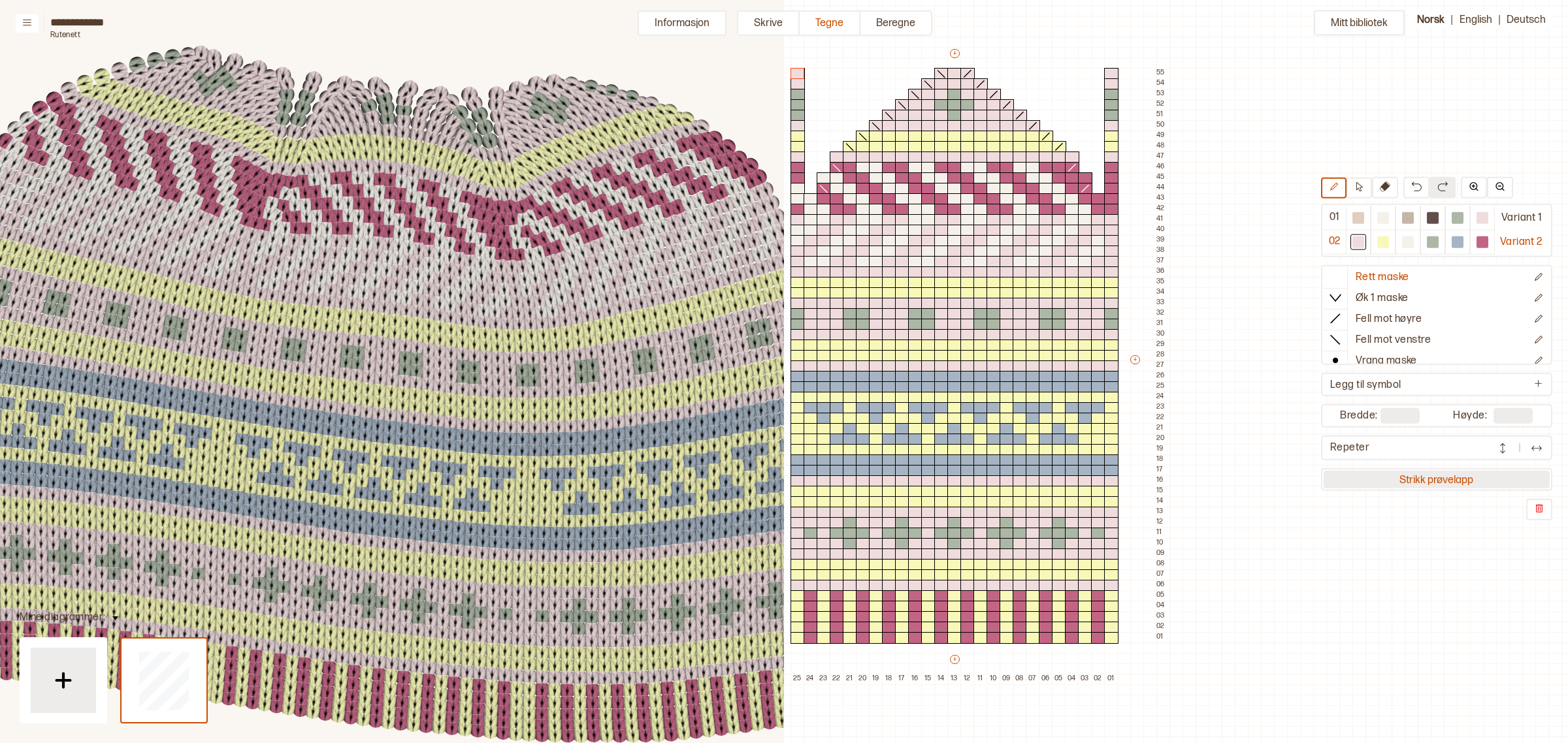
click at [1424, 475] on button "Strikk prøvelapp" at bounding box center [1436, 480] width 226 height 18
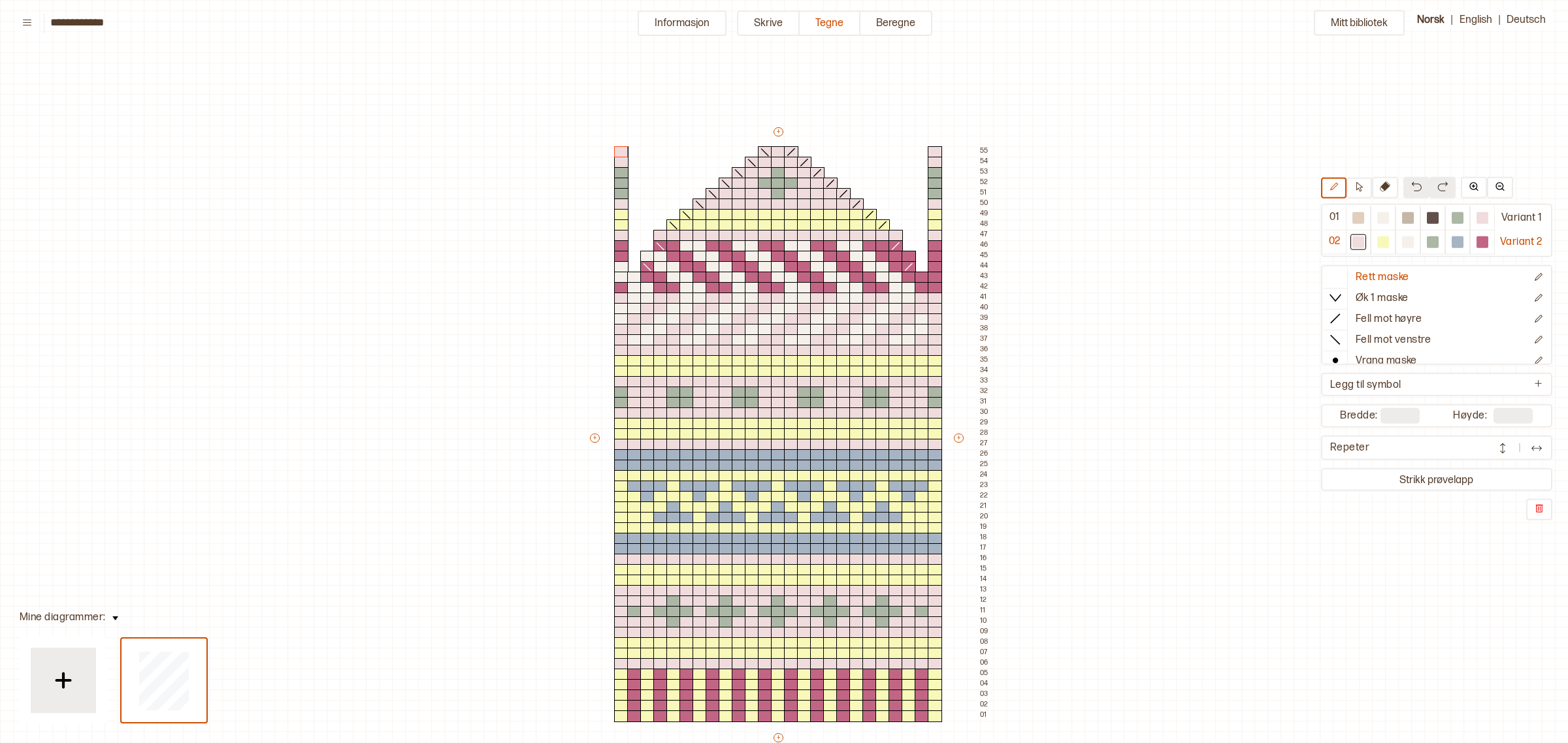
scroll to position [78, 13]
